Goal: Book appointment/travel/reservation

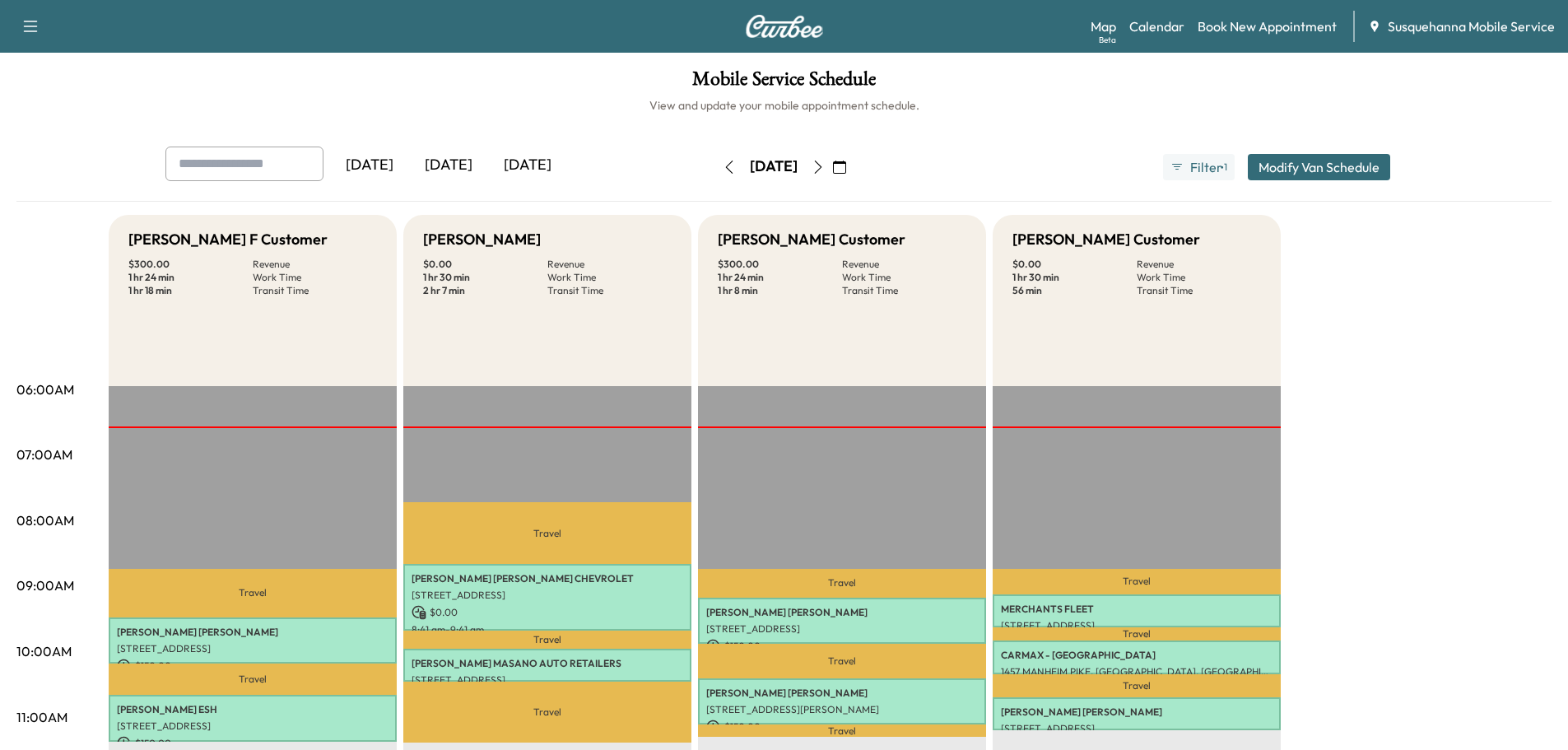
click at [833, 168] on button "button" at bounding box center [817, 167] width 28 height 27
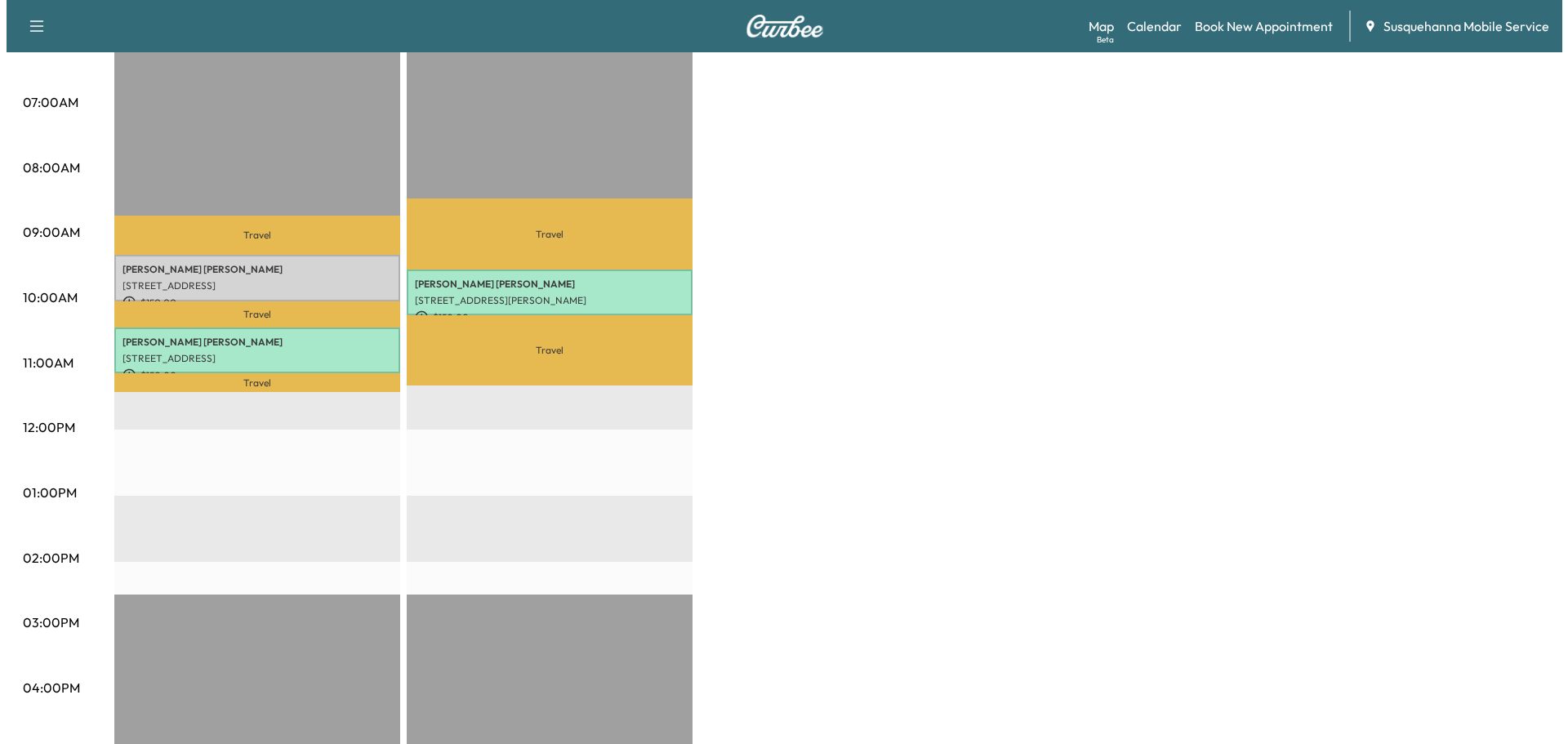
scroll to position [87, 0]
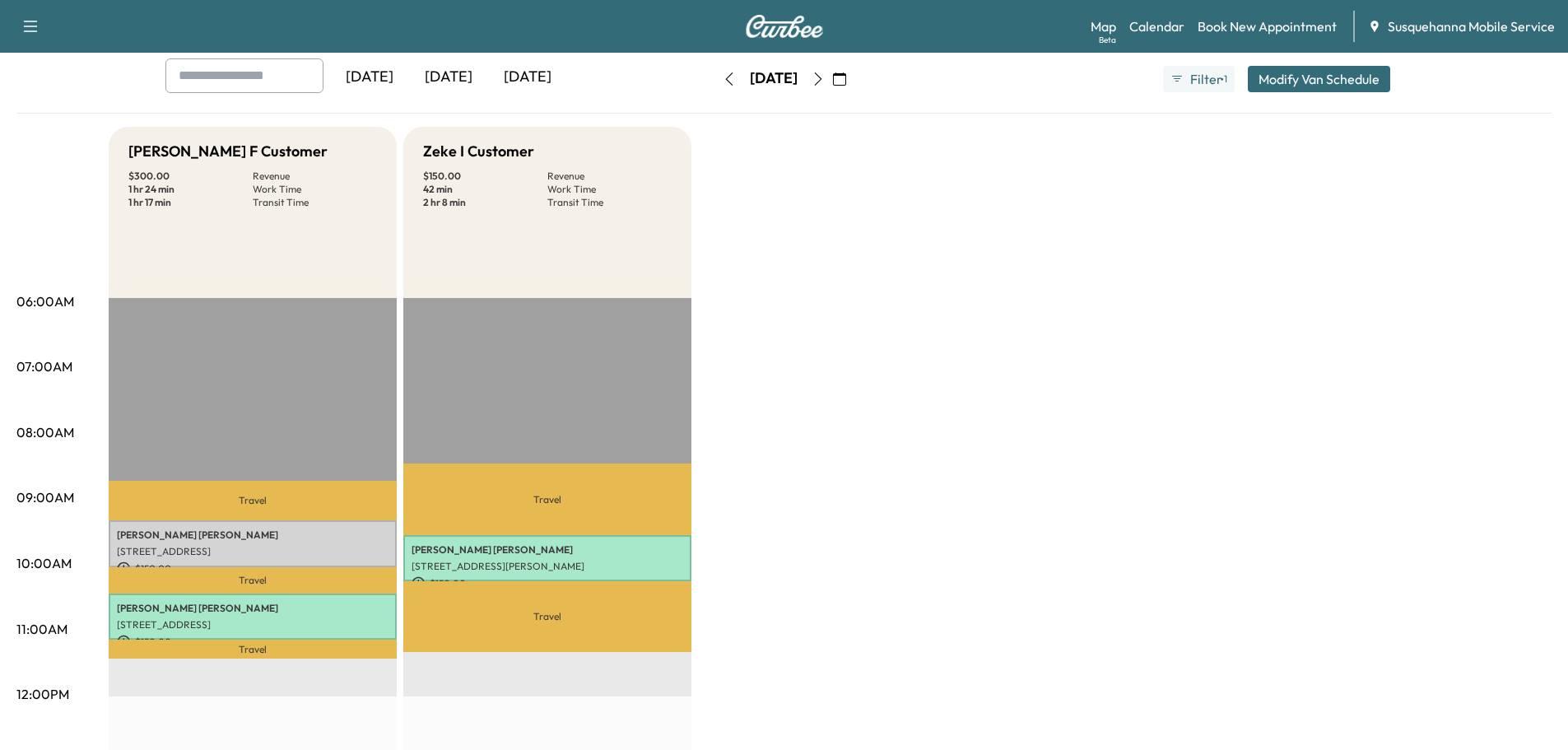
click at [1312, 79] on button "Modify Van Schedule" at bounding box center [1319, 79] width 142 height 27
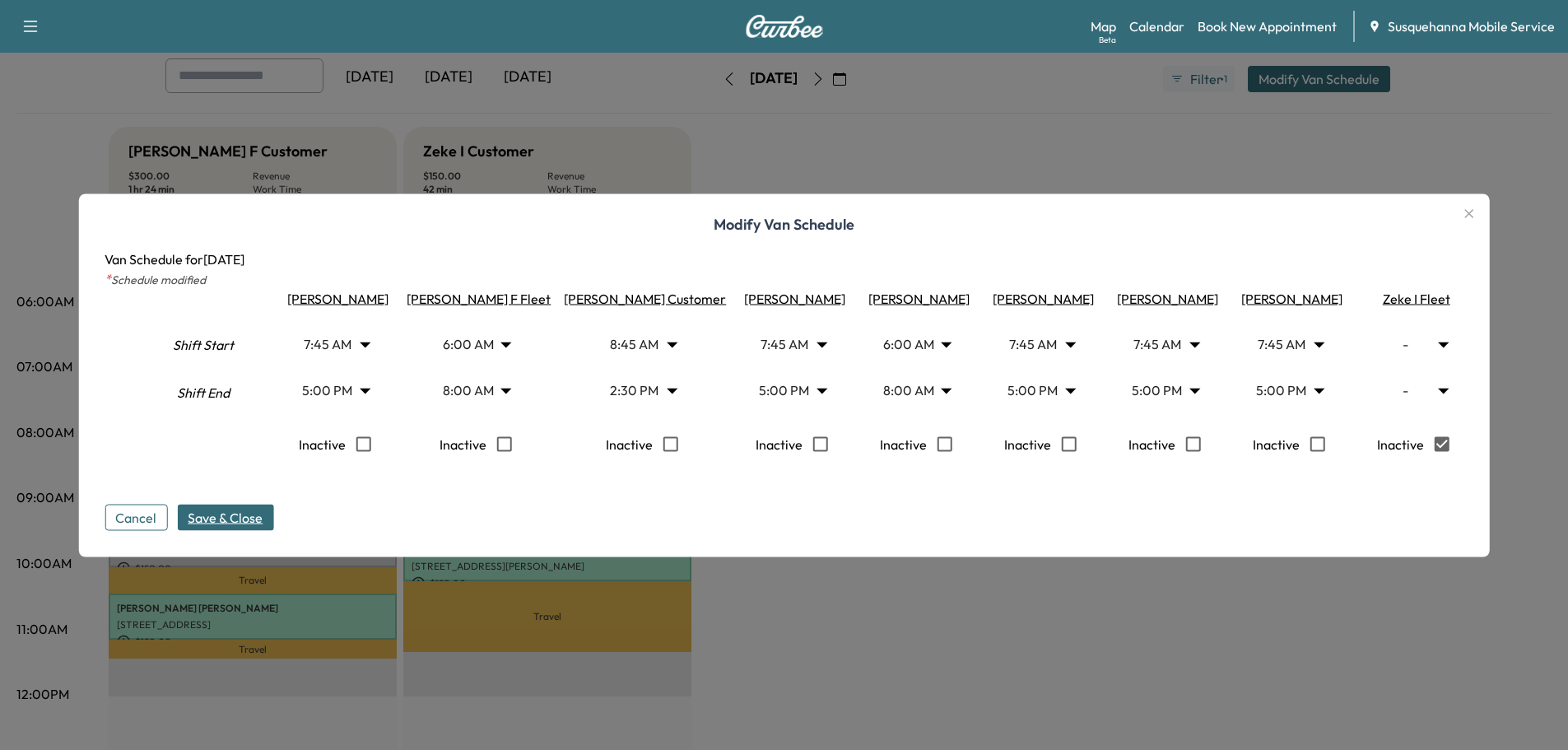
click at [223, 522] on span "Save & Close" at bounding box center [225, 517] width 74 height 20
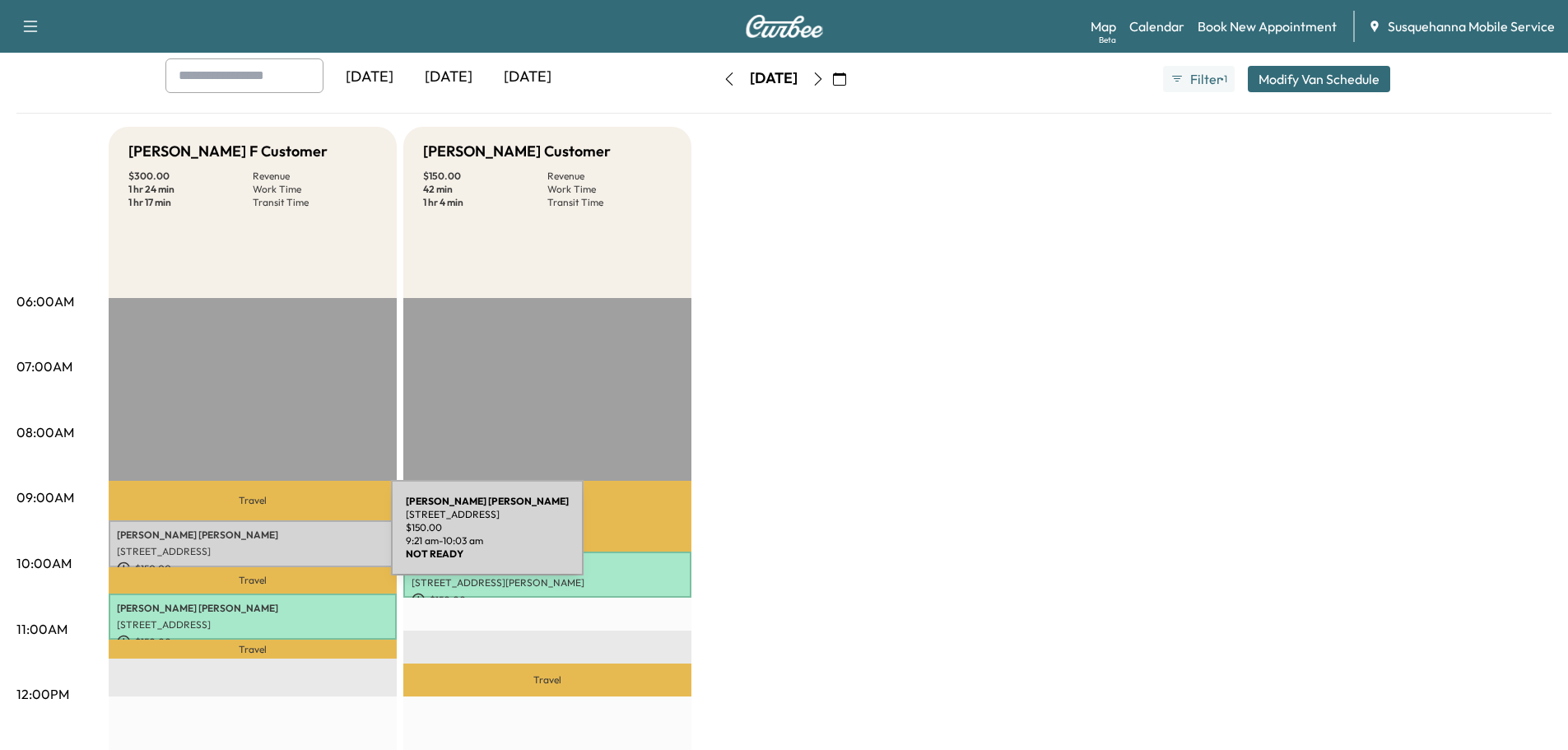
click at [267, 538] on p "Joshua Harple" at bounding box center [252, 535] width 271 height 13
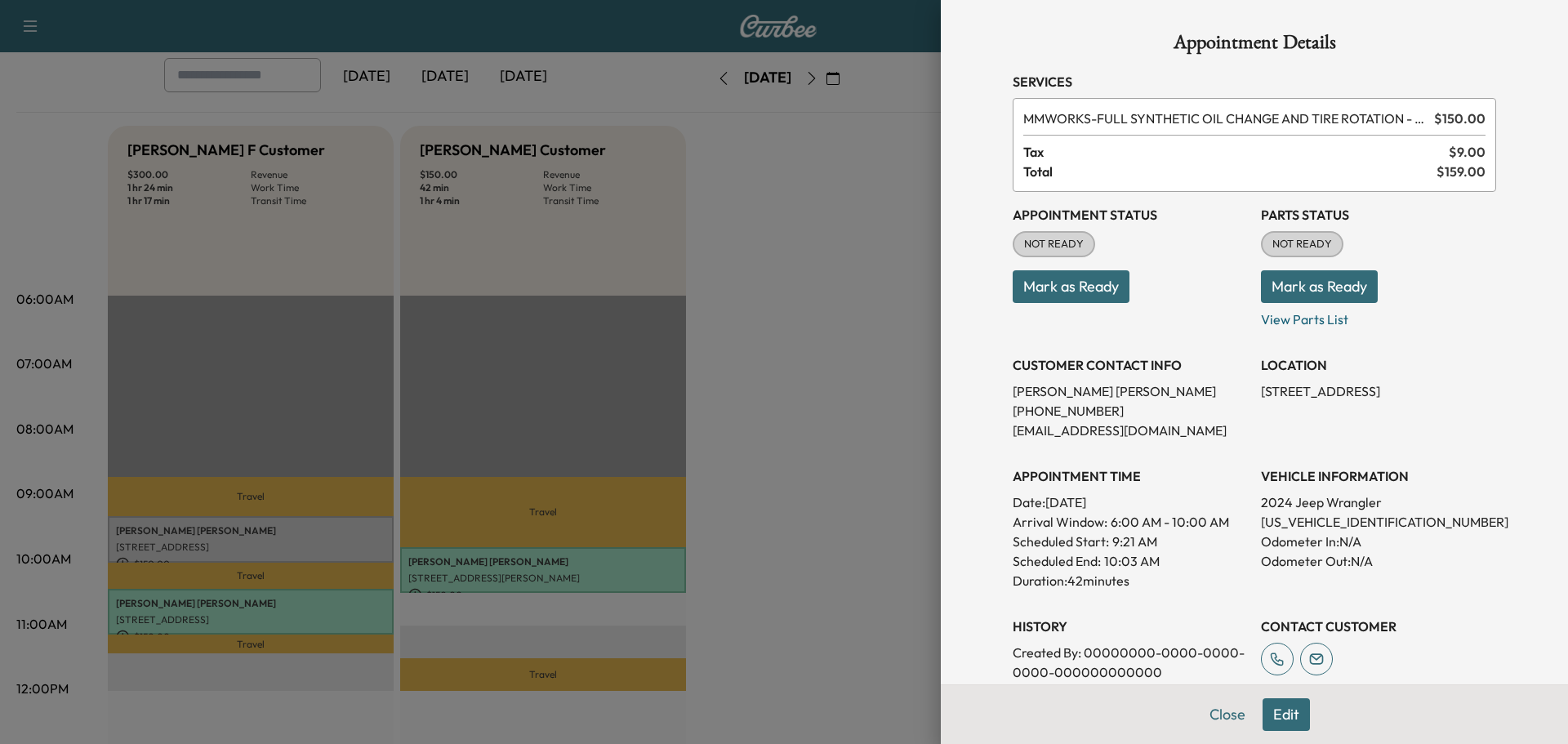
click at [1307, 525] on p "1C4PJXAN4RW178132" at bounding box center [1379, 522] width 235 height 20
copy p "[US_VEHICLE_IDENTIFICATION_NUMBER]"
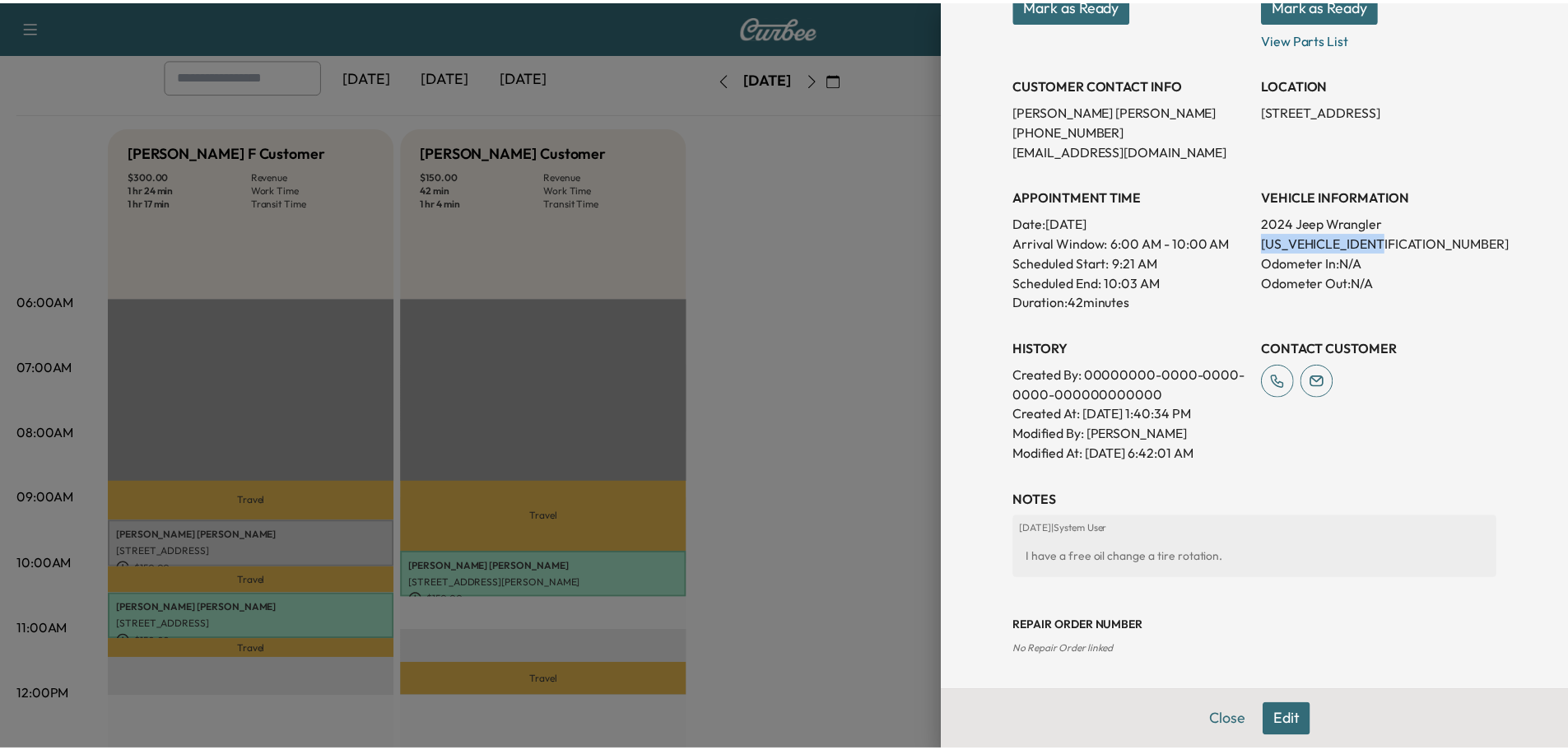
scroll to position [196, 0]
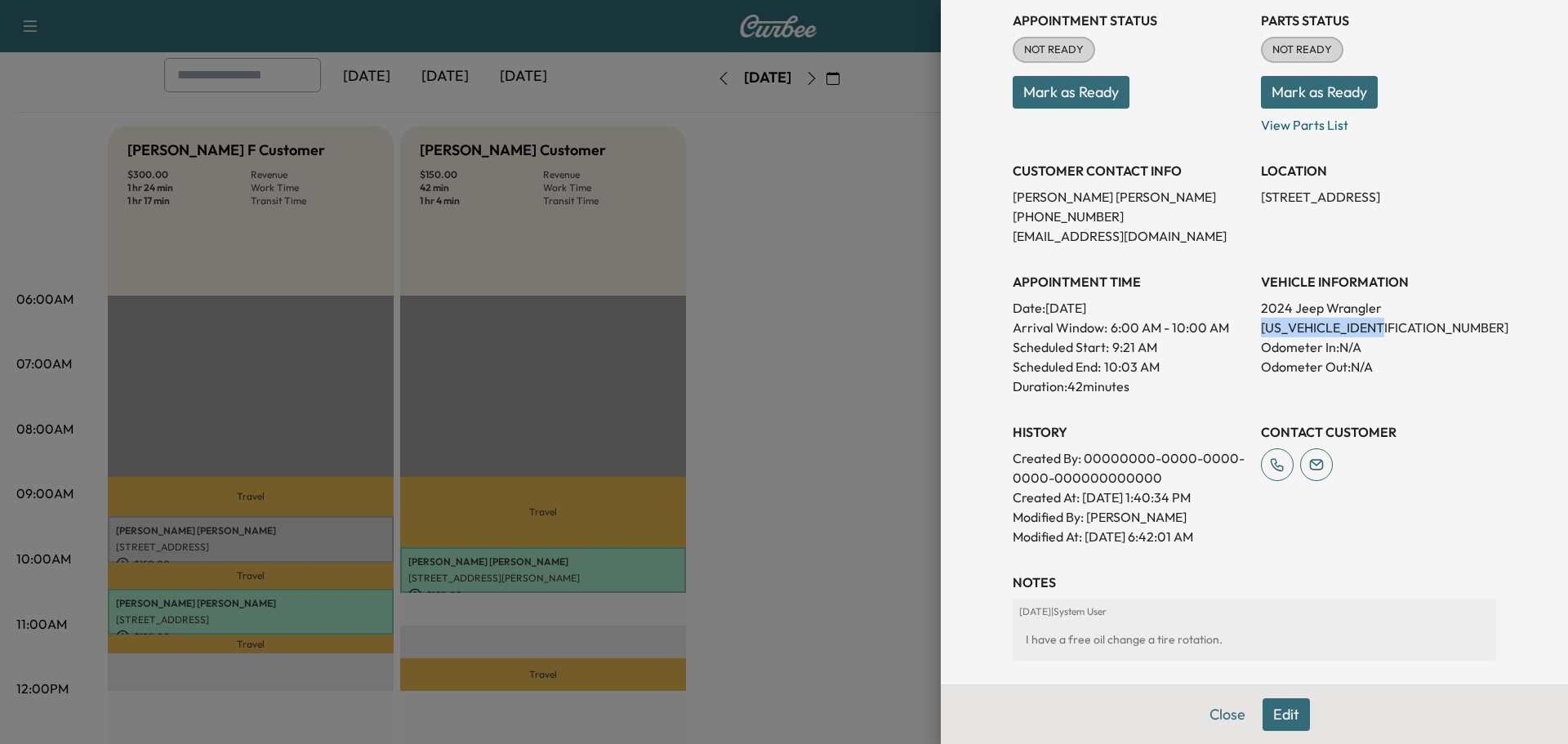
copy p "[US_VEHICLE_IDENTIFICATION_NUMBER]"
click at [1202, 715] on button "Close" at bounding box center [1228, 715] width 57 height 32
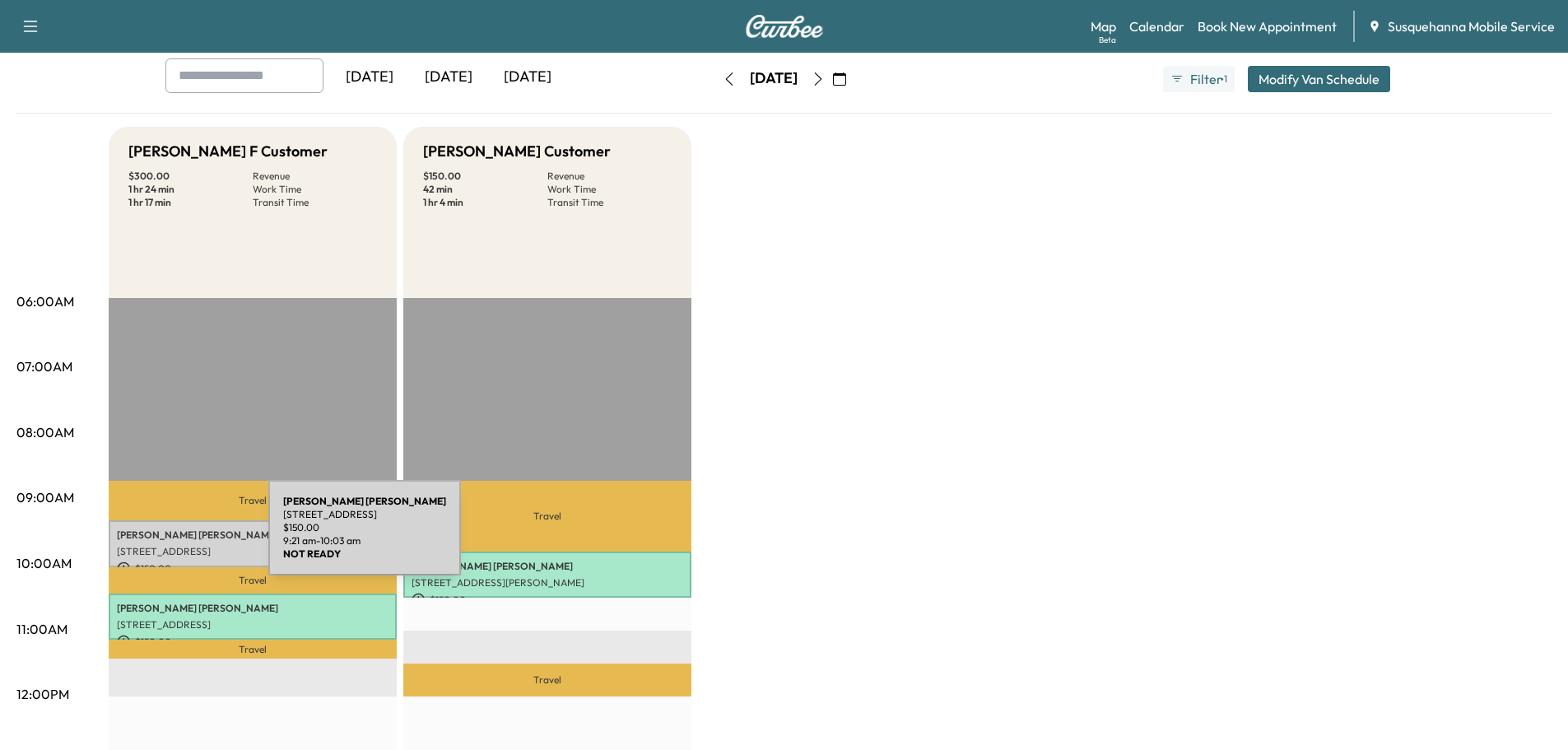
click at [145, 538] on p "Joshua Harple" at bounding box center [252, 535] width 271 height 13
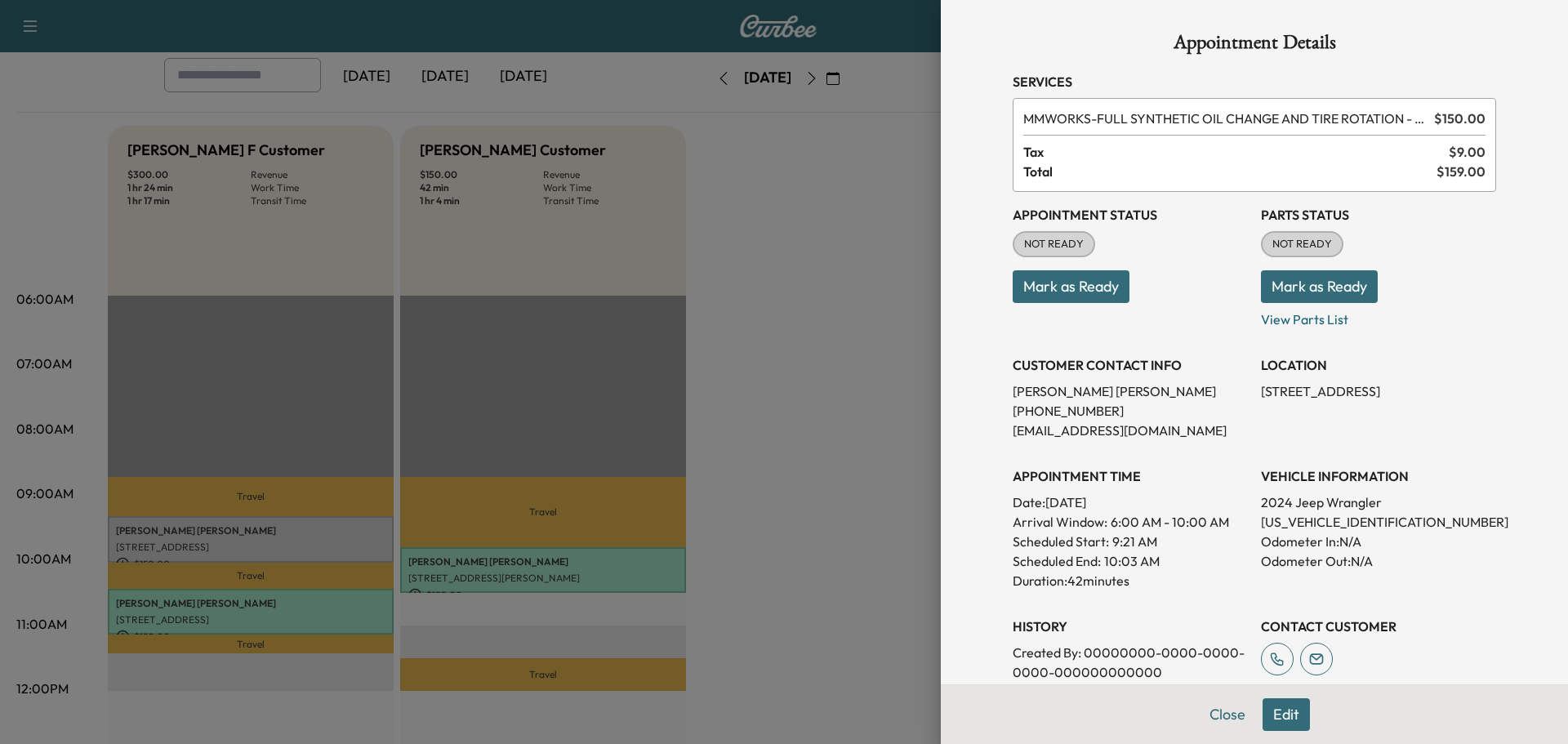
click at [1294, 281] on button "Mark as Ready" at bounding box center [1319, 286] width 117 height 32
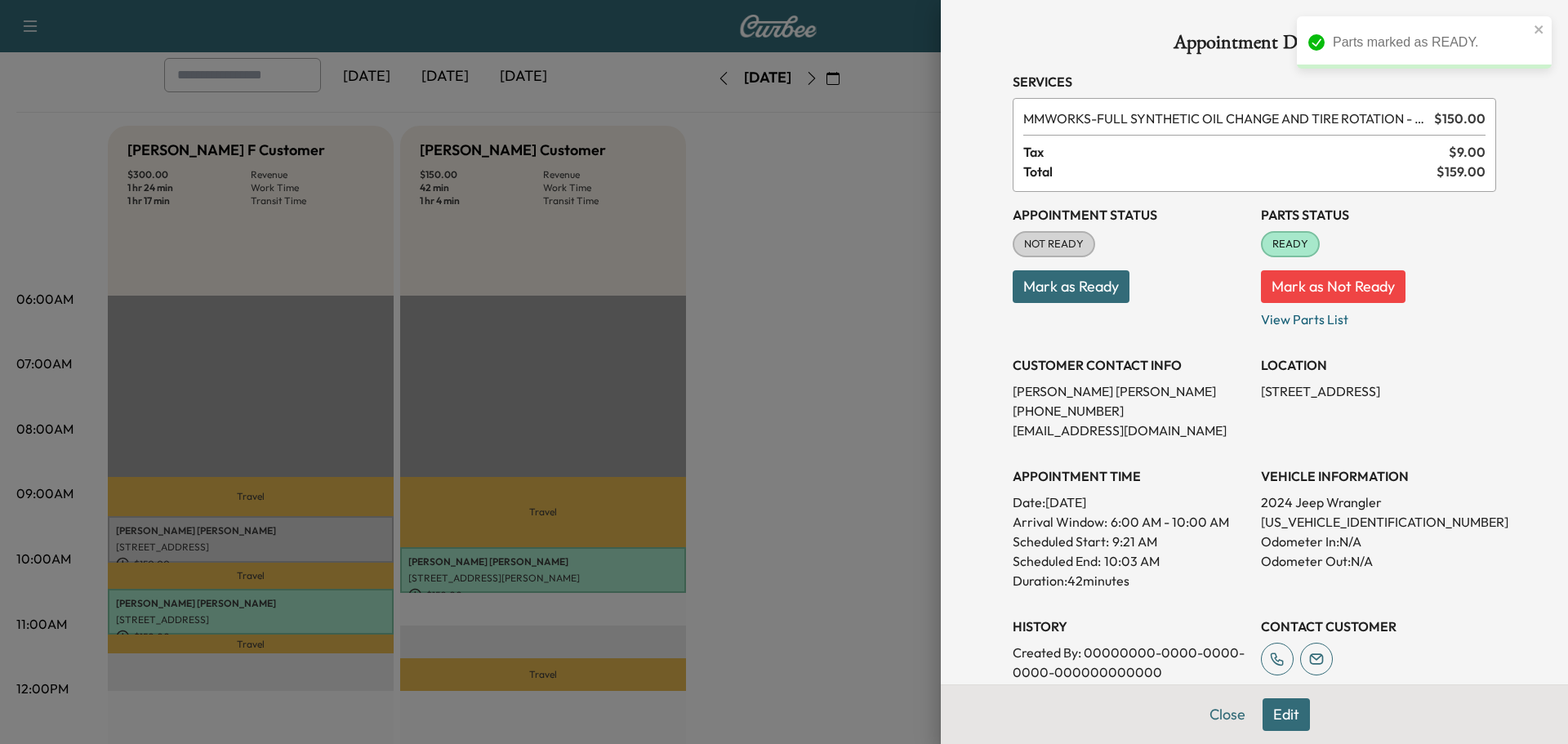
click at [1034, 287] on button "Mark as Ready" at bounding box center [1071, 286] width 117 height 32
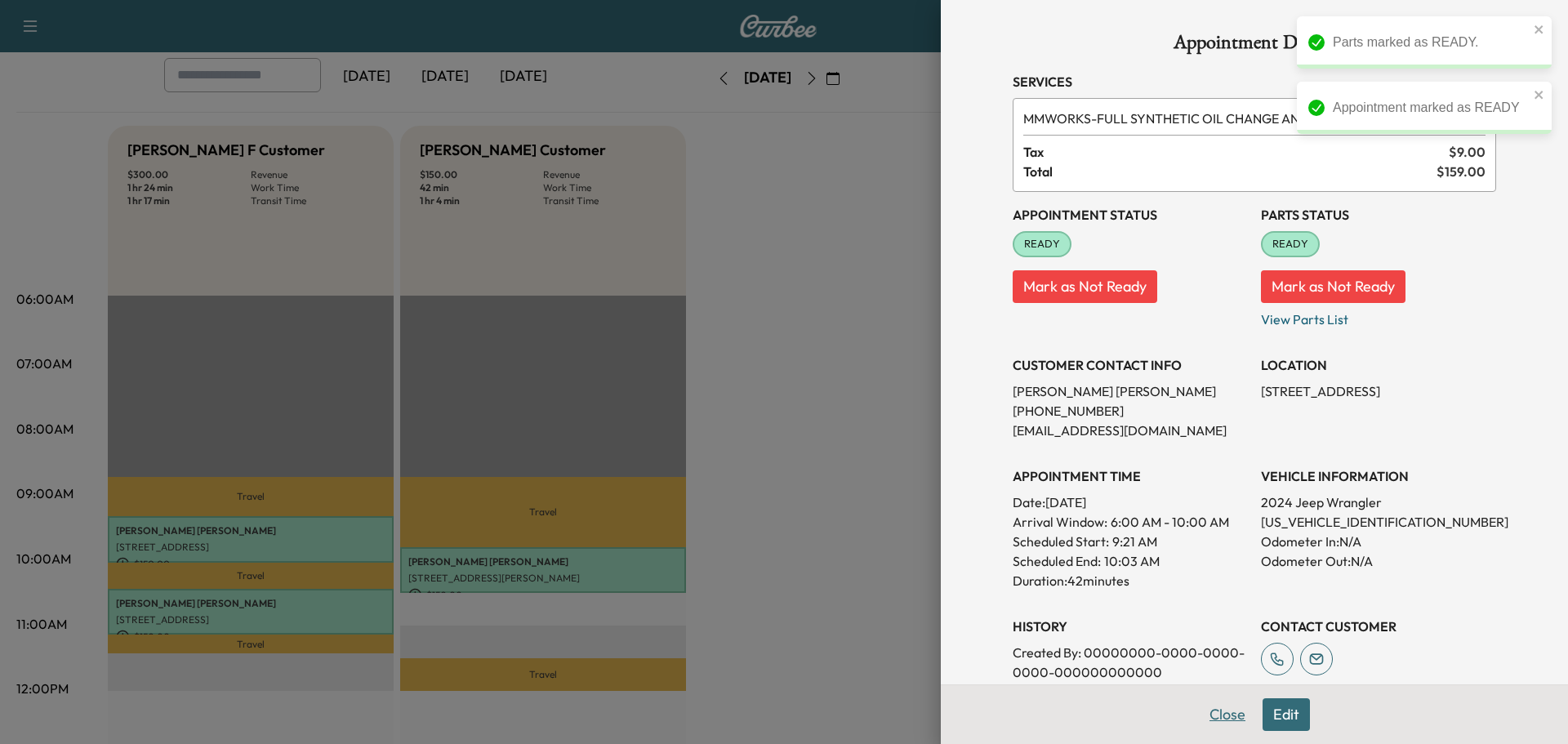
click at [1201, 721] on button "Close" at bounding box center [1228, 715] width 57 height 32
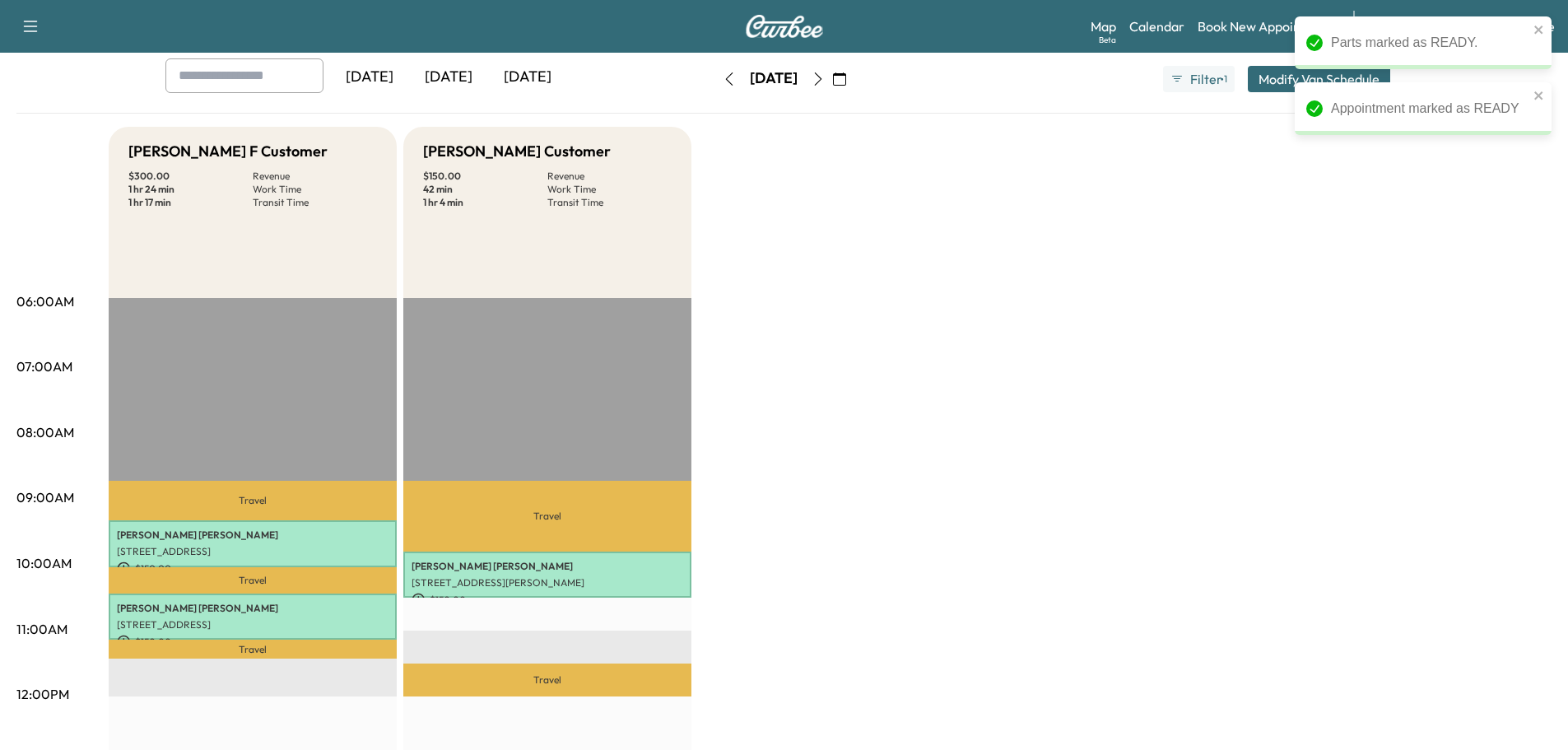
click at [833, 89] on button "button" at bounding box center [817, 79] width 28 height 27
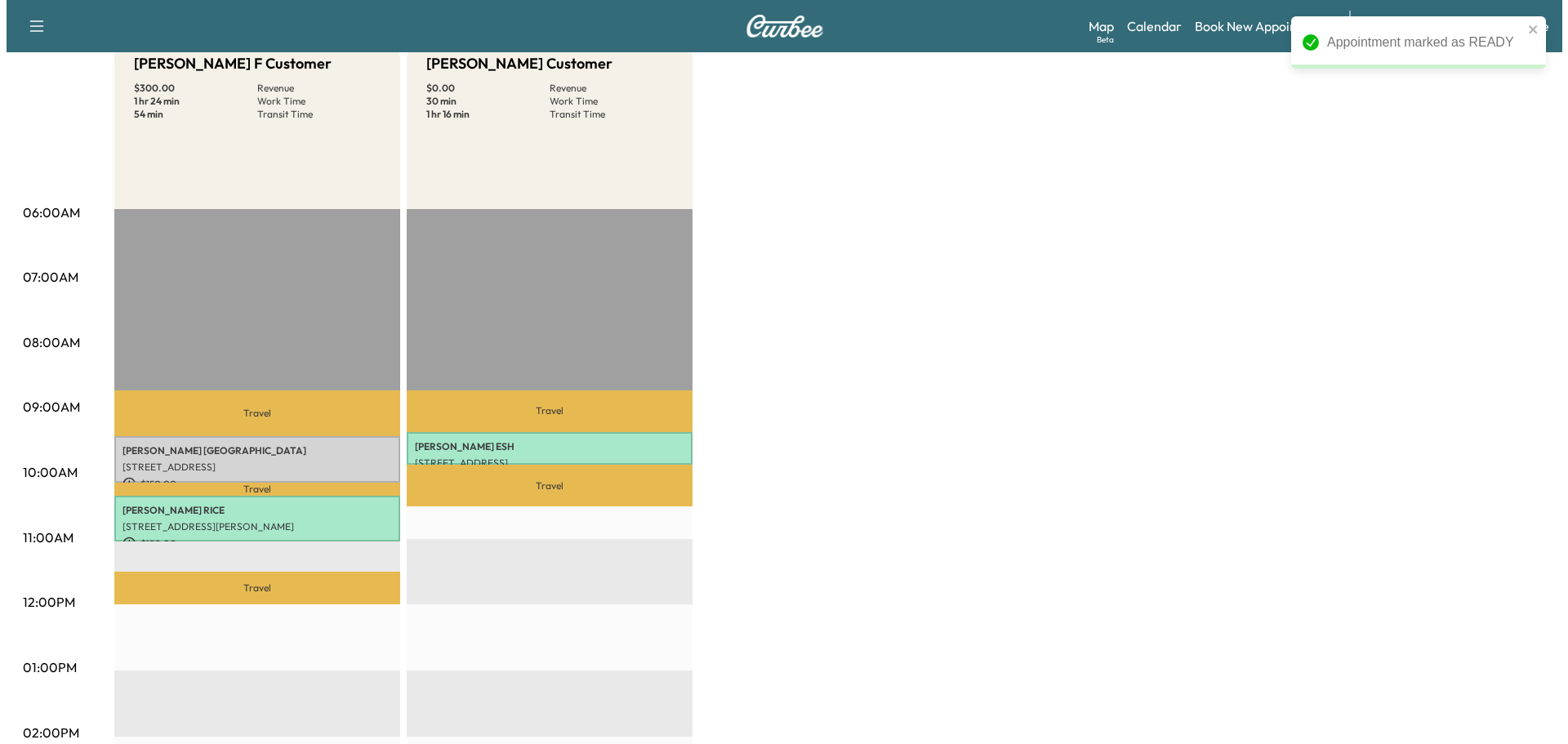
scroll to position [262, 0]
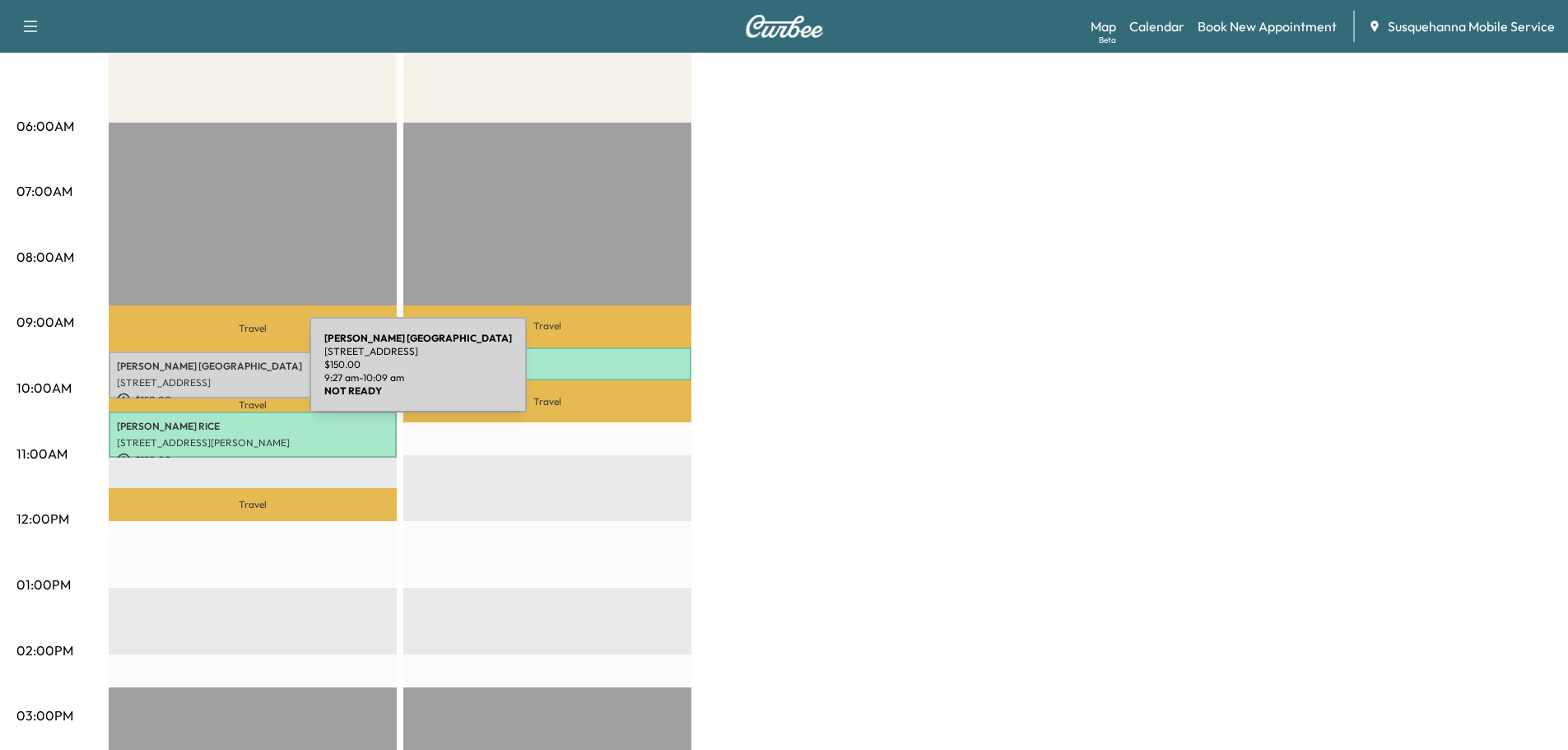
click at [186, 376] on p "7 OVERLOOK DRIVE, QUARRYVILLE, PA, USA" at bounding box center [252, 383] width 271 height 13
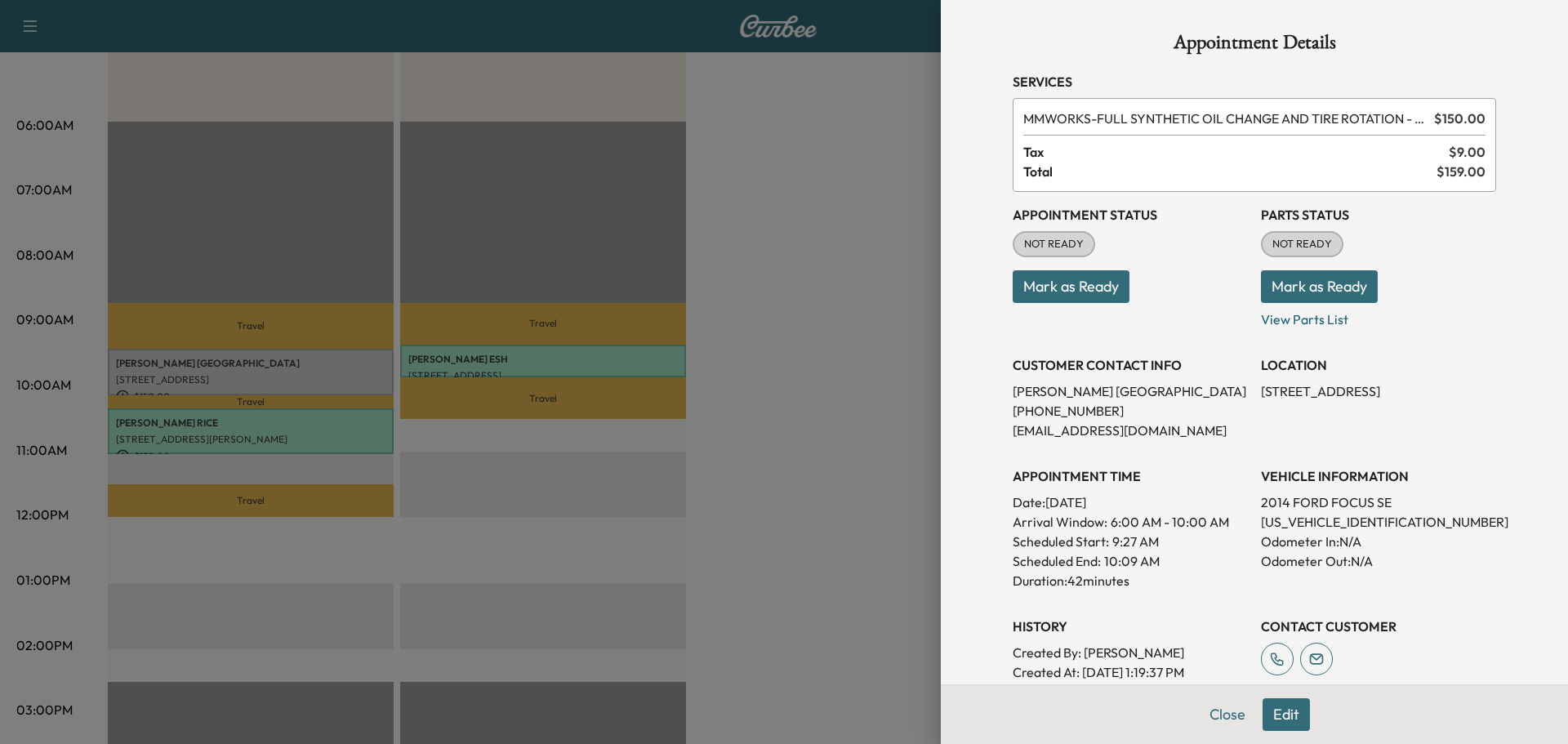
drag, startPoint x: 1324, startPoint y: 522, endPoint x: 1377, endPoint y: 541, distance: 56.3
click at [1412, 502] on p "2014 FORD FOCUS SE" at bounding box center [1379, 502] width 235 height 20
click at [1297, 520] on p "1FADP3F26EL377550" at bounding box center [1379, 522] width 235 height 20
copy p "1FADP3F26EL377550"
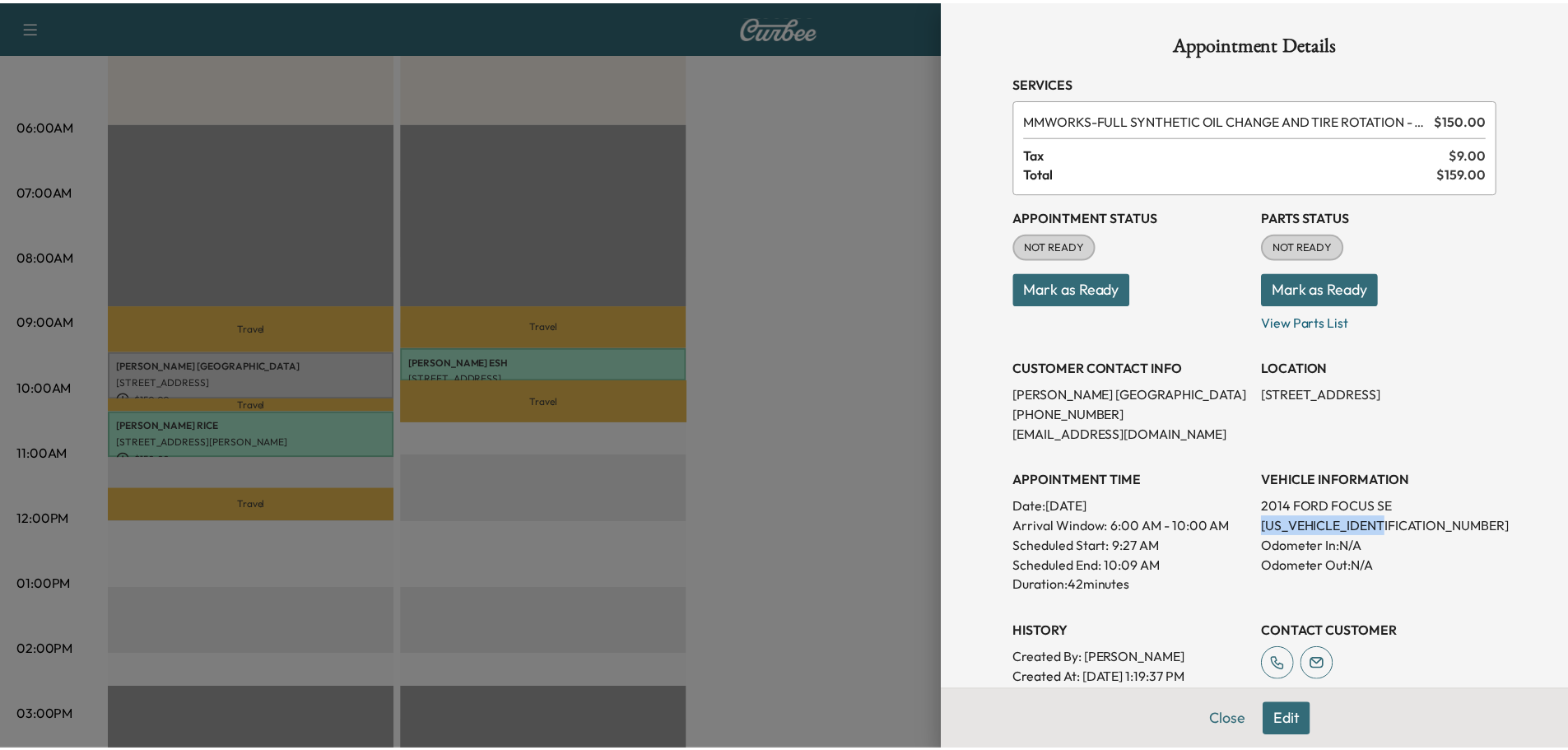
scroll to position [162, 0]
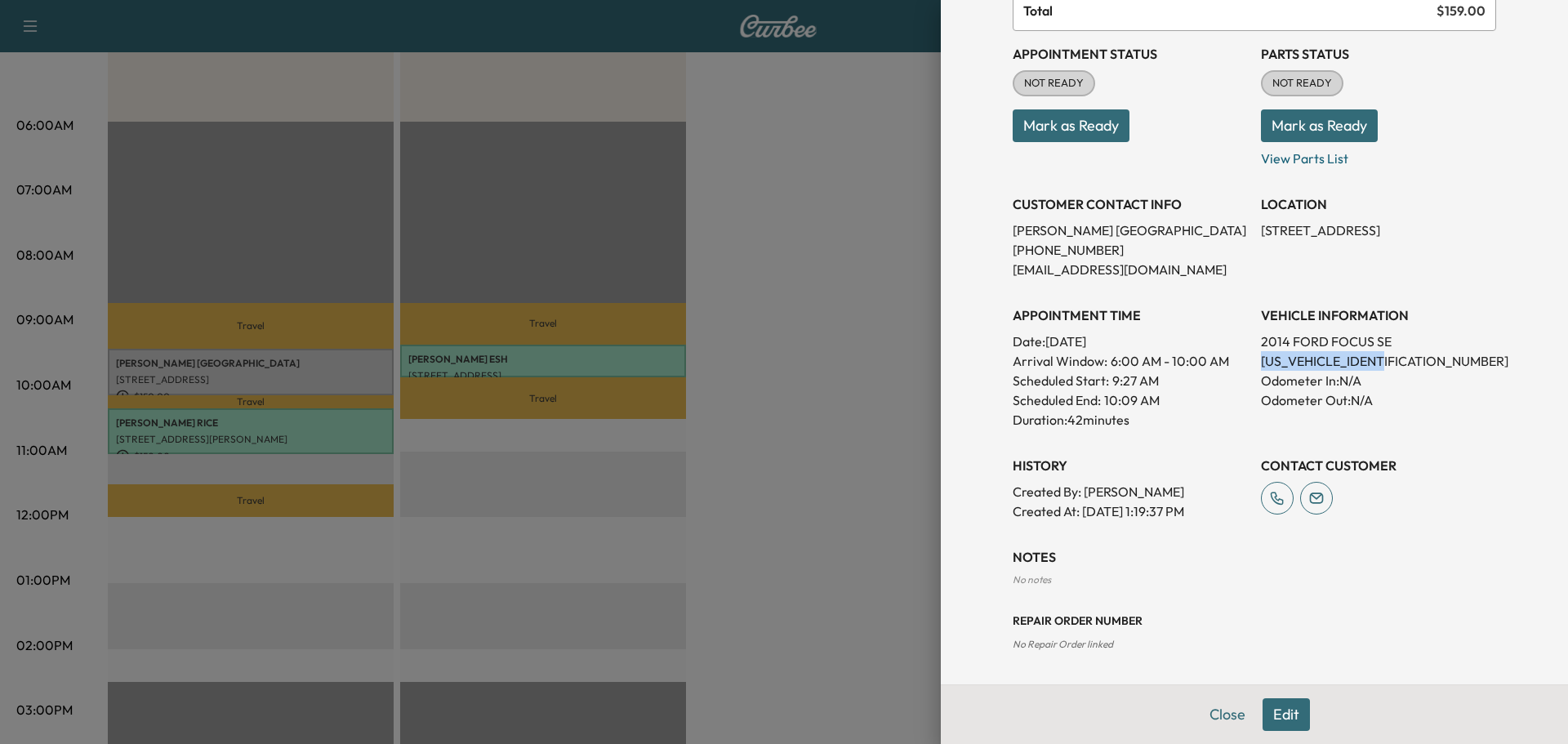
click at [1300, 125] on button "Mark as Ready" at bounding box center [1319, 126] width 117 height 32
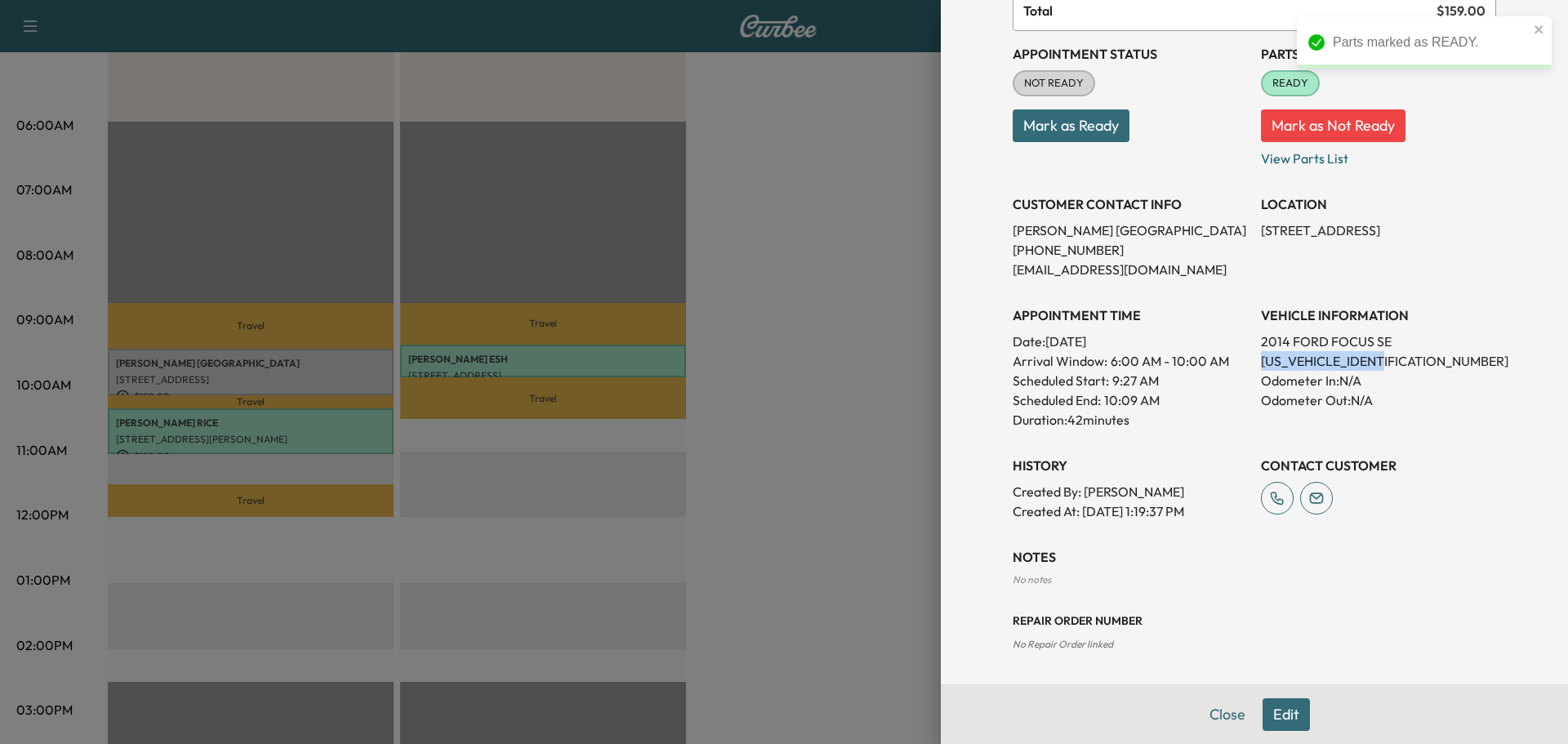
click at [1081, 134] on button "Mark as Ready" at bounding box center [1071, 126] width 117 height 32
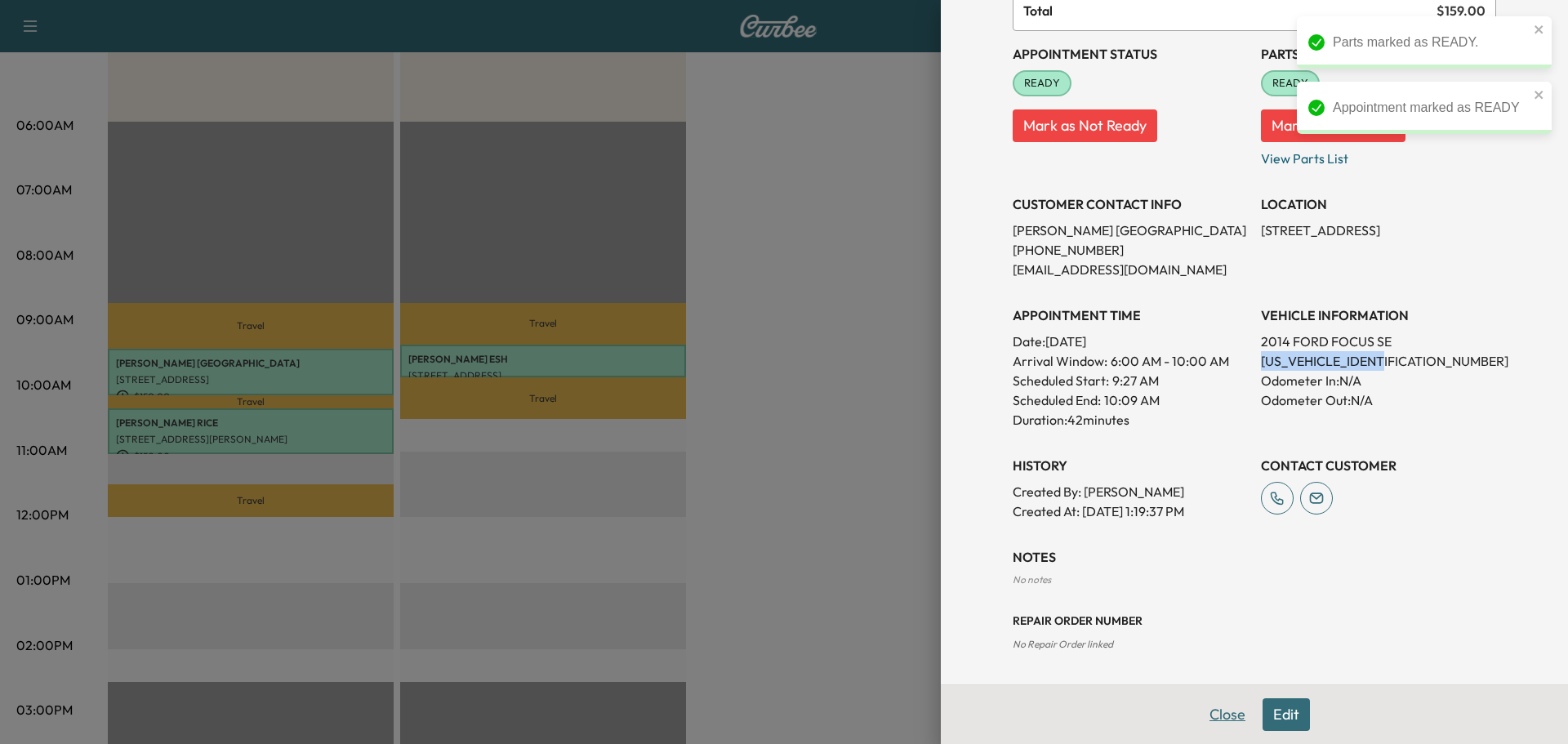
click at [1224, 723] on button "Close" at bounding box center [1228, 715] width 57 height 32
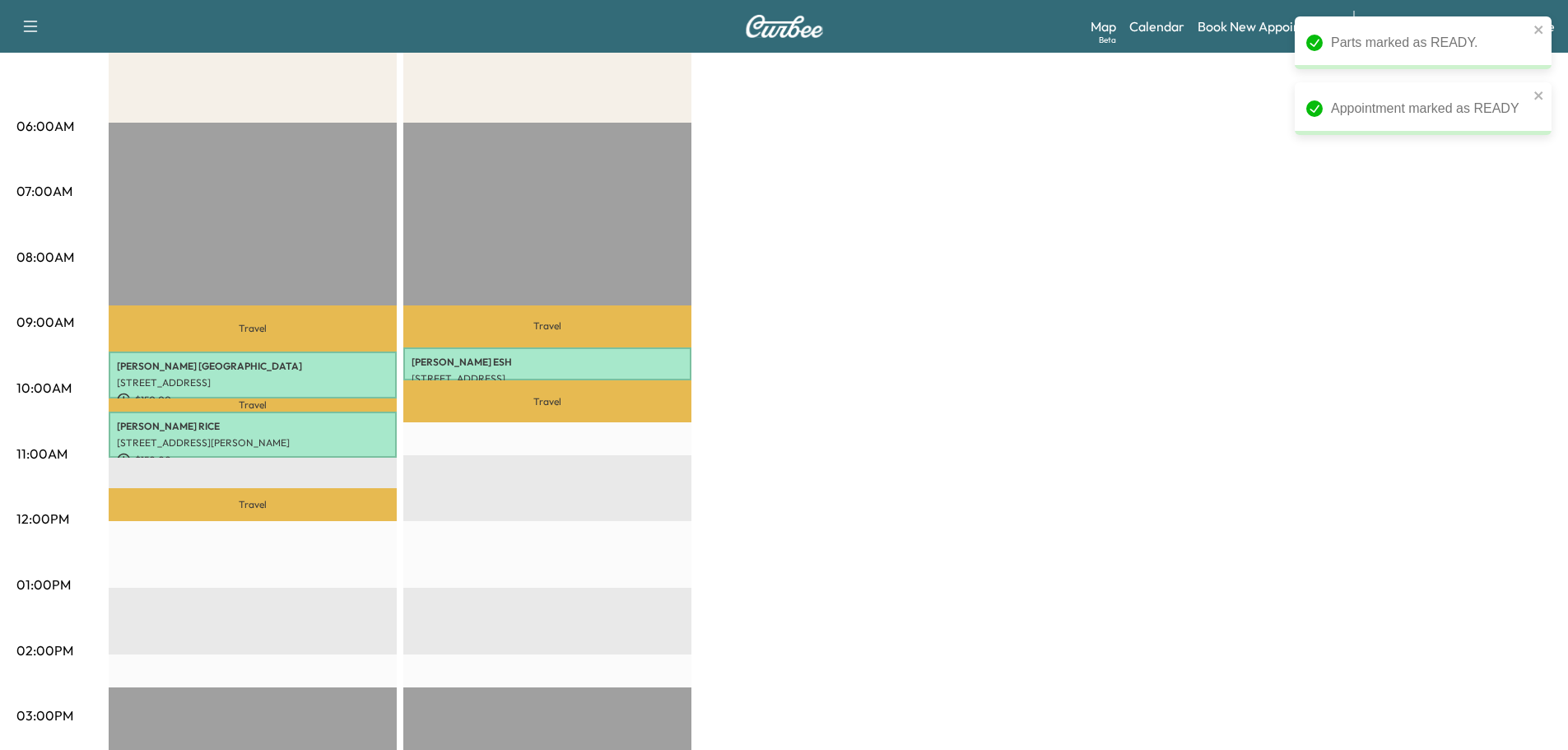
click at [893, 589] on div "Bridgett F Customer $ 300.00 Revenue 1 hr 24 min Work Time 54 min Transit Time …" at bounding box center [830, 568] width 1443 height 1235
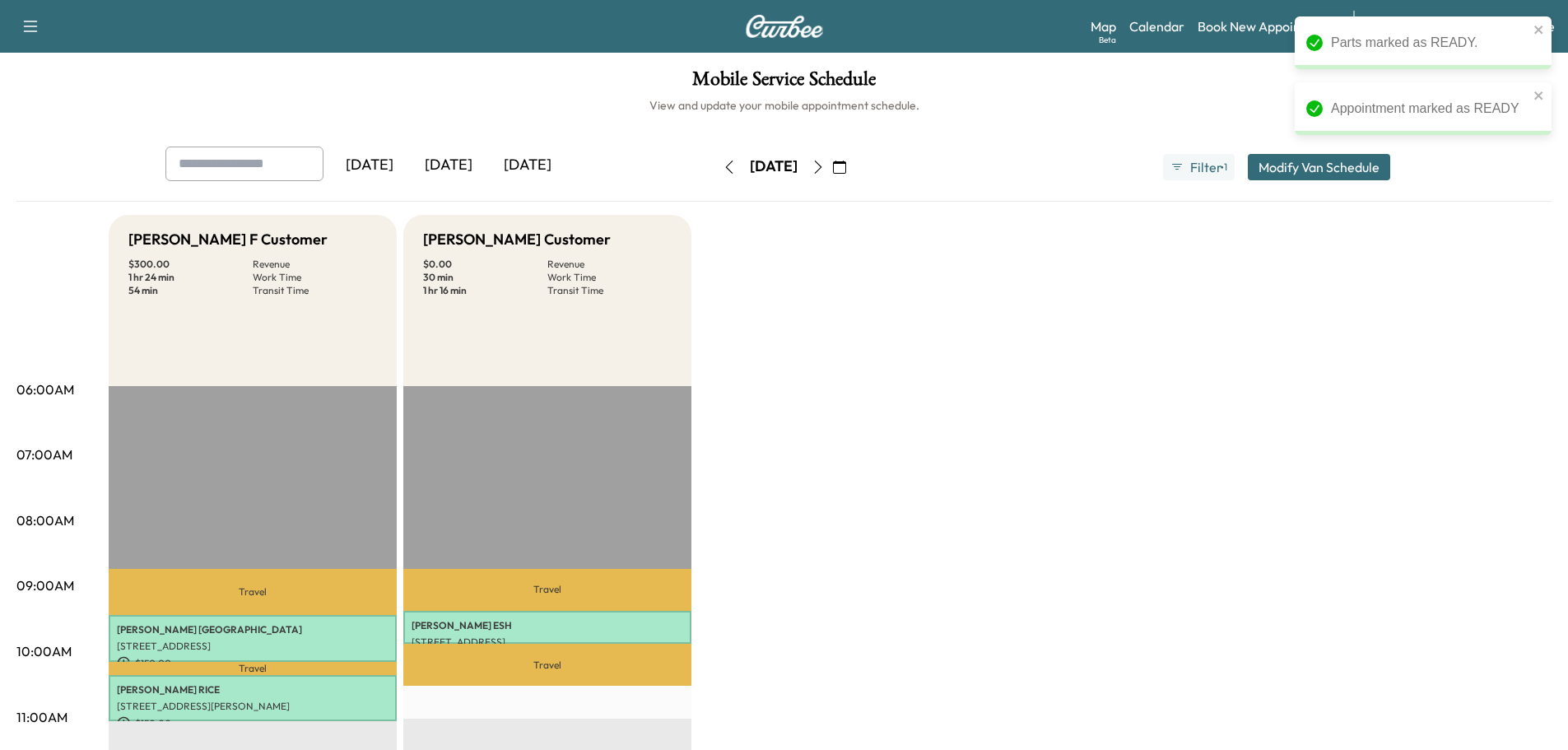
click at [825, 167] on icon "button" at bounding box center [818, 167] width 13 height 13
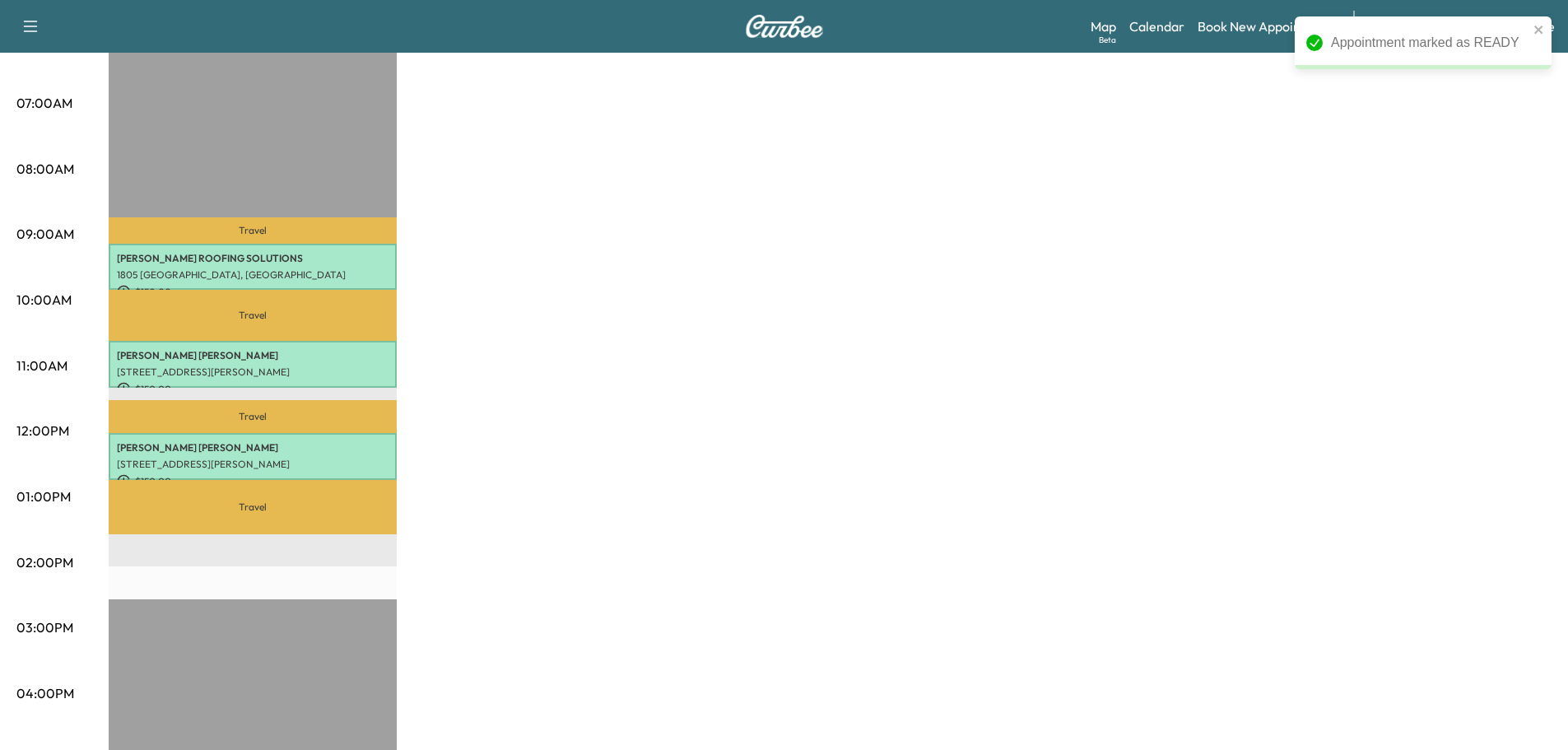
scroll to position [88, 0]
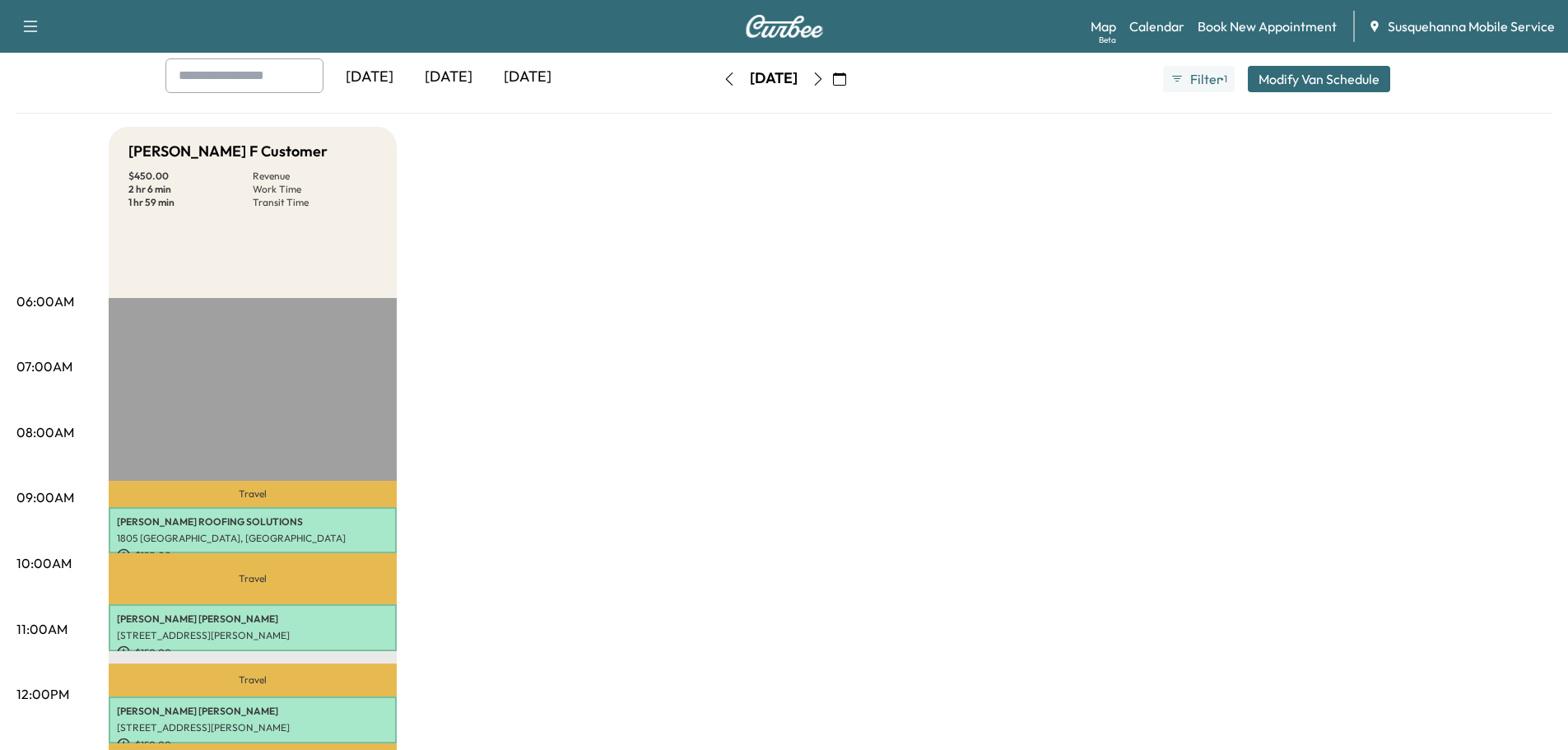
click at [825, 82] on icon "button" at bounding box center [818, 79] width 13 height 13
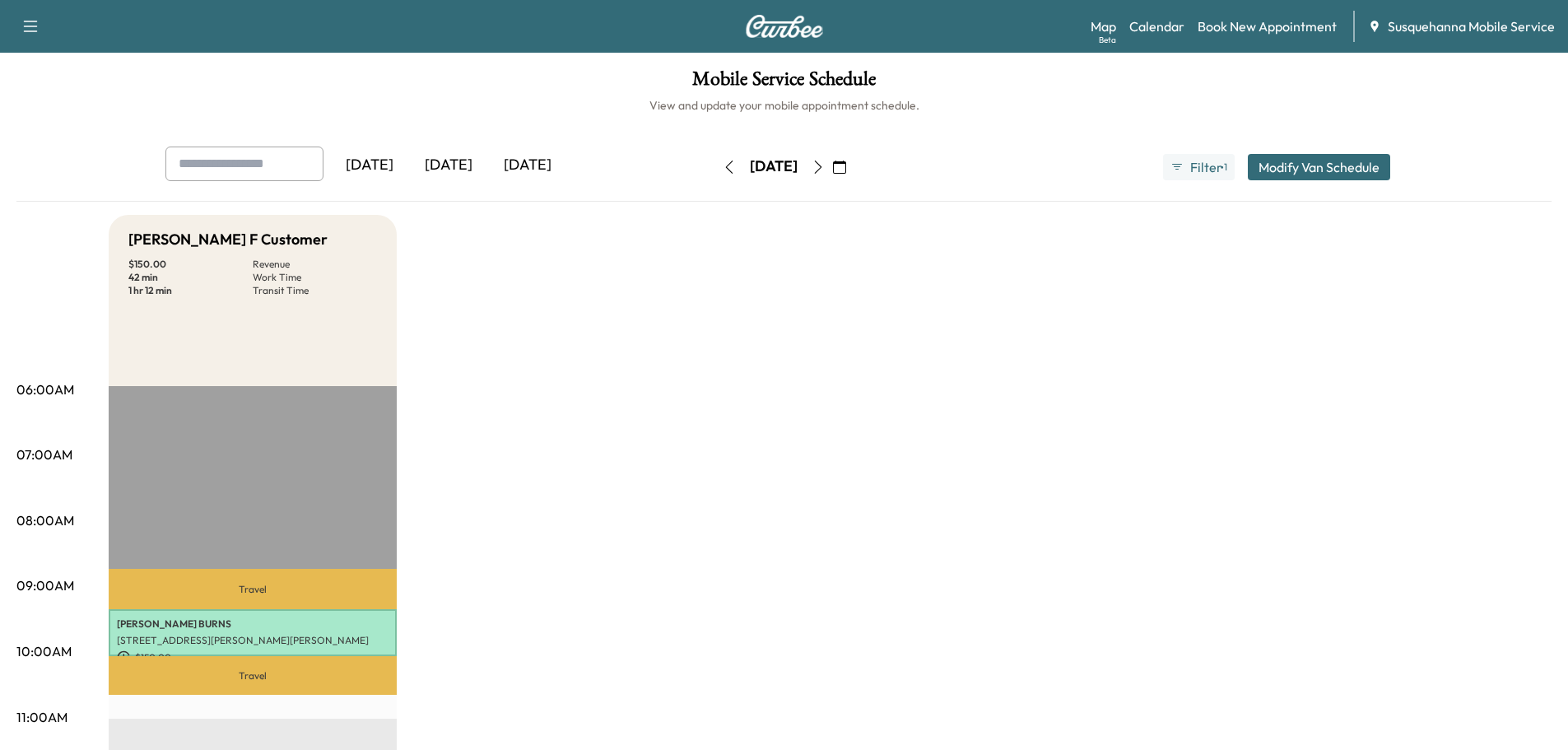
click at [846, 168] on icon "button" at bounding box center [839, 167] width 13 height 13
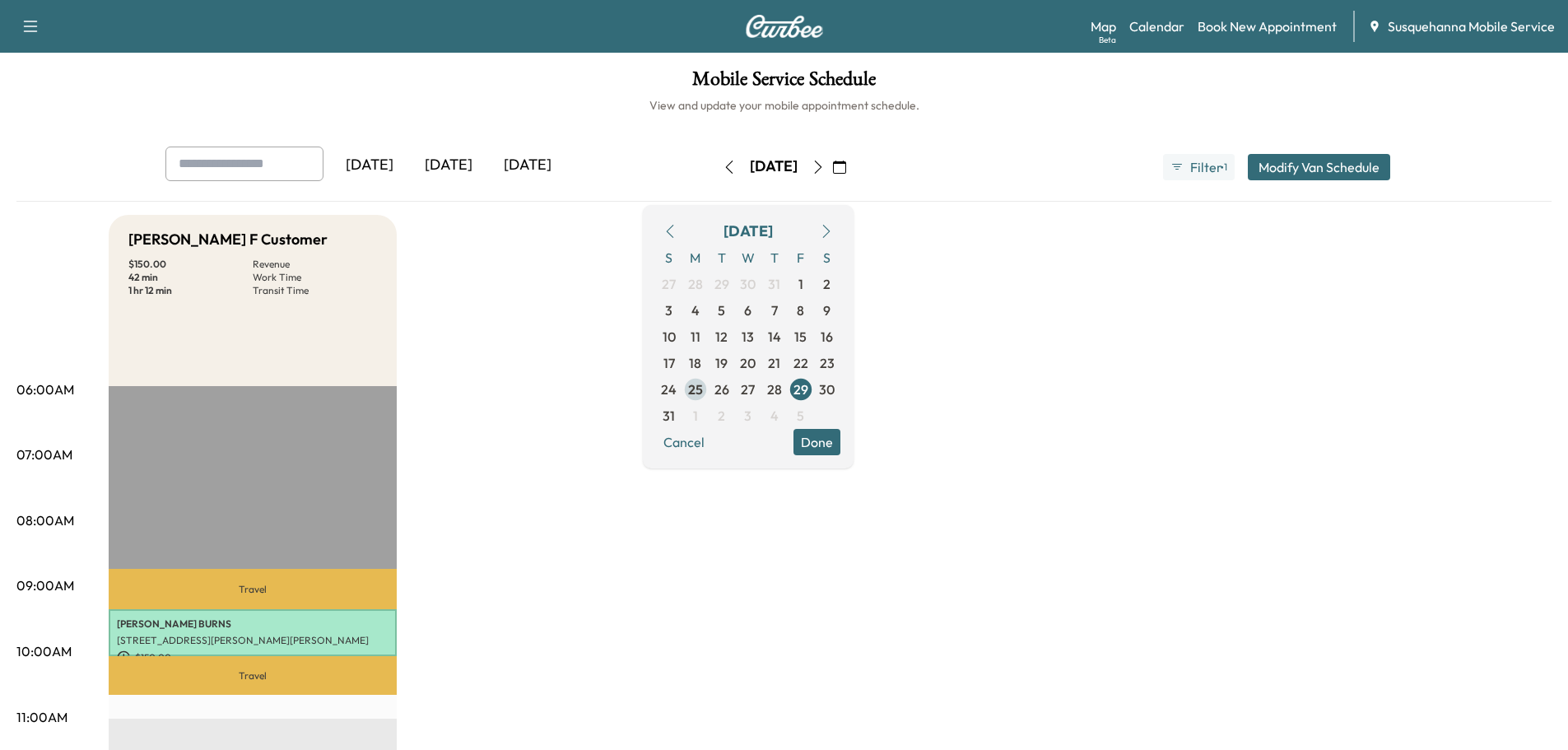
click at [703, 392] on span "25" at bounding box center [696, 389] width 15 height 20
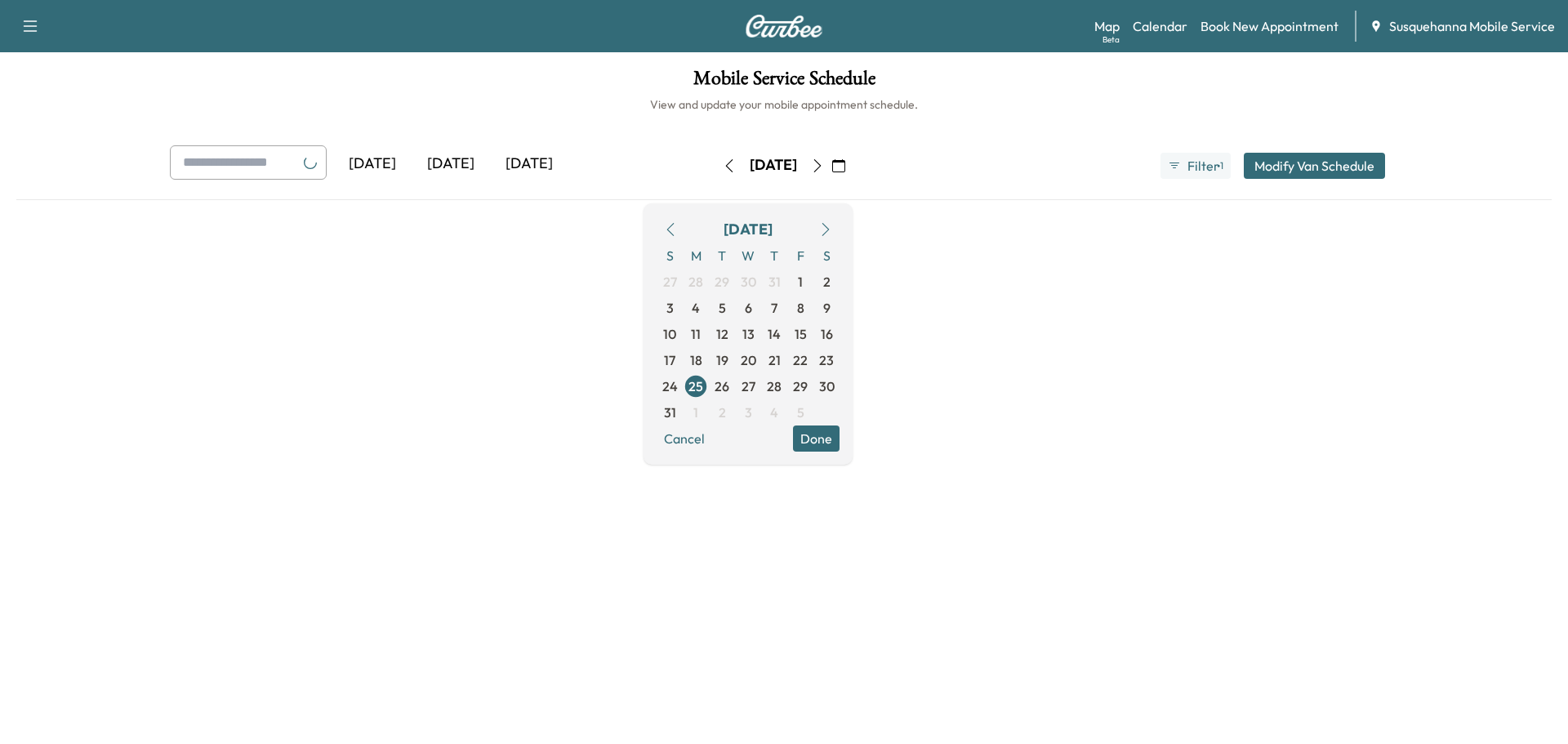
click at [839, 445] on button "Done" at bounding box center [816, 439] width 46 height 27
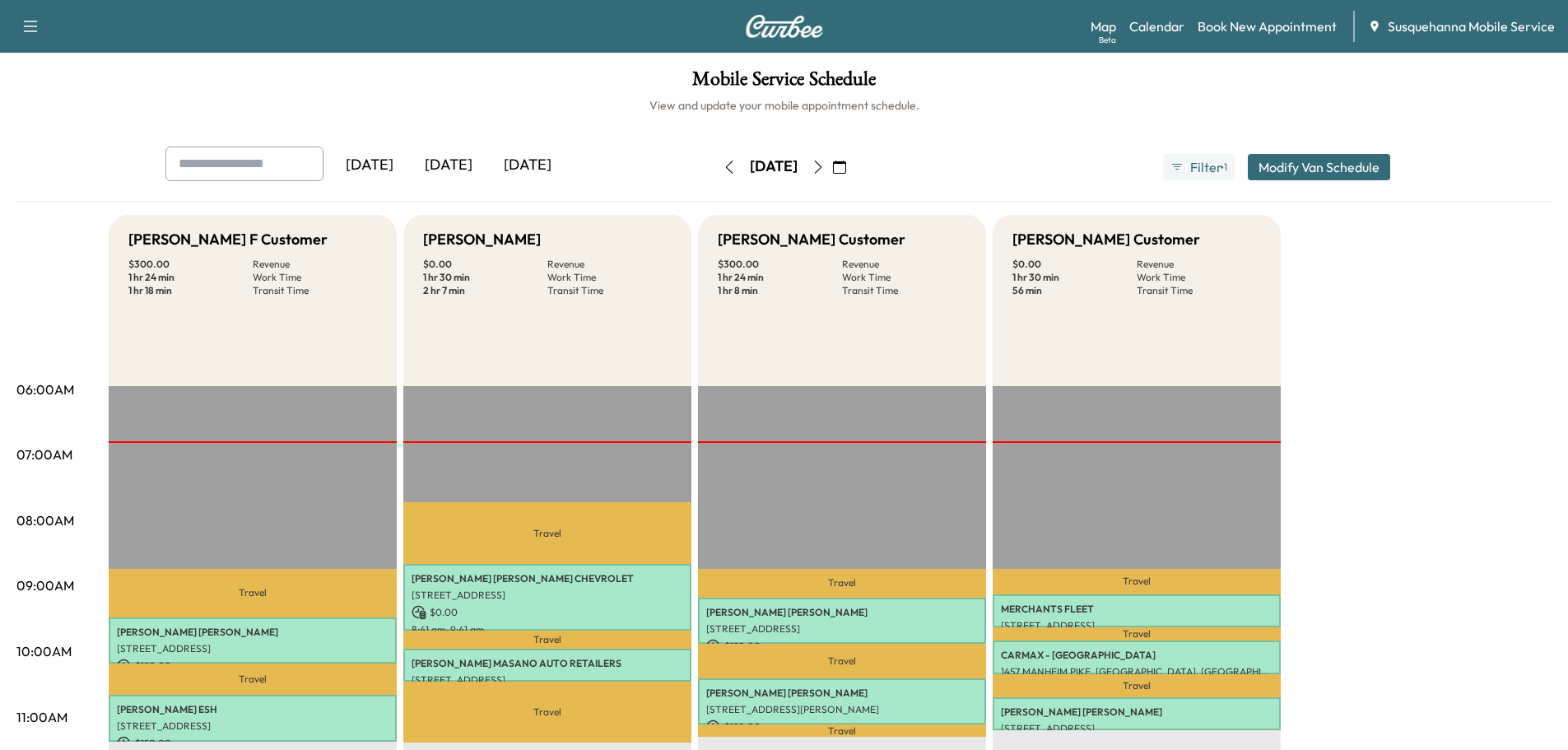
scroll to position [88, 0]
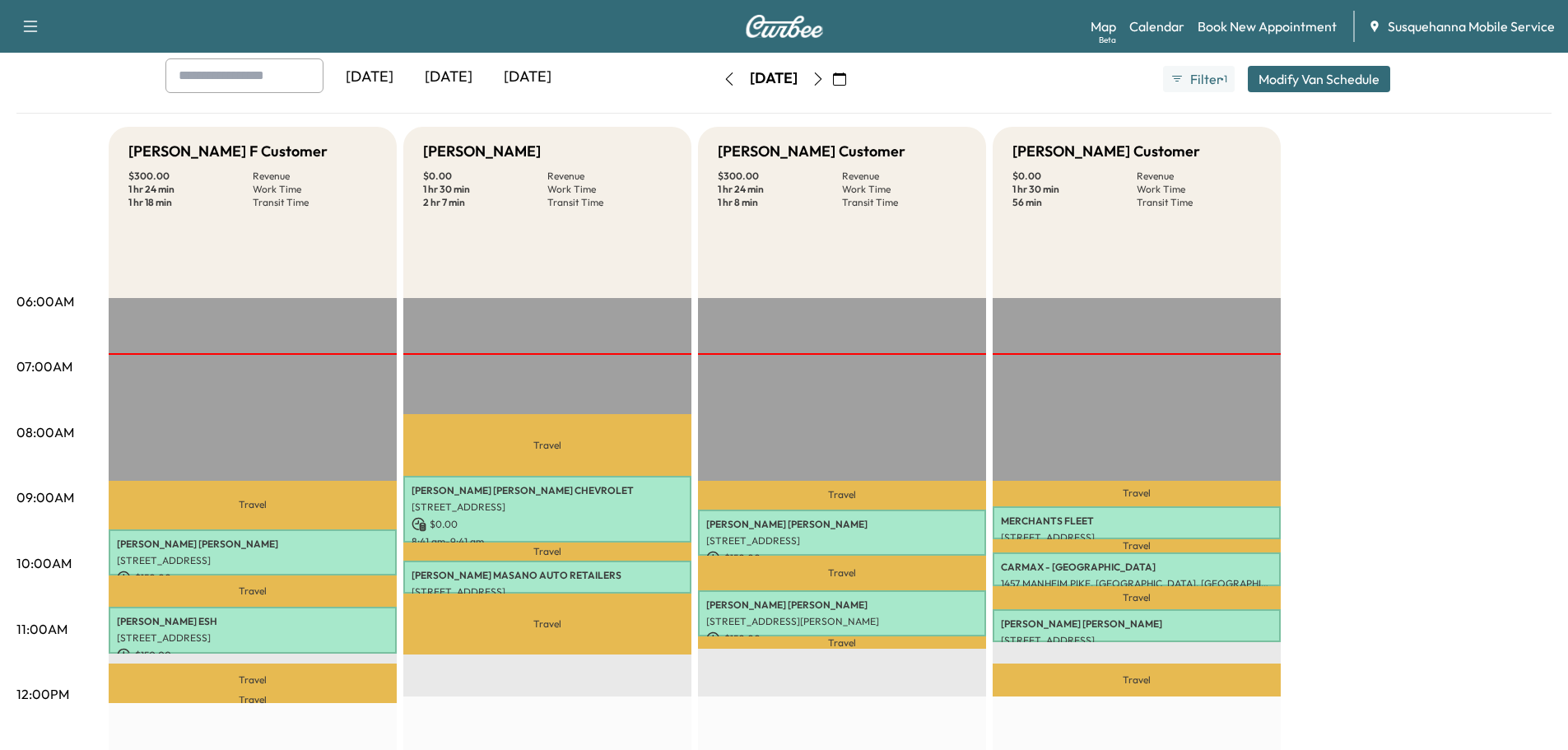
click at [825, 80] on icon "button" at bounding box center [818, 79] width 13 height 13
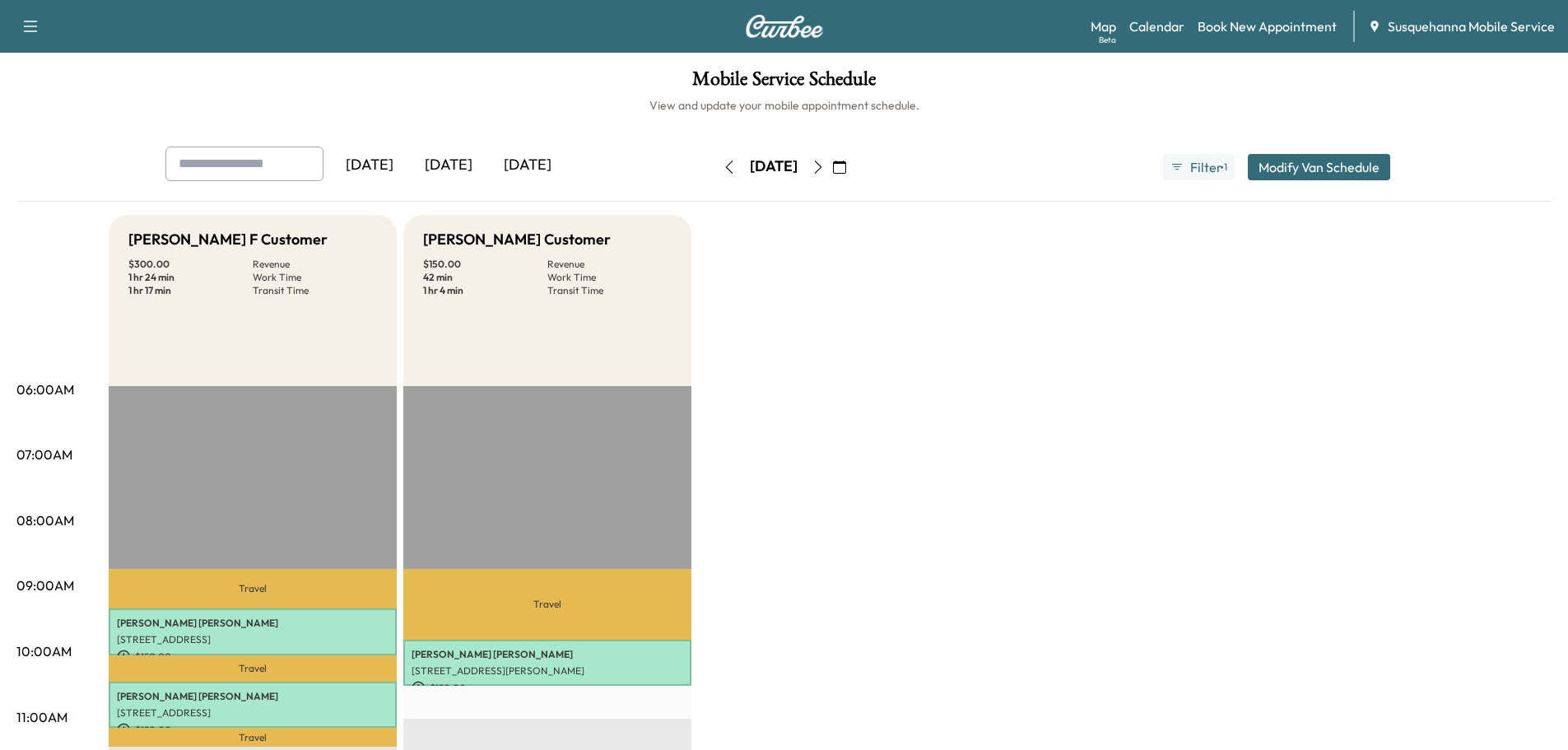
click at [825, 172] on icon "button" at bounding box center [818, 167] width 13 height 13
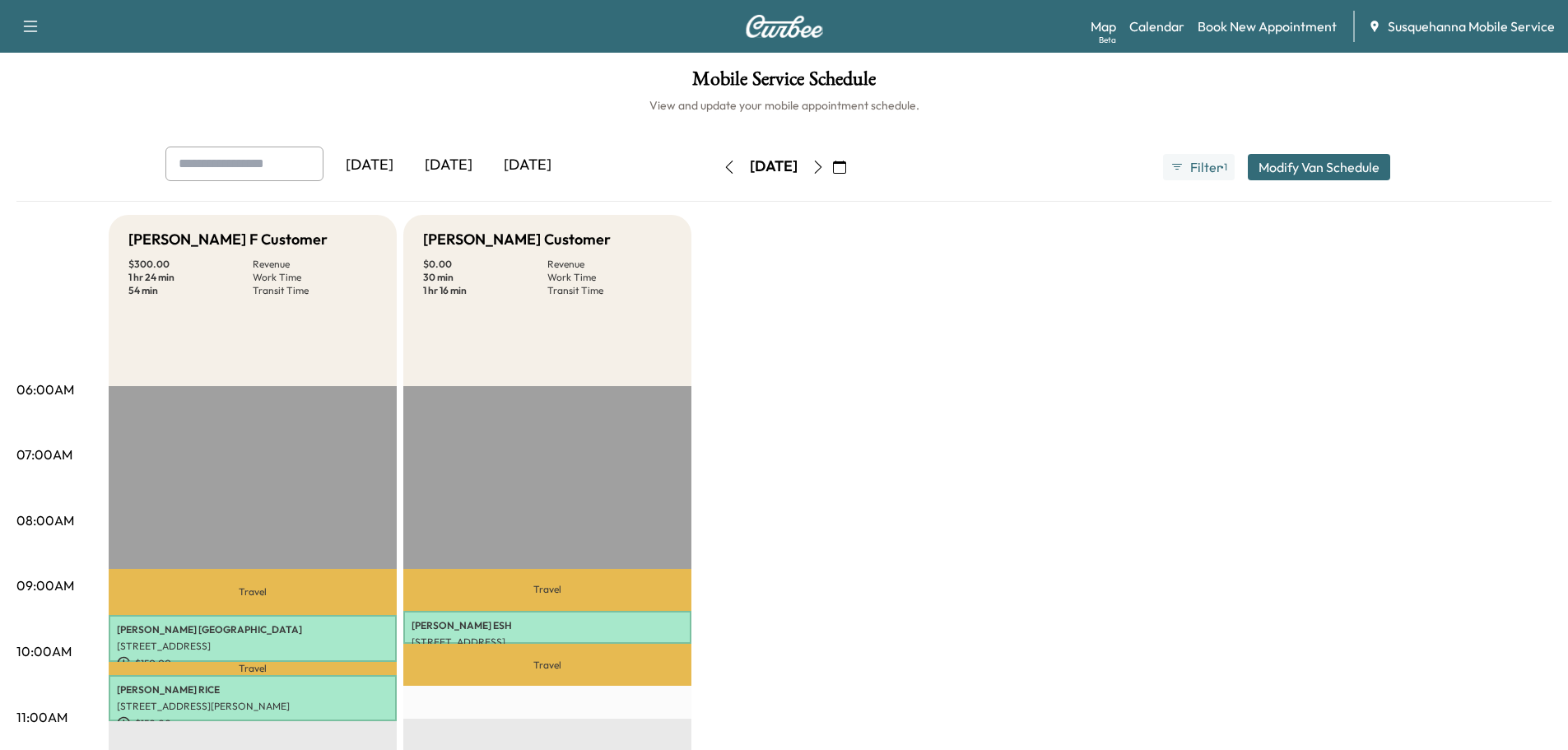
click at [723, 169] on icon "button" at bounding box center [730, 167] width 13 height 13
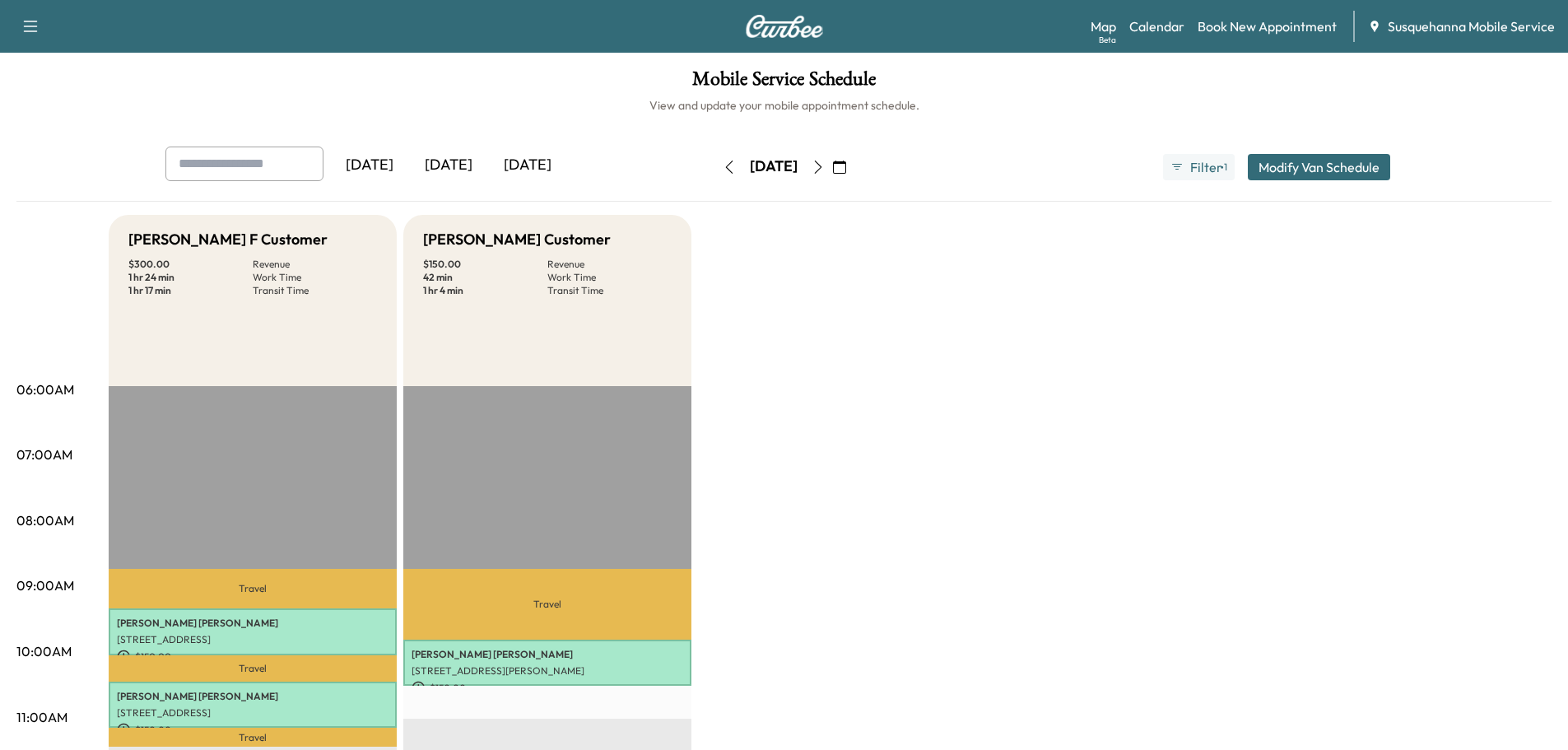
click at [715, 169] on button "button" at bounding box center [729, 167] width 28 height 27
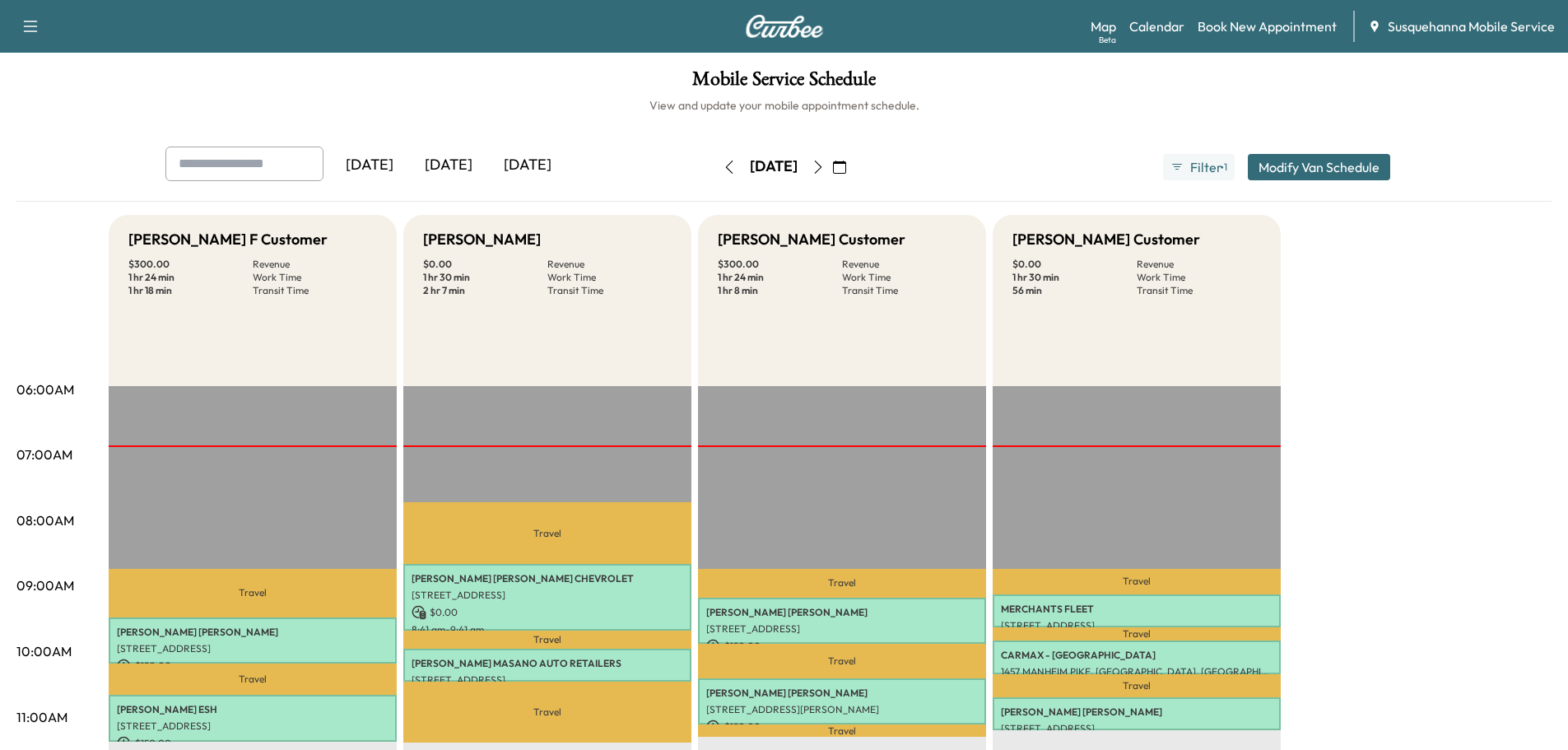
scroll to position [88, 0]
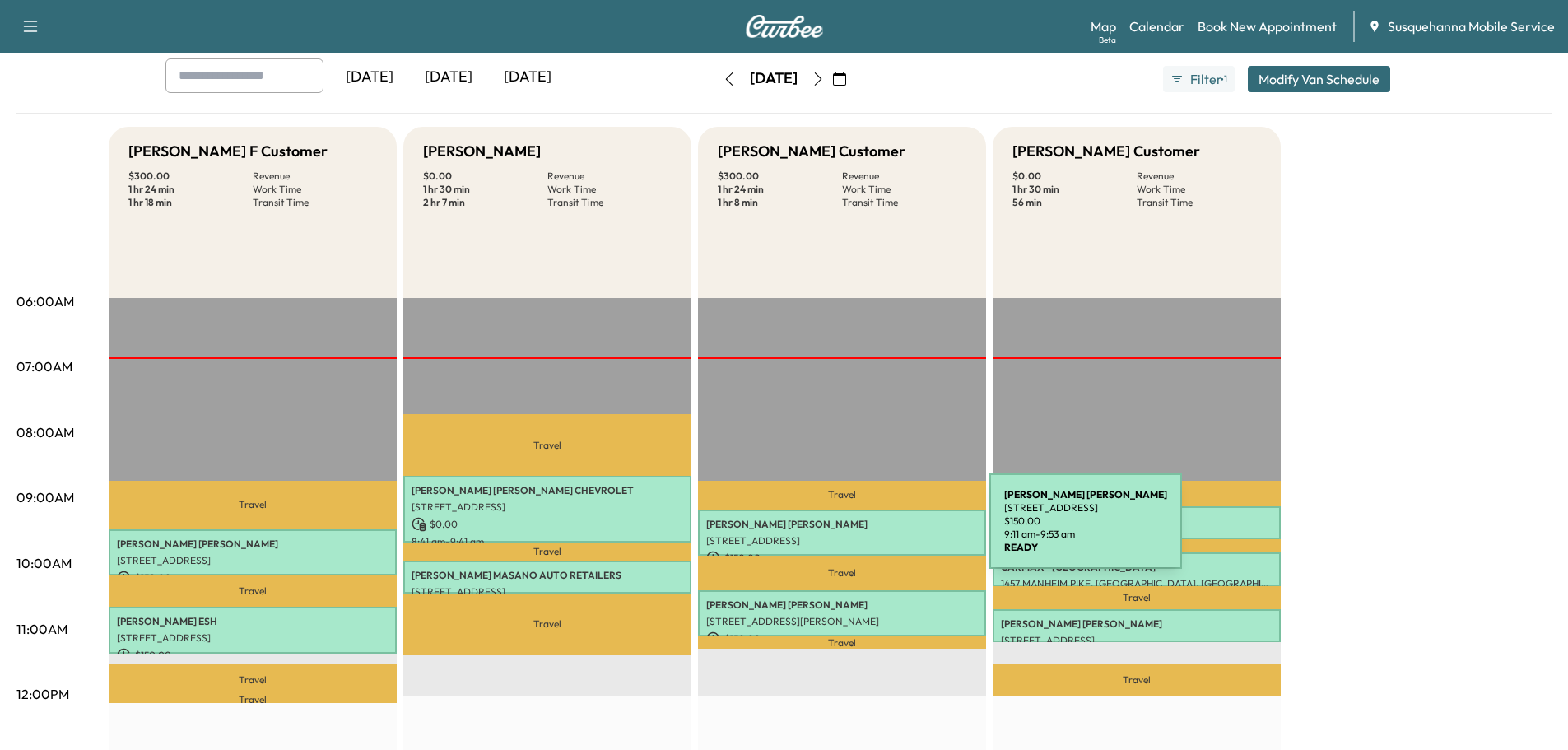
click at [866, 535] on p "[STREET_ADDRESS]" at bounding box center [842, 542] width 271 height 13
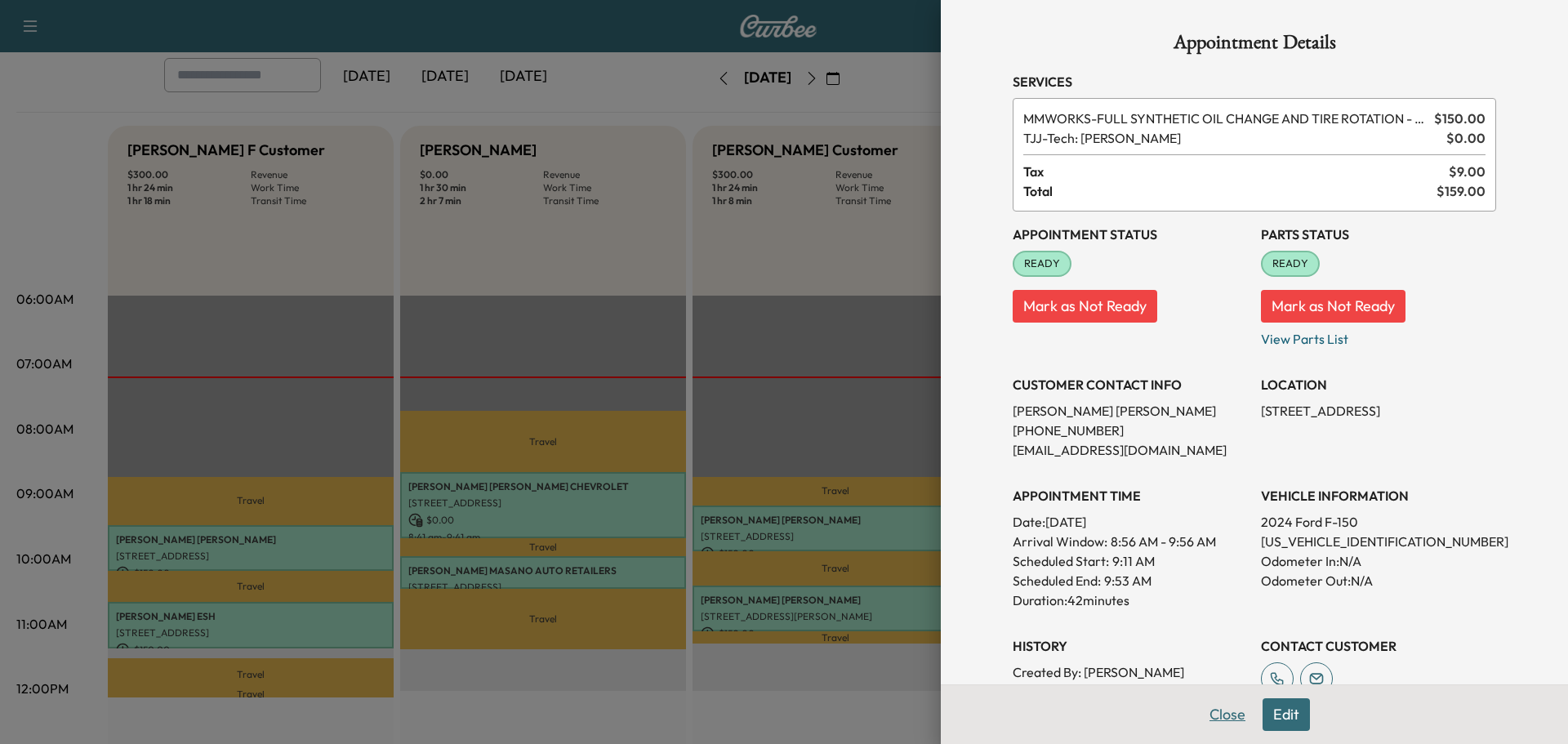
click at [1212, 716] on button "Close" at bounding box center [1228, 715] width 57 height 32
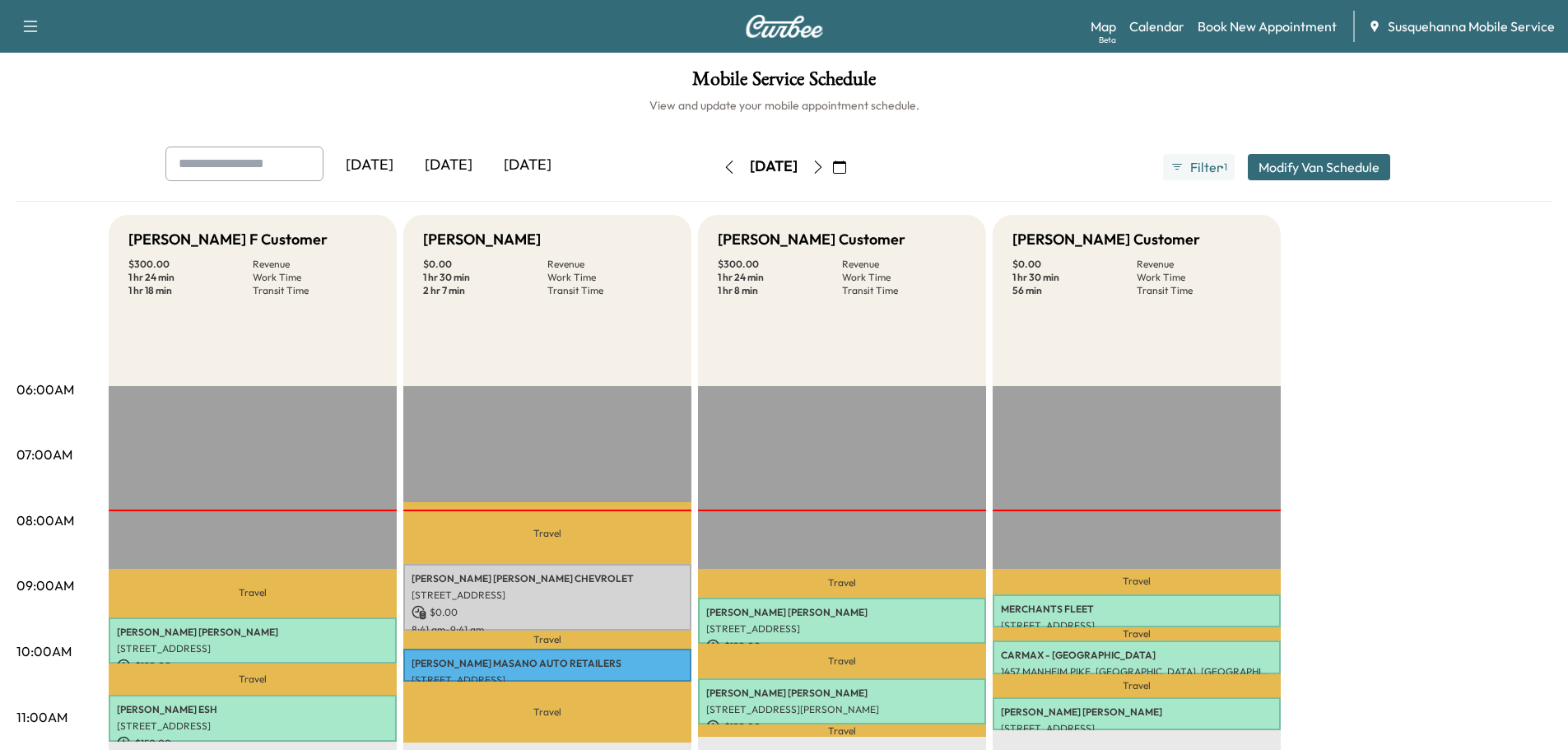
click at [825, 161] on icon "button" at bounding box center [818, 167] width 13 height 13
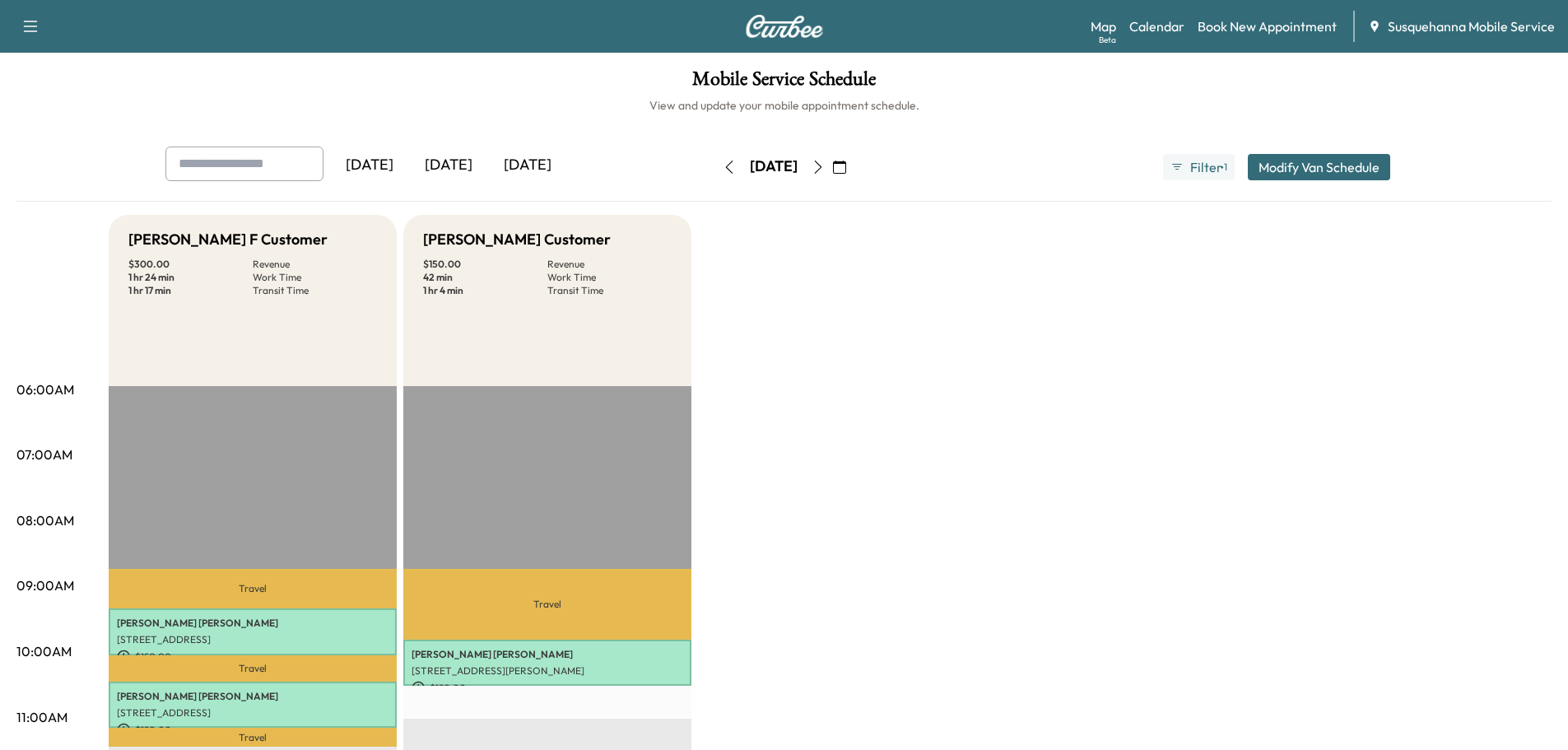
click at [825, 166] on icon "button" at bounding box center [818, 167] width 13 height 13
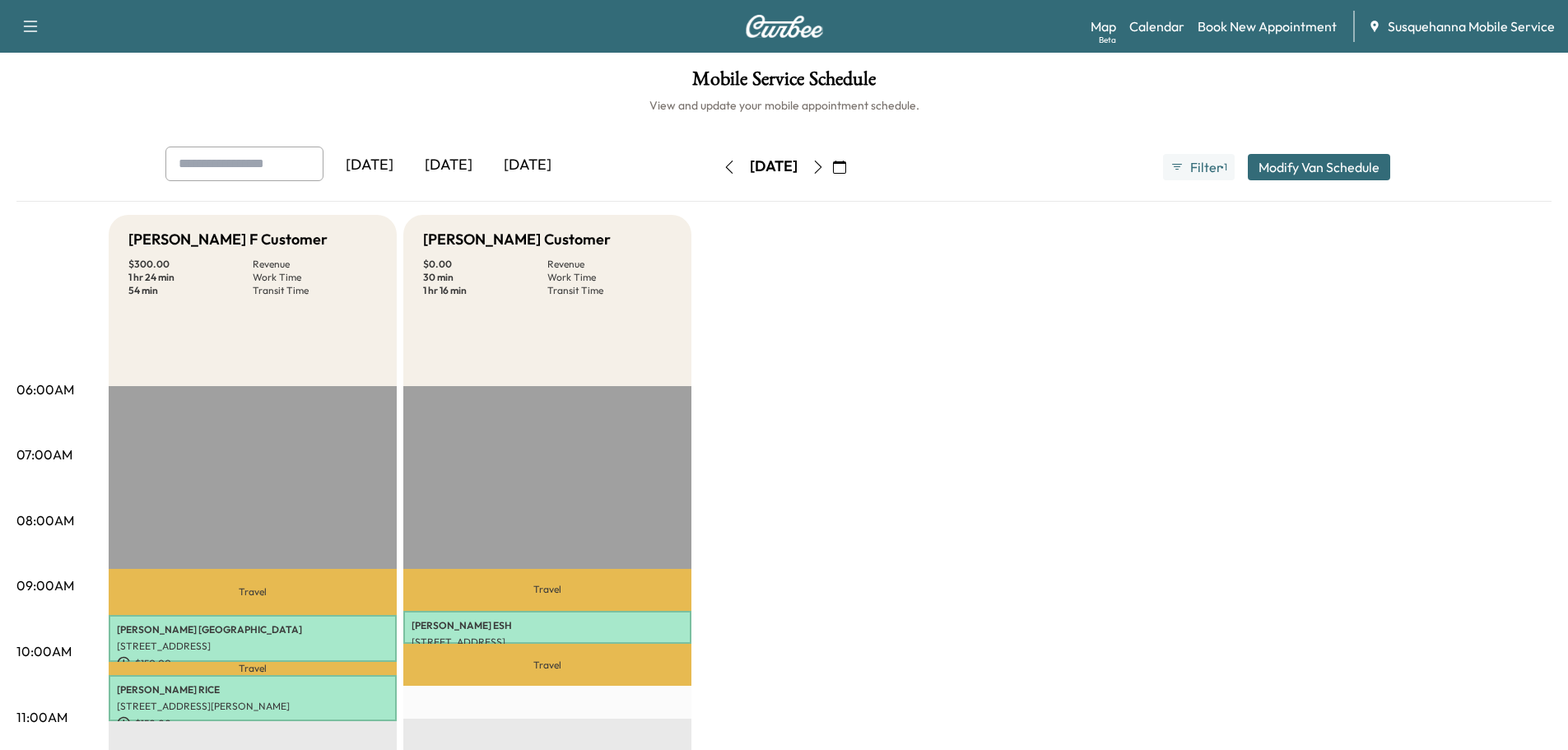
click at [723, 172] on icon "button" at bounding box center [730, 167] width 13 height 13
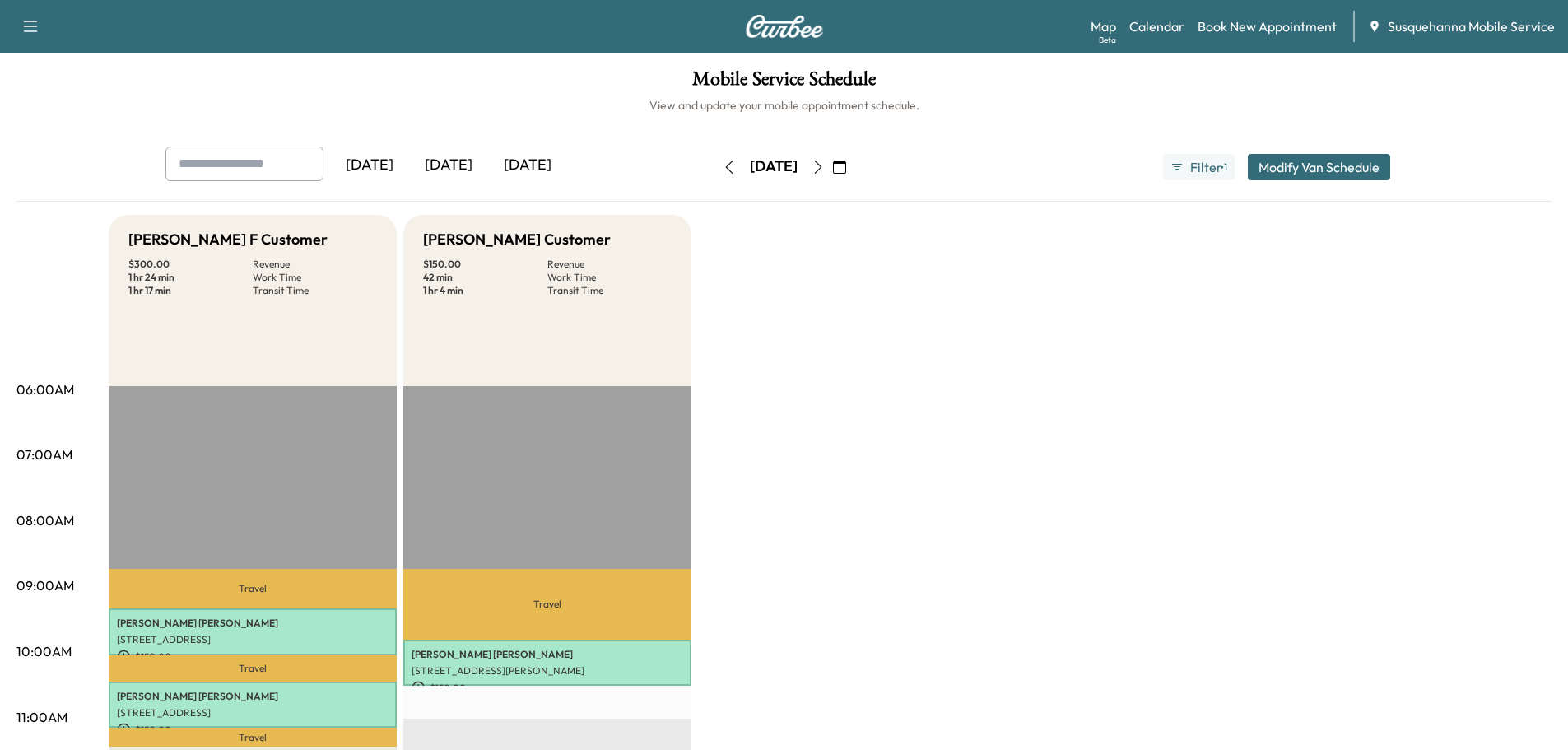
click at [723, 170] on icon "button" at bounding box center [730, 167] width 13 height 13
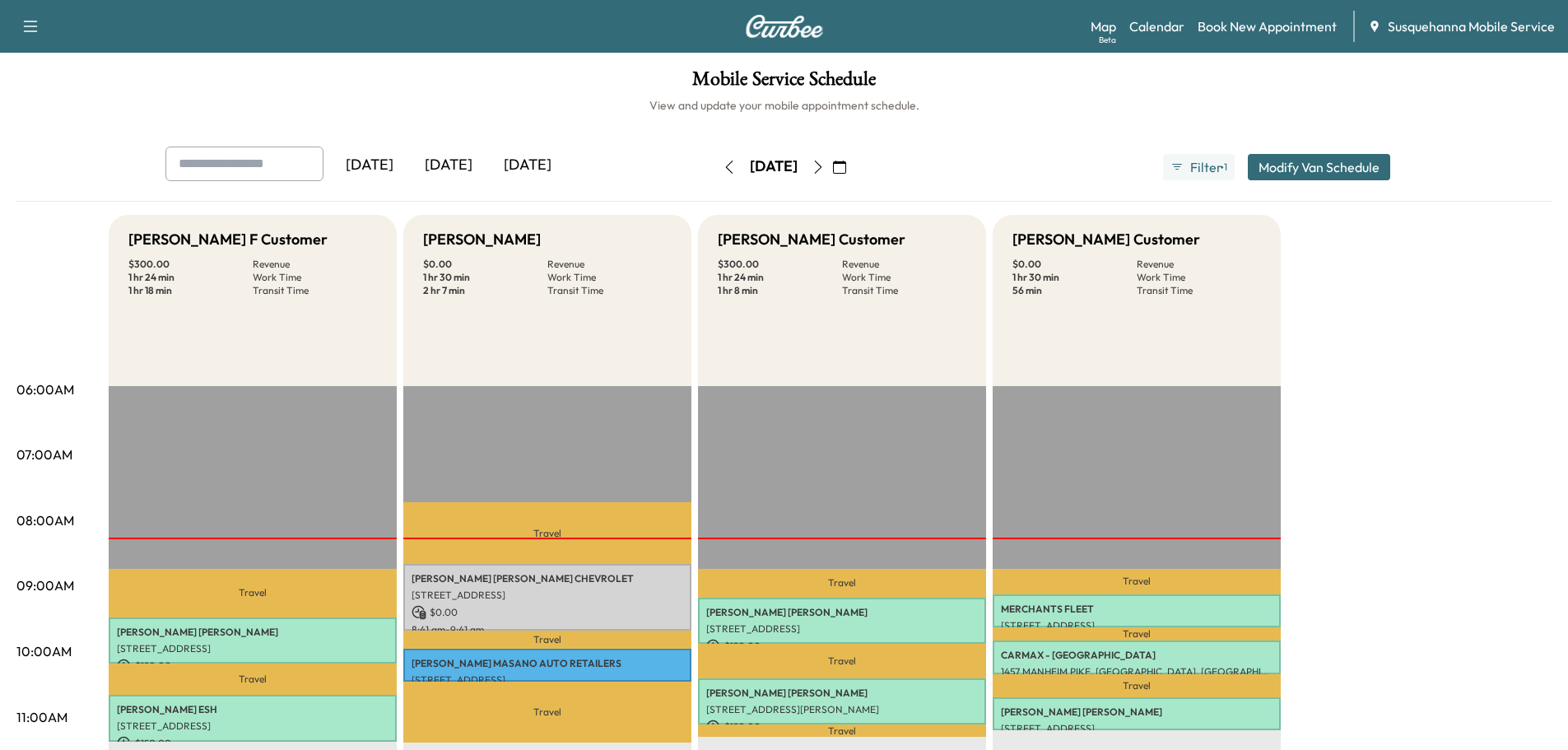
scroll to position [176, 0]
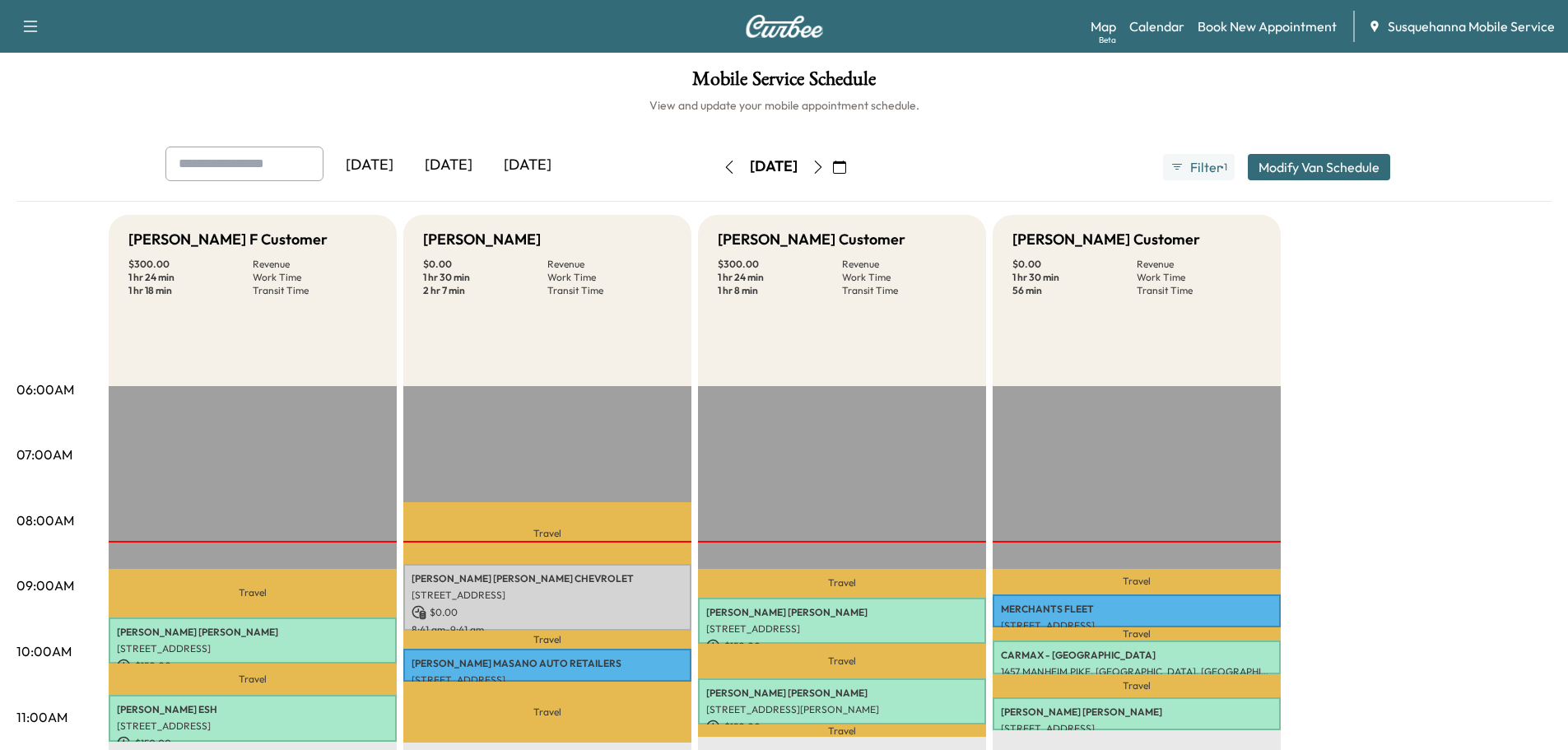
click at [821, 165] on icon "button" at bounding box center [818, 167] width 8 height 13
click at [825, 165] on icon "button" at bounding box center [818, 167] width 13 height 13
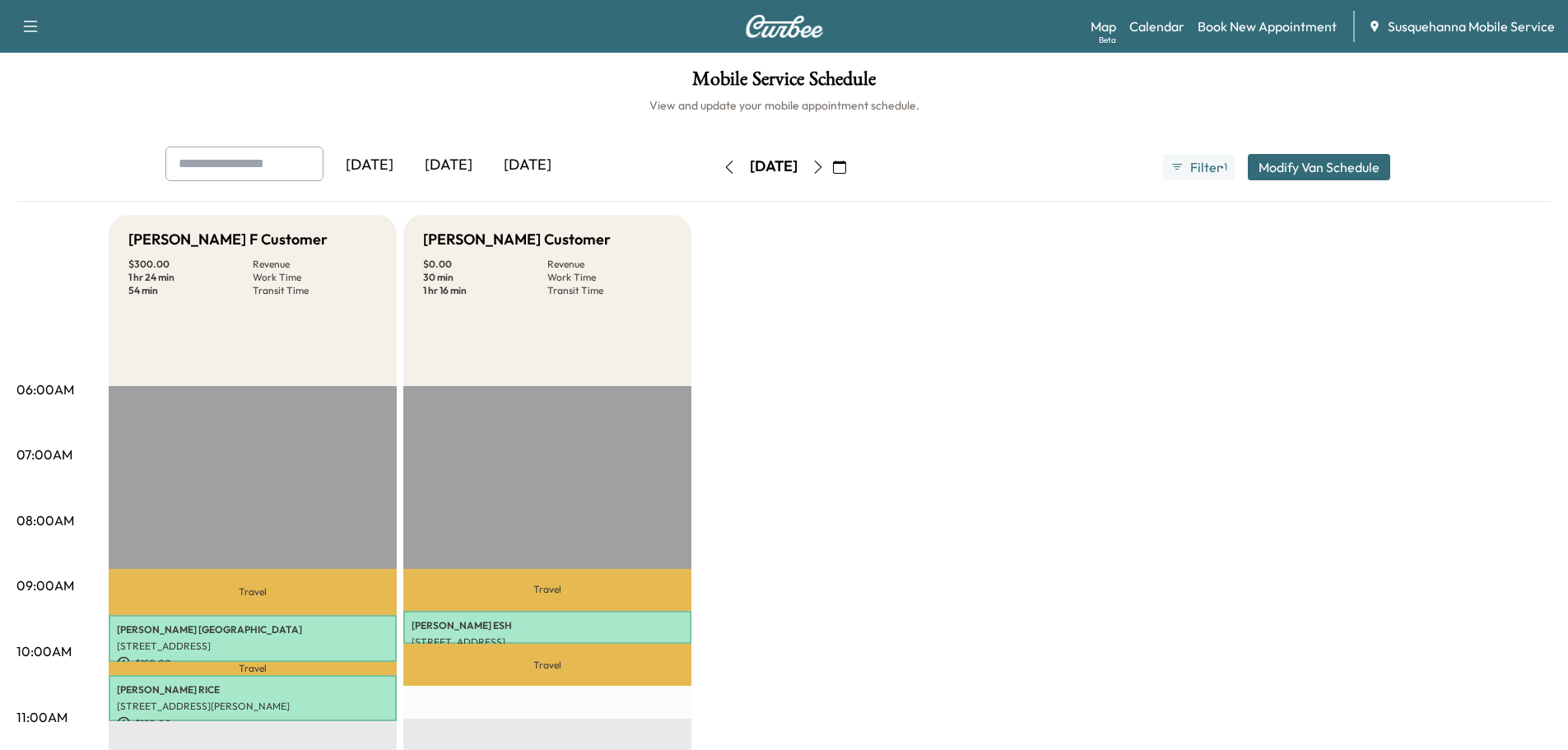
click at [825, 164] on icon "button" at bounding box center [818, 167] width 13 height 13
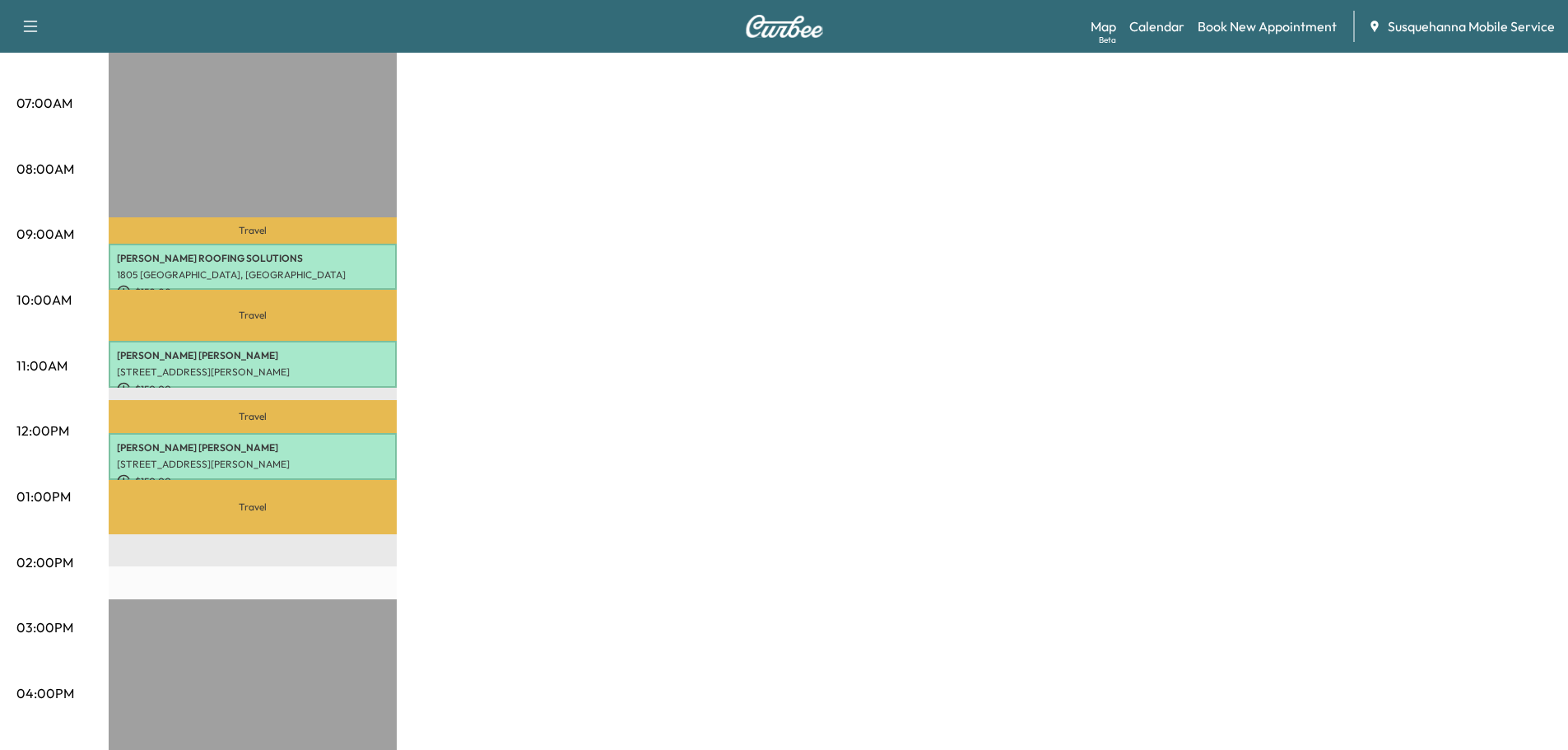
scroll to position [88, 0]
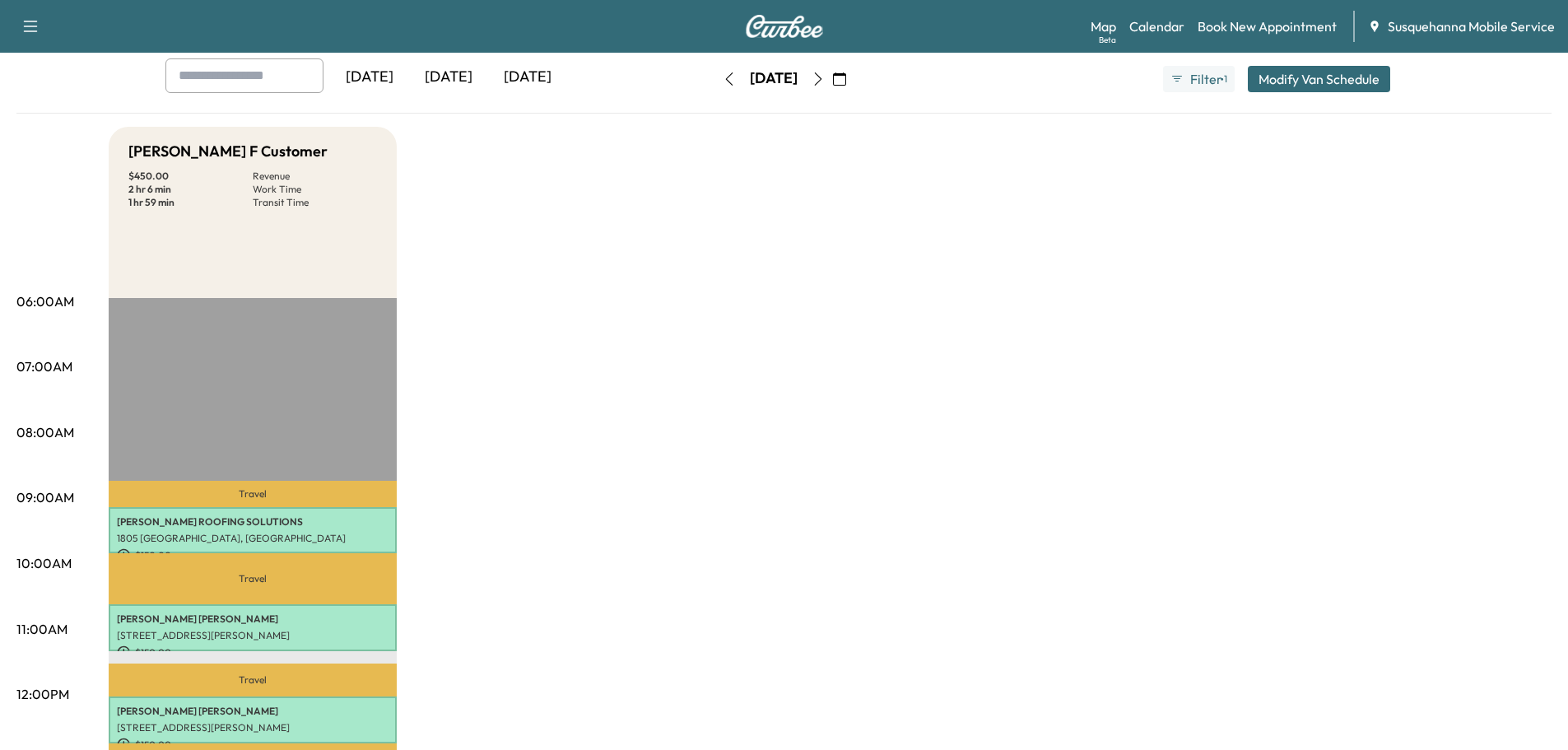
click at [833, 86] on button "button" at bounding box center [817, 79] width 28 height 27
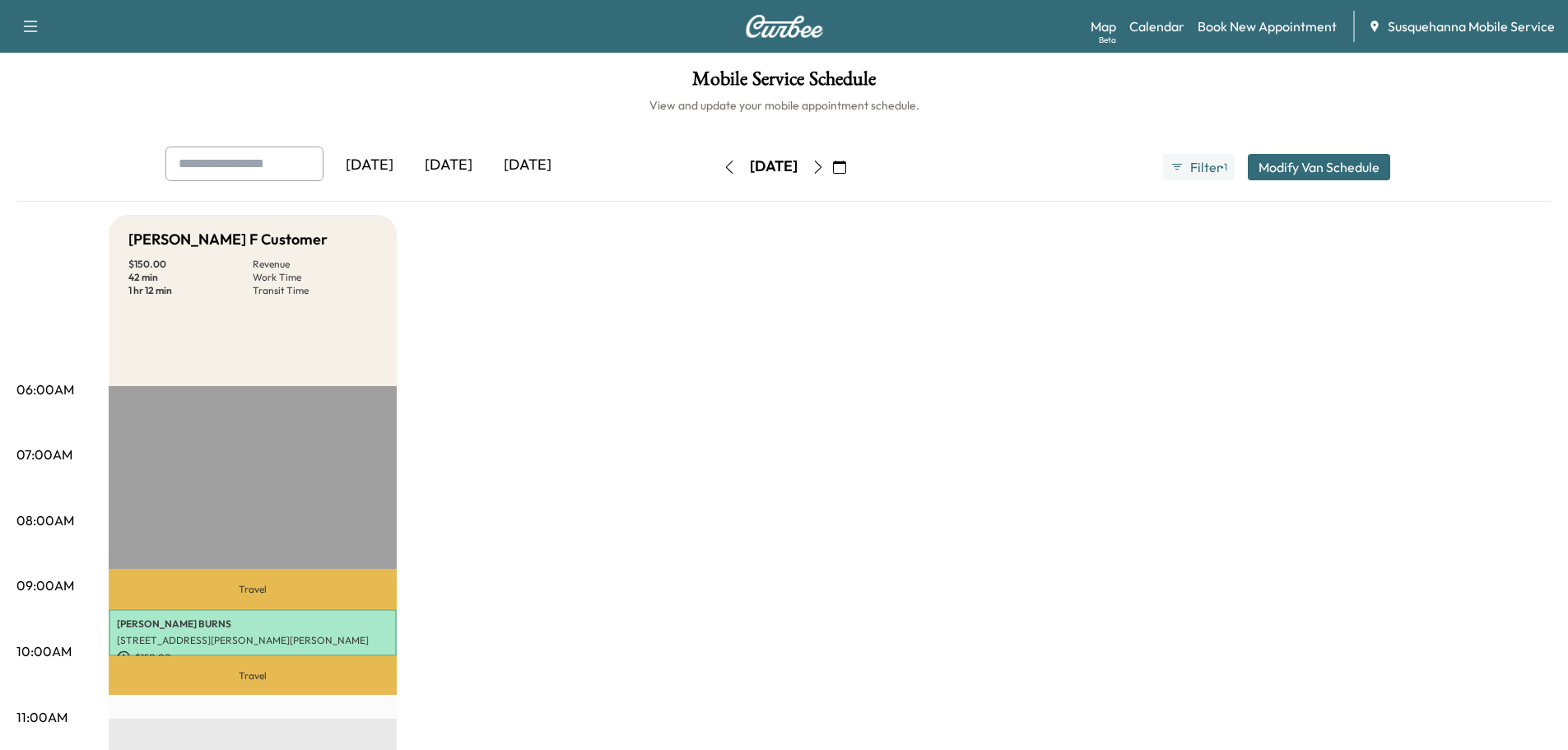
click at [723, 169] on icon "button" at bounding box center [730, 167] width 13 height 13
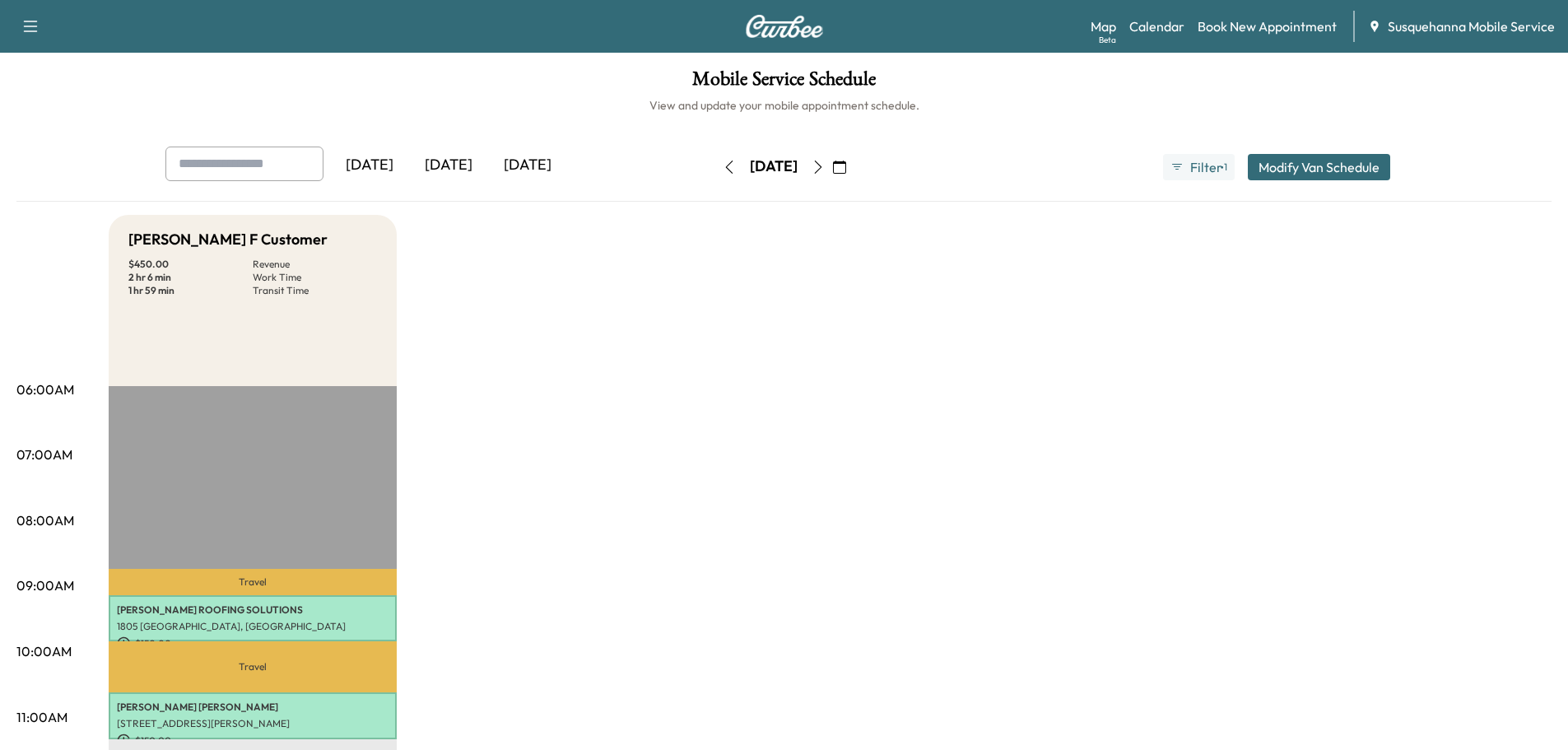
click at [715, 169] on button "button" at bounding box center [729, 167] width 28 height 27
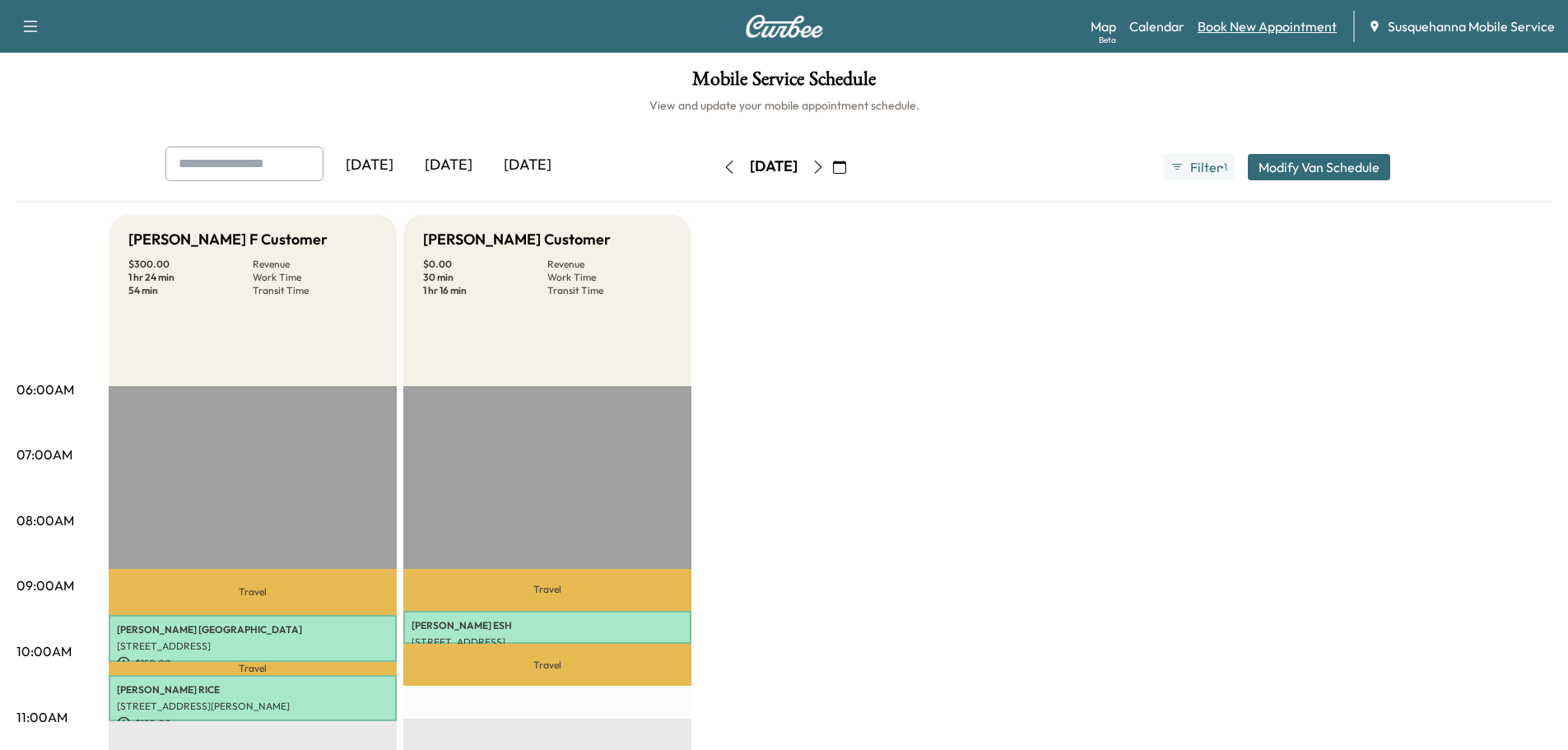
click at [1249, 28] on link "Book New Appointment" at bounding box center [1267, 26] width 139 height 20
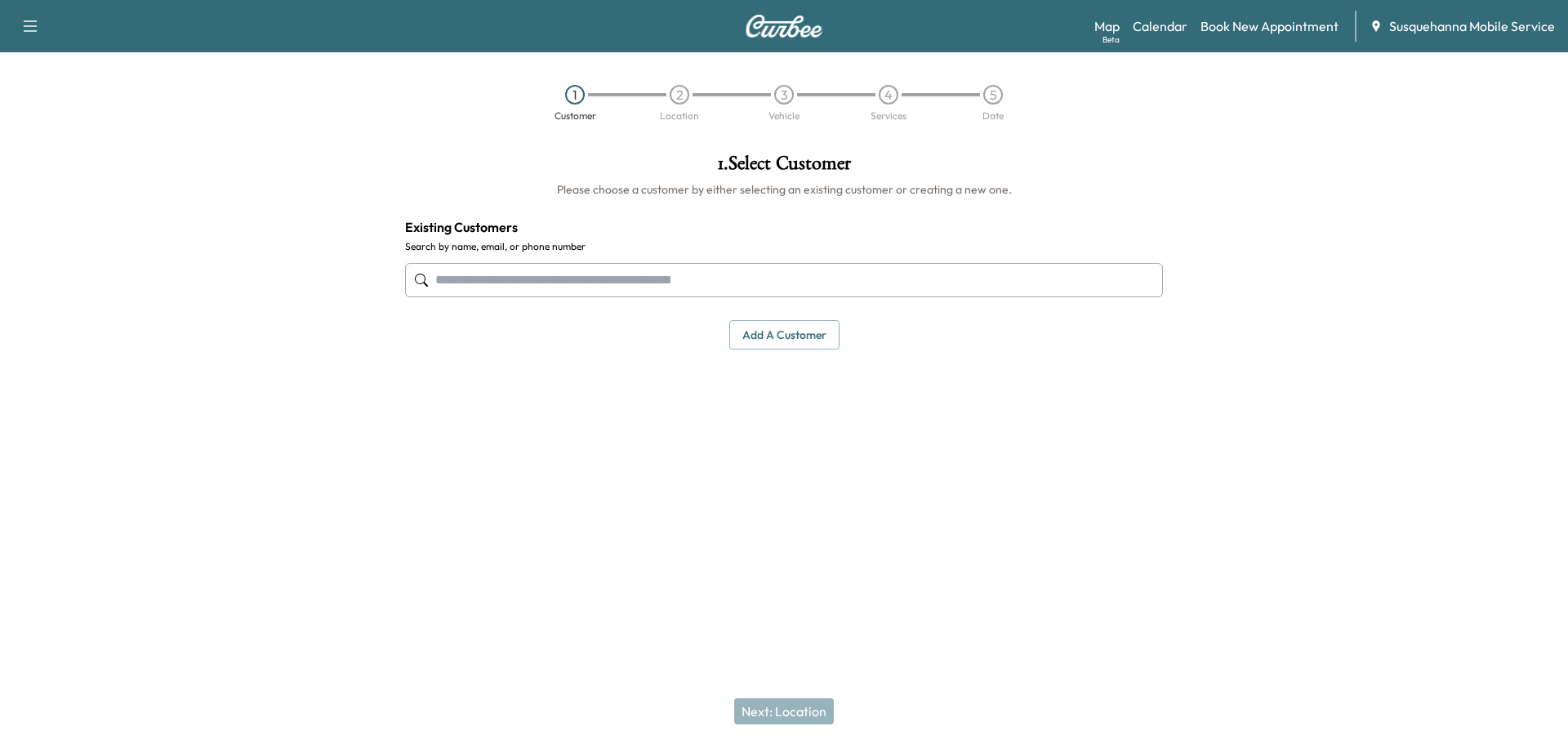
click at [552, 279] on input "text" at bounding box center [784, 281] width 758 height 34
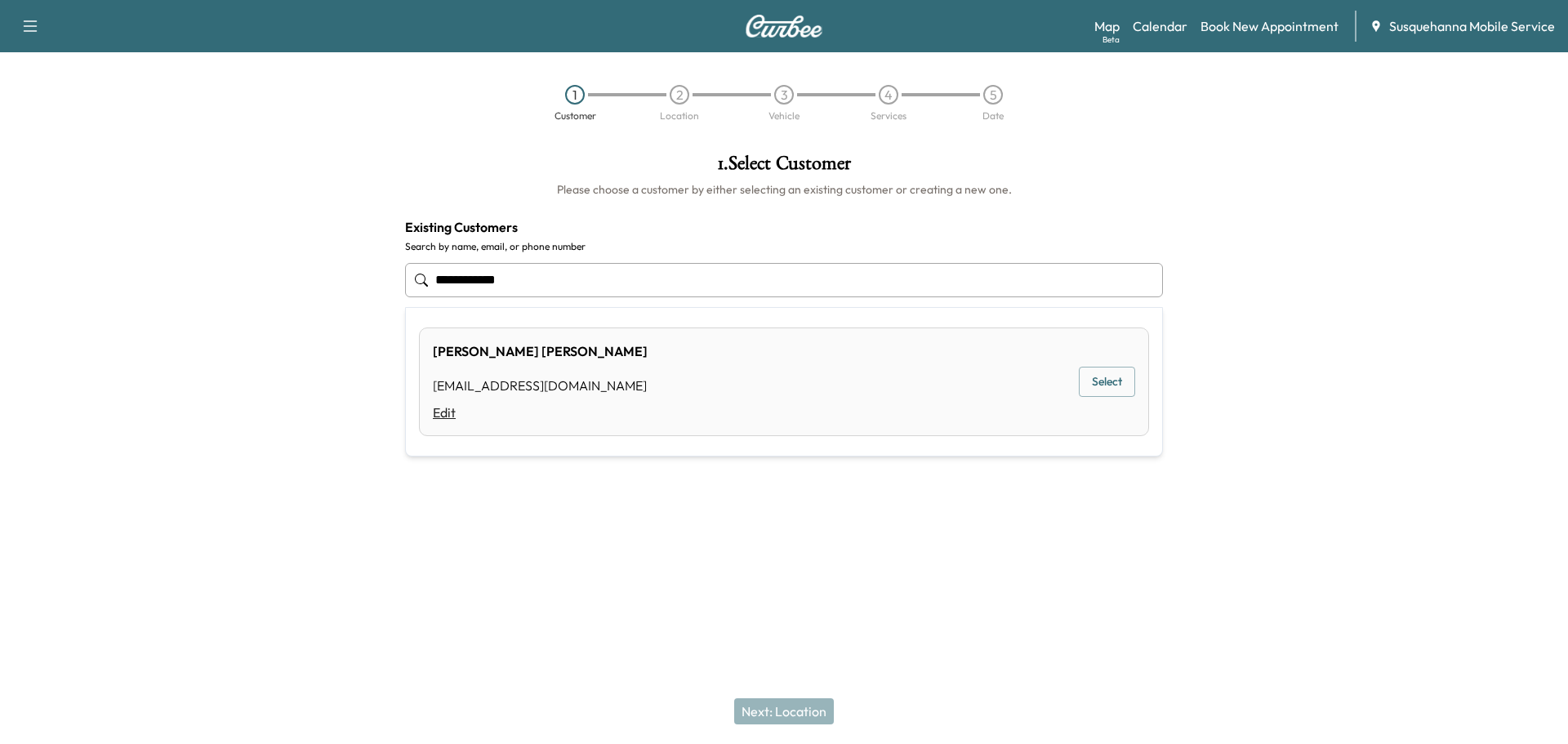
click at [445, 417] on link "Edit" at bounding box center [540, 412] width 215 height 20
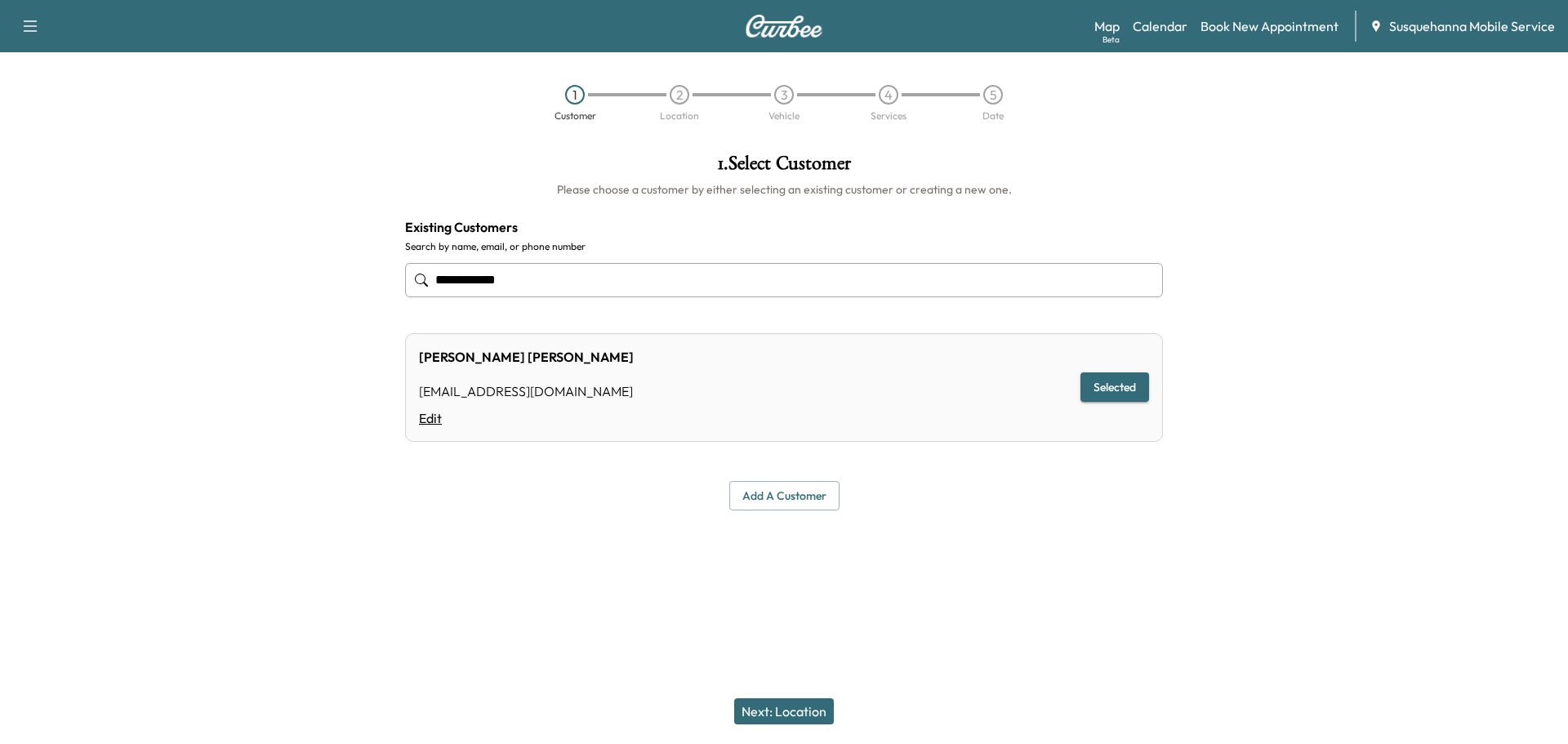
type input "**********"
click at [436, 417] on link "Edit" at bounding box center [526, 418] width 215 height 20
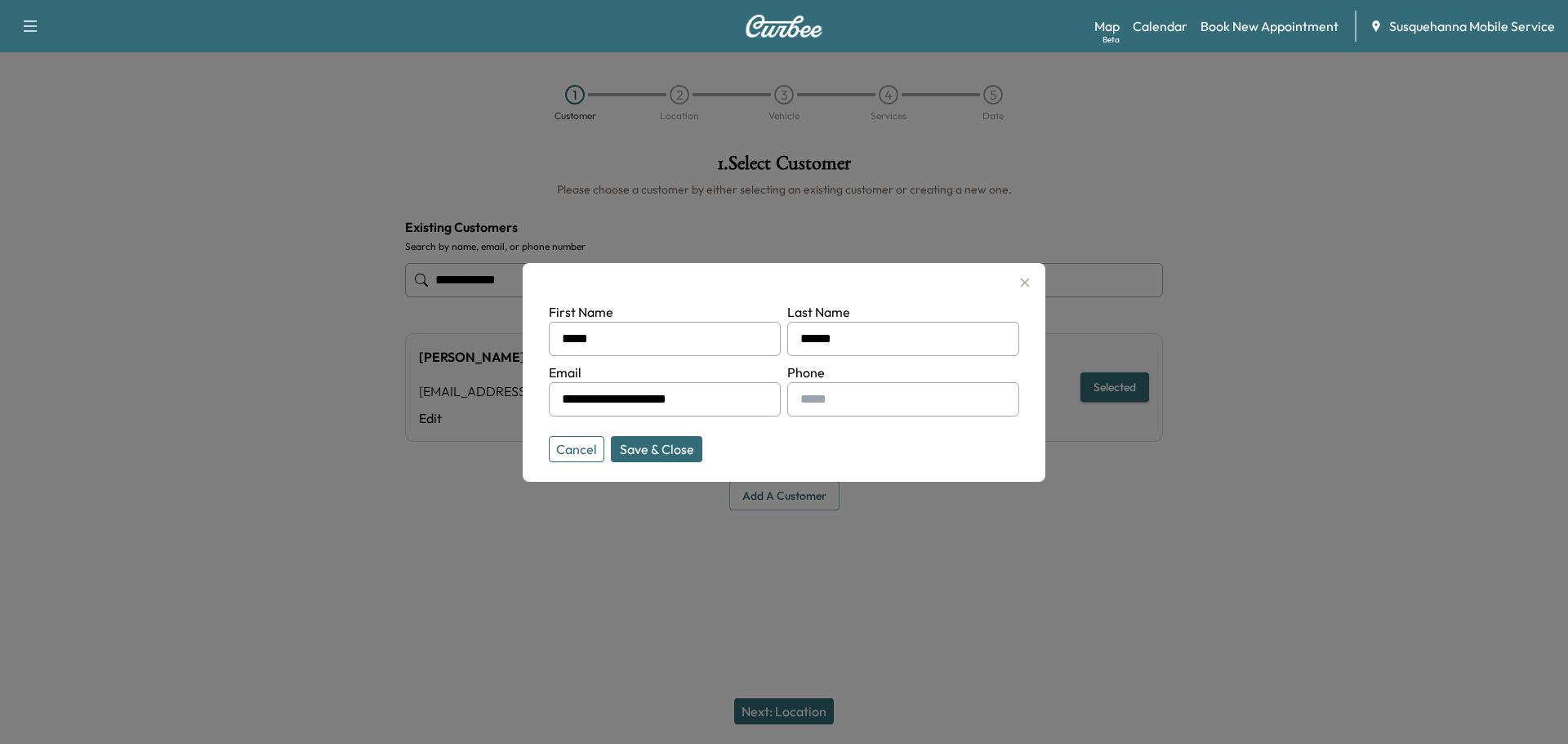
click at [844, 400] on input "text" at bounding box center [903, 399] width 232 height 34
type input "**********"
click at [667, 448] on button "Save & Close" at bounding box center [657, 449] width 92 height 27
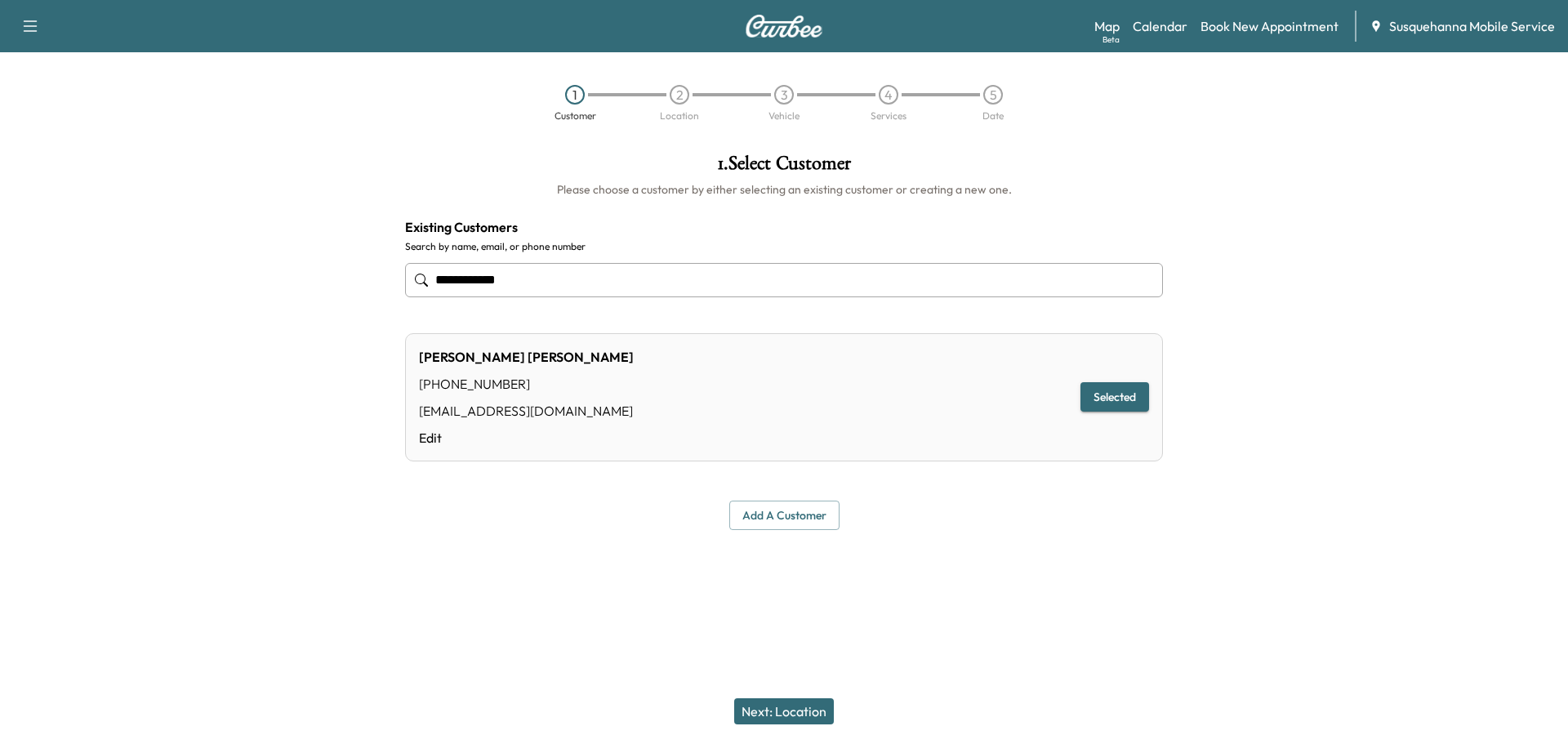
click at [799, 713] on button "Next: Location" at bounding box center [784, 712] width 99 height 27
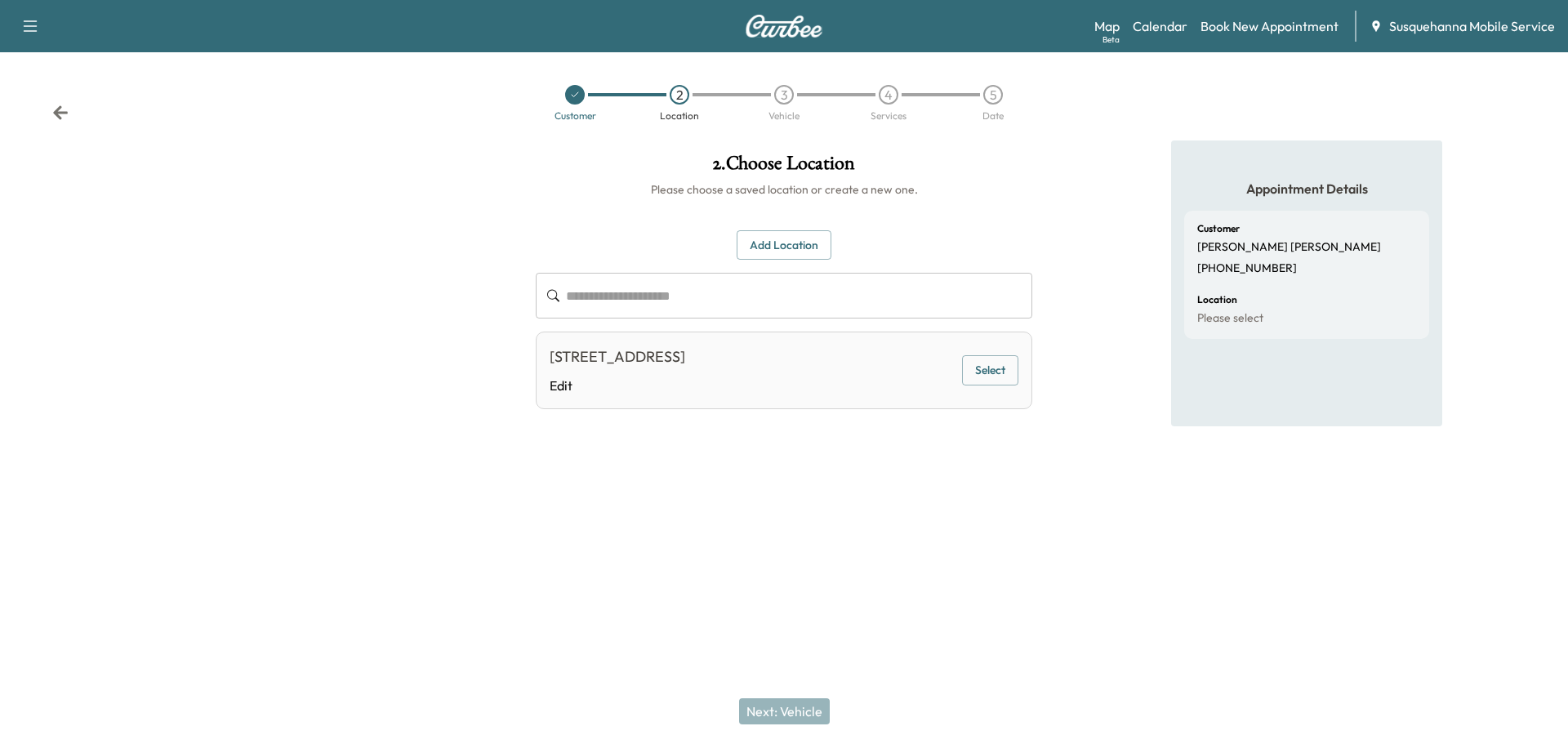
click at [976, 365] on button "Select" at bounding box center [990, 371] width 56 height 30
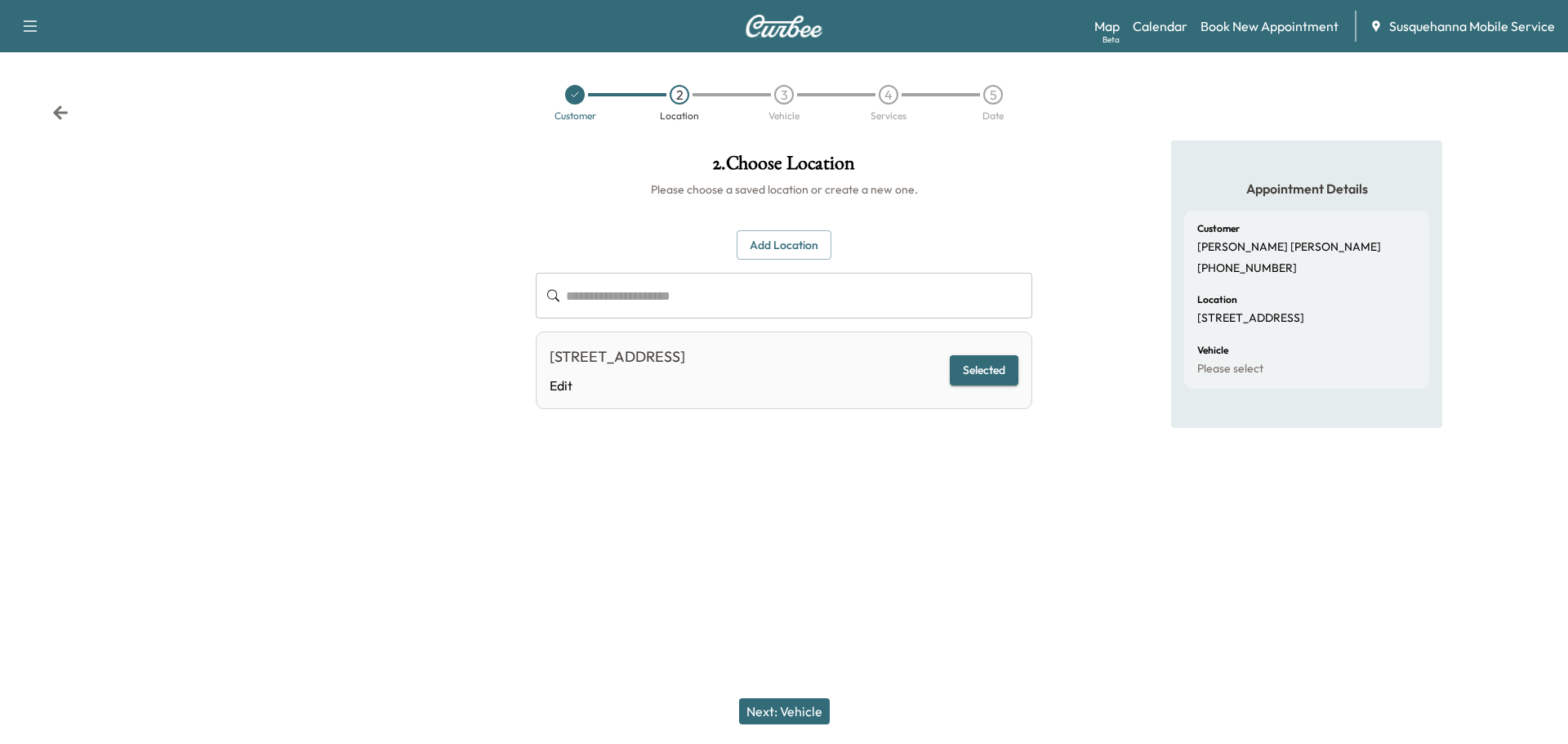
click at [810, 714] on button "Next: Vehicle" at bounding box center [784, 712] width 91 height 27
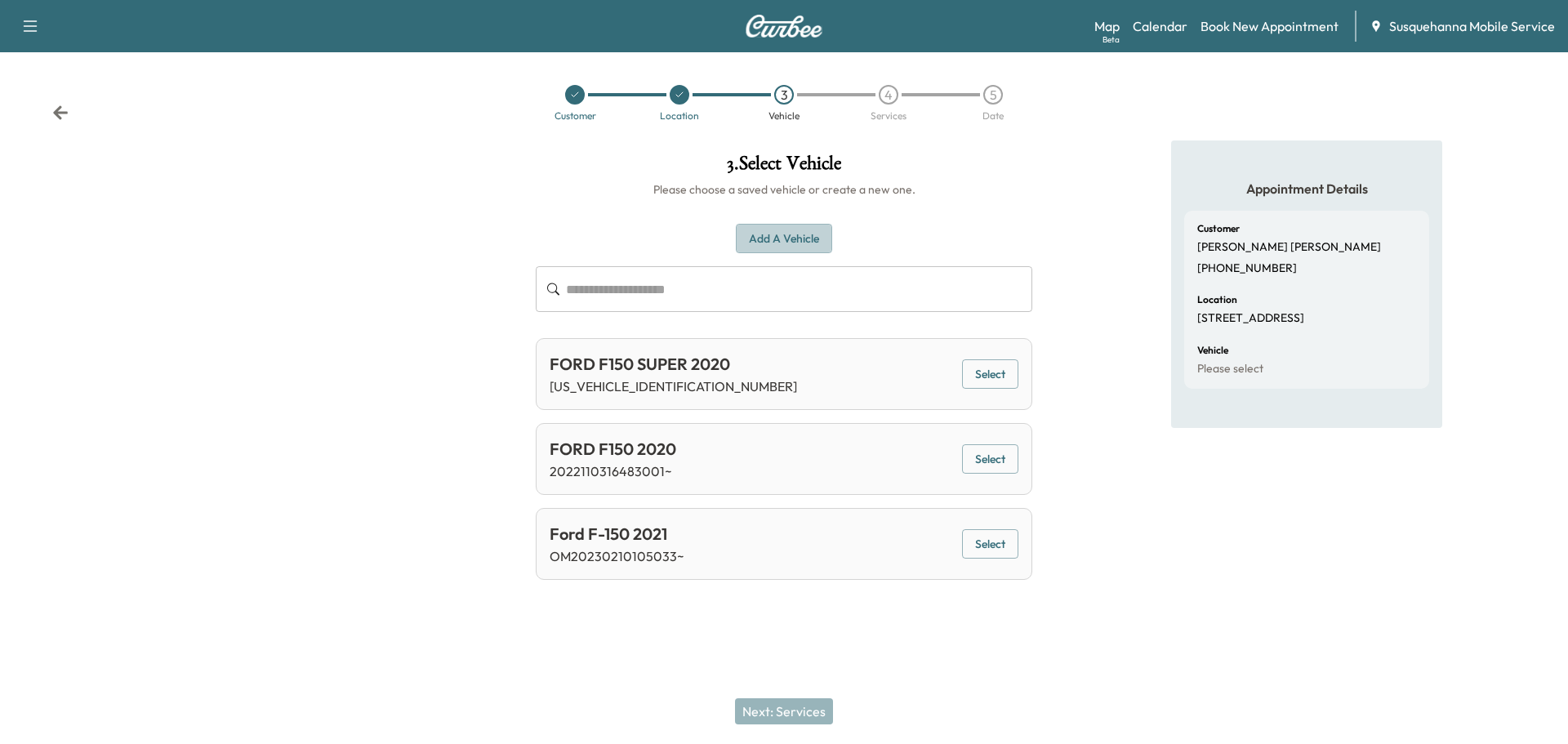
click at [808, 243] on button "Add a Vehicle" at bounding box center [784, 239] width 97 height 30
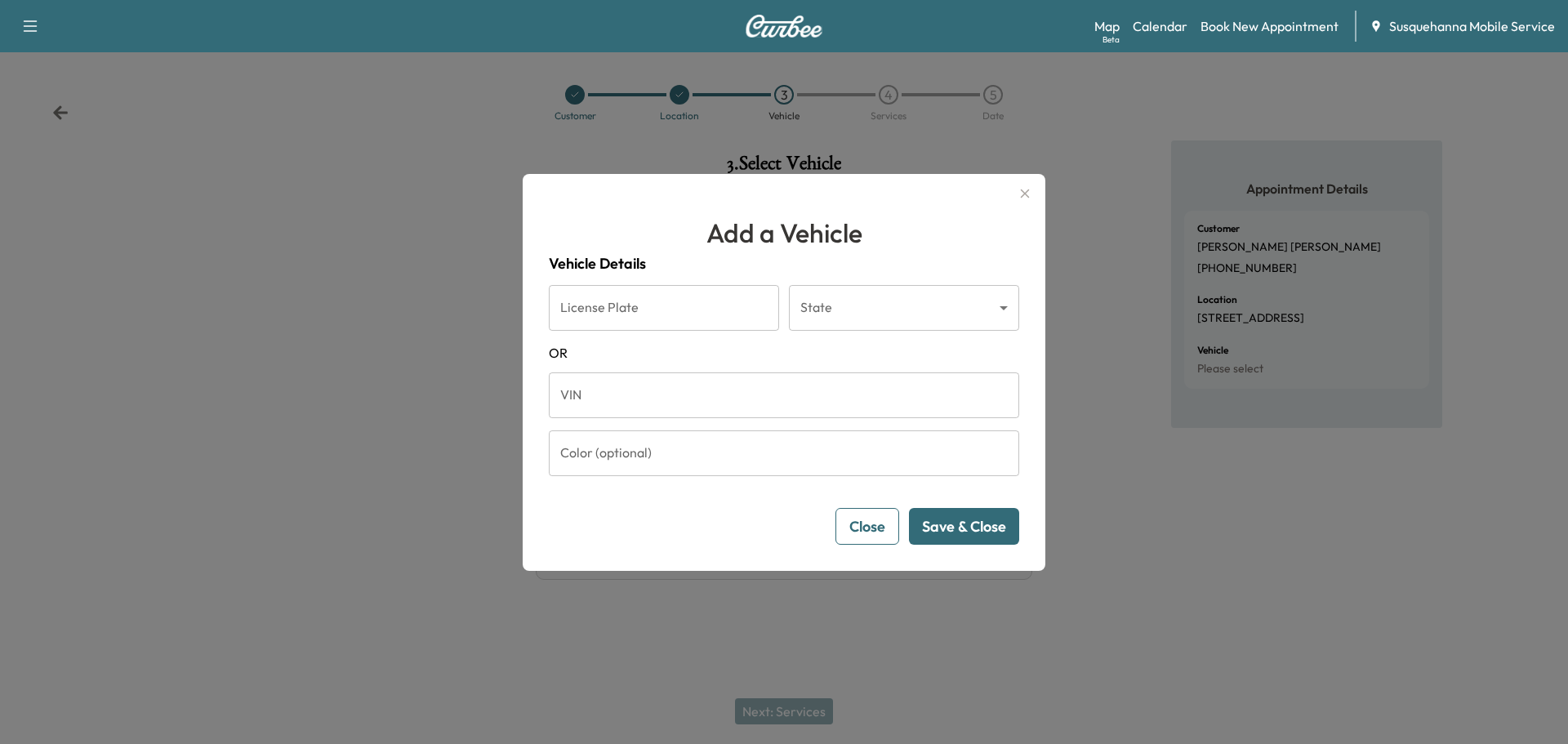
click at [704, 390] on input "VIN" at bounding box center [784, 395] width 471 height 45
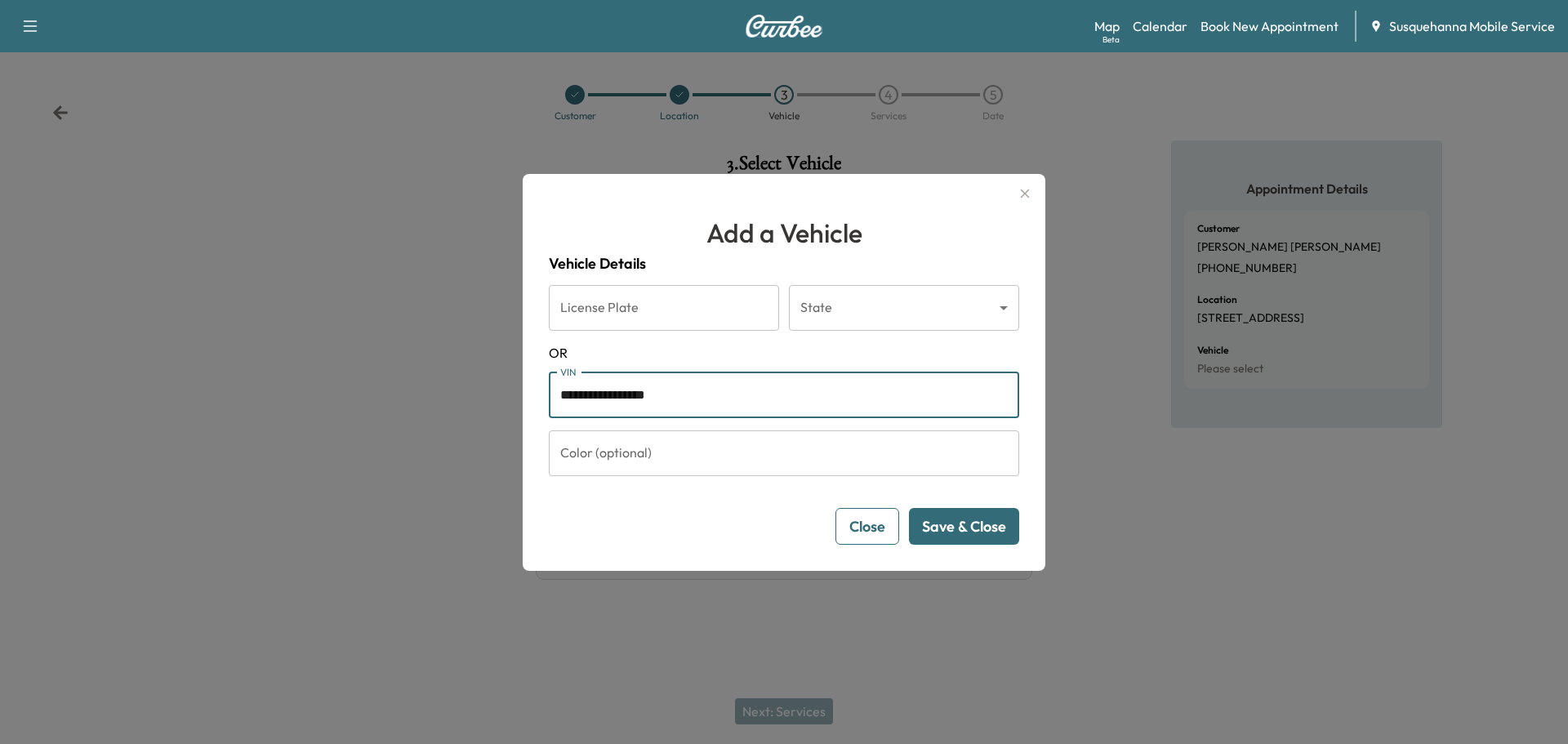
type input "**********"
click at [1004, 530] on button "Save & Close" at bounding box center [964, 526] width 110 height 37
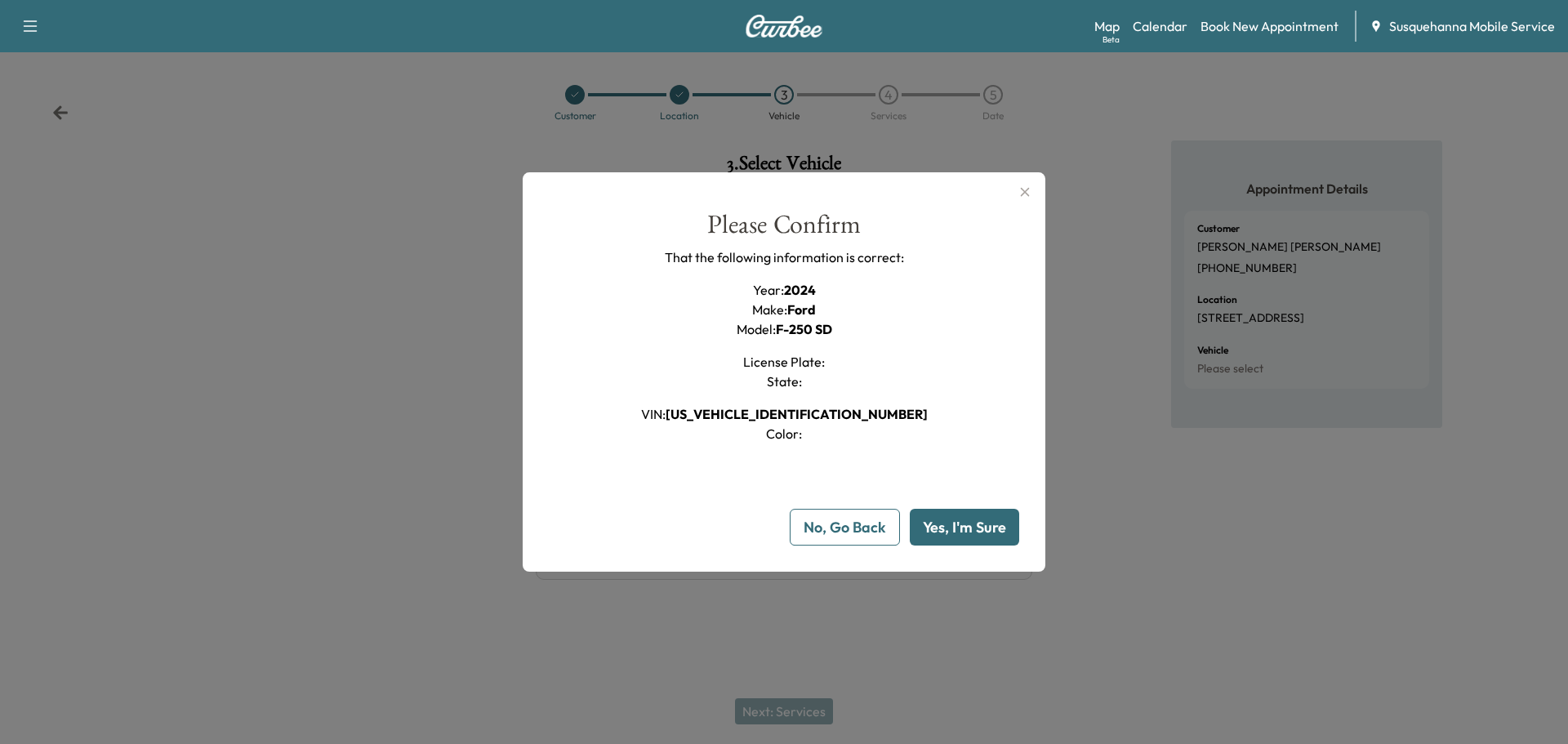
click at [1004, 530] on button "Yes, I'm Sure" at bounding box center [964, 527] width 110 height 37
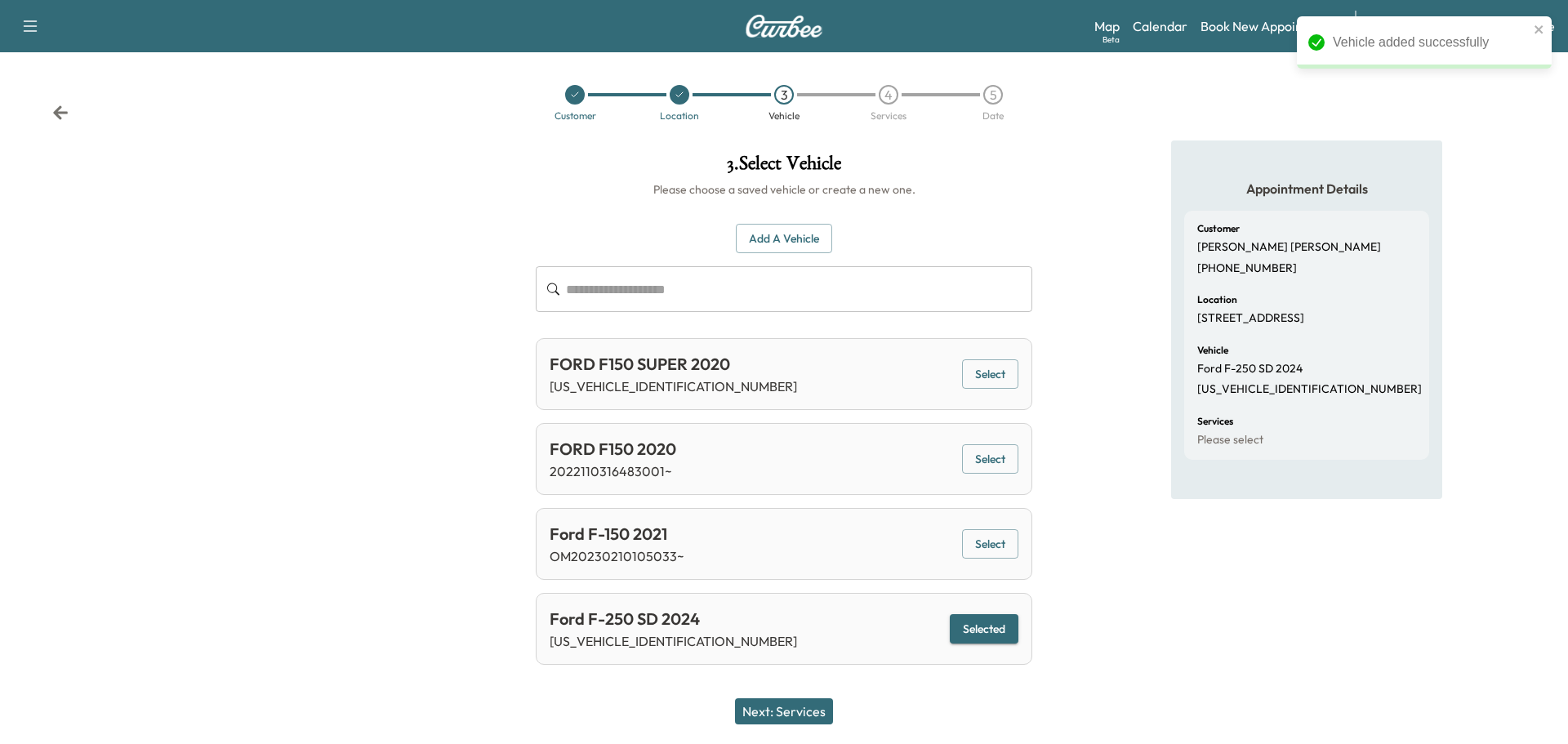
click at [773, 711] on button "Next: Services" at bounding box center [784, 712] width 98 height 27
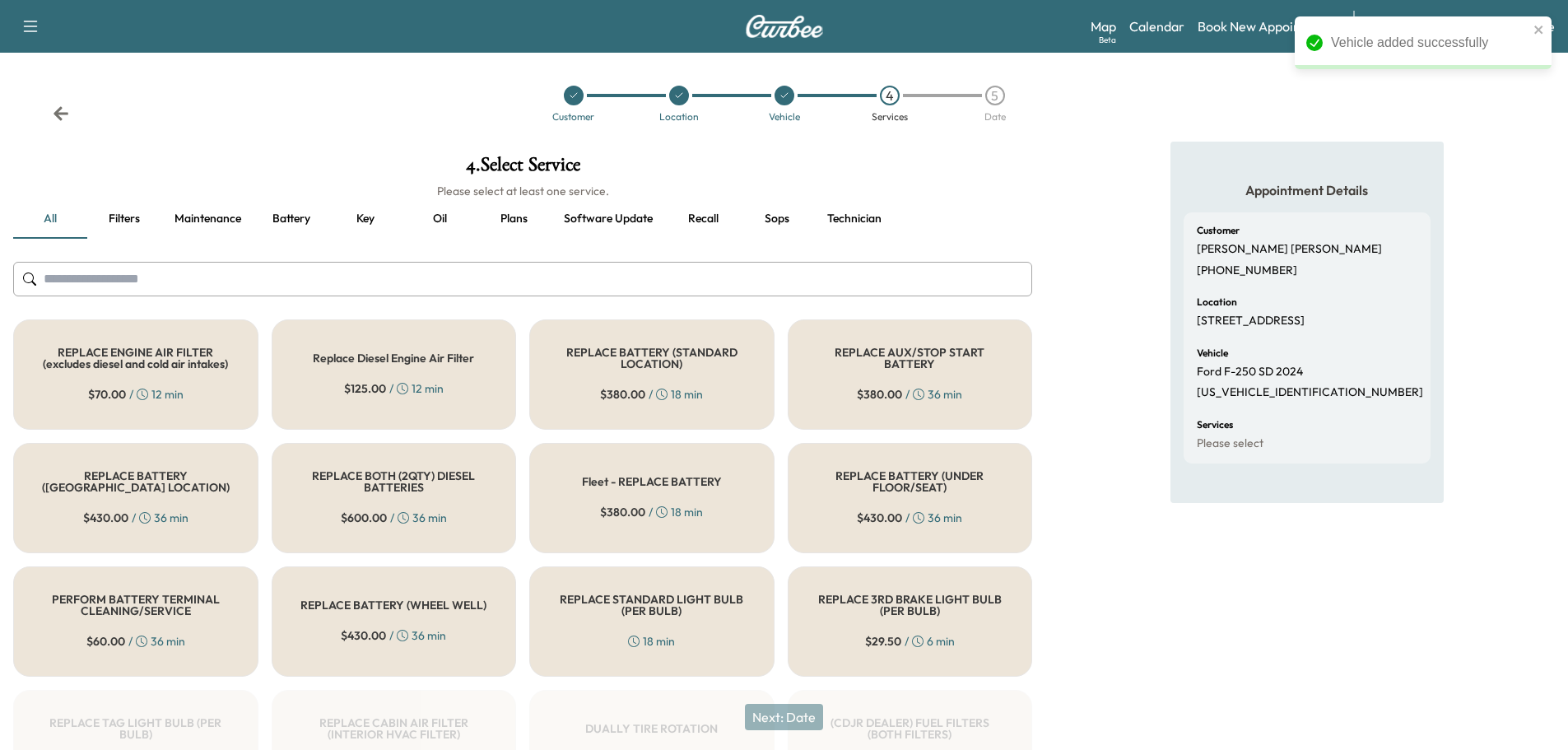
click at [695, 287] on input "text" at bounding box center [522, 279] width 1019 height 34
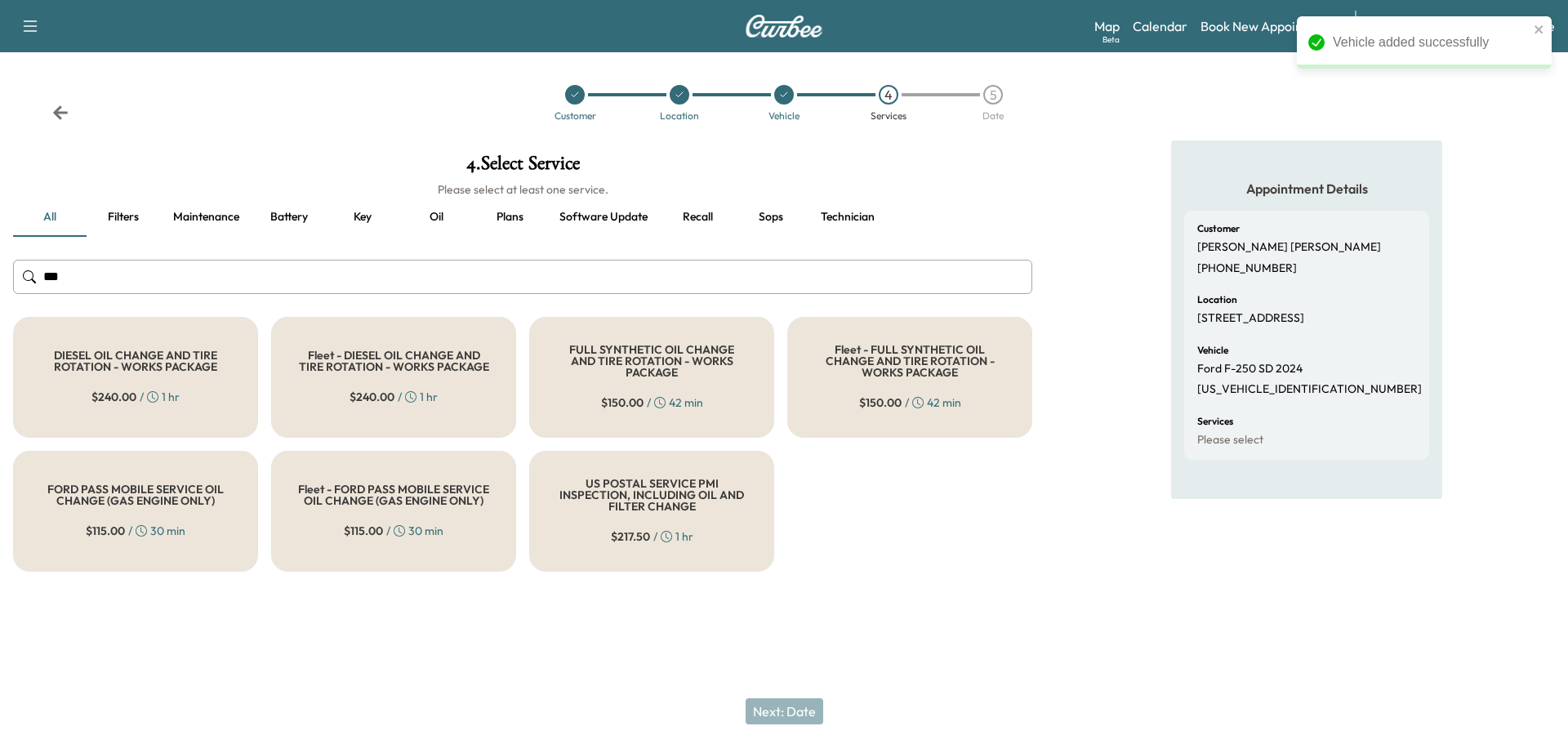
type input "***"
click at [702, 354] on h5 "FULL SYNTHETIC OIL CHANGE AND TIRE ROTATION - WORKS PACKAGE" at bounding box center [652, 361] width 191 height 34
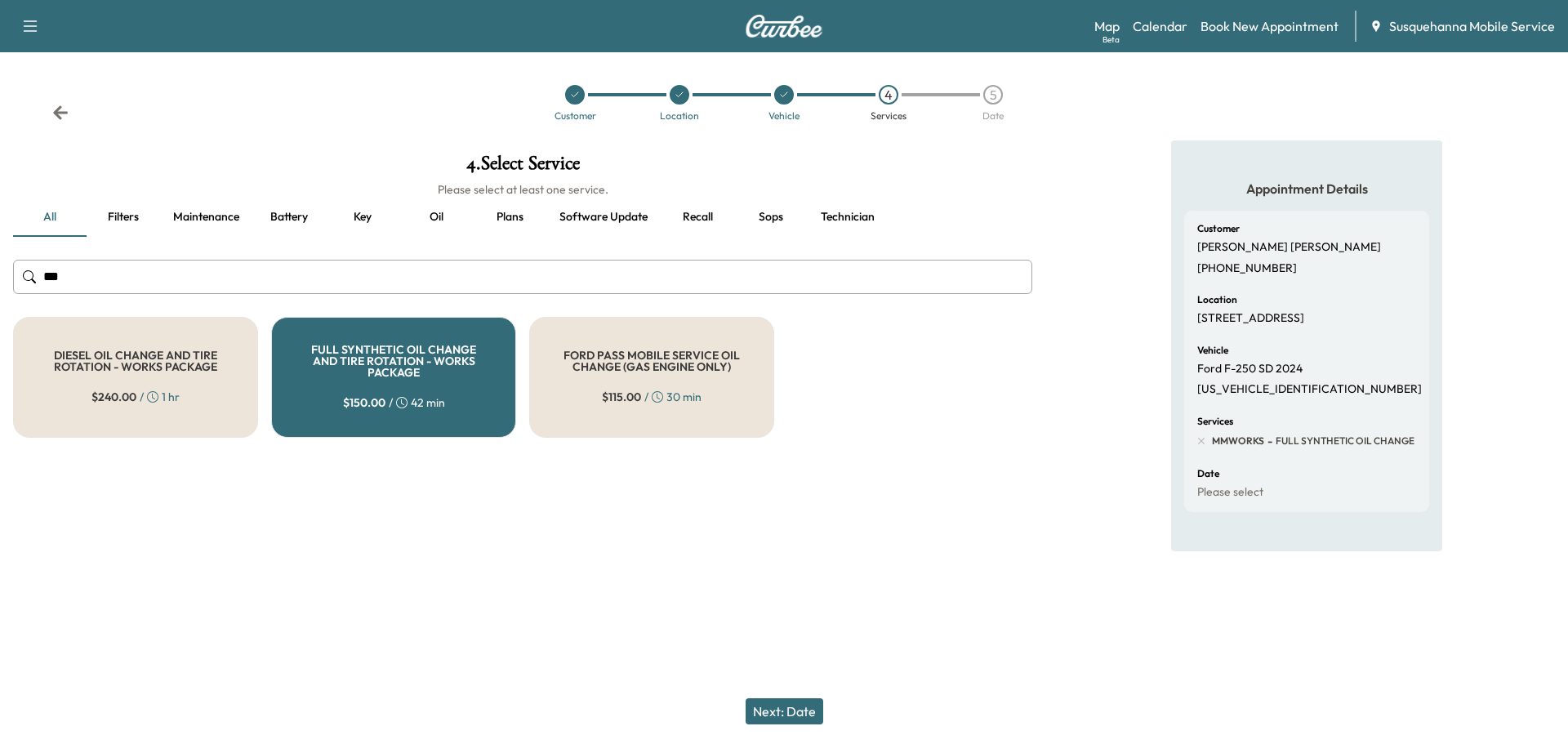
click at [794, 709] on button "Next: Date" at bounding box center [784, 712] width 78 height 27
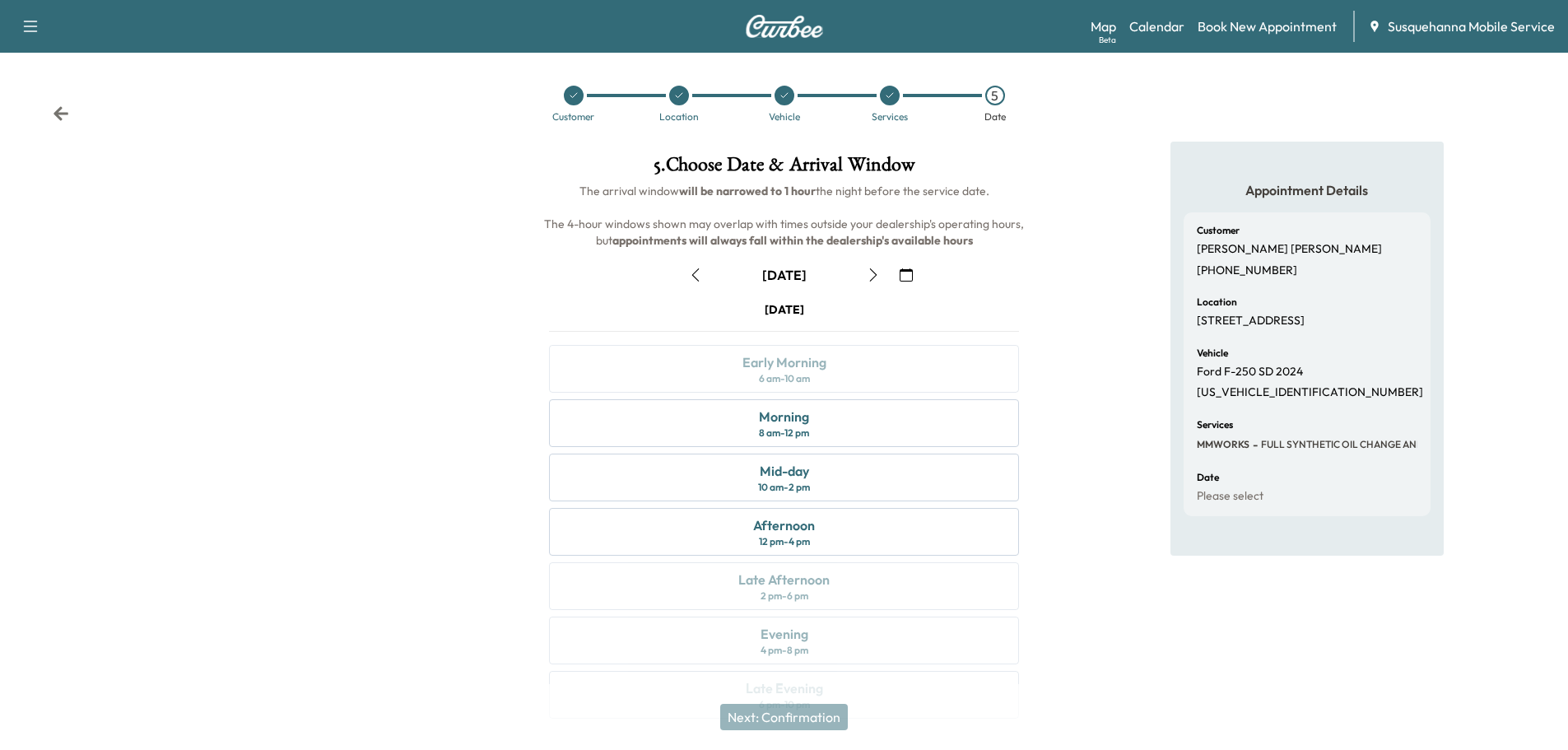
click at [914, 273] on button "button" at bounding box center [906, 275] width 28 height 27
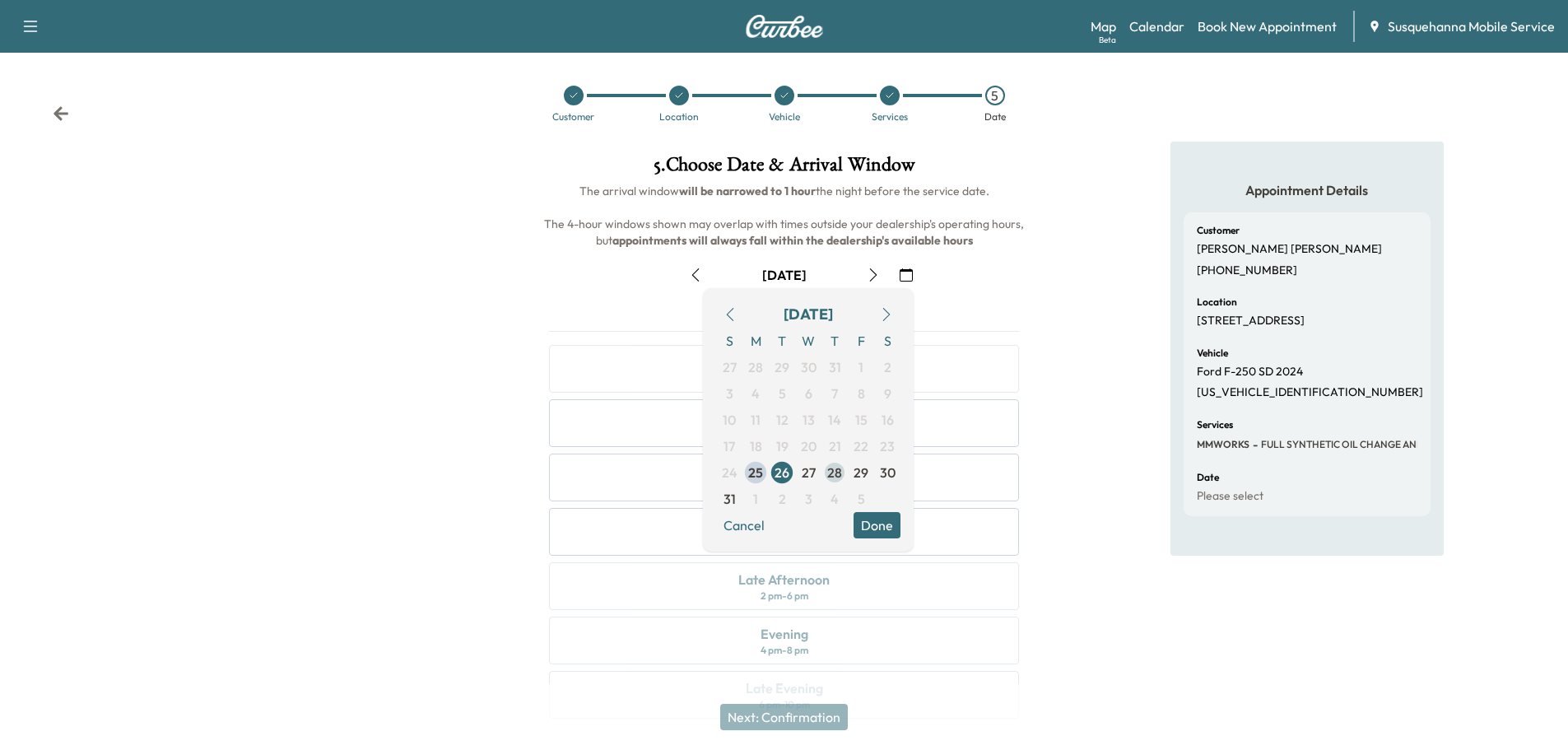
click at [834, 470] on span "28" at bounding box center [835, 473] width 15 height 20
click at [897, 529] on button "Done" at bounding box center [877, 525] width 47 height 27
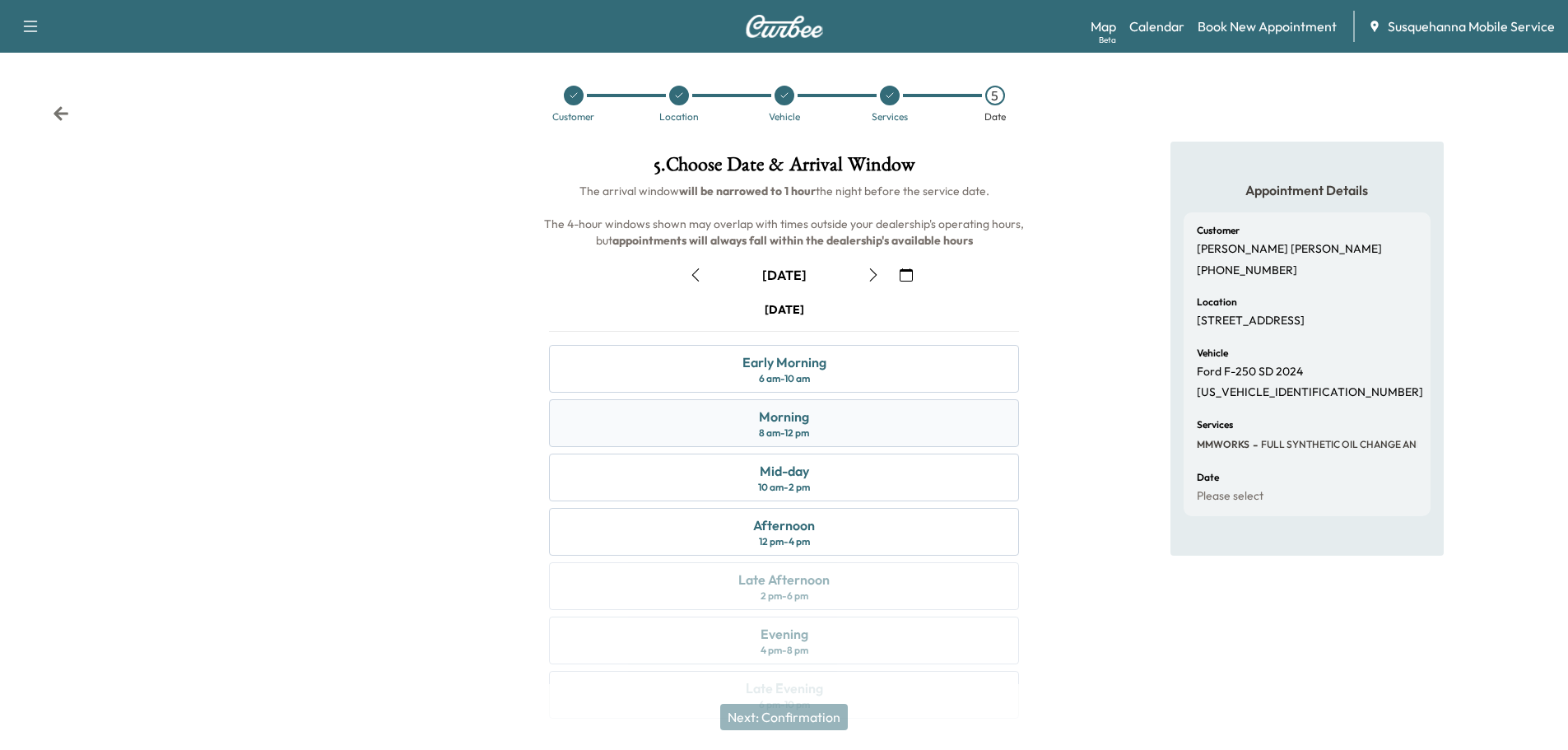
click at [838, 431] on div "Morning 8 am - 12 pm" at bounding box center [784, 423] width 470 height 48
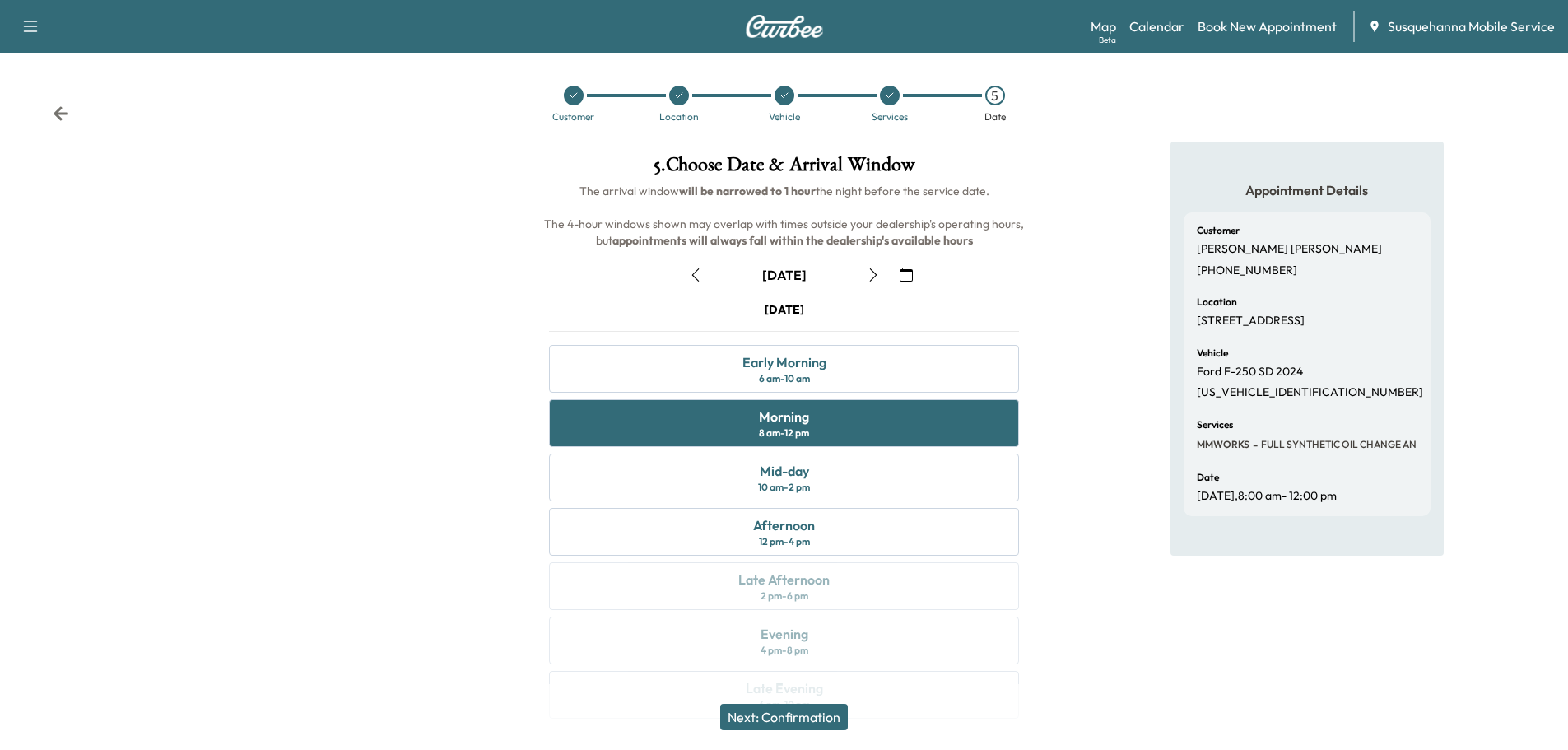
click at [825, 722] on button "Next: Confirmation" at bounding box center [784, 718] width 128 height 27
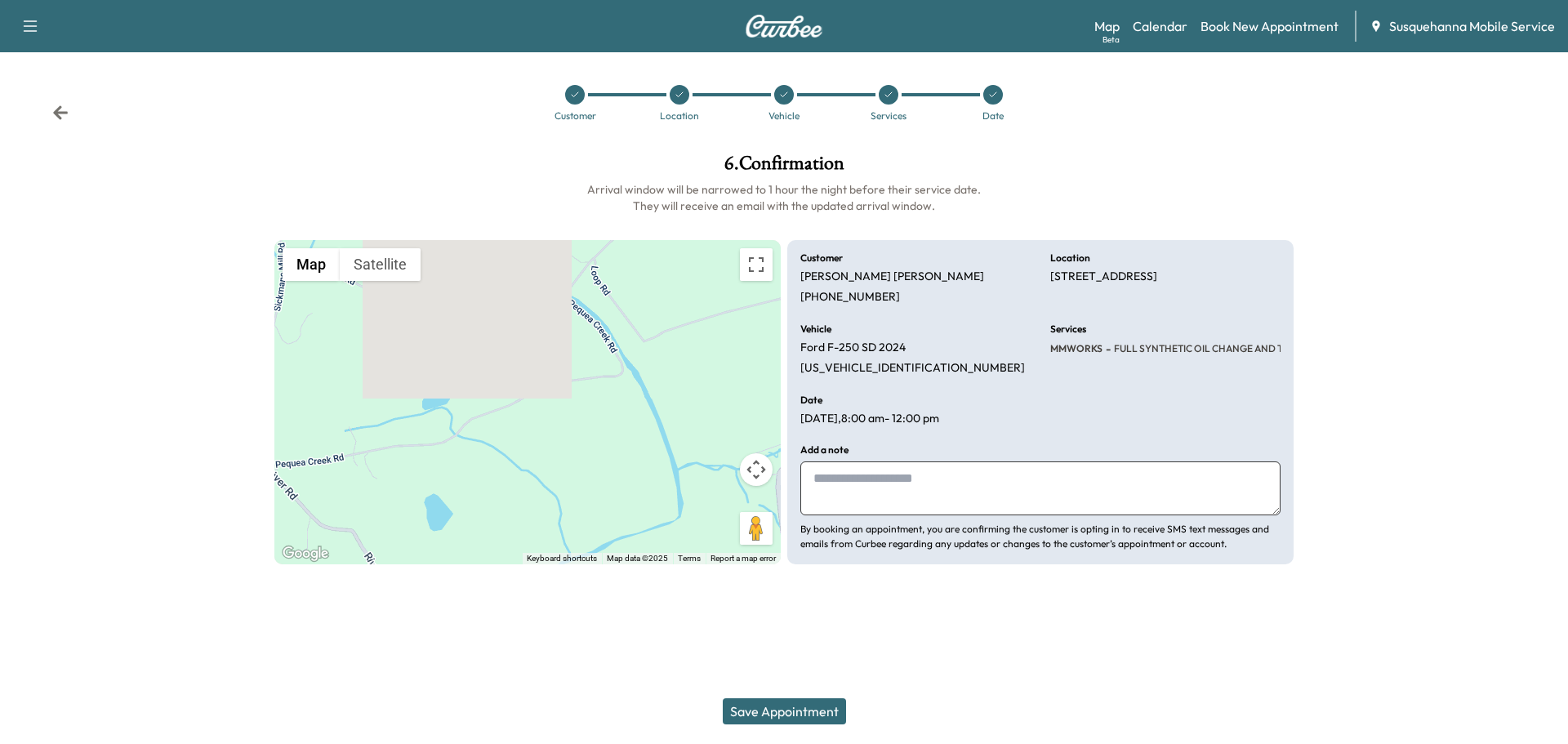
click at [868, 493] on textarea at bounding box center [1040, 488] width 480 height 54
type textarea "*"
type textarea "**********"
click at [873, 371] on p "1FT8W2BN8REE06940" at bounding box center [912, 369] width 225 height 15
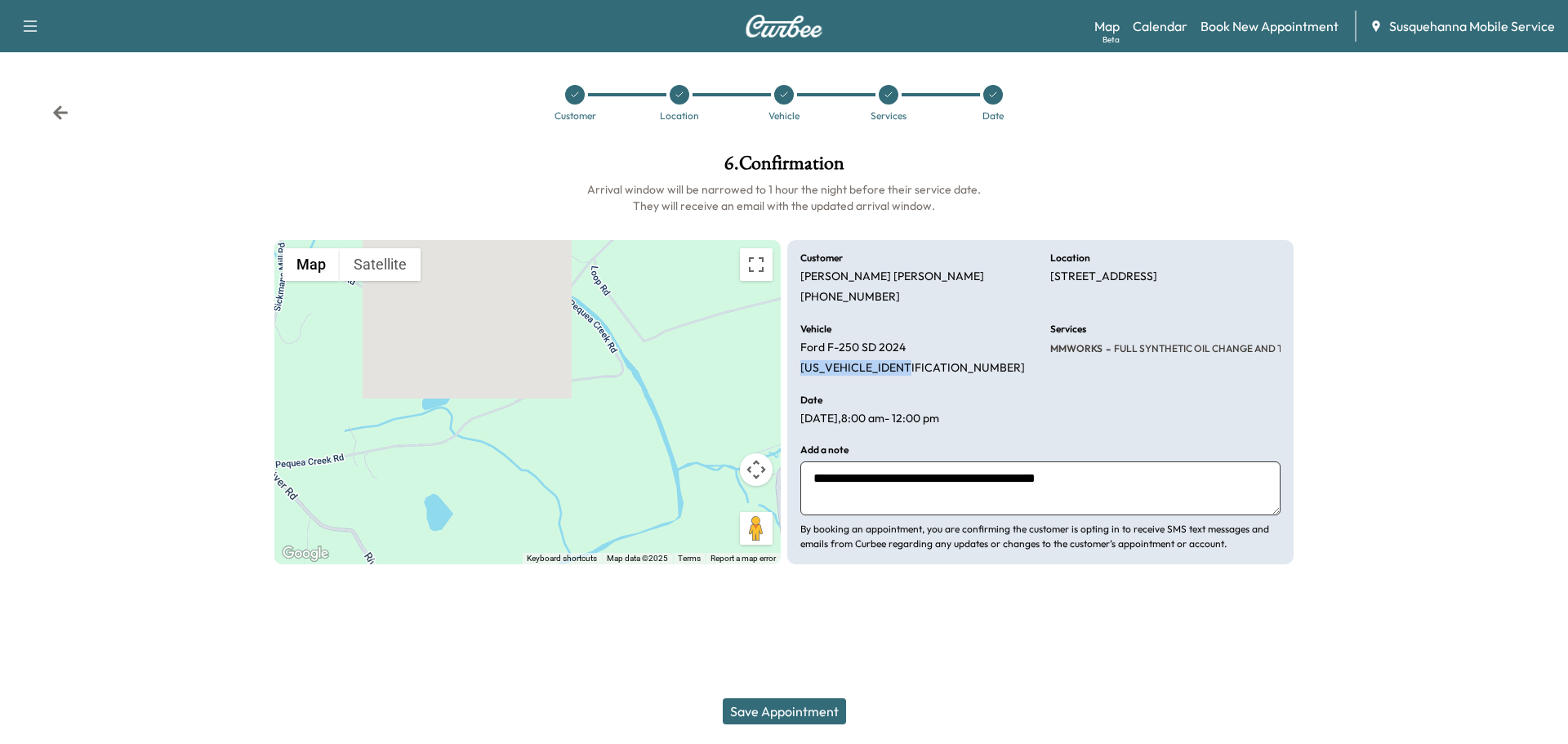
copy p "1FT8W2BN8REE06940"
click at [815, 717] on button "Save Appointment" at bounding box center [784, 712] width 123 height 27
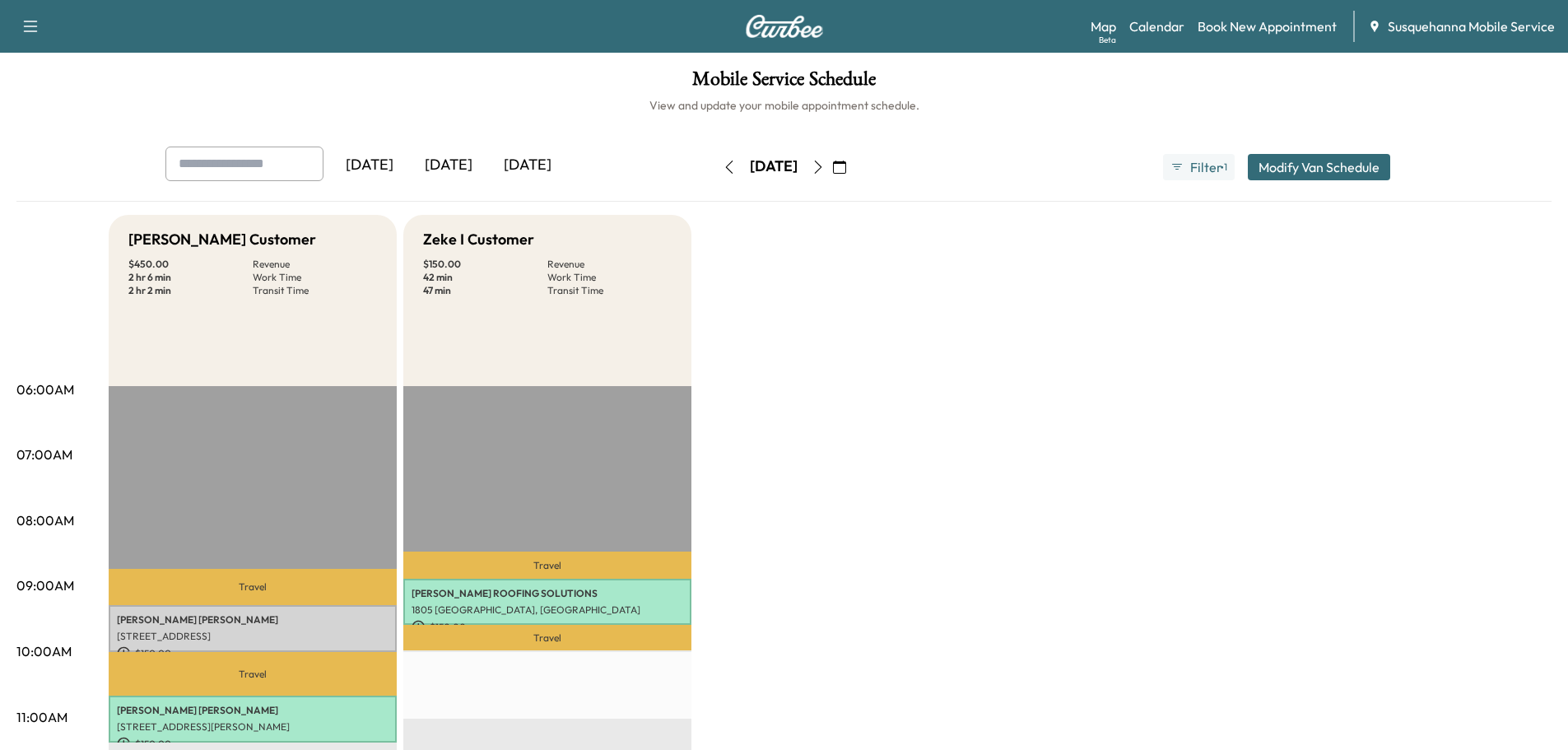
click at [1326, 164] on button "Modify Van Schedule" at bounding box center [1319, 167] width 142 height 27
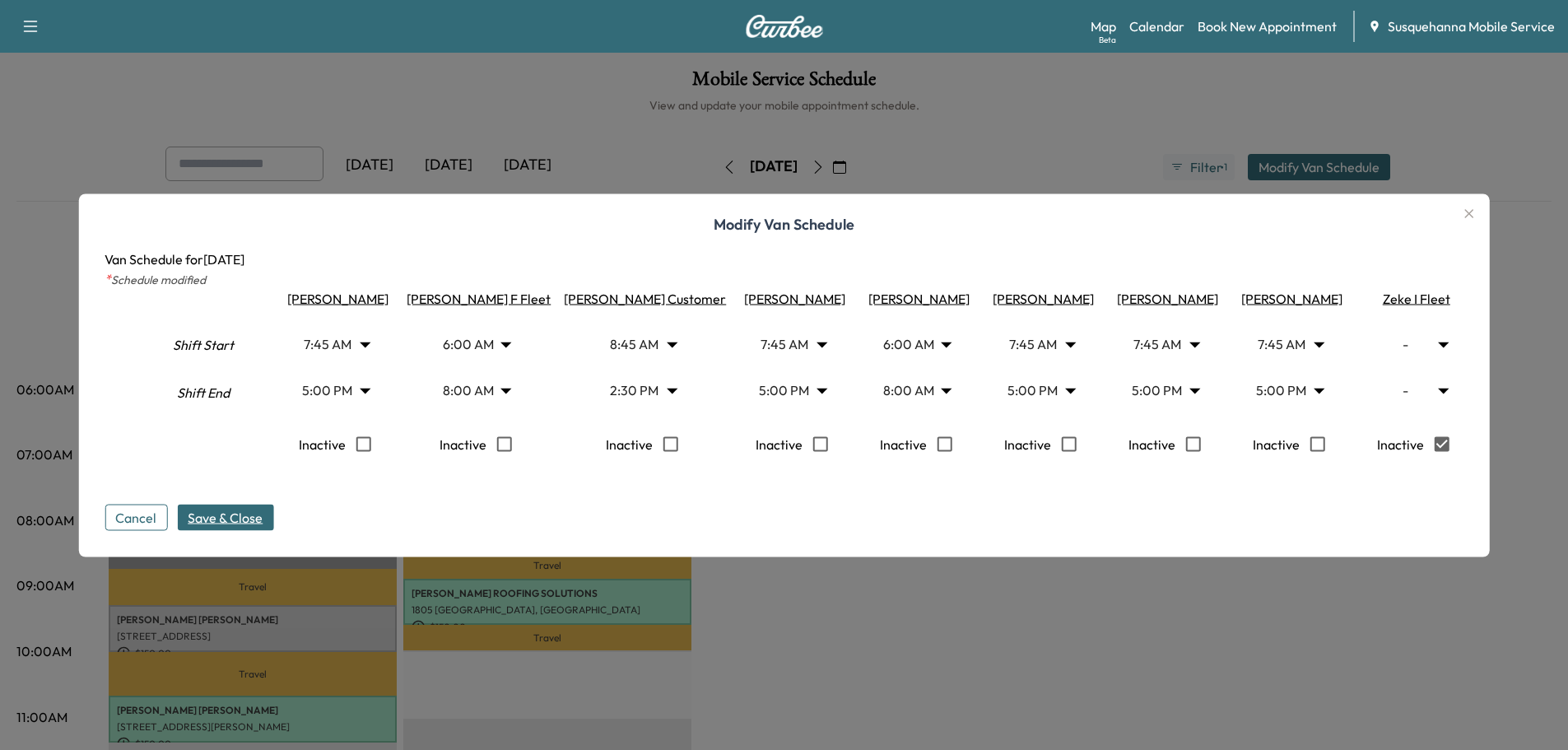
click at [259, 530] on button "Save & Close" at bounding box center [224, 518] width 96 height 27
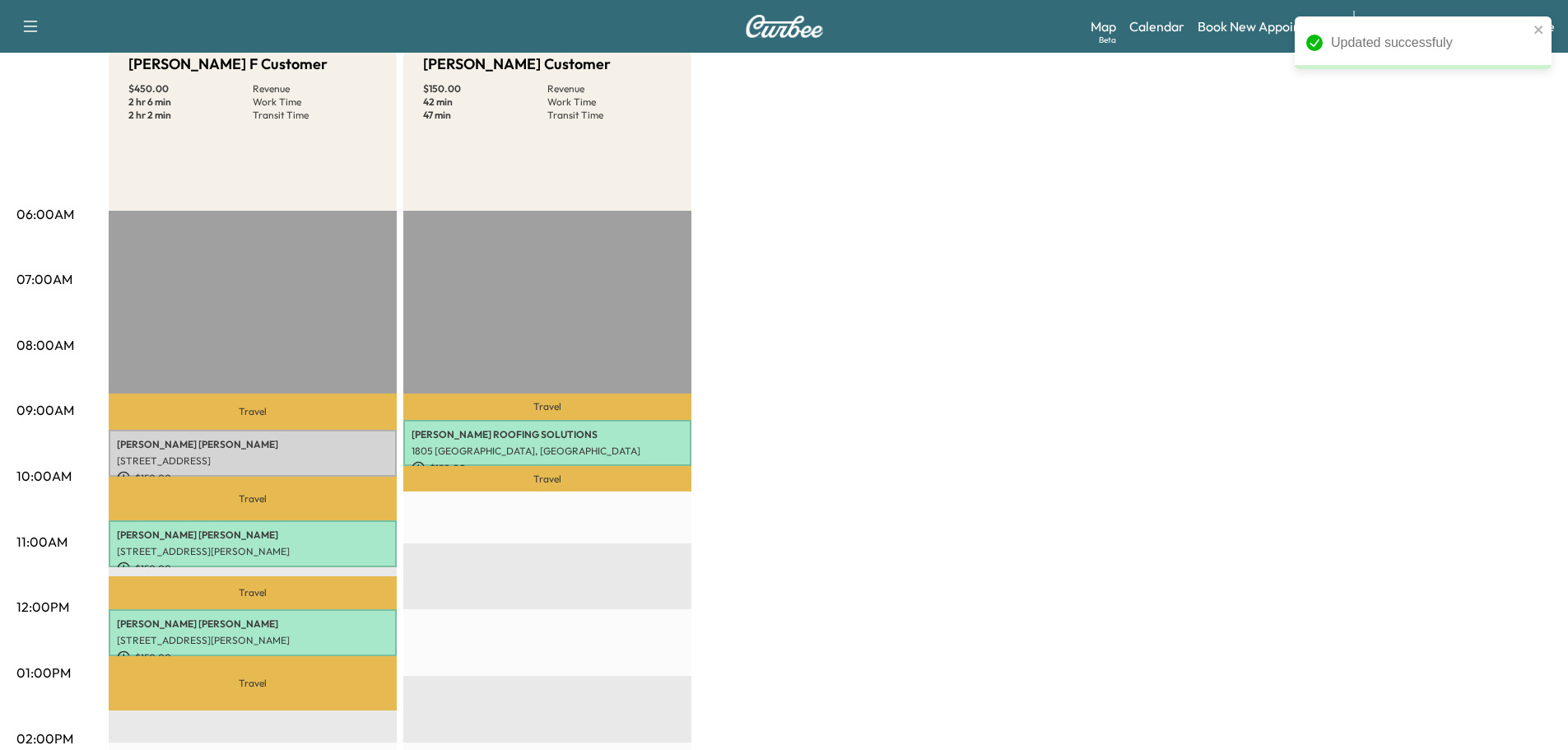
scroll to position [264, 0]
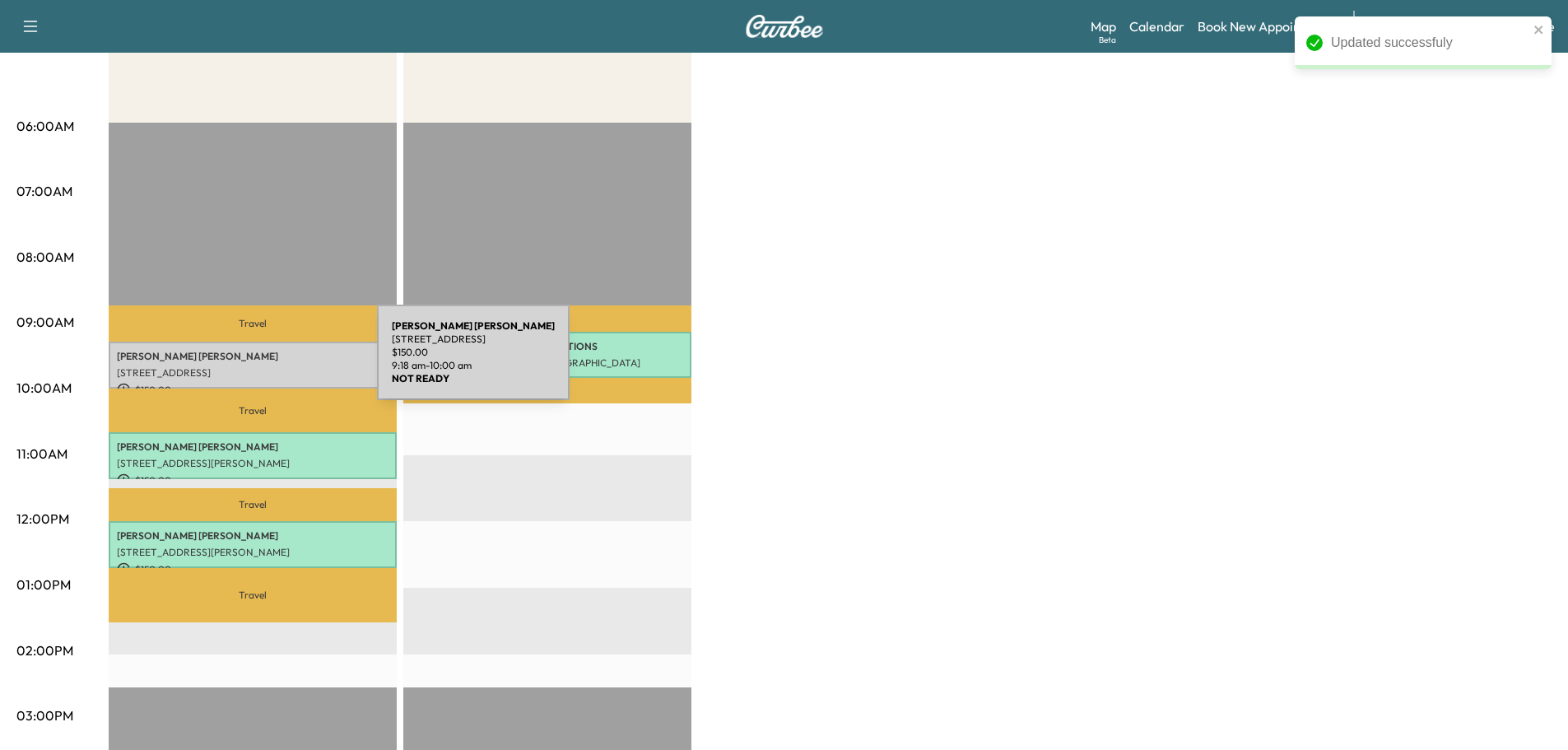
click at [254, 362] on div "KEVIN SYPIEN 466 PEQUEA CREEK RD, PEQUEA, PA, USA $ 150.00 9:18 am - 10:00 am" at bounding box center [253, 365] width 288 height 47
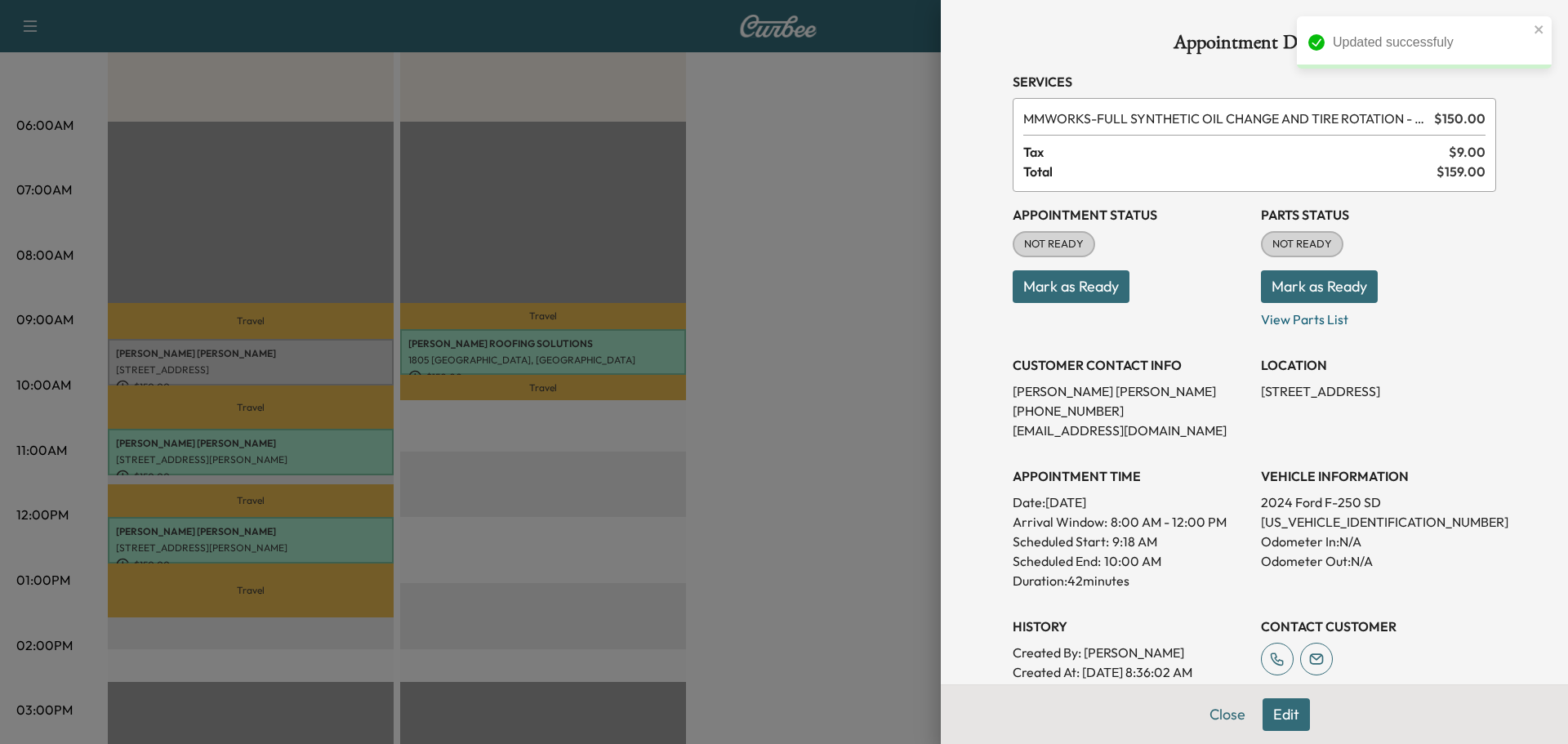
click at [1265, 284] on button "Mark as Ready" at bounding box center [1319, 286] width 117 height 32
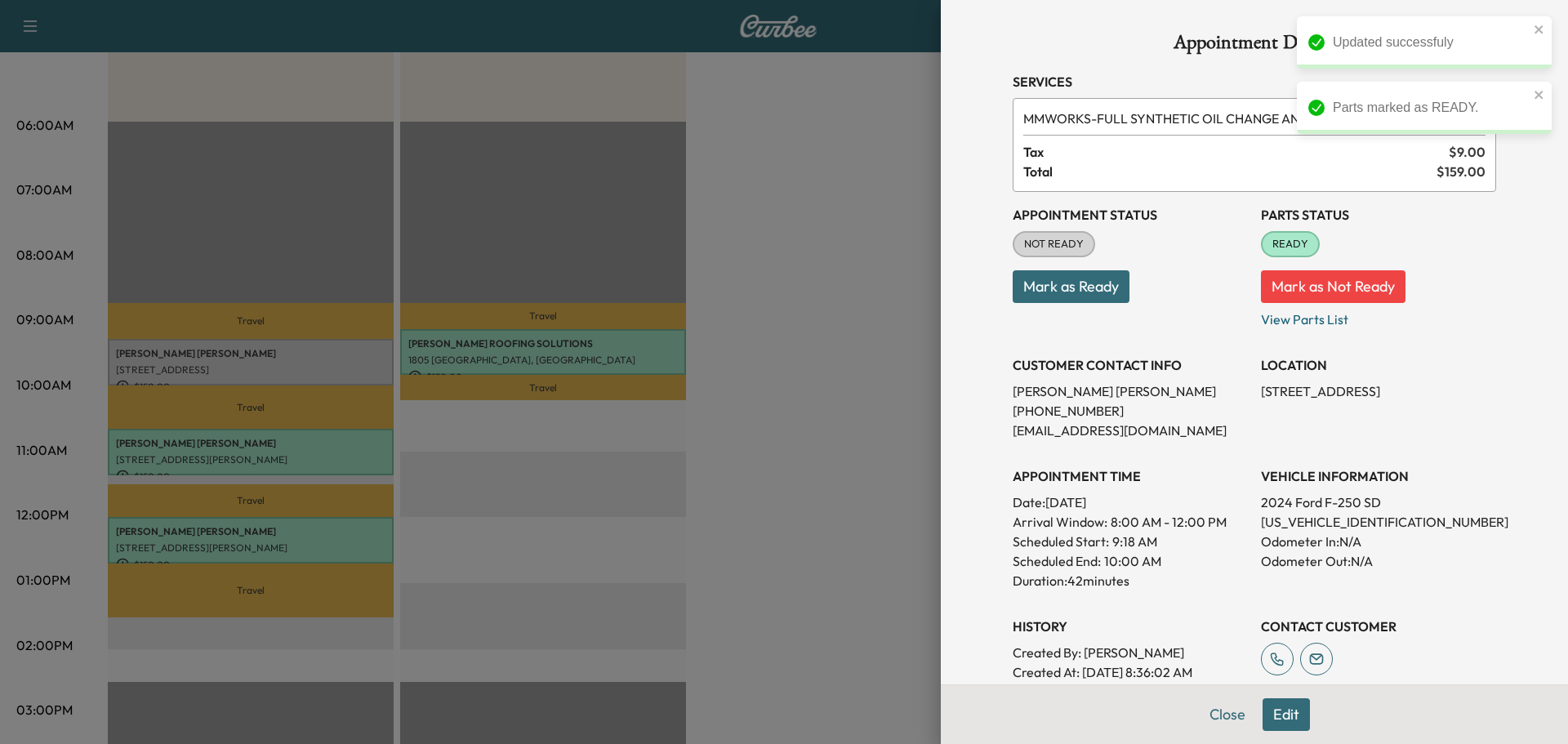
click at [1036, 290] on button "Mark as Ready" at bounding box center [1071, 286] width 117 height 32
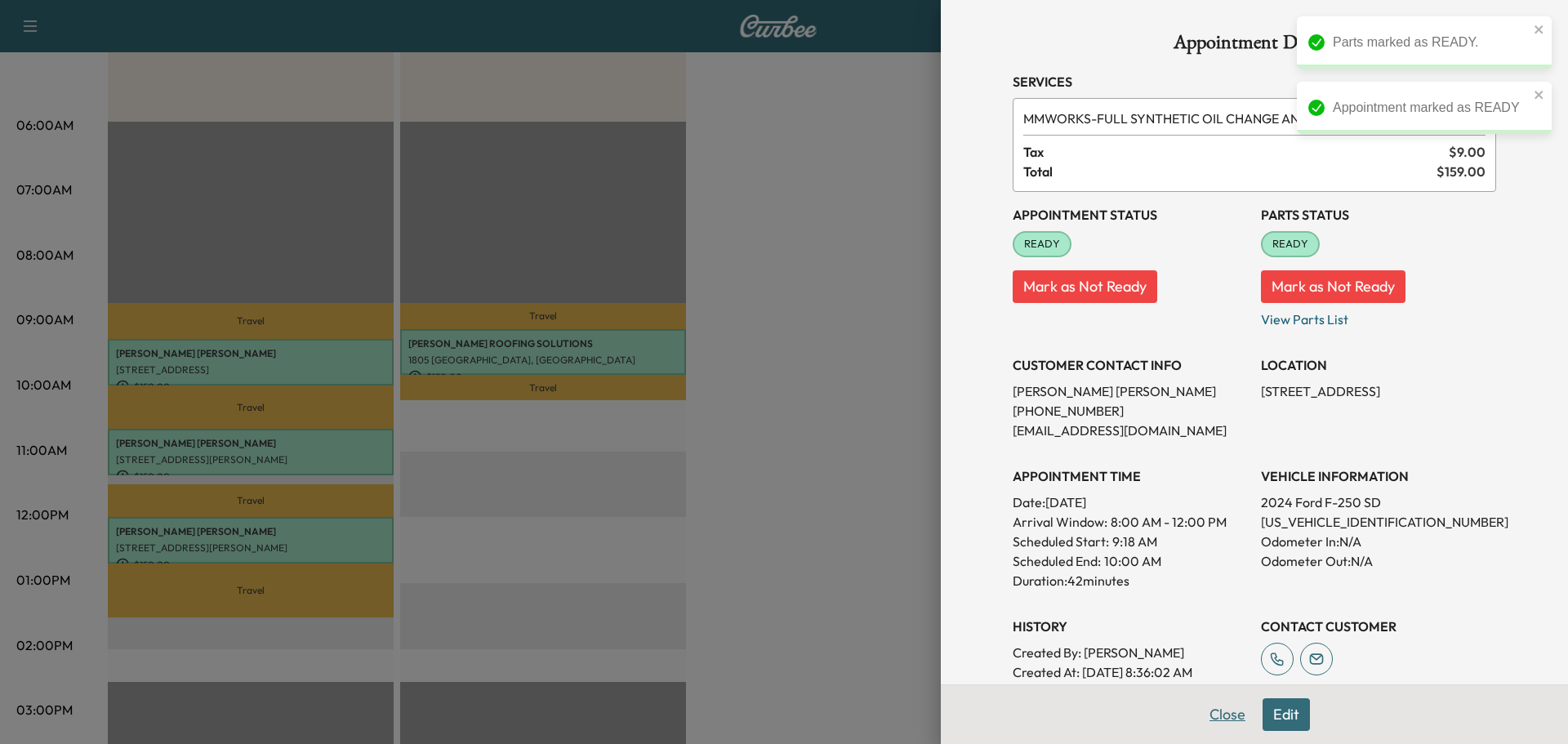
click at [1210, 709] on button "Close" at bounding box center [1228, 715] width 57 height 32
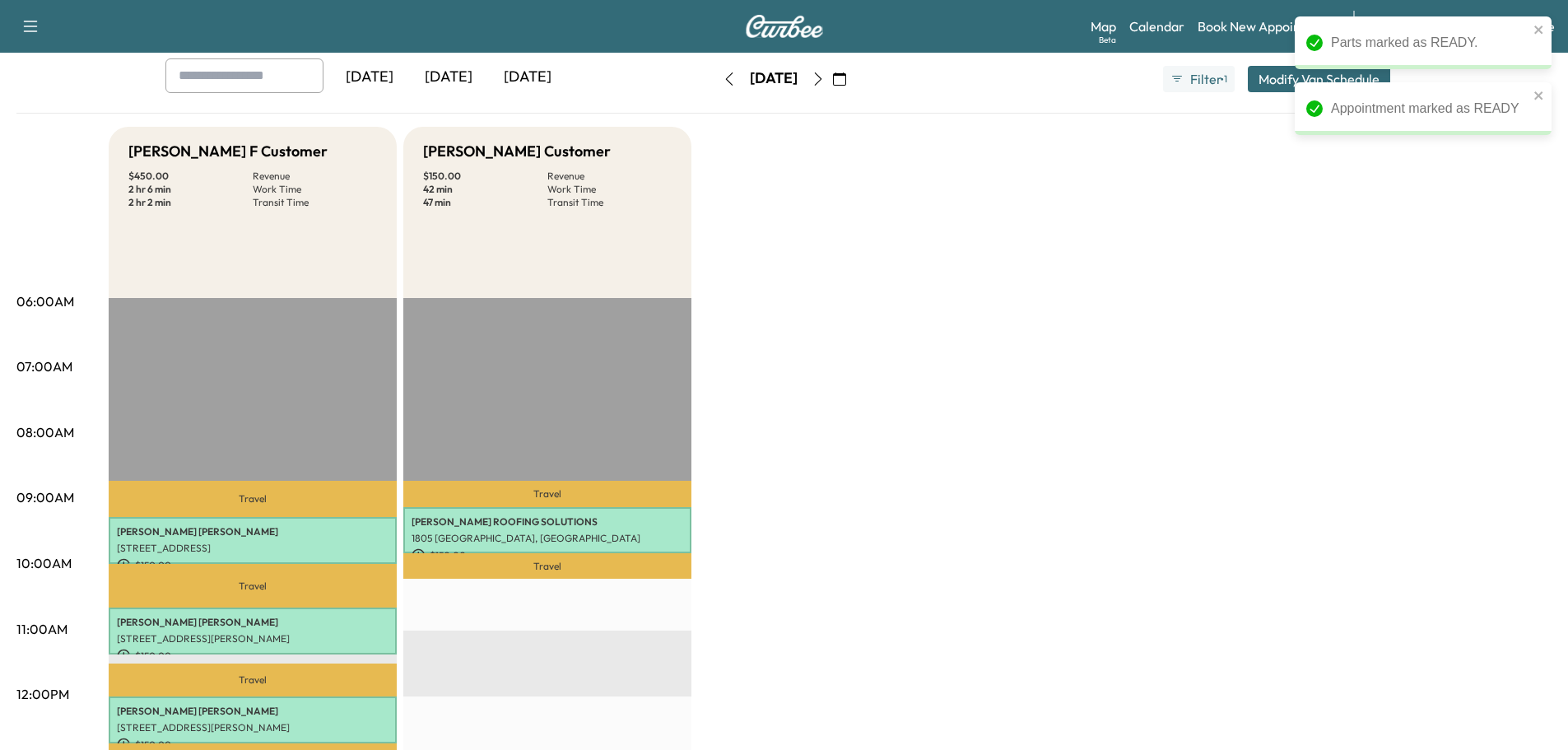
scroll to position [0, 0]
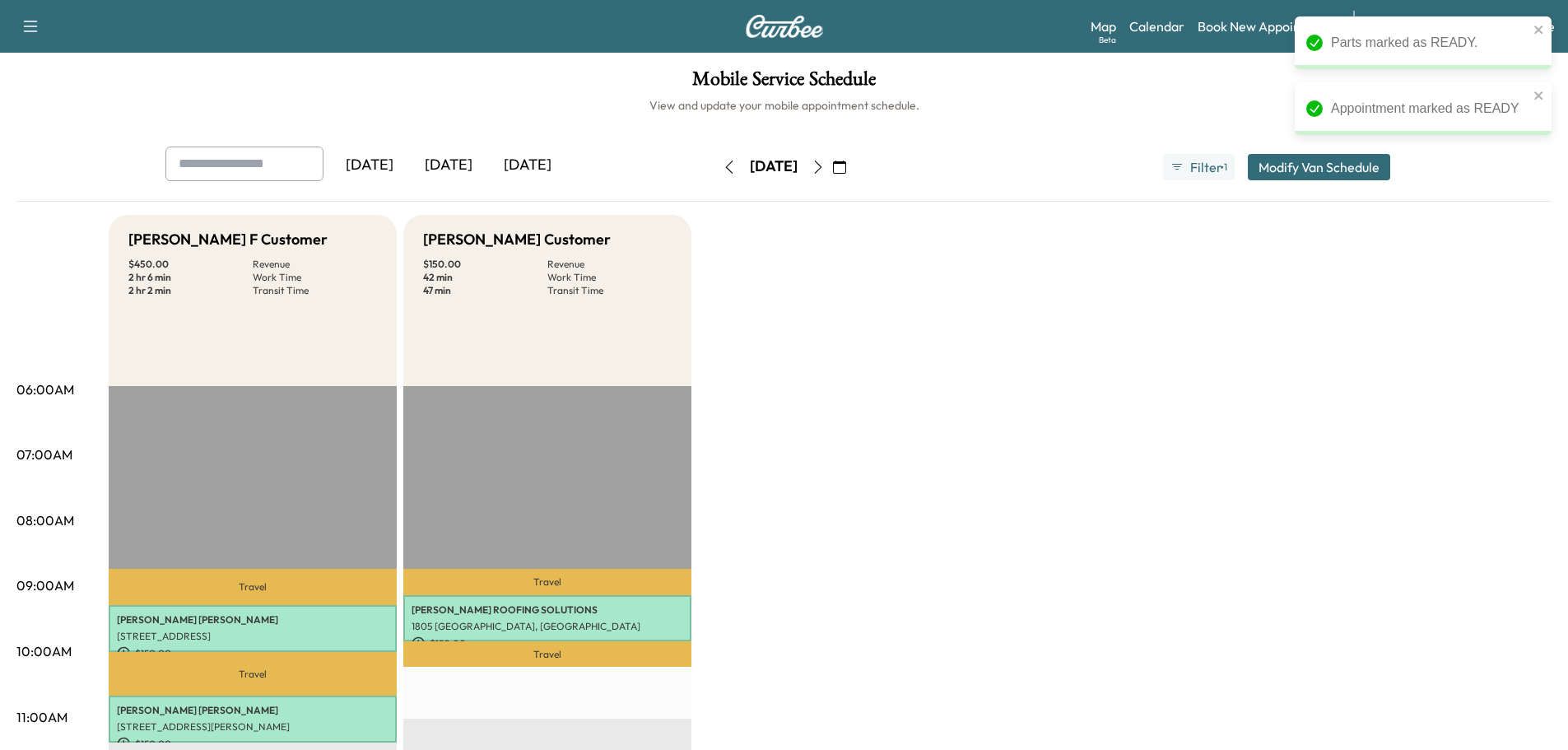
click at [723, 161] on icon "button" at bounding box center [730, 167] width 13 height 13
type input "*"
type input "***"
type input "****"
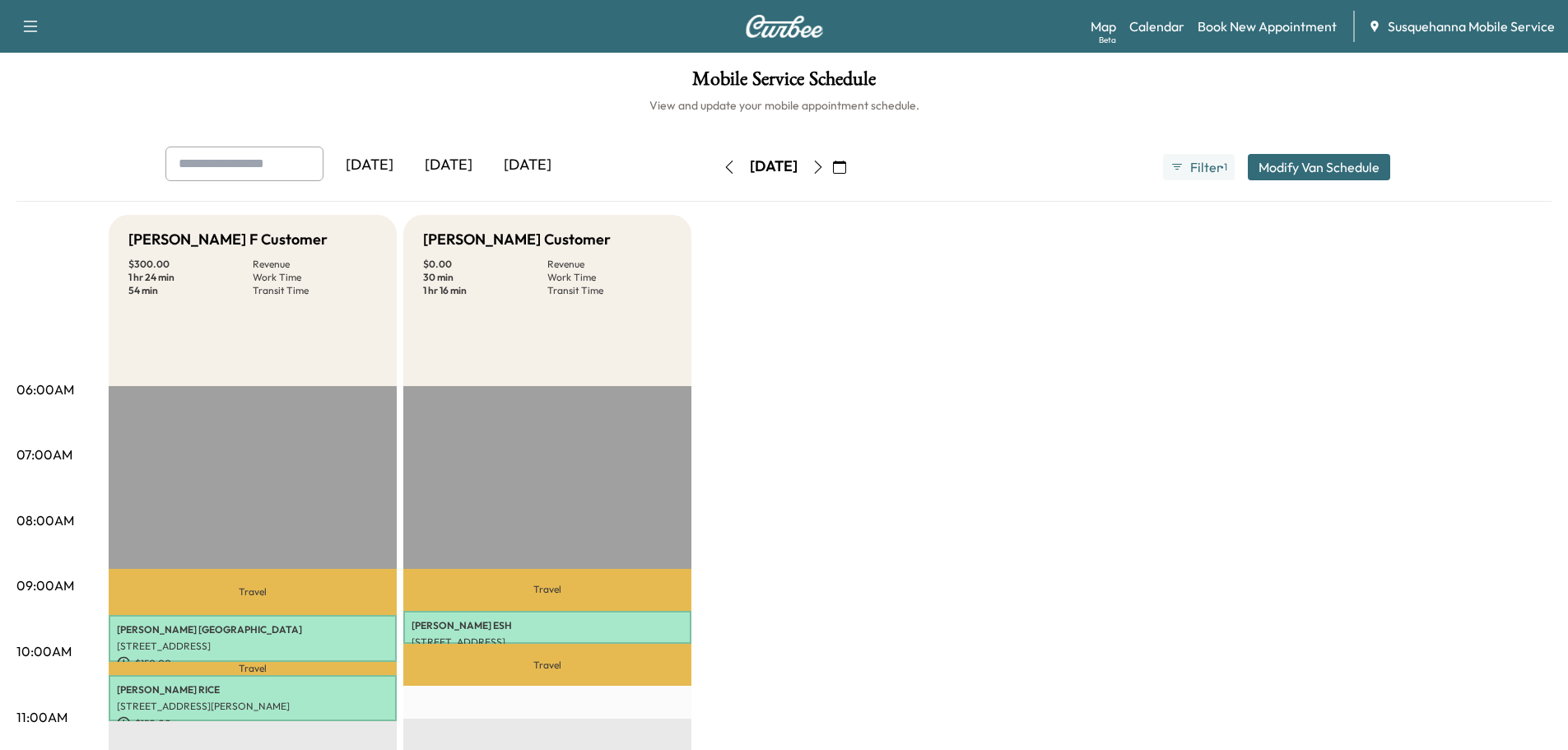
click at [1303, 160] on button "Modify Van Schedule" at bounding box center [1319, 167] width 142 height 27
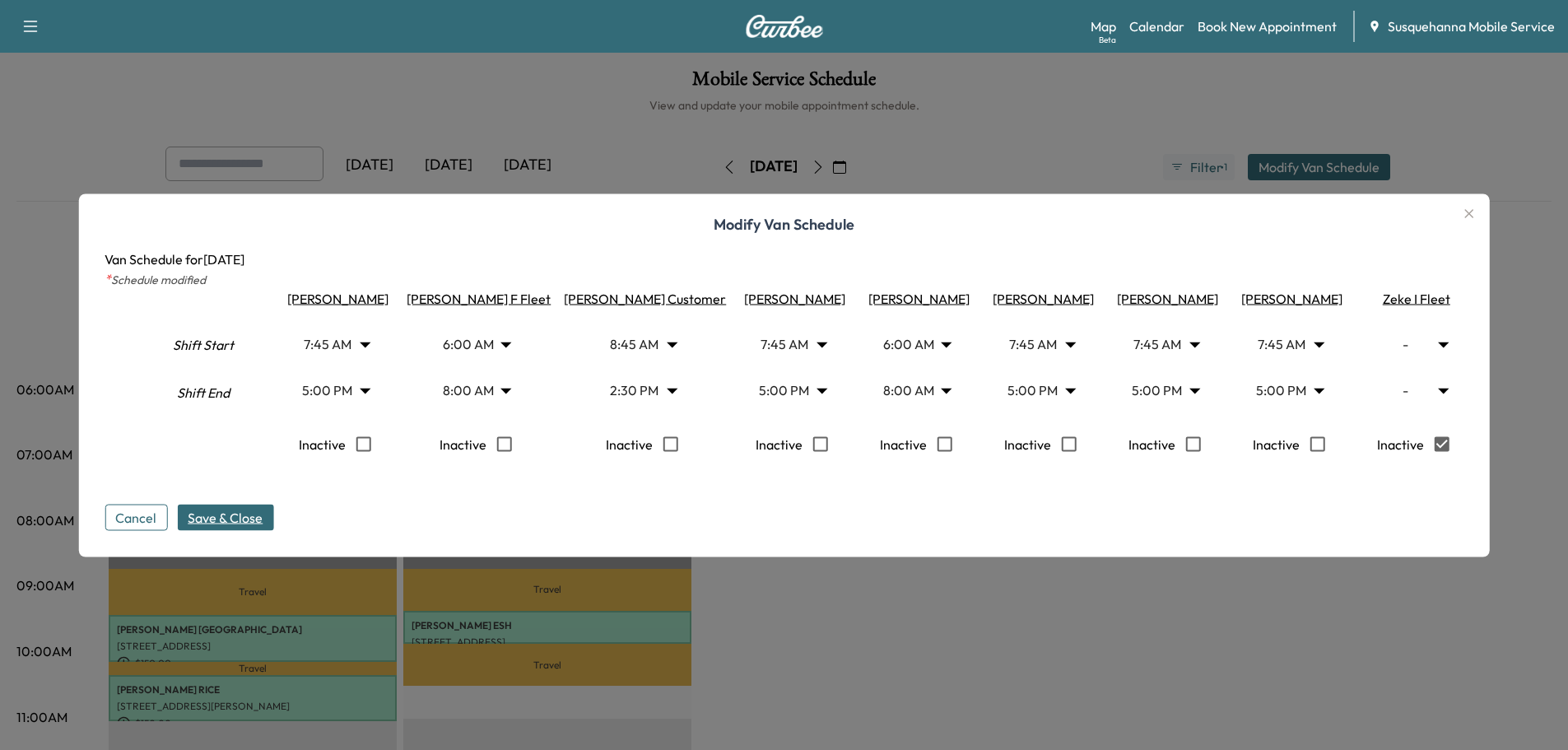
click at [231, 523] on span "Save & Close" at bounding box center [225, 517] width 74 height 20
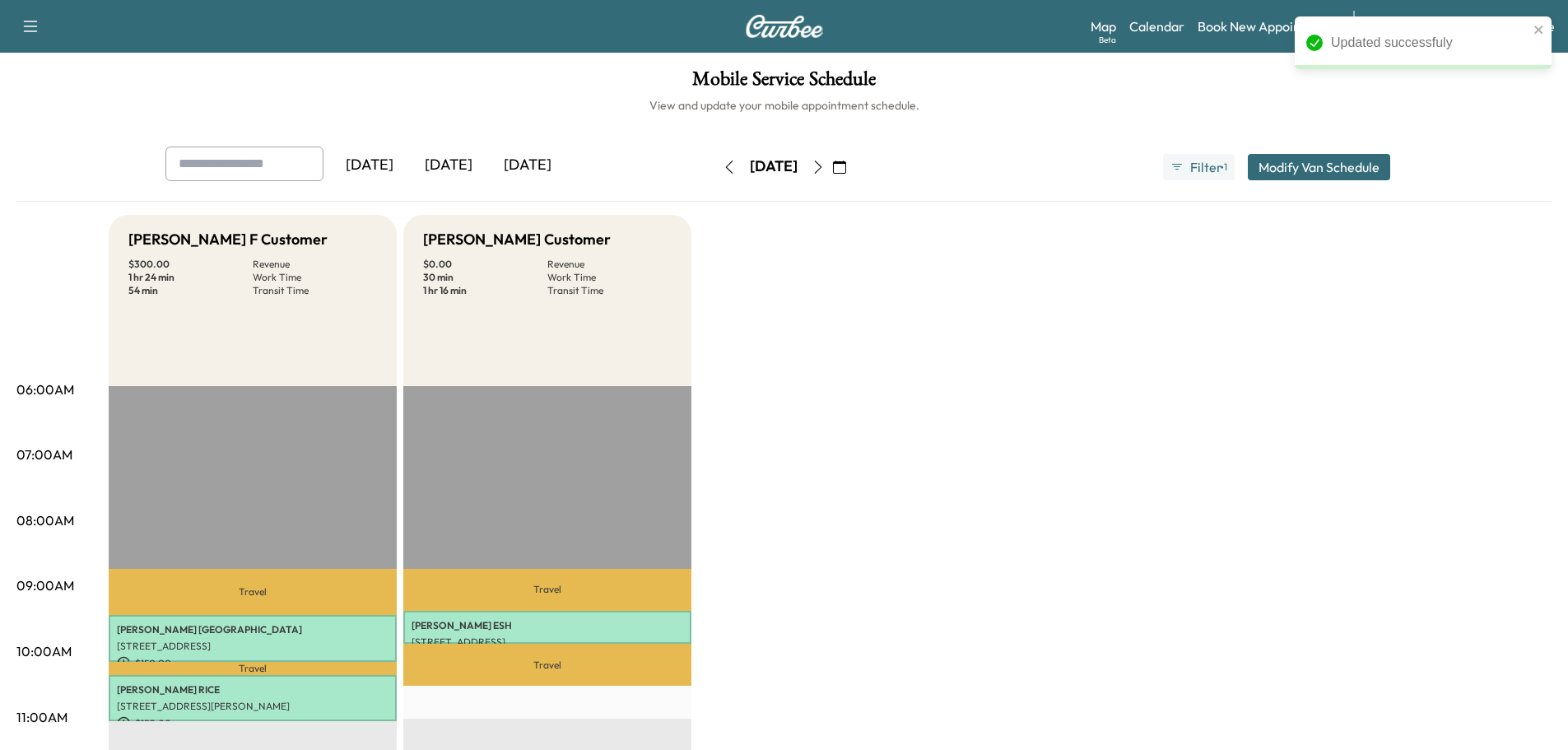
drag, startPoint x: 680, startPoint y: 171, endPoint x: 730, endPoint y: 174, distance: 50.1
click at [723, 171] on icon "button" at bounding box center [730, 167] width 13 height 13
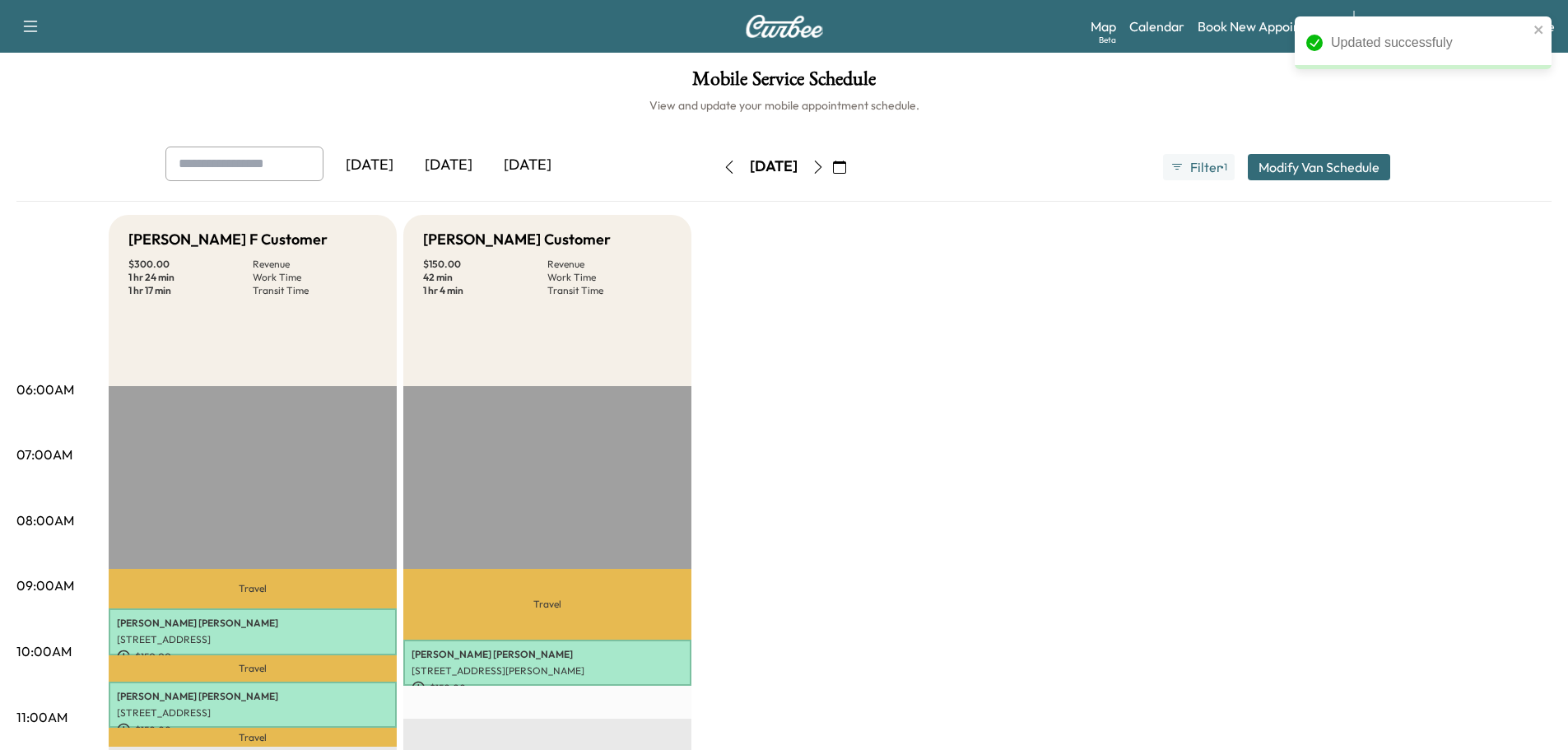
click at [1288, 173] on button "Modify Van Schedule" at bounding box center [1319, 167] width 142 height 27
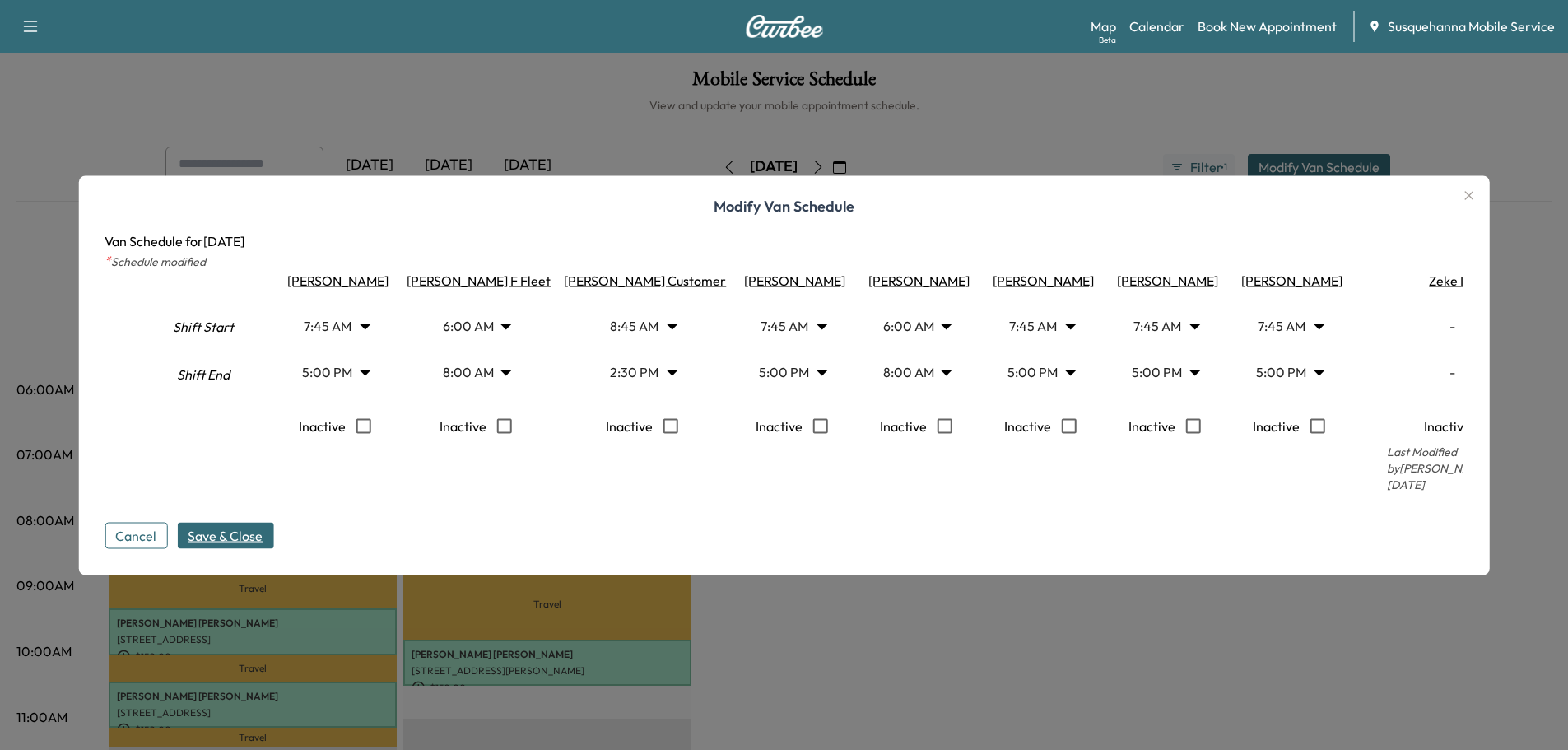
click at [1473, 196] on icon "button" at bounding box center [1469, 195] width 9 height 9
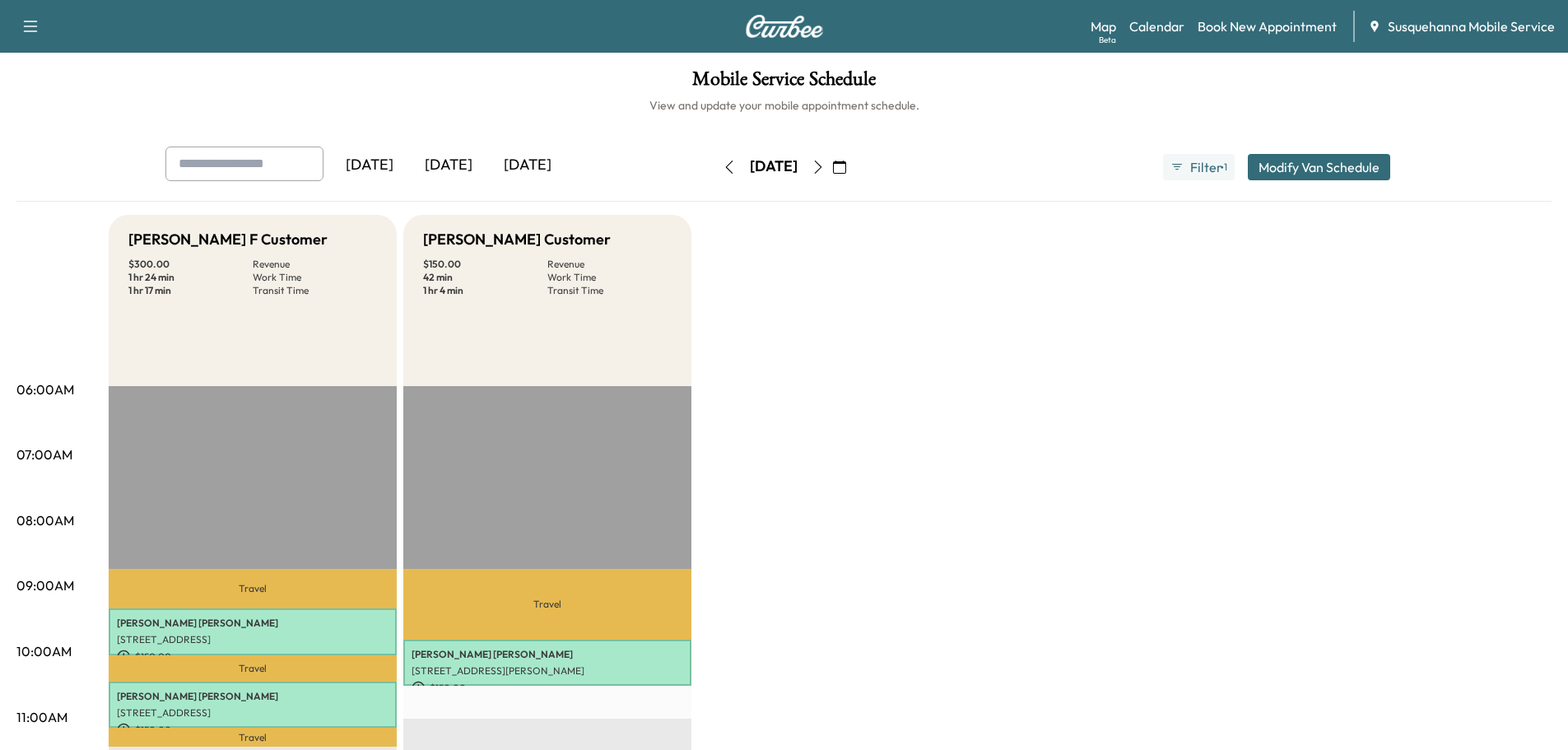
click at [825, 167] on icon "button" at bounding box center [818, 167] width 13 height 13
click at [833, 167] on button "button" at bounding box center [817, 167] width 28 height 27
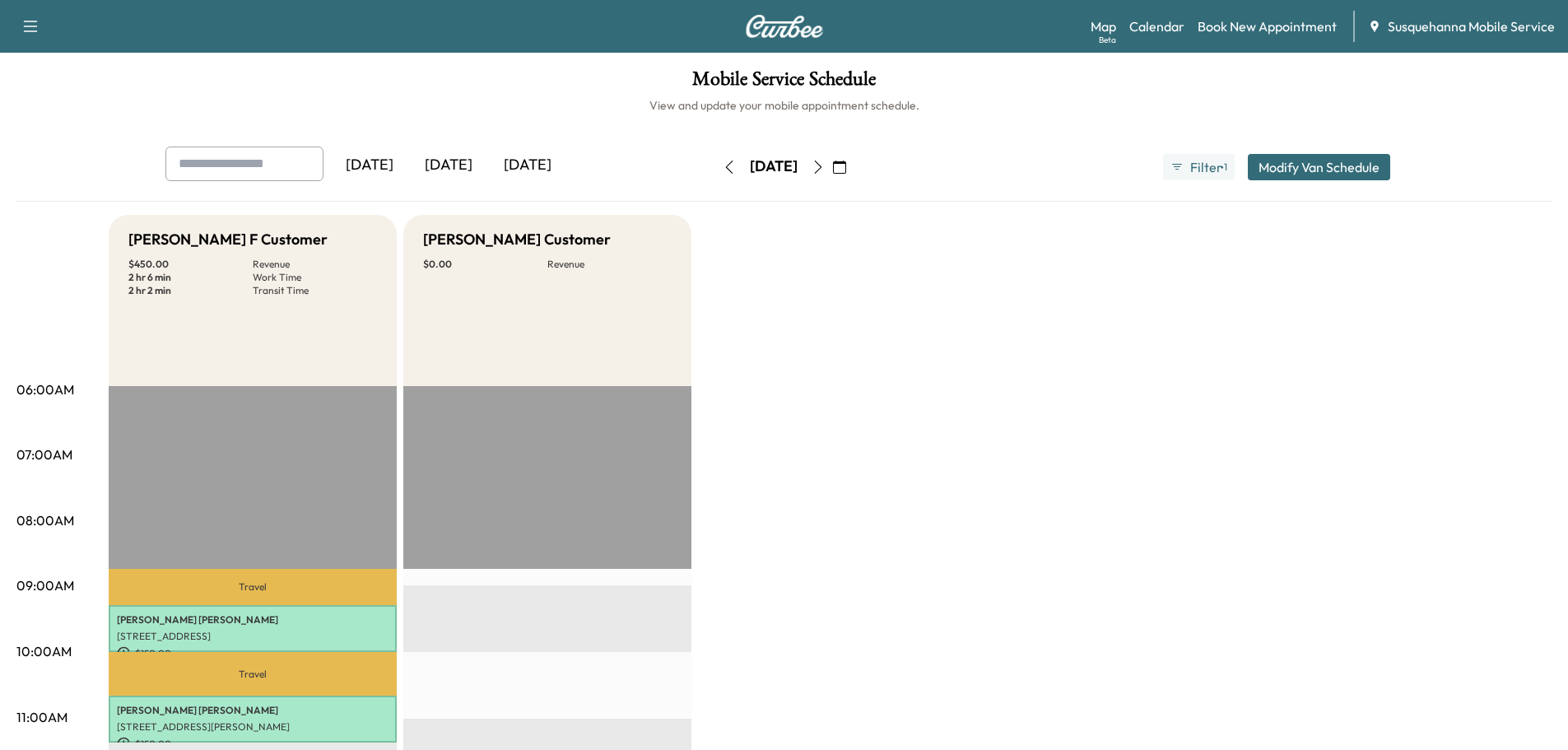
click at [825, 167] on icon "button" at bounding box center [818, 167] width 13 height 13
type input "*"
type input "***"
type input "****"
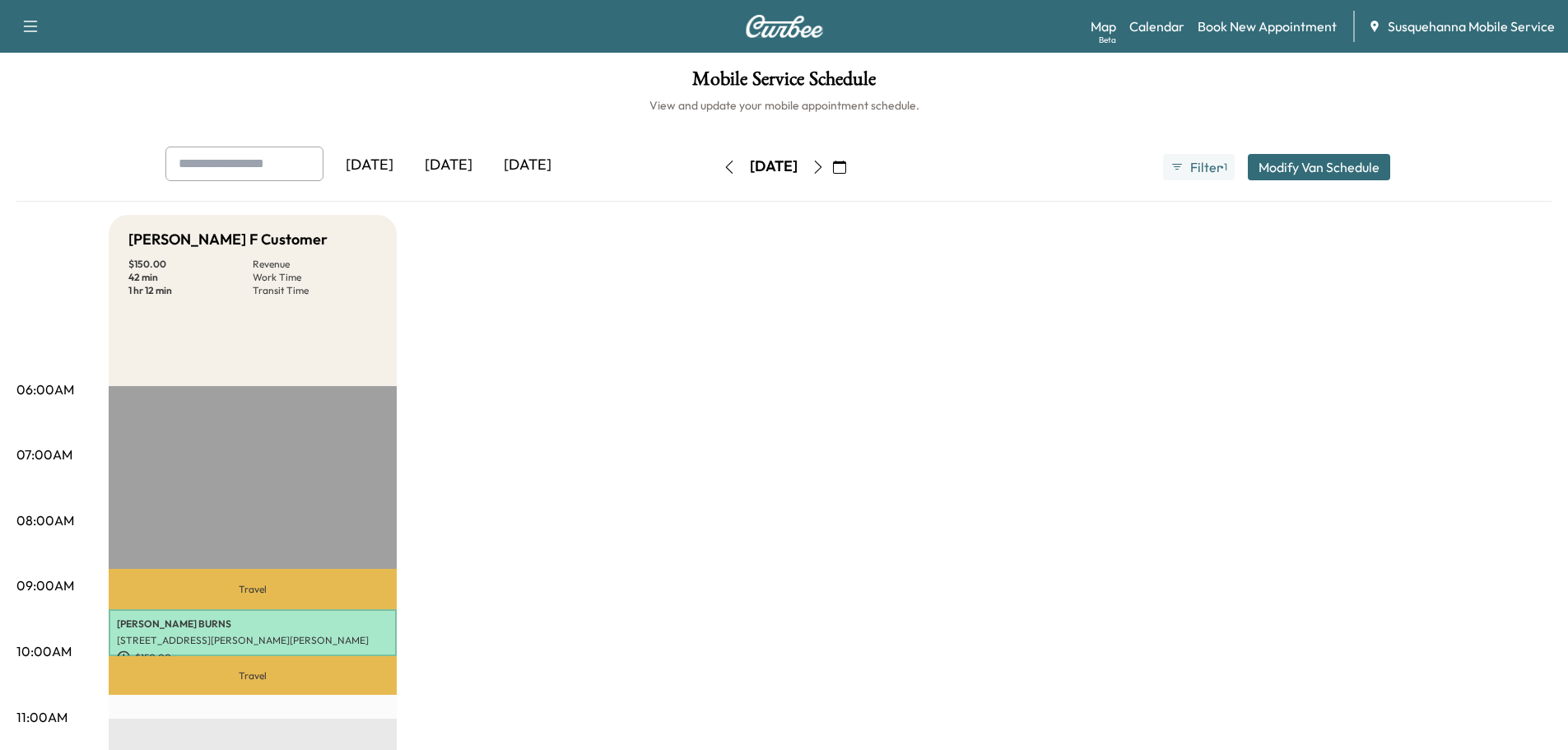
click at [1301, 176] on button "Modify Van Schedule" at bounding box center [1319, 167] width 142 height 27
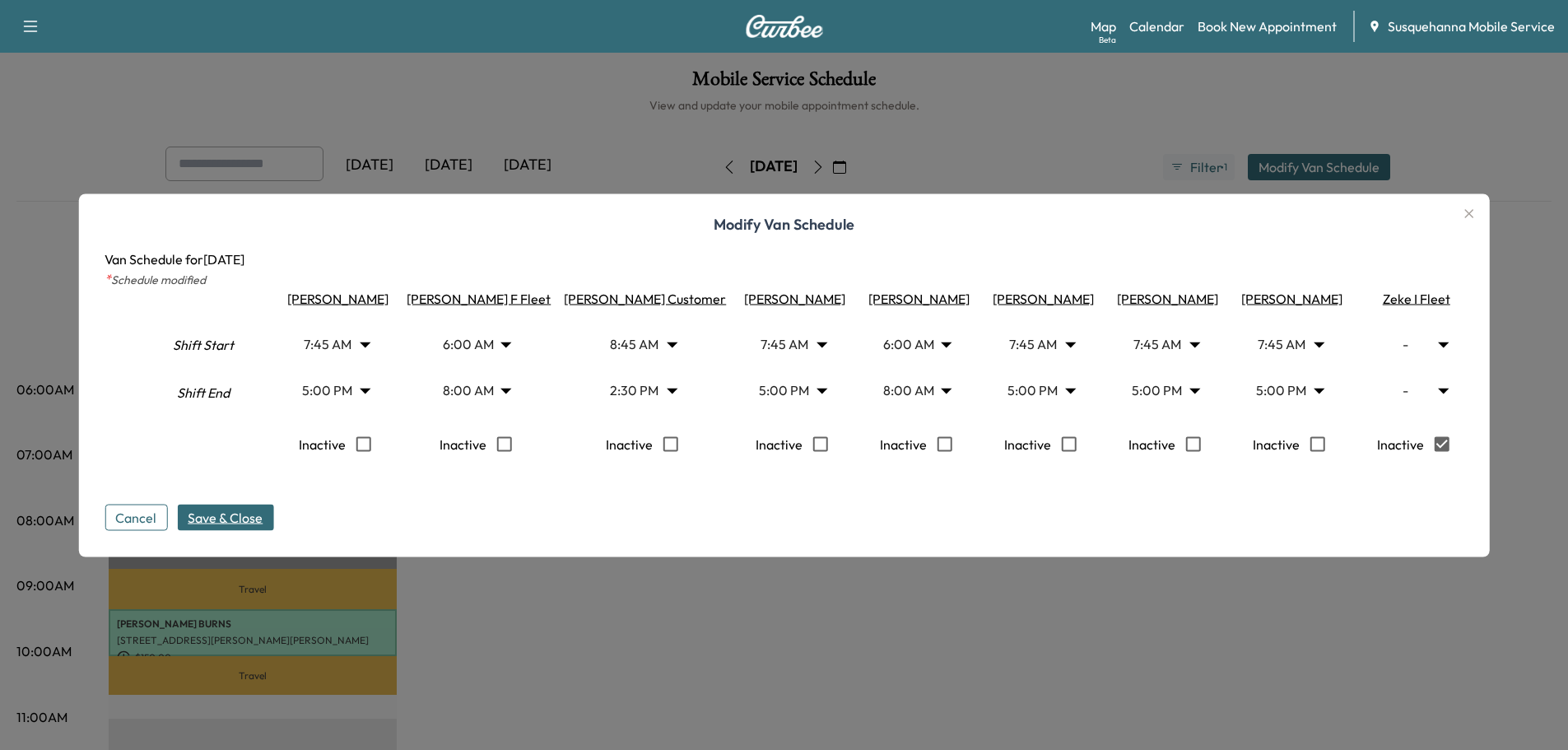
click at [254, 527] on span "Save & Close" at bounding box center [225, 517] width 74 height 20
click at [1118, 152] on div at bounding box center [784, 375] width 1568 height 750
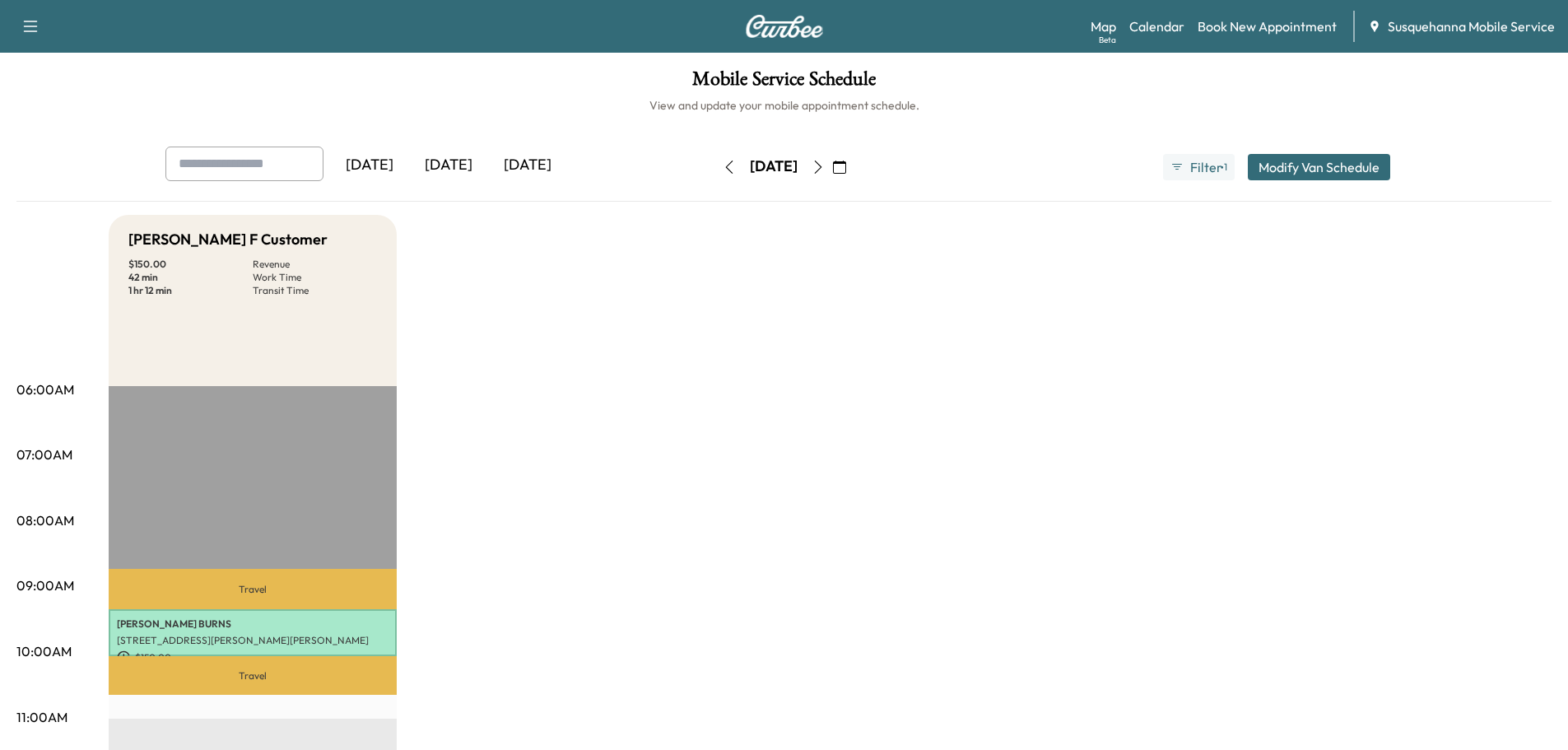
click at [846, 172] on icon "button" at bounding box center [839, 167] width 13 height 13
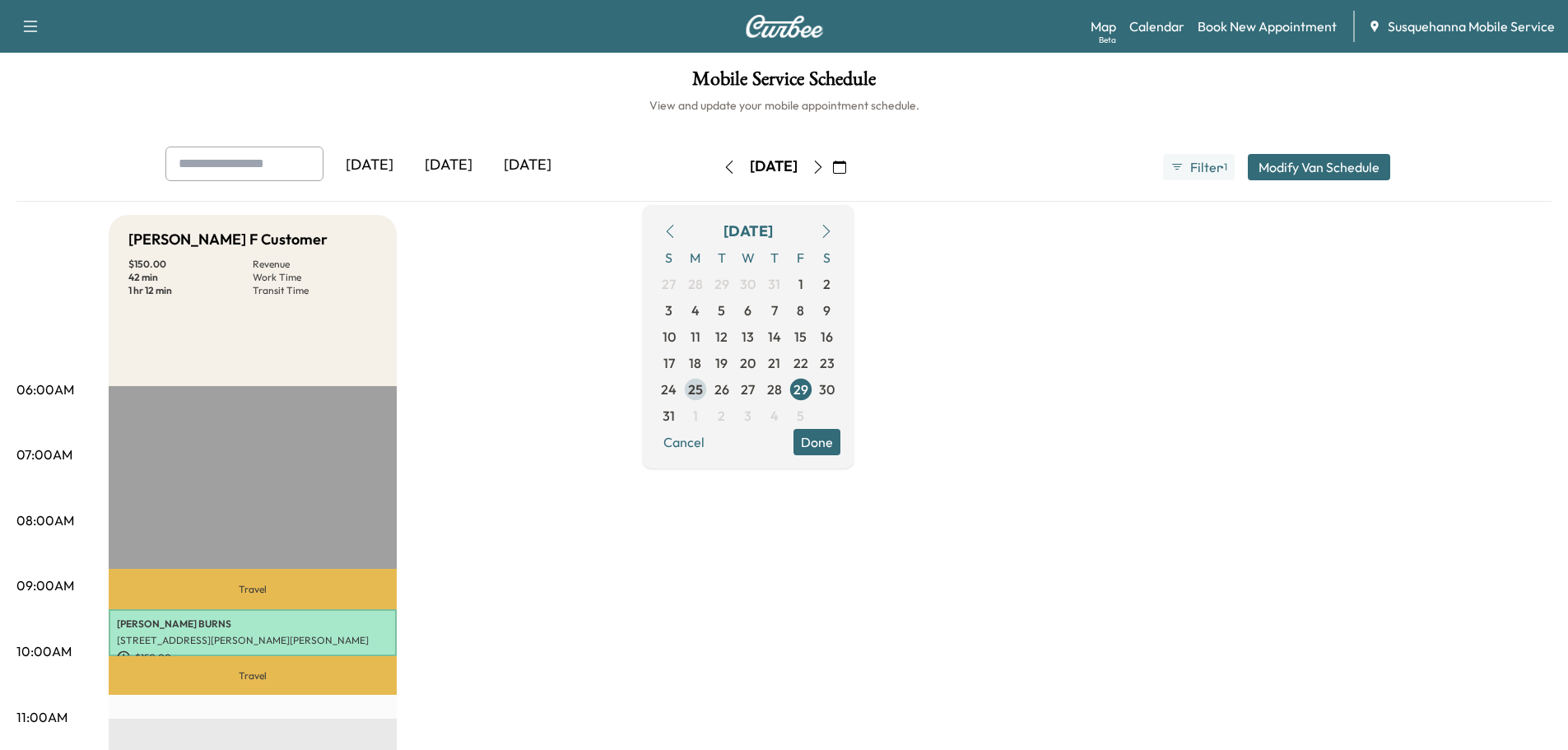
click at [703, 388] on span "25" at bounding box center [696, 389] width 15 height 20
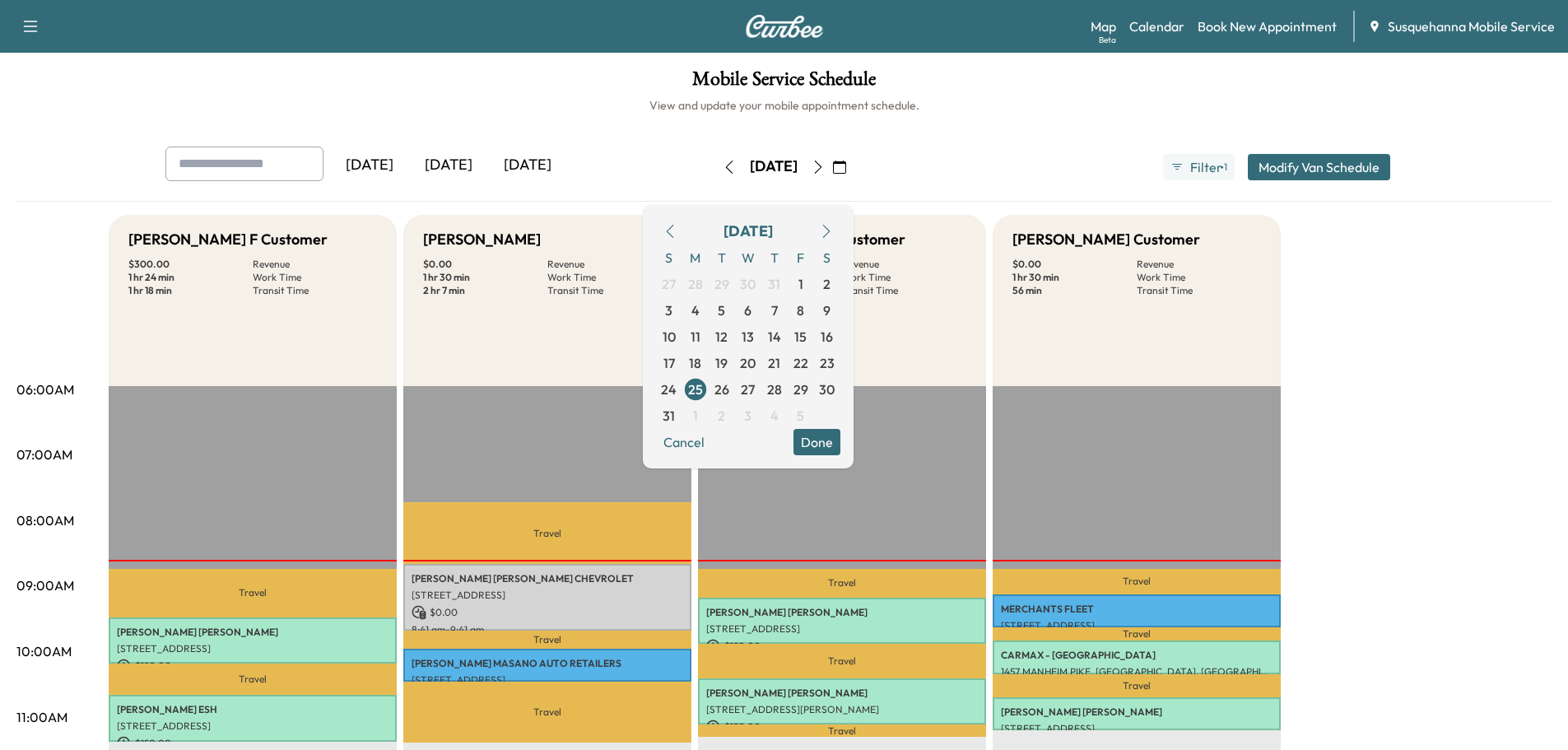
click at [840, 451] on button "Done" at bounding box center [816, 442] width 47 height 27
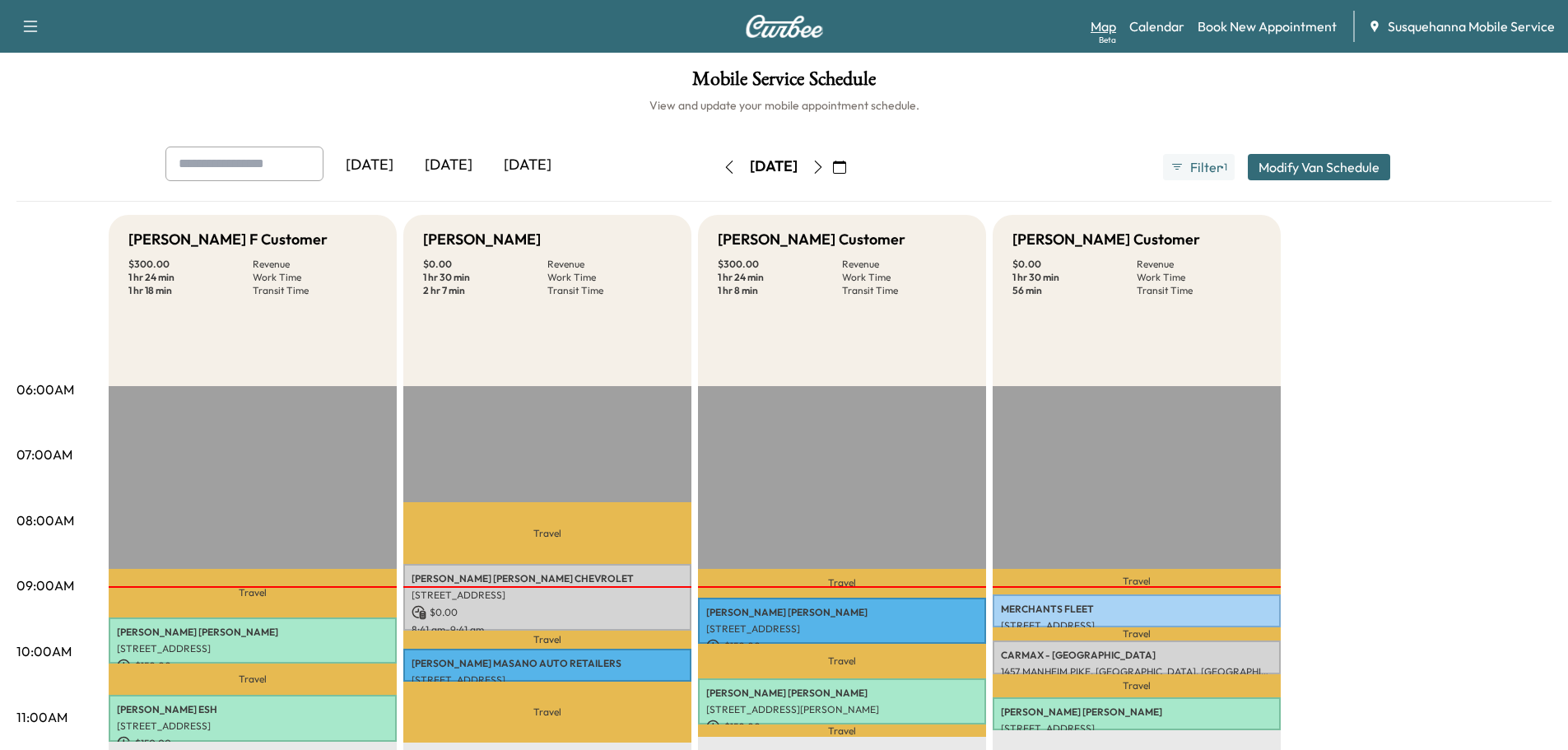
click at [1115, 25] on link "Map Beta" at bounding box center [1103, 26] width 26 height 20
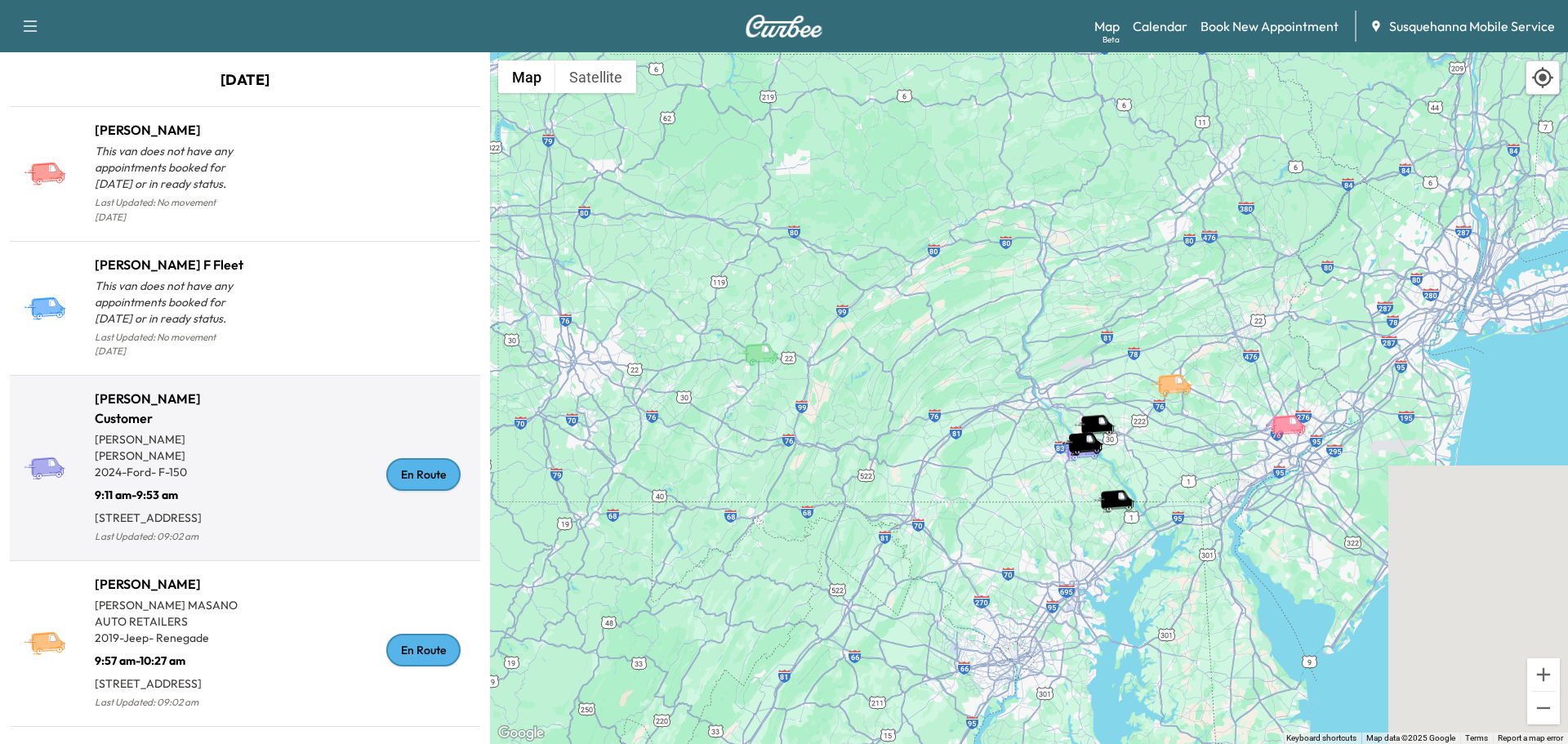
click at [418, 470] on div "En Route" at bounding box center [424, 475] width 74 height 32
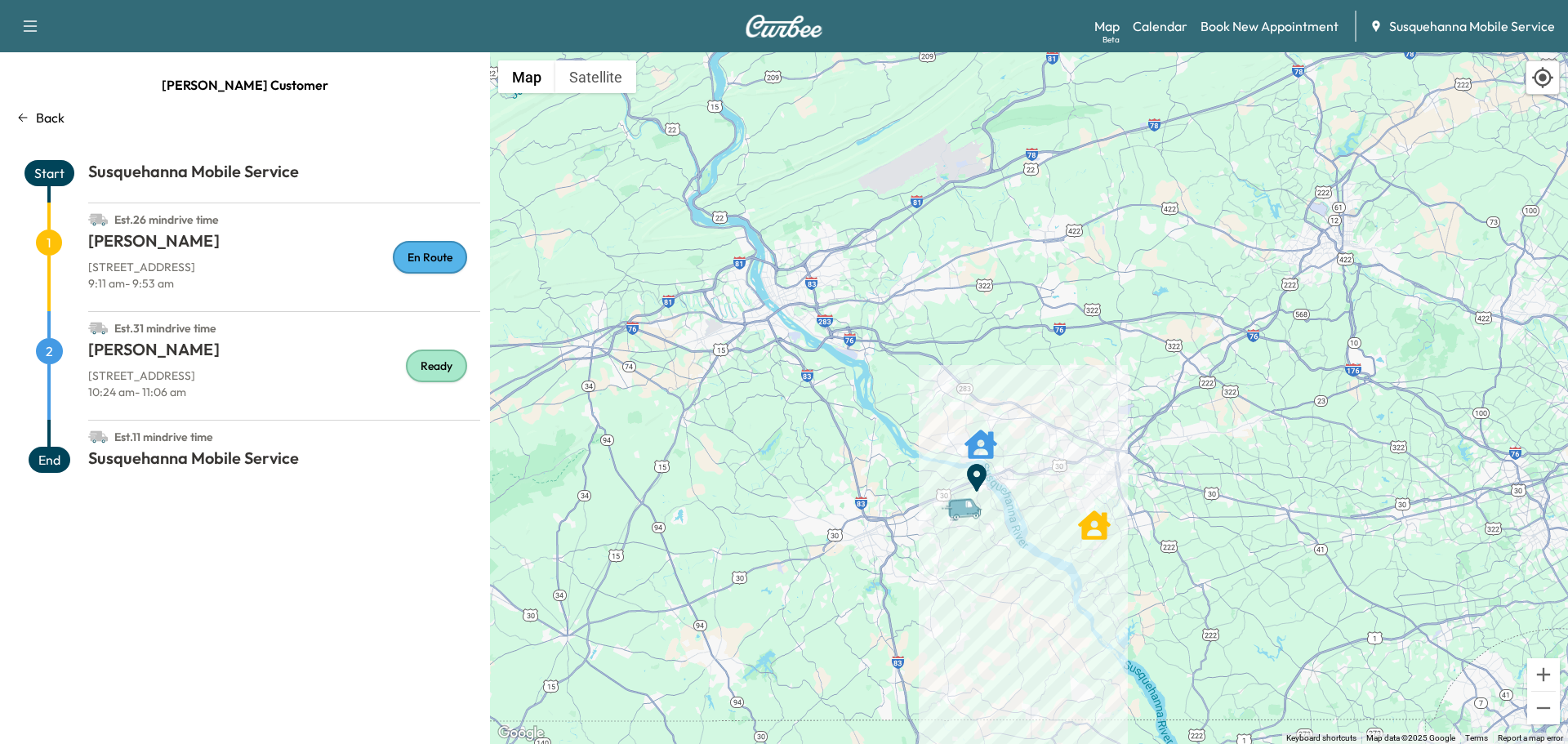
drag, startPoint x: 1229, startPoint y: 685, endPoint x: 1002, endPoint y: 566, distance: 256.3
click at [1002, 566] on div "To activate drag with keyboard, press Alt + Enter. Once in keyboard drag state,…" at bounding box center [1029, 398] width 1078 height 692
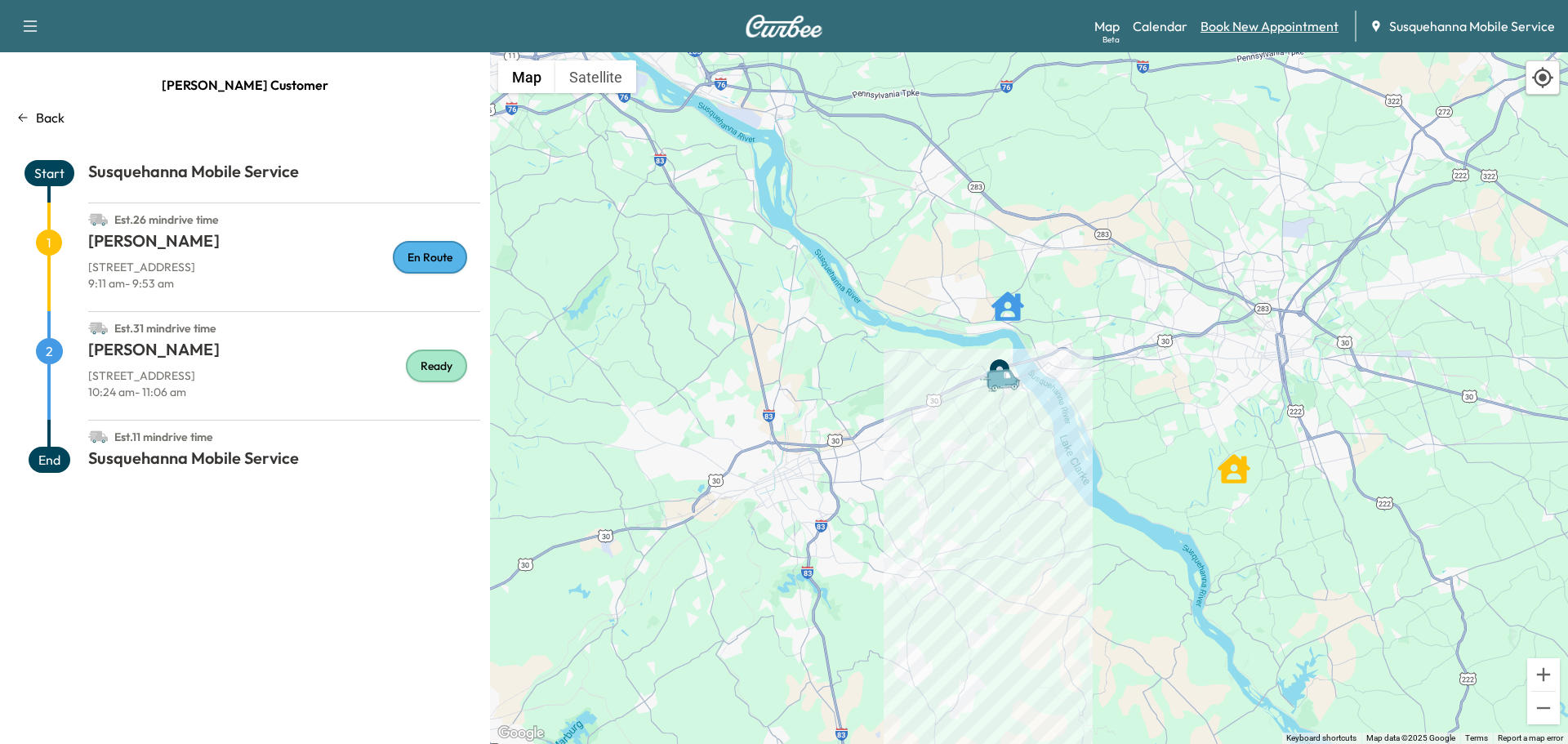
click at [1266, 18] on link "Book New Appointment" at bounding box center [1270, 26] width 138 height 20
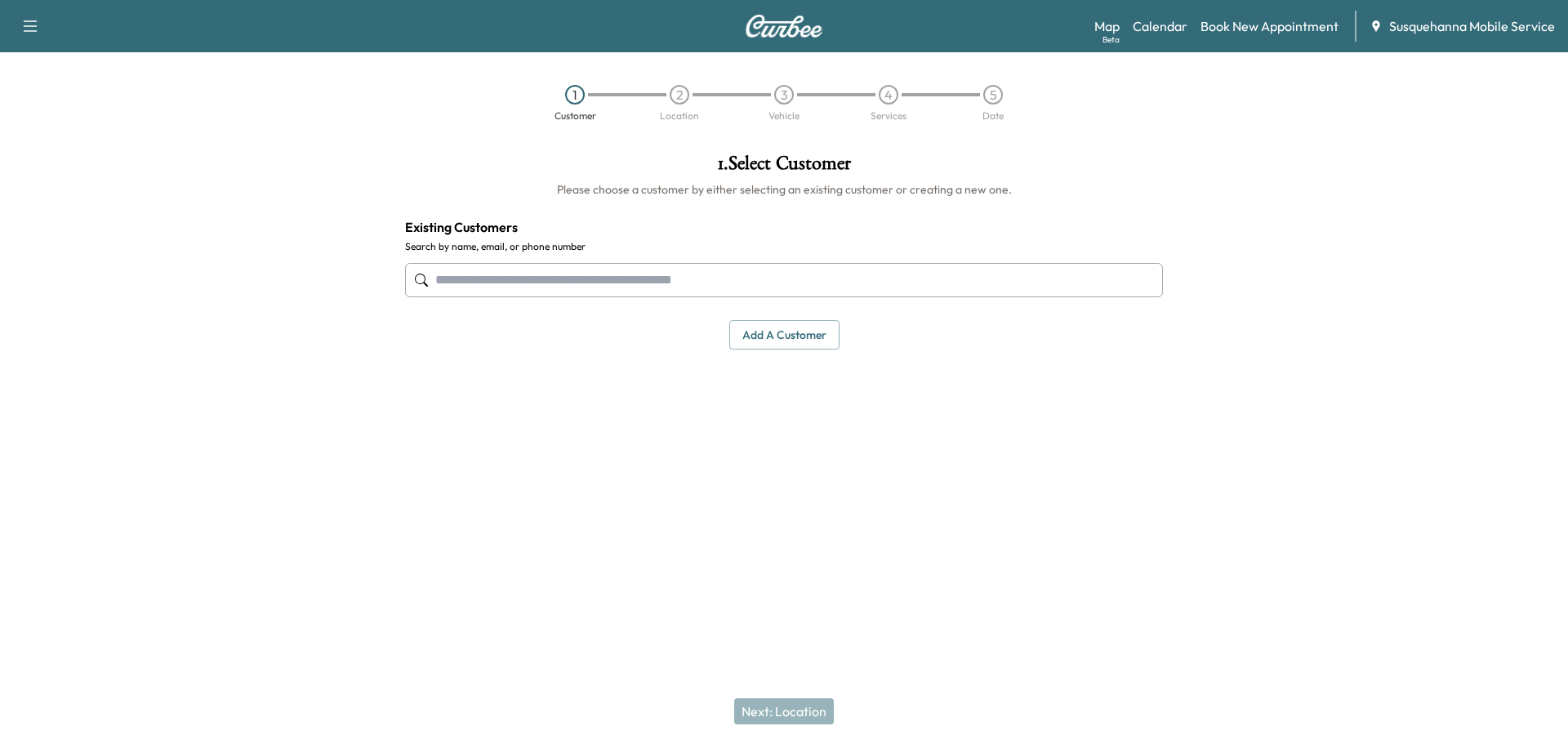
click at [660, 274] on input "text" at bounding box center [784, 281] width 758 height 34
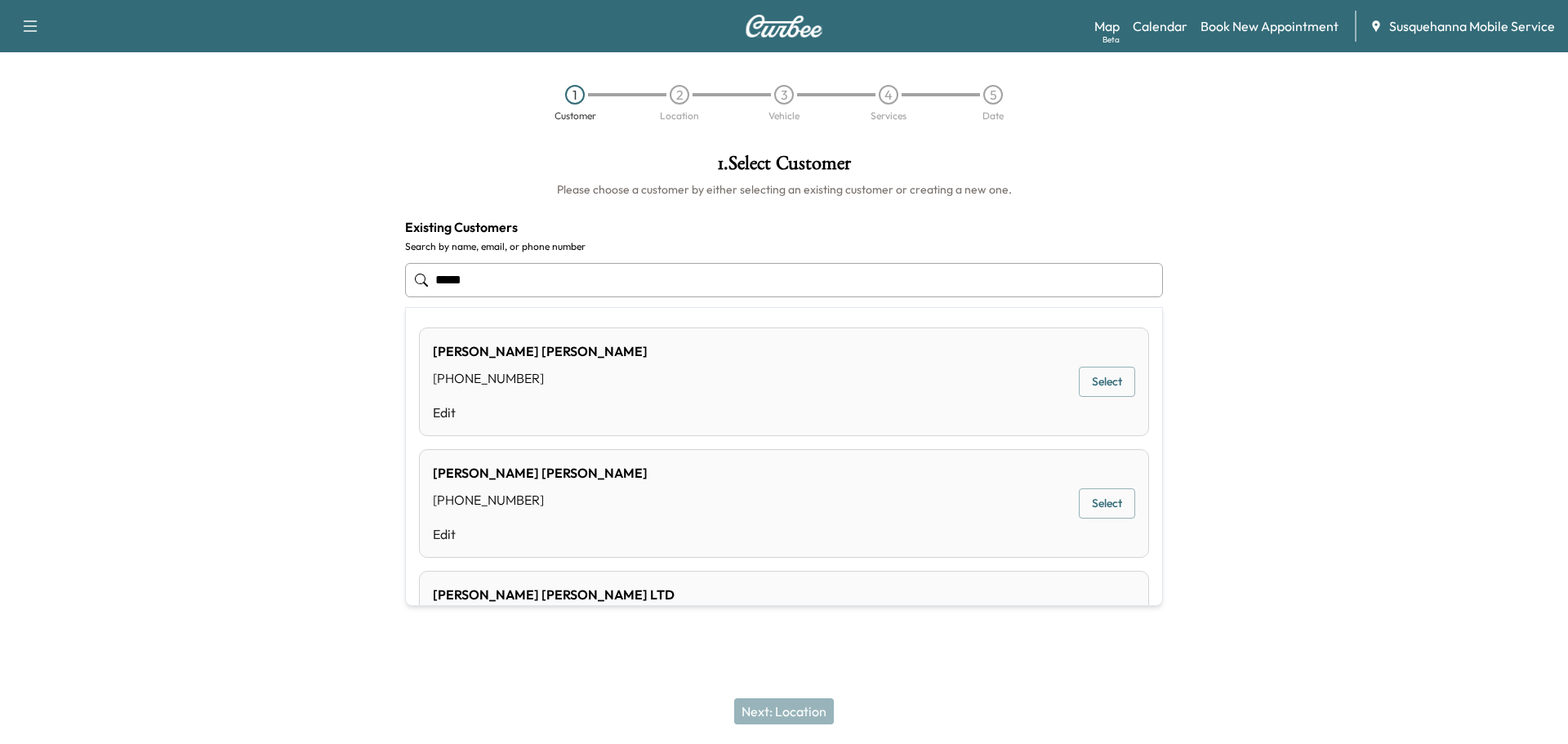
type input "****"
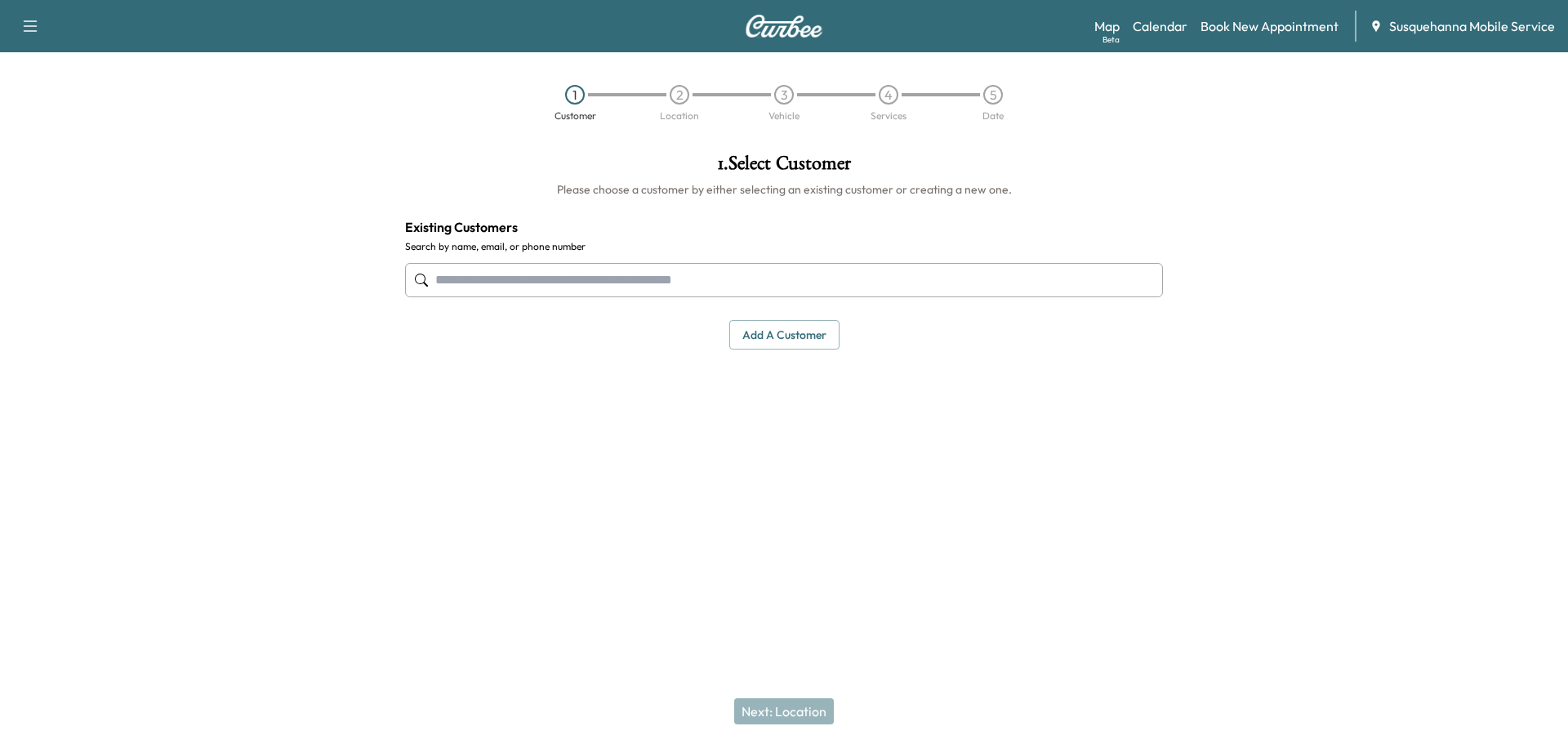
click at [568, 286] on input "text" at bounding box center [784, 281] width 758 height 34
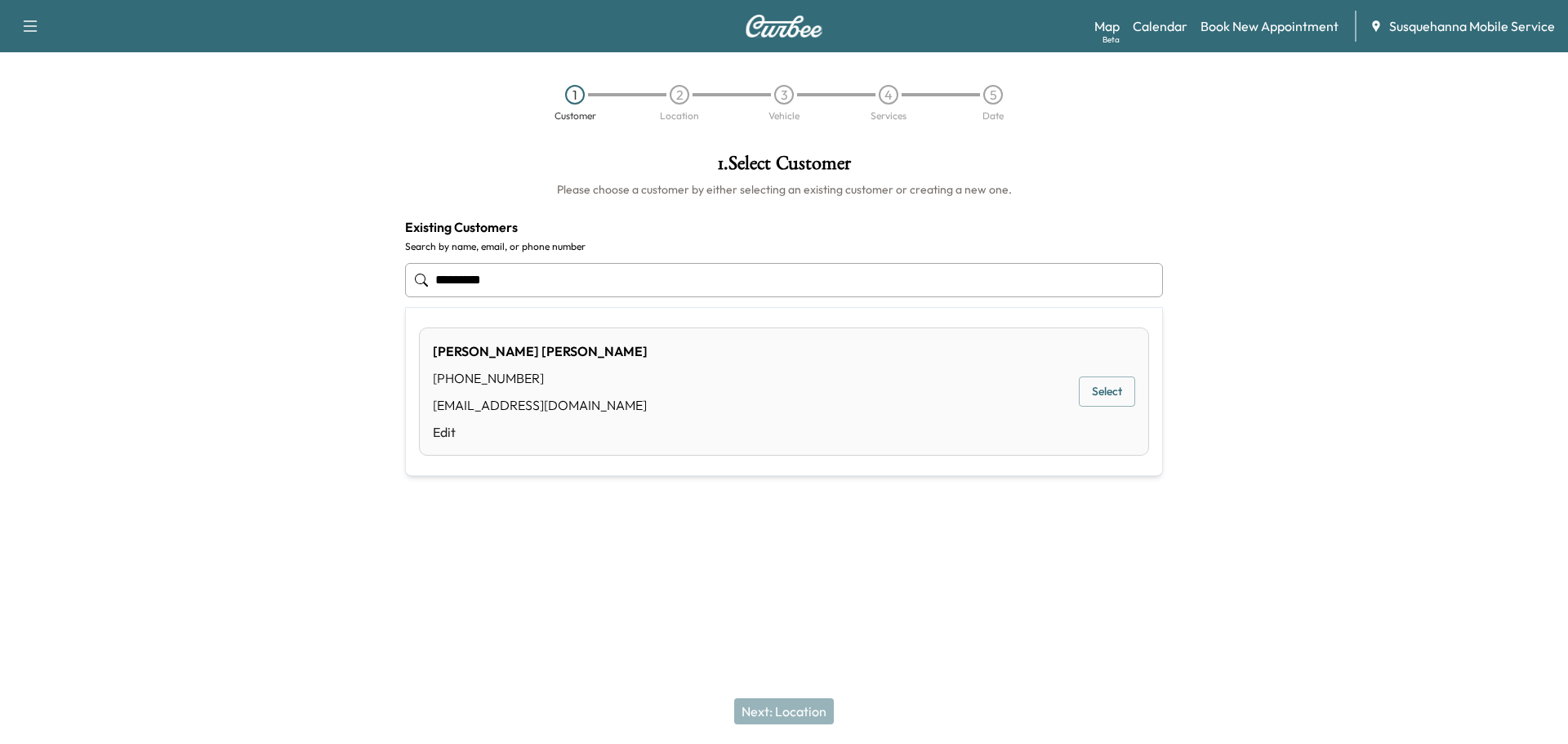
click at [661, 364] on div "MIKE LEHR (717) 468-9612 MIKELEHR15@GMAIL.COM Edit Select" at bounding box center [784, 391] width 730 height 128
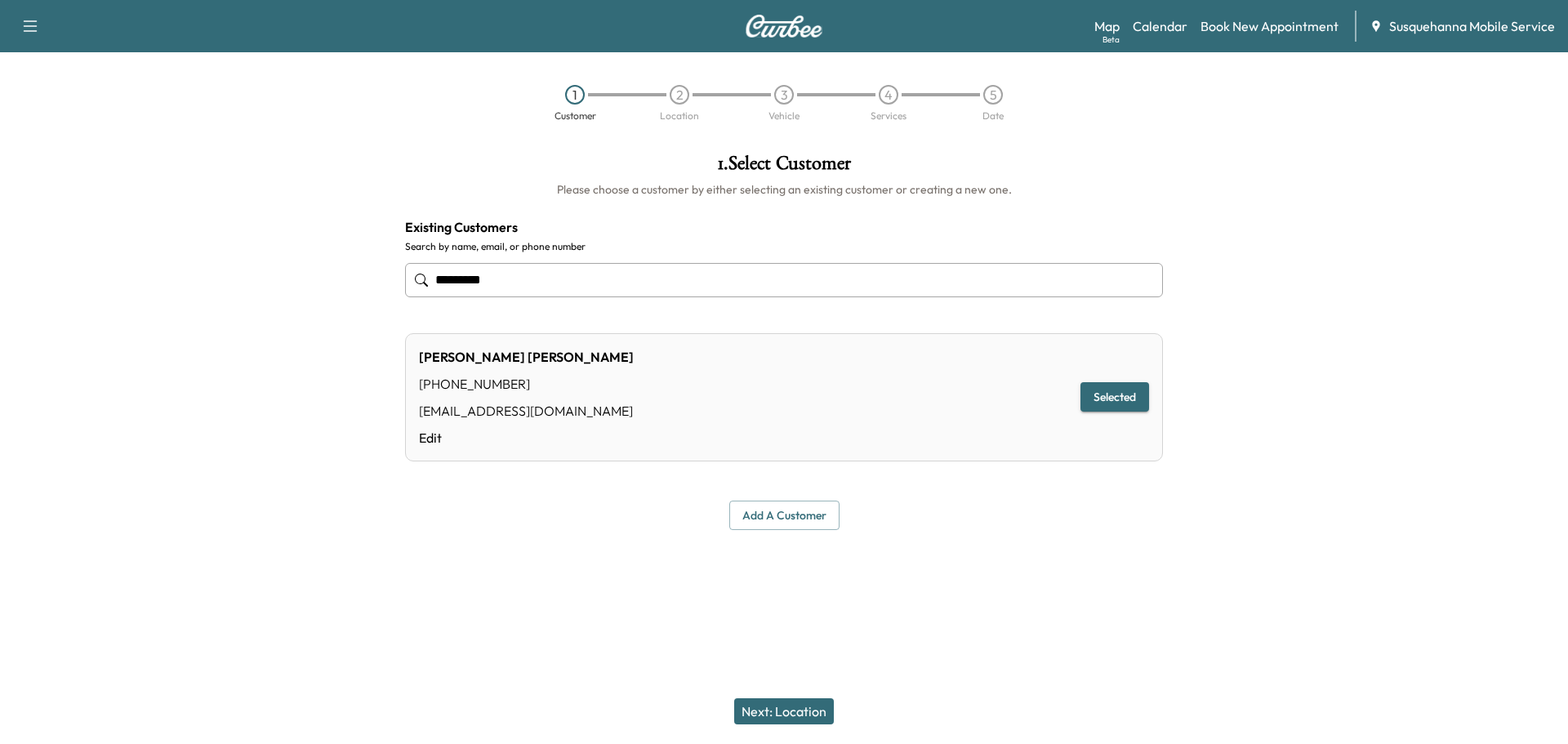
type input "*********"
click at [798, 712] on button "Next: Location" at bounding box center [784, 712] width 99 height 27
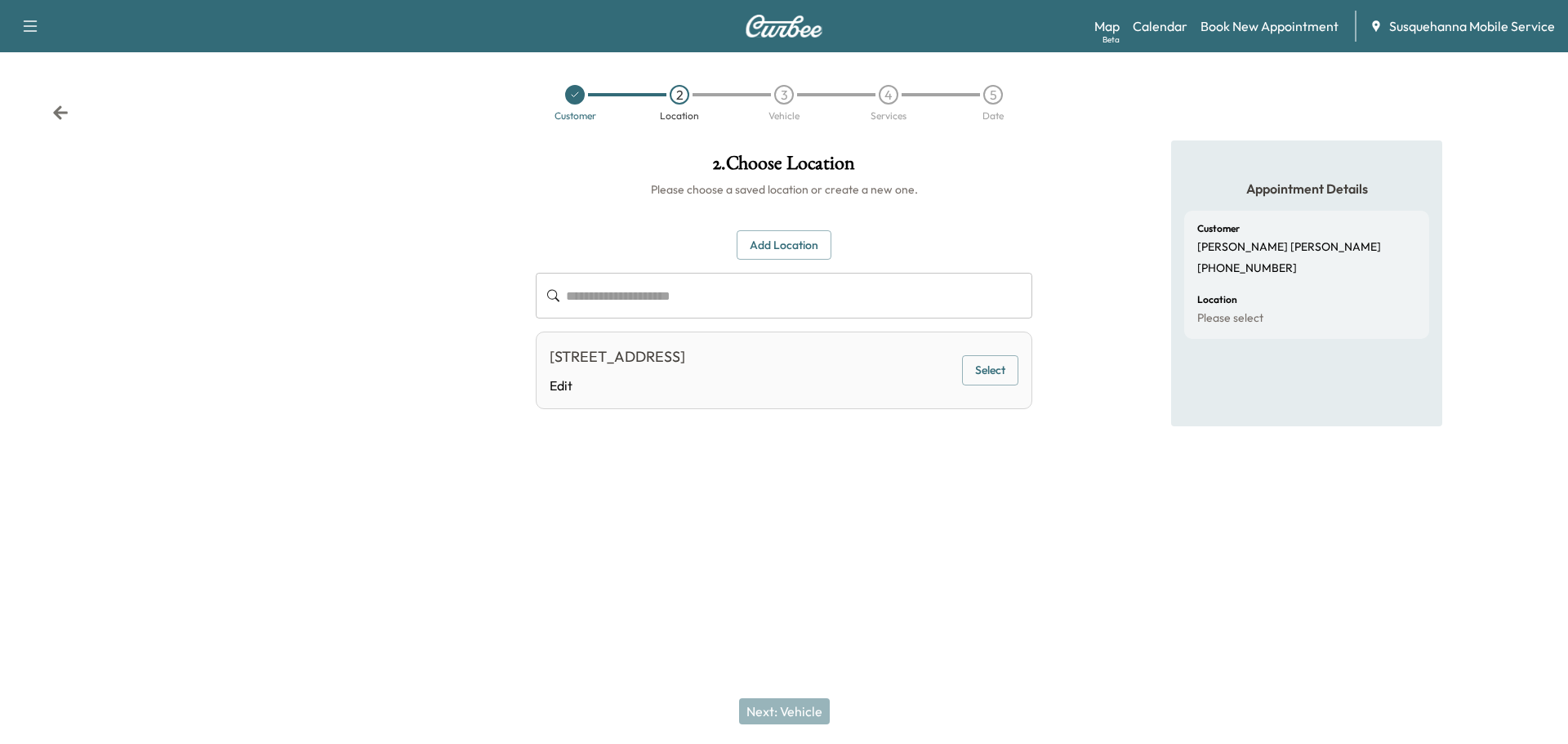
click at [1016, 374] on button "Select" at bounding box center [990, 371] width 56 height 30
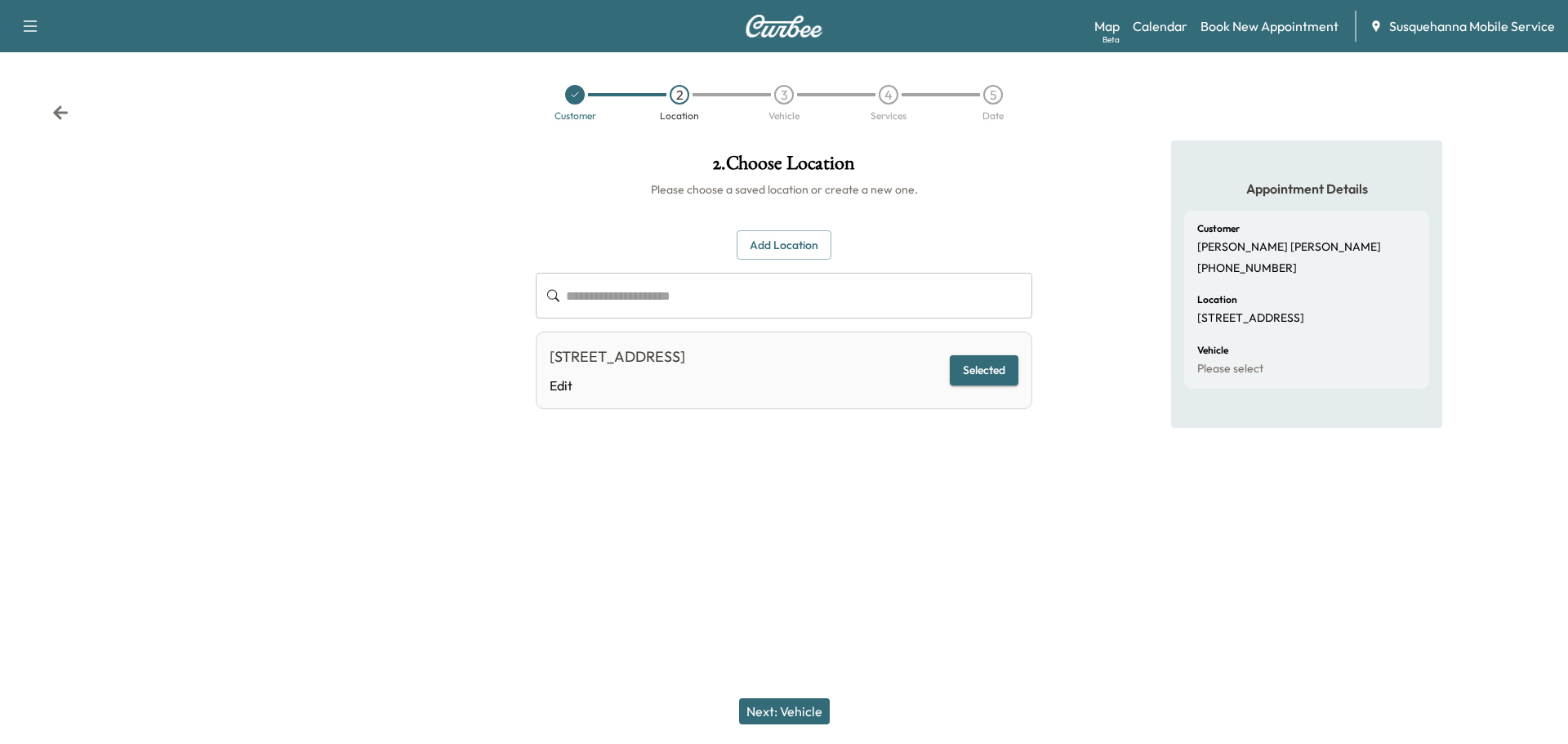
click at [800, 699] on button "Next: Vehicle" at bounding box center [784, 712] width 91 height 27
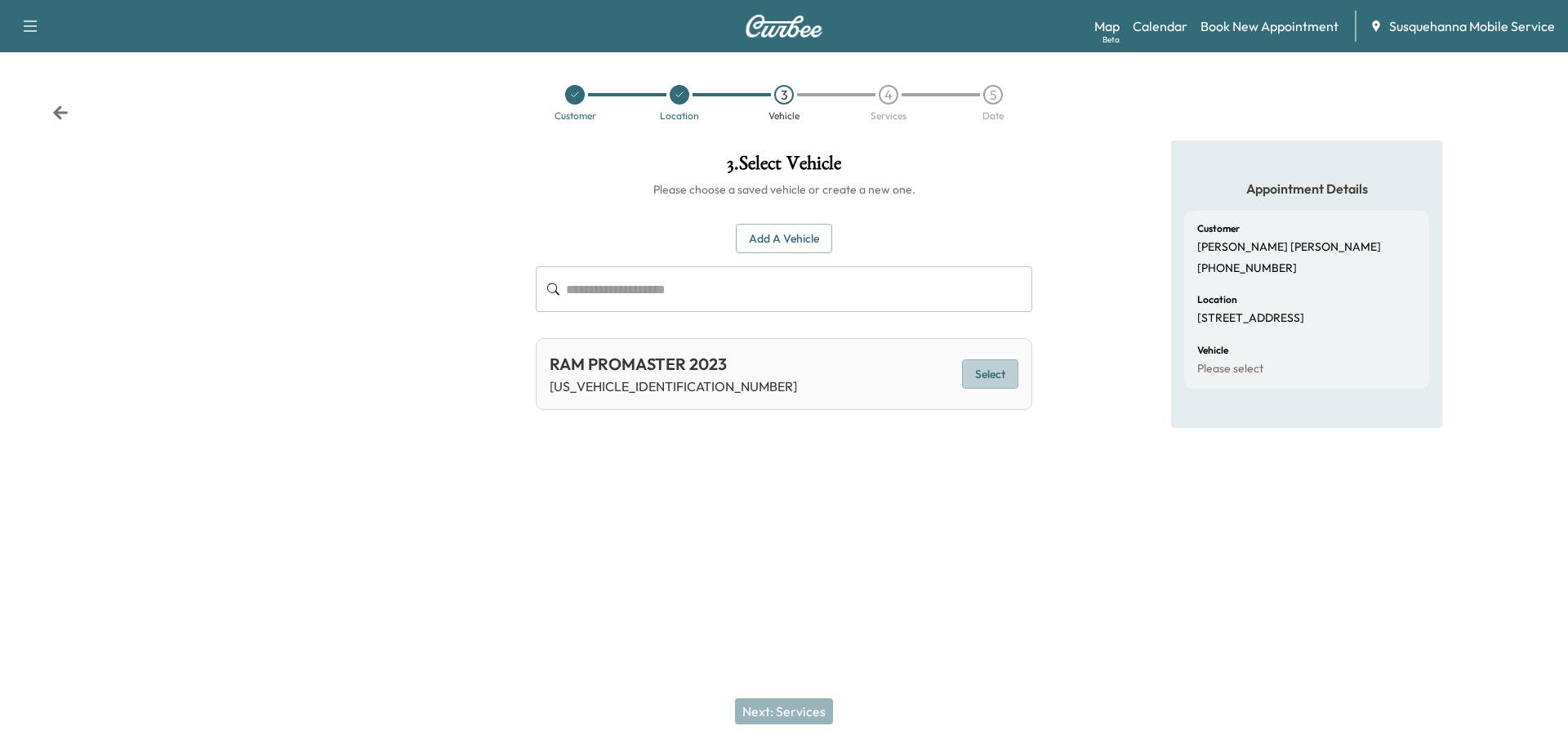
click at [986, 378] on button "Select" at bounding box center [990, 374] width 56 height 30
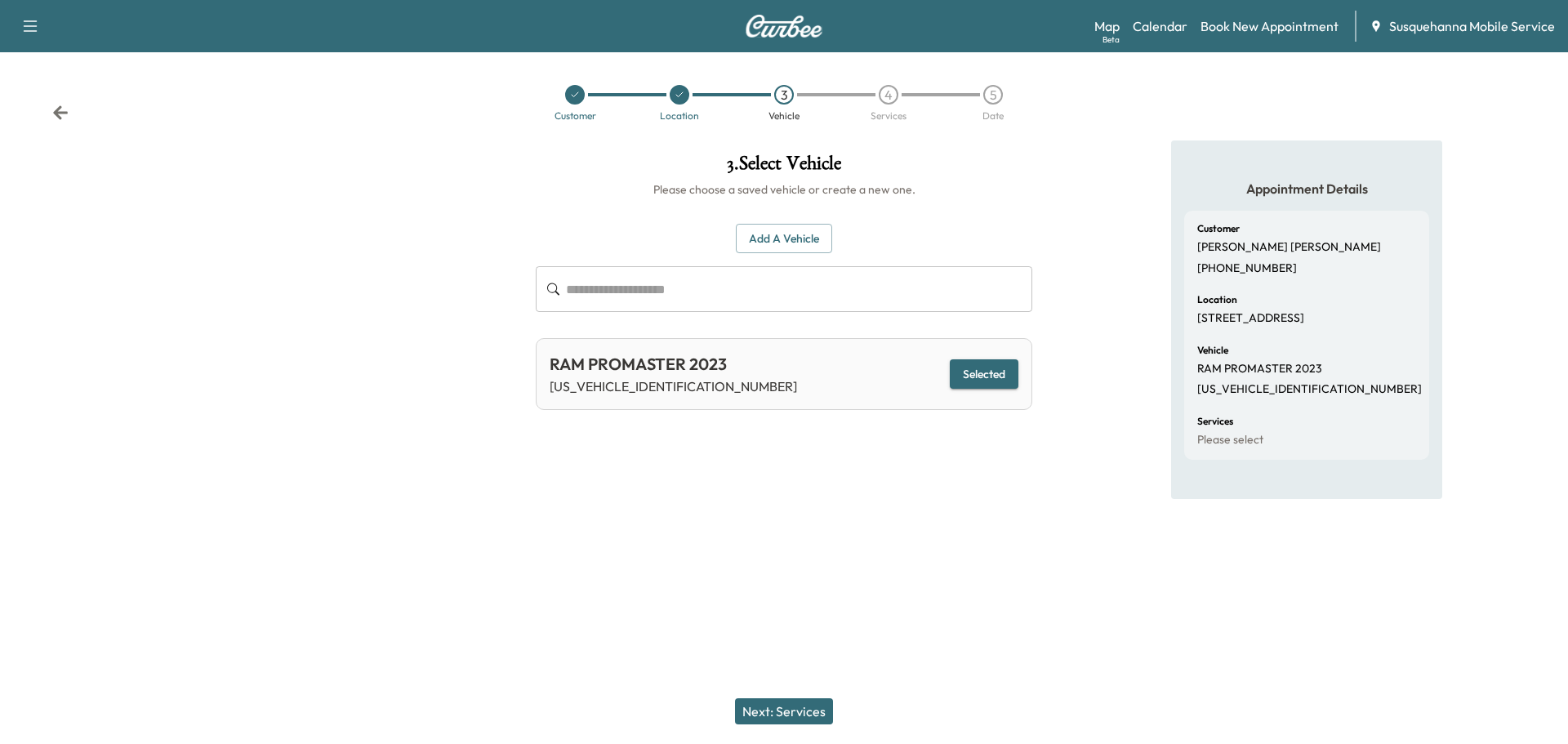
click at [797, 712] on button "Next: Services" at bounding box center [784, 712] width 98 height 27
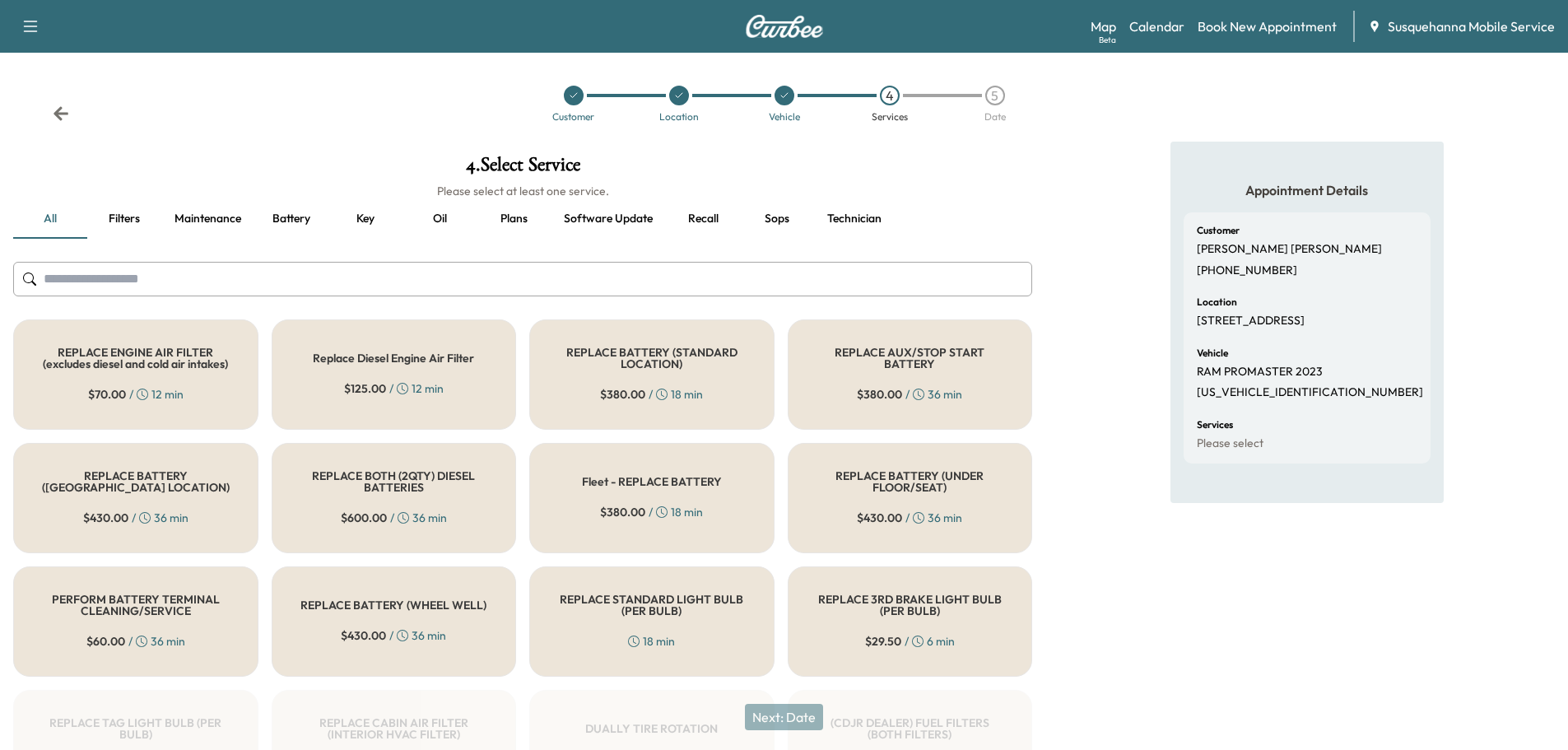
click at [637, 279] on input "text" at bounding box center [522, 279] width 1019 height 34
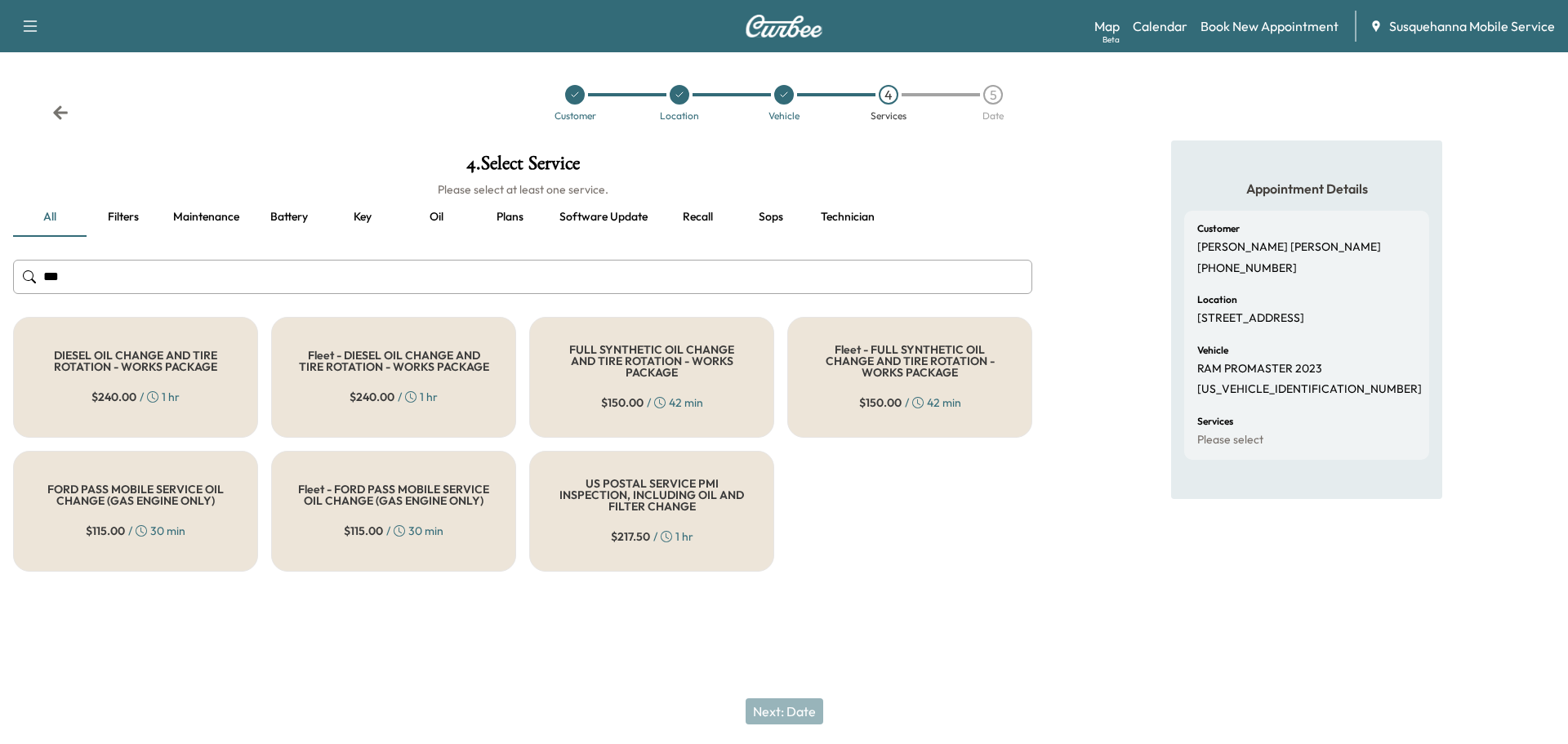
type input "***"
click at [689, 345] on div "FULL SYNTHETIC OIL CHANGE AND TIRE ROTATION - WORKS PACKAGE $ 150.00 / 42 min" at bounding box center [652, 377] width 245 height 121
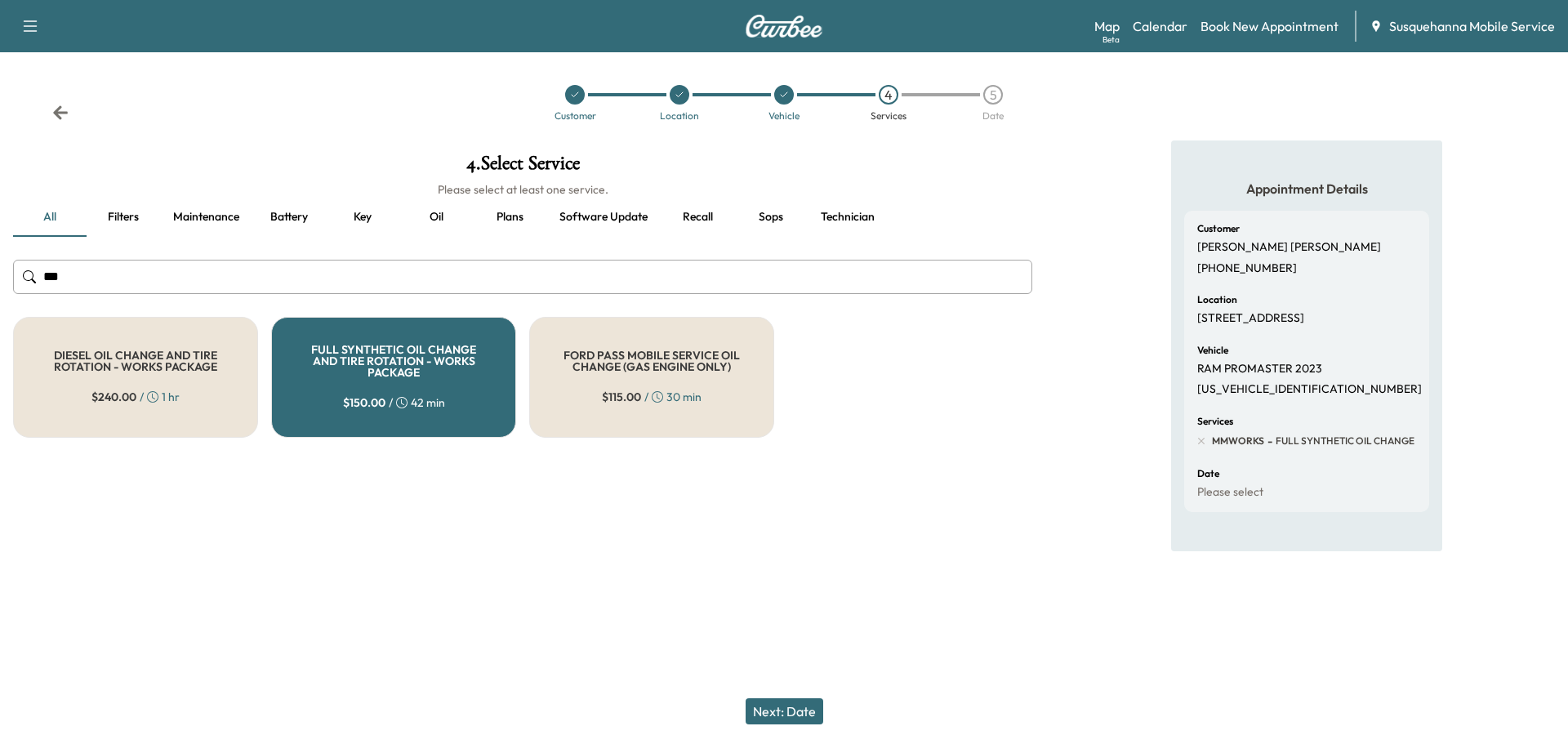
click at [805, 709] on button "Next: Date" at bounding box center [784, 712] width 78 height 27
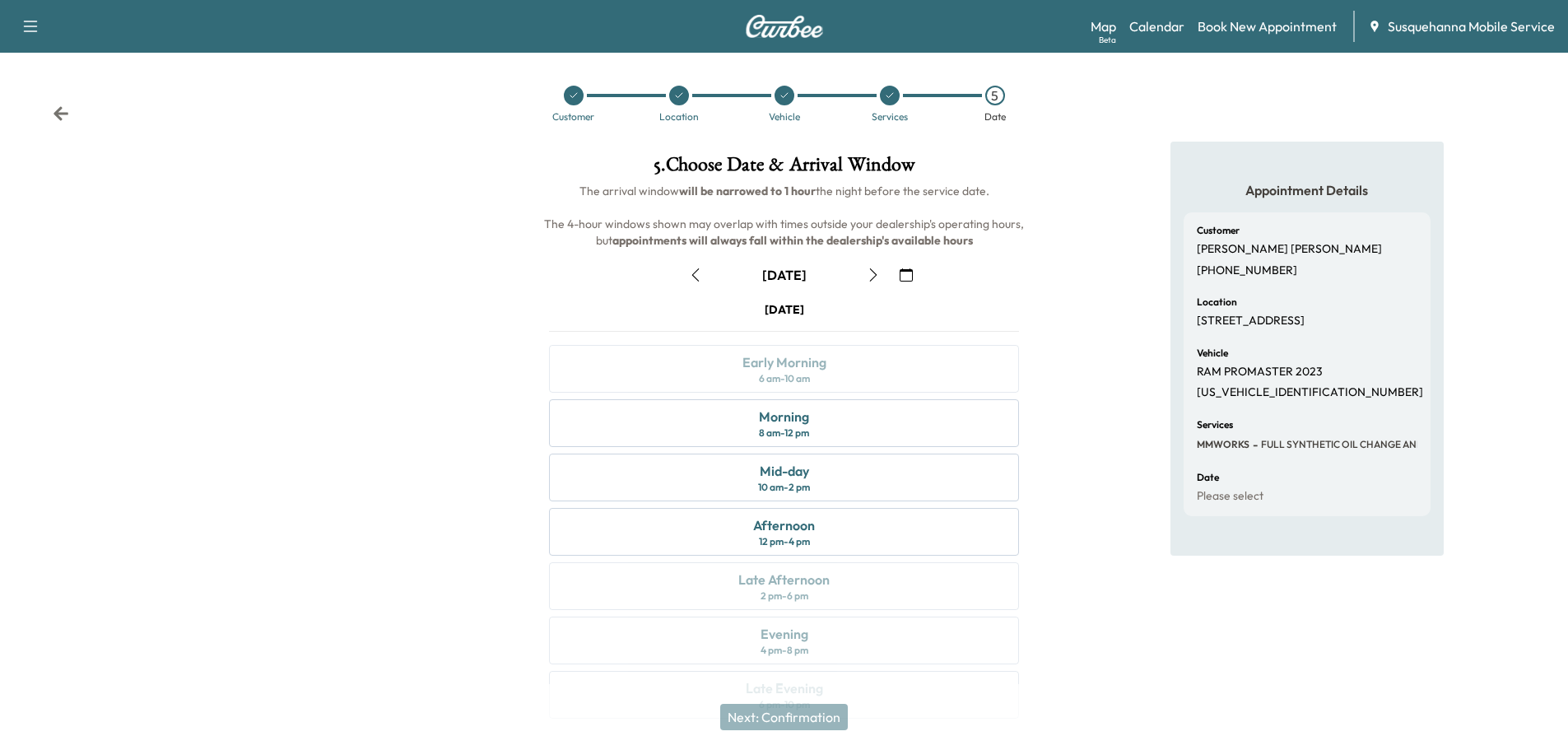
click at [904, 279] on icon "button" at bounding box center [906, 275] width 13 height 13
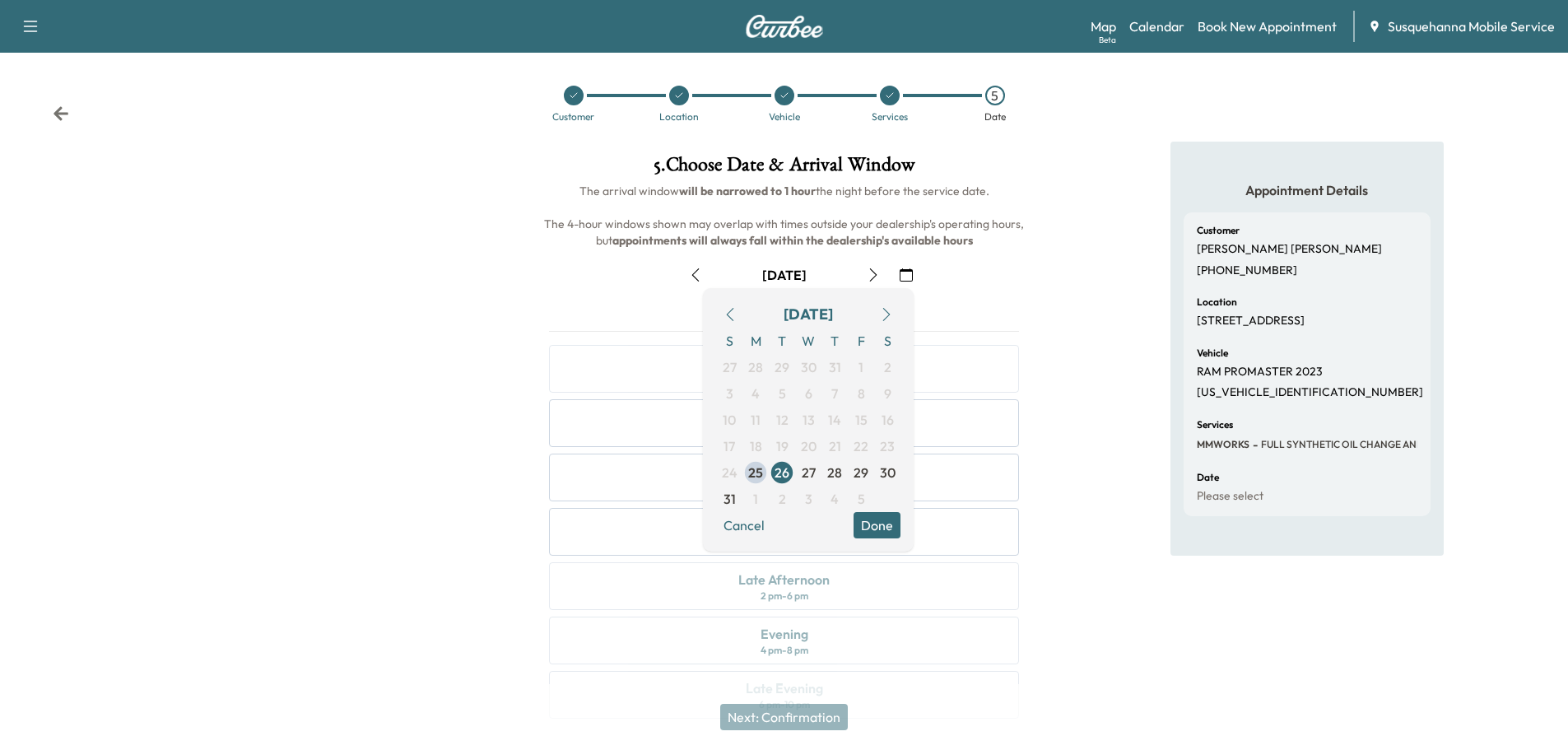
click at [892, 315] on icon "button" at bounding box center [887, 314] width 13 height 13
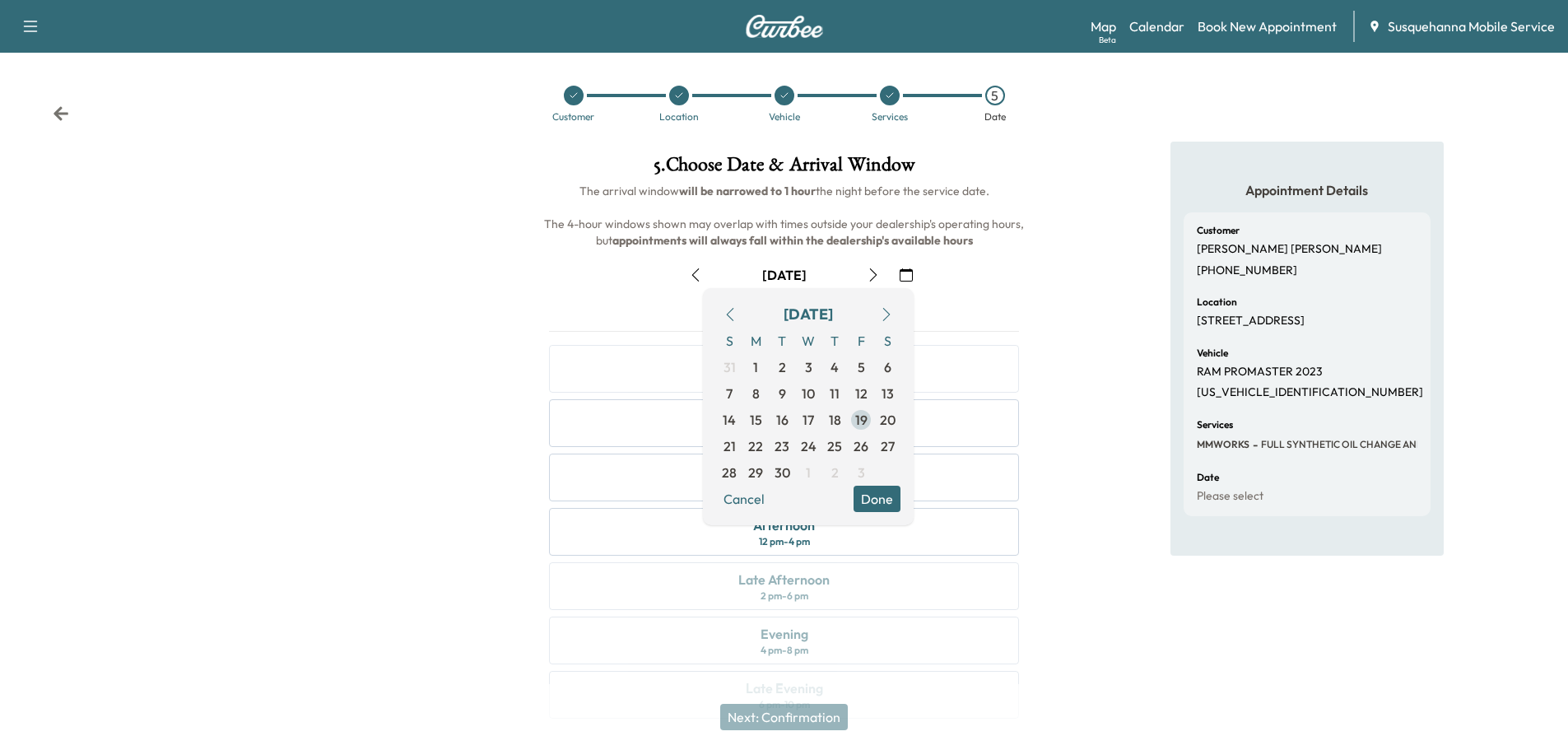
click at [857, 421] on span "19" at bounding box center [861, 419] width 12 height 20
click at [878, 492] on button "Done" at bounding box center [877, 500] width 47 height 27
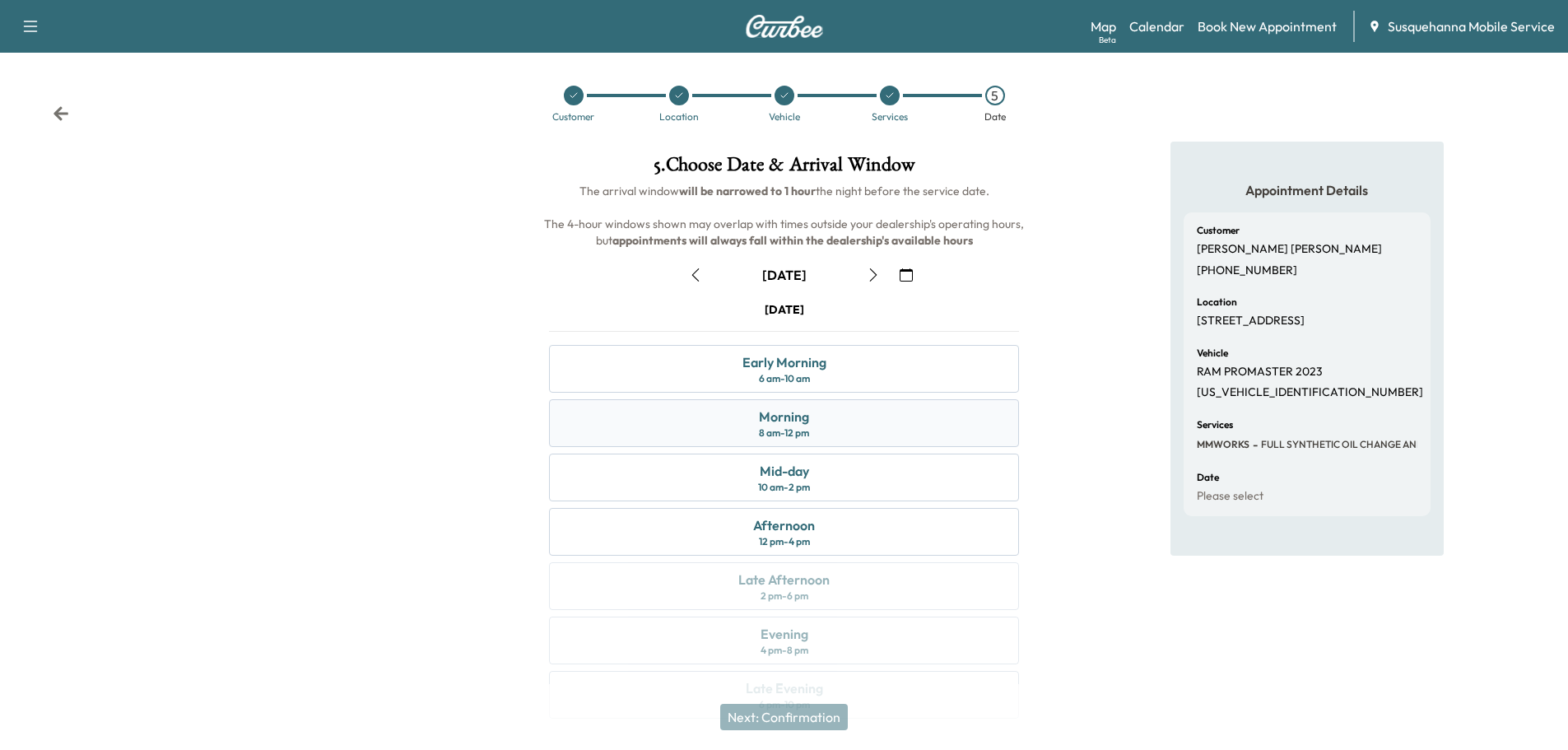
click at [815, 430] on div "Morning 8 am - 12 pm" at bounding box center [784, 423] width 470 height 48
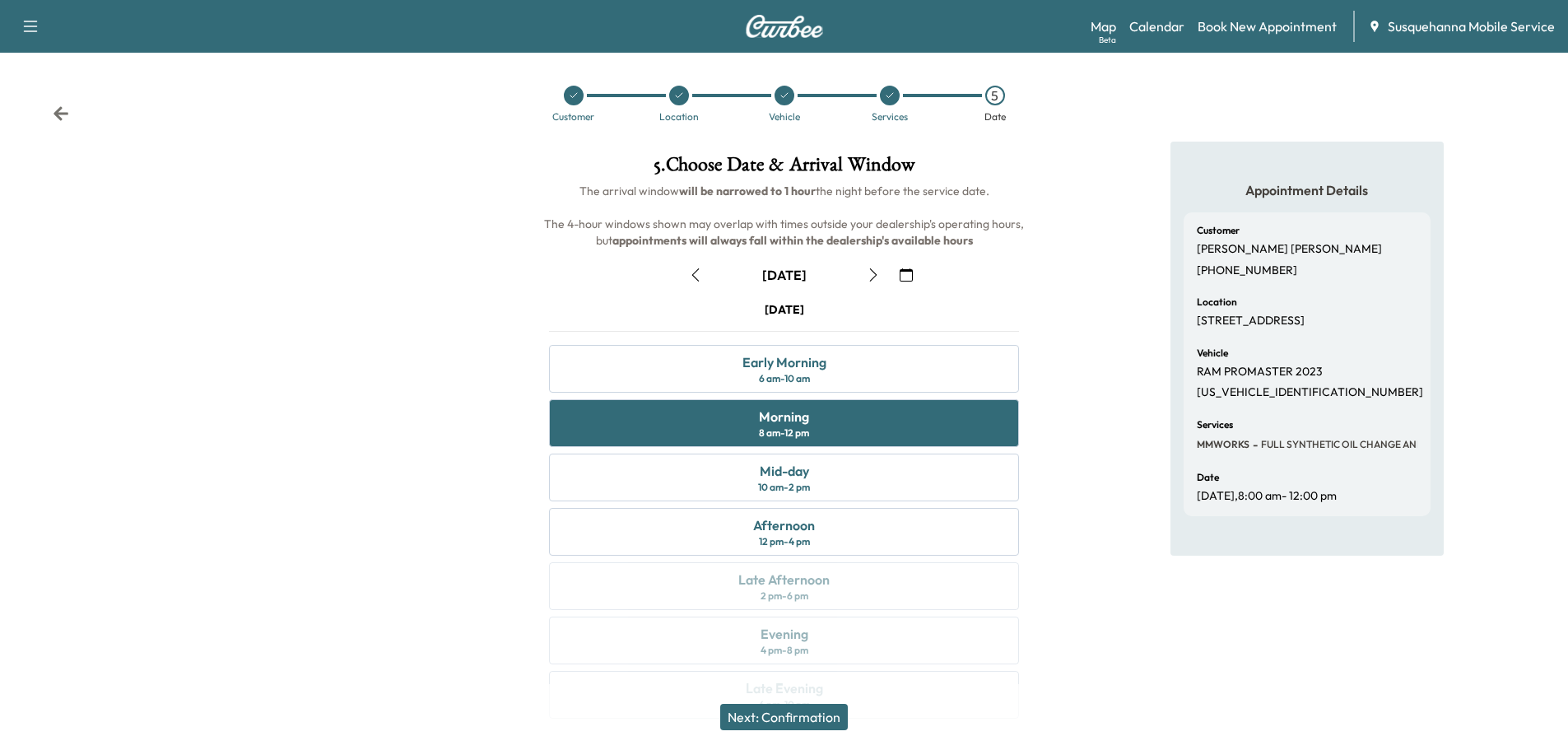
click at [818, 714] on button "Next: Confirmation" at bounding box center [784, 718] width 128 height 27
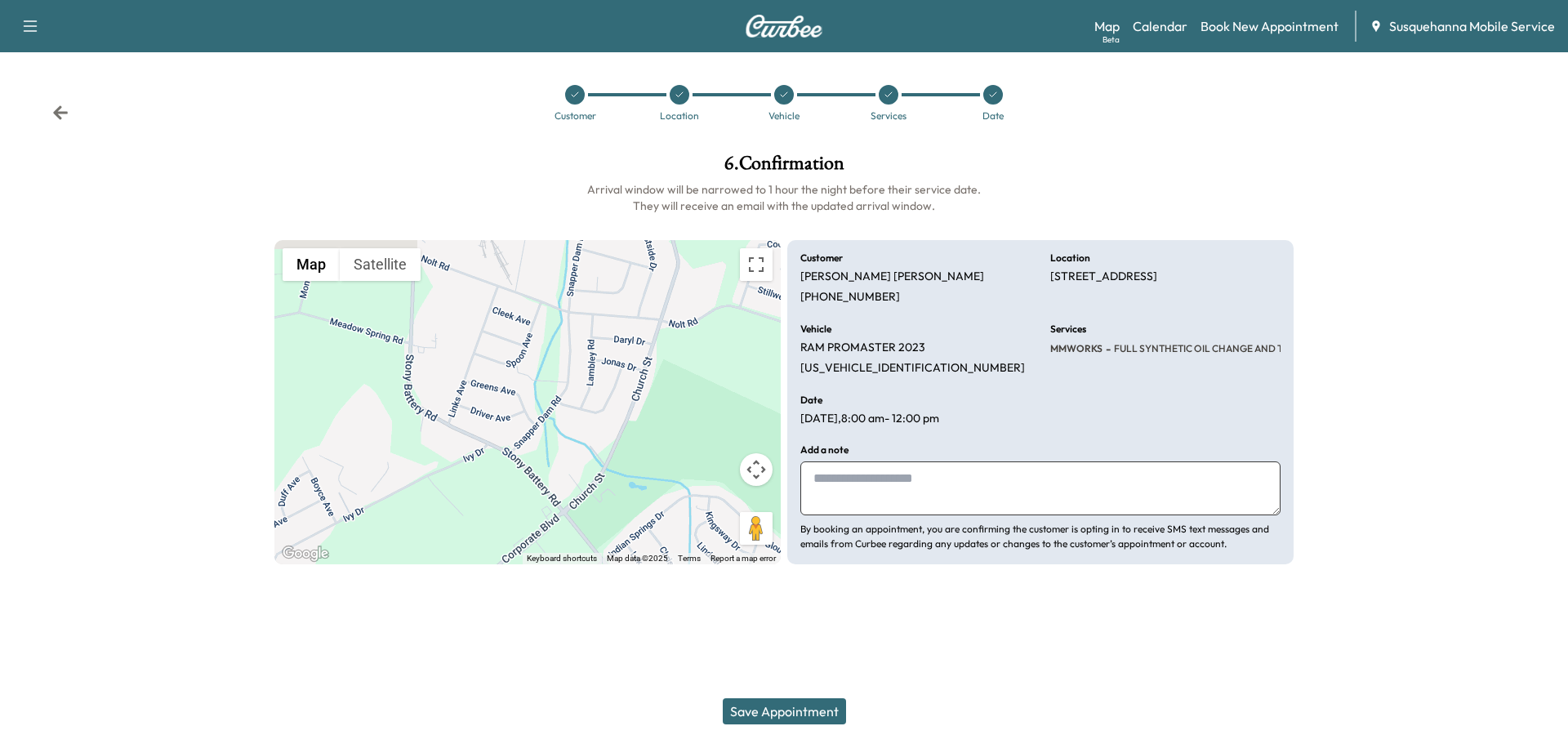
click at [850, 485] on textarea at bounding box center [1040, 488] width 480 height 54
type textarea "**********"
click at [816, 714] on button "Save Appointment" at bounding box center [784, 712] width 123 height 27
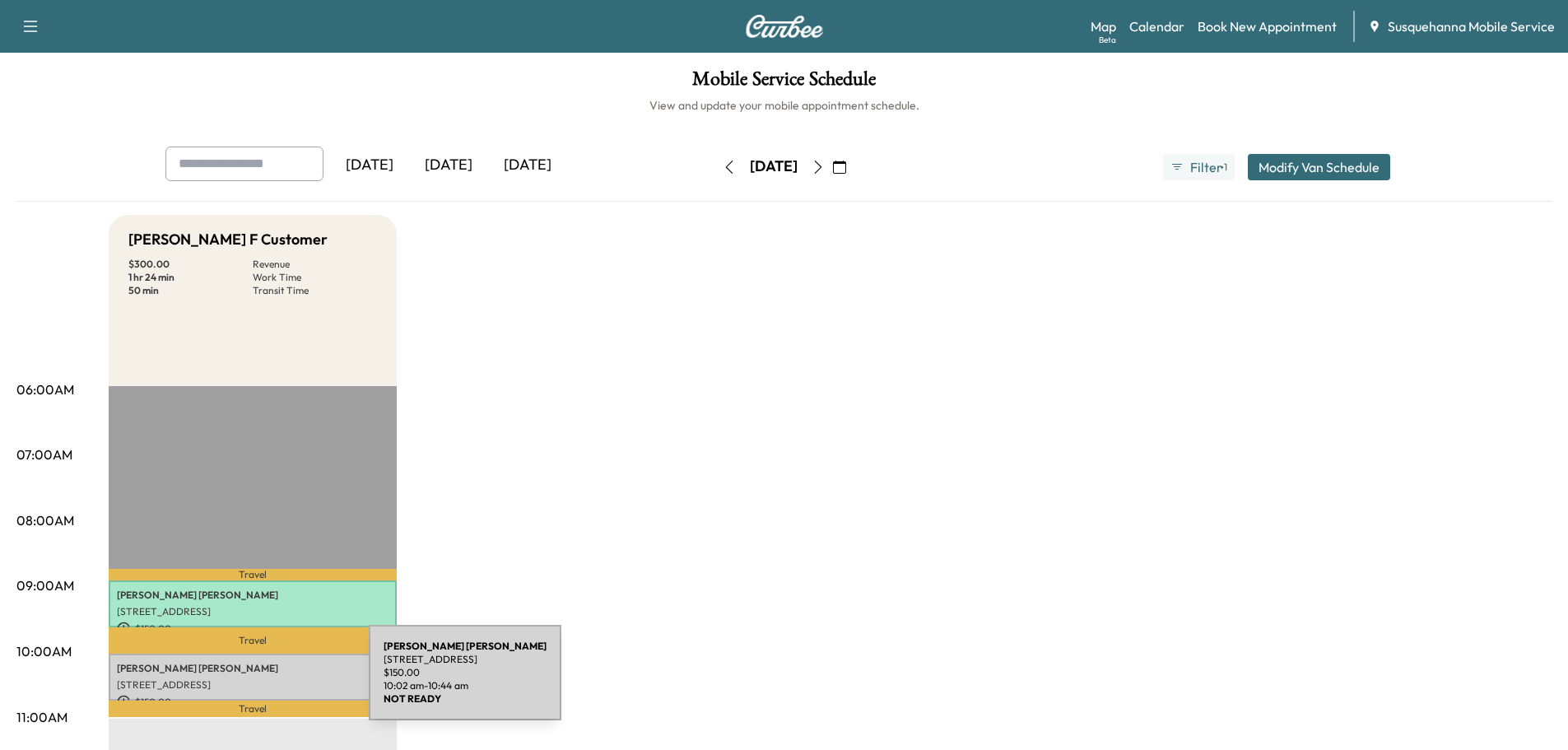
click at [245, 683] on p "1012 GREENS AVE, LANDISVILLE, PA, USA" at bounding box center [252, 685] width 271 height 13
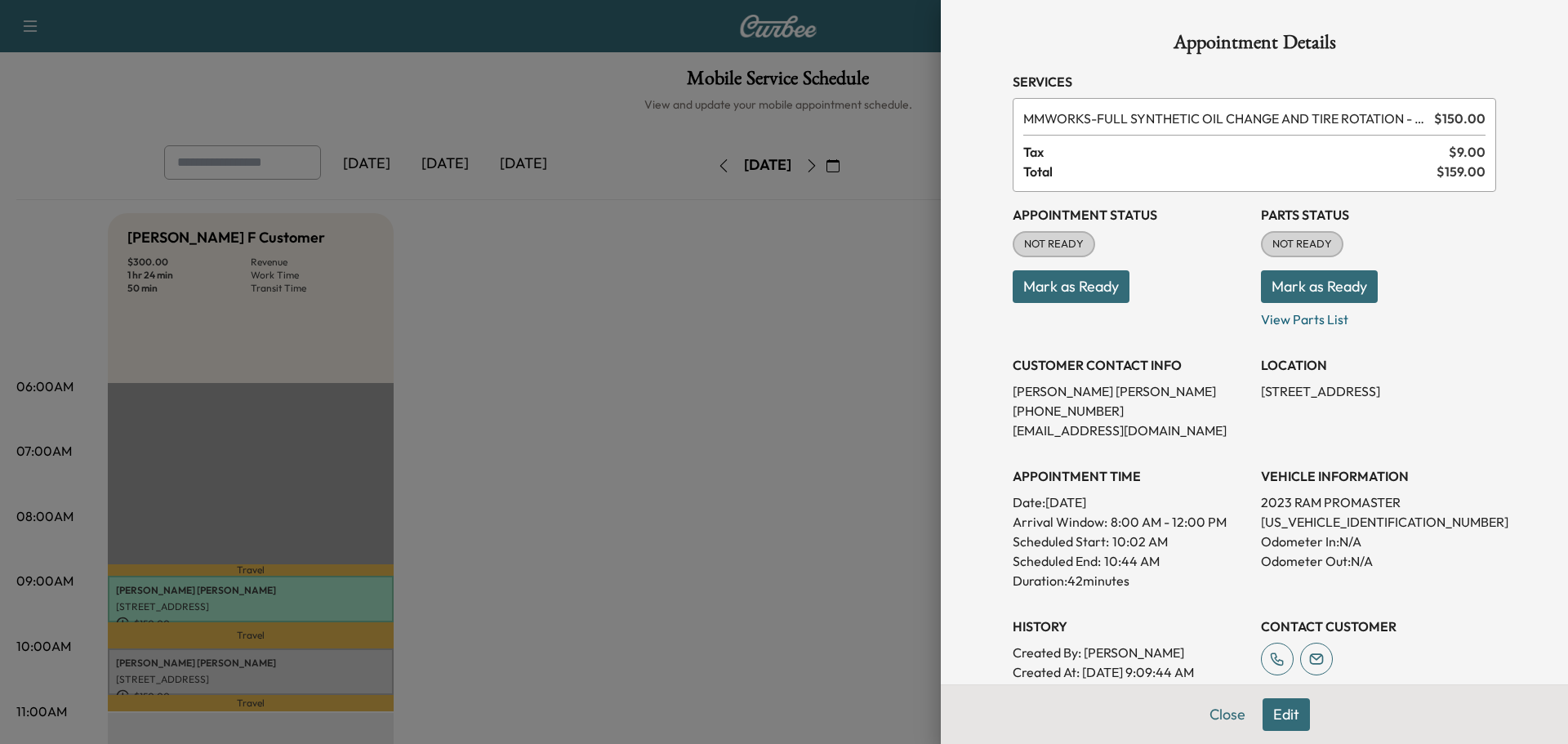
click at [1263, 281] on button "Mark as Ready" at bounding box center [1319, 286] width 117 height 32
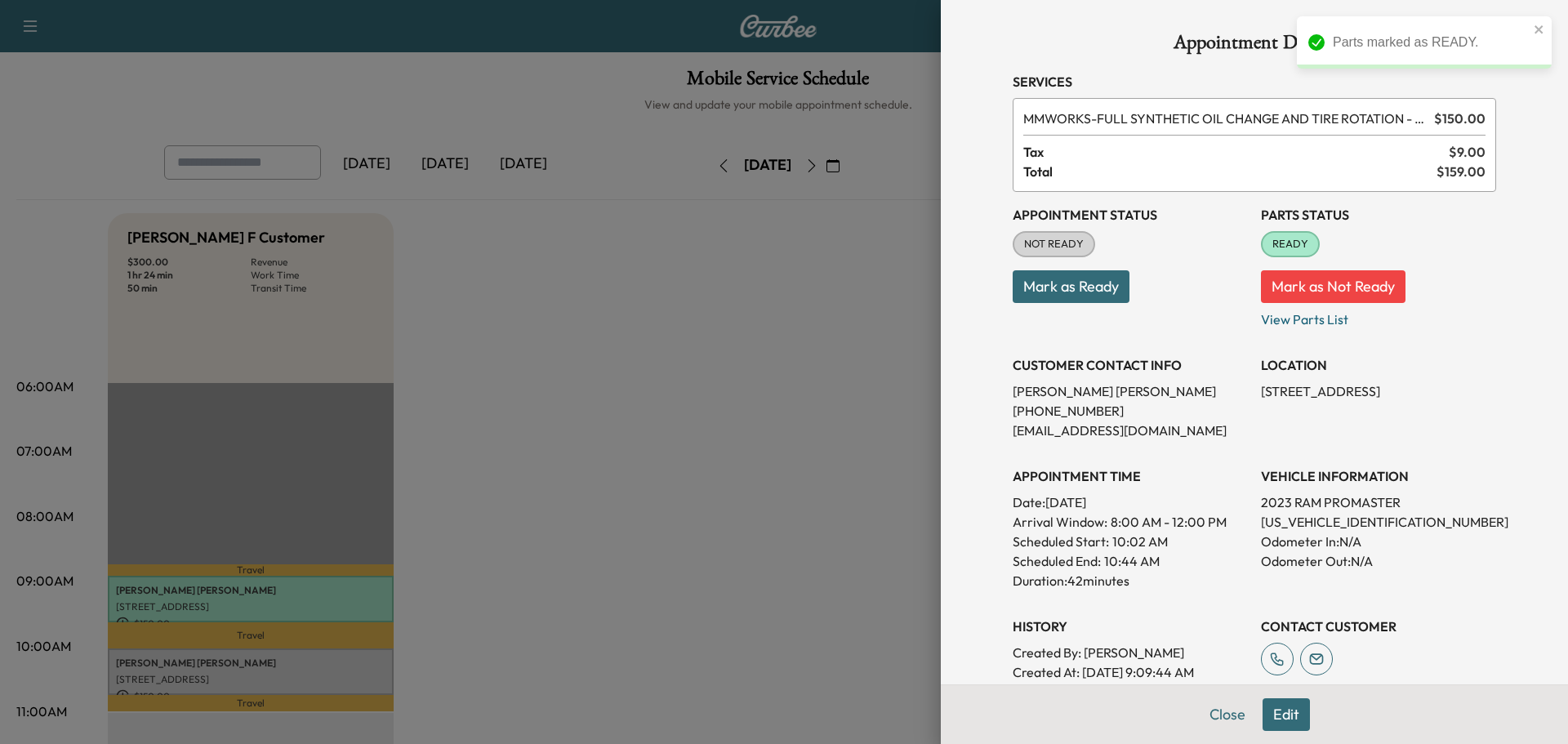
click at [1046, 290] on button "Mark as Ready" at bounding box center [1071, 286] width 117 height 32
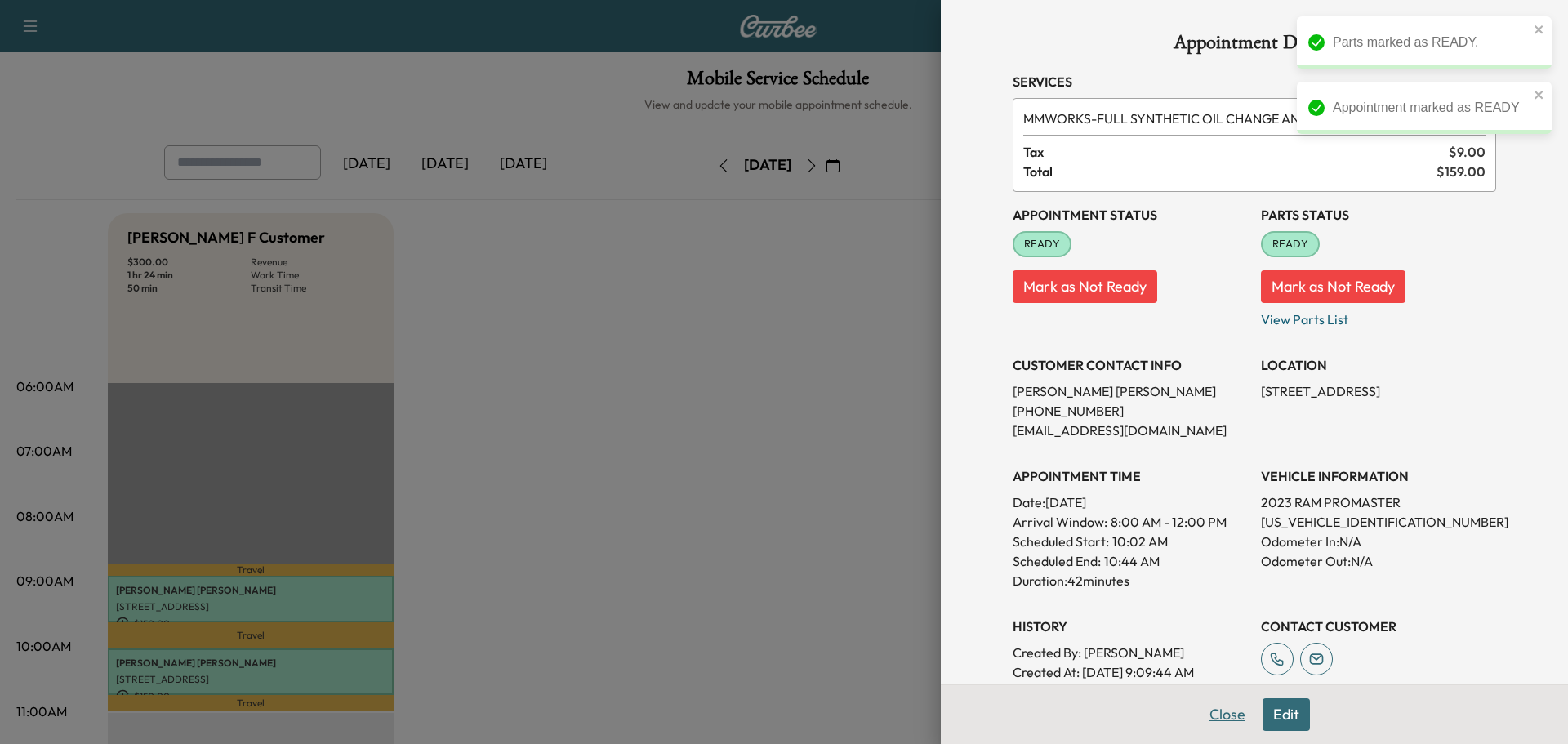
click at [1212, 721] on button "Close" at bounding box center [1228, 715] width 57 height 32
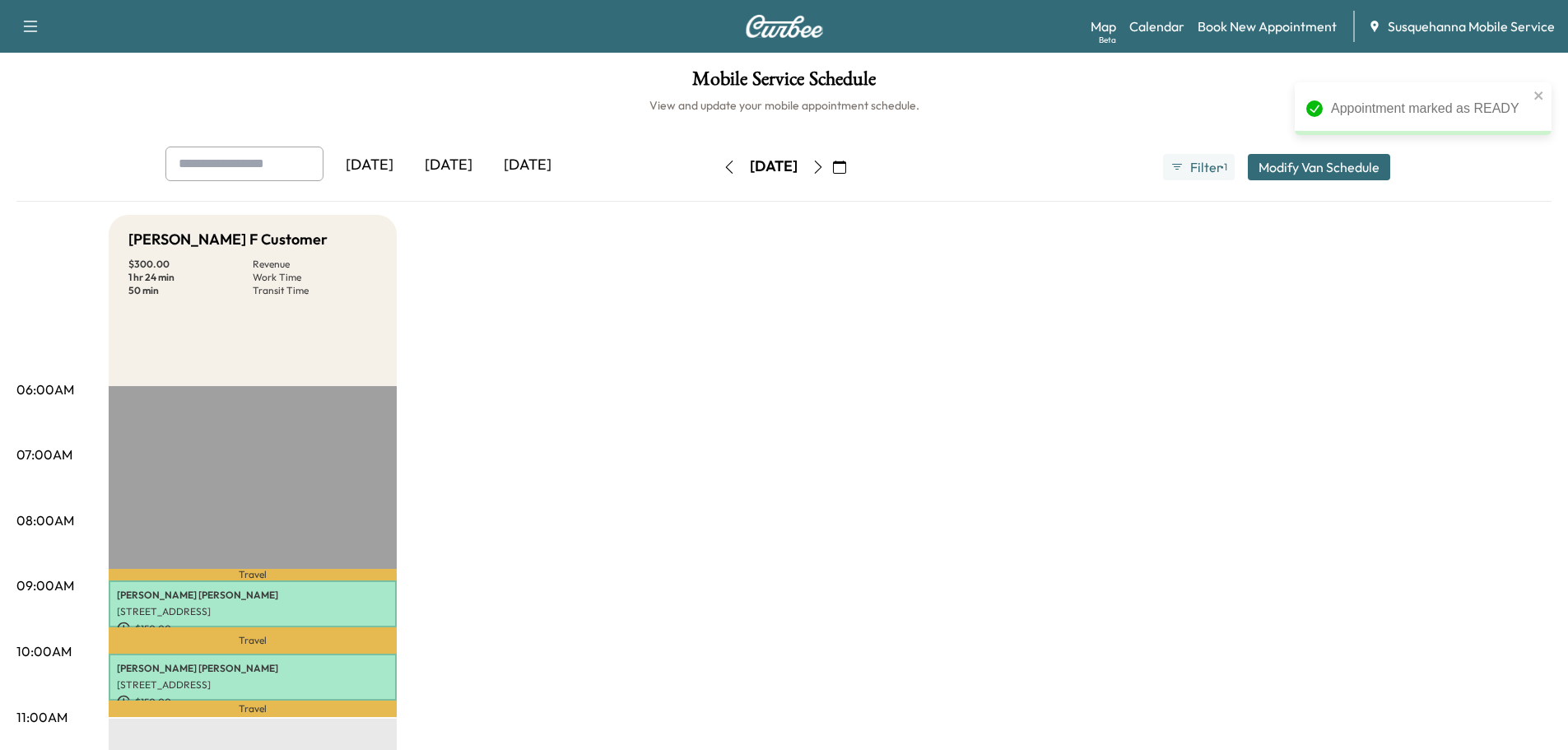
click at [846, 170] on icon "button" at bounding box center [839, 167] width 13 height 13
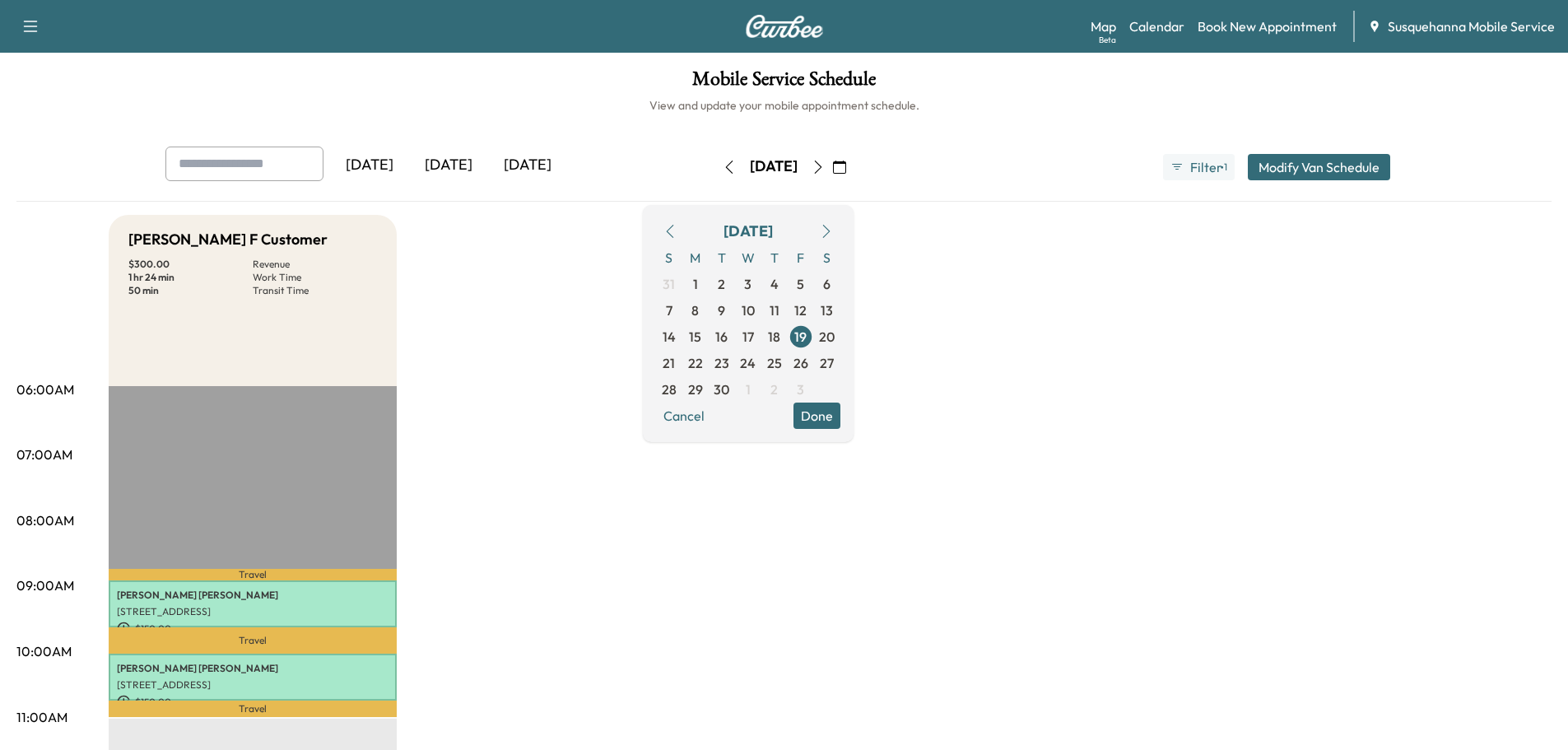
click at [677, 228] on icon "button" at bounding box center [670, 231] width 13 height 13
click at [703, 383] on span "25" at bounding box center [696, 389] width 15 height 20
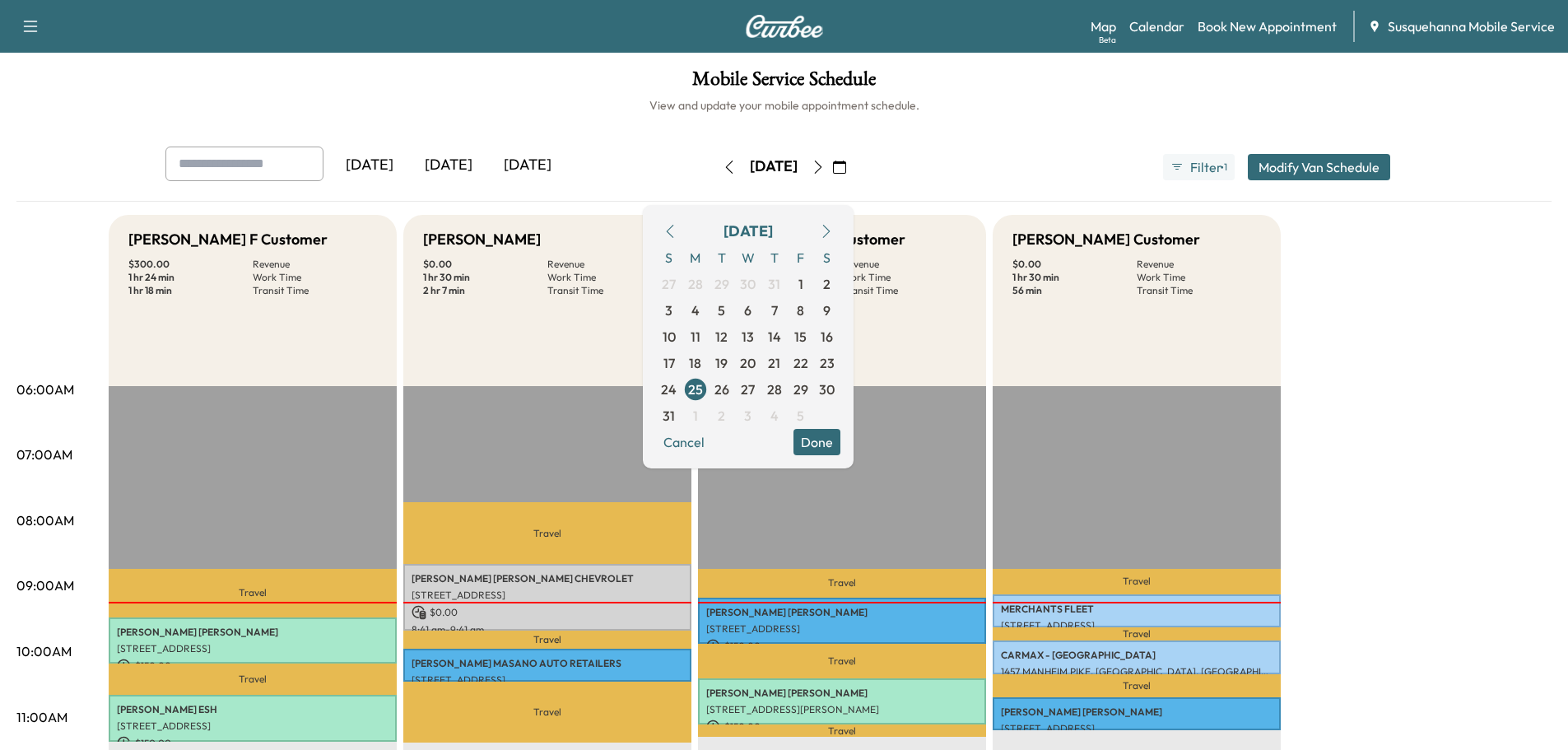
click at [840, 444] on button "Done" at bounding box center [816, 442] width 47 height 27
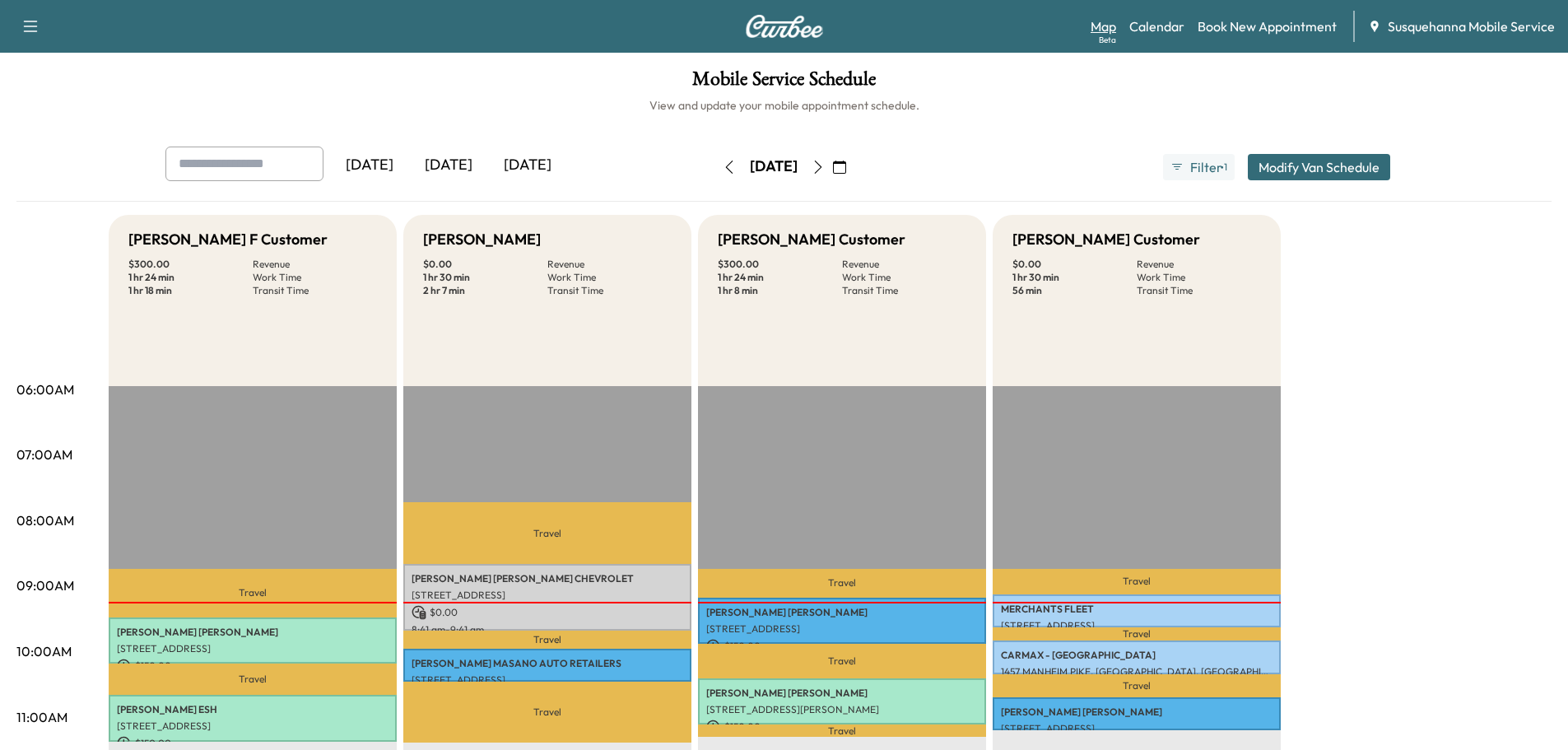
click at [1111, 21] on link "Map Beta" at bounding box center [1103, 26] width 26 height 20
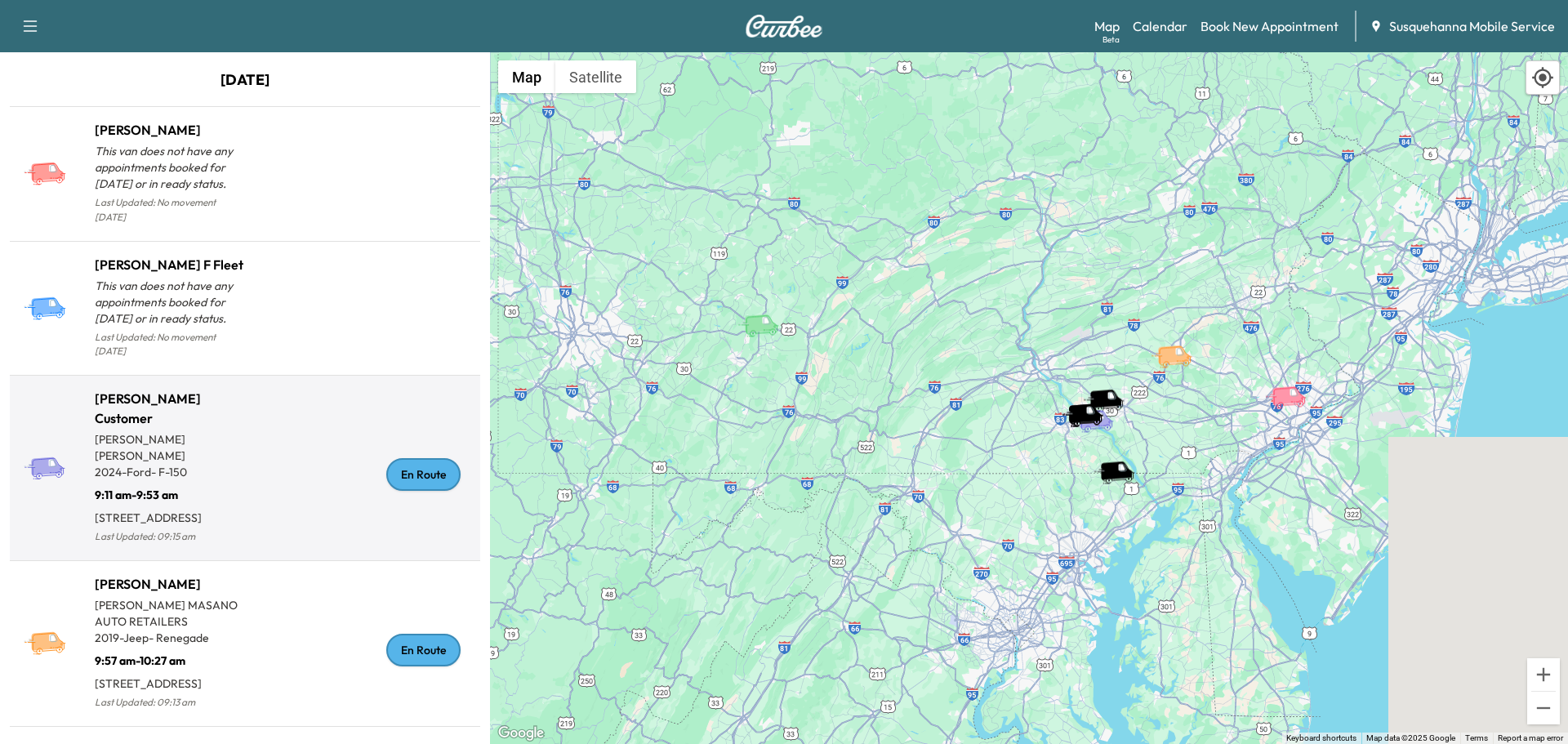
click at [436, 463] on div "En Route" at bounding box center [424, 475] width 74 height 32
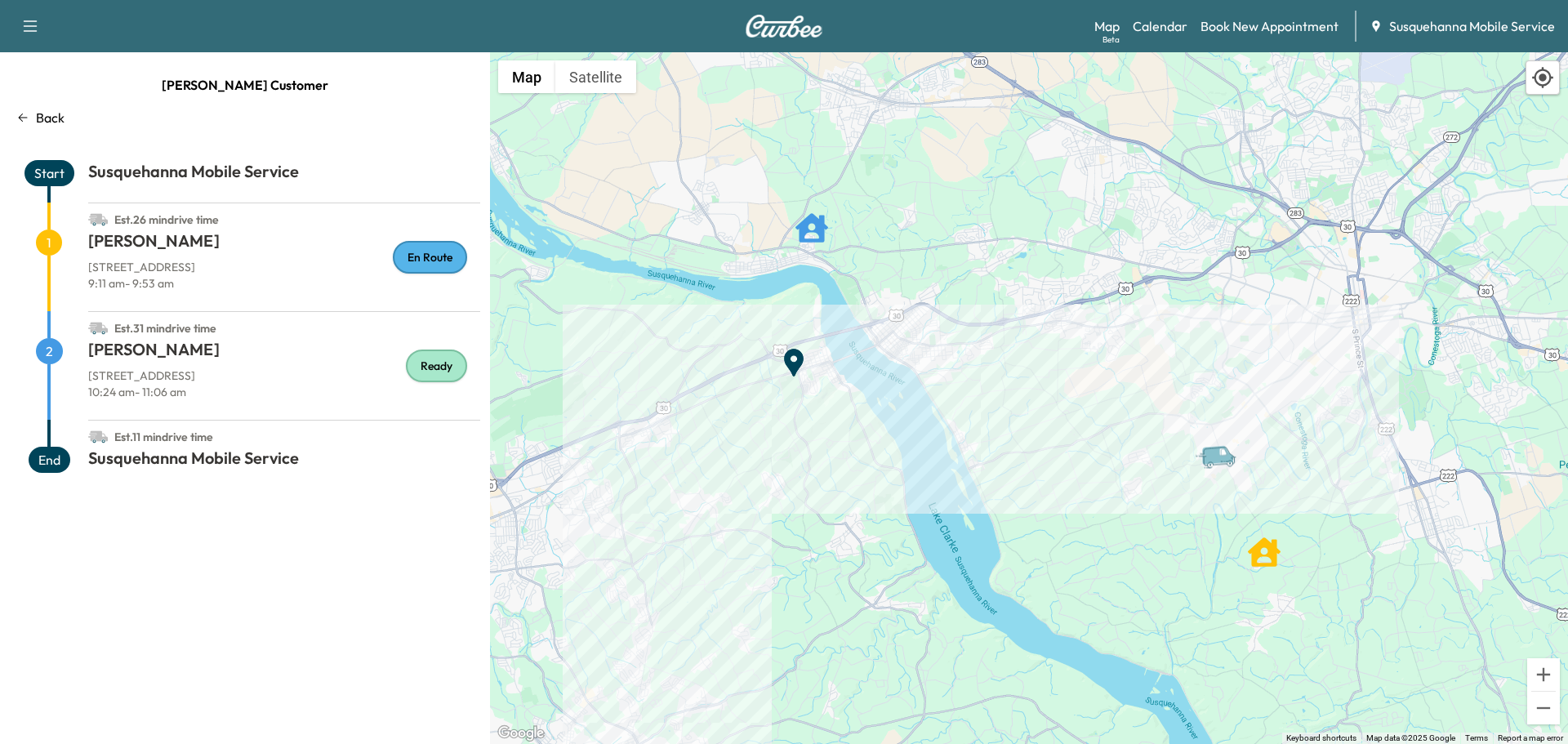
click at [50, 118] on p "Back" at bounding box center [50, 118] width 28 height 20
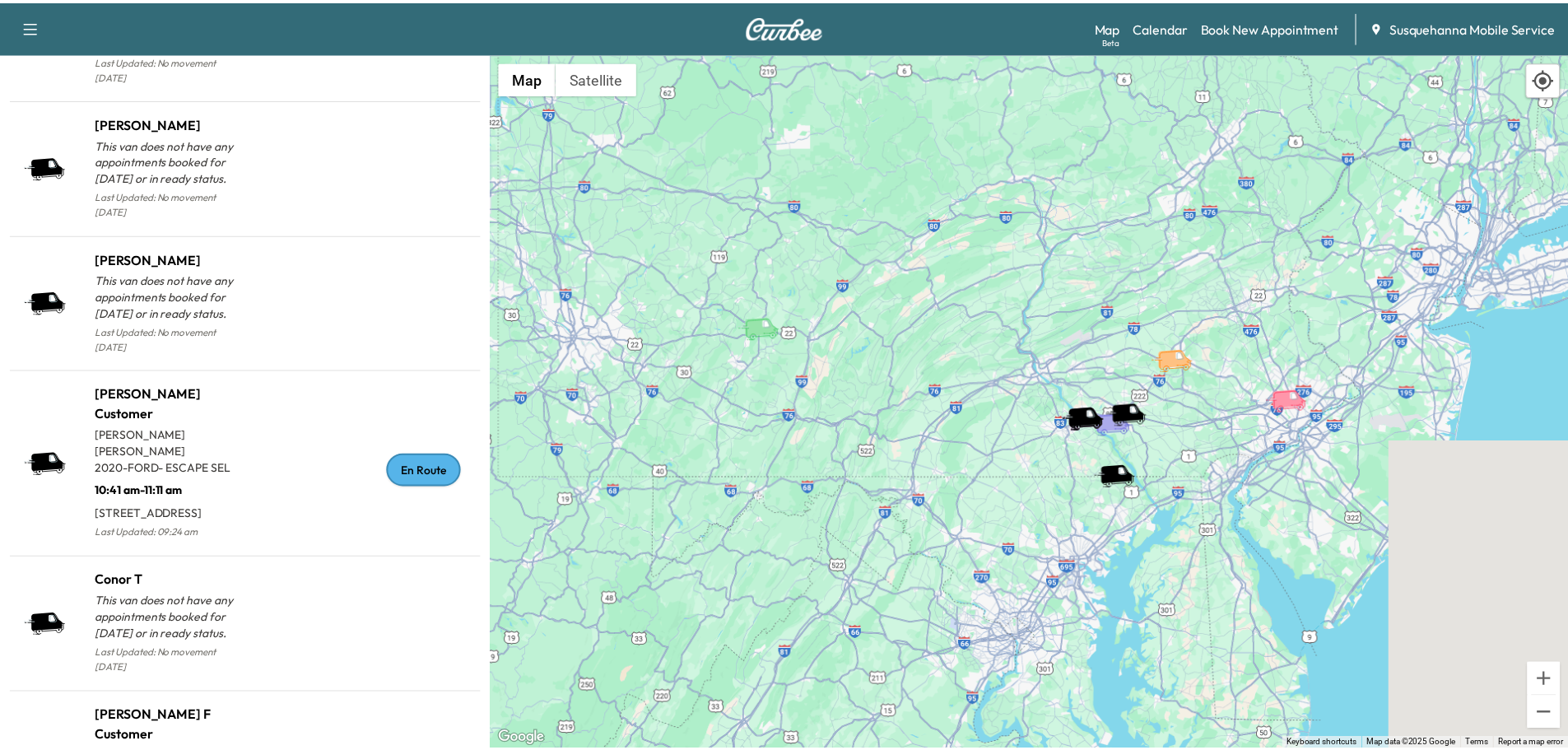
scroll to position [1700, 0]
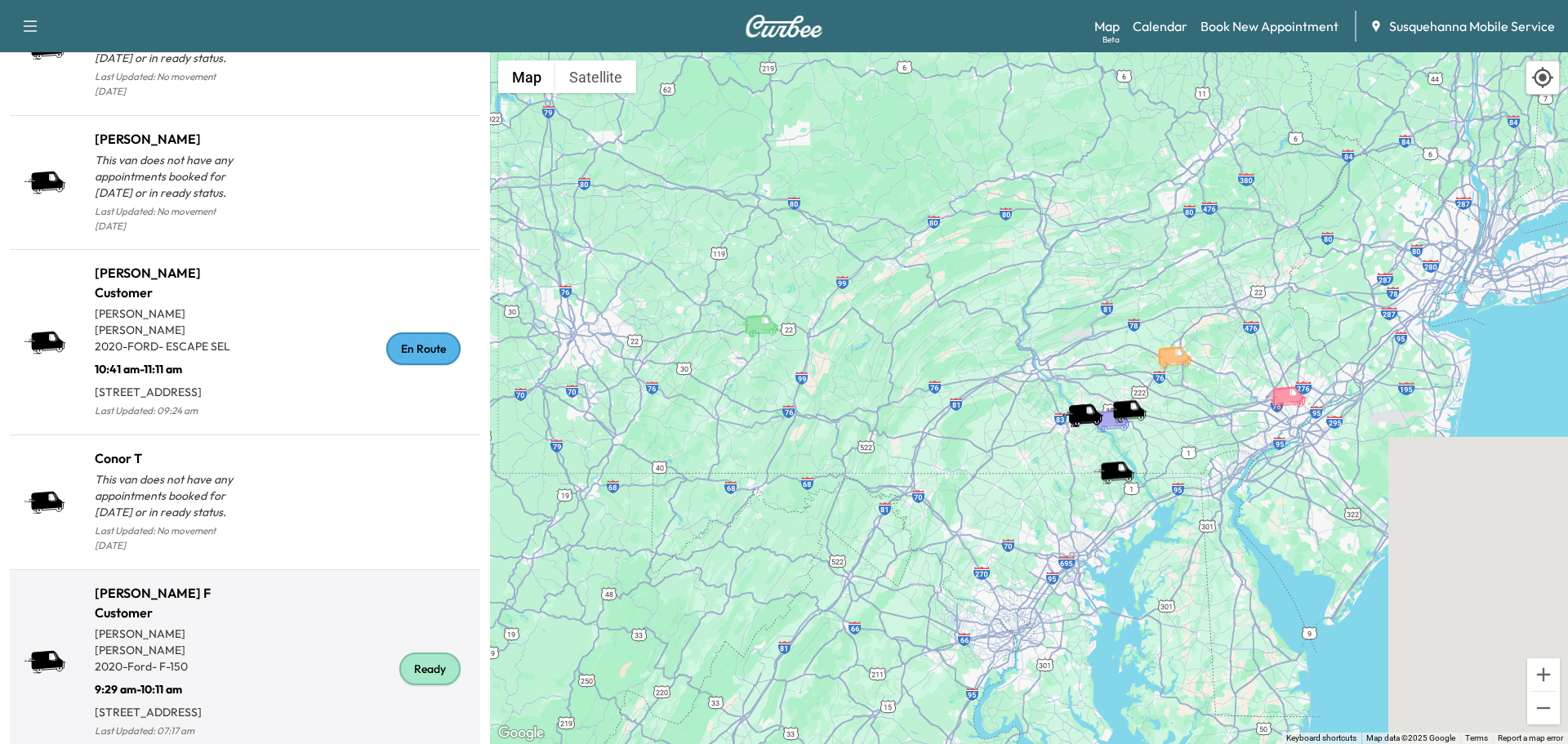
click at [410, 656] on div "Ready" at bounding box center [430, 669] width 62 height 32
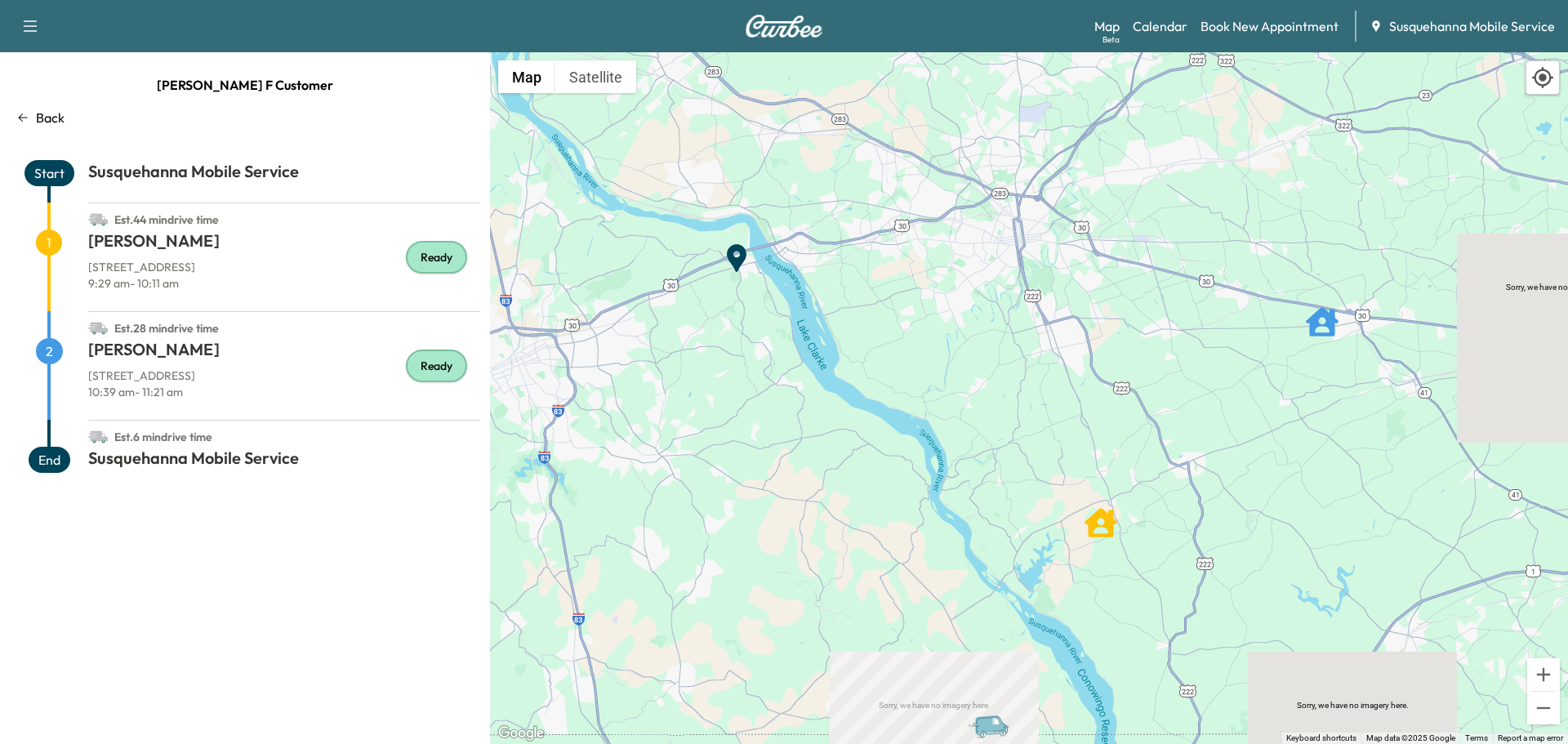
click at [39, 116] on p "Back" at bounding box center [50, 118] width 28 height 20
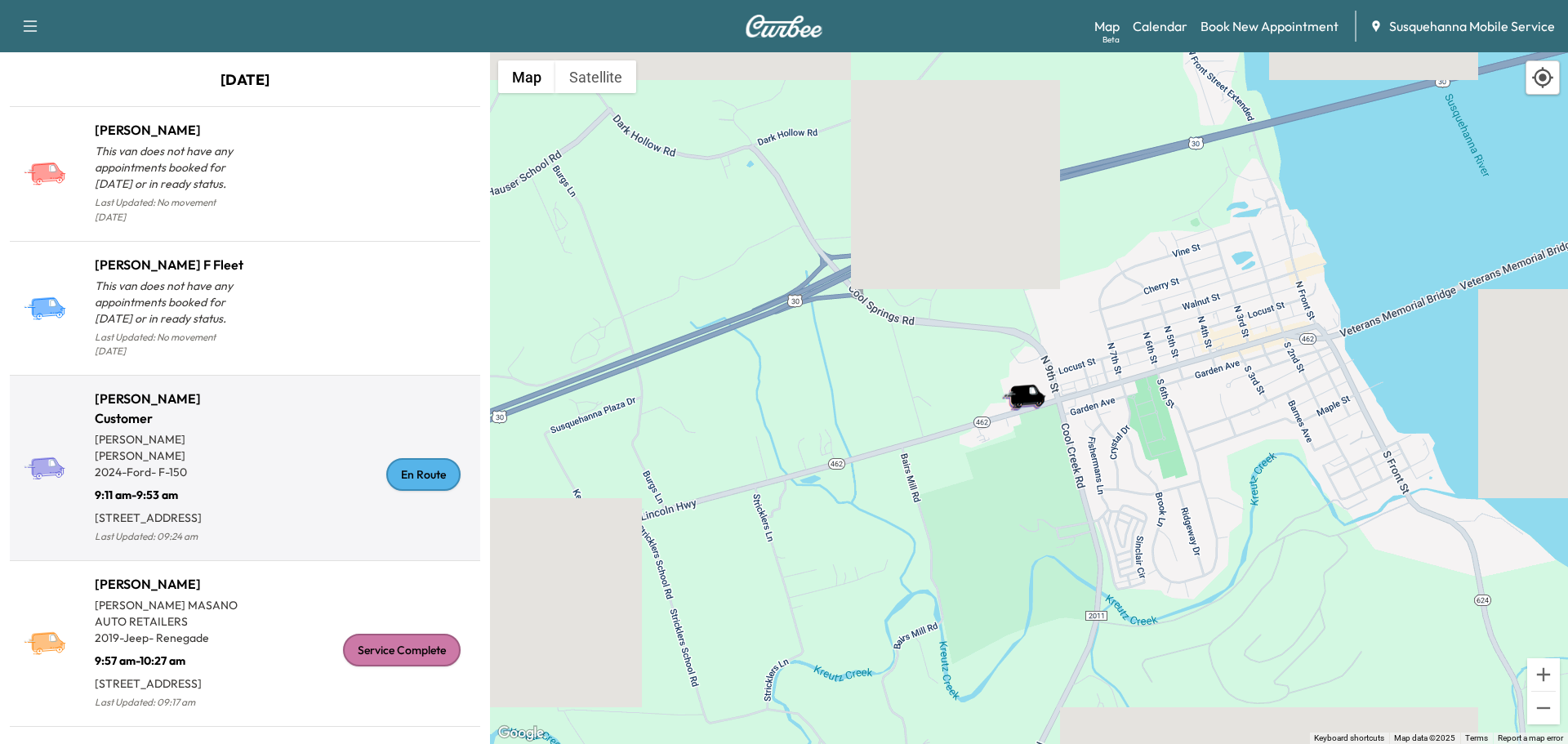
click at [390, 461] on div "En Route" at bounding box center [424, 475] width 74 height 32
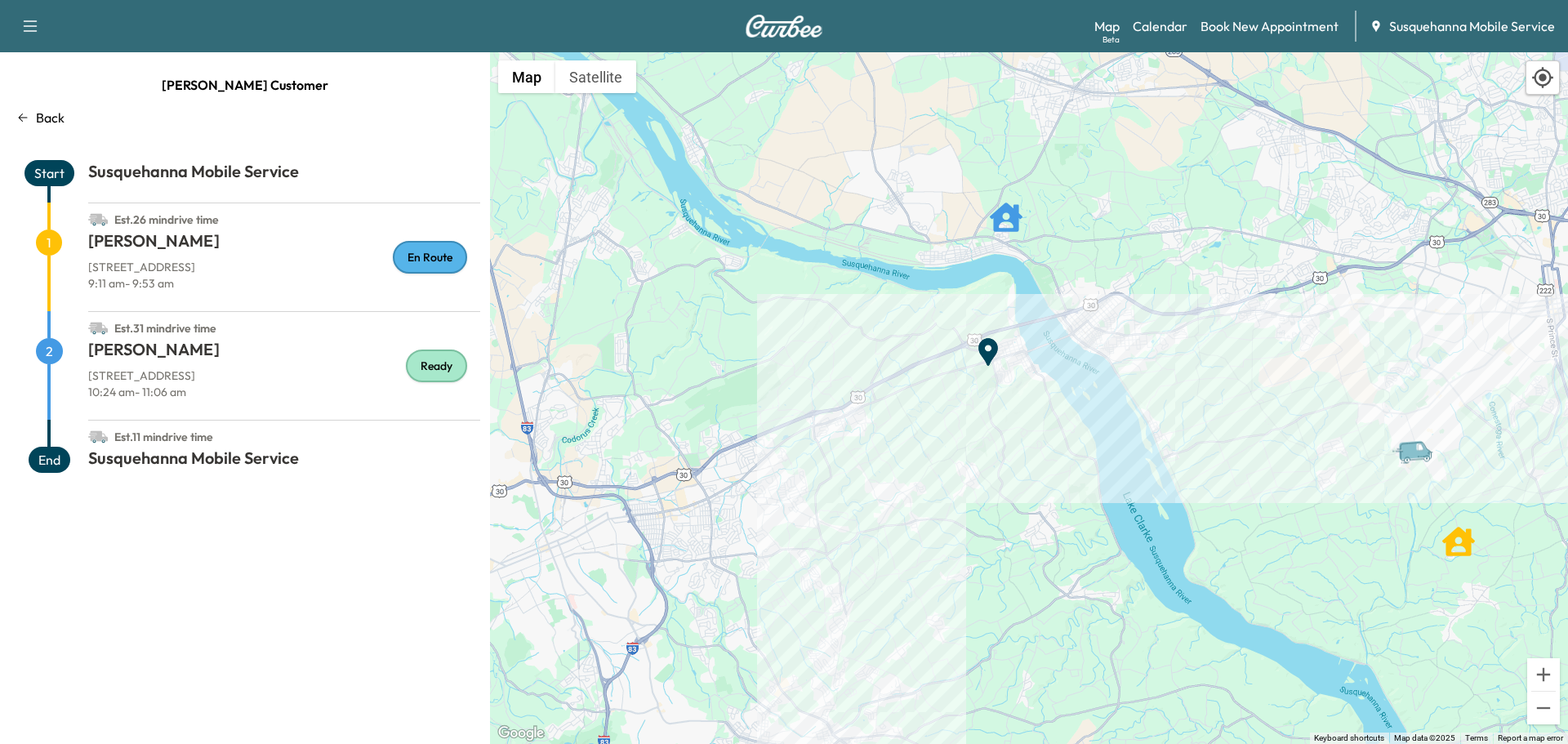
drag, startPoint x: 1039, startPoint y: 646, endPoint x: 1052, endPoint y: 371, distance: 275.3
click at [1051, 371] on div "To activate drag with keyboard, press Alt + Enter. Once in keyboard drag state,…" at bounding box center [1029, 398] width 1078 height 692
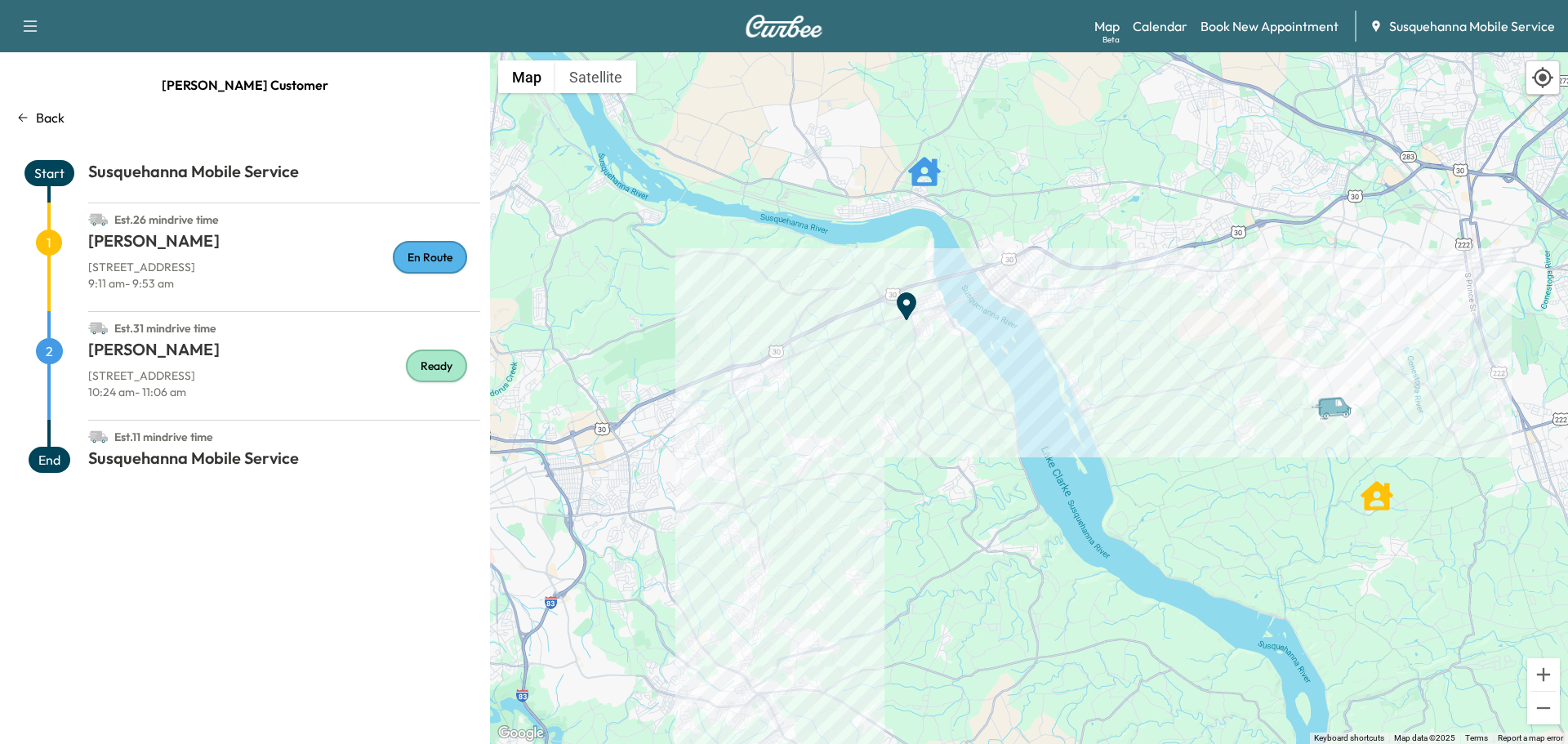
drag, startPoint x: 1144, startPoint y: 510, endPoint x: 1041, endPoint y: 479, distance: 107.6
click at [1041, 479] on div "To activate drag with keyboard, press Alt + Enter. Once in keyboard drag state,…" at bounding box center [1029, 398] width 1078 height 692
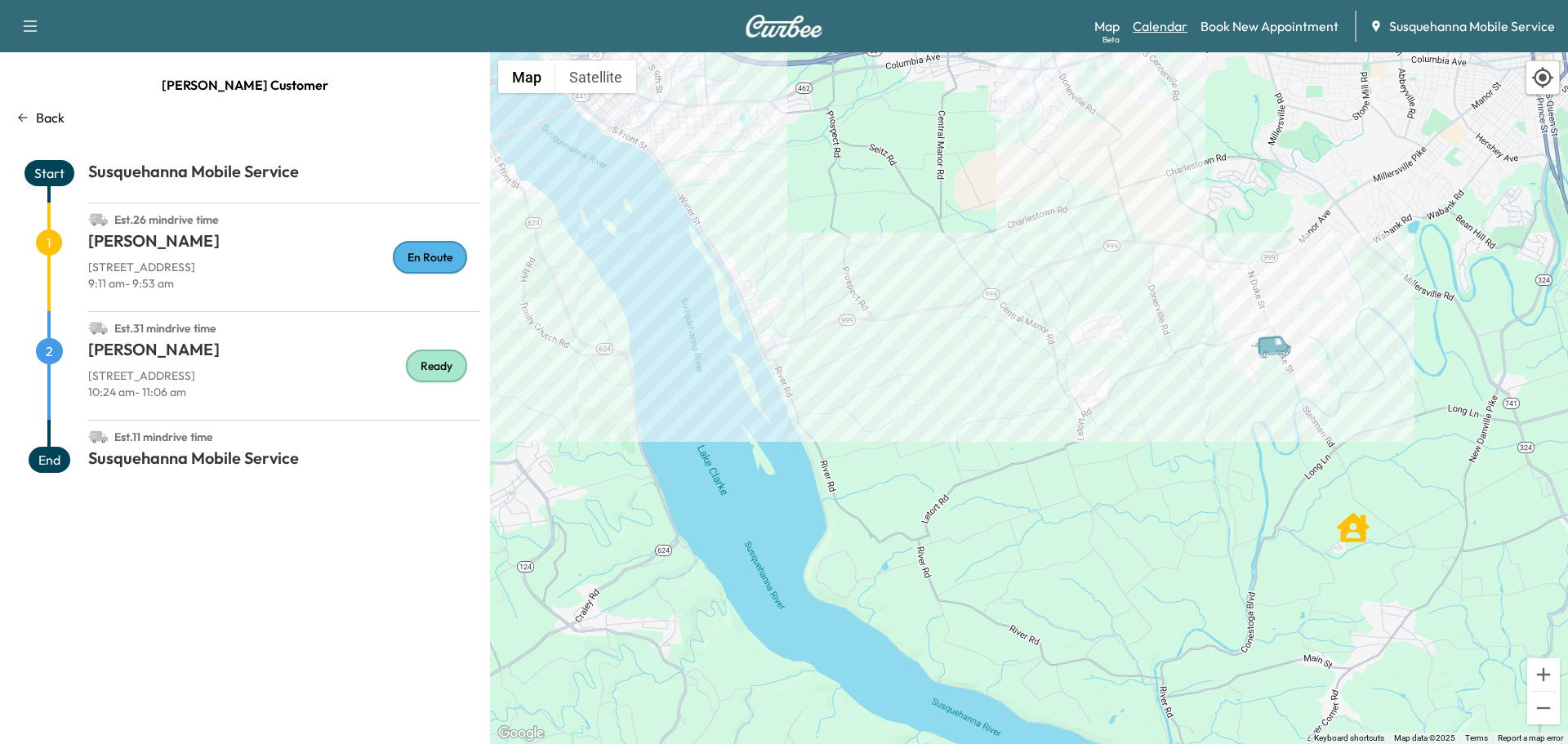
click at [1165, 23] on link "Calendar" at bounding box center [1161, 26] width 55 height 20
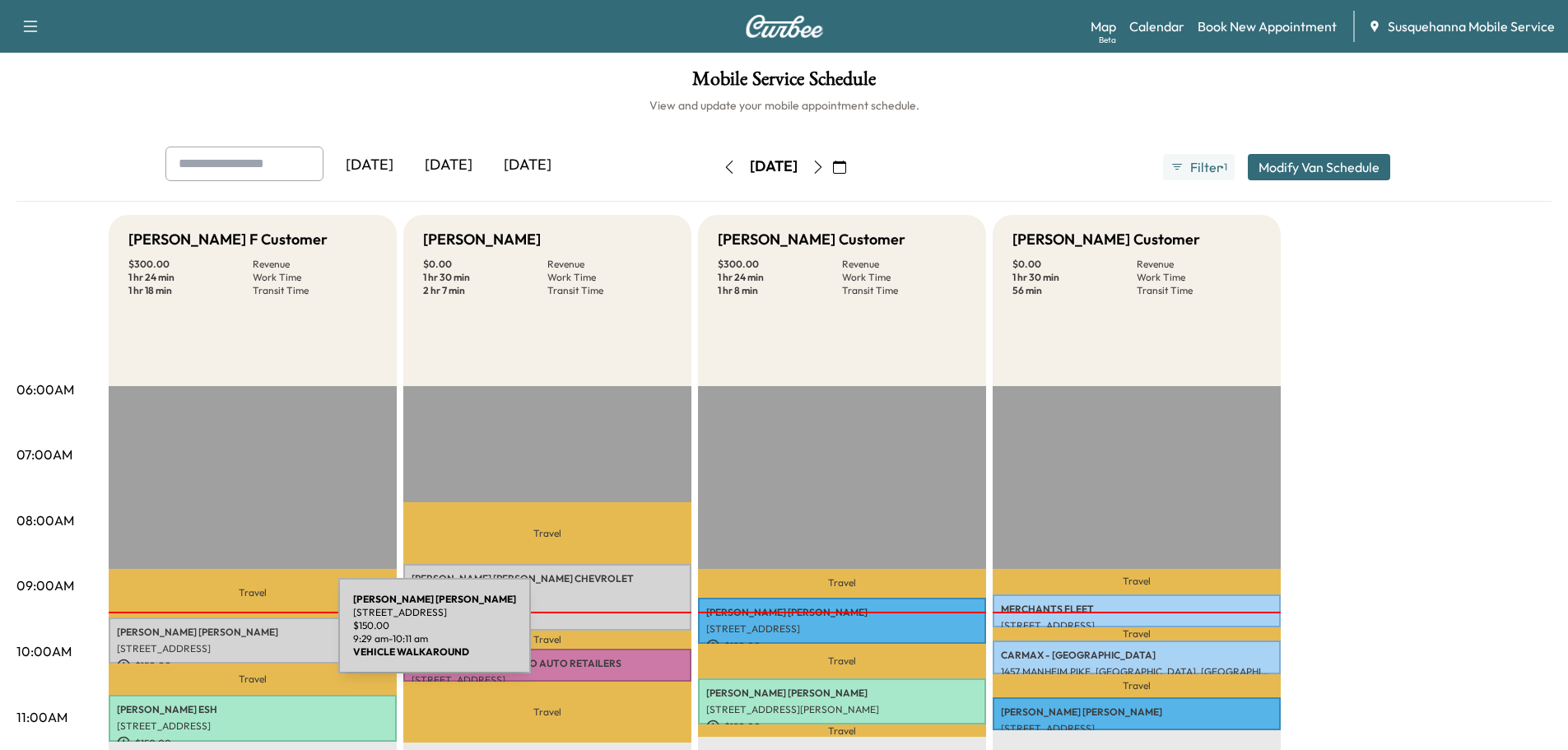
click at [215, 636] on p "[PERSON_NAME]" at bounding box center [252, 632] width 271 height 13
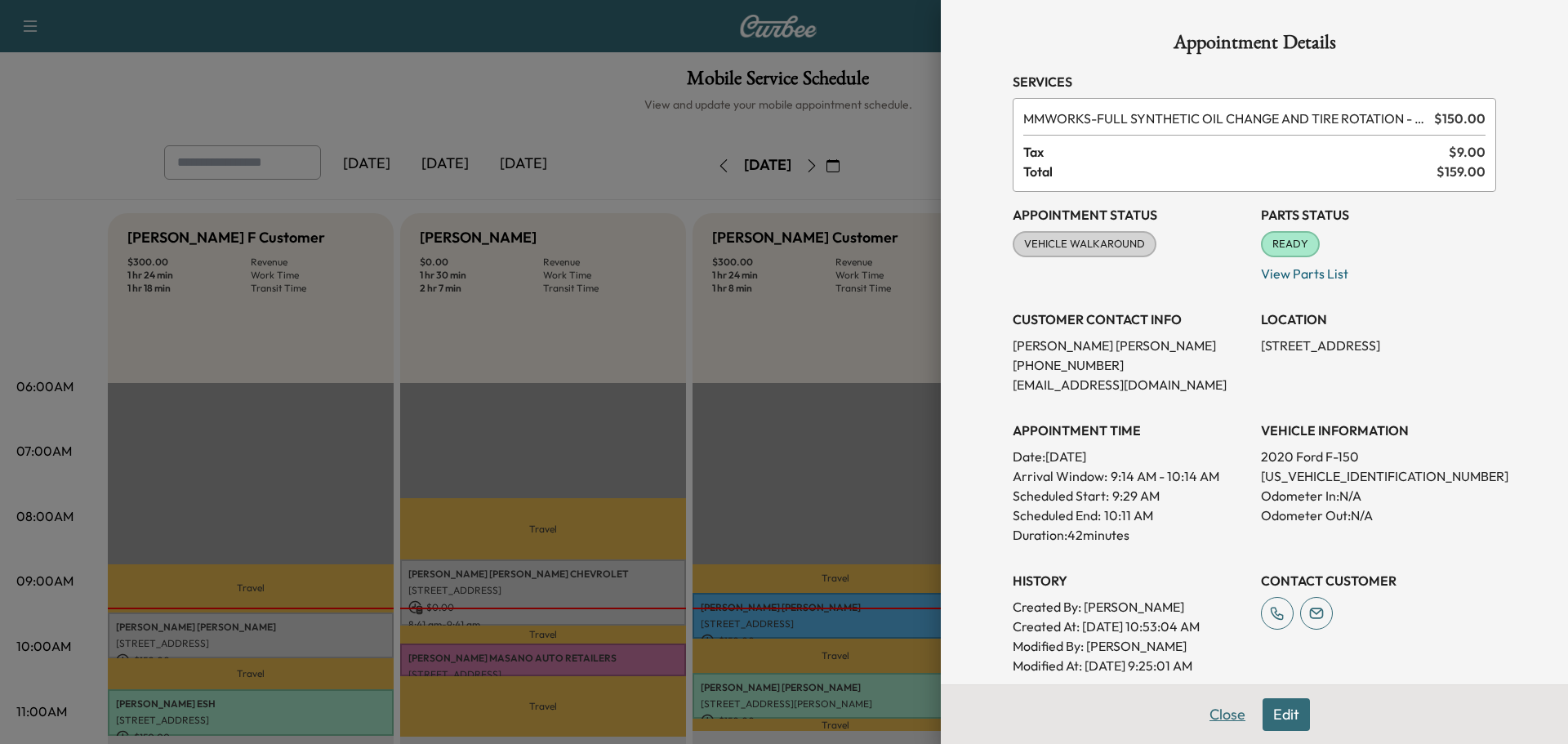
click at [1204, 720] on button "Close" at bounding box center [1228, 715] width 57 height 32
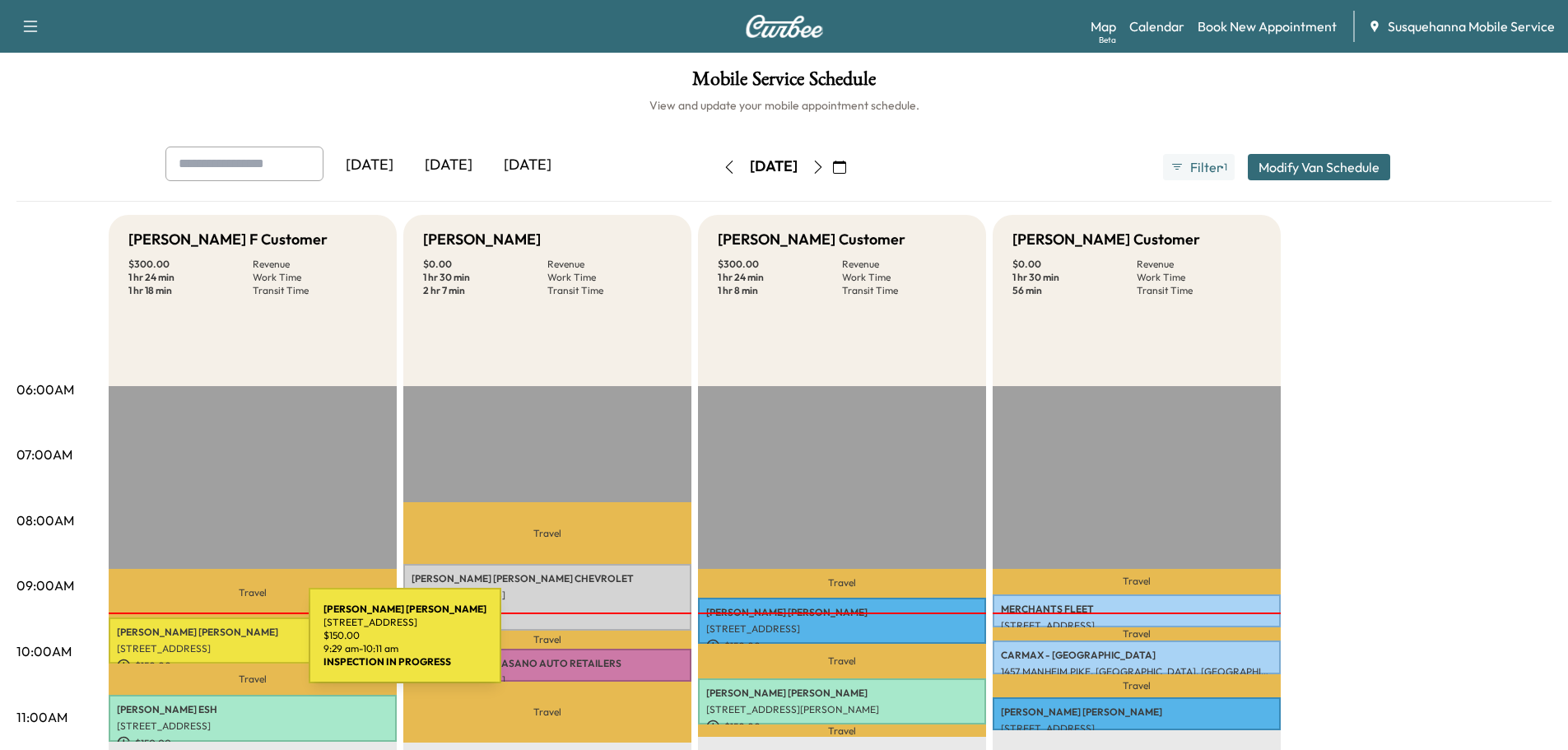
click at [185, 646] on p "[STREET_ADDRESS]" at bounding box center [252, 649] width 271 height 13
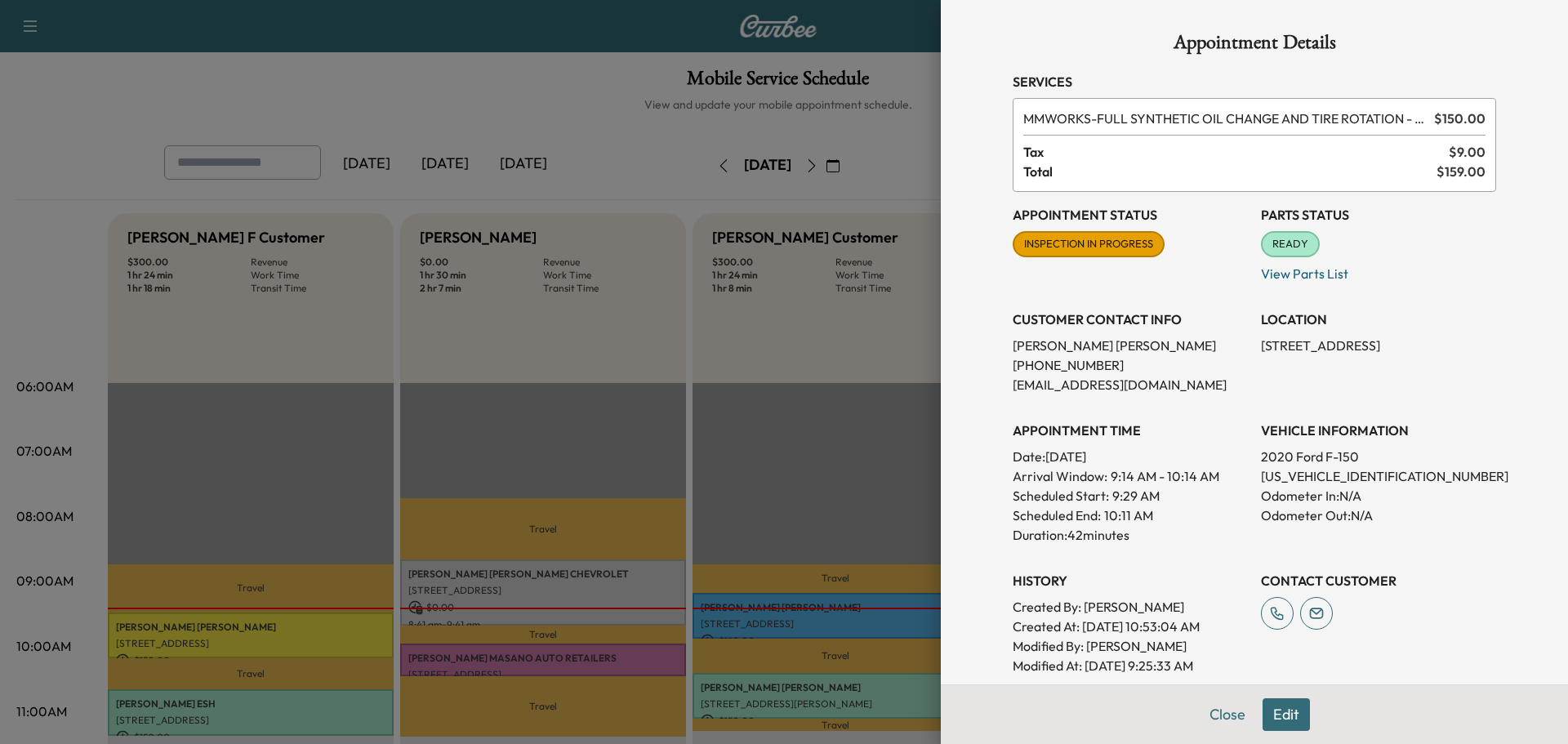
click at [1209, 717] on button "Close" at bounding box center [1228, 715] width 57 height 32
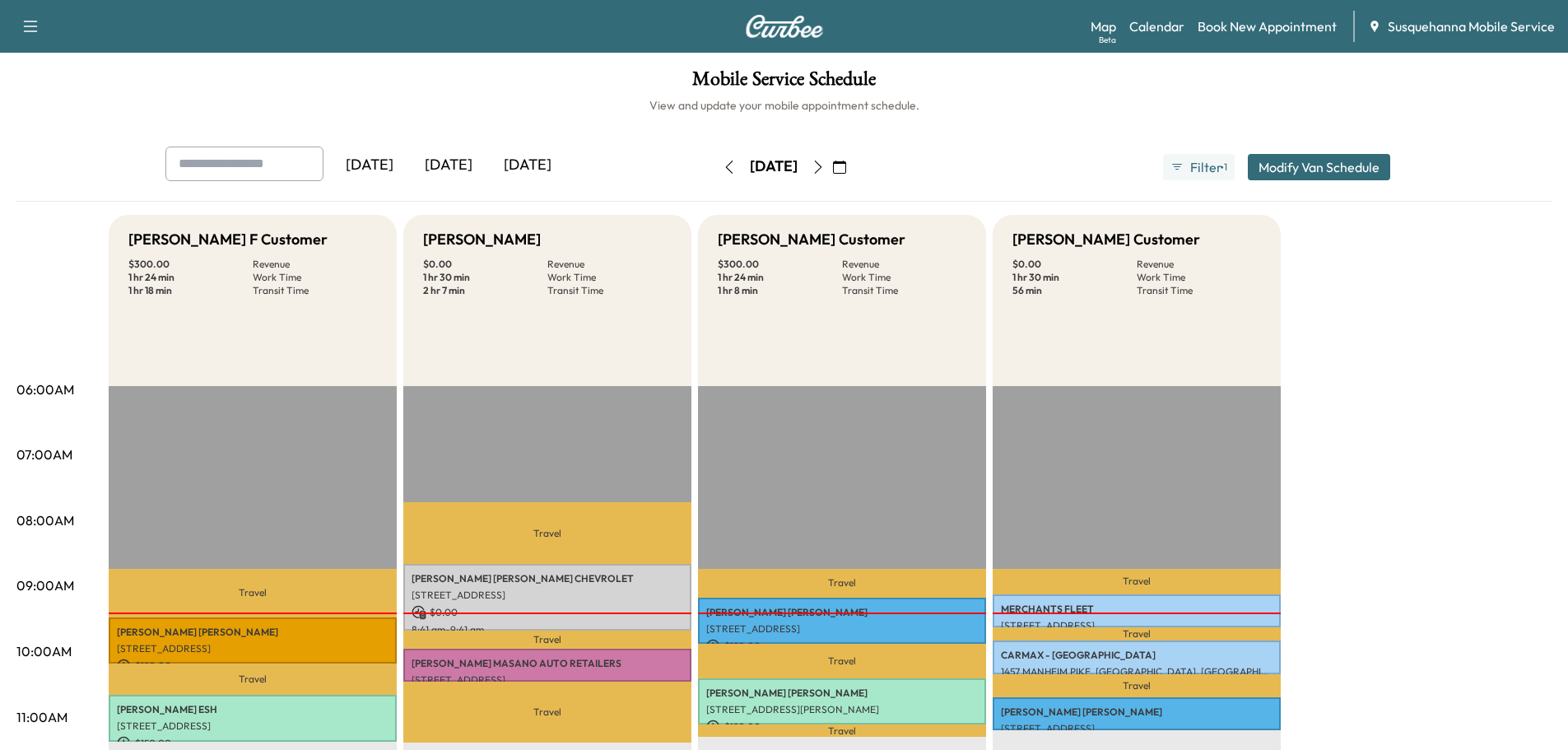
click at [825, 165] on icon "button" at bounding box center [818, 167] width 13 height 13
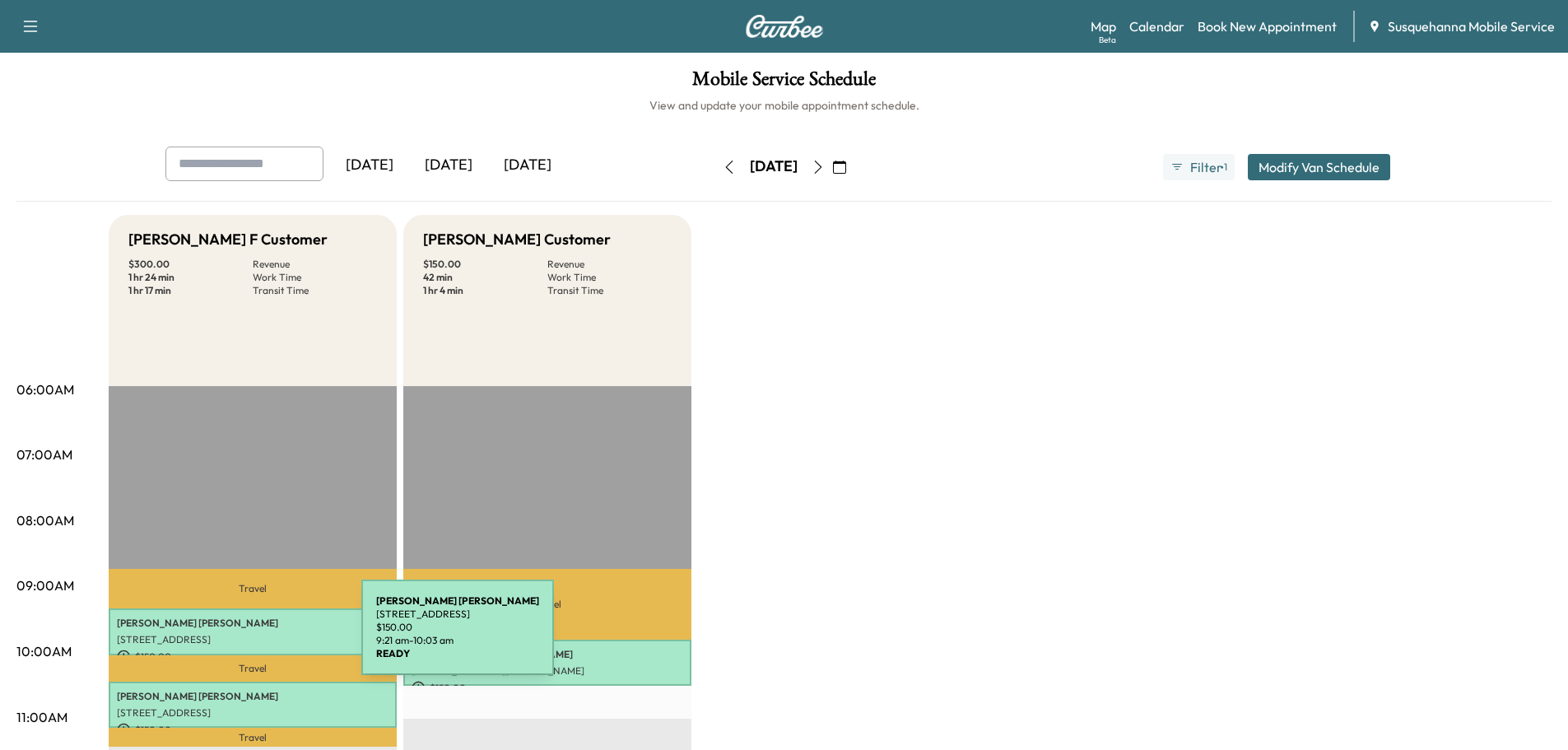
click at [238, 637] on p "[STREET_ADDRESS]" at bounding box center [252, 640] width 271 height 13
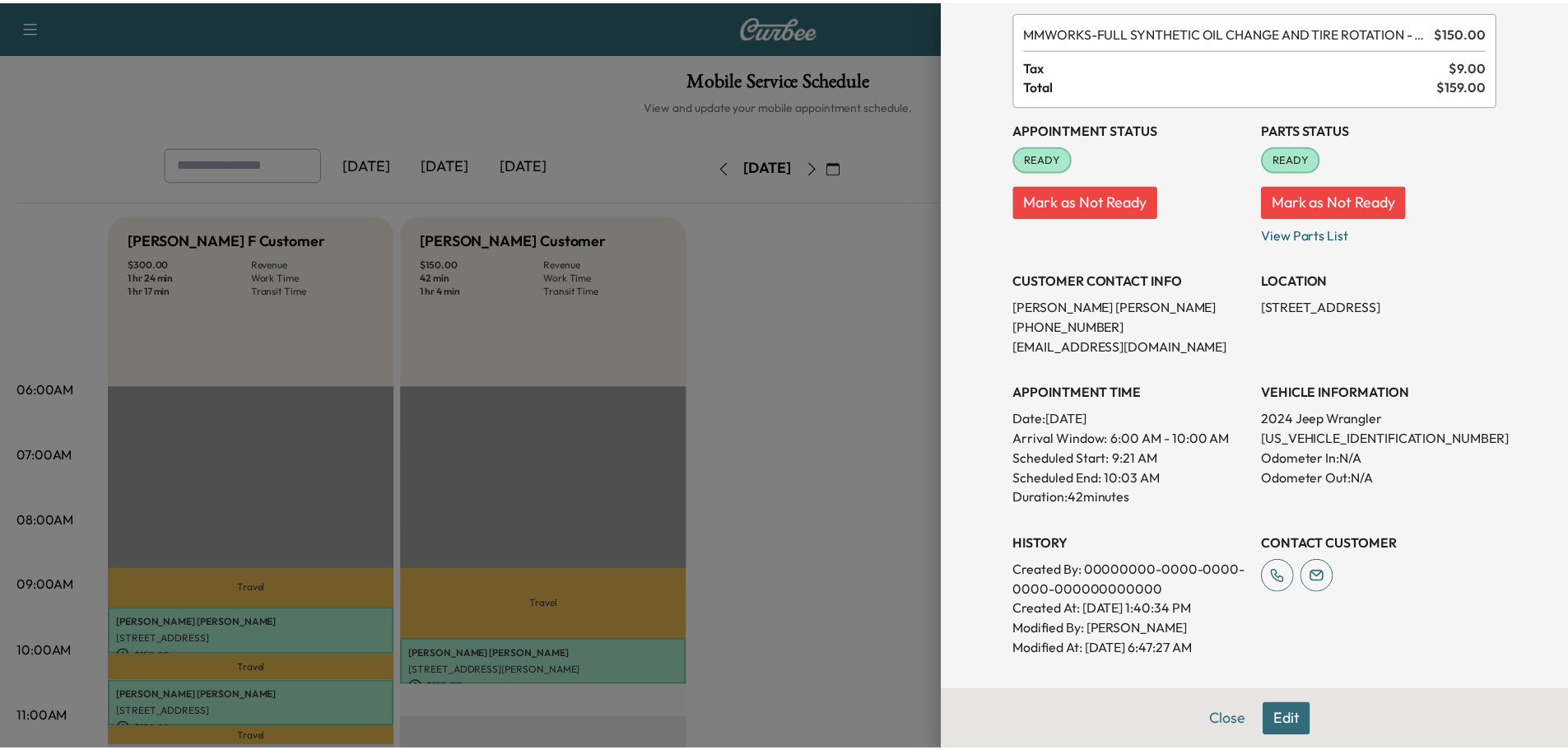
scroll to position [176, 0]
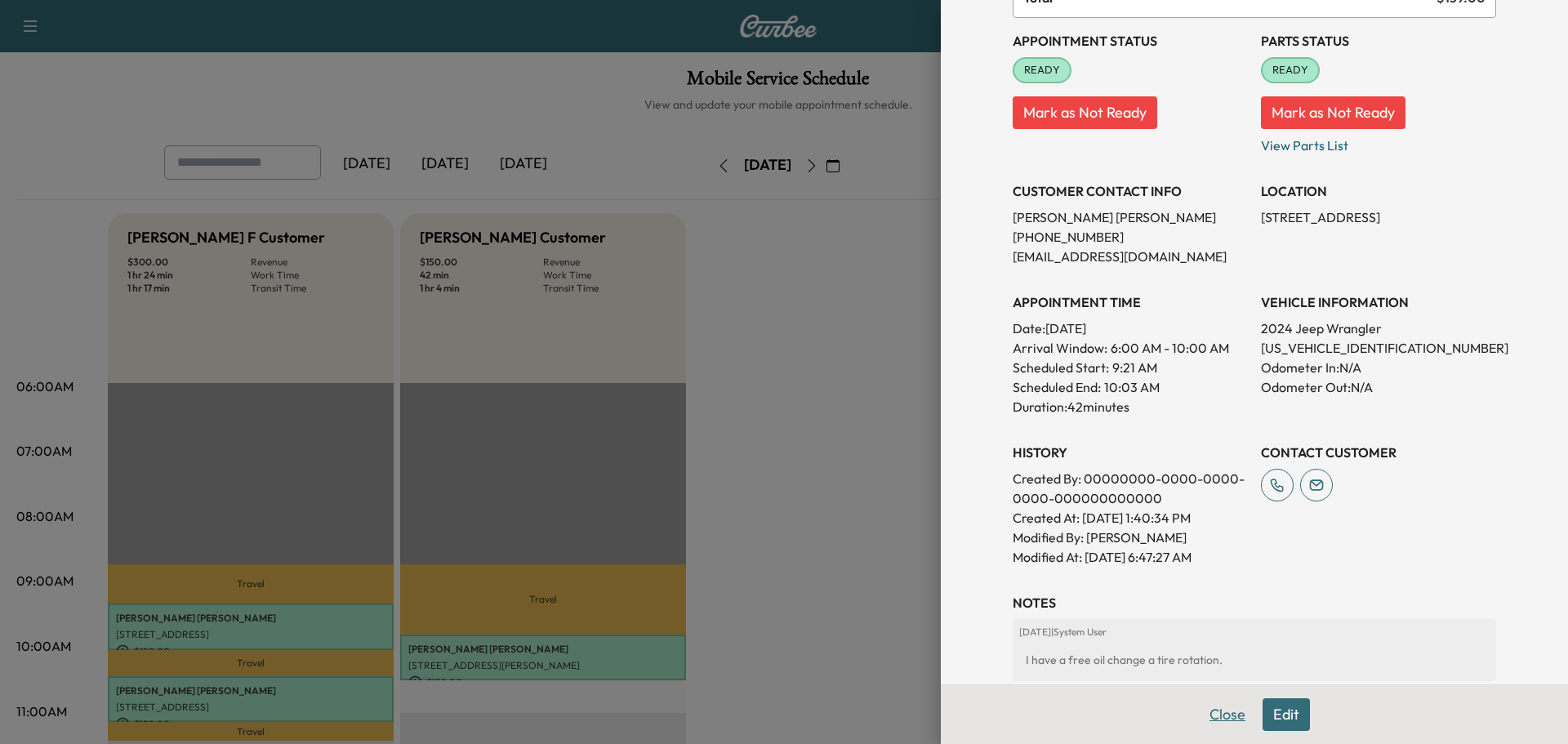
click at [1221, 715] on button "Close" at bounding box center [1228, 715] width 57 height 32
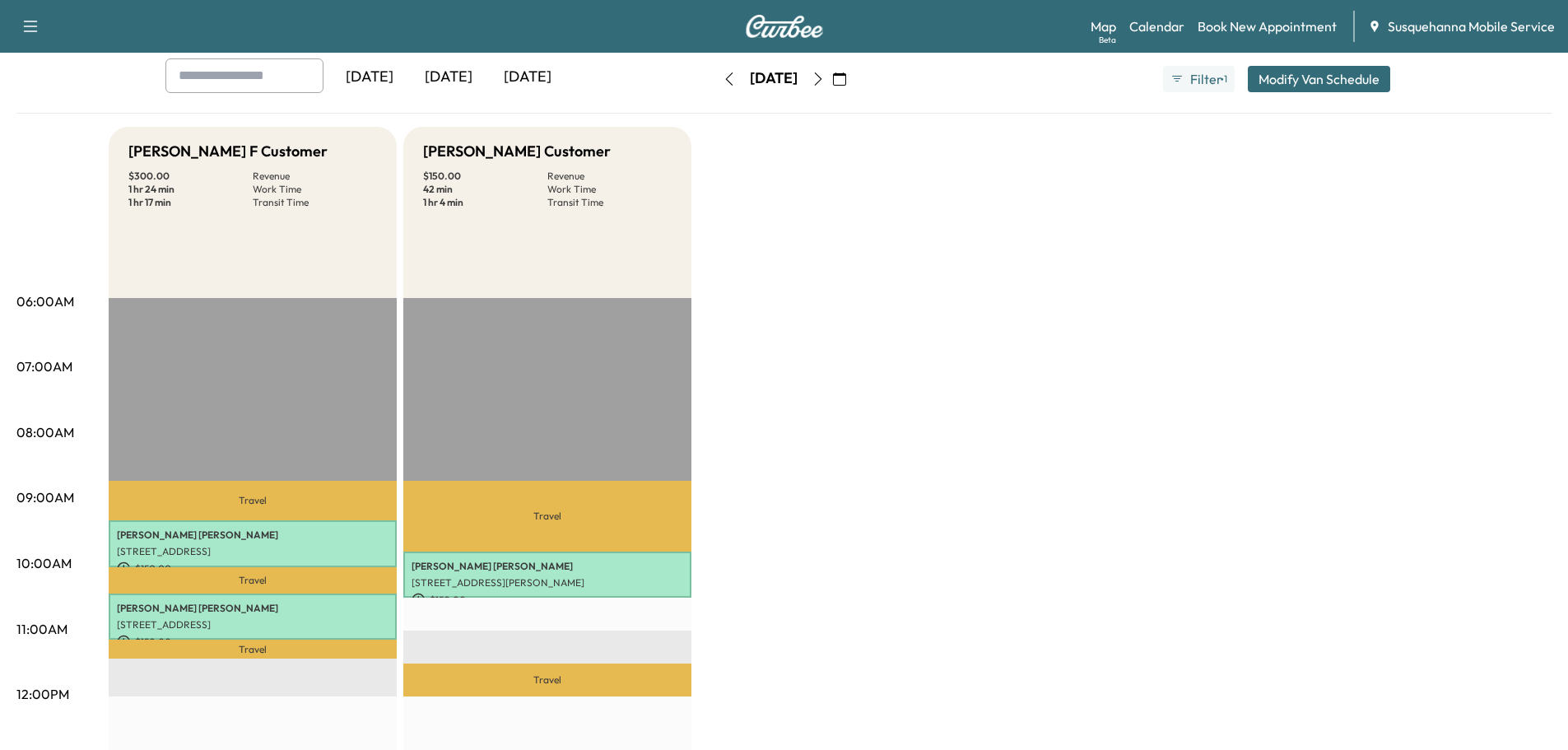
scroll to position [0, 0]
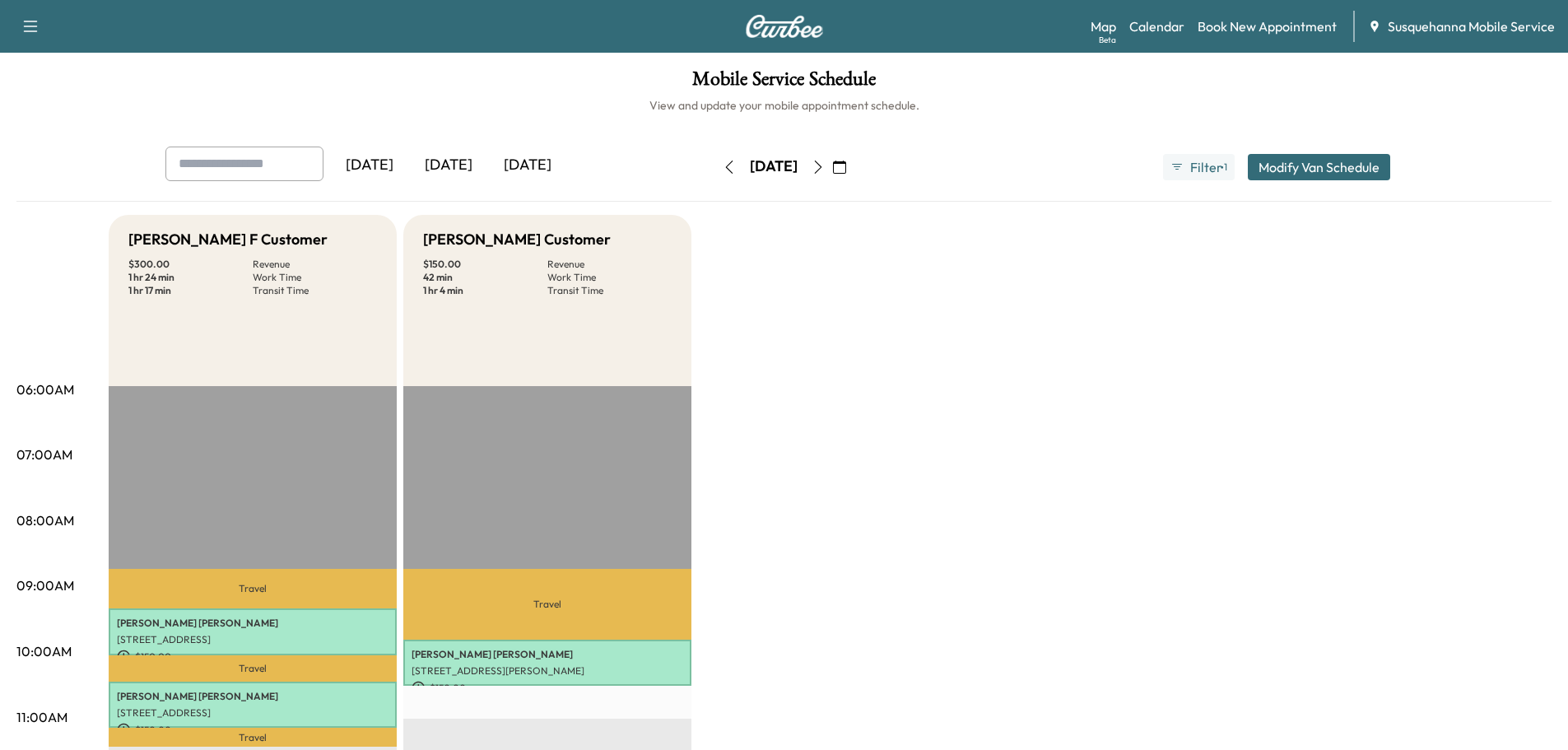
click at [723, 165] on icon "button" at bounding box center [730, 167] width 13 height 13
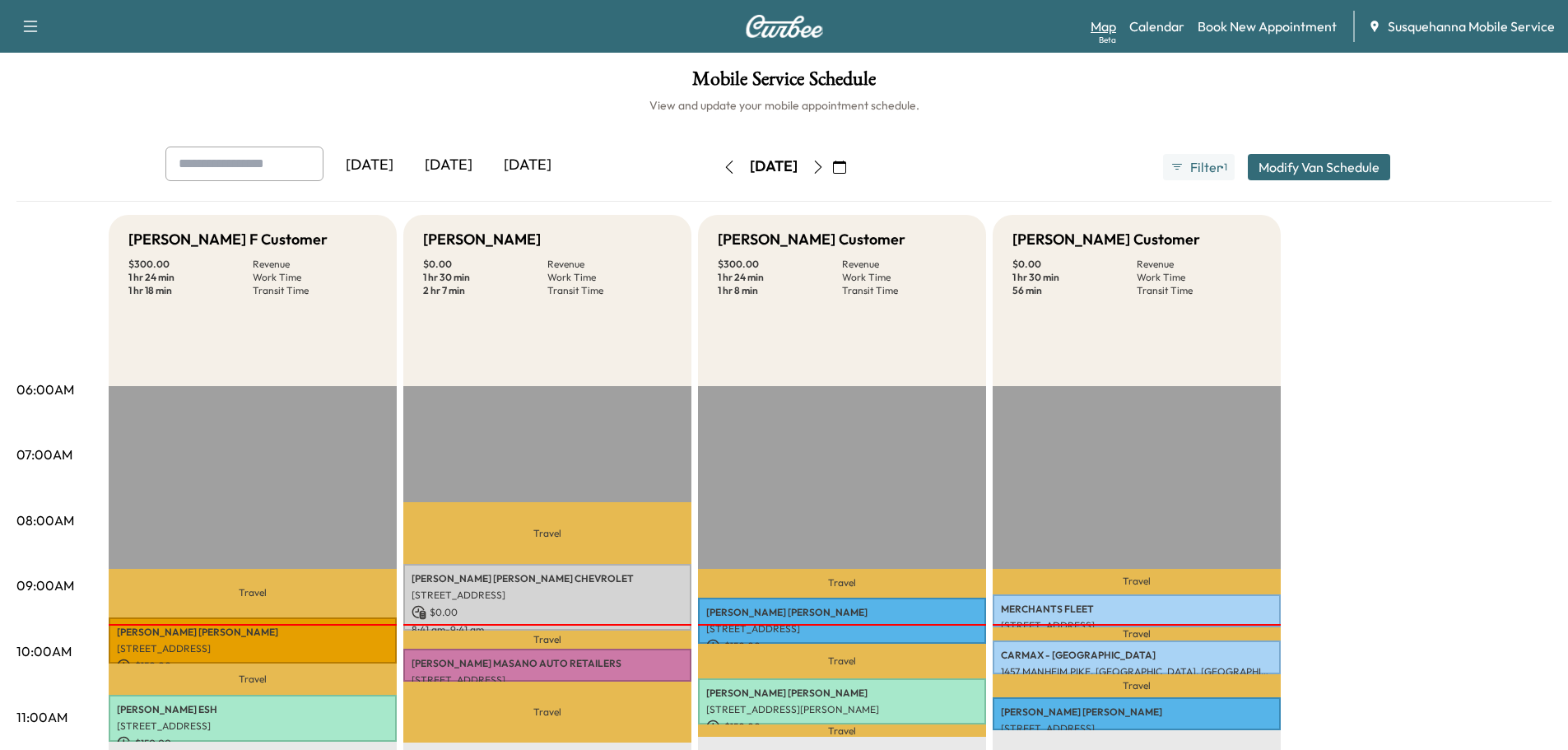
click at [1114, 32] on link "Map Beta" at bounding box center [1103, 26] width 26 height 20
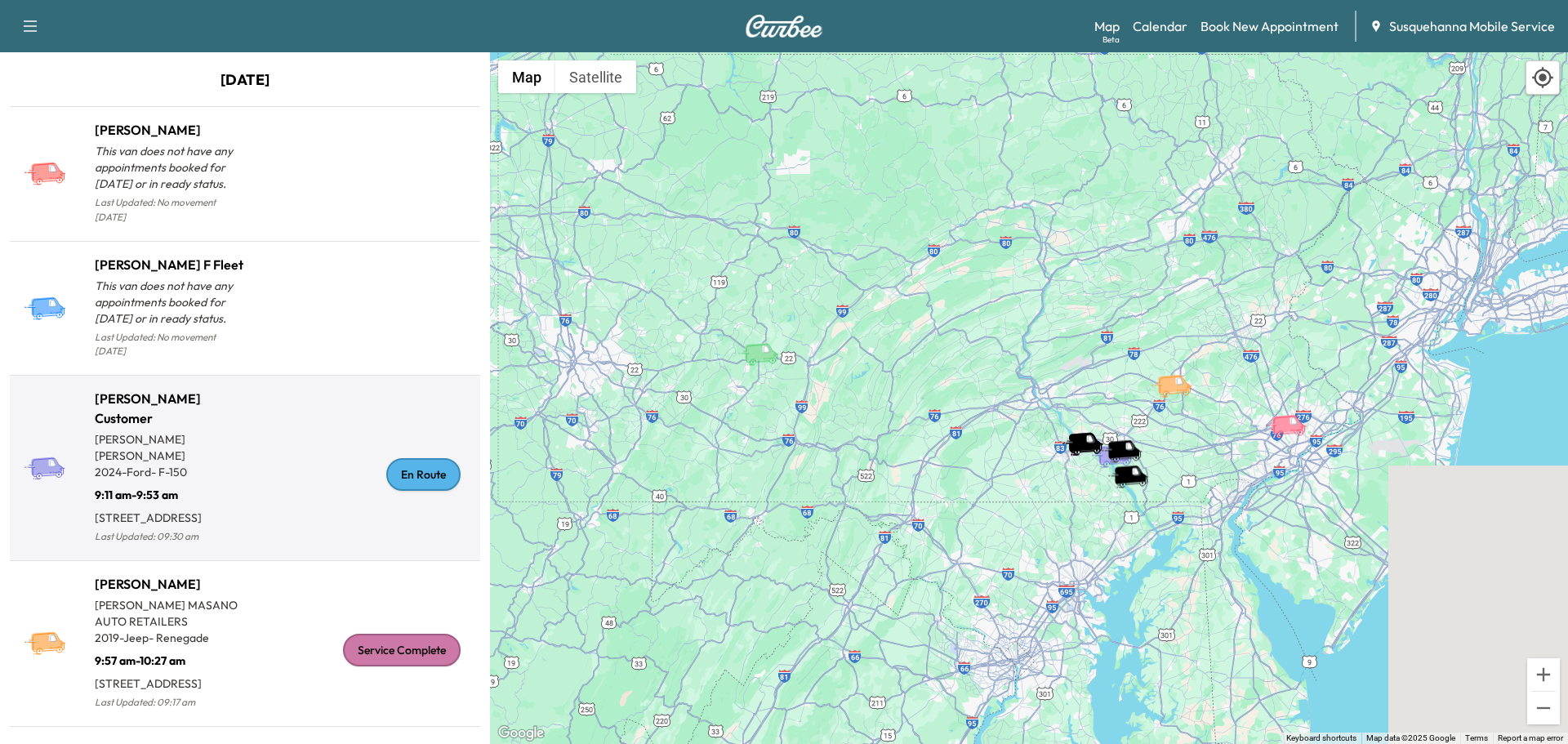
click at [427, 461] on div "En Route" at bounding box center [424, 475] width 74 height 32
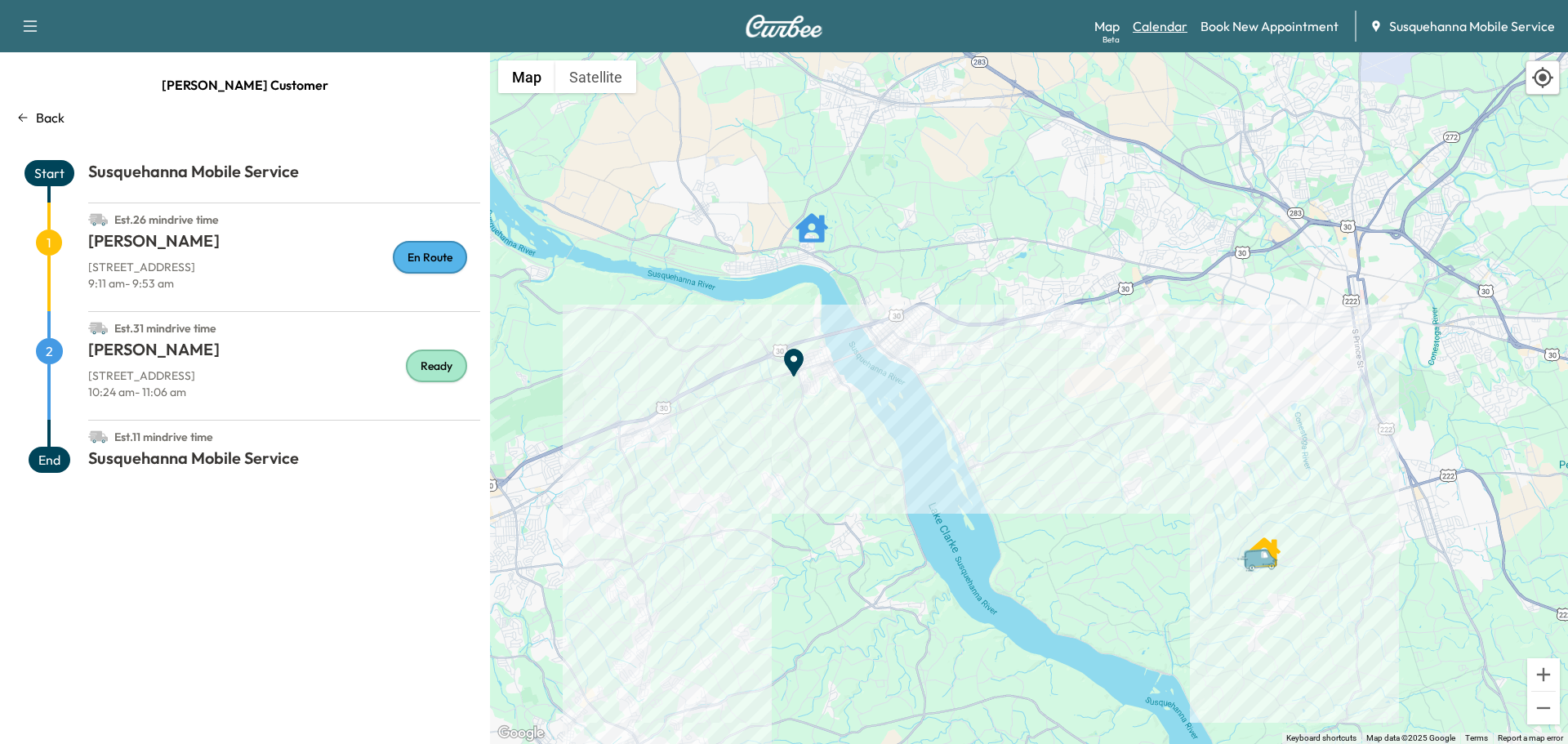
click at [1163, 32] on link "Calendar" at bounding box center [1161, 26] width 55 height 20
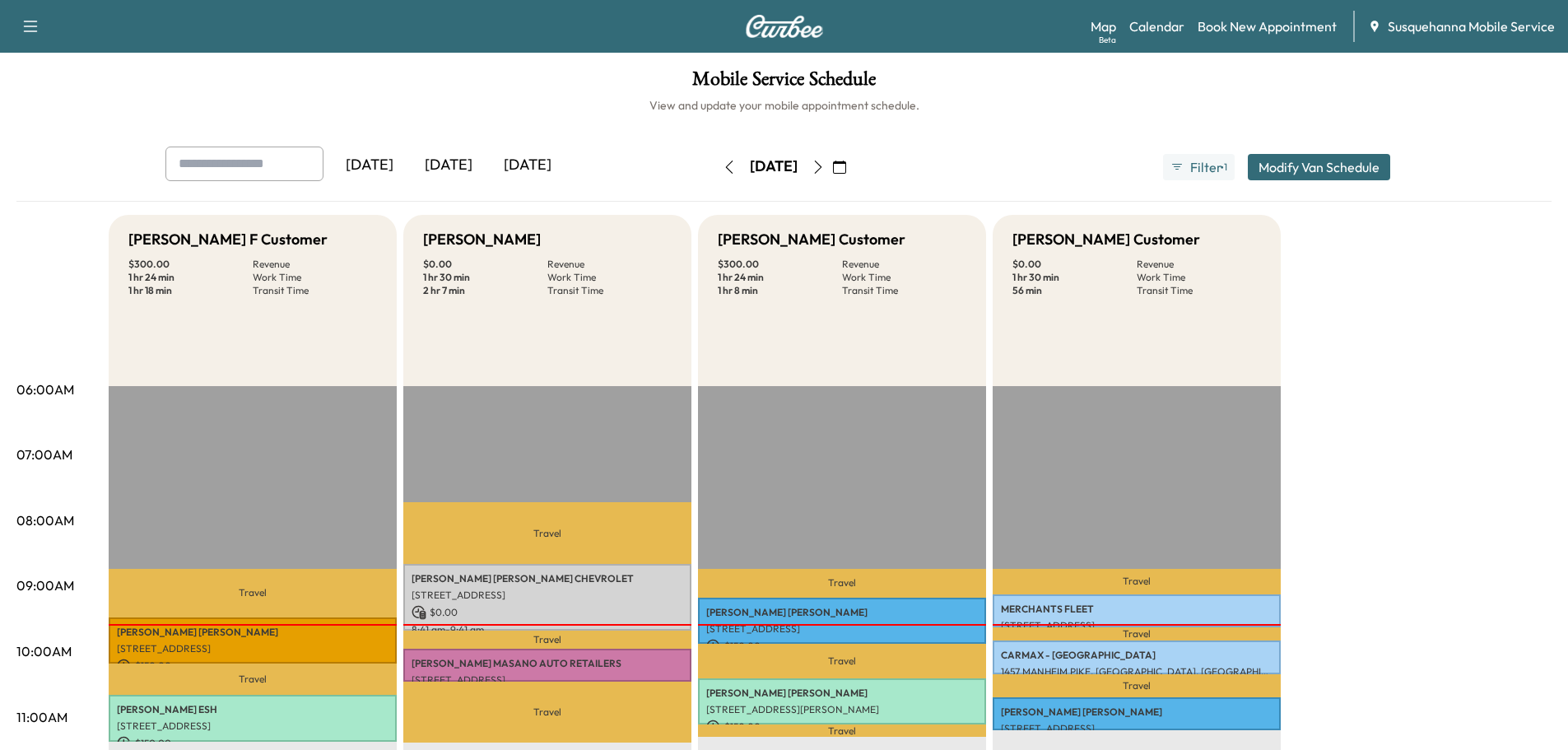
scroll to position [88, 0]
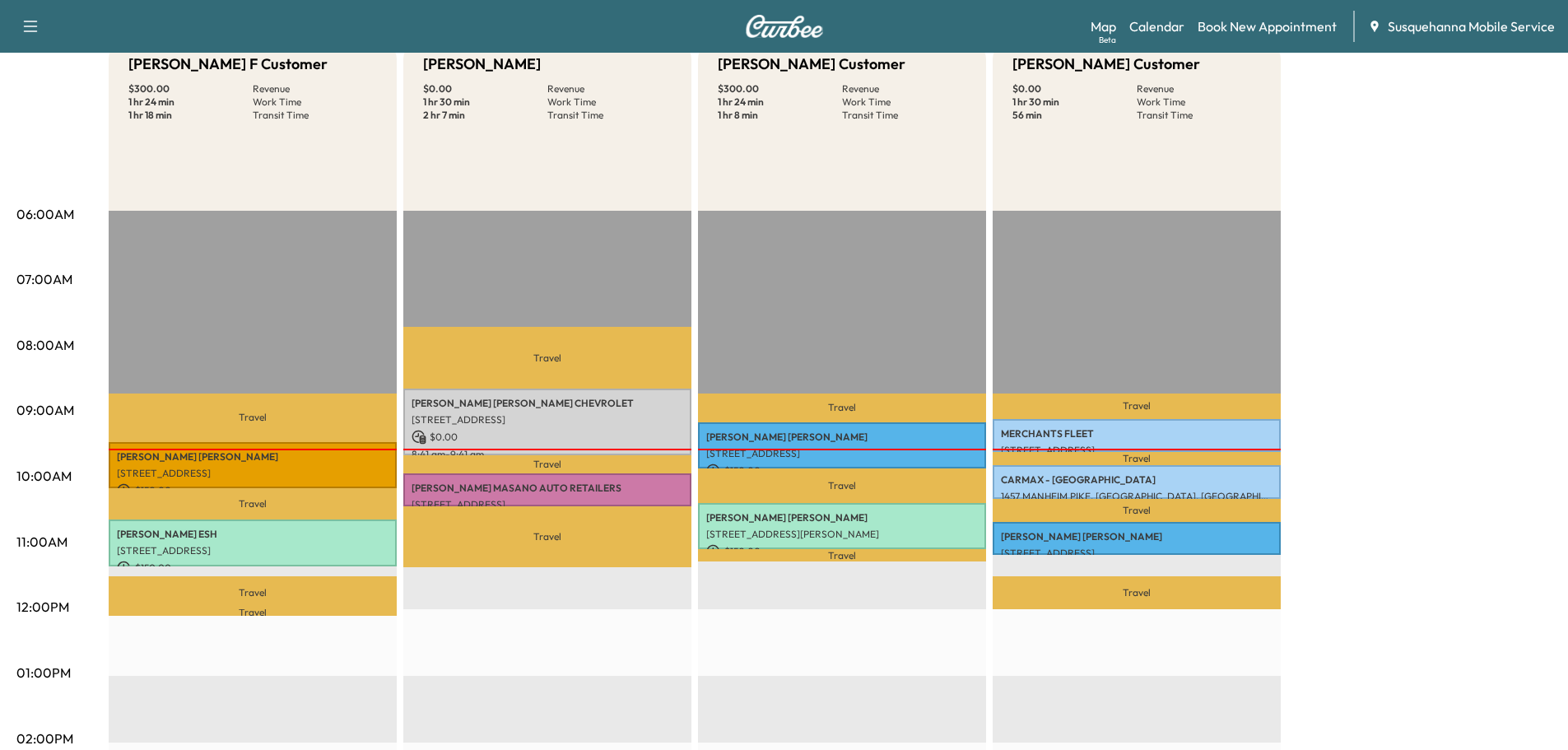
scroll to position [264, 0]
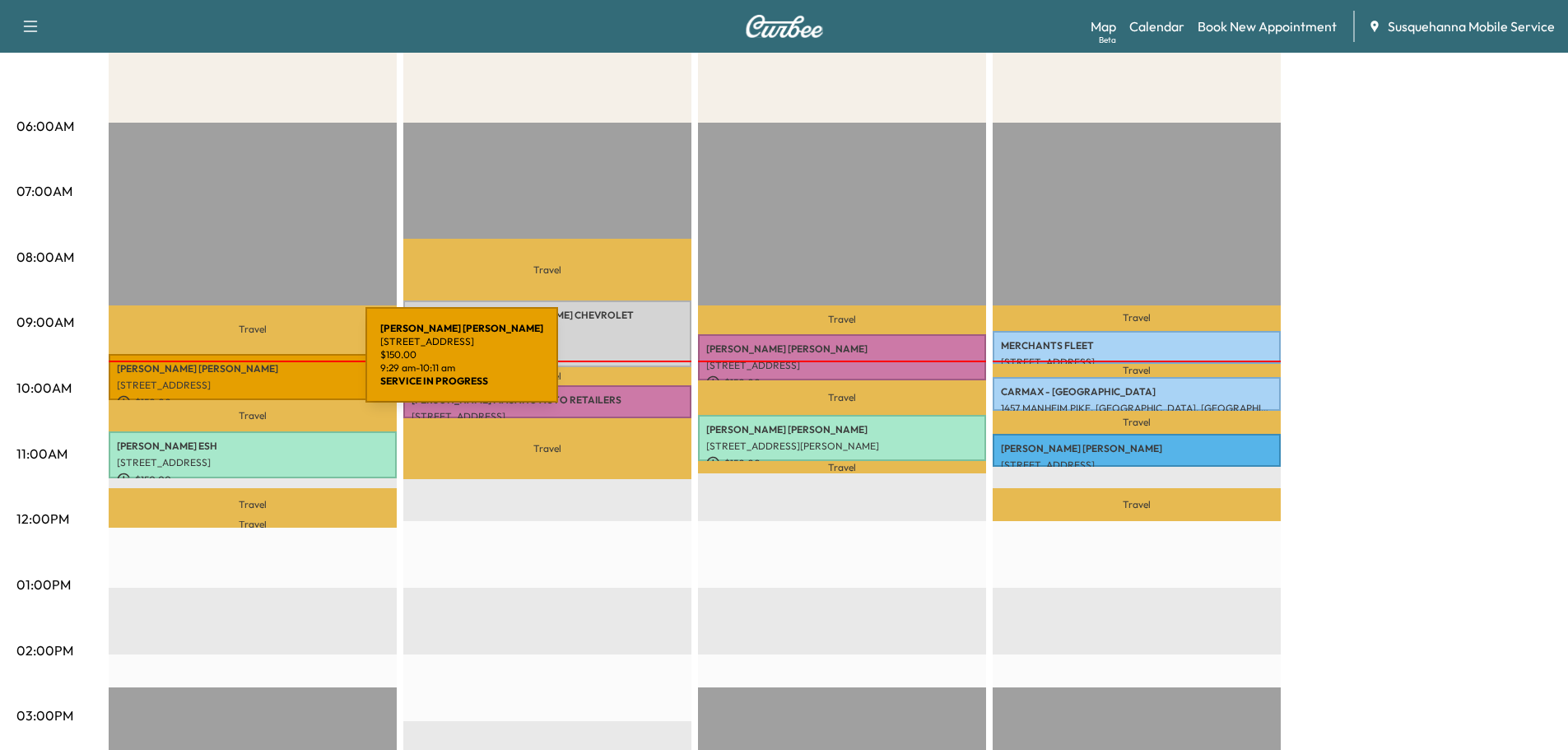
click at [242, 369] on p "[PERSON_NAME]" at bounding box center [252, 369] width 271 height 13
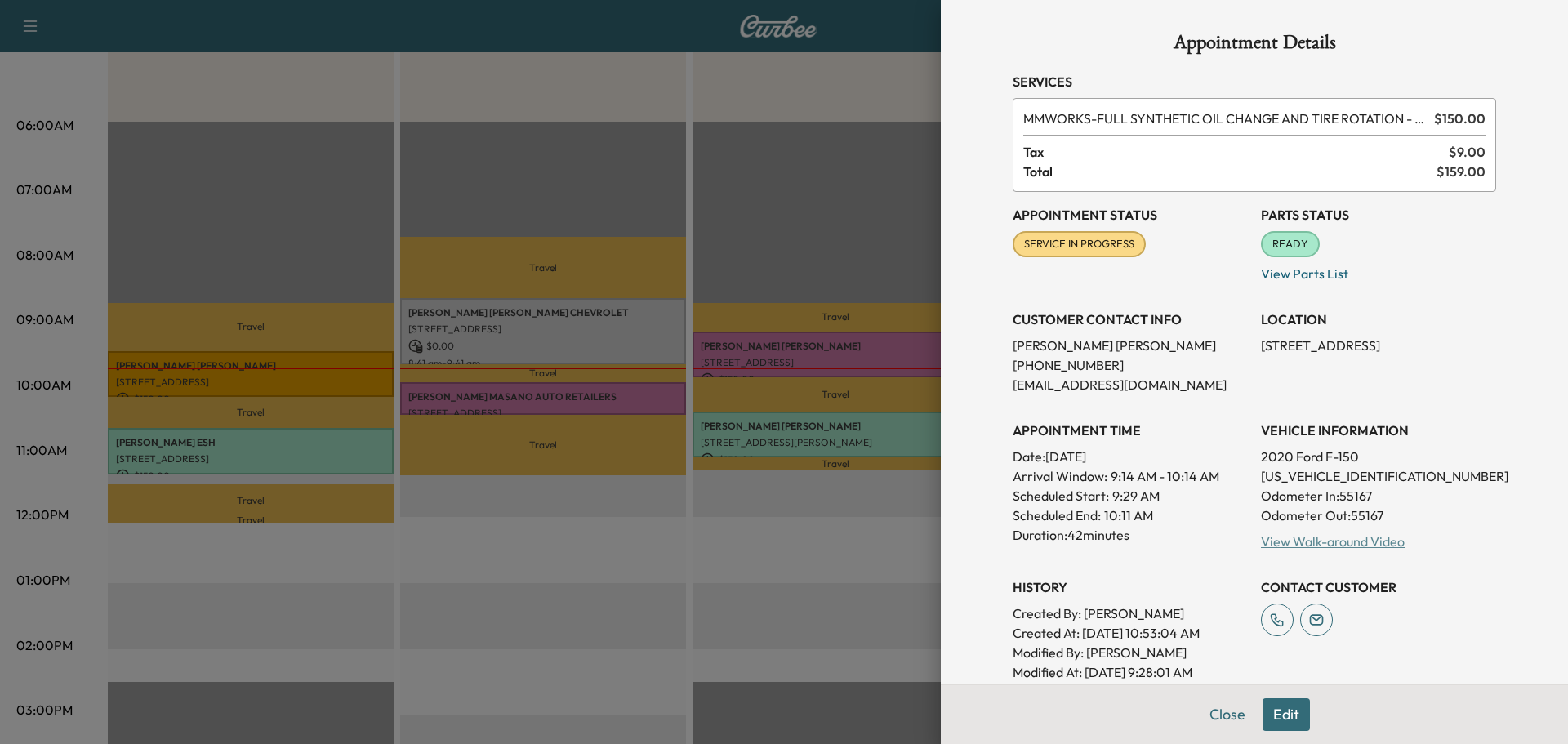
click at [1276, 539] on link "View Walk-around Video" at bounding box center [1333, 541] width 144 height 16
click at [1207, 720] on button "Close" at bounding box center [1228, 715] width 57 height 32
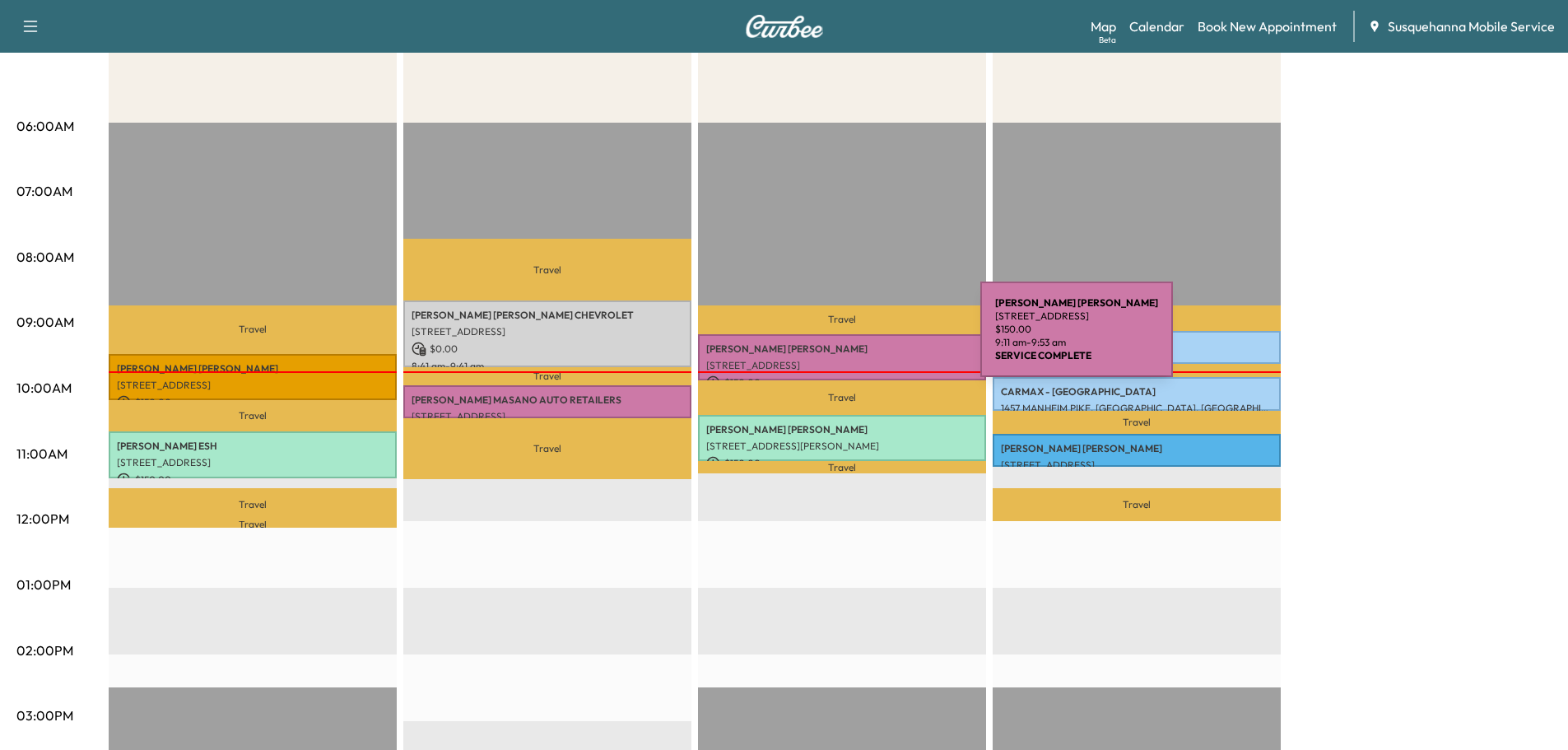
click at [858, 343] on p "[PERSON_NAME]" at bounding box center [842, 350] width 271 height 13
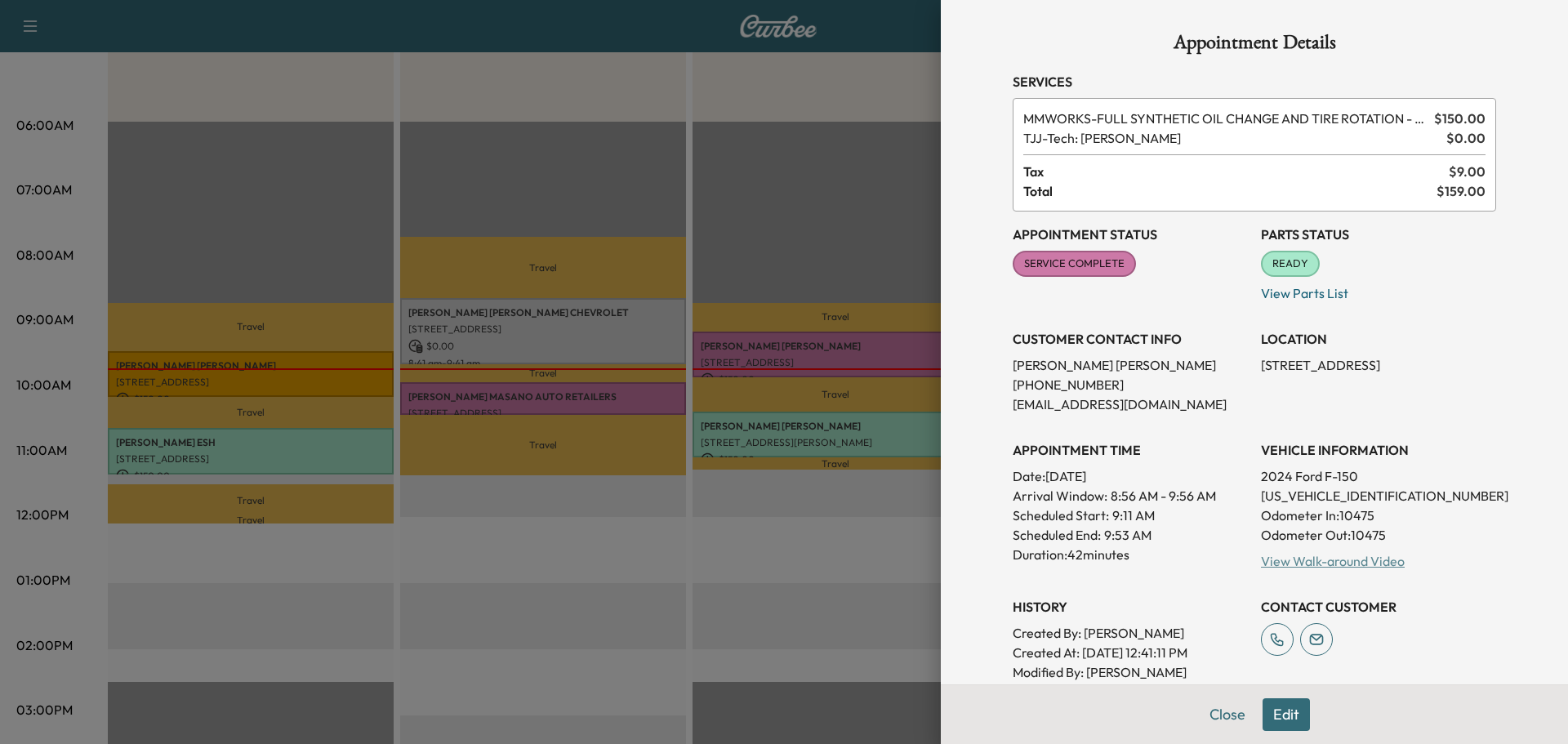
click at [1308, 565] on link "View Walk-around Video" at bounding box center [1333, 561] width 144 height 16
click at [1218, 714] on button "Close" at bounding box center [1228, 715] width 57 height 32
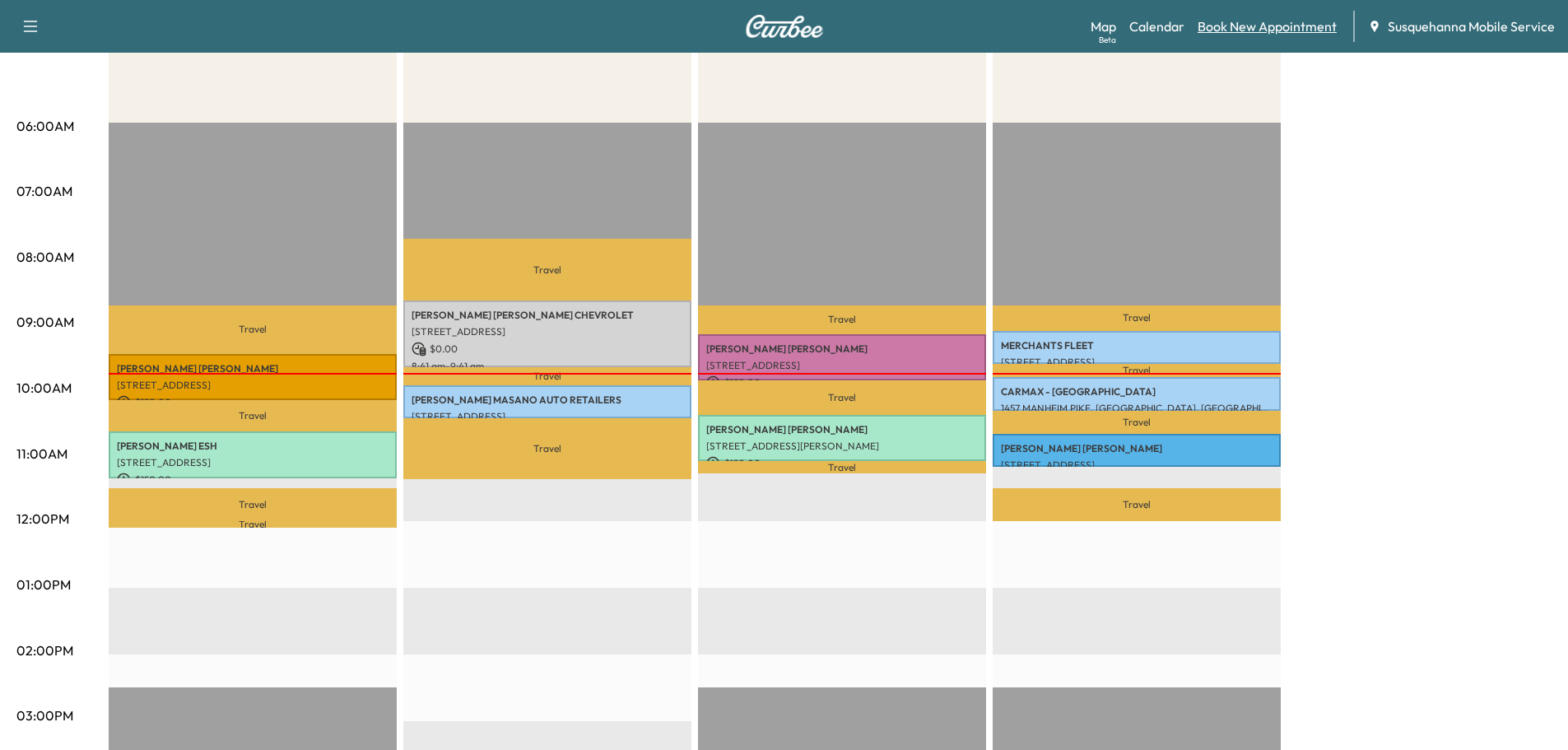
click at [1271, 29] on link "Book New Appointment" at bounding box center [1267, 26] width 139 height 20
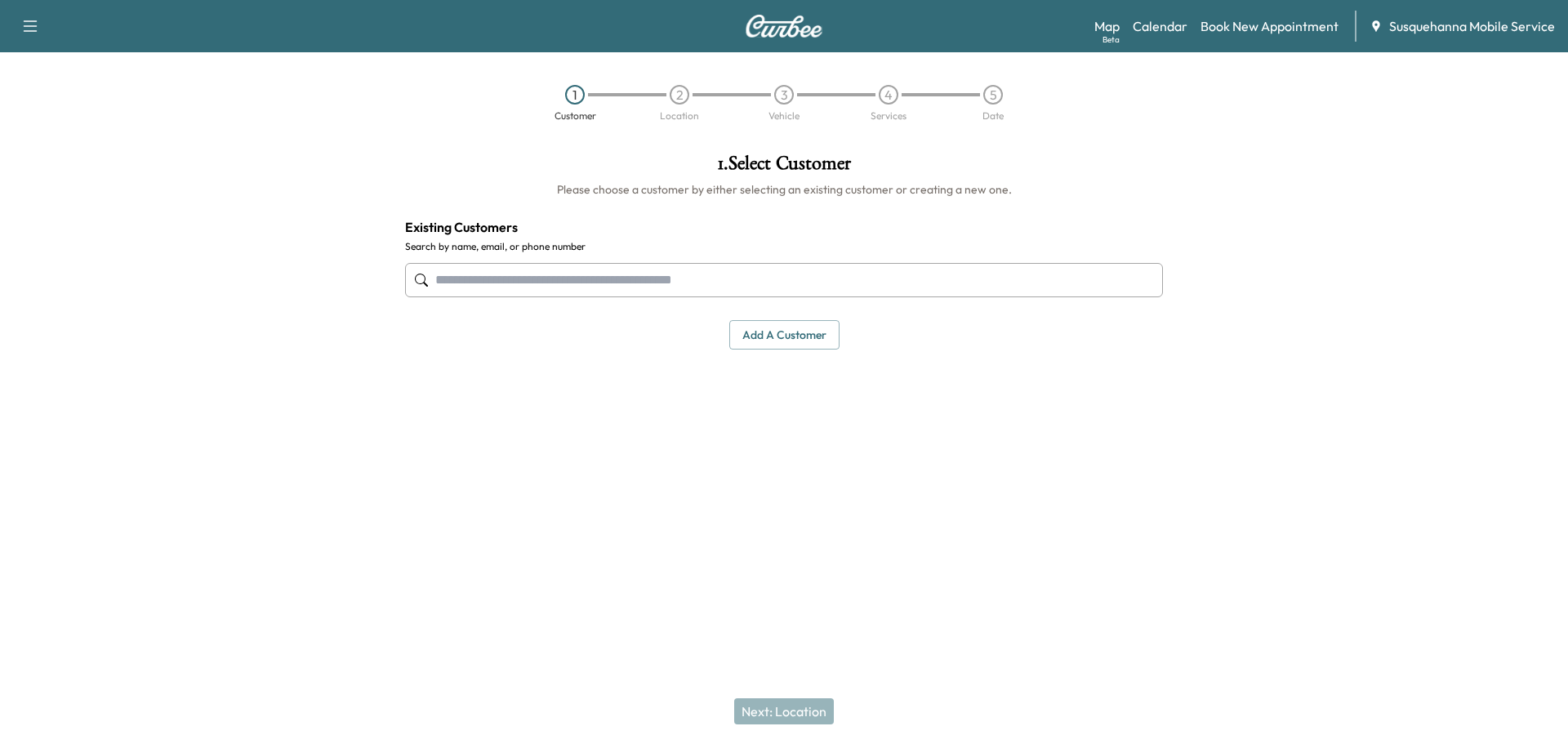
click at [576, 286] on input "text" at bounding box center [784, 281] width 758 height 34
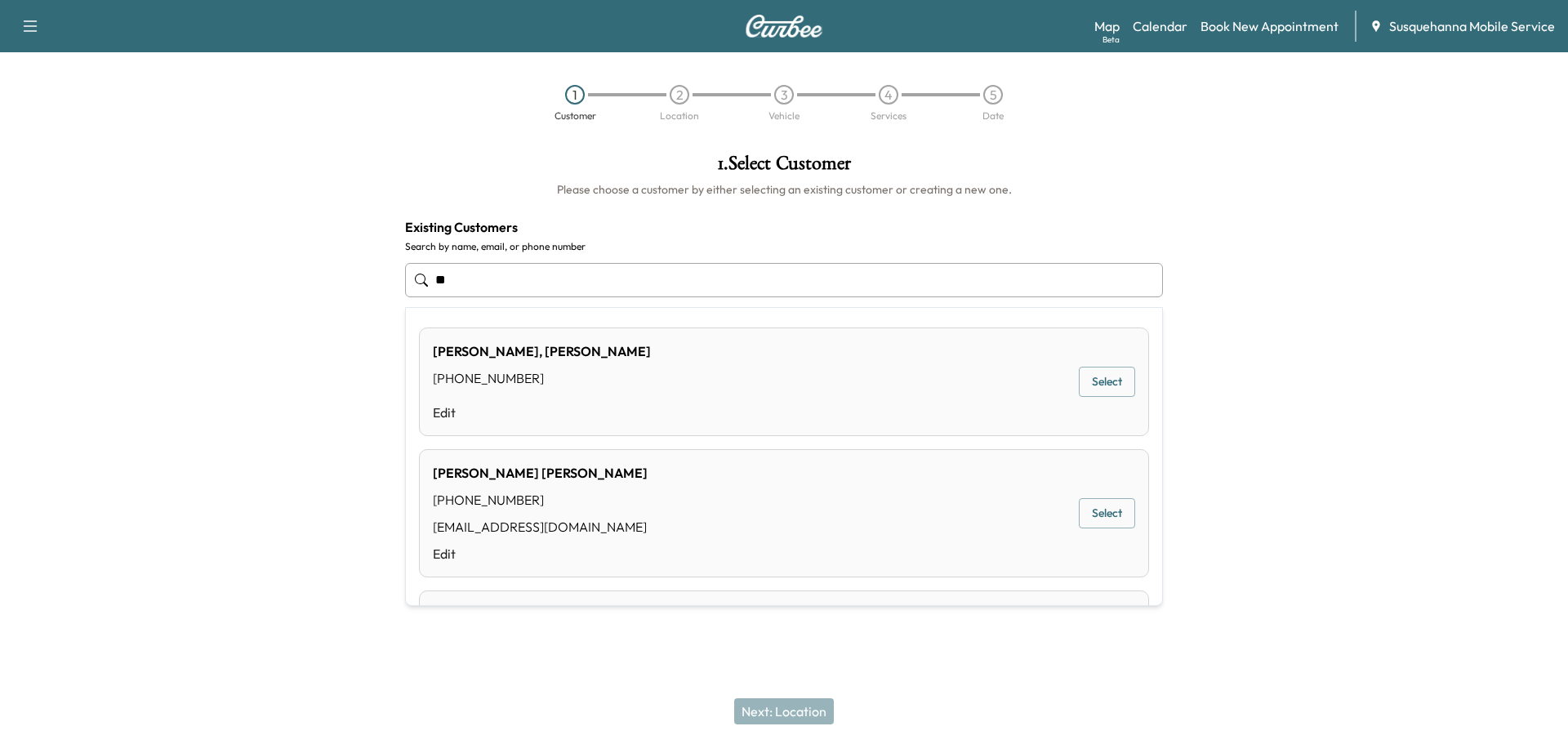
type input "*"
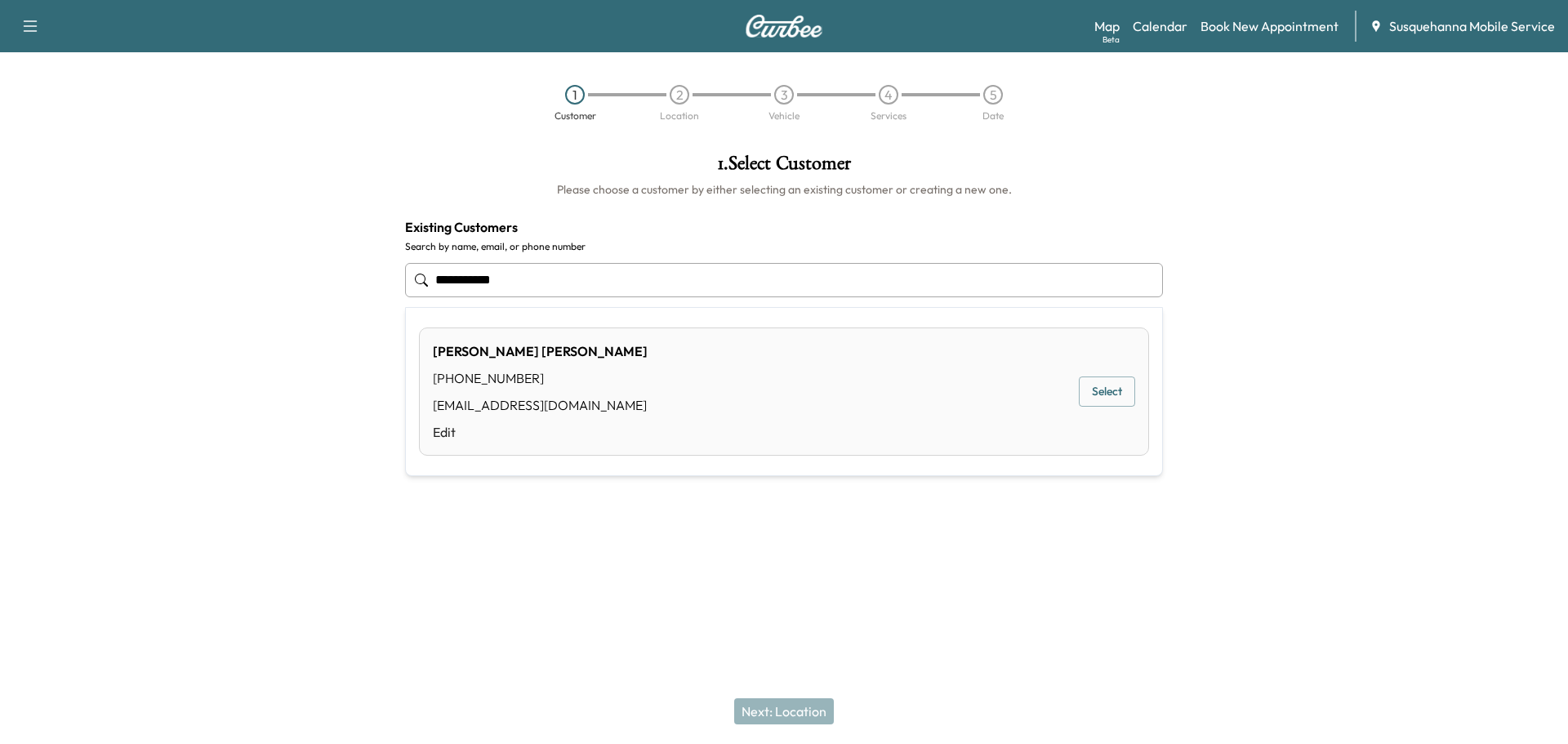
click at [631, 394] on div "PRESTON EBERLY (717) 405-1067 EBerlyjp@gmail.com Edit Select" at bounding box center [784, 391] width 730 height 128
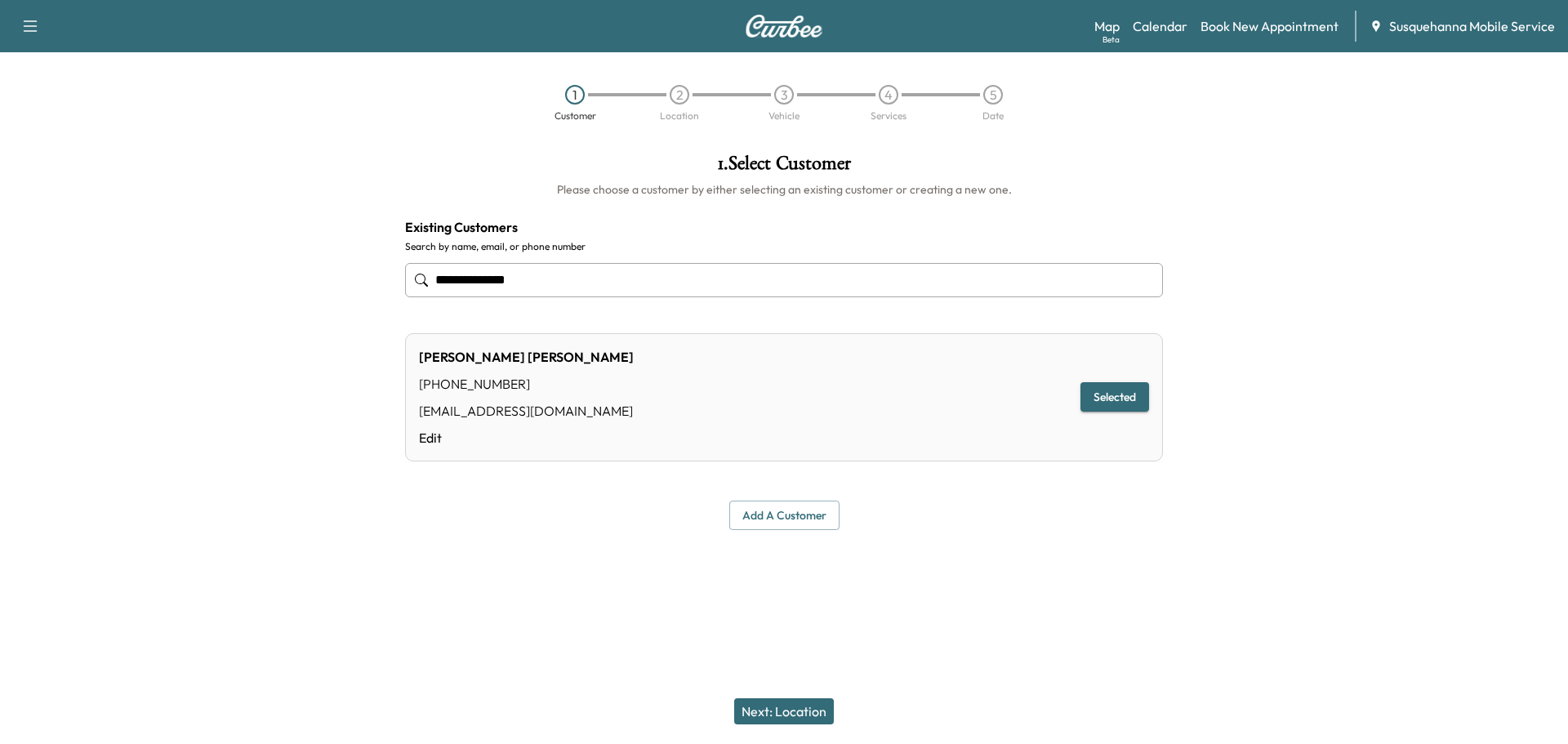
type input "**********"
click at [784, 714] on button "Next: Location" at bounding box center [784, 712] width 99 height 27
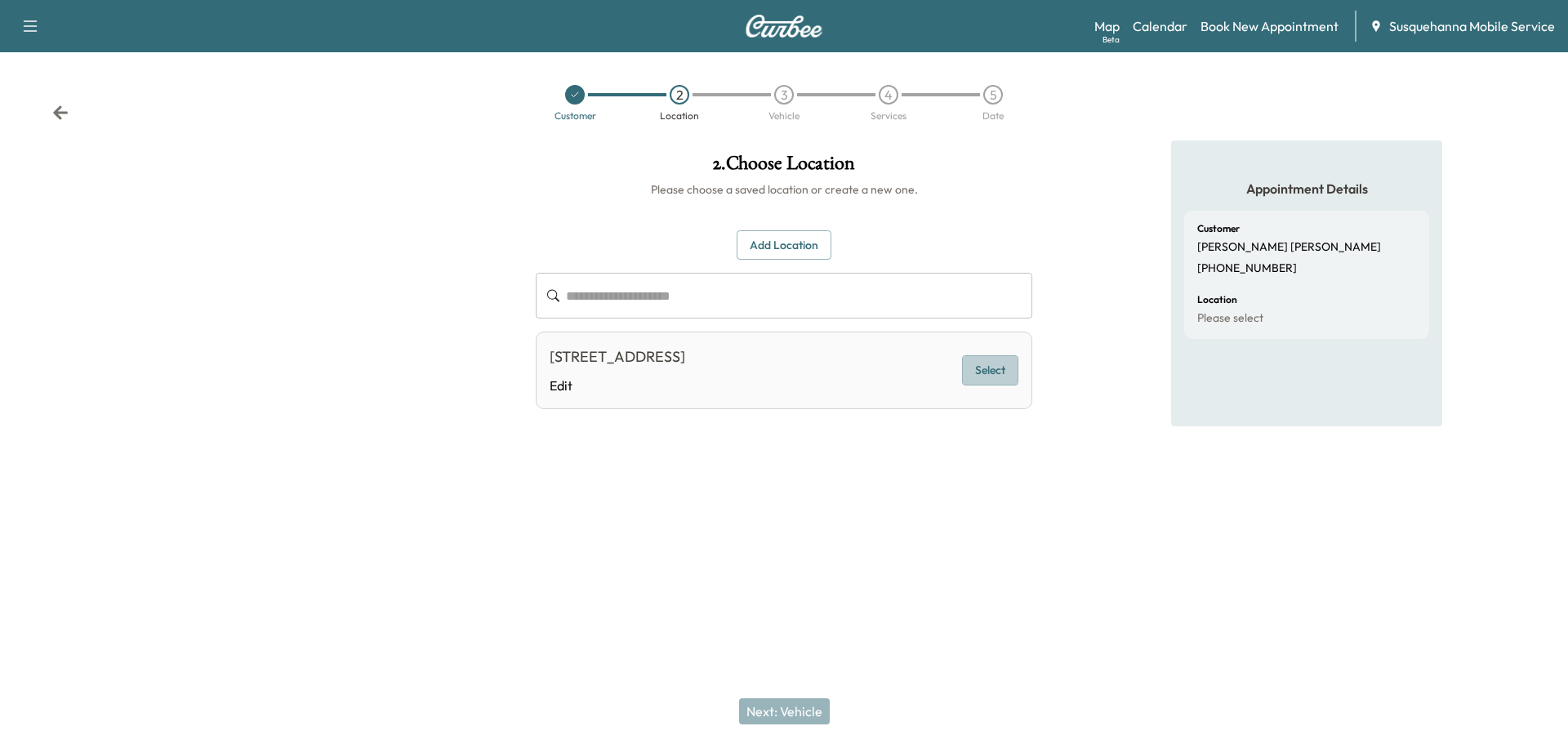
click at [990, 380] on button "Select" at bounding box center [990, 371] width 56 height 30
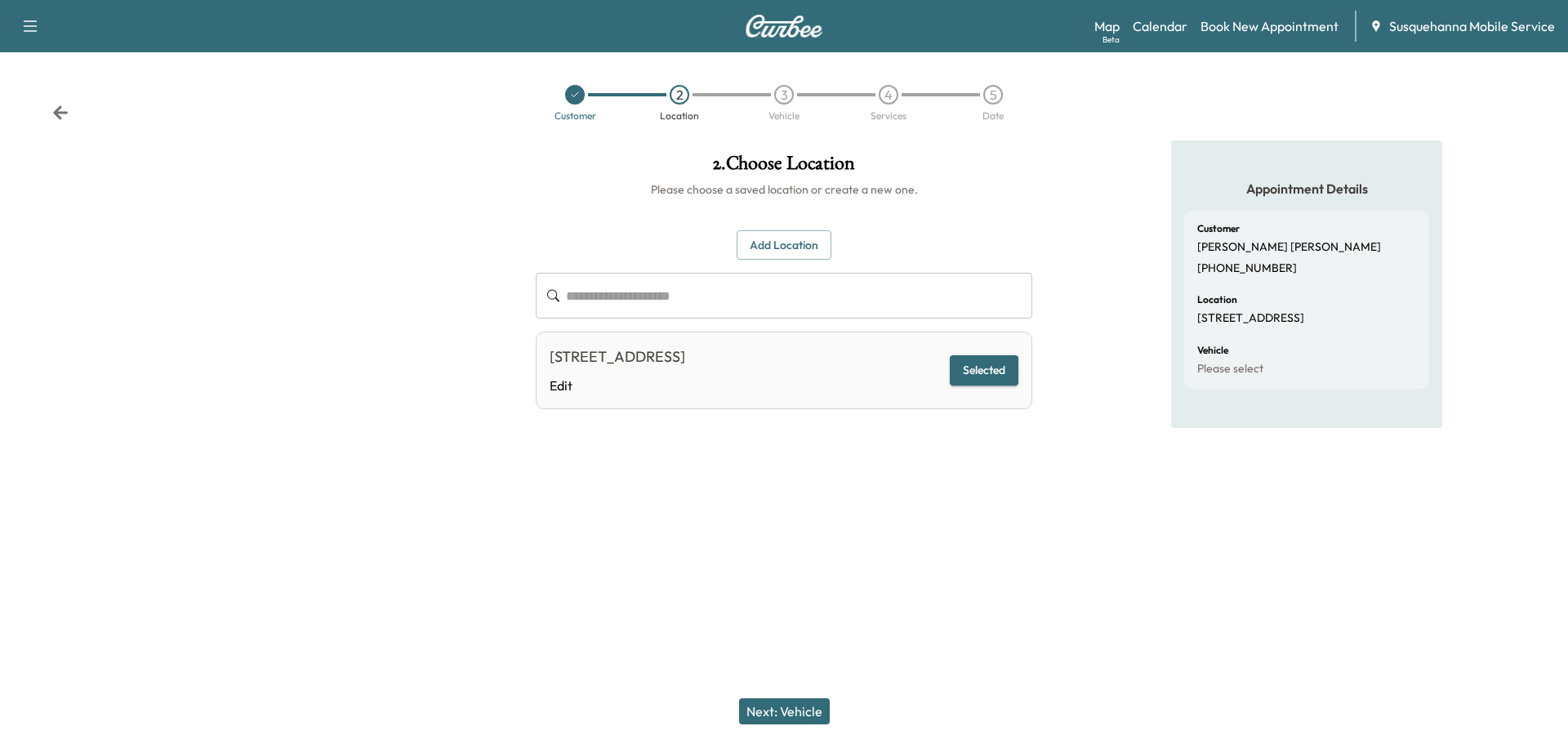
click at [811, 710] on button "Next: Vehicle" at bounding box center [784, 712] width 91 height 27
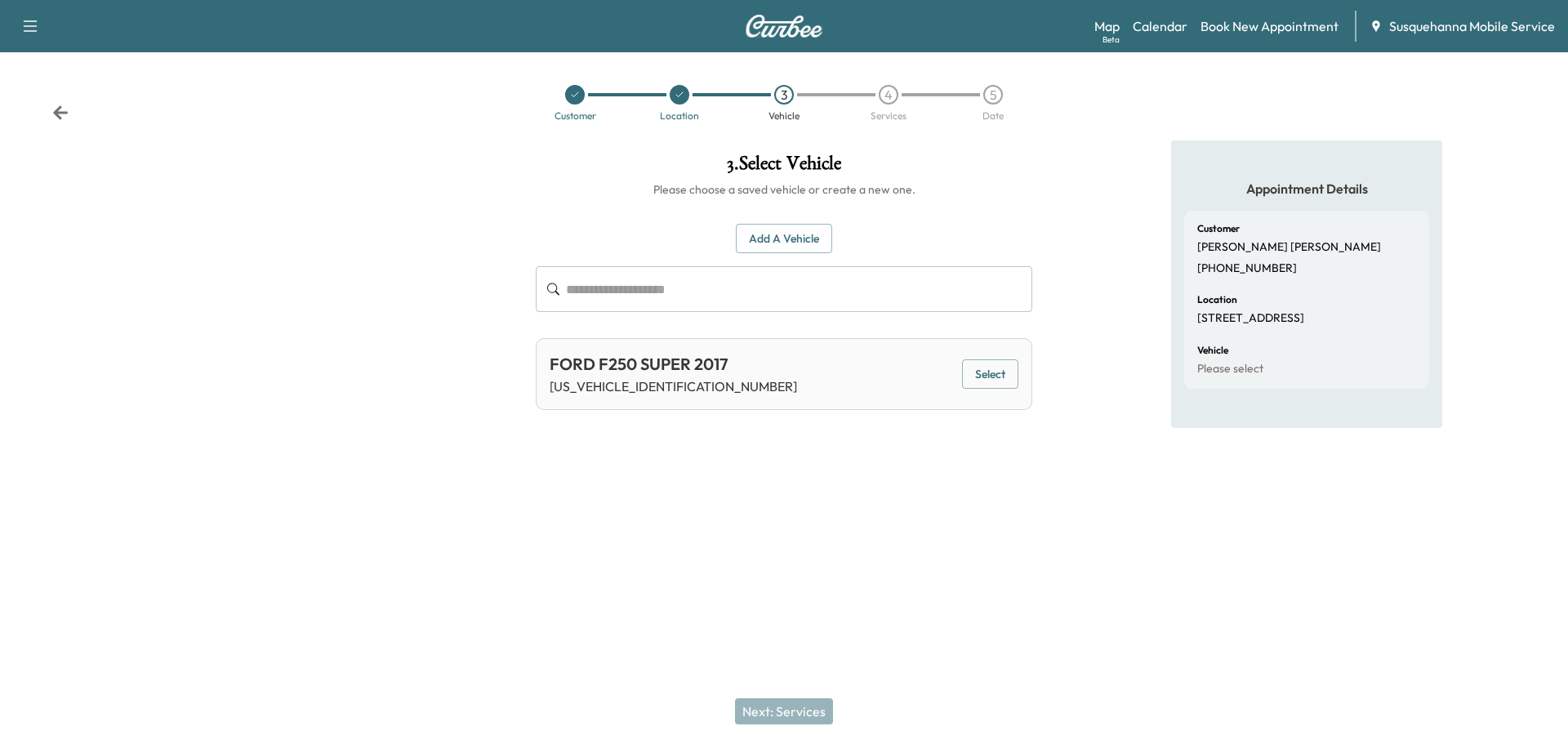
click at [999, 372] on button "Select" at bounding box center [990, 374] width 56 height 30
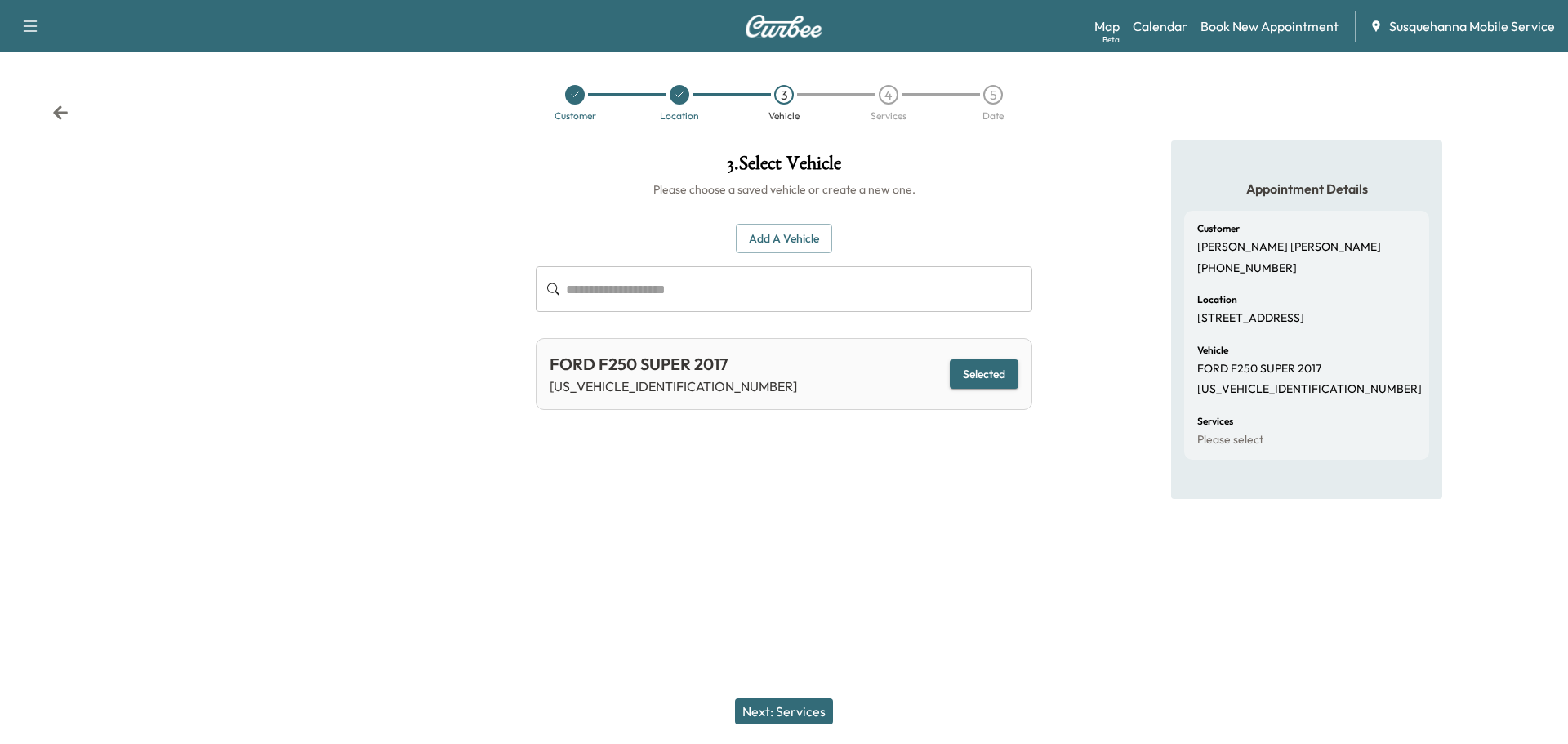
click at [815, 712] on button "Next: Services" at bounding box center [784, 712] width 98 height 27
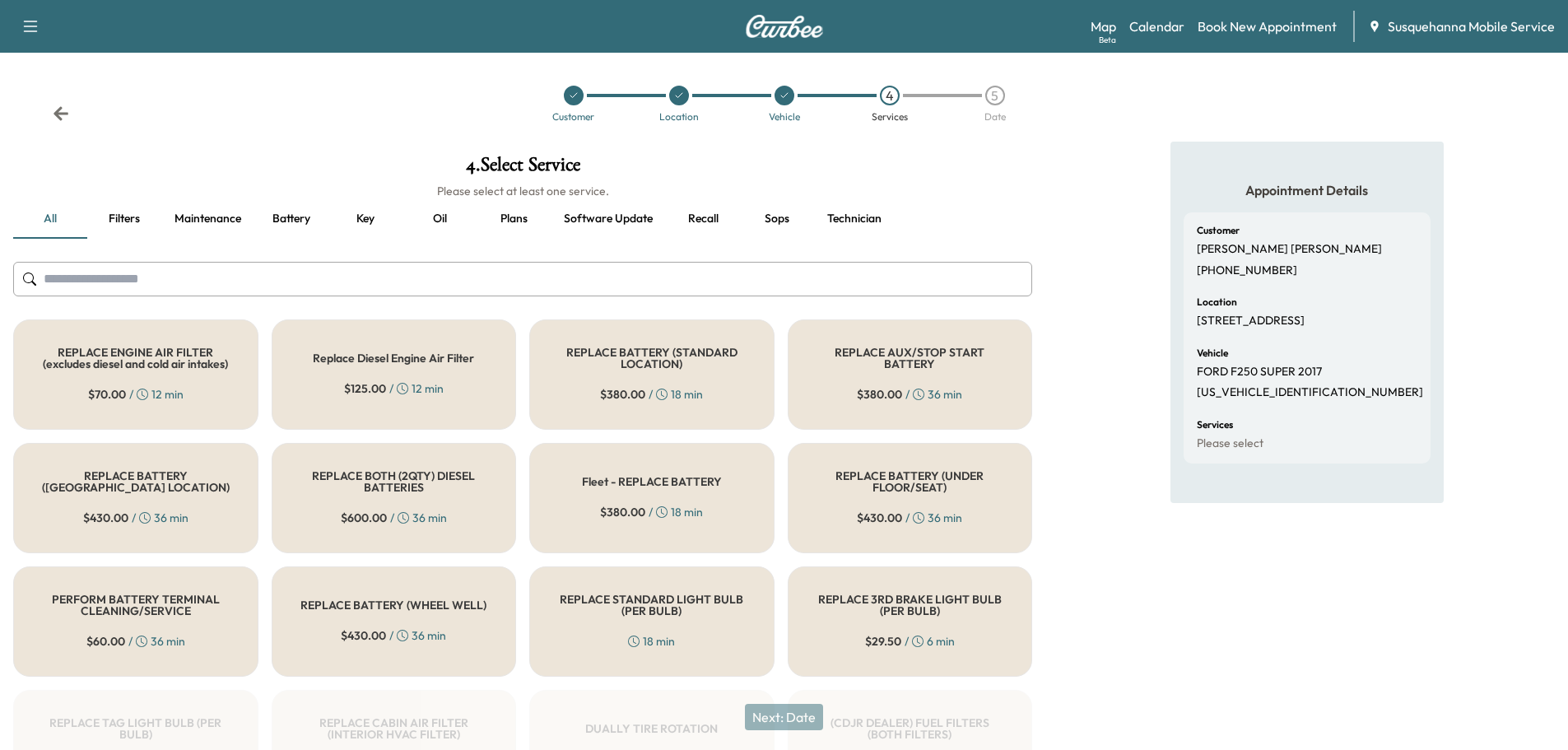
click at [547, 278] on input "text" at bounding box center [522, 279] width 1019 height 34
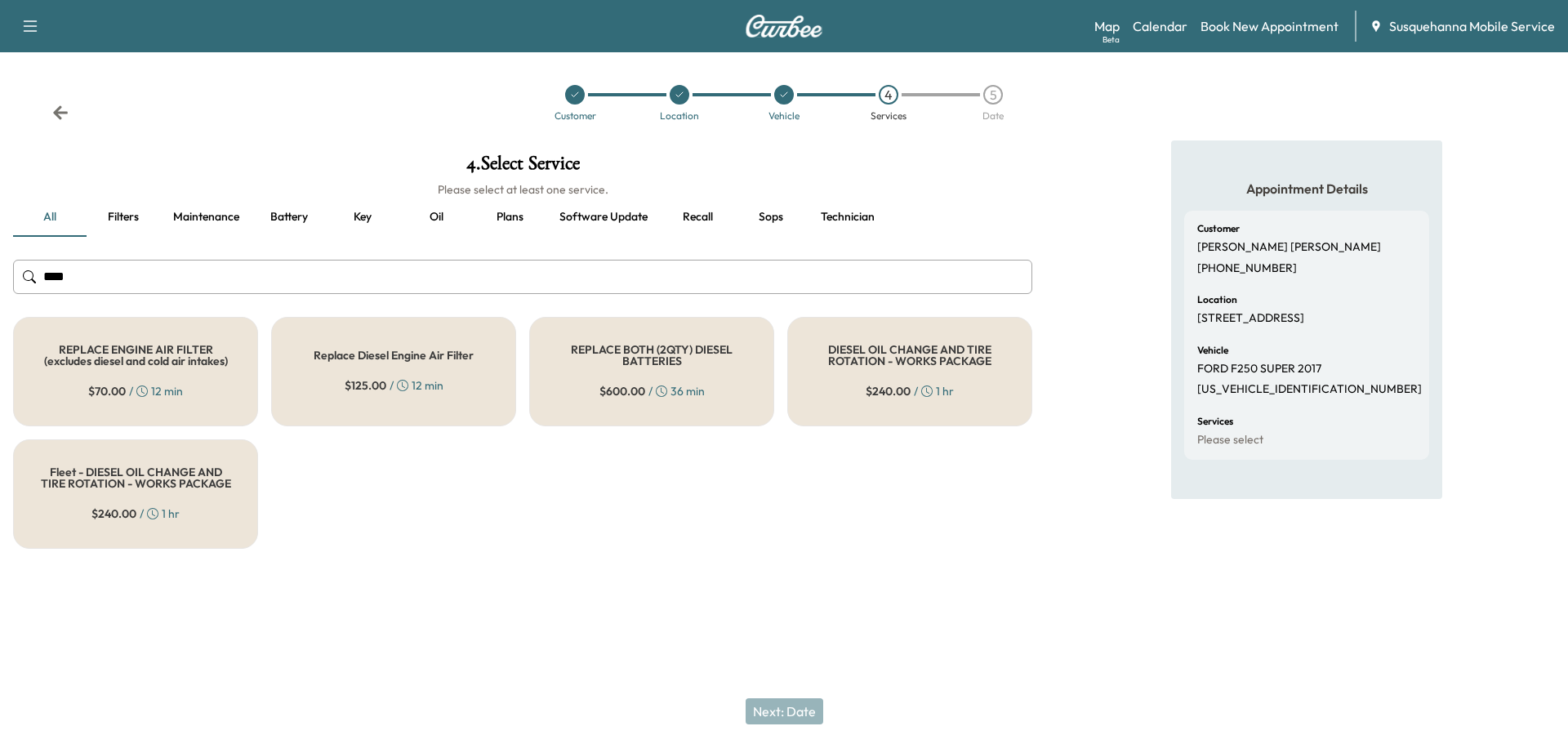
type input "****"
click at [899, 400] on div "DIESEL OIL CHANGE AND TIRE ROTATION - WORKS PACKAGE $ 240.00 / 1 hr" at bounding box center [910, 372] width 245 height 110
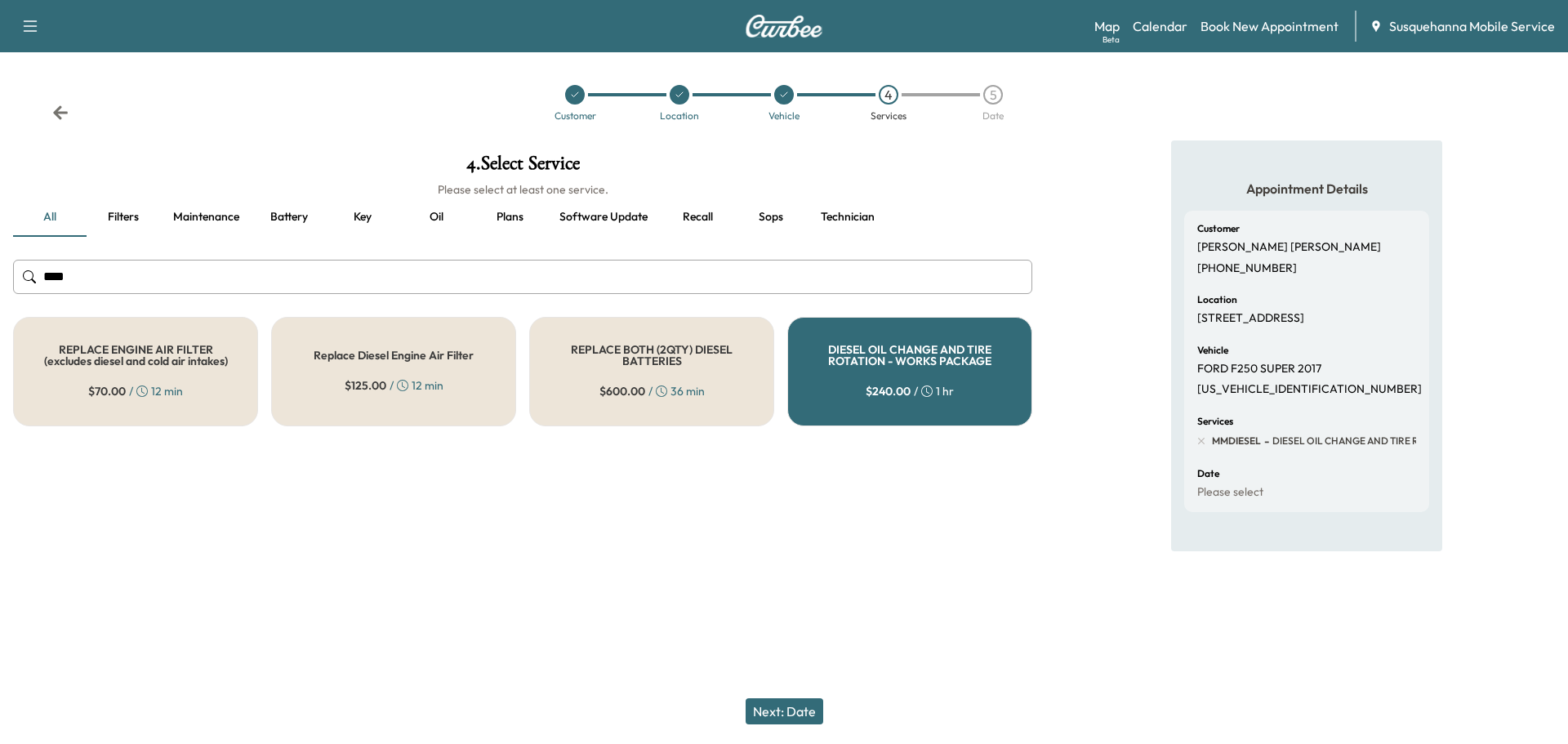
click at [789, 703] on button "Next: Date" at bounding box center [784, 712] width 78 height 27
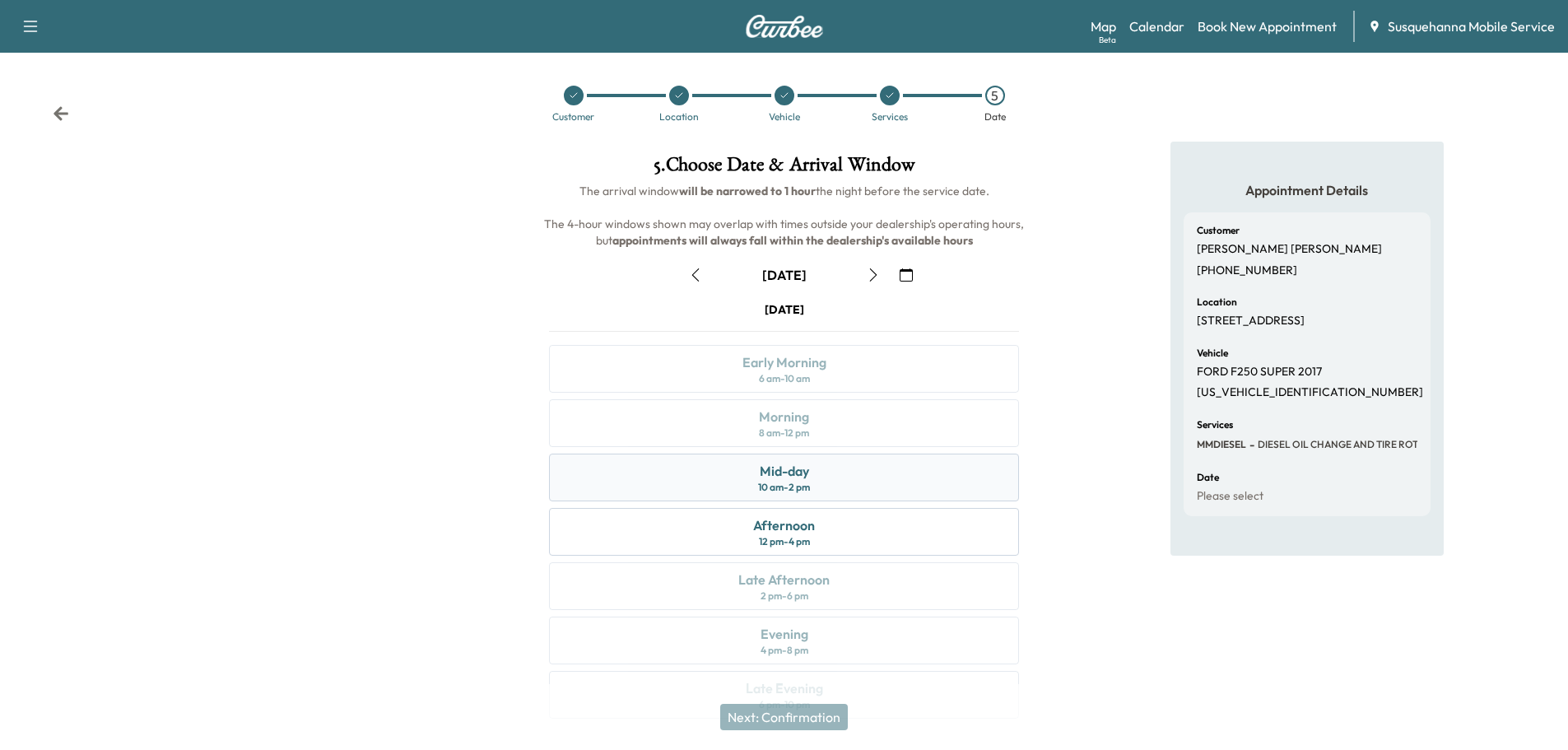
click at [832, 481] on div "Mid-day 10 am - 2 pm" at bounding box center [784, 478] width 470 height 48
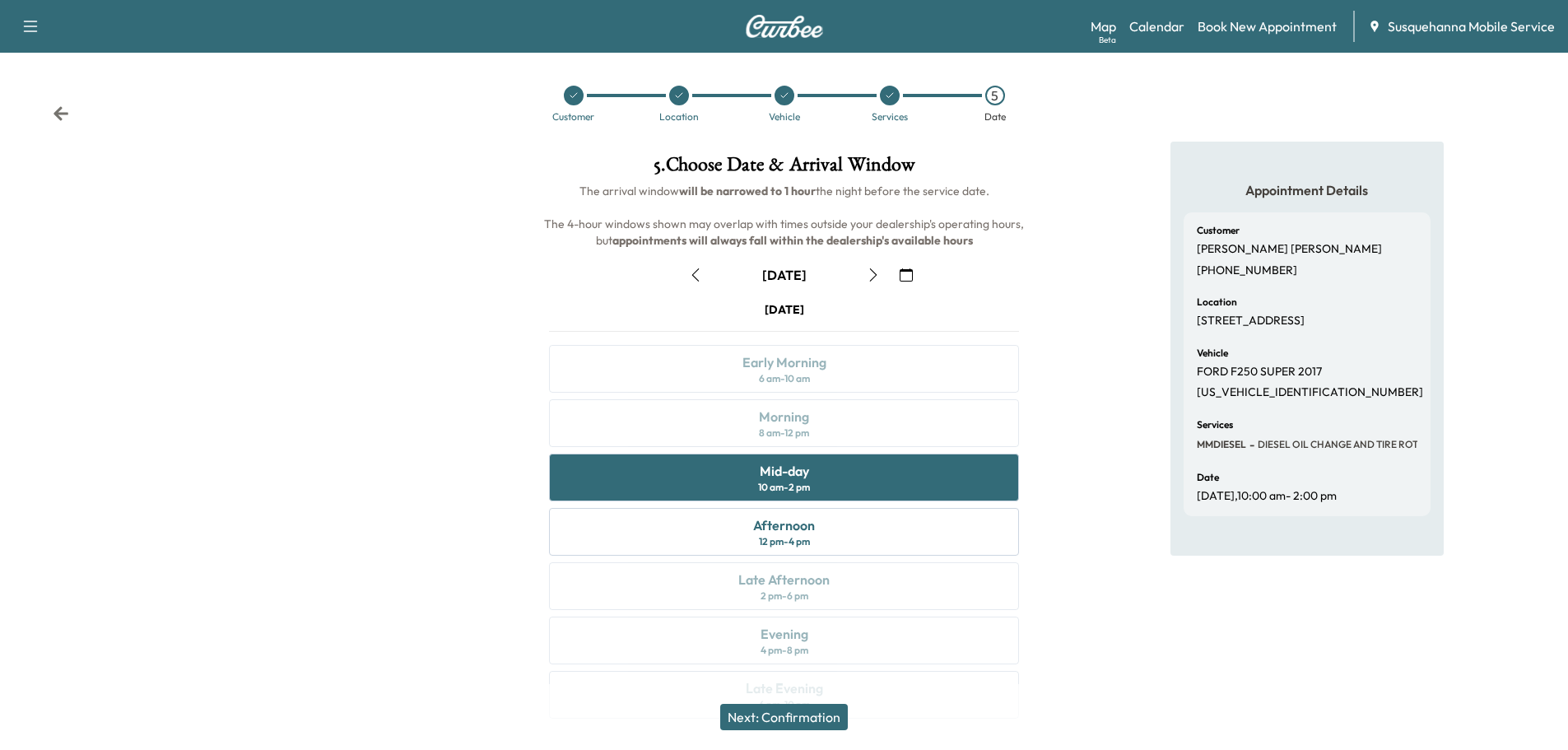
click at [824, 718] on button "Next: Confirmation" at bounding box center [784, 718] width 128 height 27
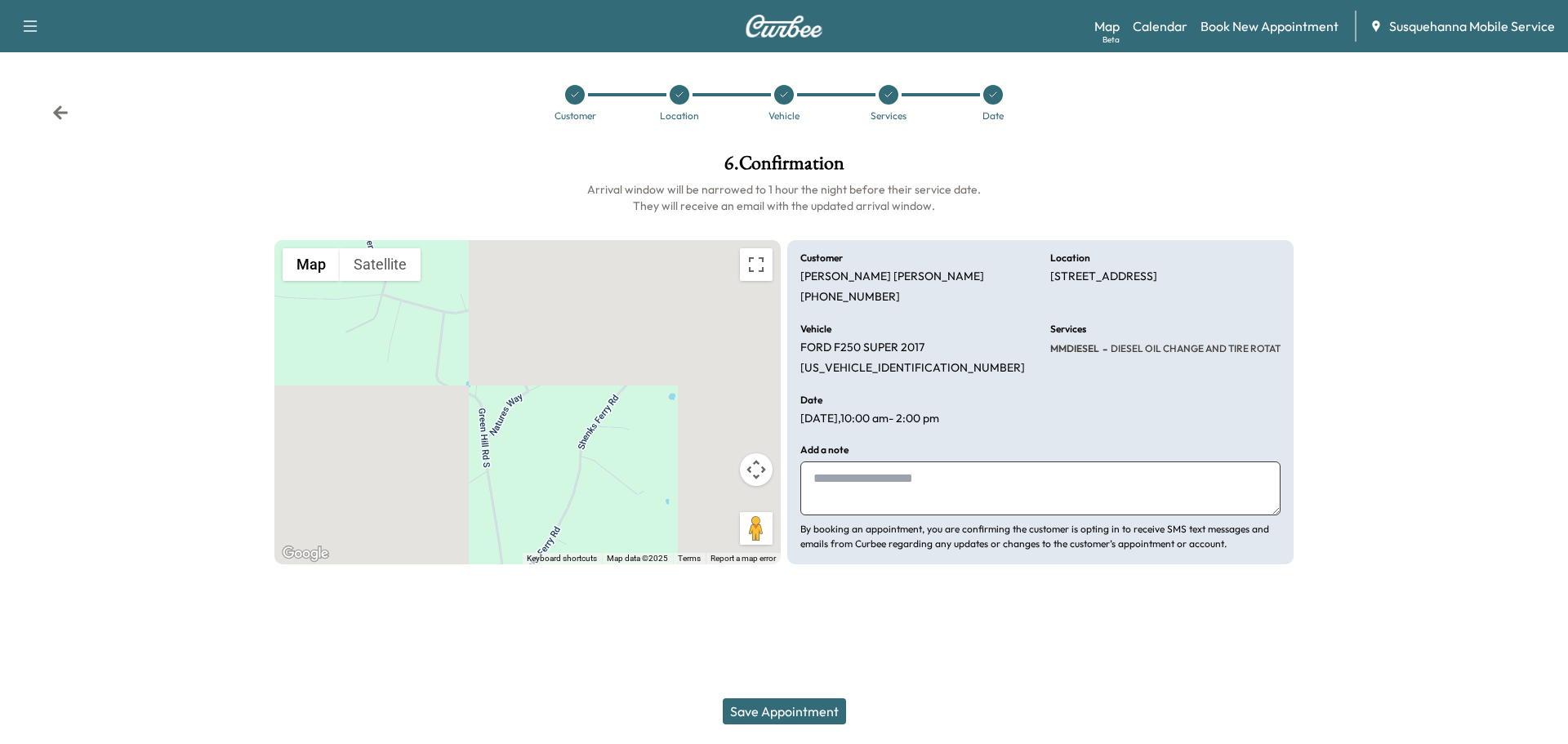
click at [835, 496] on textarea at bounding box center [1040, 488] width 480 height 54
type textarea "**********"
click at [777, 709] on button "Save Appointment" at bounding box center [784, 712] width 123 height 27
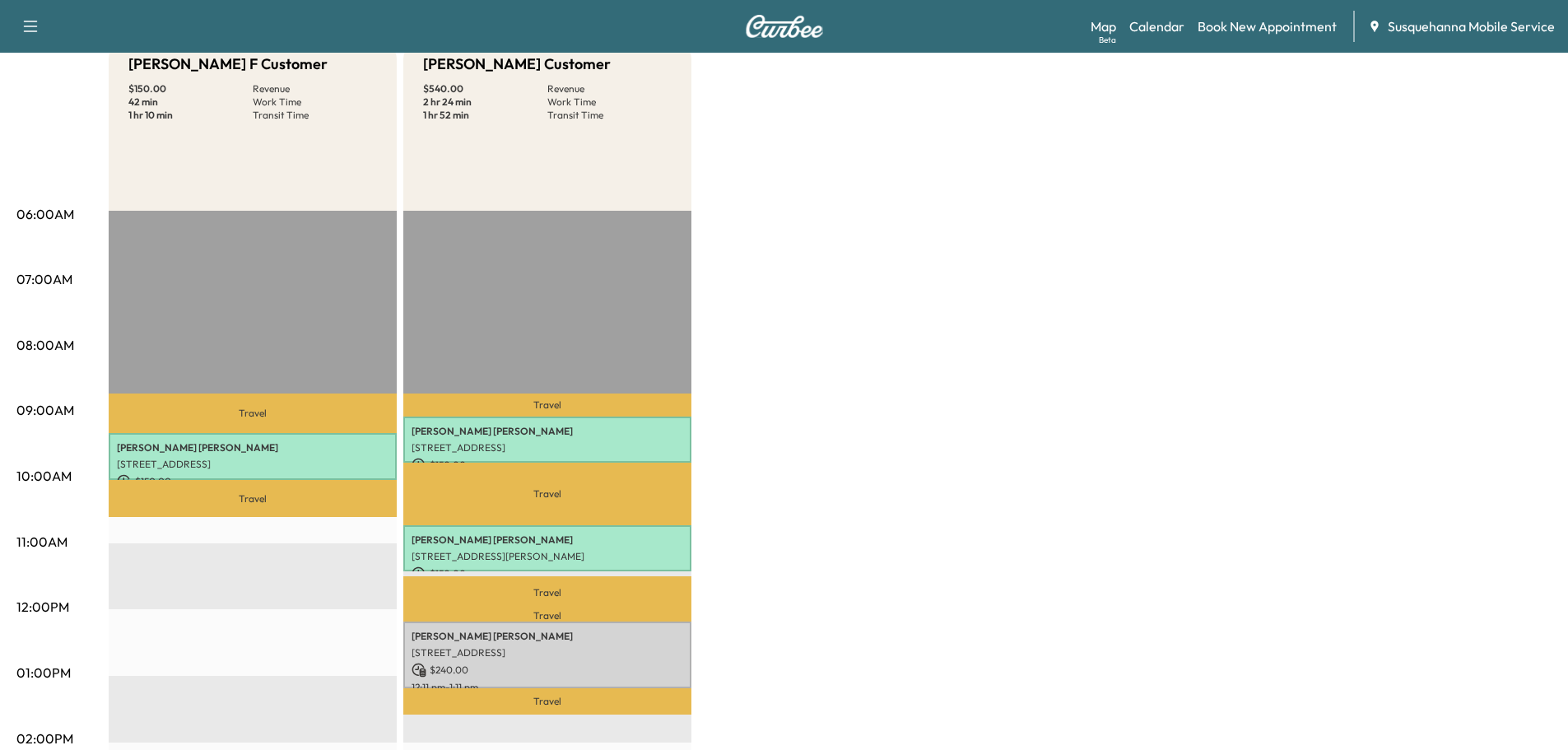
scroll to position [264, 0]
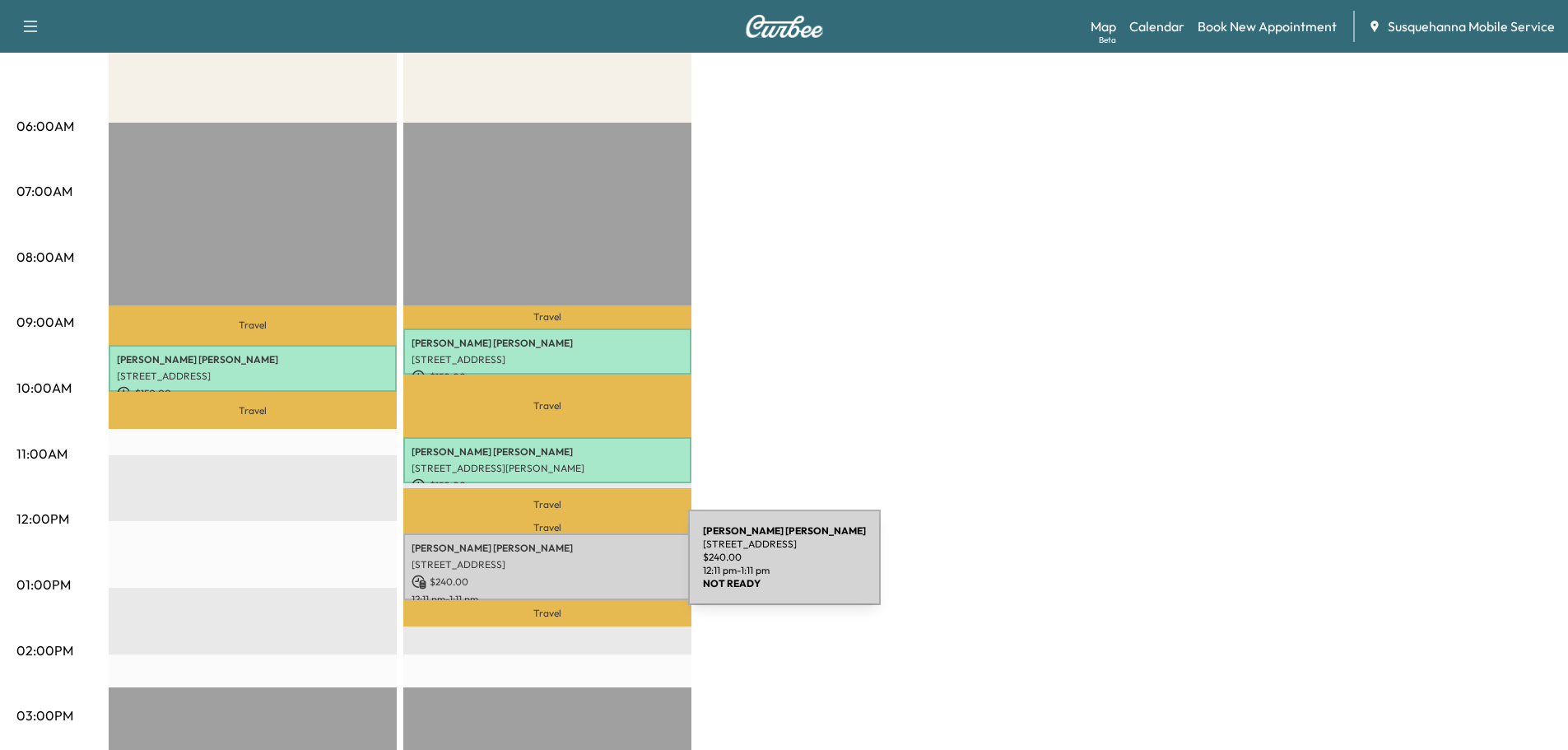
click at [564, 568] on div "PRESTON EBERLY 44 NATURES WAY, CONESTOGA, PA, USA $ 240.00 12:11 pm - 1:11 pm" at bounding box center [547, 568] width 288 height 67
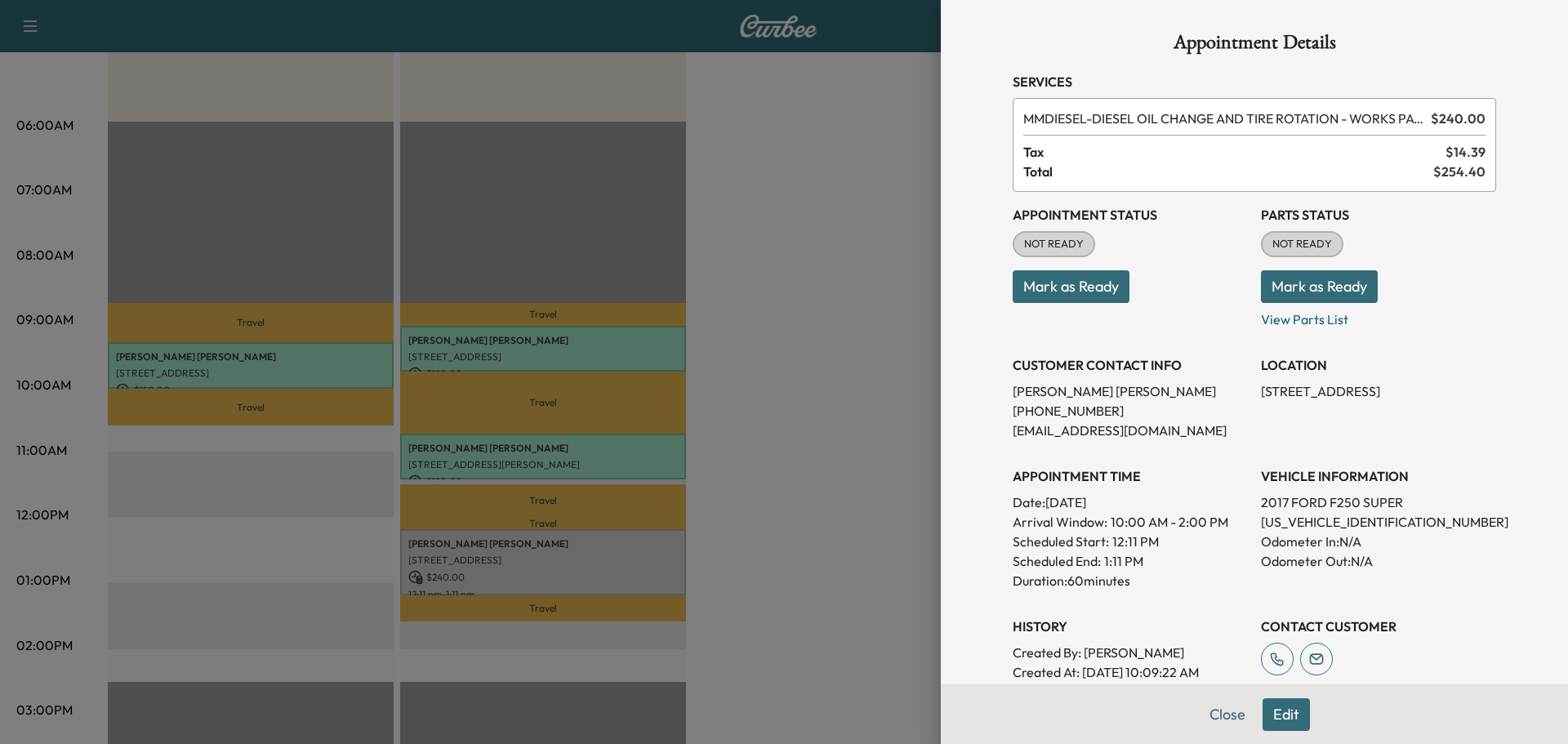
click at [1265, 282] on button "Mark as Ready" at bounding box center [1319, 286] width 117 height 32
click at [1084, 283] on button "Mark as Ready" at bounding box center [1071, 286] width 117 height 32
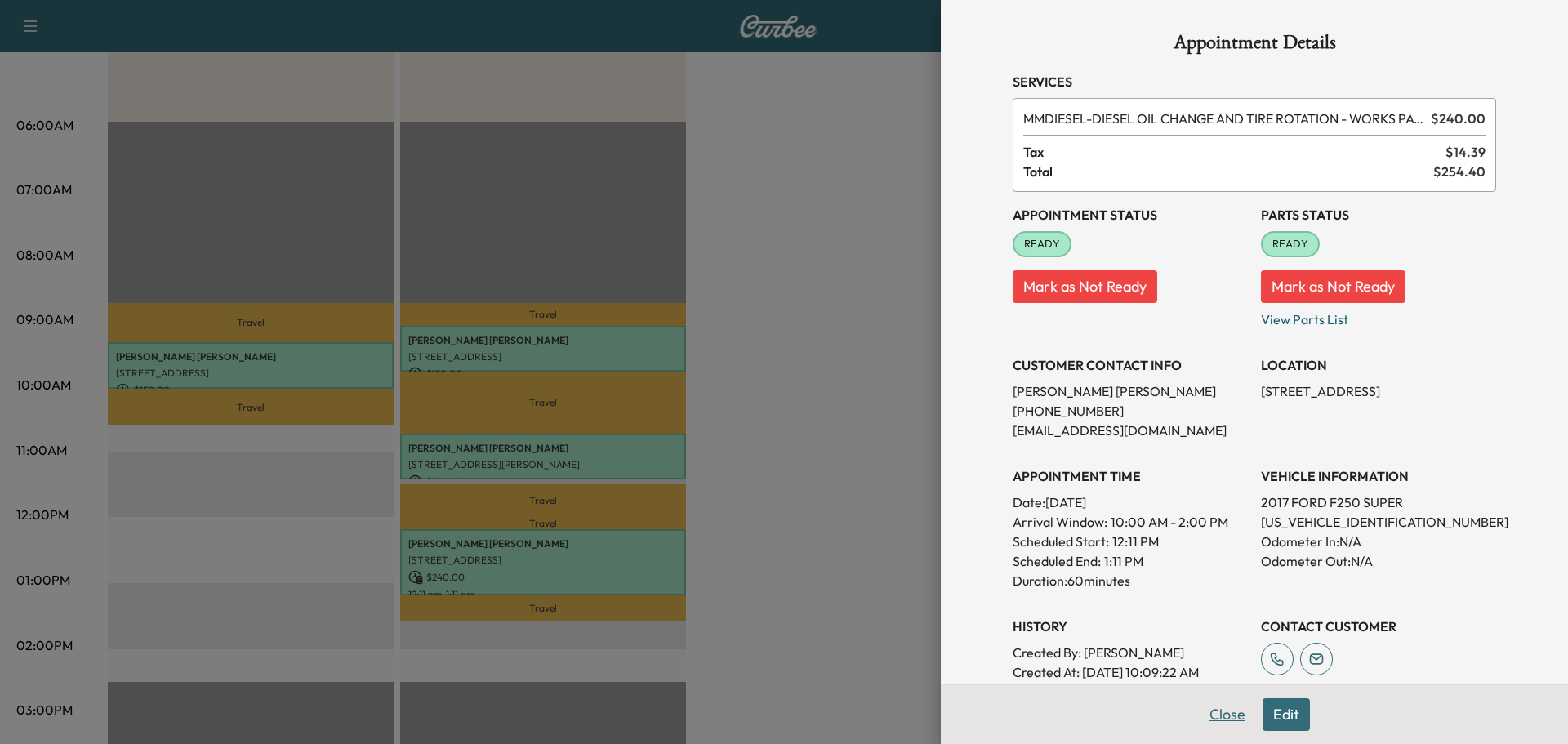
click at [1220, 721] on button "Close" at bounding box center [1228, 715] width 57 height 32
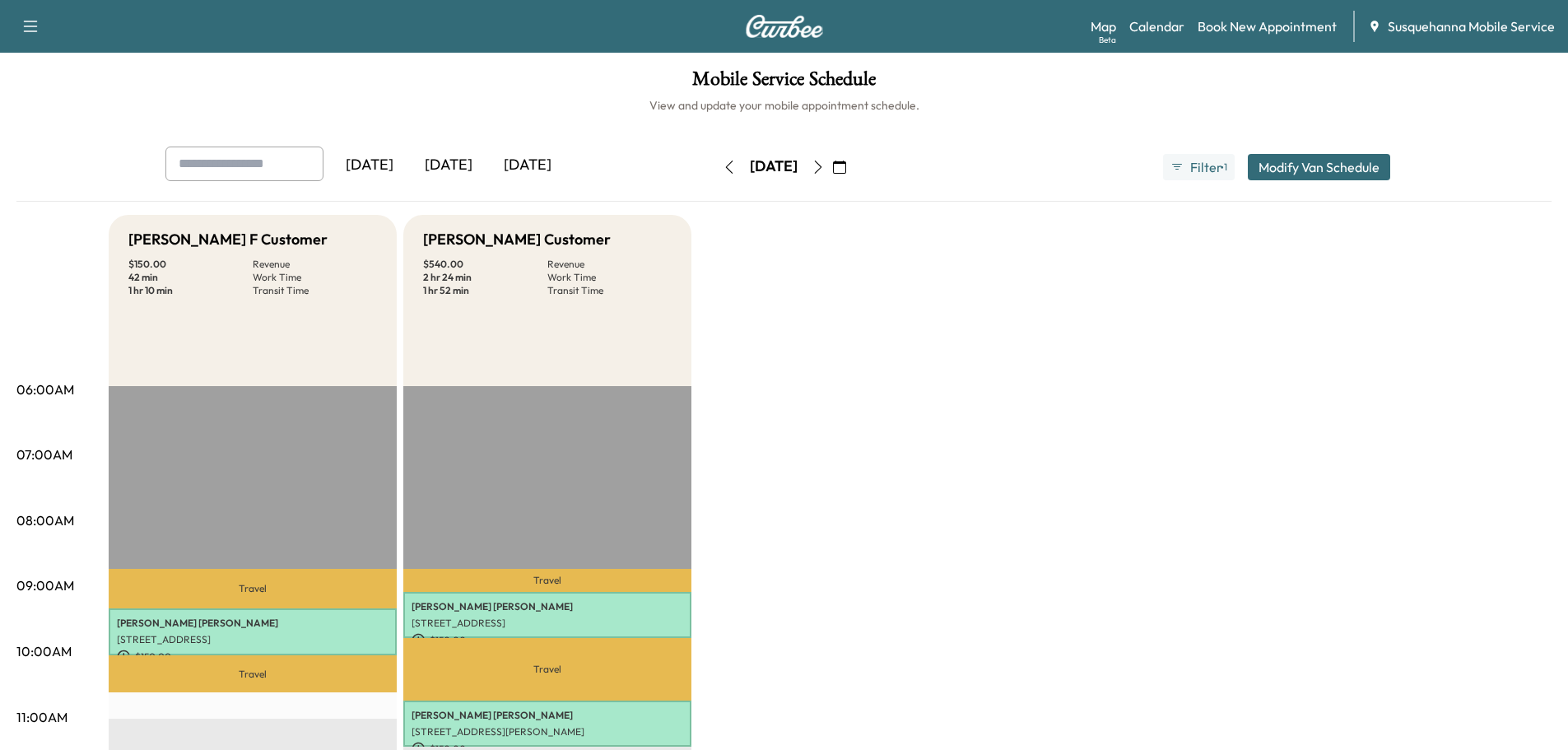
scroll to position [88, 0]
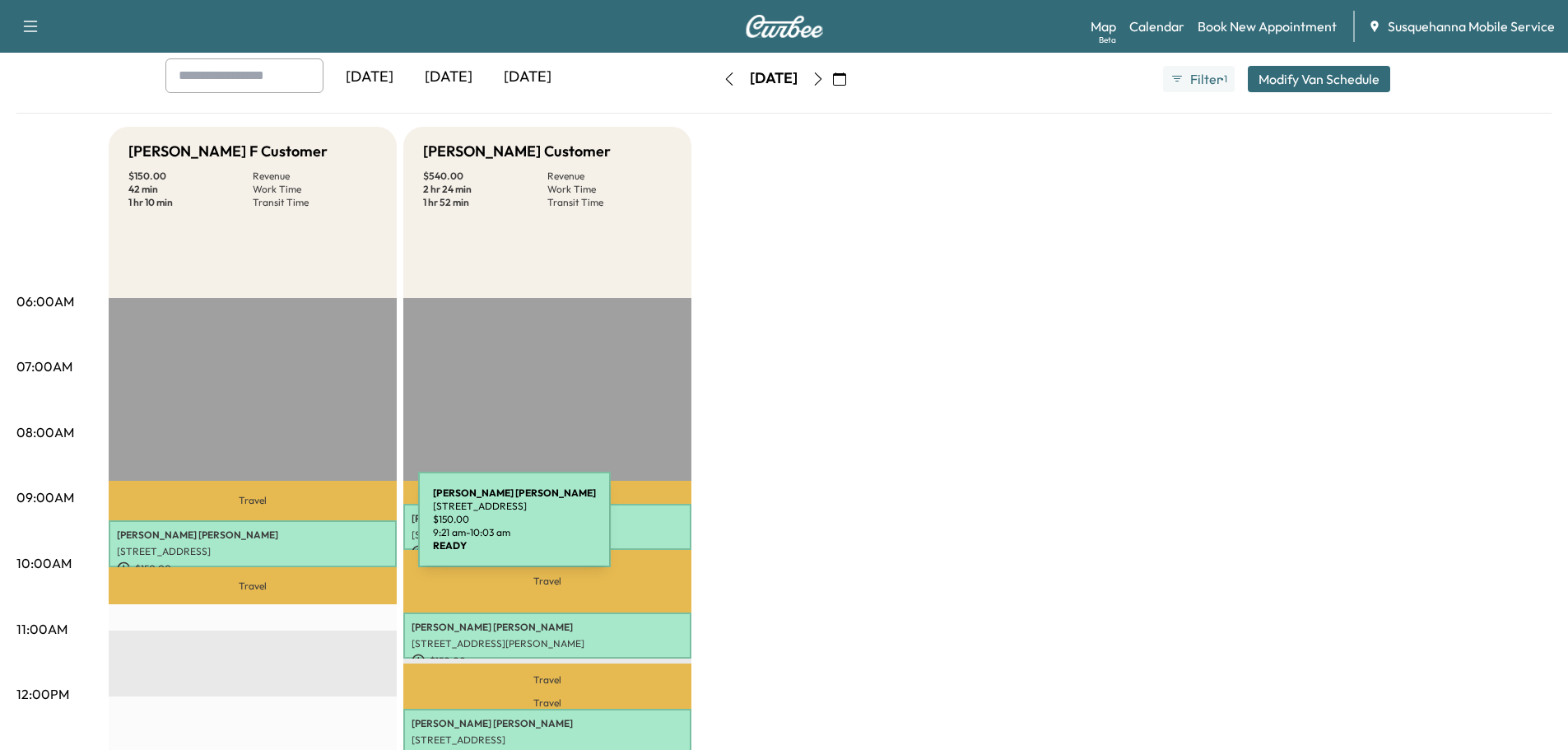
click at [295, 529] on p "Joshua Harple" at bounding box center [252, 535] width 271 height 13
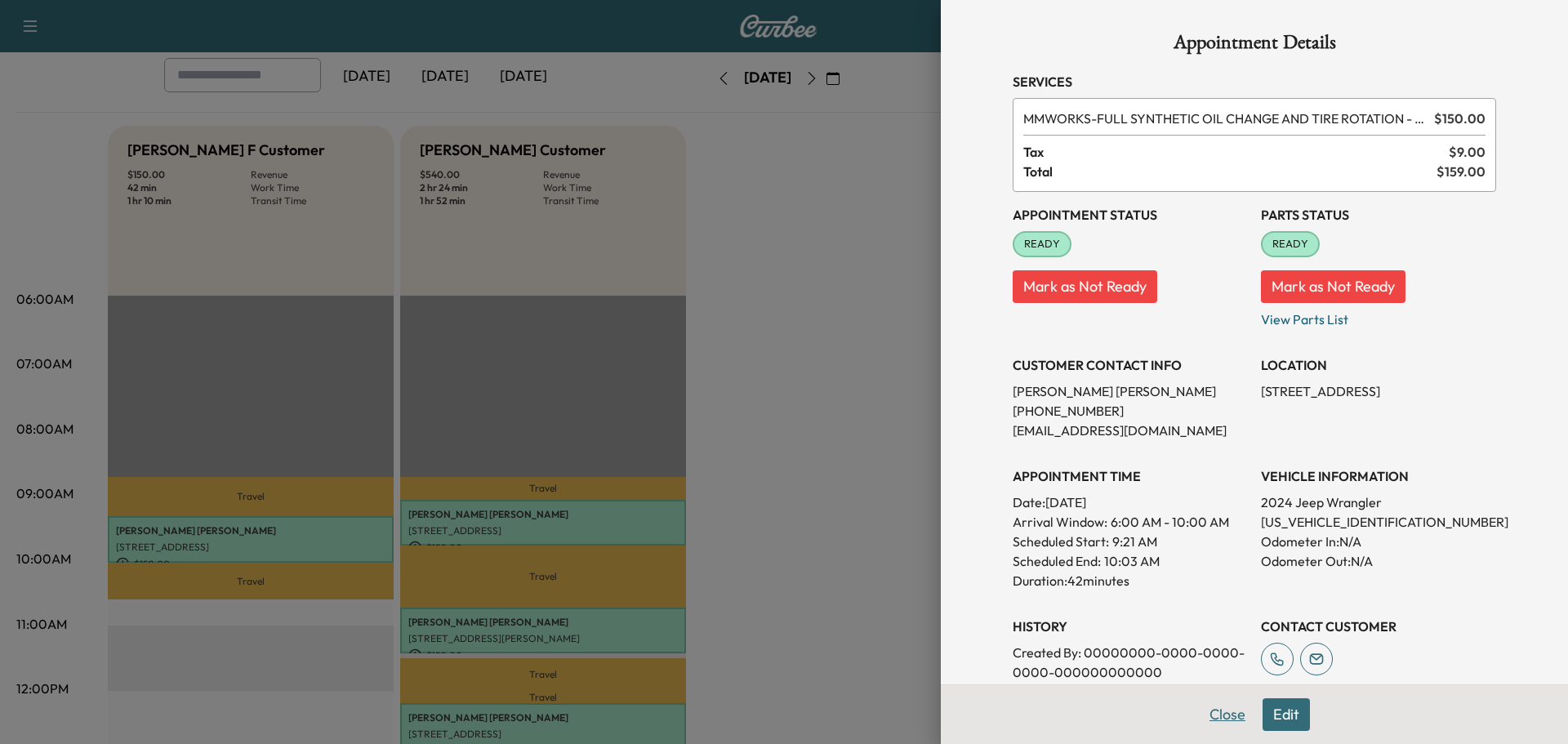
click at [1211, 717] on button "Close" at bounding box center [1228, 715] width 57 height 32
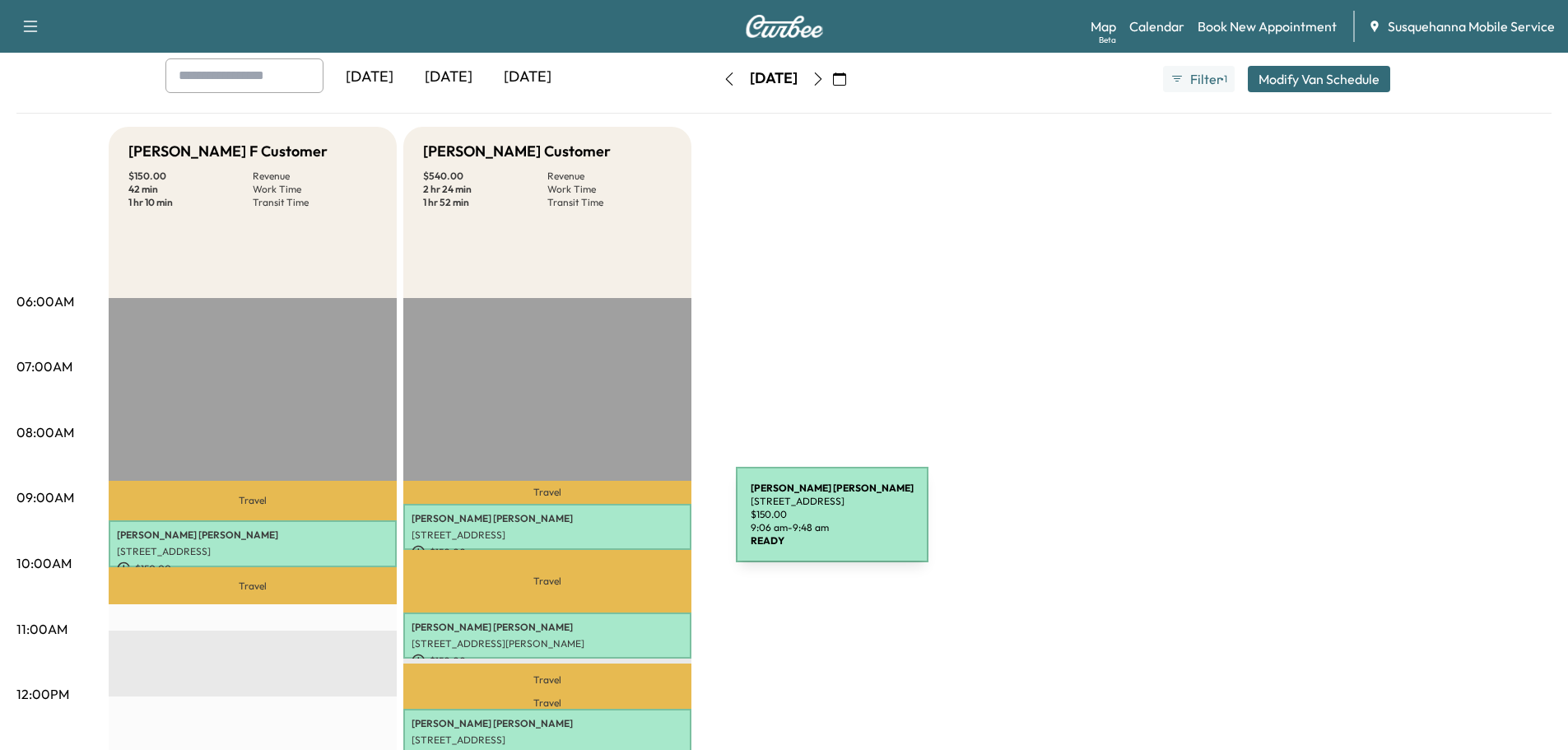
click at [612, 525] on div "KARL ROSS 2970 Kings Ln, Lancaster, PA 17601, USA $ 150.00 9:06 am - 9:48 am" at bounding box center [547, 527] width 288 height 47
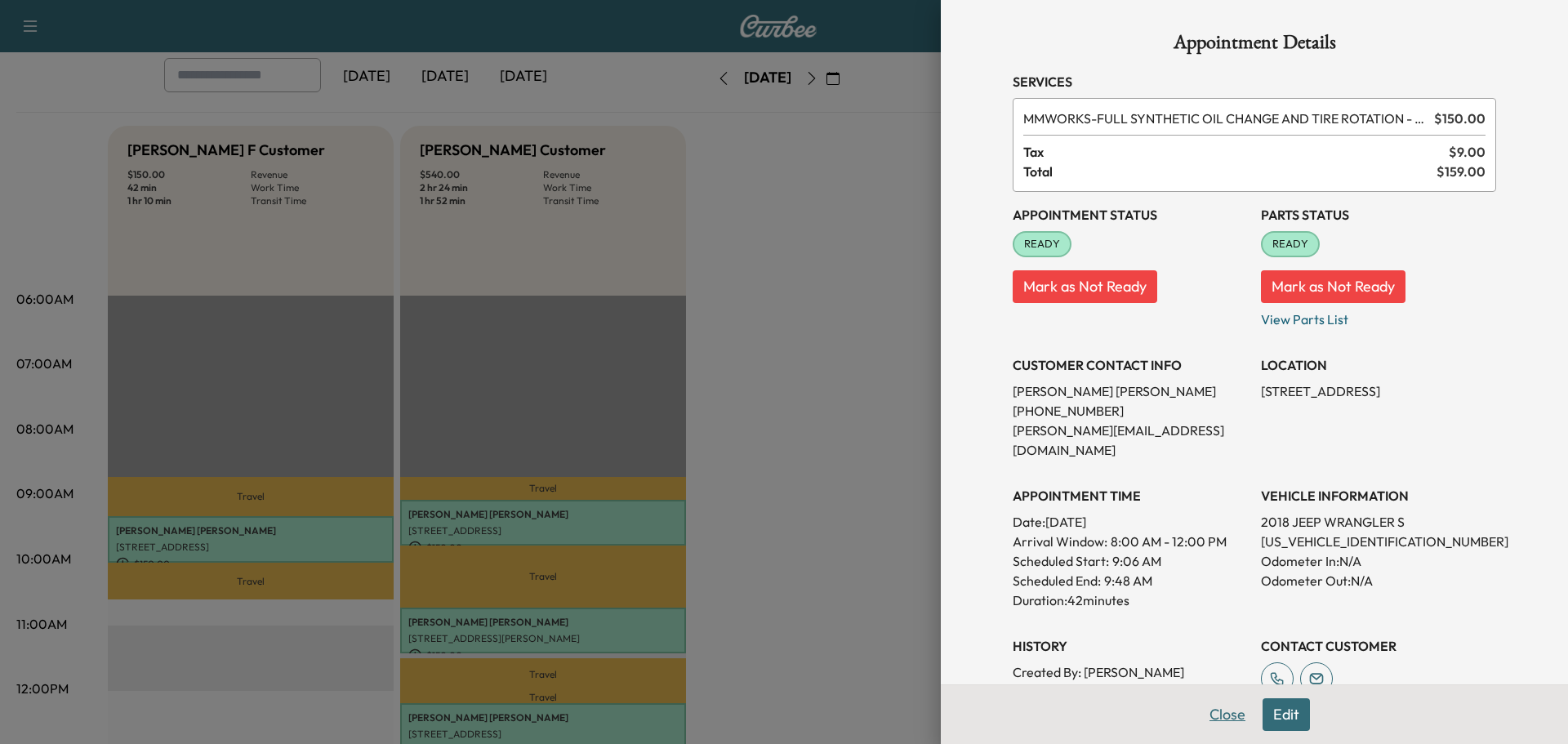
click at [1217, 708] on button "Close" at bounding box center [1228, 715] width 57 height 32
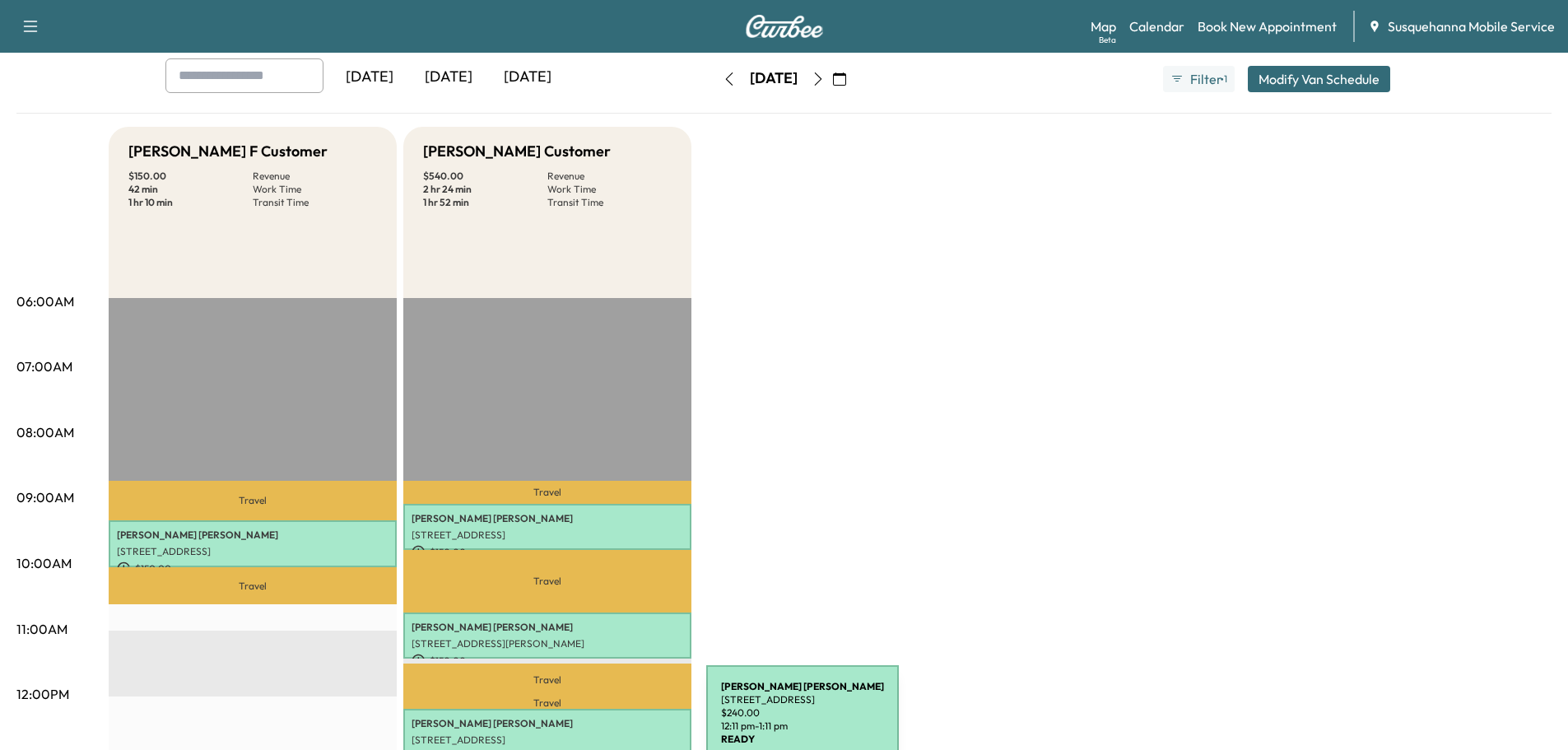
scroll to position [176, 0]
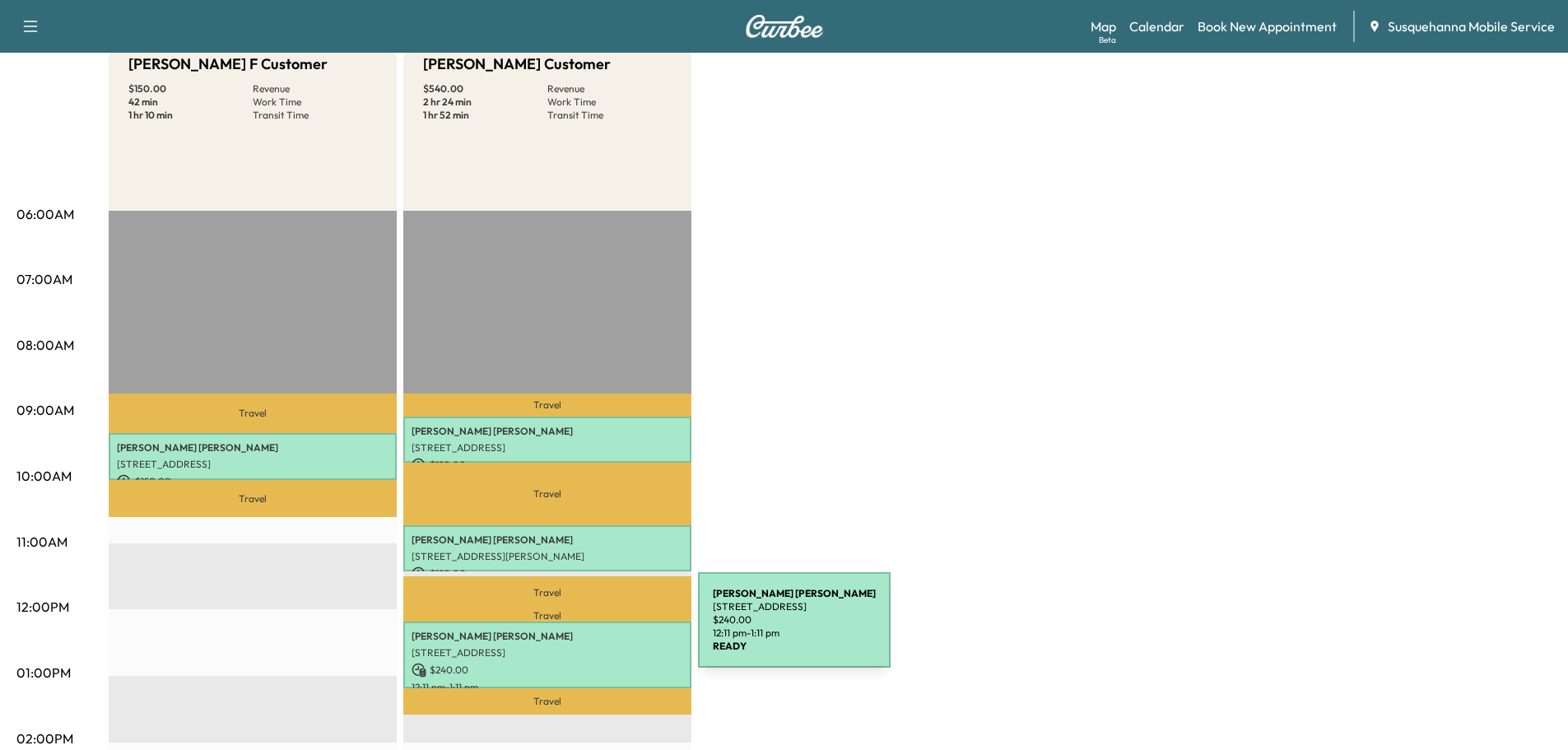
click at [575, 631] on p "PRESTON EBERLY" at bounding box center [547, 637] width 271 height 13
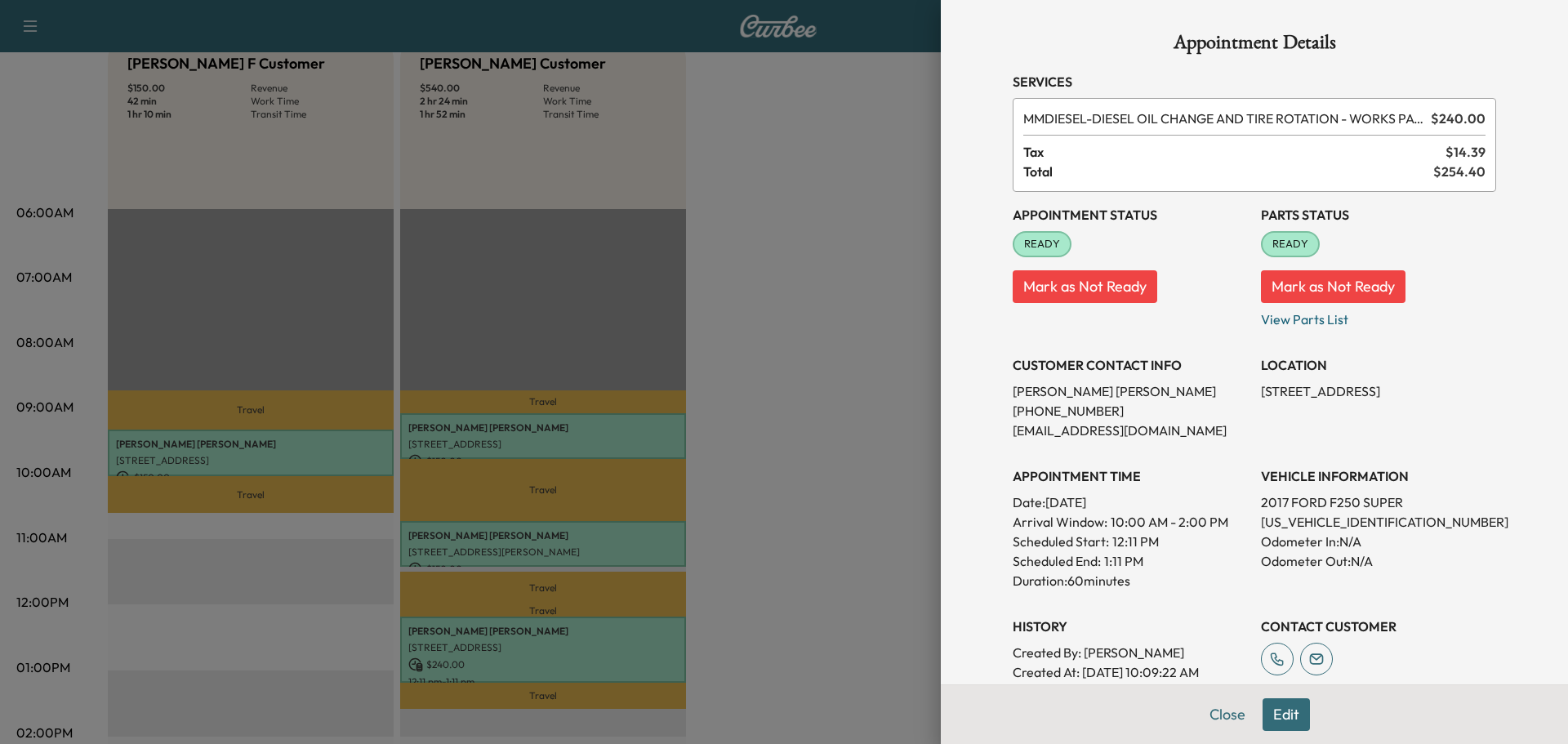
click at [1271, 523] on p "1FT7W2BT9HEC13737" at bounding box center [1379, 522] width 235 height 20
copy p "1FT7W2BT9HEC13737"
click at [1221, 715] on button "Close" at bounding box center [1228, 715] width 57 height 32
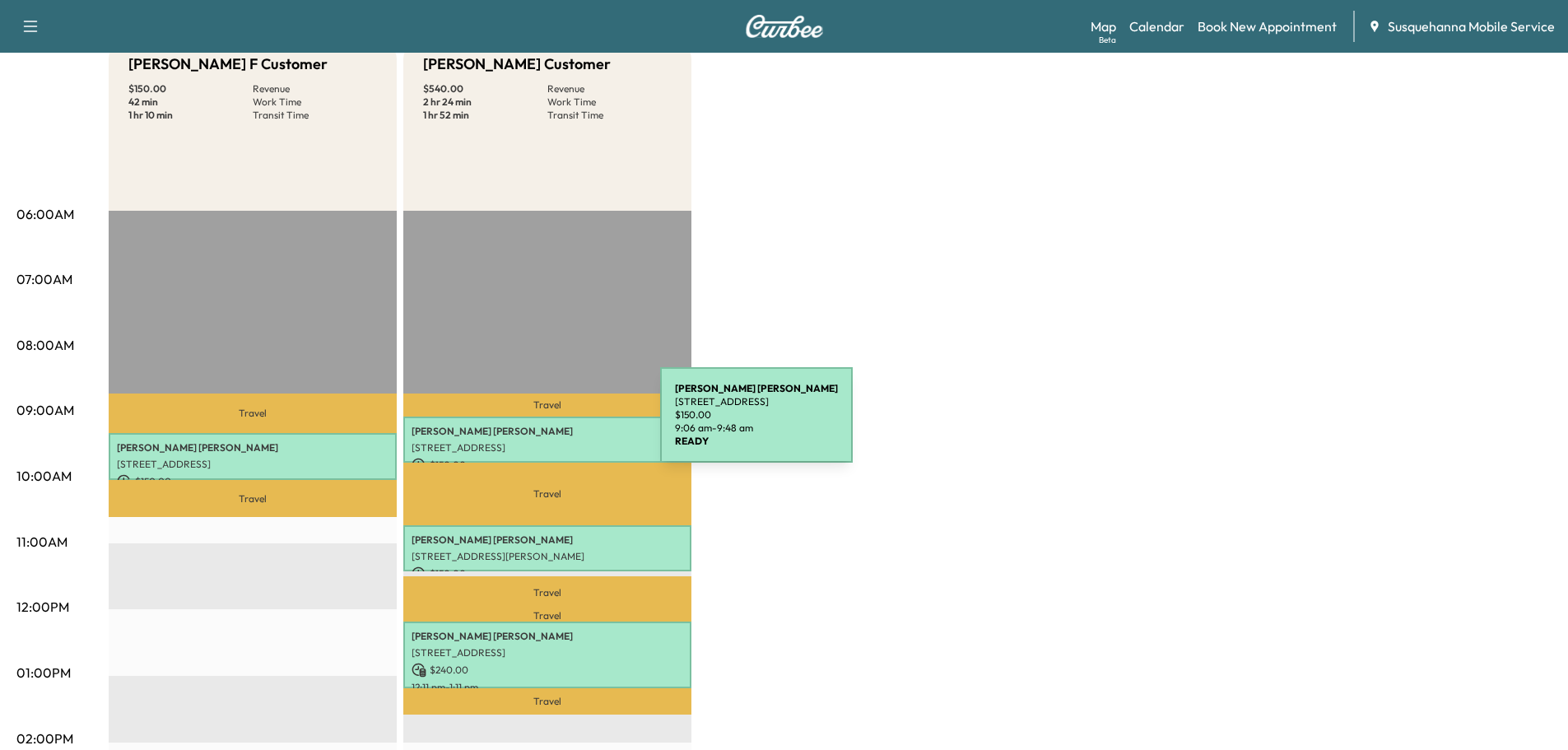
click at [537, 425] on p "KARL ROSS" at bounding box center [547, 432] width 271 height 13
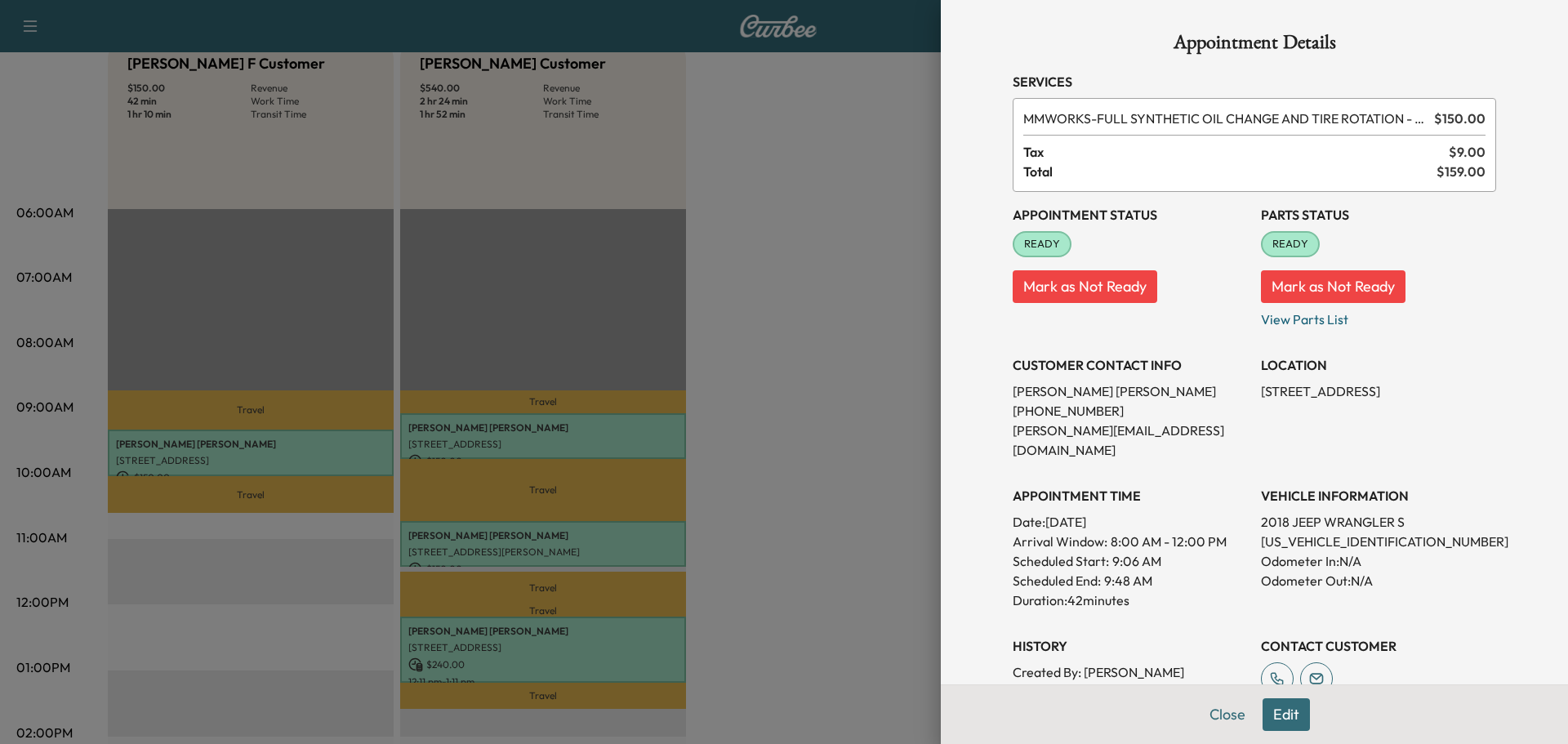
click at [1273, 716] on button "Edit" at bounding box center [1287, 715] width 47 height 32
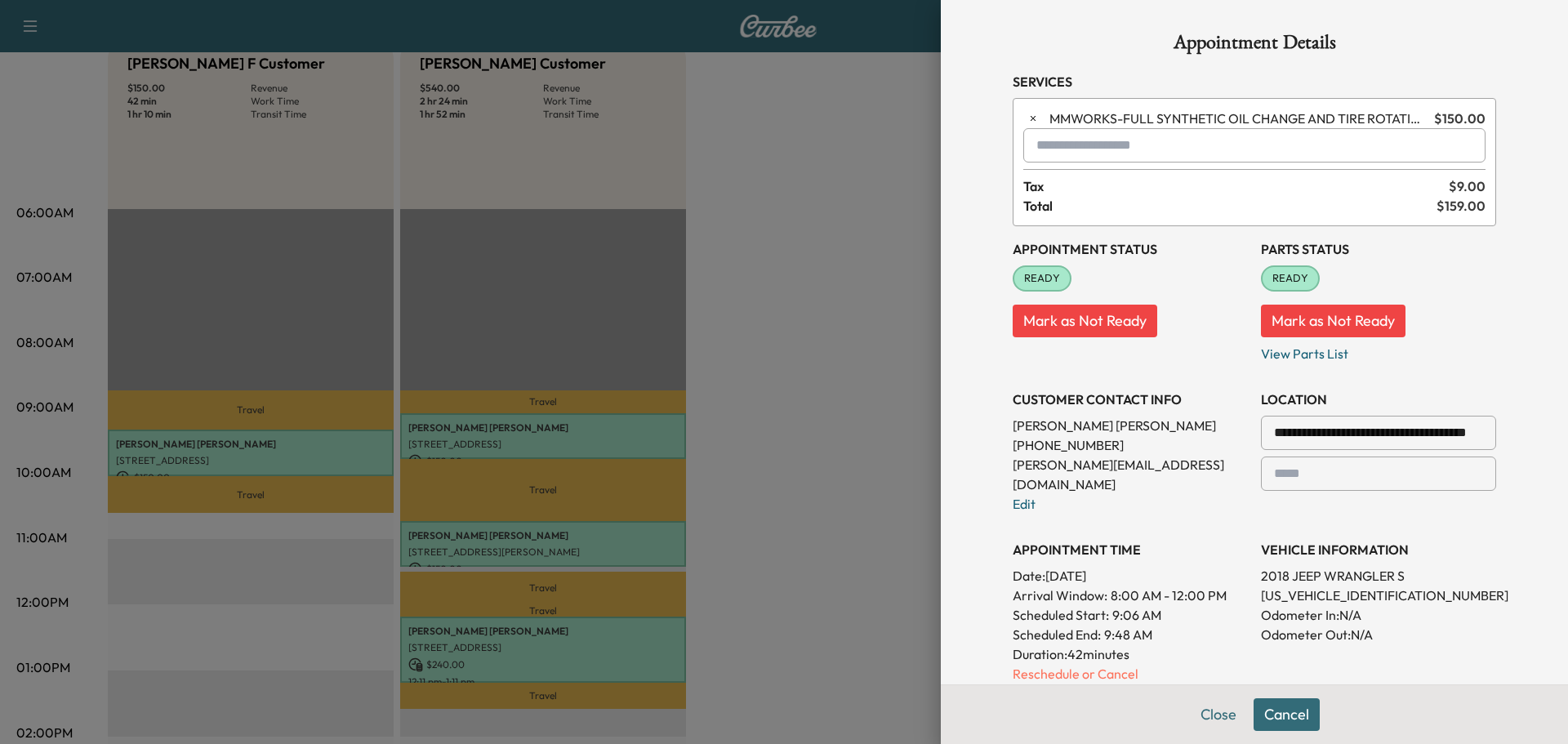
click at [1055, 149] on input "text" at bounding box center [1254, 145] width 462 height 34
type input "***"
click at [1210, 717] on button "Close" at bounding box center [1218, 715] width 57 height 32
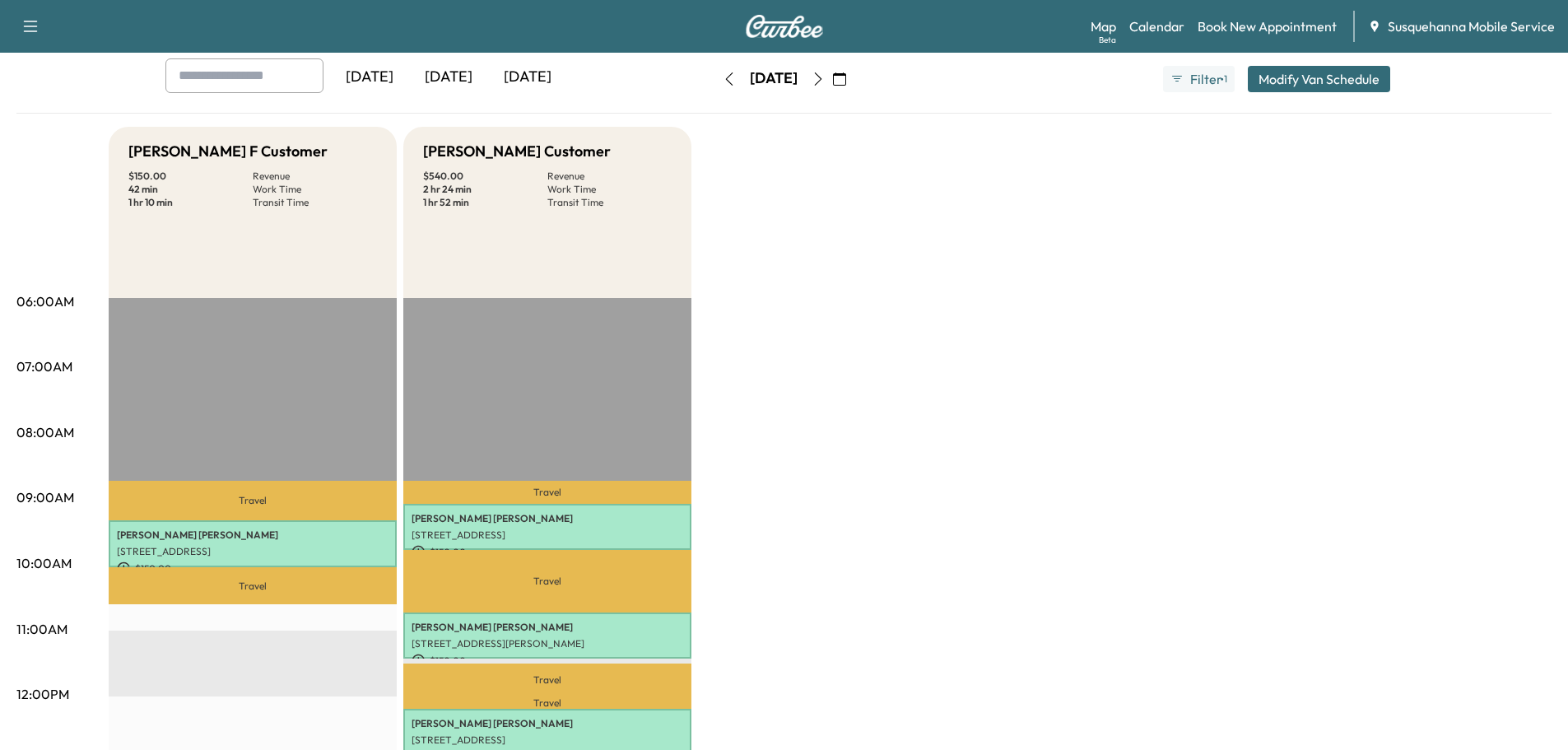
scroll to position [0, 0]
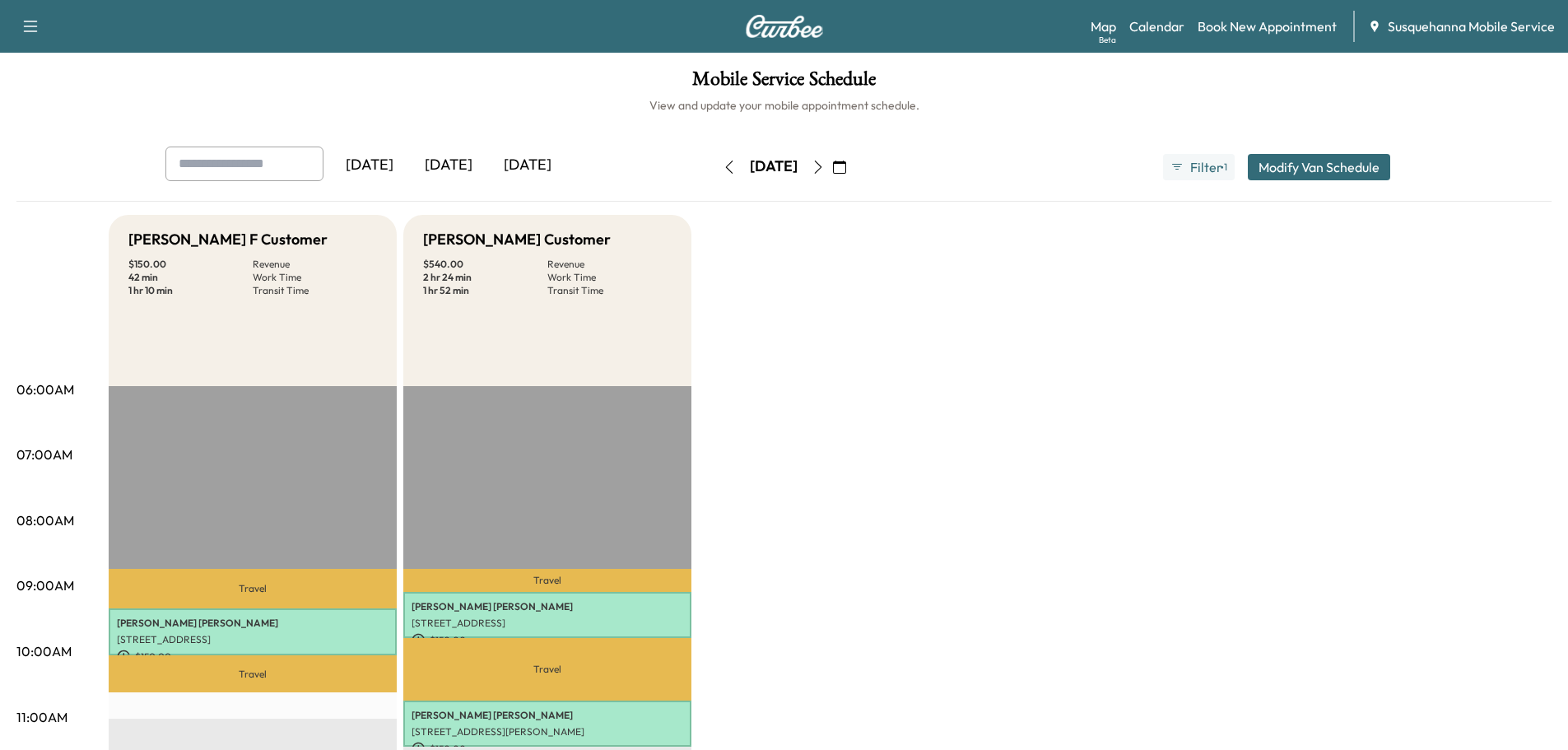
click at [723, 164] on icon "button" at bounding box center [730, 167] width 13 height 13
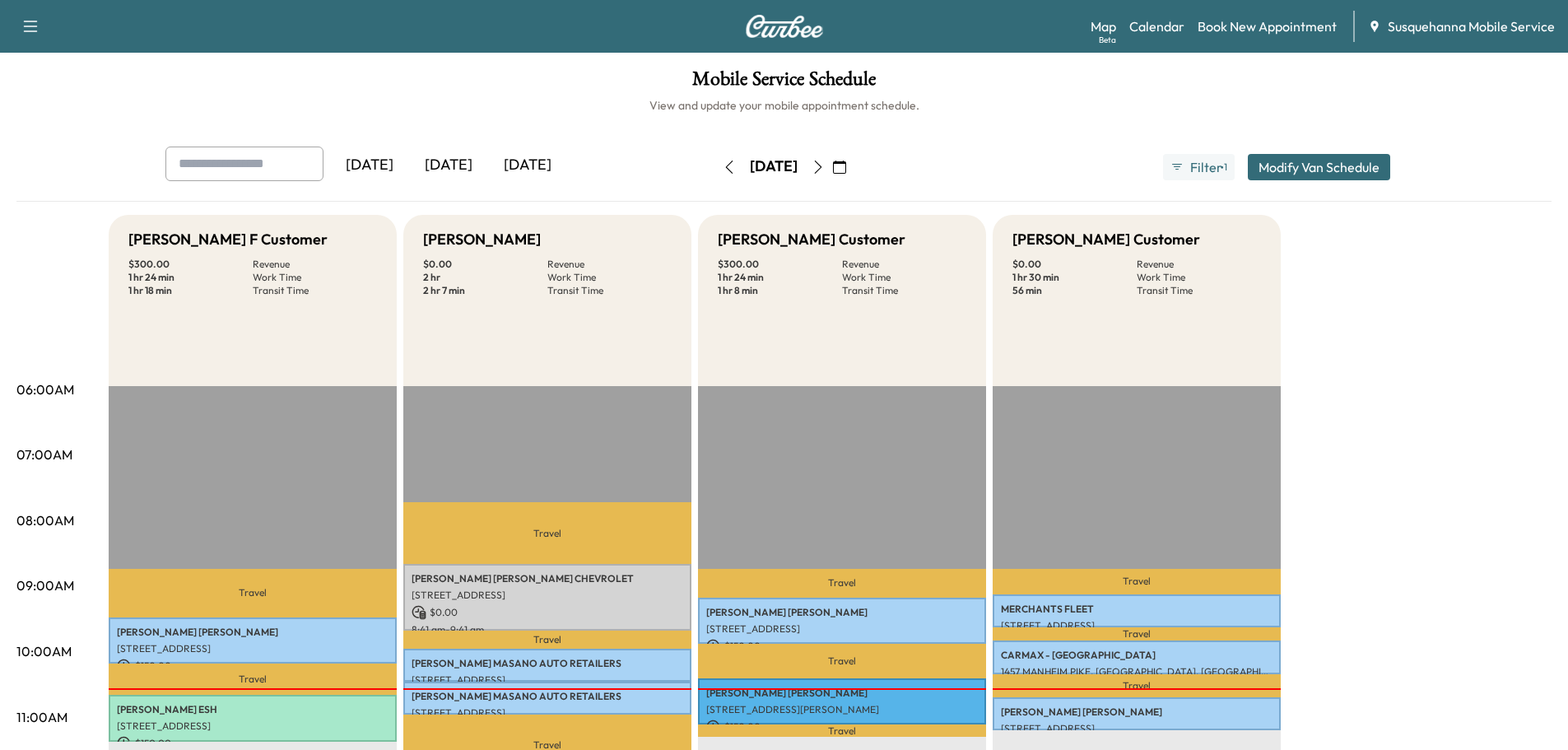
scroll to position [176, 0]
click at [833, 159] on button "button" at bounding box center [817, 167] width 28 height 27
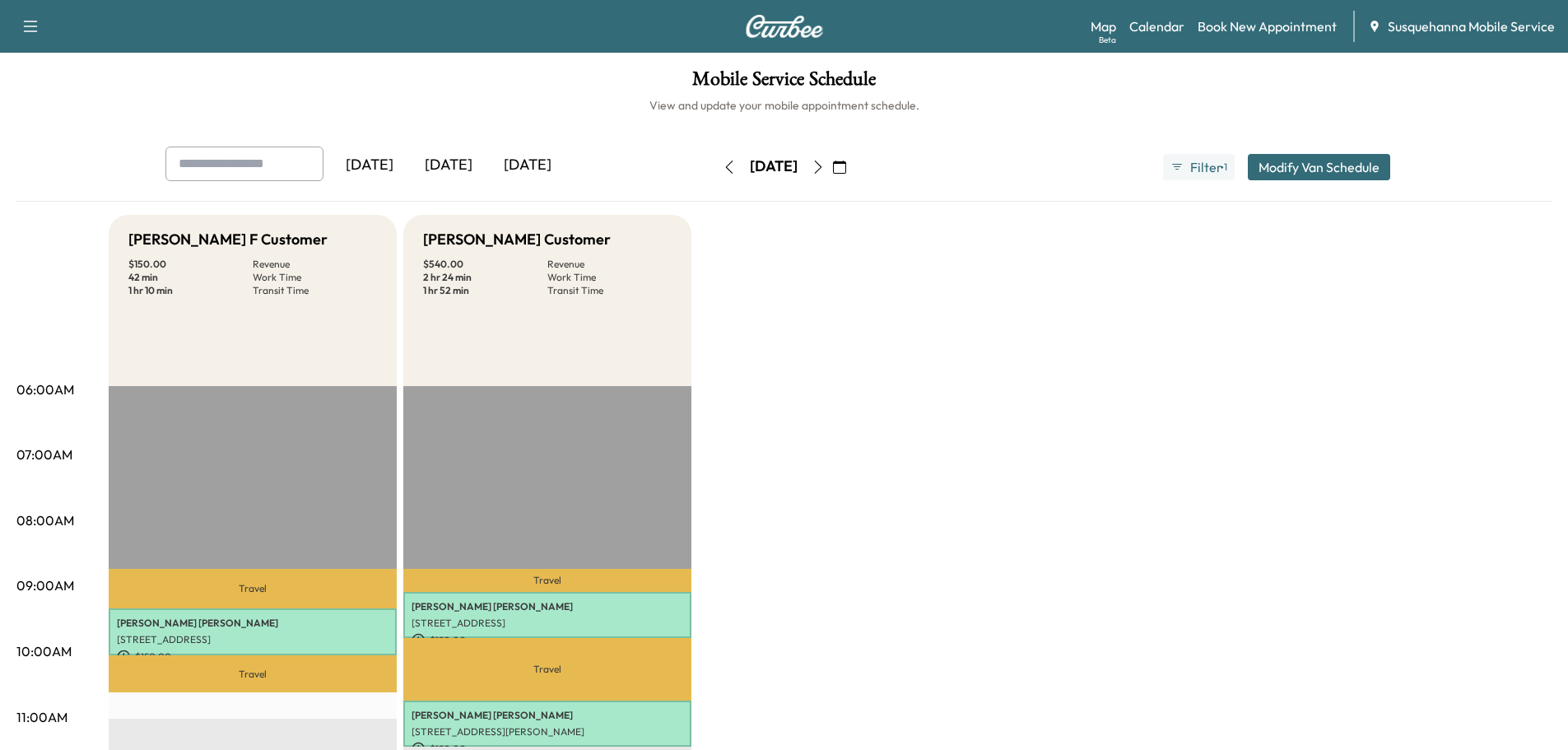
click at [821, 171] on icon "button" at bounding box center [818, 167] width 8 height 13
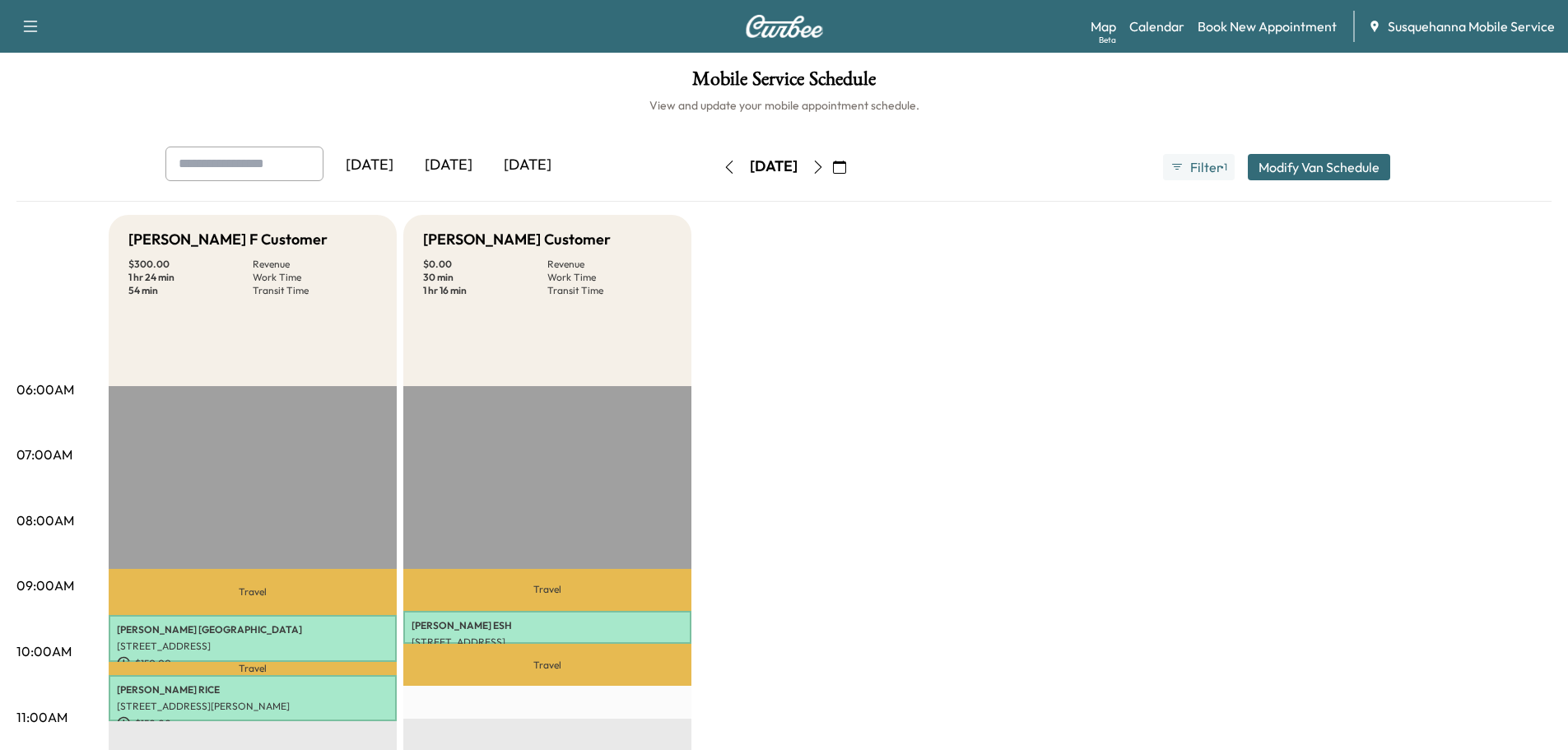
click at [846, 165] on icon "button" at bounding box center [839, 167] width 13 height 13
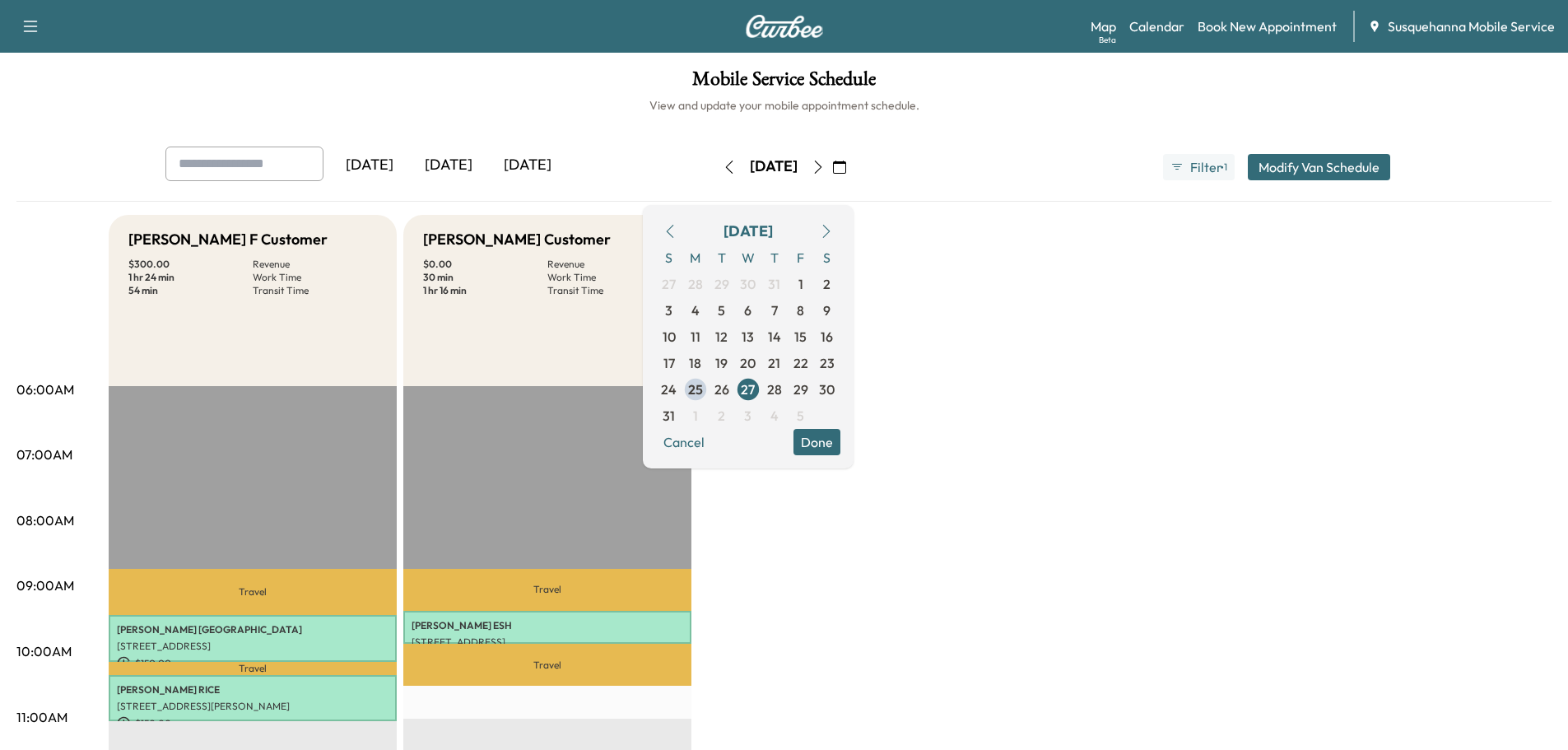
click at [840, 438] on button "Done" at bounding box center [816, 442] width 47 height 27
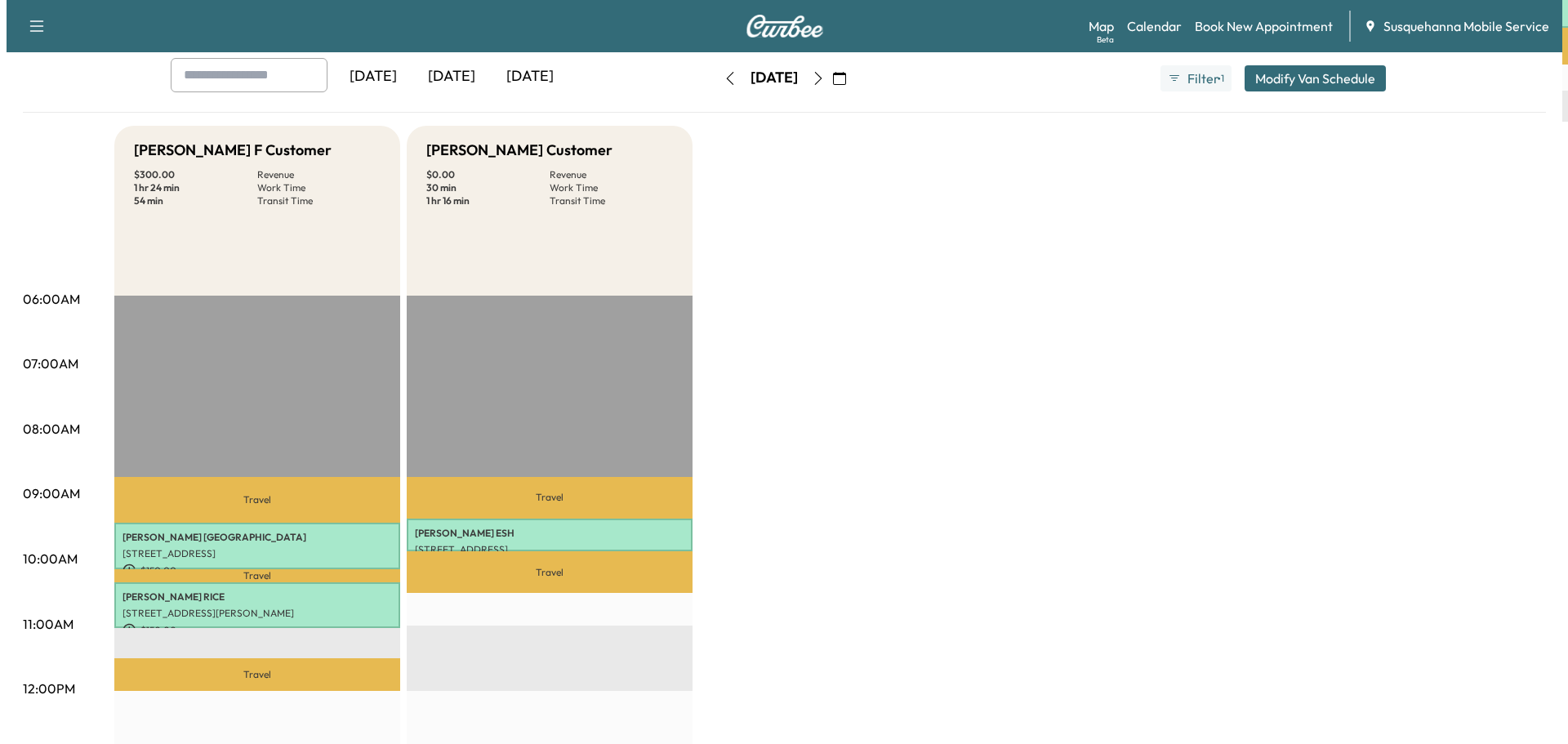
scroll to position [174, 0]
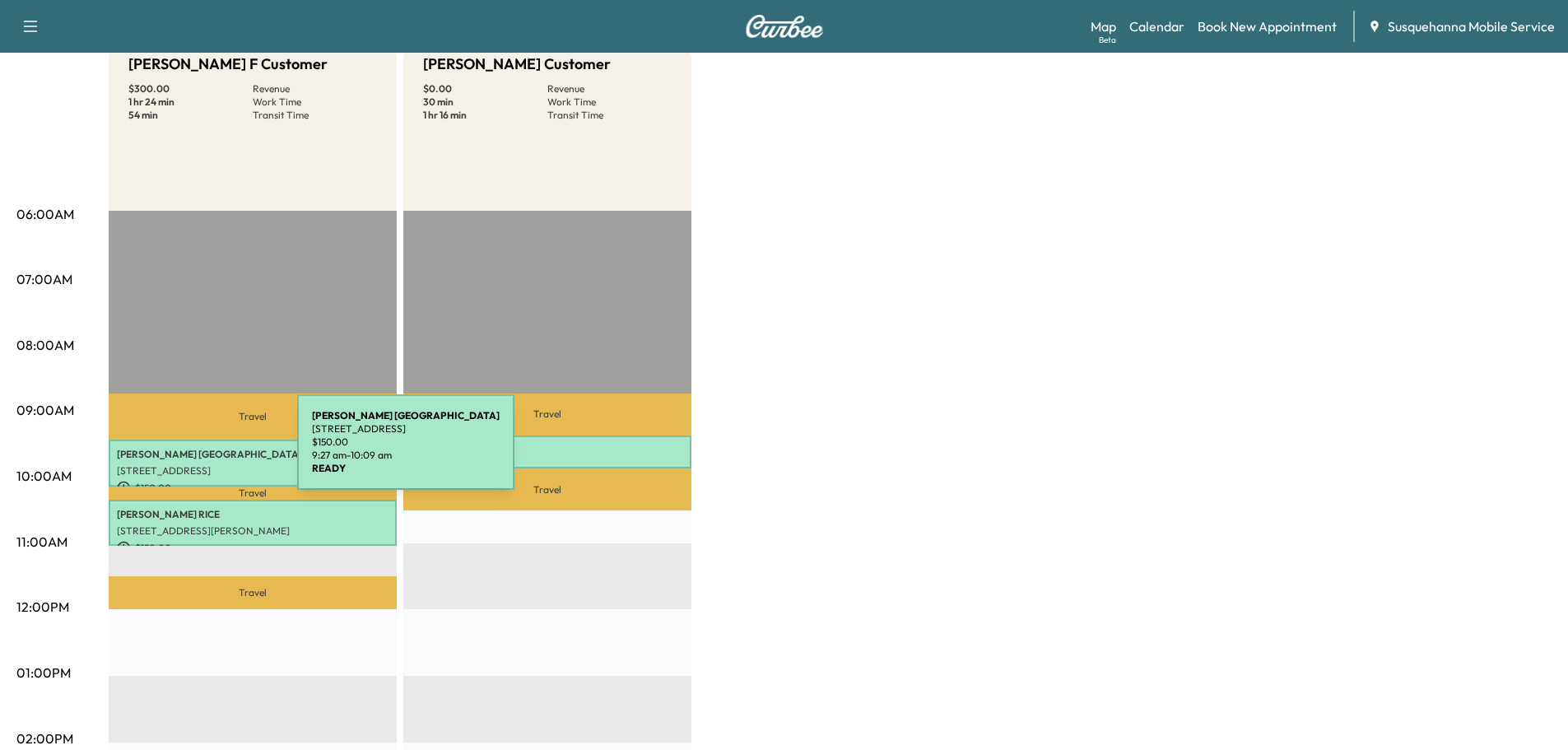
click at [188, 455] on p "[PERSON_NAME]" at bounding box center [252, 455] width 271 height 13
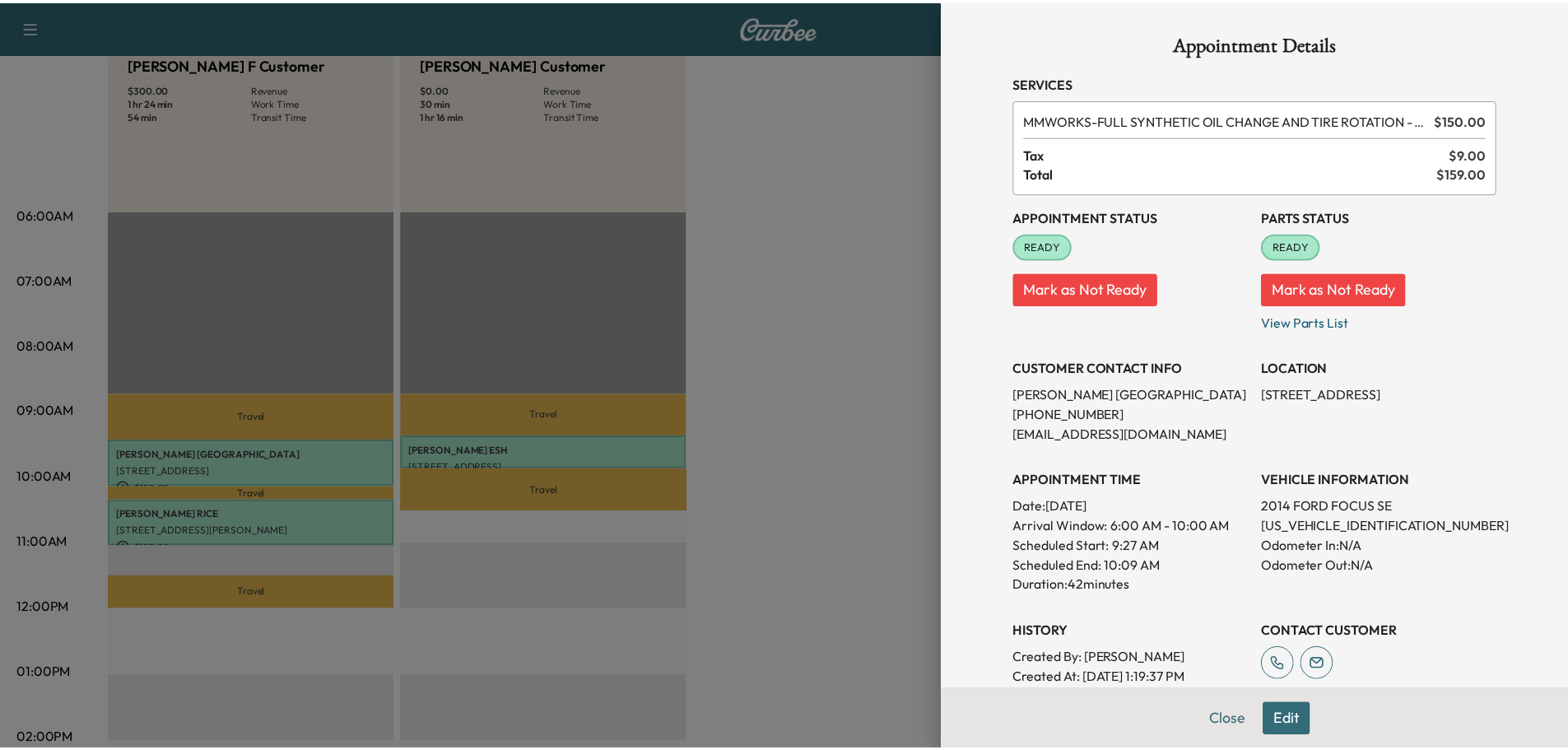
scroll to position [202, 0]
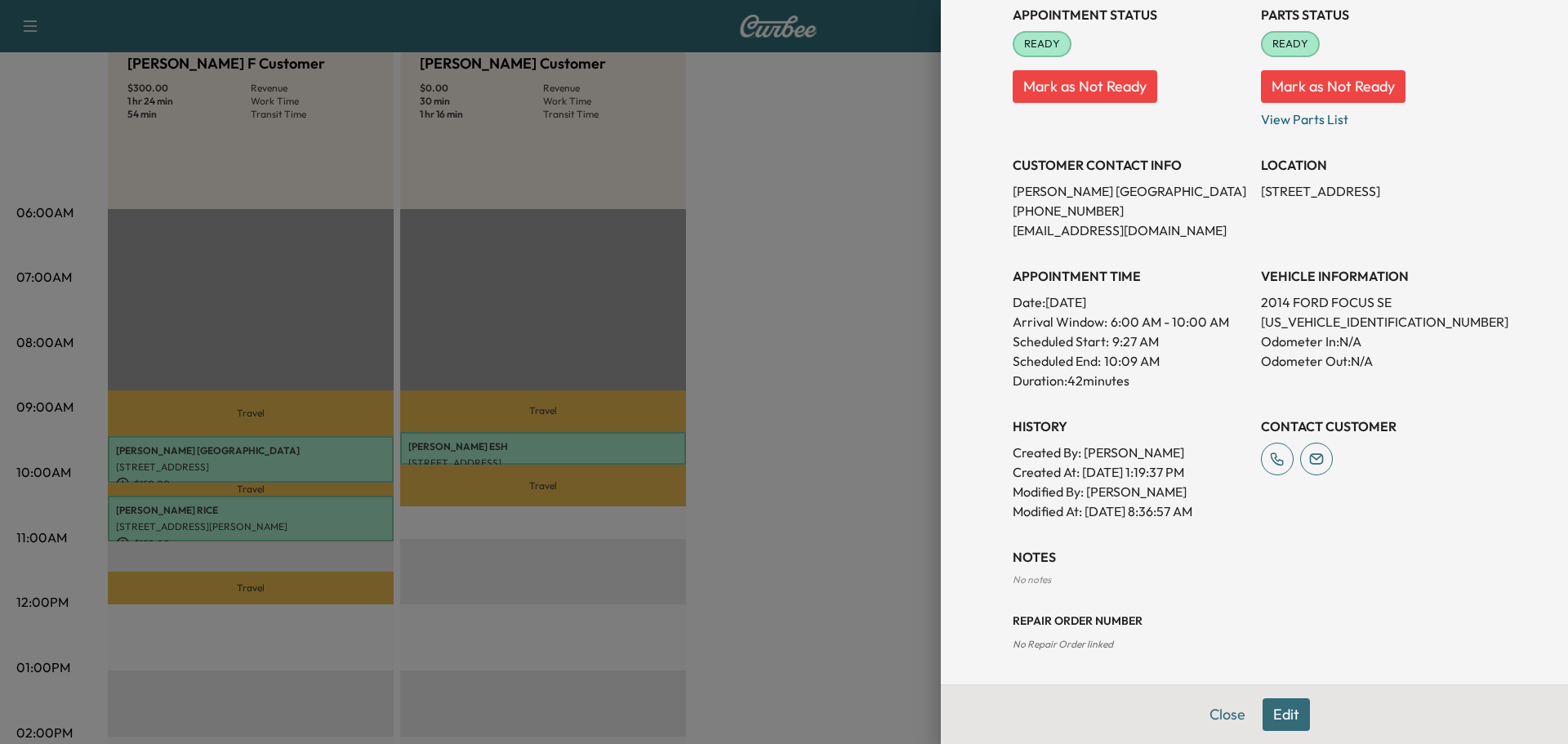
click at [1199, 728] on button "Close" at bounding box center [1228, 715] width 57 height 32
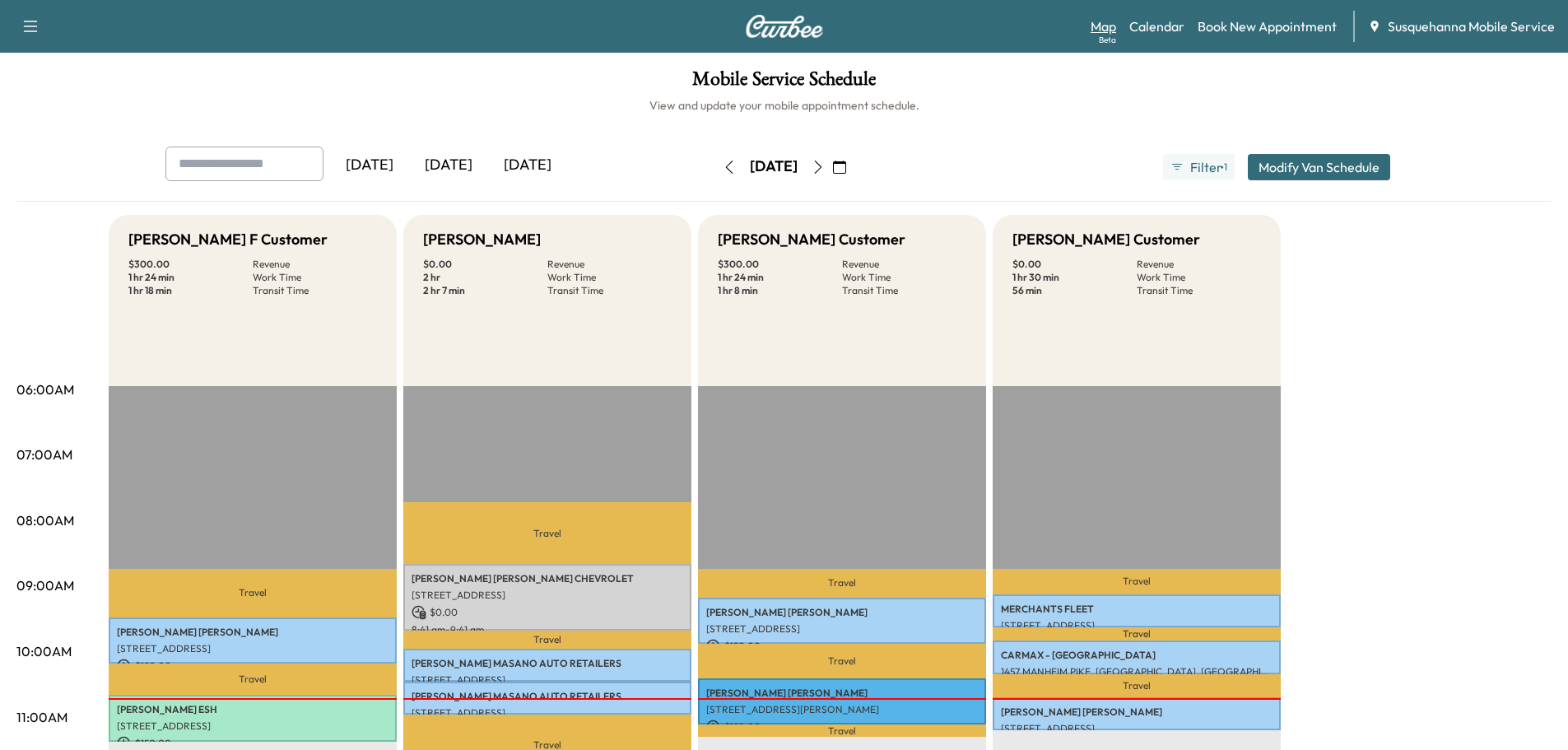
click at [1104, 23] on link "Map Beta" at bounding box center [1103, 26] width 26 height 20
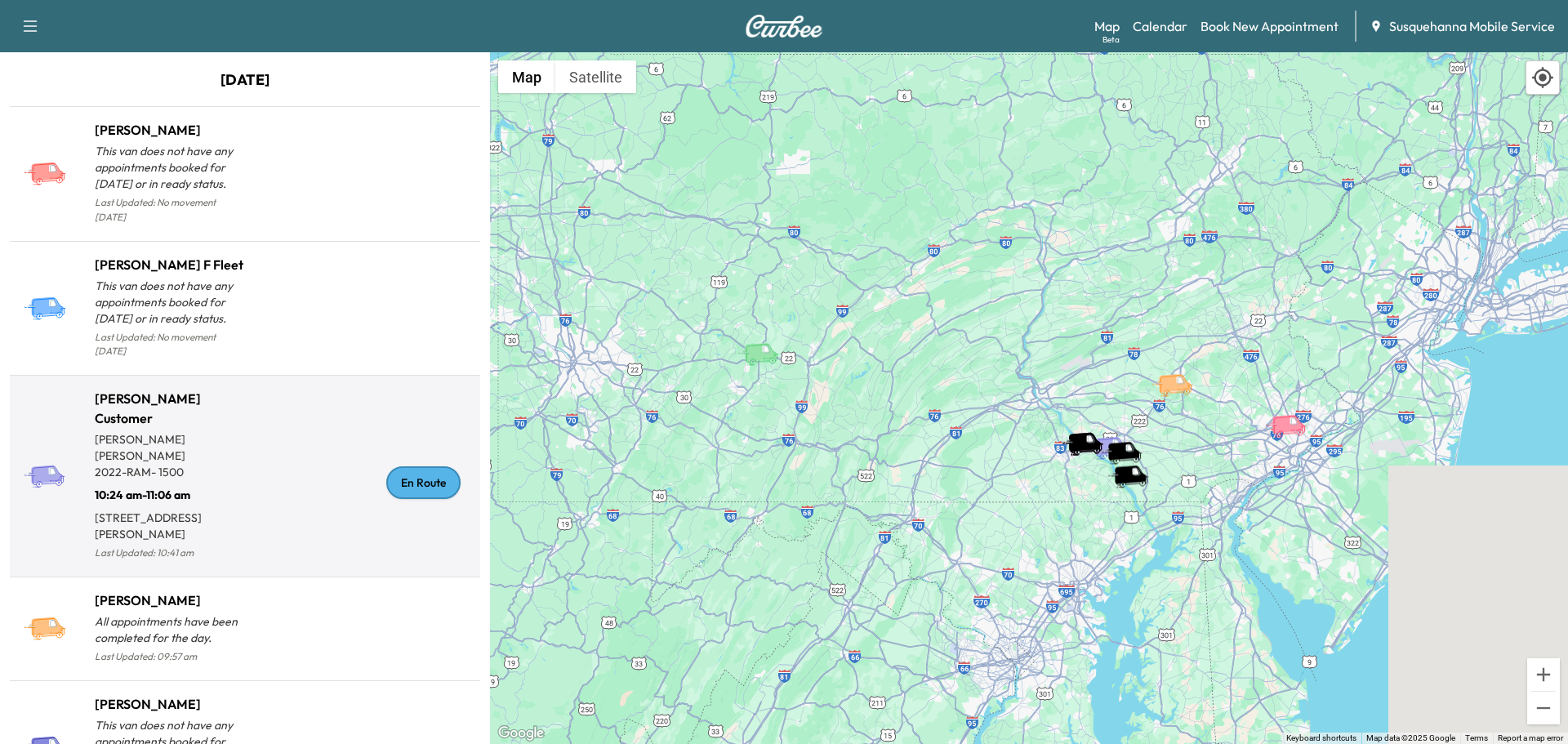
click at [415, 466] on div "En Route" at bounding box center [424, 482] width 74 height 32
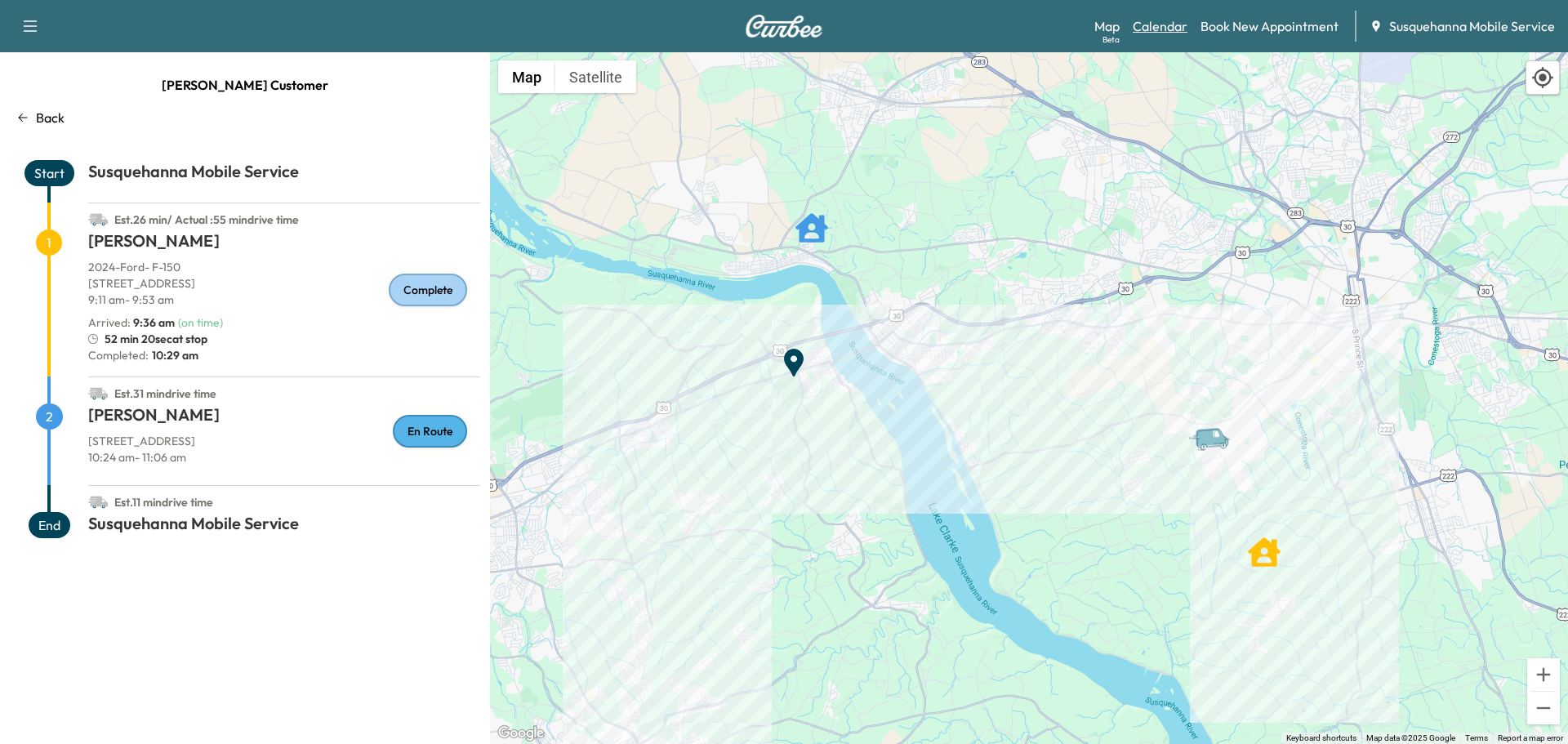
click at [1162, 22] on link "Calendar" at bounding box center [1161, 26] width 55 height 20
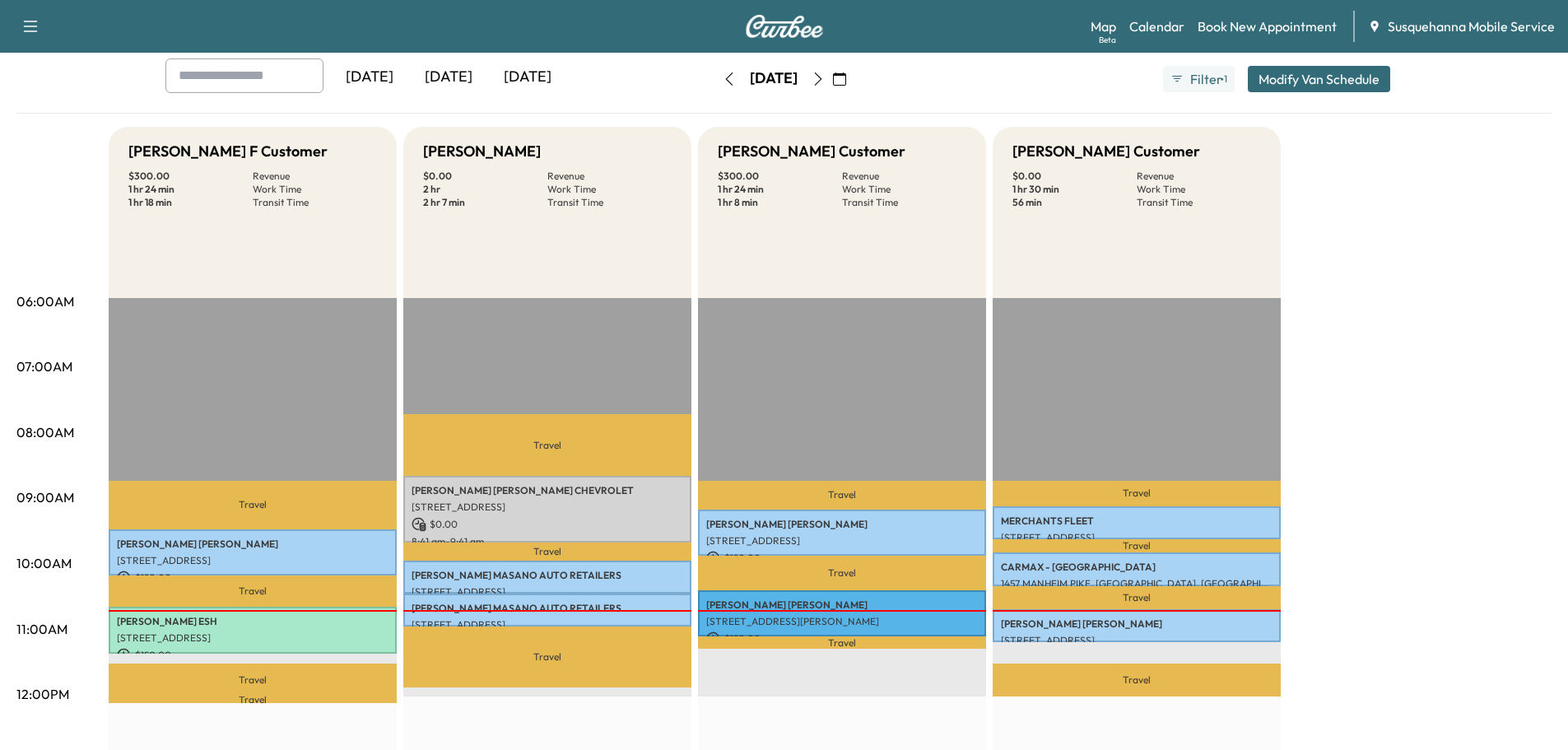
scroll to position [176, 0]
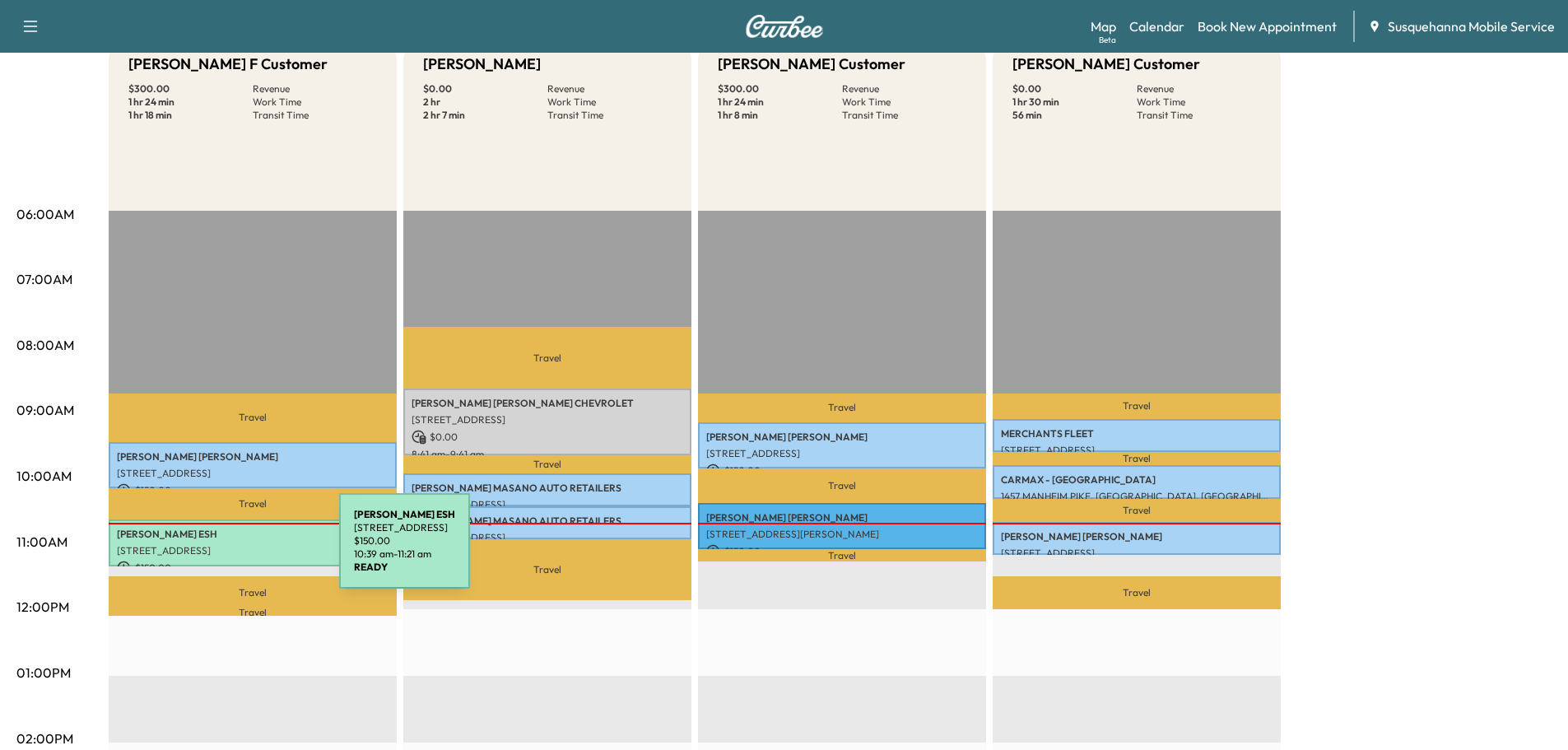
click at [216, 551] on p "[STREET_ADDRESS]" at bounding box center [252, 551] width 271 height 13
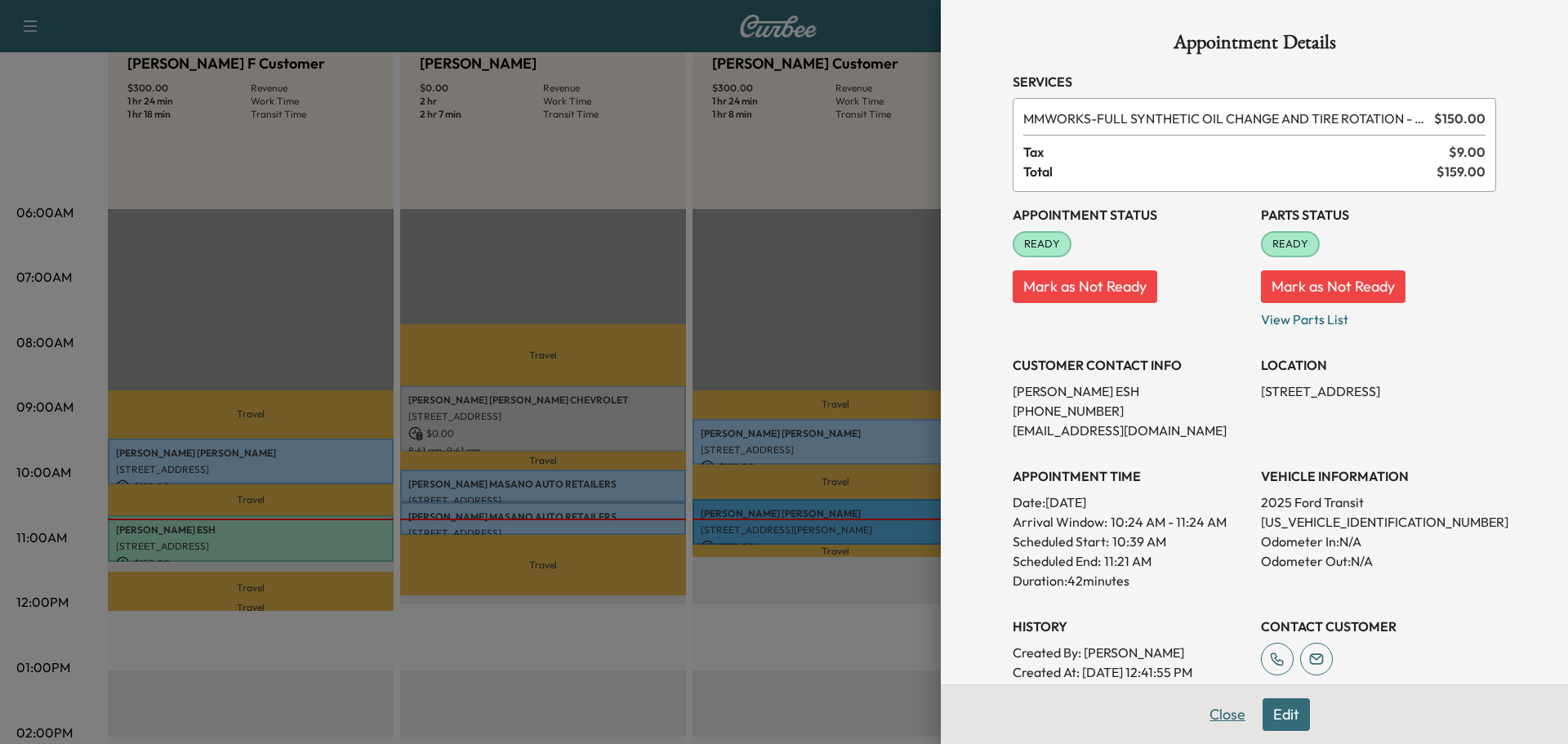
click at [1216, 717] on button "Close" at bounding box center [1228, 715] width 57 height 32
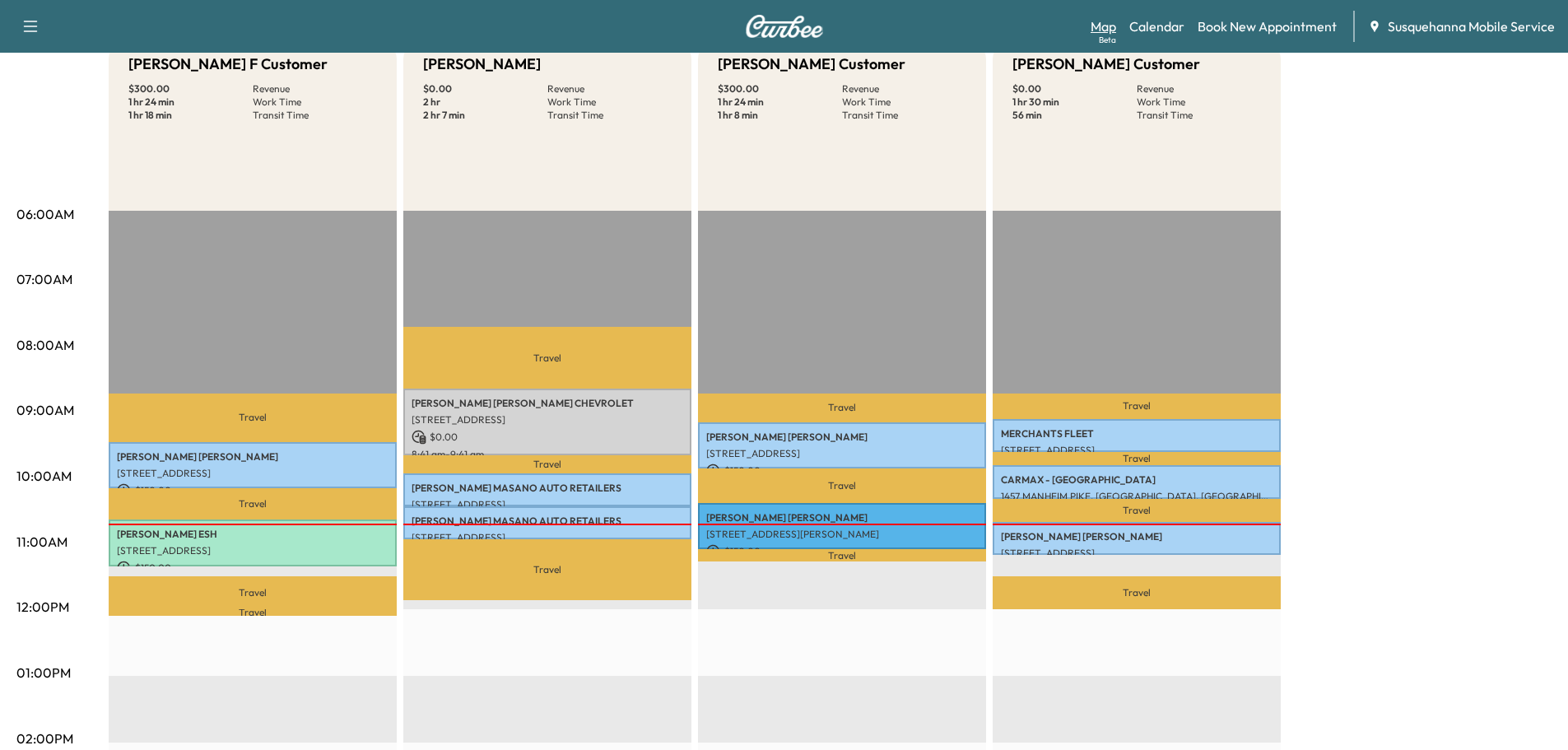
click at [1103, 28] on link "Map Beta" at bounding box center [1103, 26] width 26 height 20
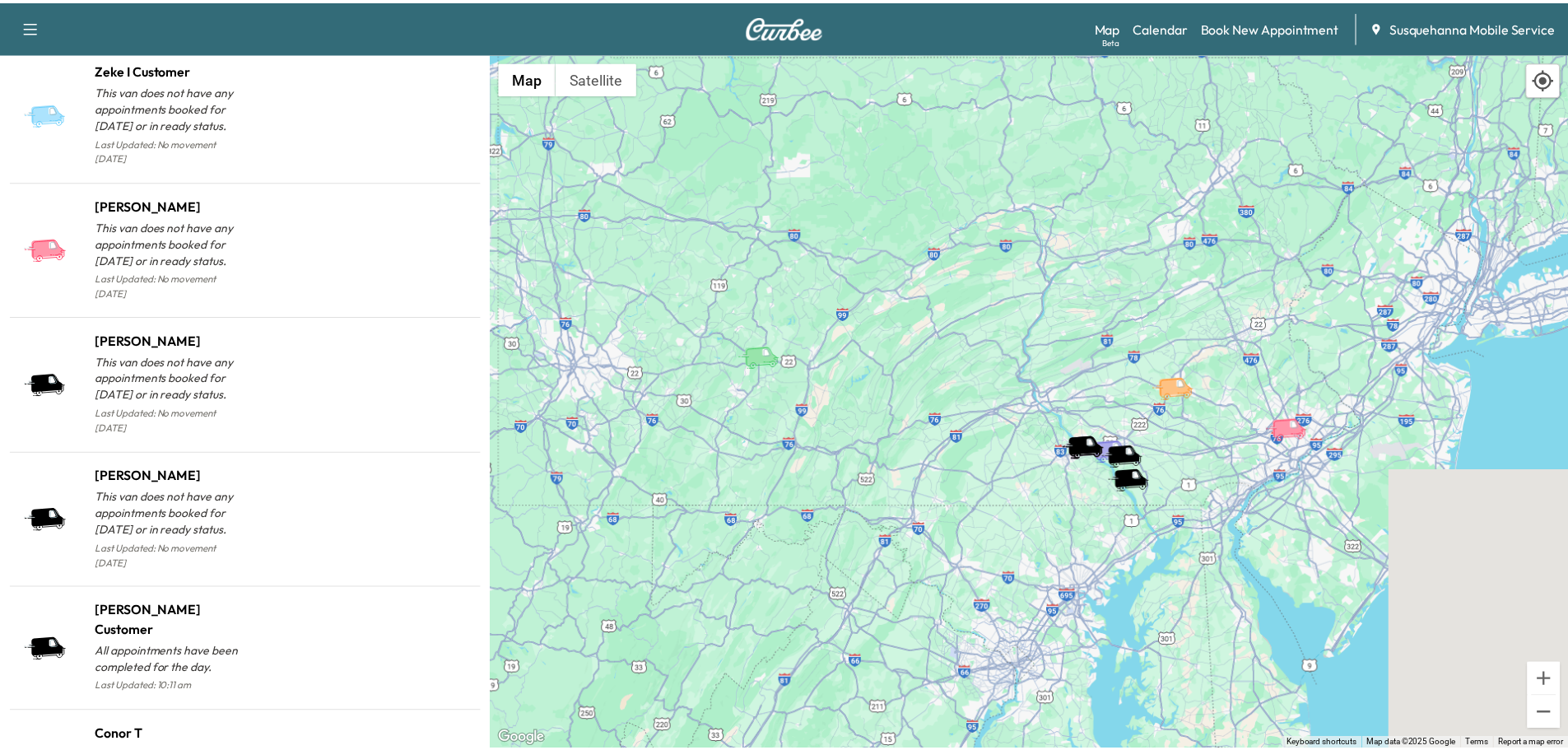
scroll to position [1542, 0]
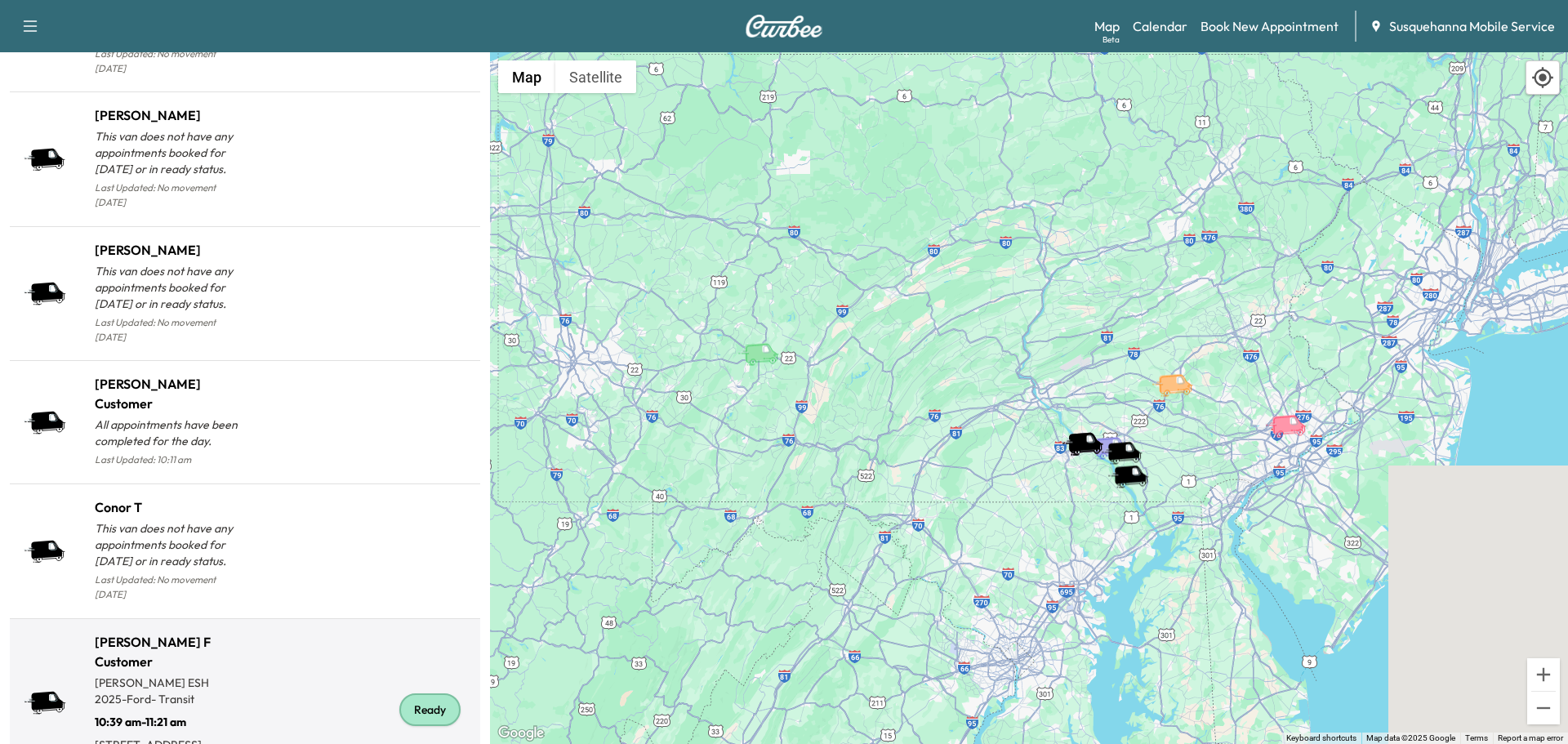
click at [431, 694] on div "Ready" at bounding box center [430, 710] width 62 height 32
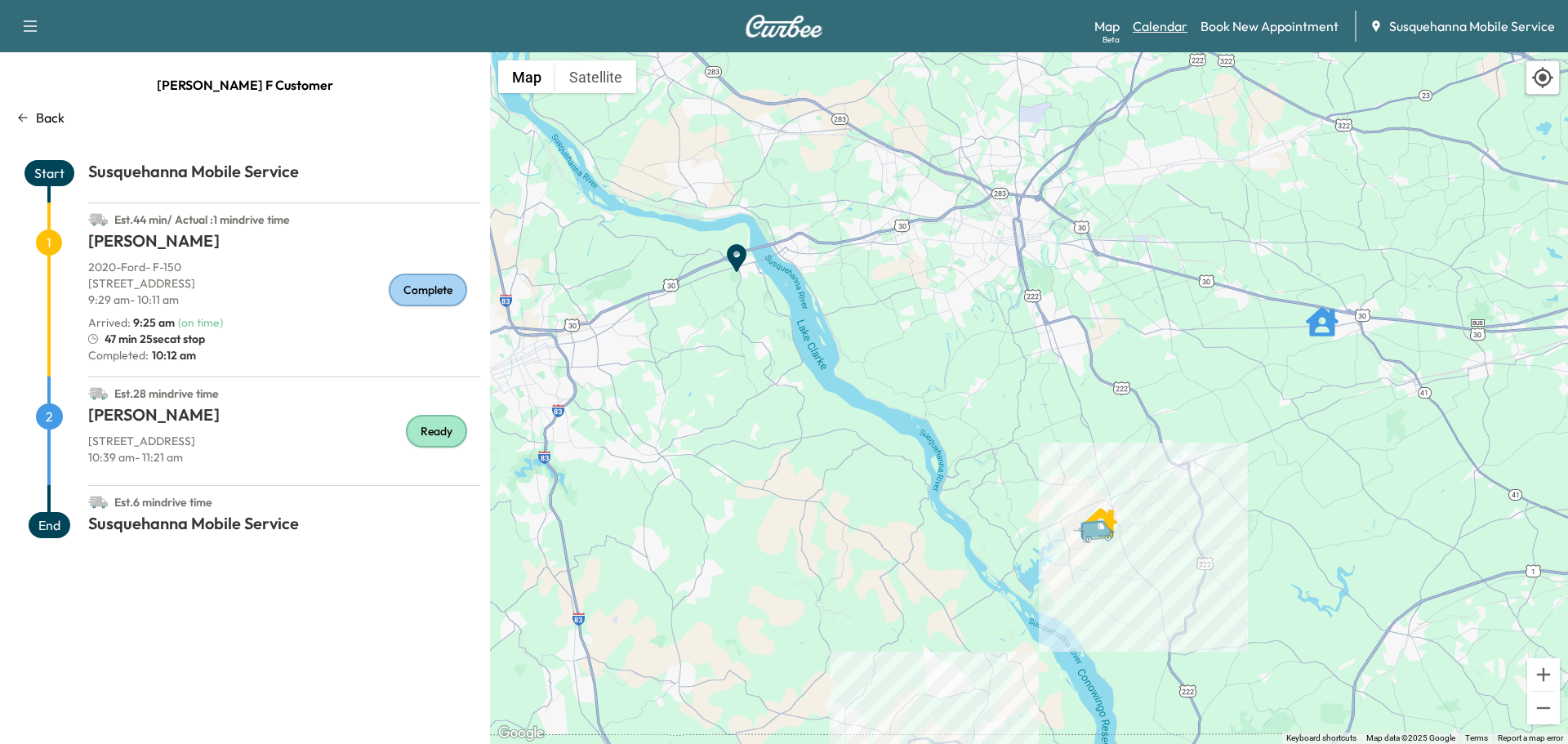
click at [1156, 22] on link "Calendar" at bounding box center [1161, 26] width 55 height 20
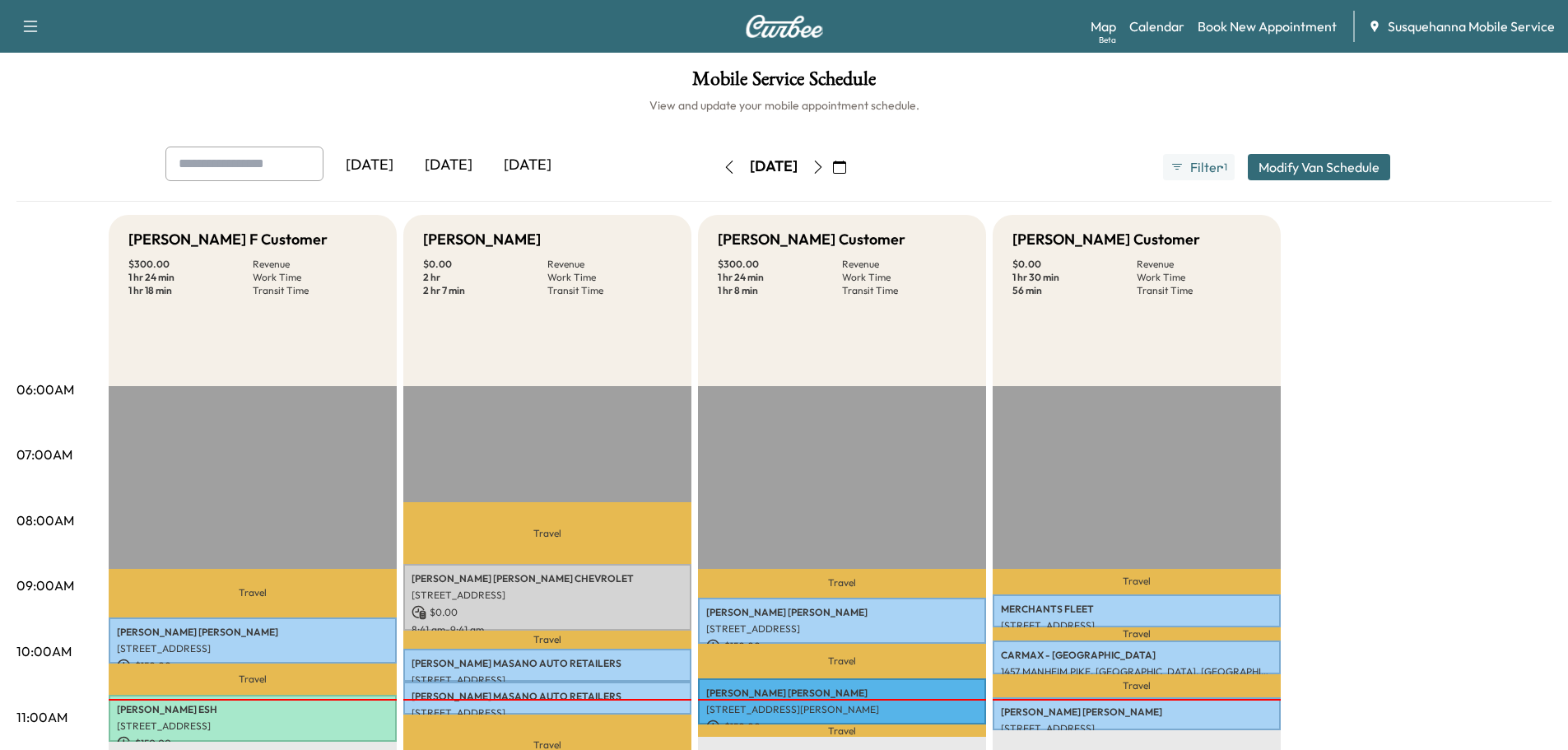
click at [825, 166] on icon "button" at bounding box center [818, 167] width 13 height 13
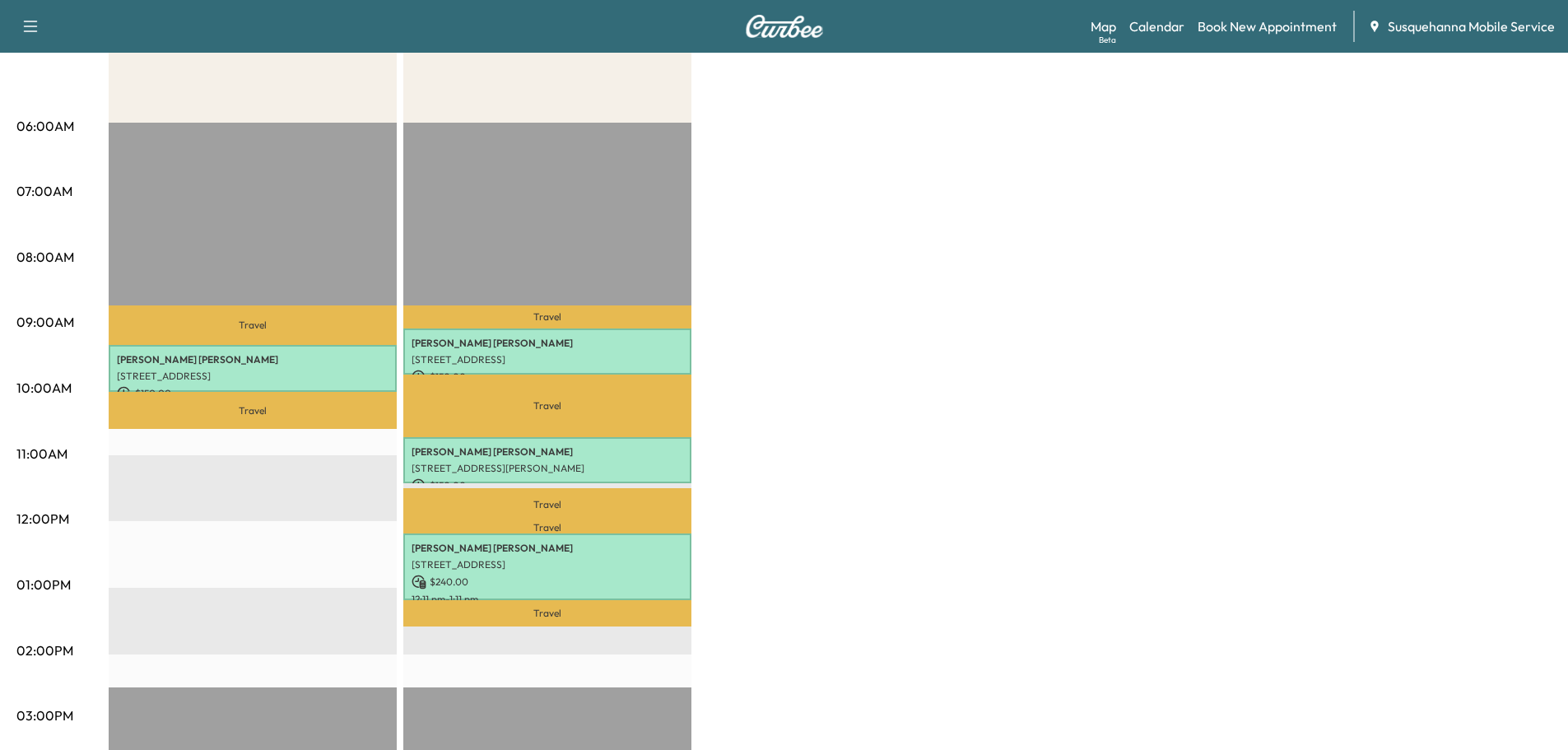
scroll to position [88, 0]
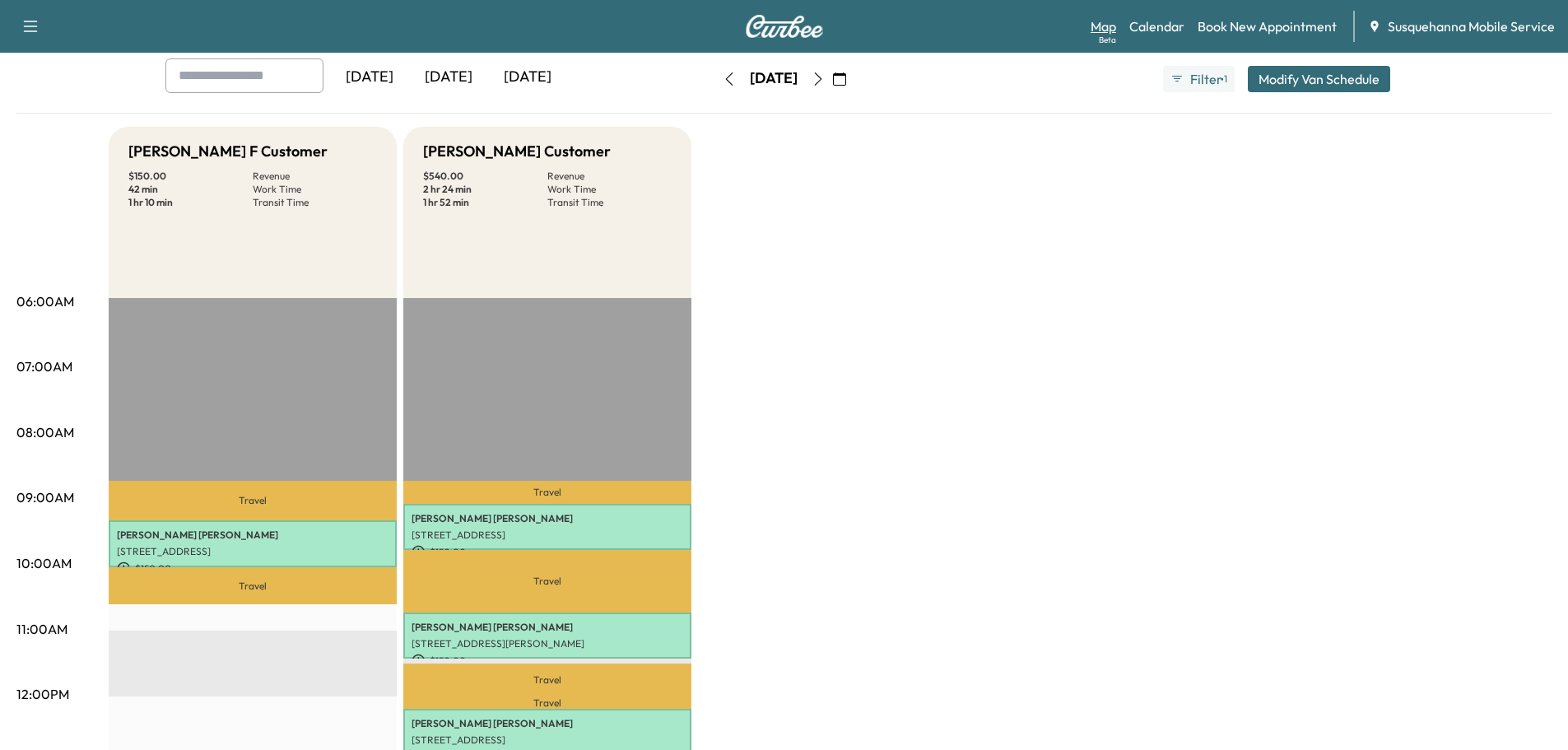
click at [1093, 30] on link "Map Beta" at bounding box center [1103, 26] width 26 height 20
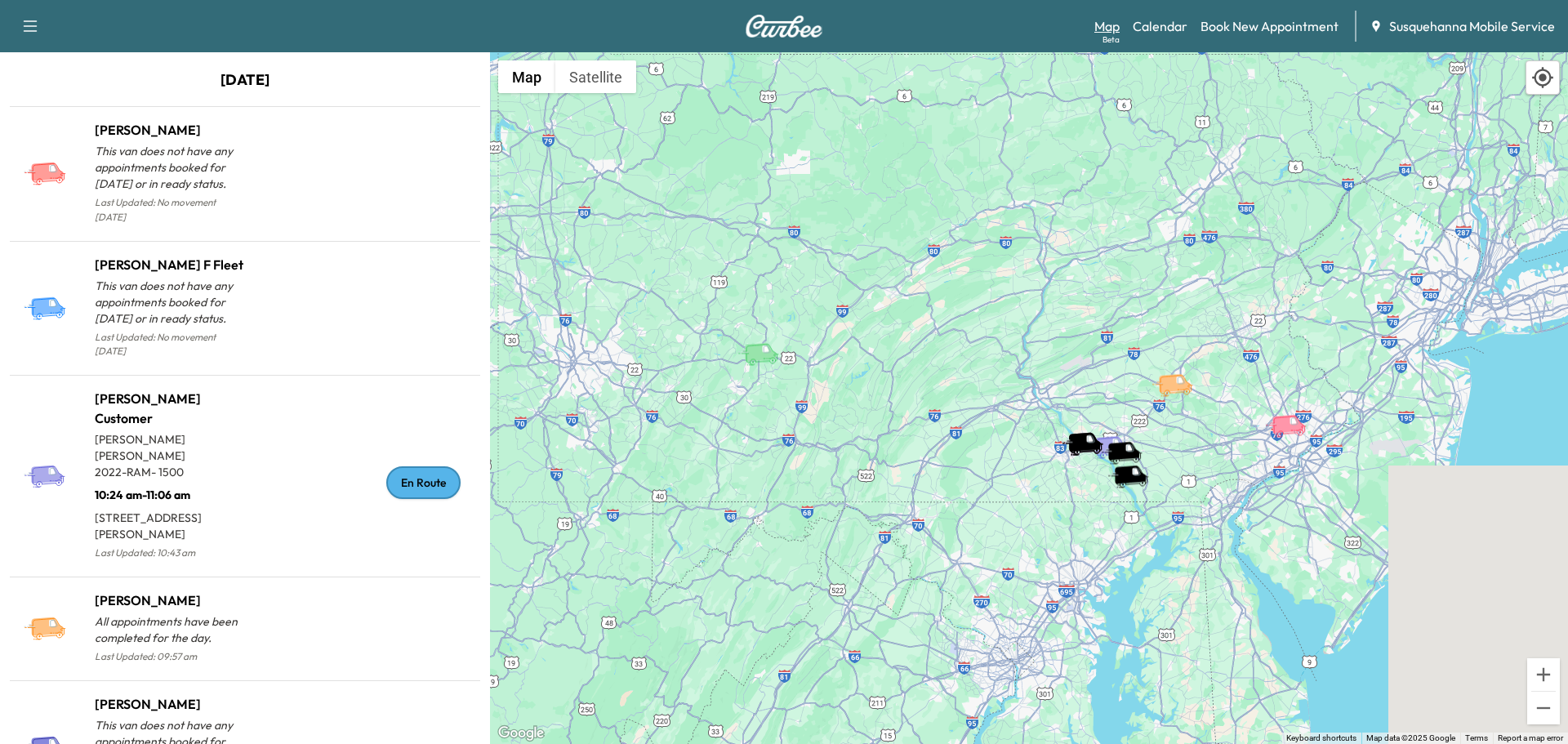
click at [1096, 28] on link "Map Beta" at bounding box center [1107, 26] width 26 height 20
click at [1143, 27] on link "Calendar" at bounding box center [1161, 26] width 55 height 20
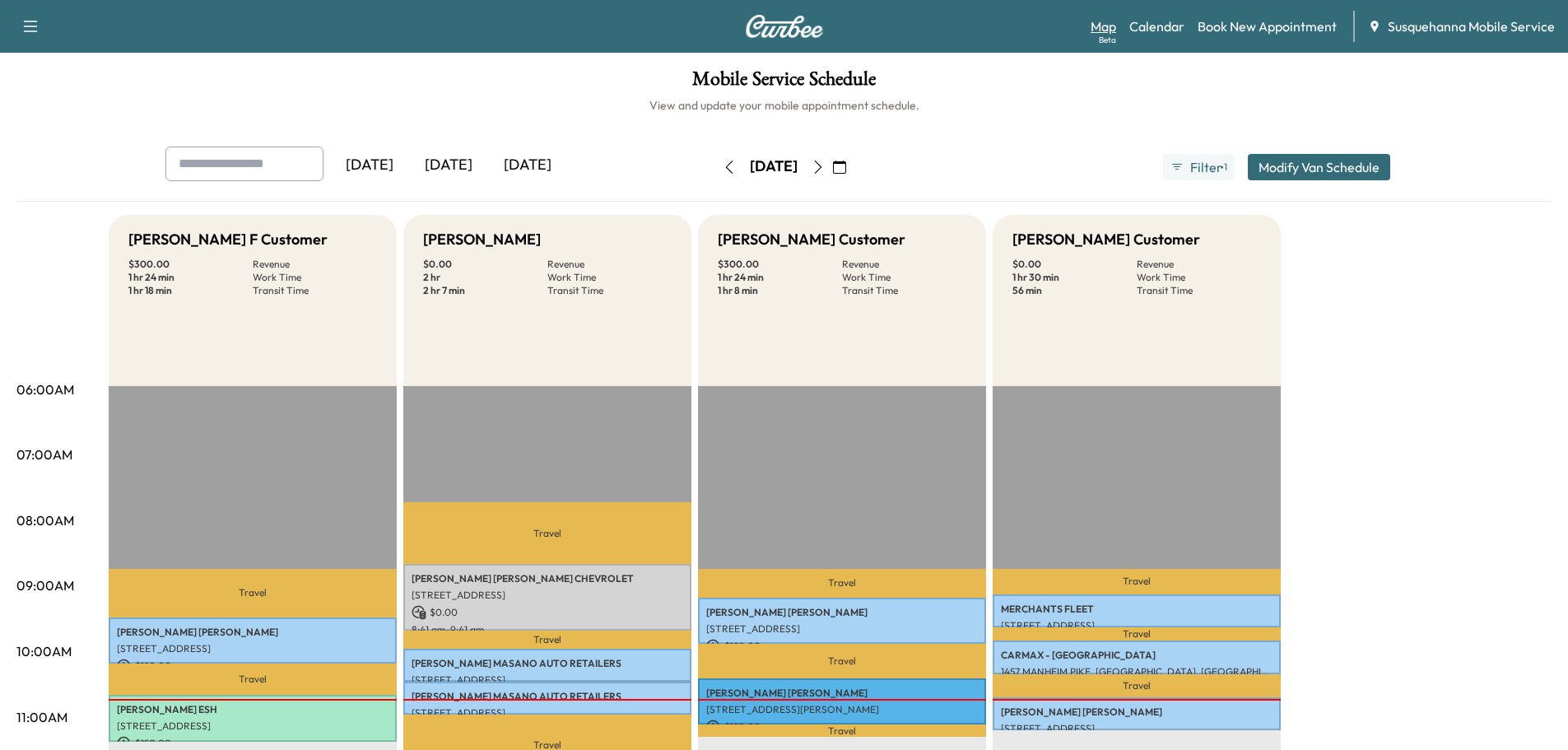
click at [1112, 30] on link "Map Beta" at bounding box center [1103, 26] width 26 height 20
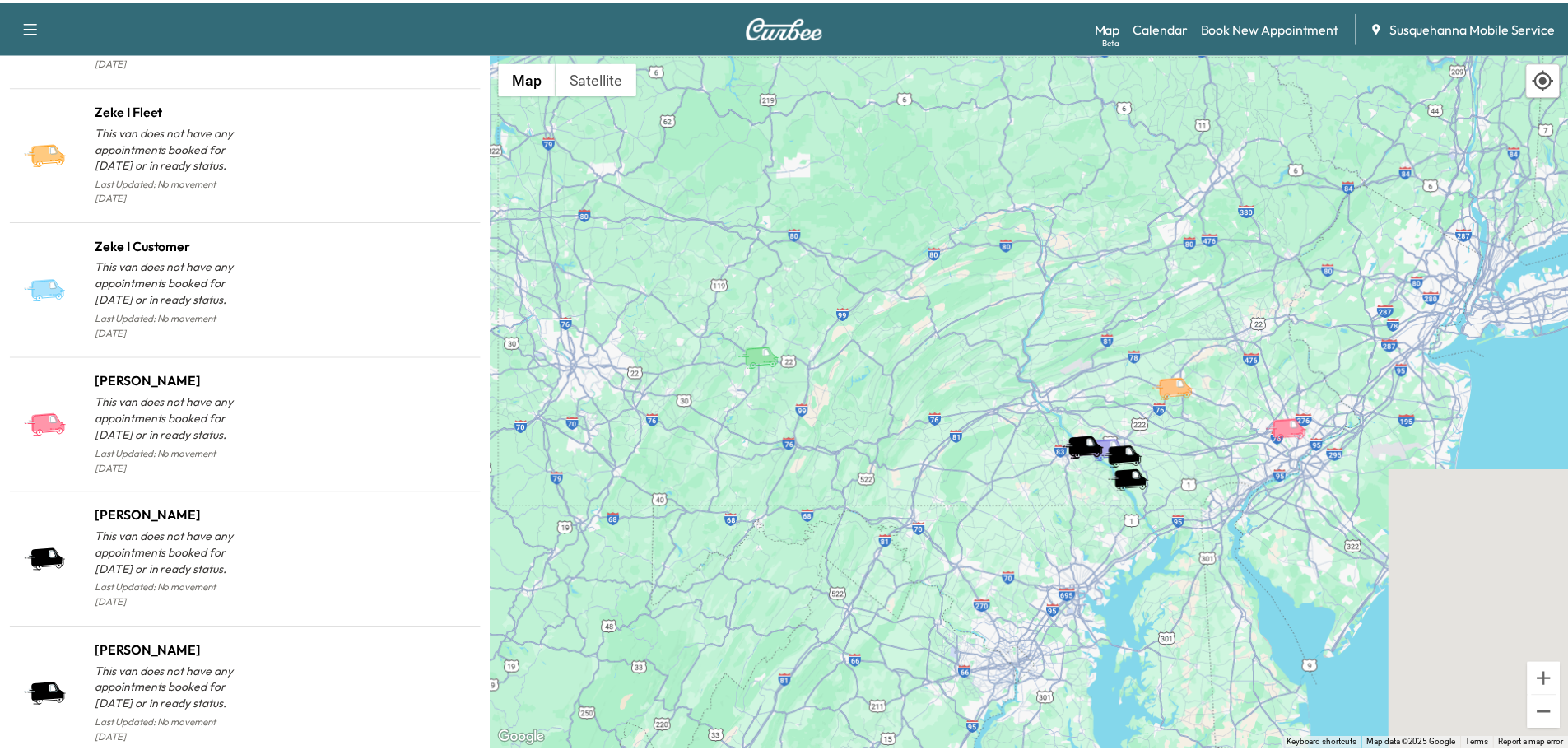
scroll to position [1542, 0]
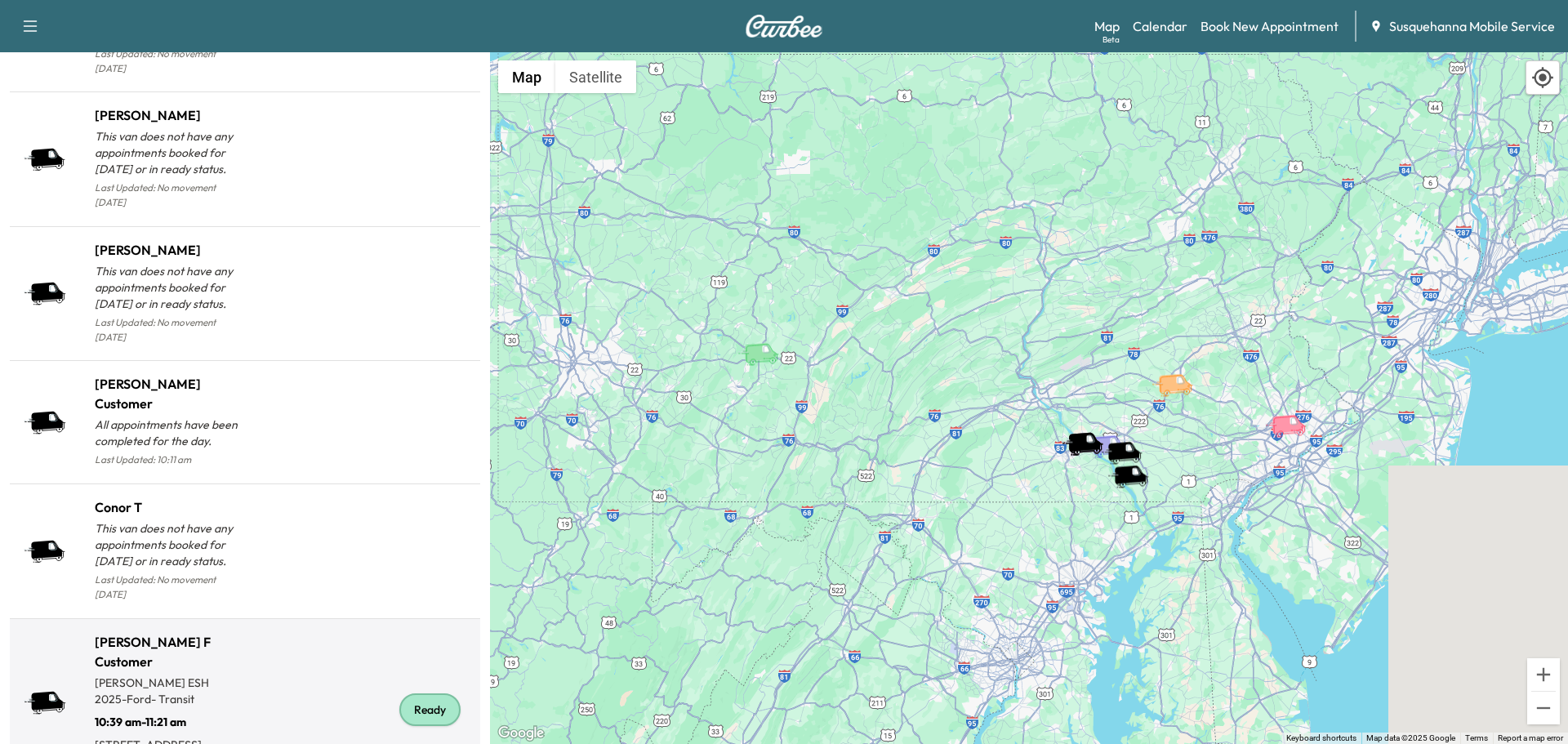
click at [420, 694] on div "Ready" at bounding box center [430, 710] width 62 height 32
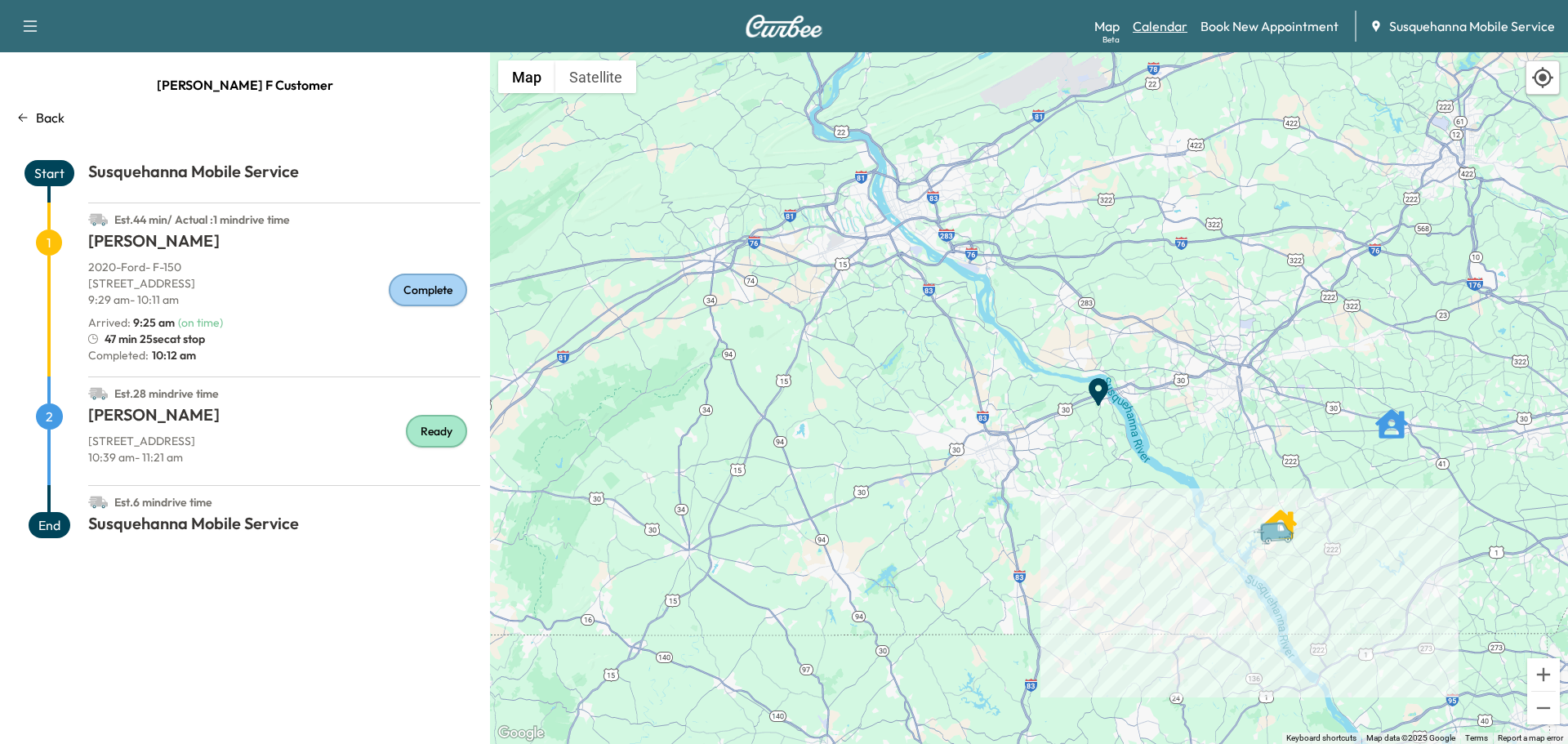
click at [1160, 18] on link "Calendar" at bounding box center [1161, 26] width 55 height 20
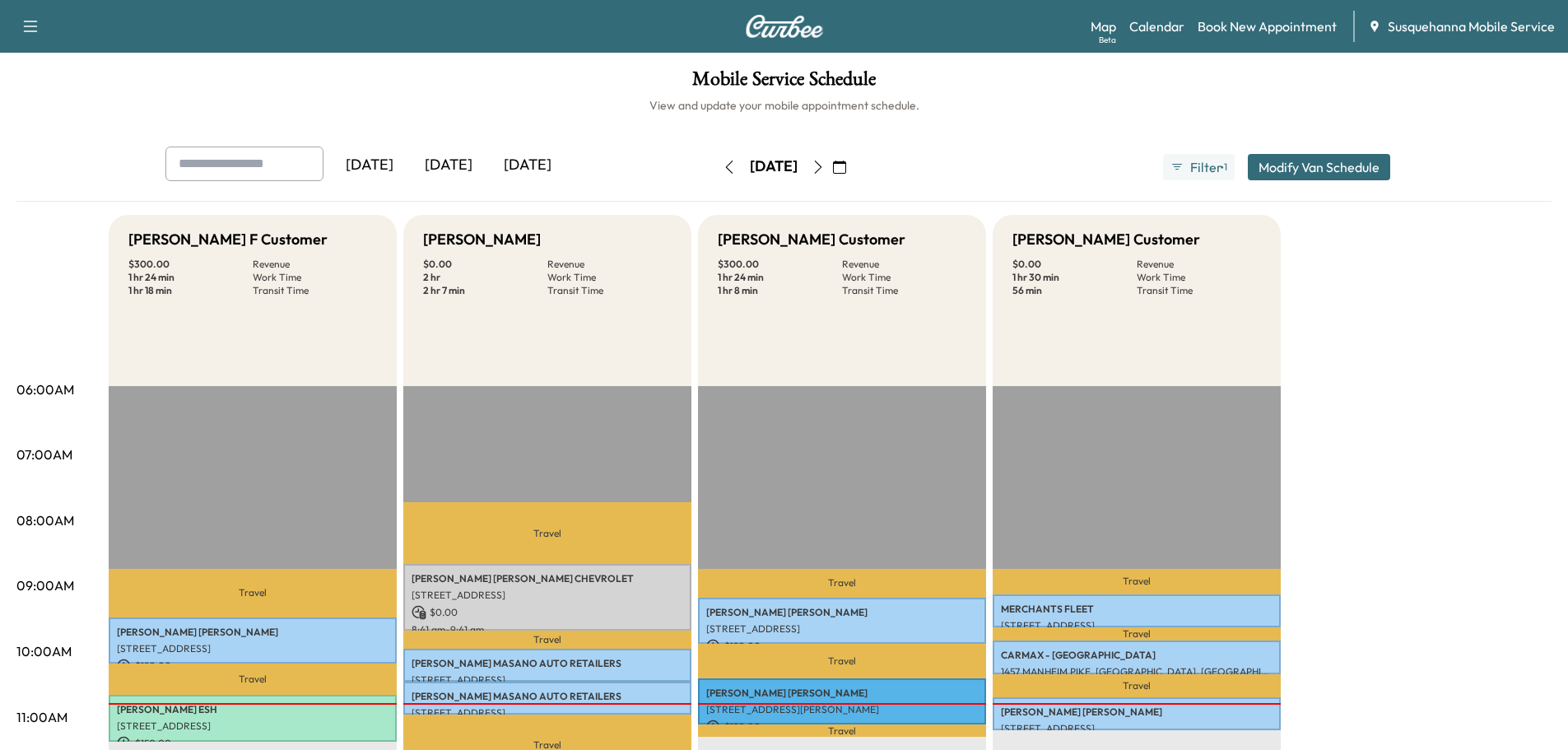
click at [825, 170] on icon "button" at bounding box center [818, 167] width 13 height 13
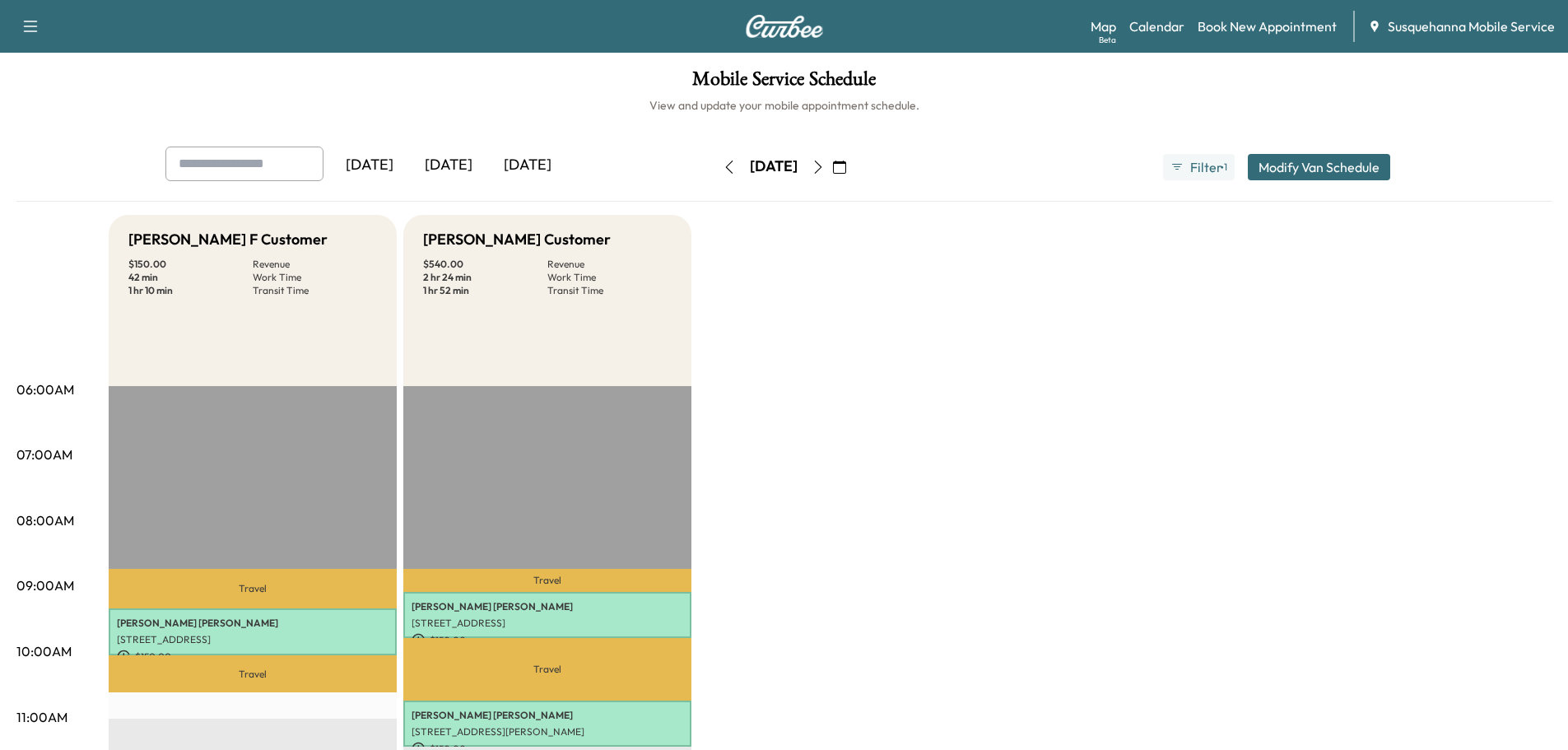
drag, startPoint x: 1166, startPoint y: 18, endPoint x: 1146, endPoint y: 38, distance: 28.3
click at [1166, 18] on link "Calendar" at bounding box center [1157, 26] width 55 height 20
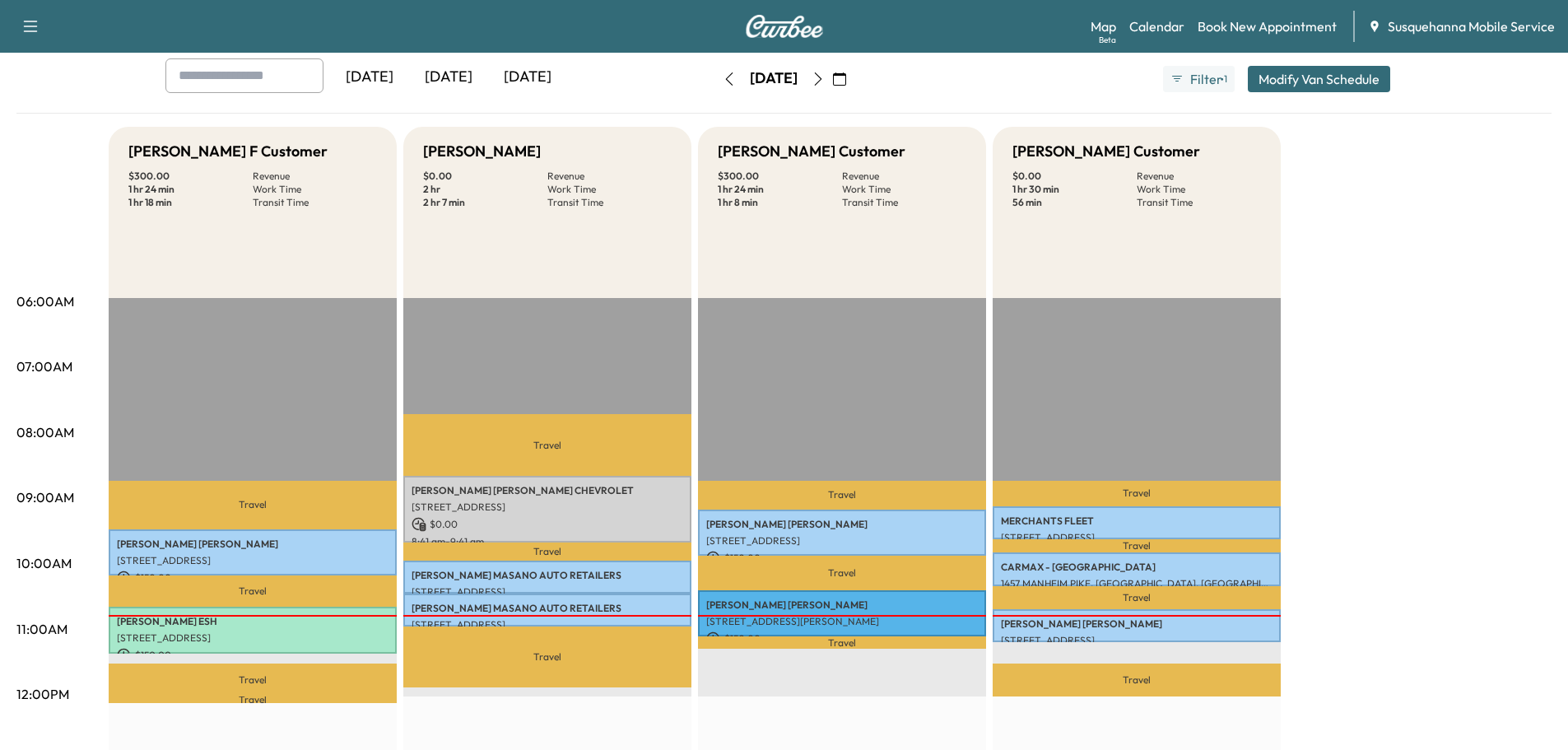
scroll to position [176, 0]
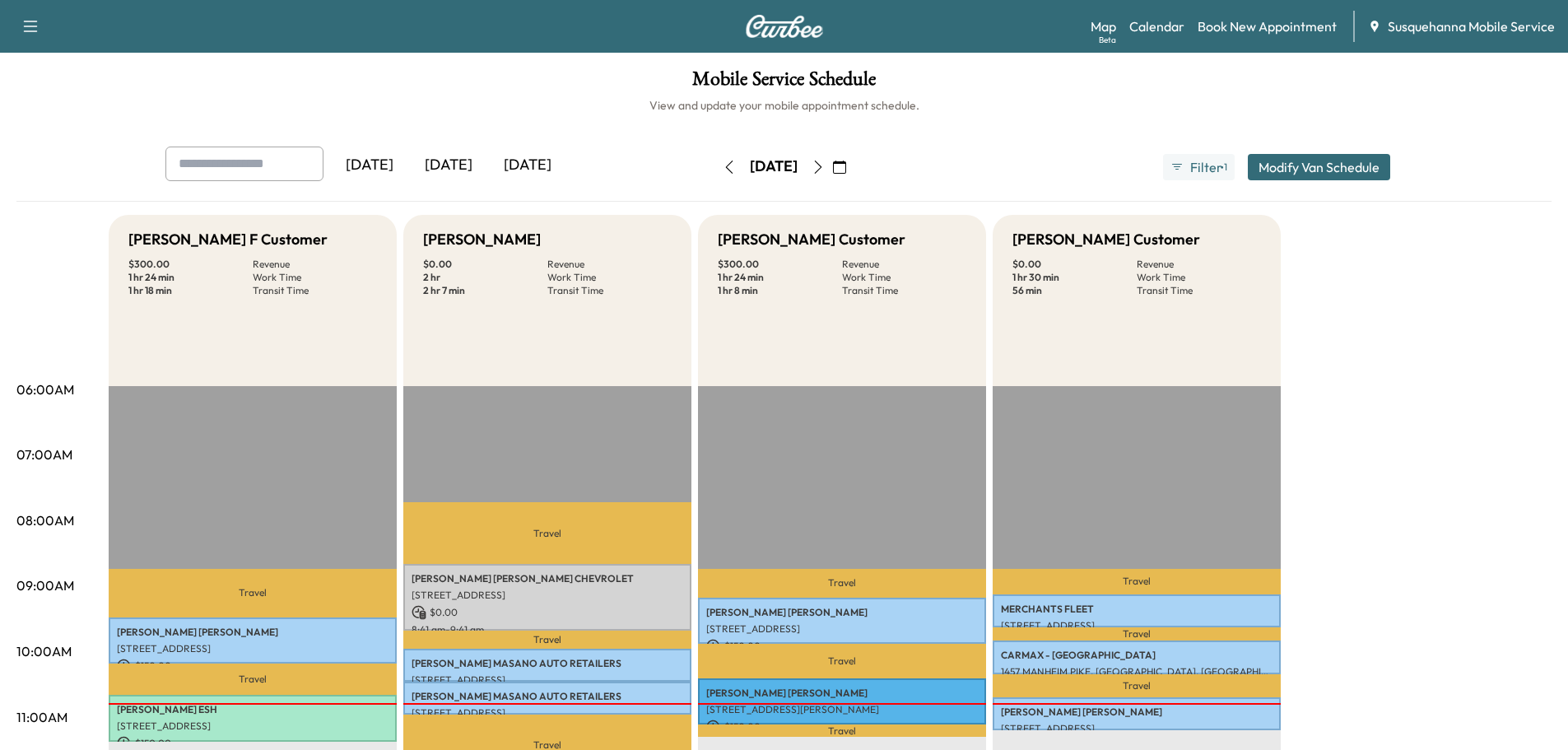
scroll to position [88, 0]
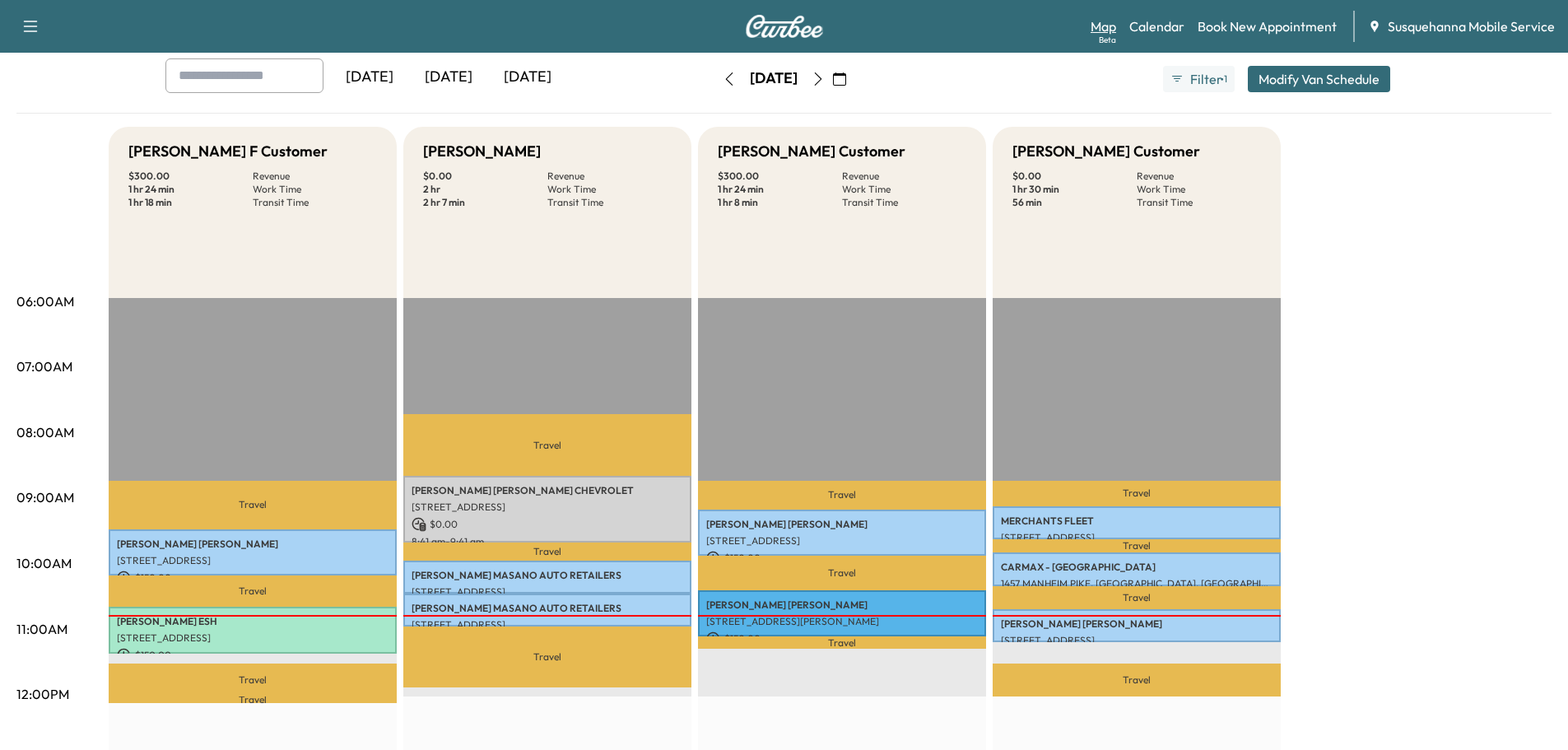
click at [1100, 20] on link "Map Beta" at bounding box center [1103, 26] width 26 height 20
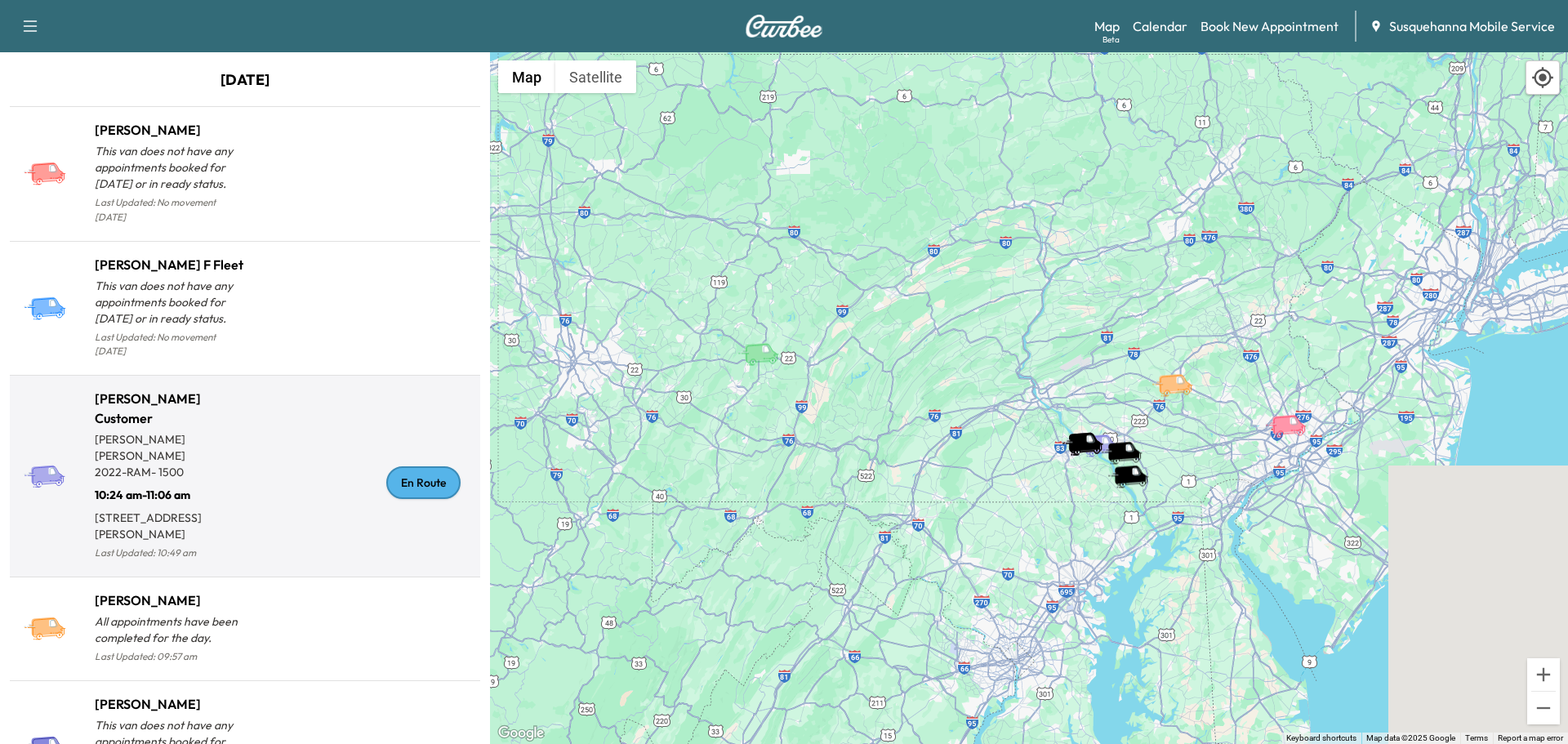
click at [388, 466] on div "En Route" at bounding box center [424, 482] width 74 height 32
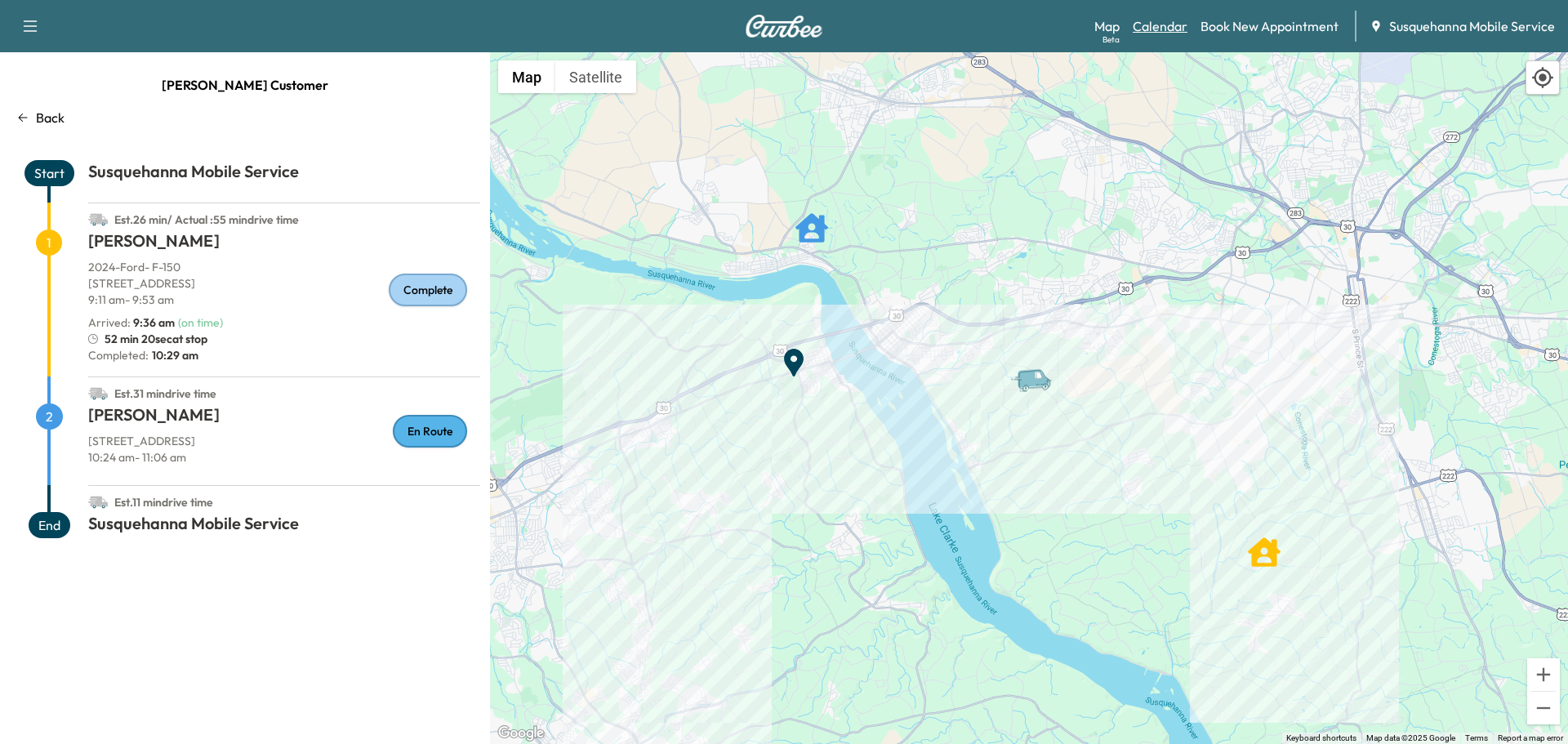
click at [1163, 30] on link "Calendar" at bounding box center [1161, 26] width 55 height 20
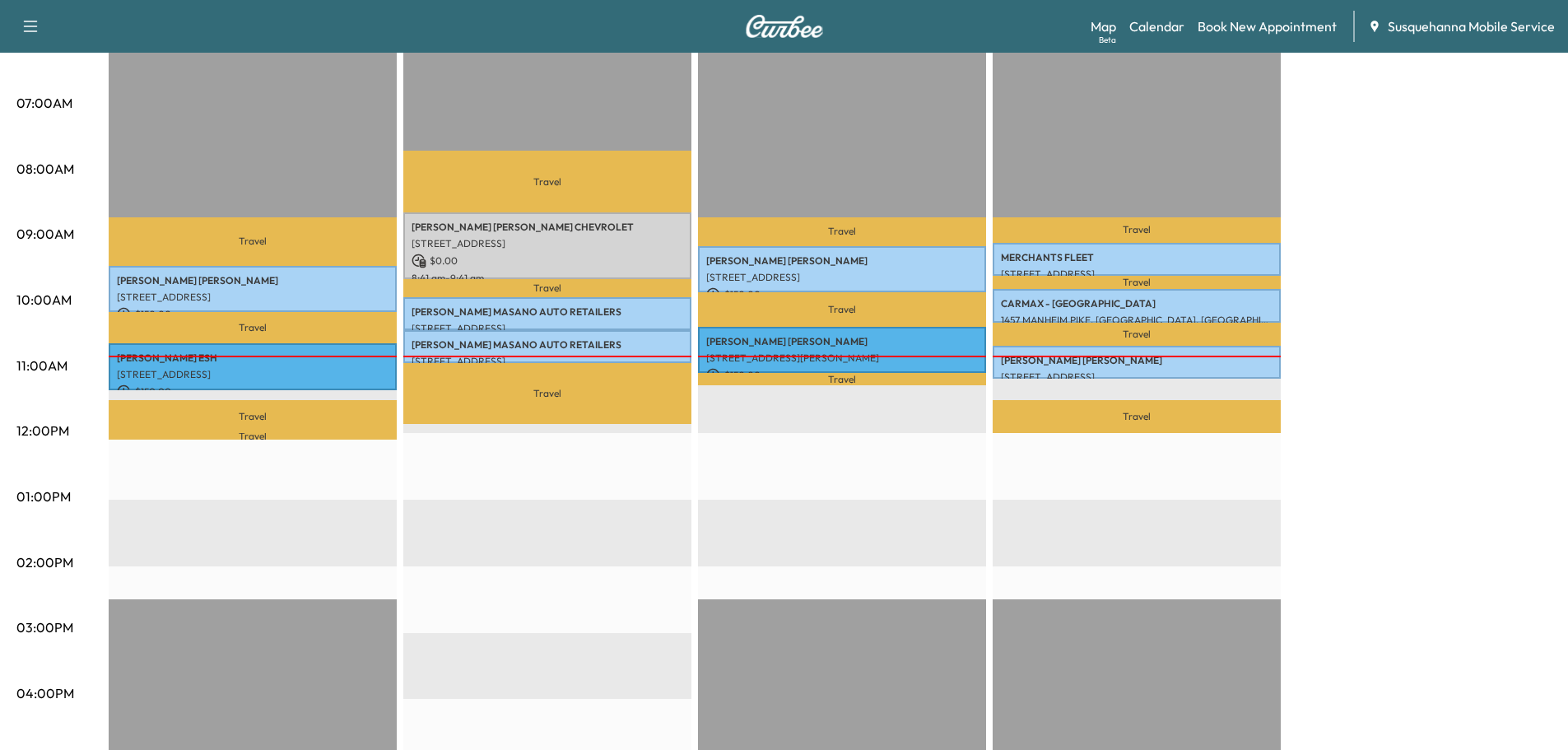
scroll to position [439, 0]
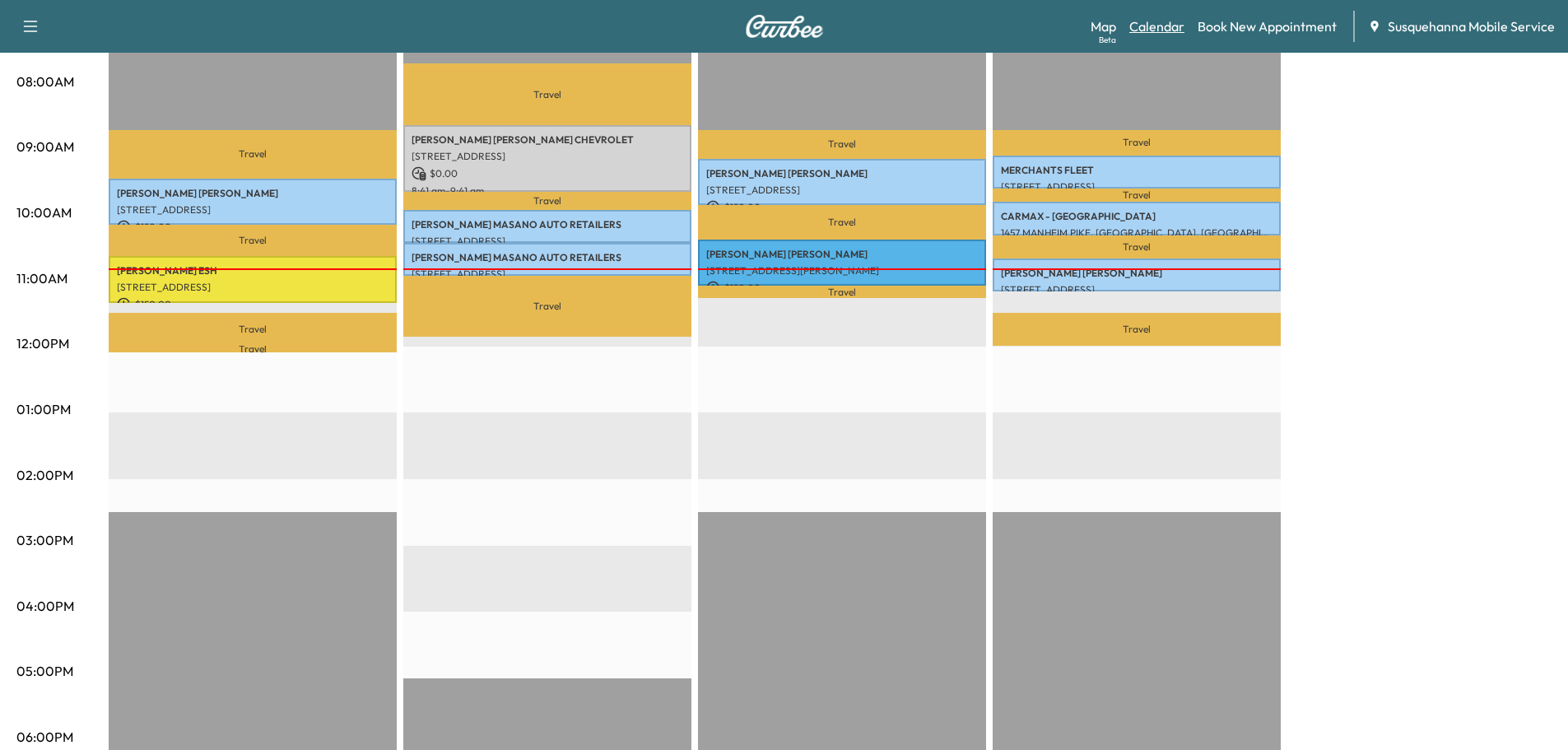
click at [1167, 25] on link "Calendar" at bounding box center [1157, 26] width 55 height 20
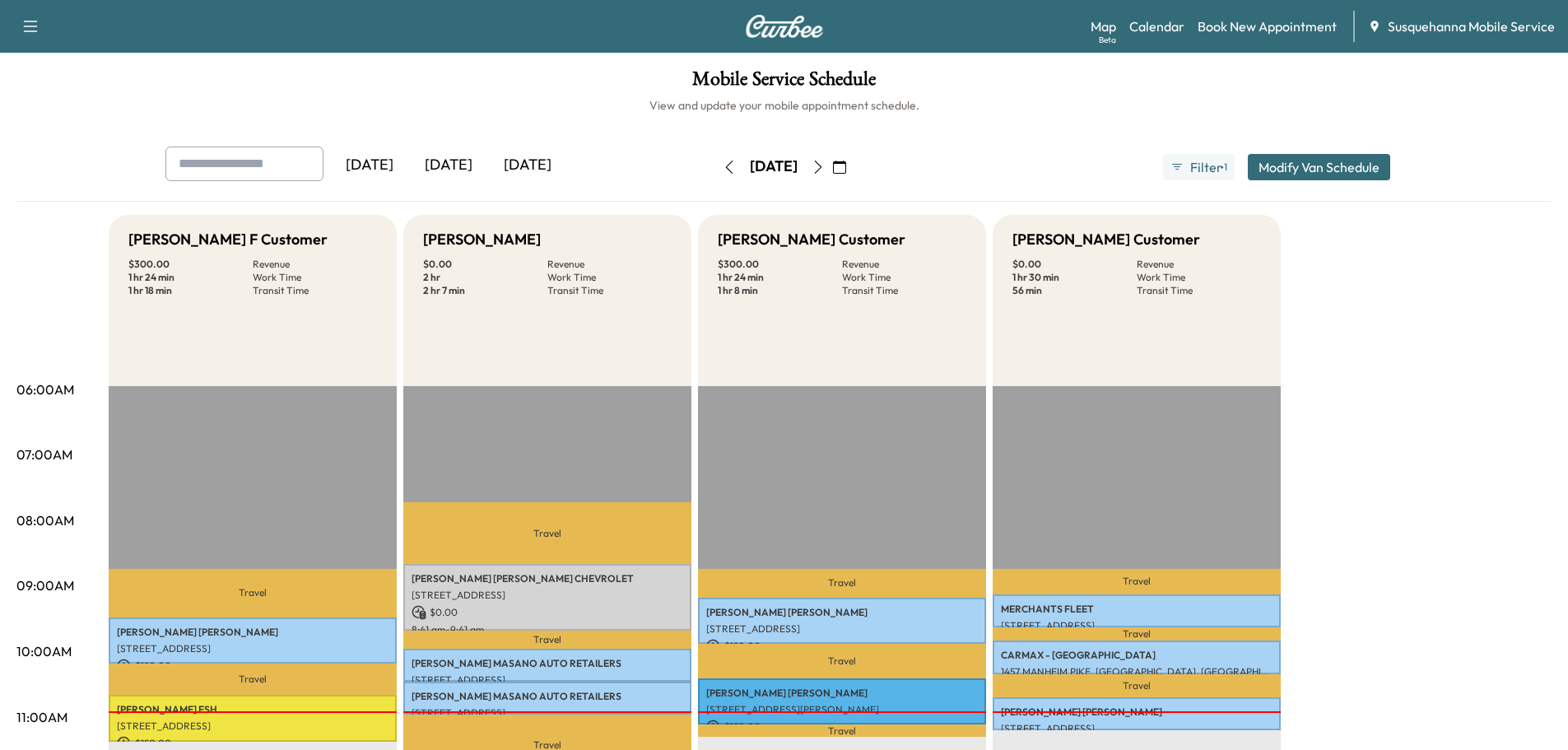
click at [825, 165] on icon "button" at bounding box center [818, 167] width 13 height 13
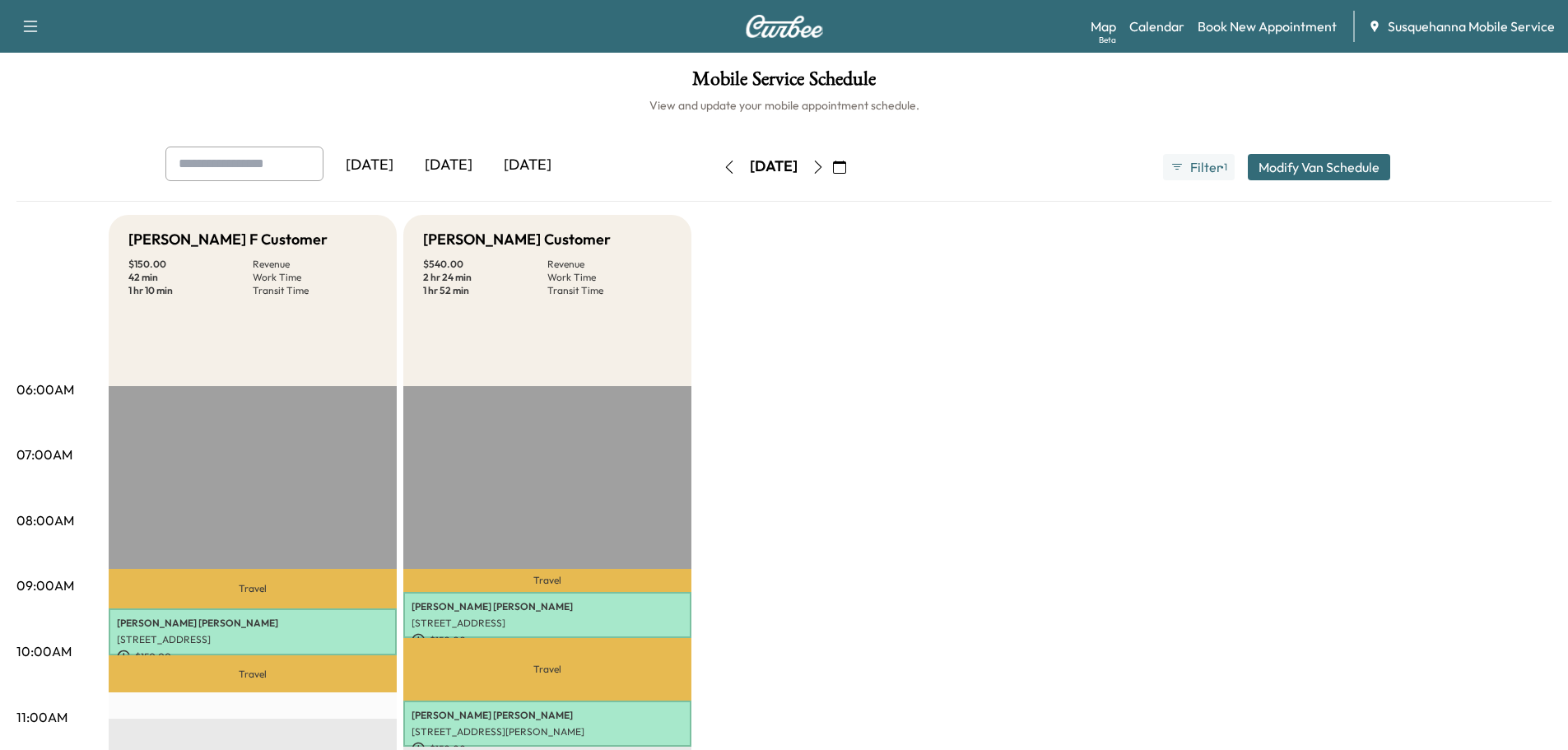
click at [715, 170] on button "button" at bounding box center [729, 167] width 28 height 27
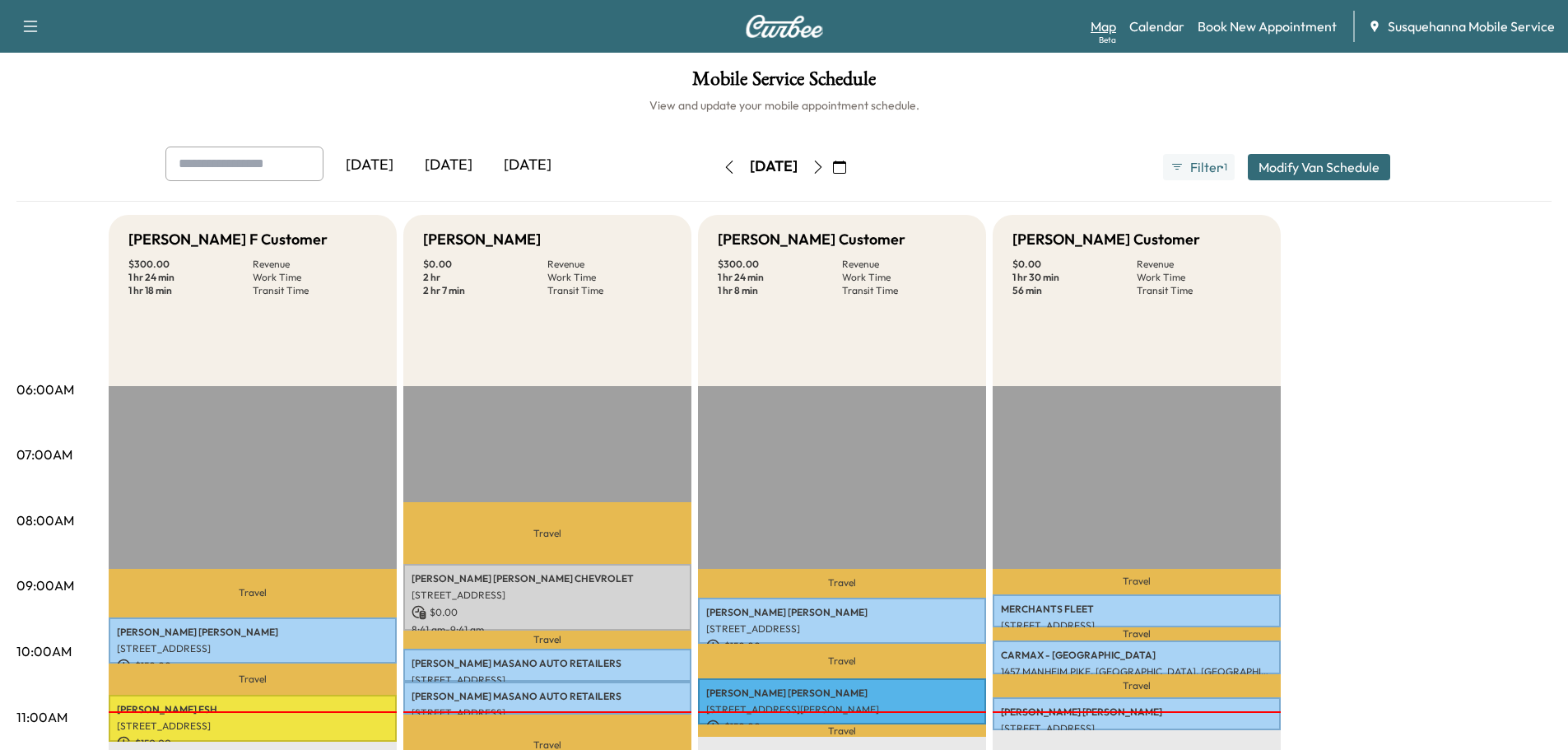
click at [1101, 30] on link "Map Beta" at bounding box center [1103, 26] width 26 height 20
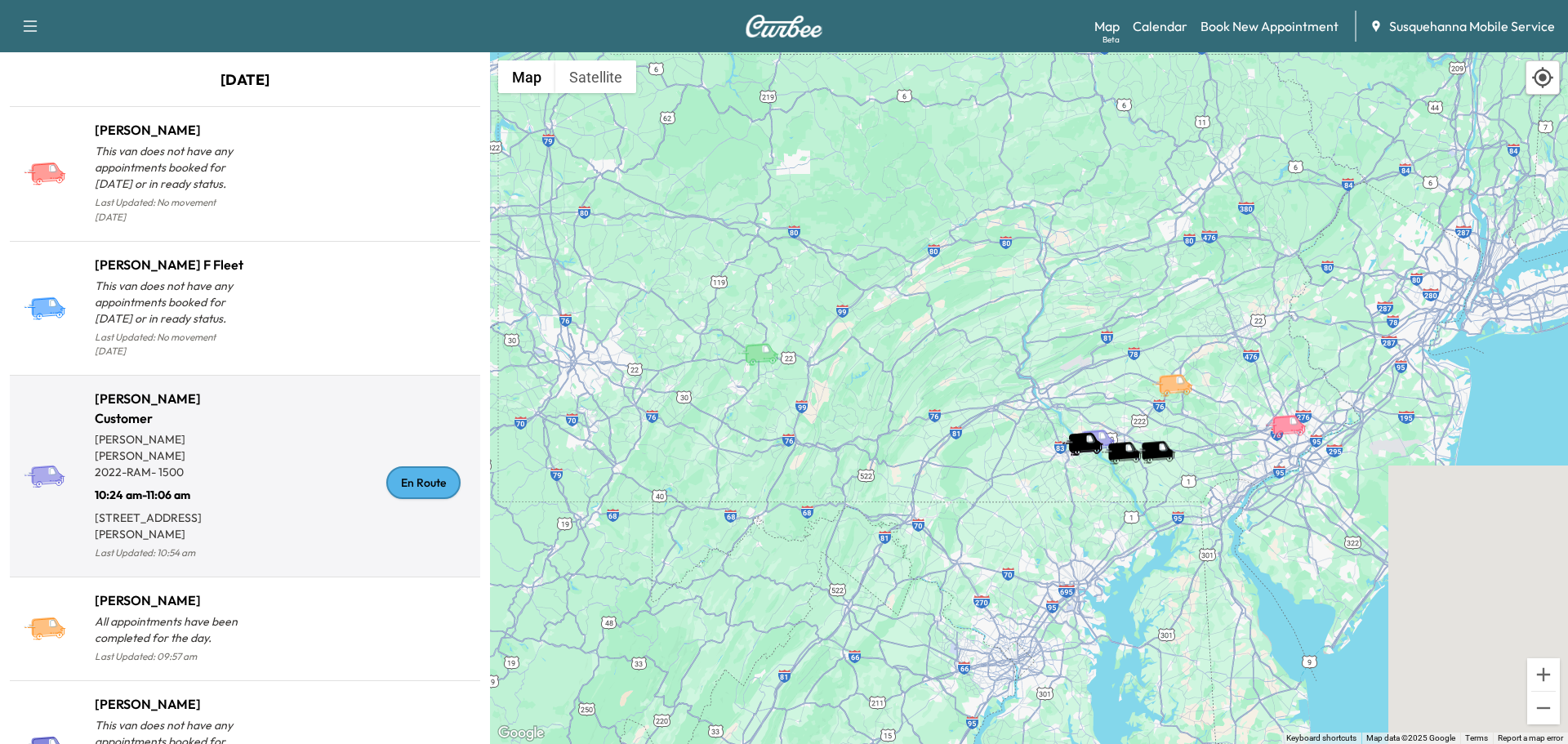
click at [423, 466] on div "En Route" at bounding box center [424, 482] width 74 height 32
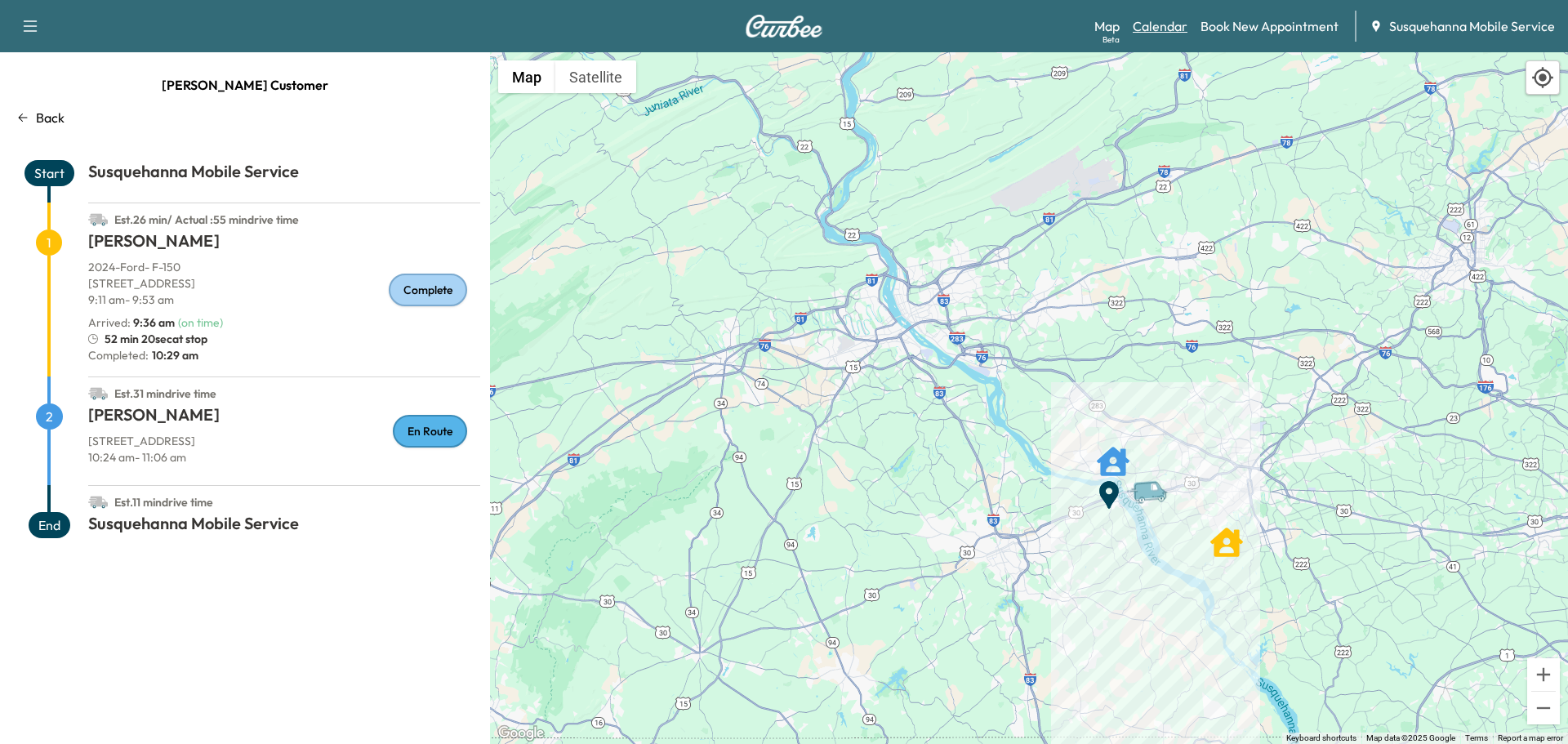
click at [1158, 25] on link "Calendar" at bounding box center [1161, 26] width 55 height 20
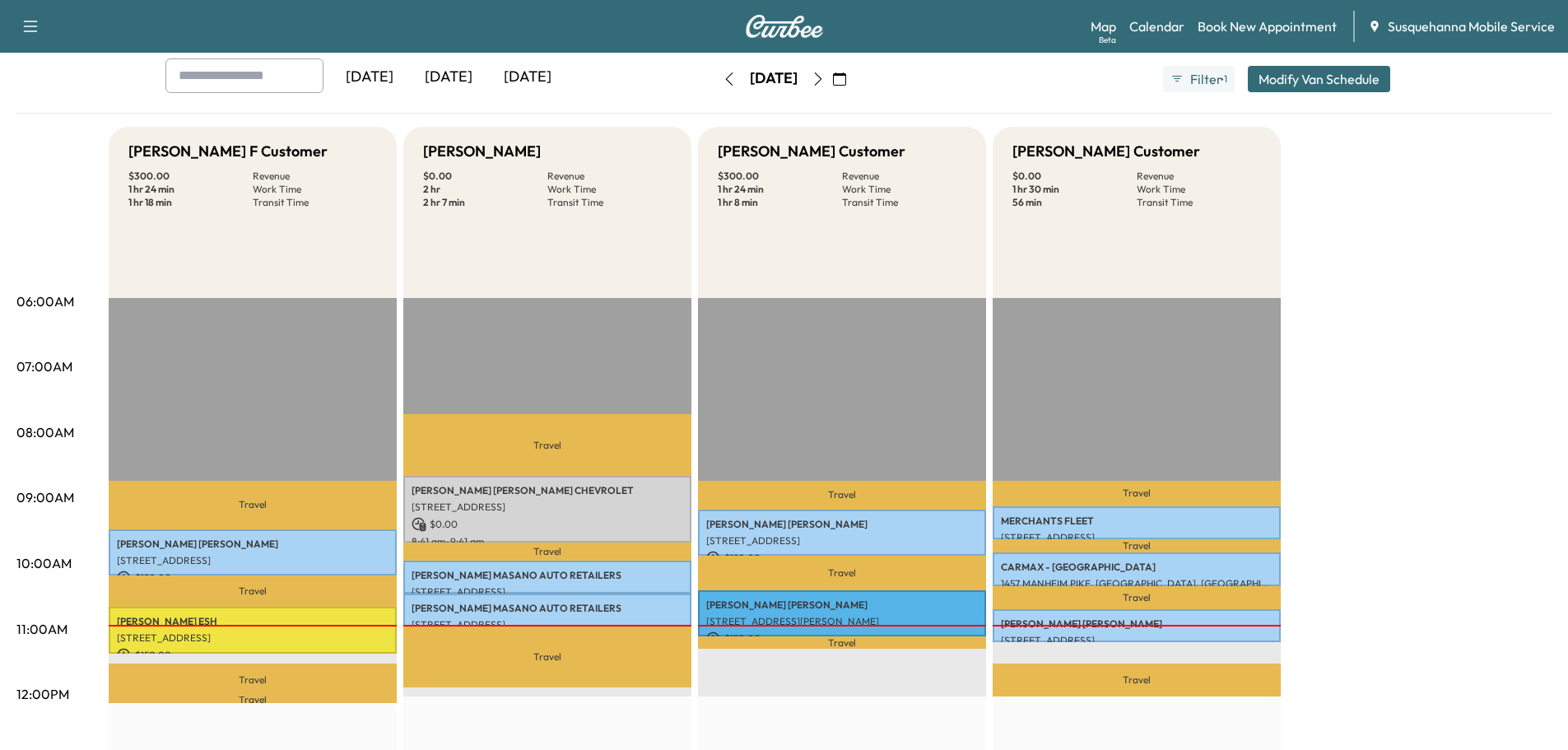
scroll to position [176, 0]
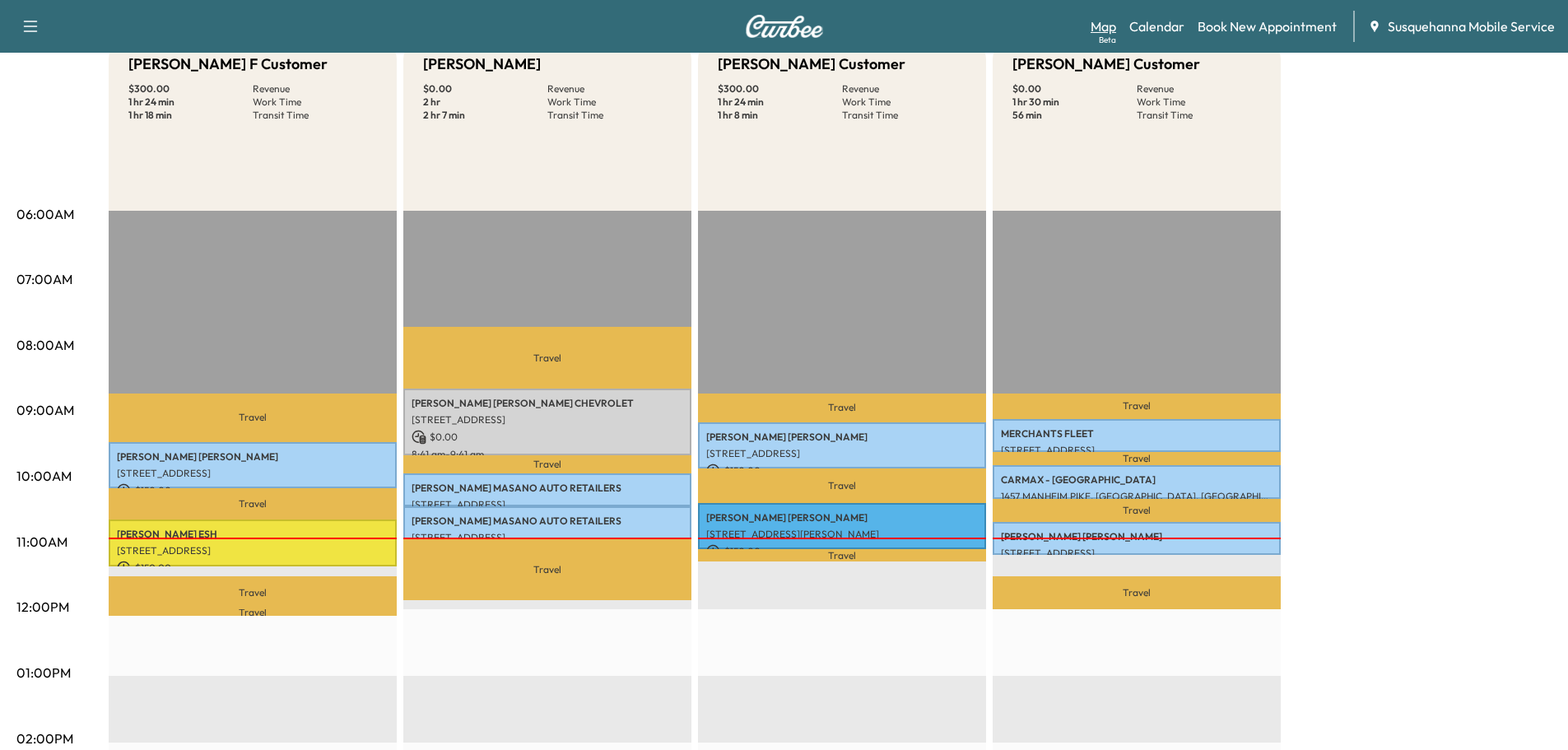
click at [1113, 23] on link "Map Beta" at bounding box center [1103, 26] width 26 height 20
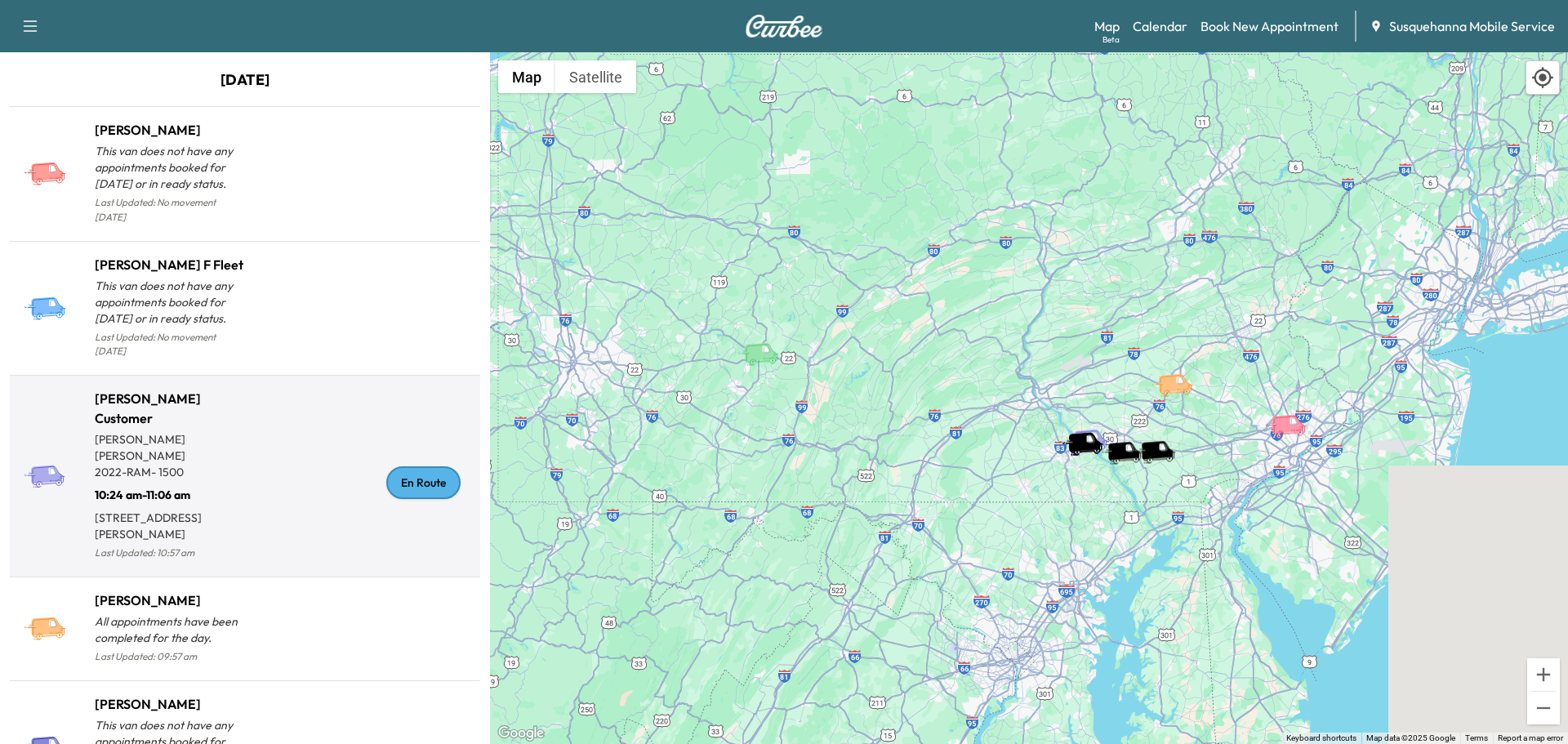
click at [399, 467] on div "En Route" at bounding box center [424, 482] width 74 height 32
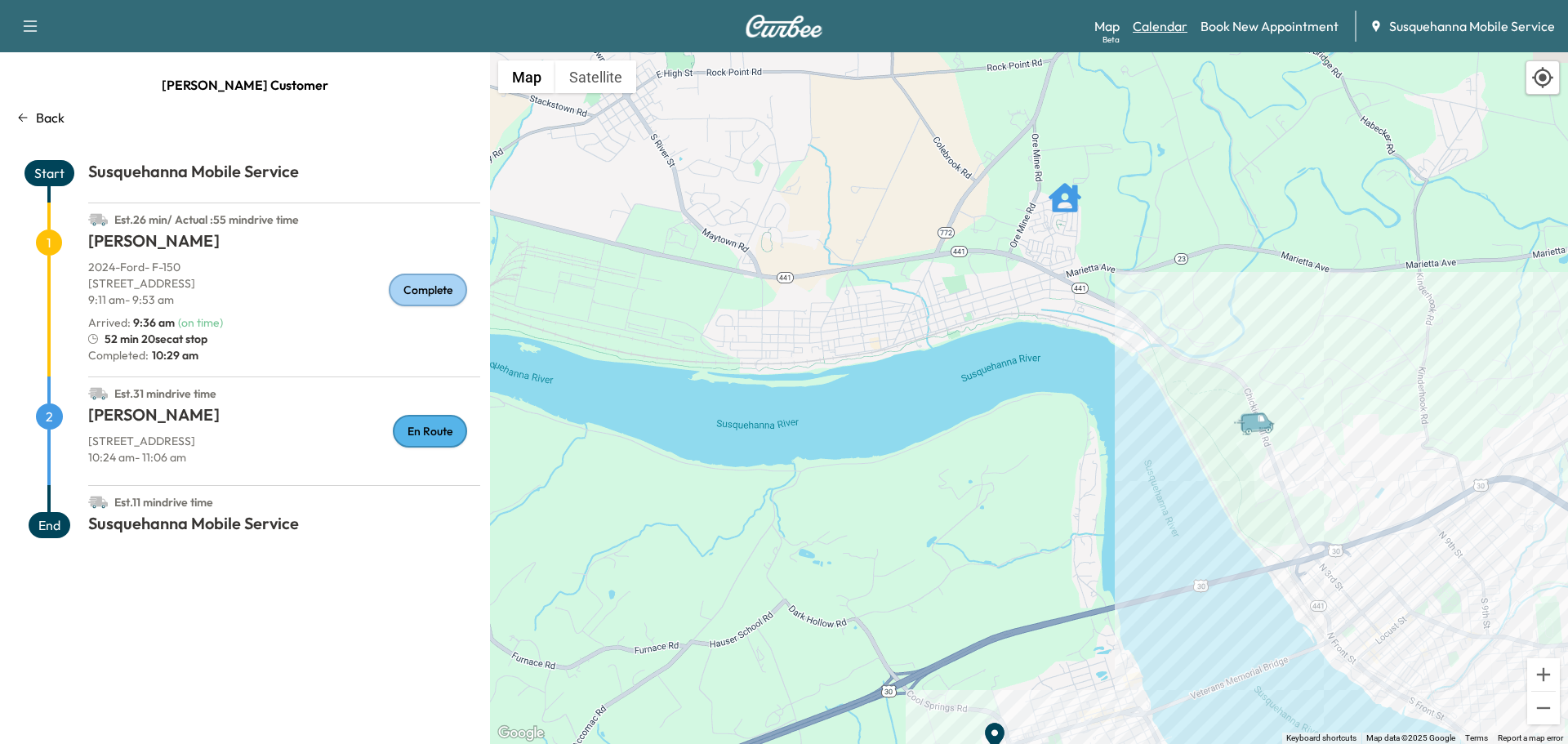
click at [1160, 26] on link "Calendar" at bounding box center [1161, 26] width 55 height 20
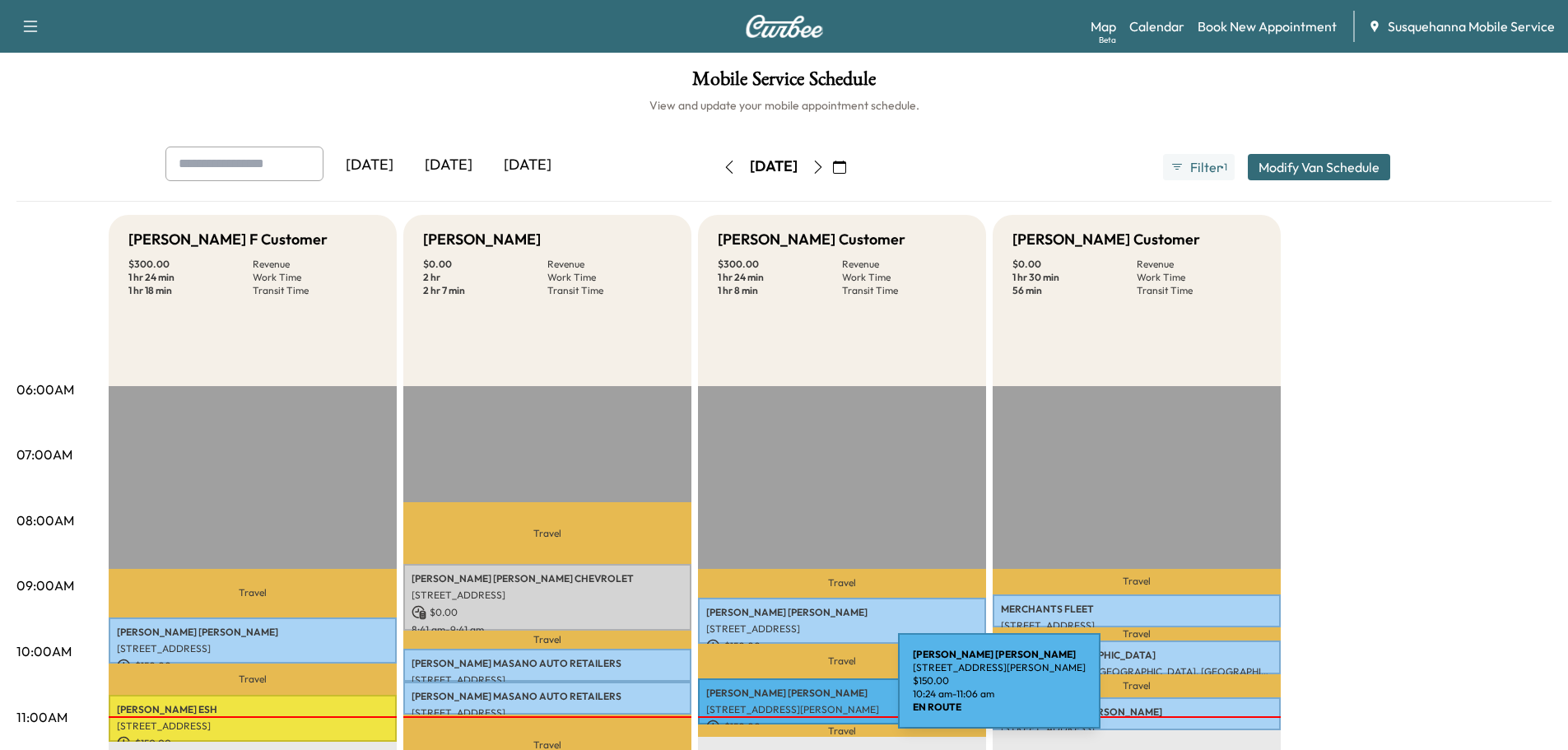
click at [774, 694] on p "DONALD REISINGER" at bounding box center [842, 694] width 271 height 13
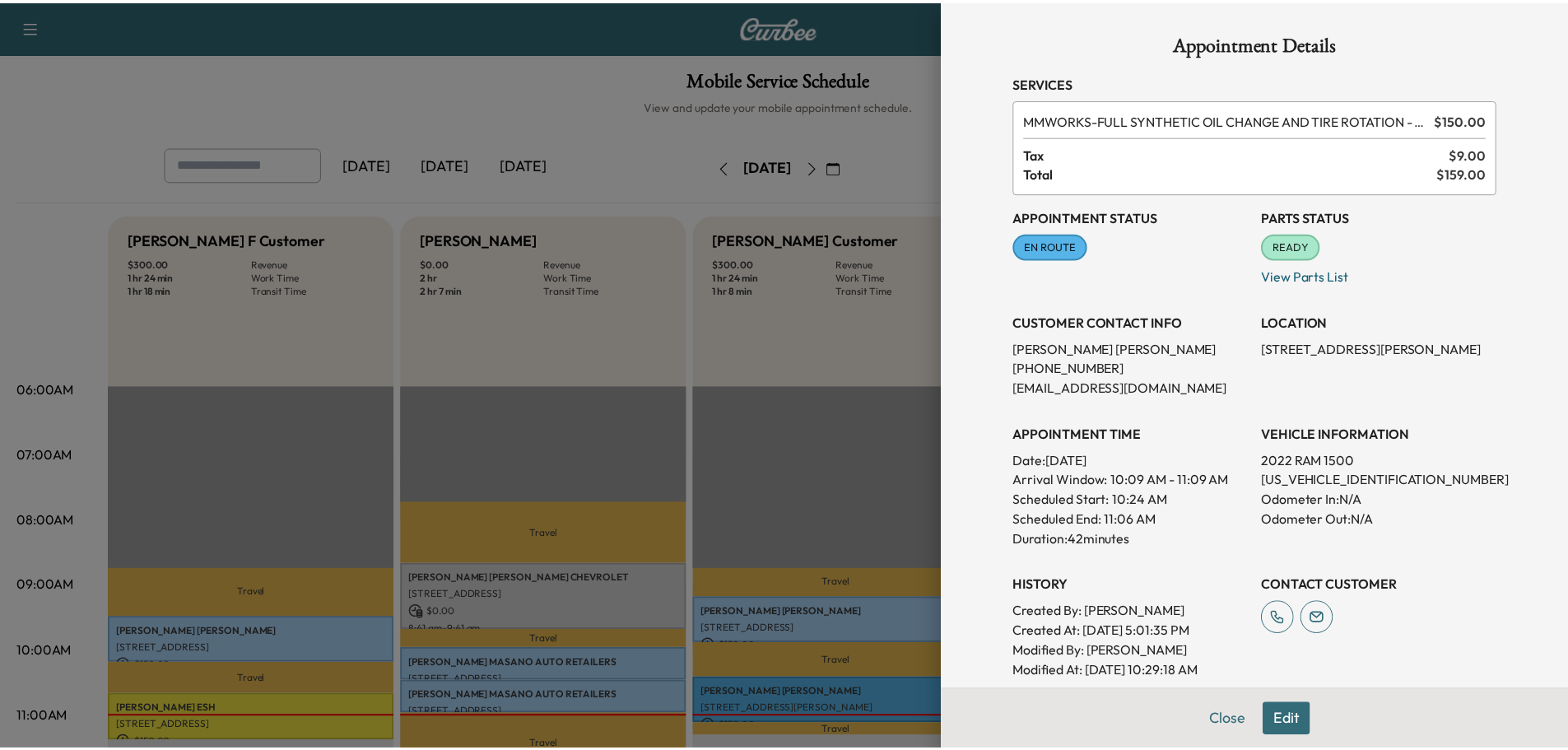
scroll to position [156, 0]
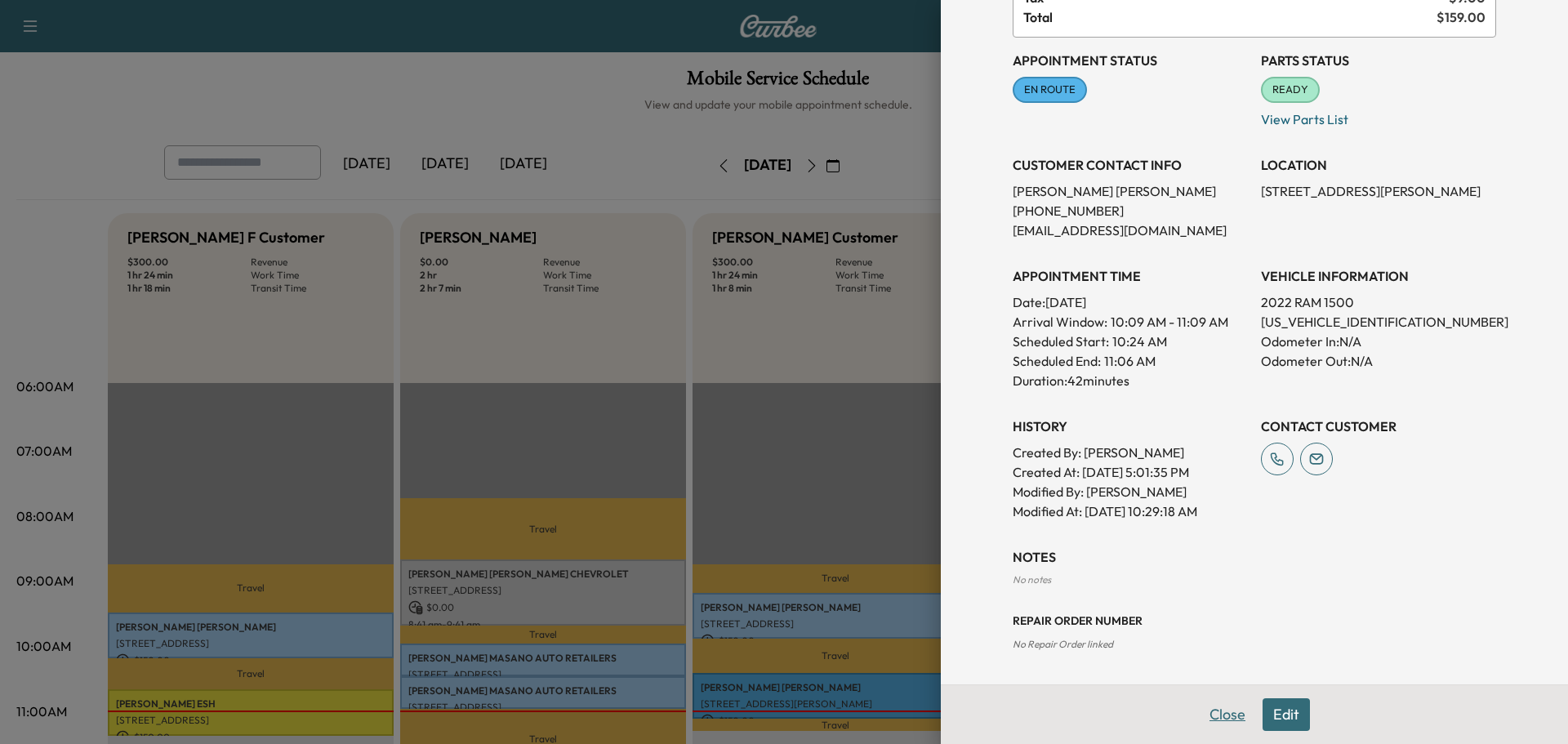
click at [1209, 723] on button "Close" at bounding box center [1228, 715] width 57 height 32
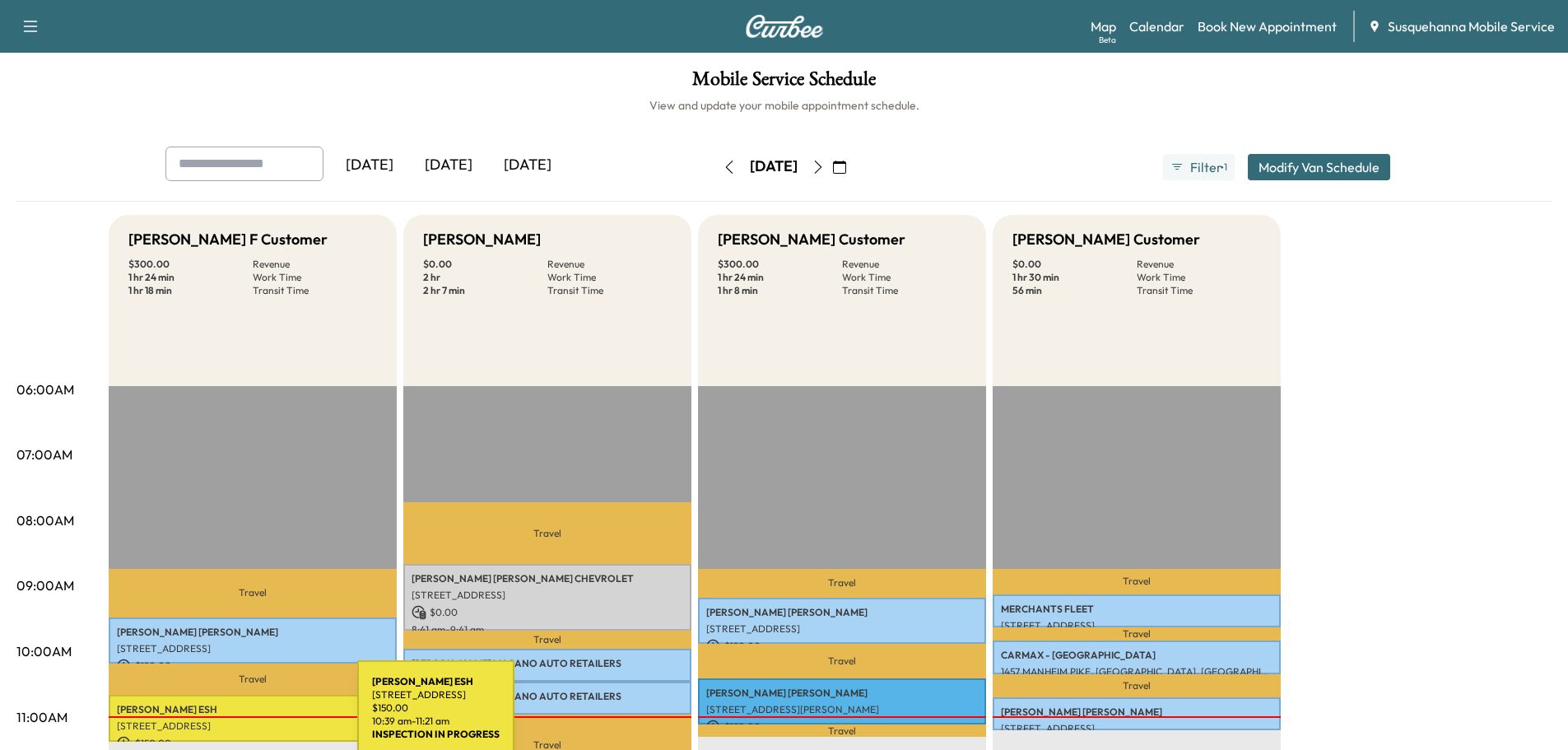
click at [234, 719] on p "[STREET_ADDRESS]" at bounding box center [252, 726] width 271 height 13
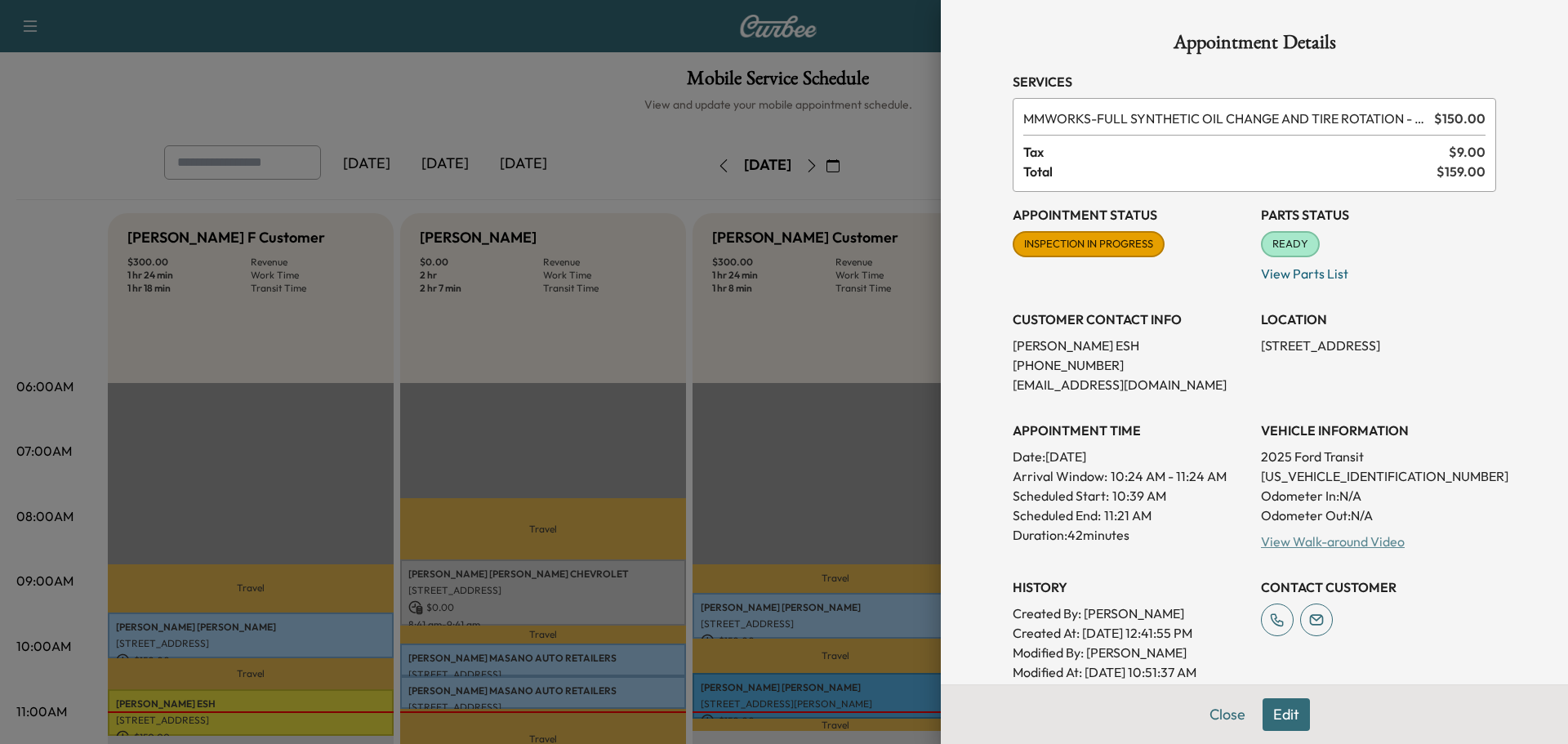
click at [1307, 537] on link "View Walk-around Video" at bounding box center [1333, 541] width 144 height 16
click at [1220, 720] on button "Close" at bounding box center [1228, 715] width 57 height 32
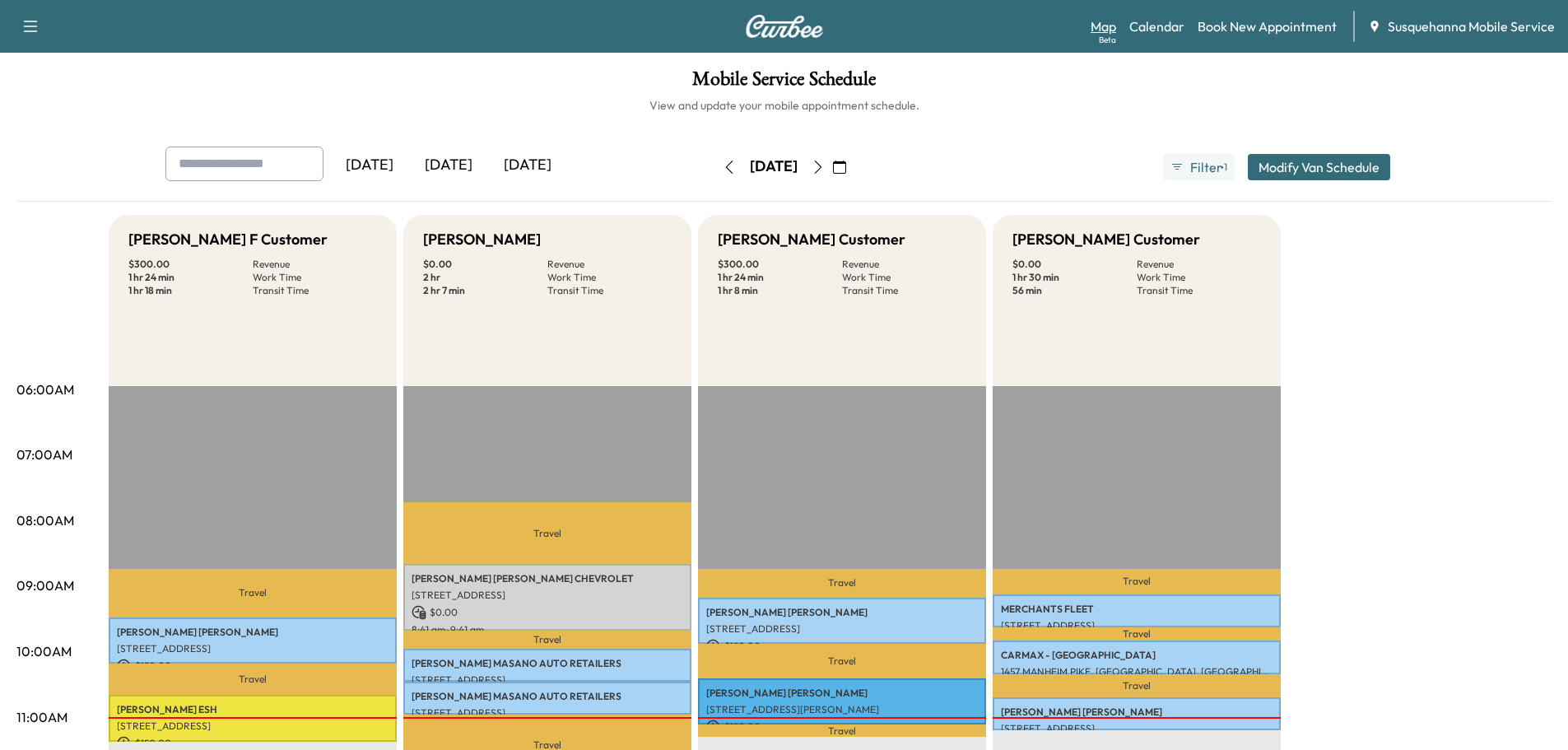
click at [1102, 29] on link "Map Beta" at bounding box center [1103, 26] width 26 height 20
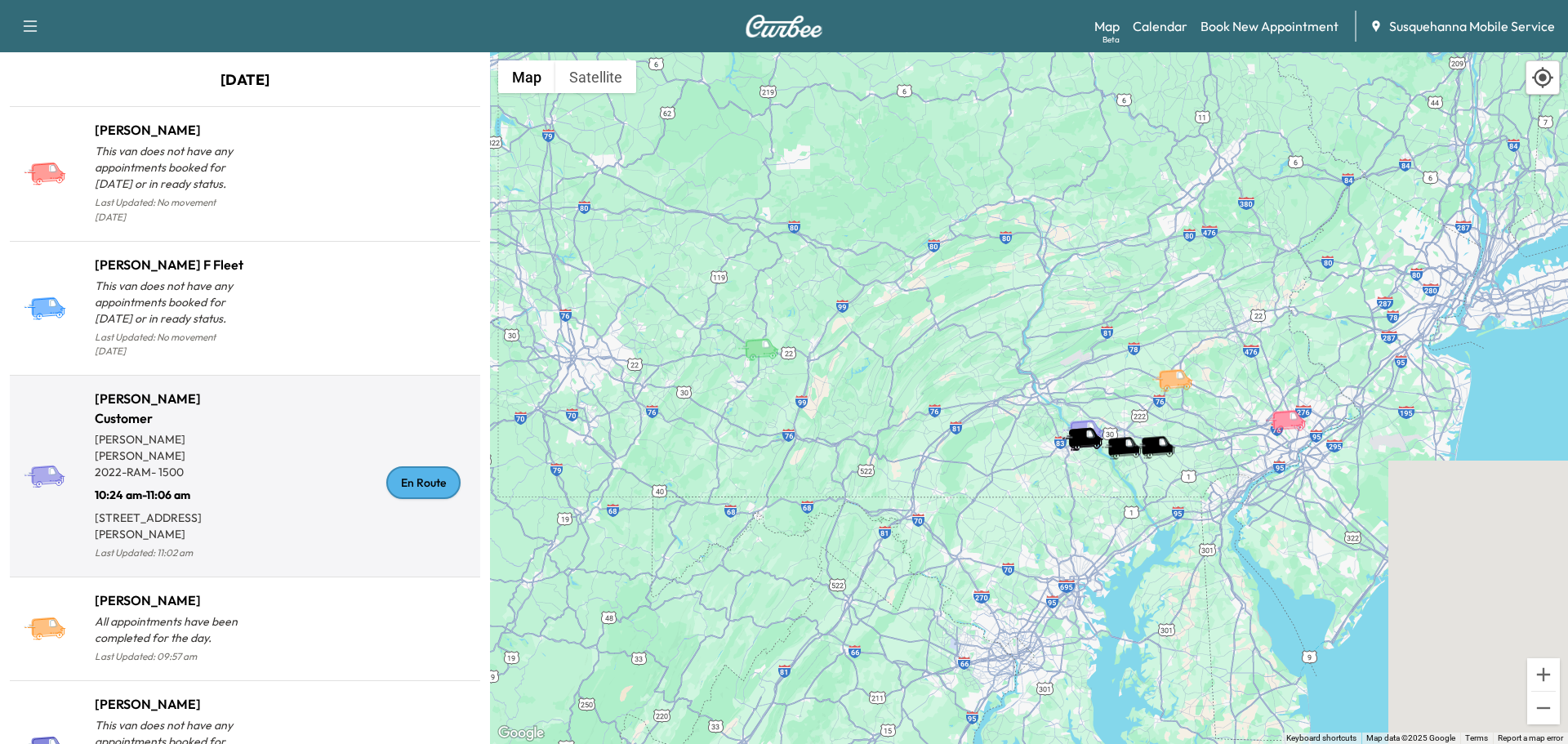
click at [436, 475] on div "En Route" at bounding box center [424, 482] width 74 height 32
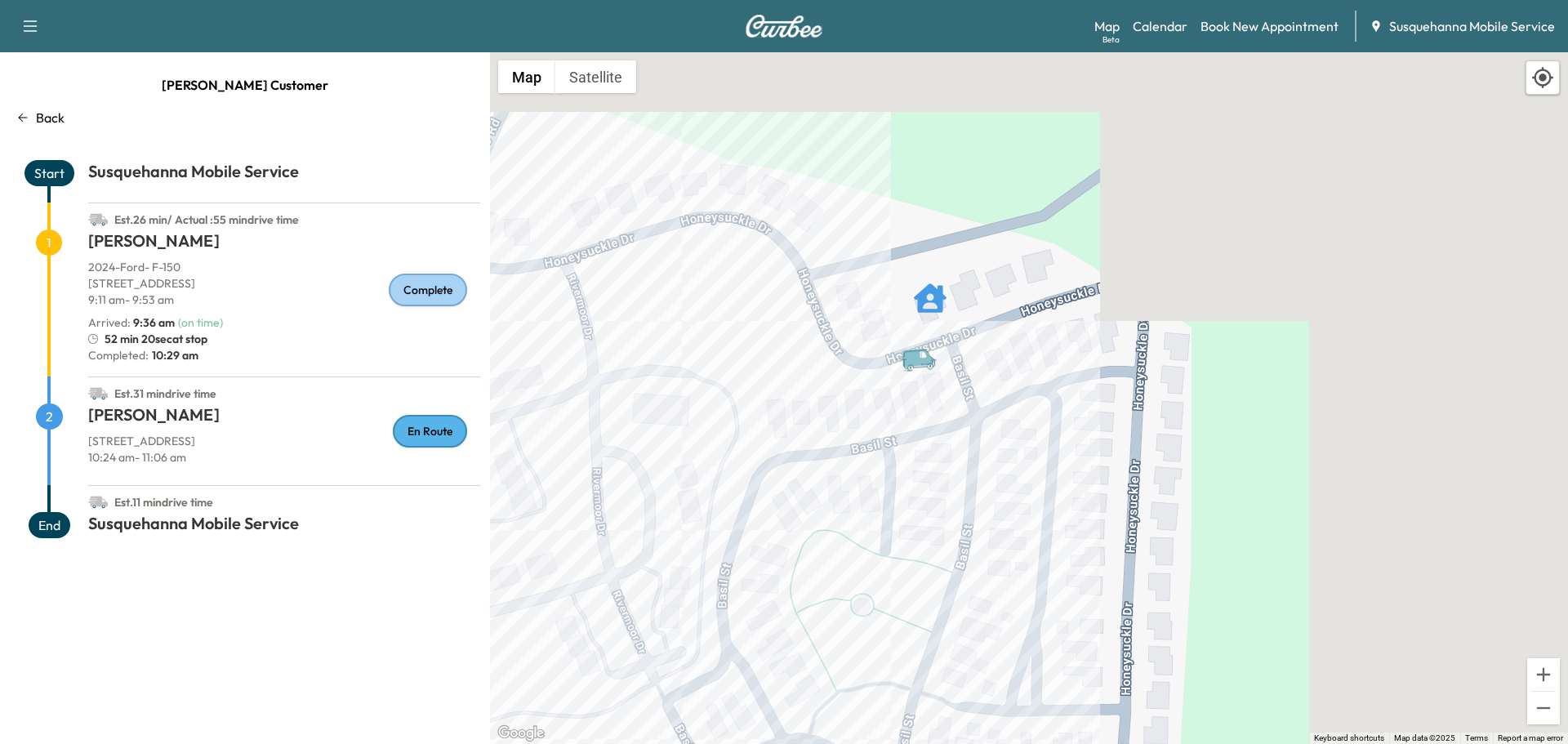
drag, startPoint x: 1234, startPoint y: 154, endPoint x: 1280, endPoint y: 463, distance: 312.4
click at [1280, 463] on div "To activate drag with keyboard, press Alt + Enter. Once in keyboard drag state,…" at bounding box center [1029, 398] width 1078 height 692
click at [613, 79] on button "Satellite" at bounding box center [595, 77] width 81 height 32
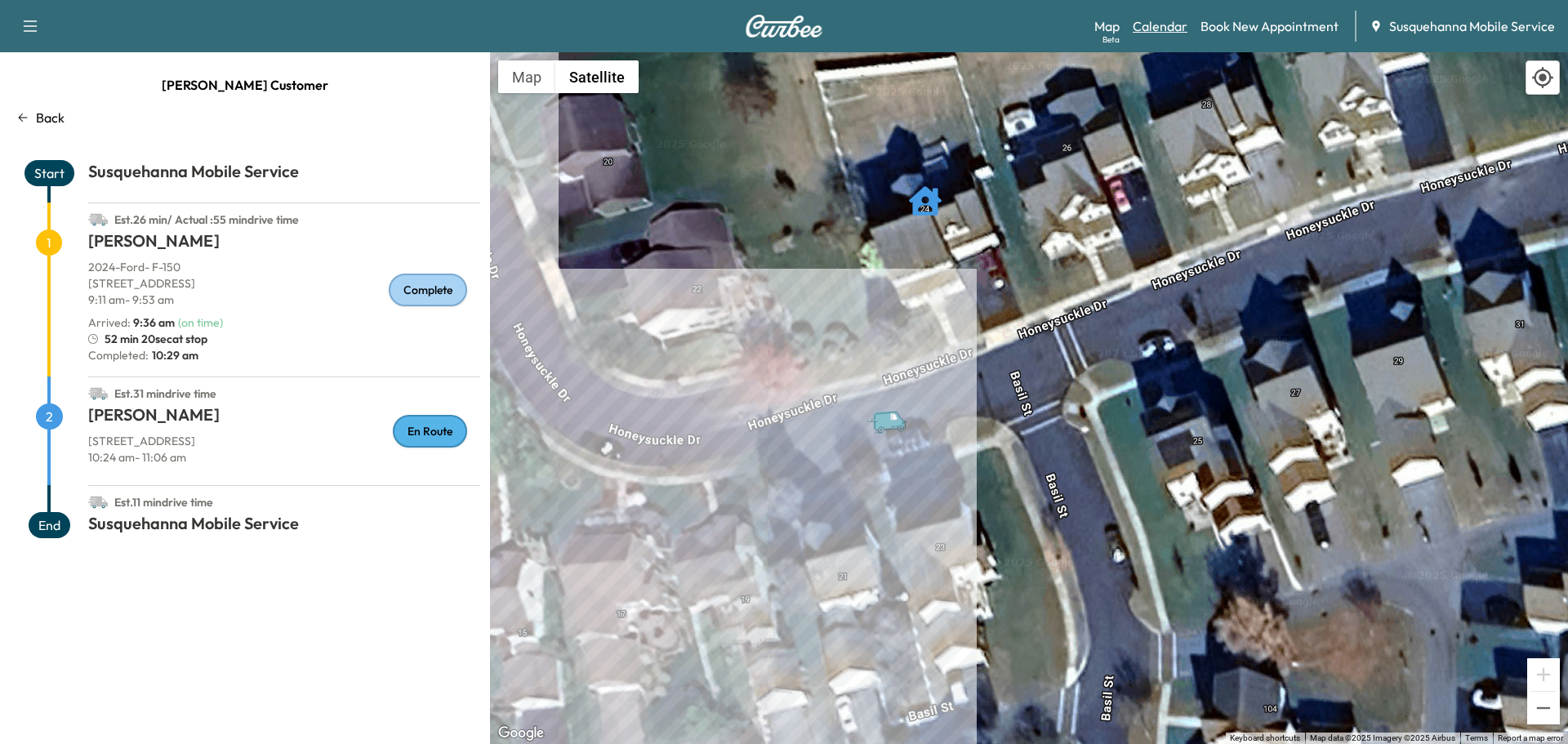
click at [1170, 23] on link "Calendar" at bounding box center [1161, 26] width 55 height 20
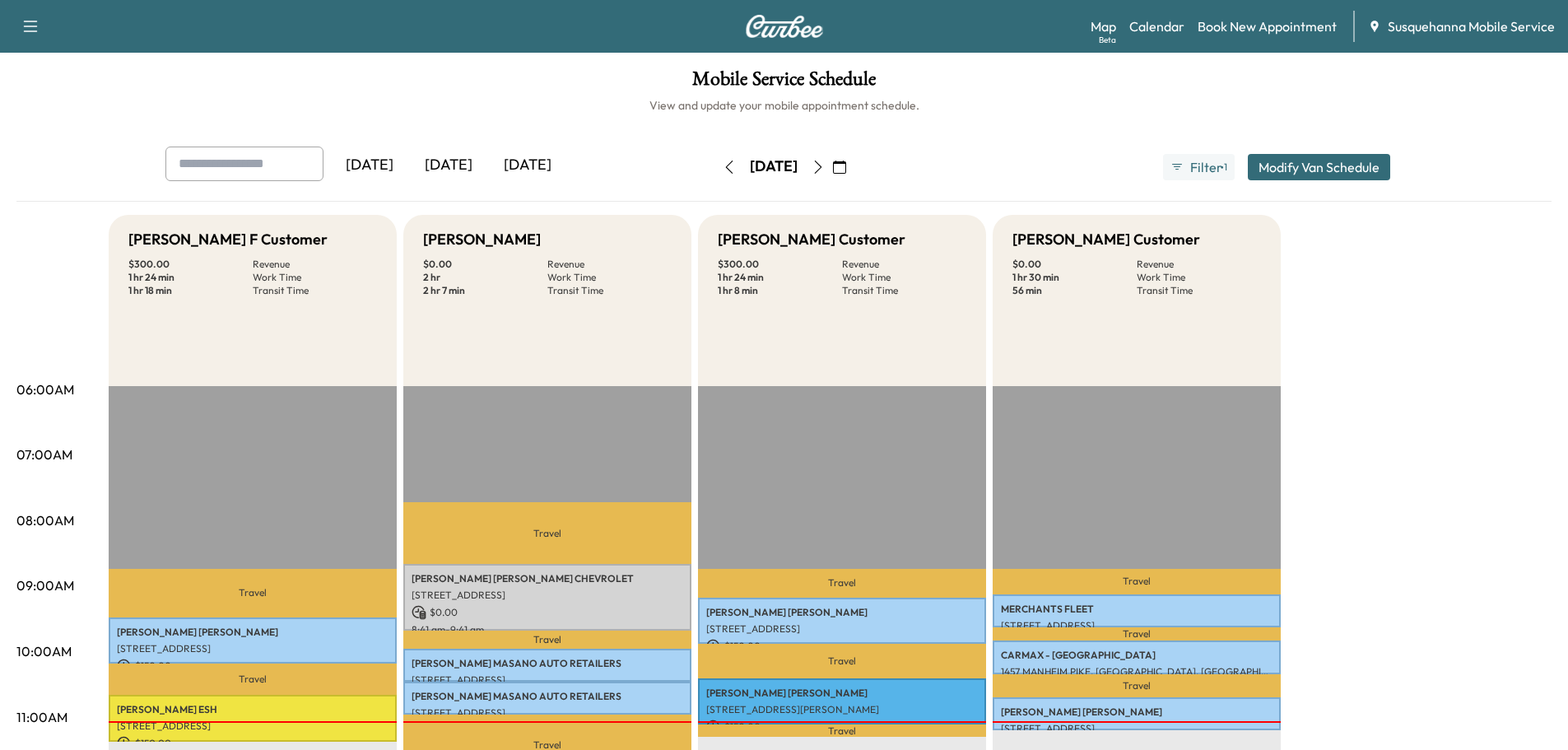
click at [825, 170] on icon "button" at bounding box center [818, 167] width 13 height 13
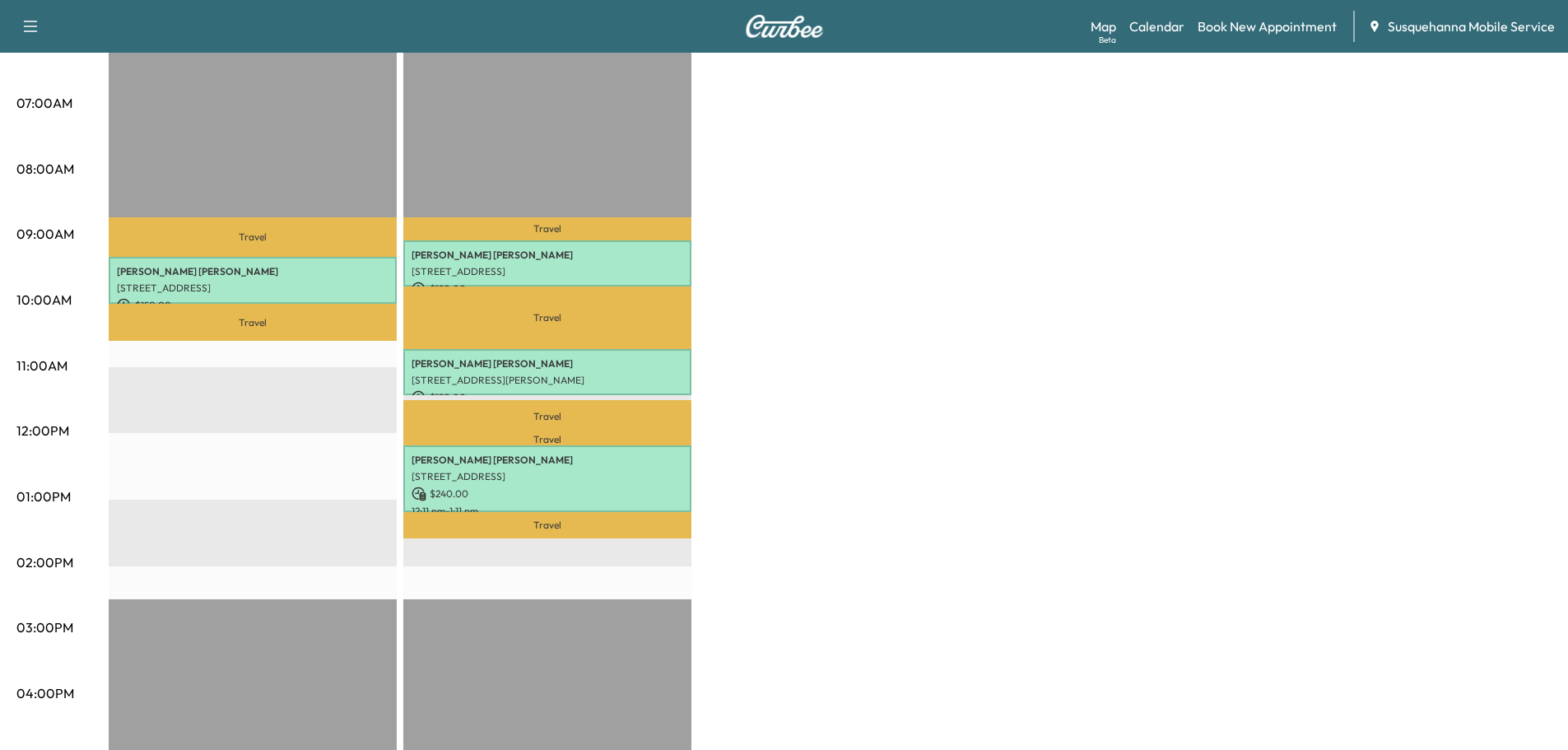
scroll to position [88, 0]
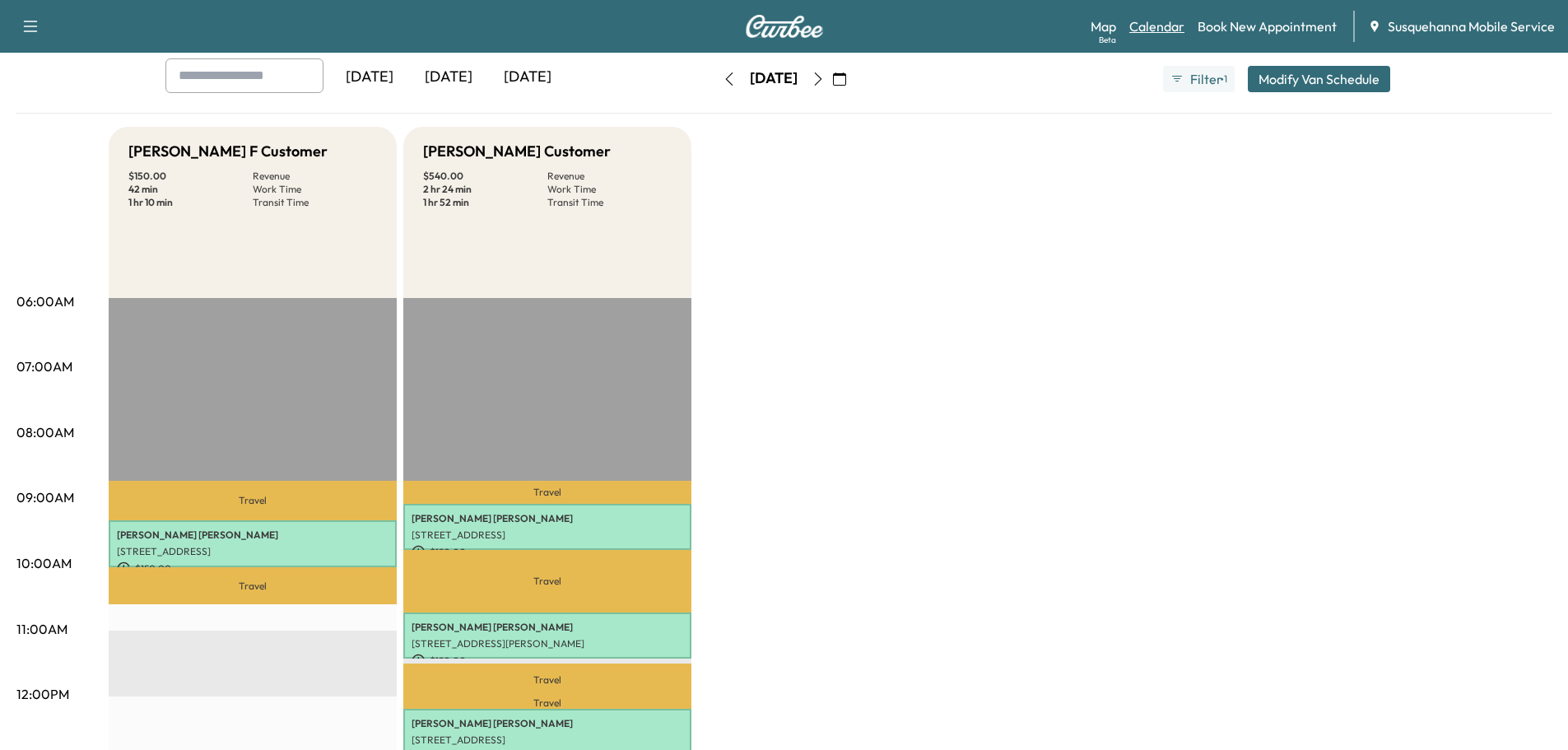
click at [1163, 26] on link "Calendar" at bounding box center [1157, 26] width 55 height 20
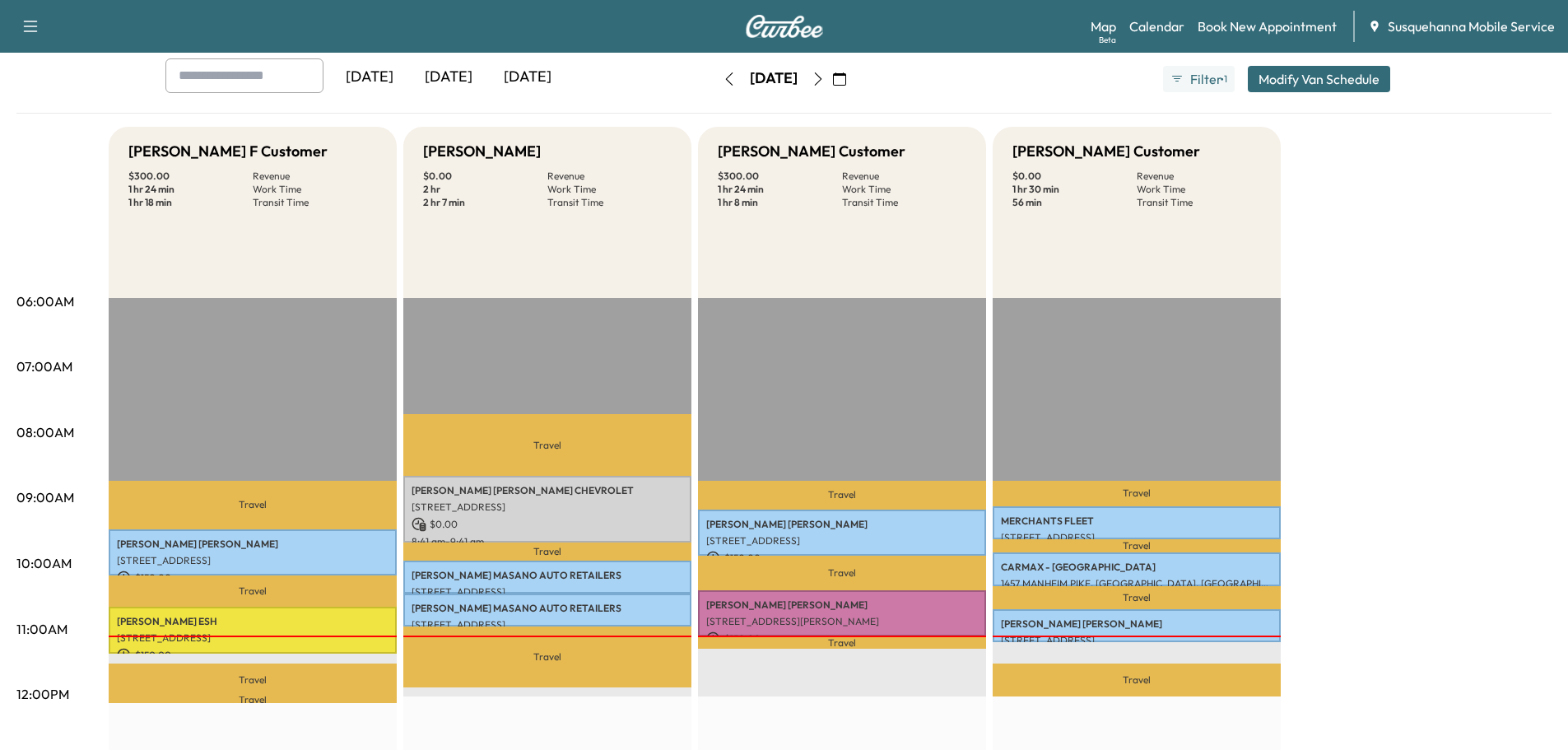
scroll to position [176, 0]
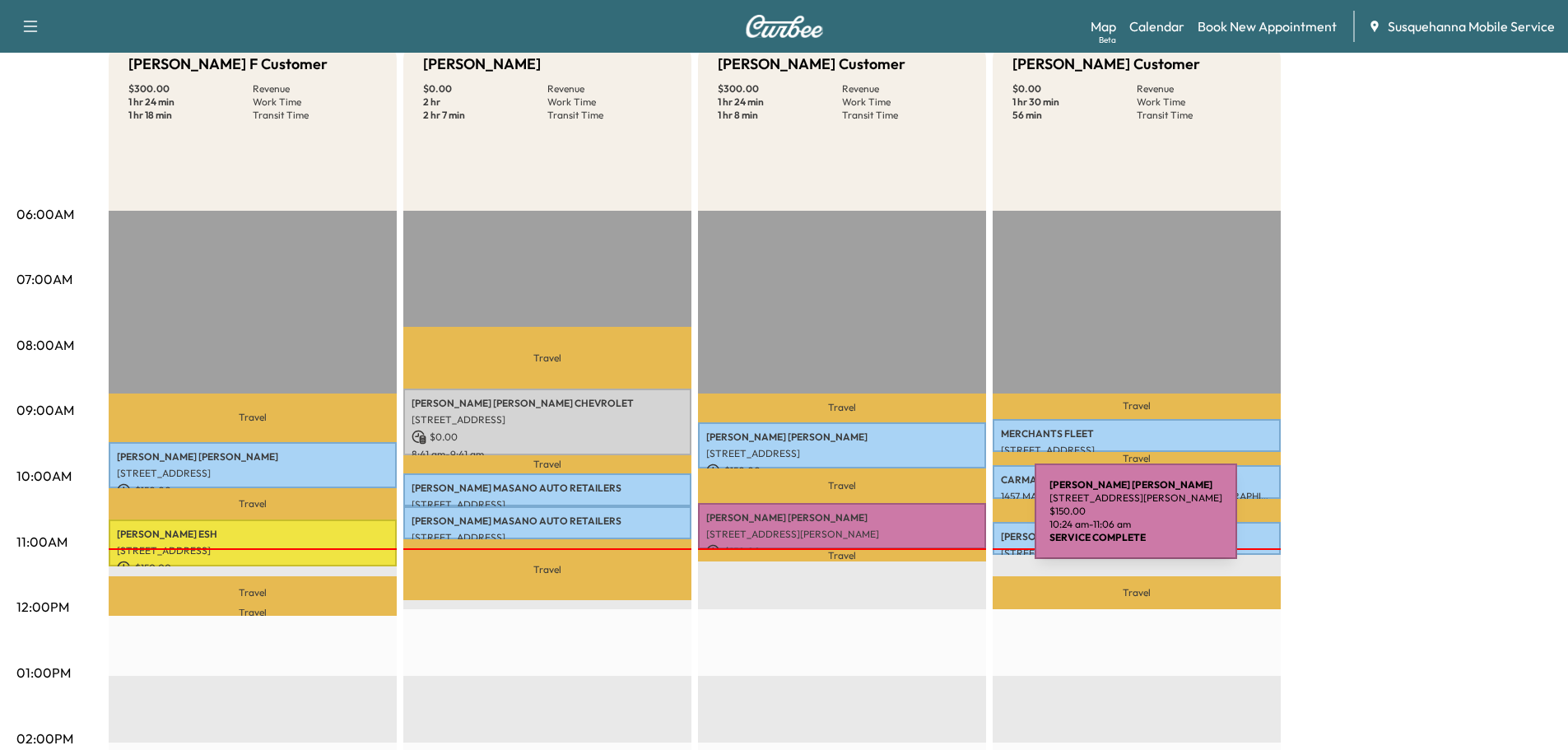
click at [911, 522] on div "[PERSON_NAME] [STREET_ADDRESS][PERSON_NAME] $ 150.00 10:24 am - 11:06 am" at bounding box center [842, 526] width 288 height 47
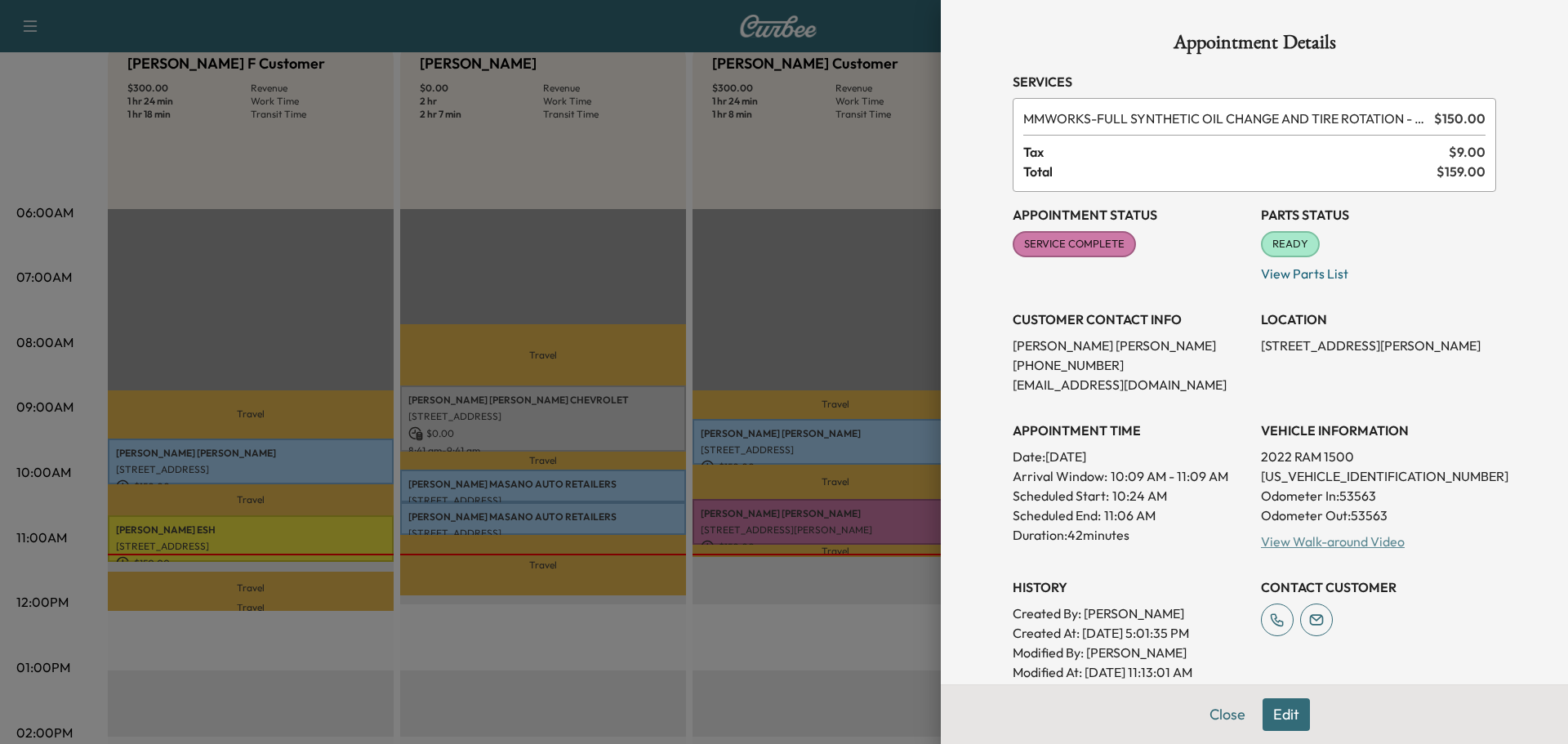
click at [1296, 548] on link "View Walk-around Video" at bounding box center [1333, 541] width 144 height 16
click at [1213, 714] on button "Close" at bounding box center [1228, 715] width 57 height 32
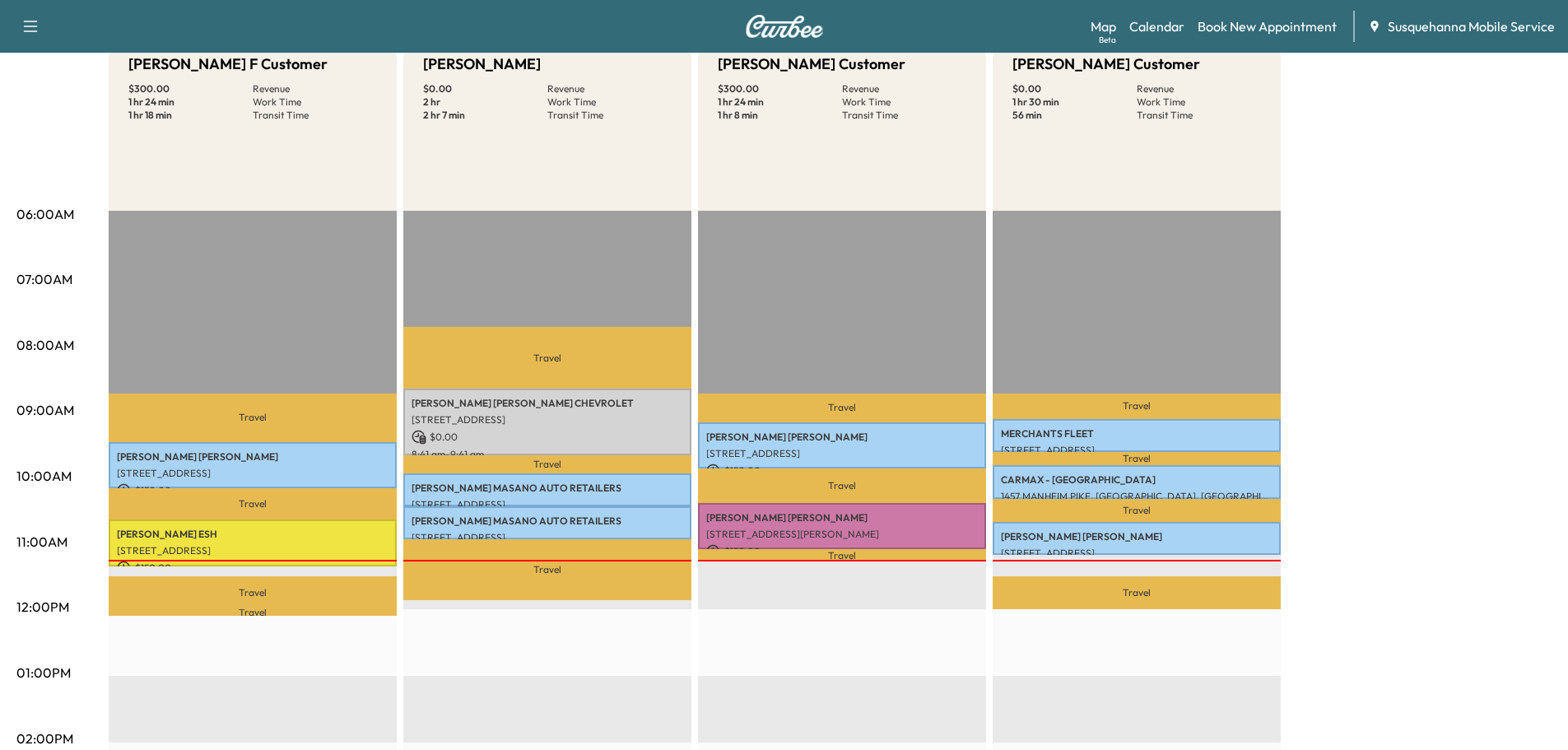
scroll to position [0, 0]
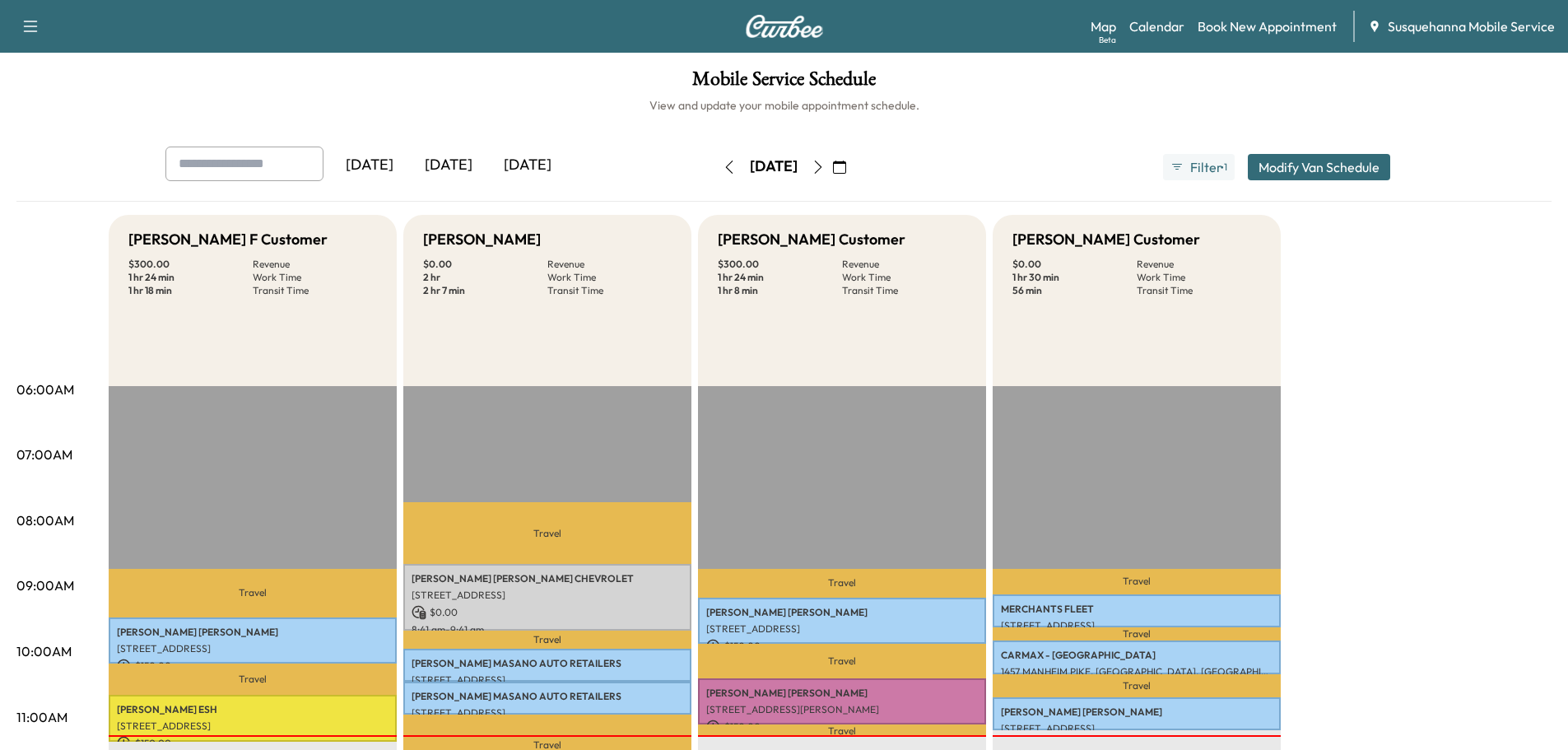
click at [821, 162] on icon "button" at bounding box center [818, 167] width 8 height 13
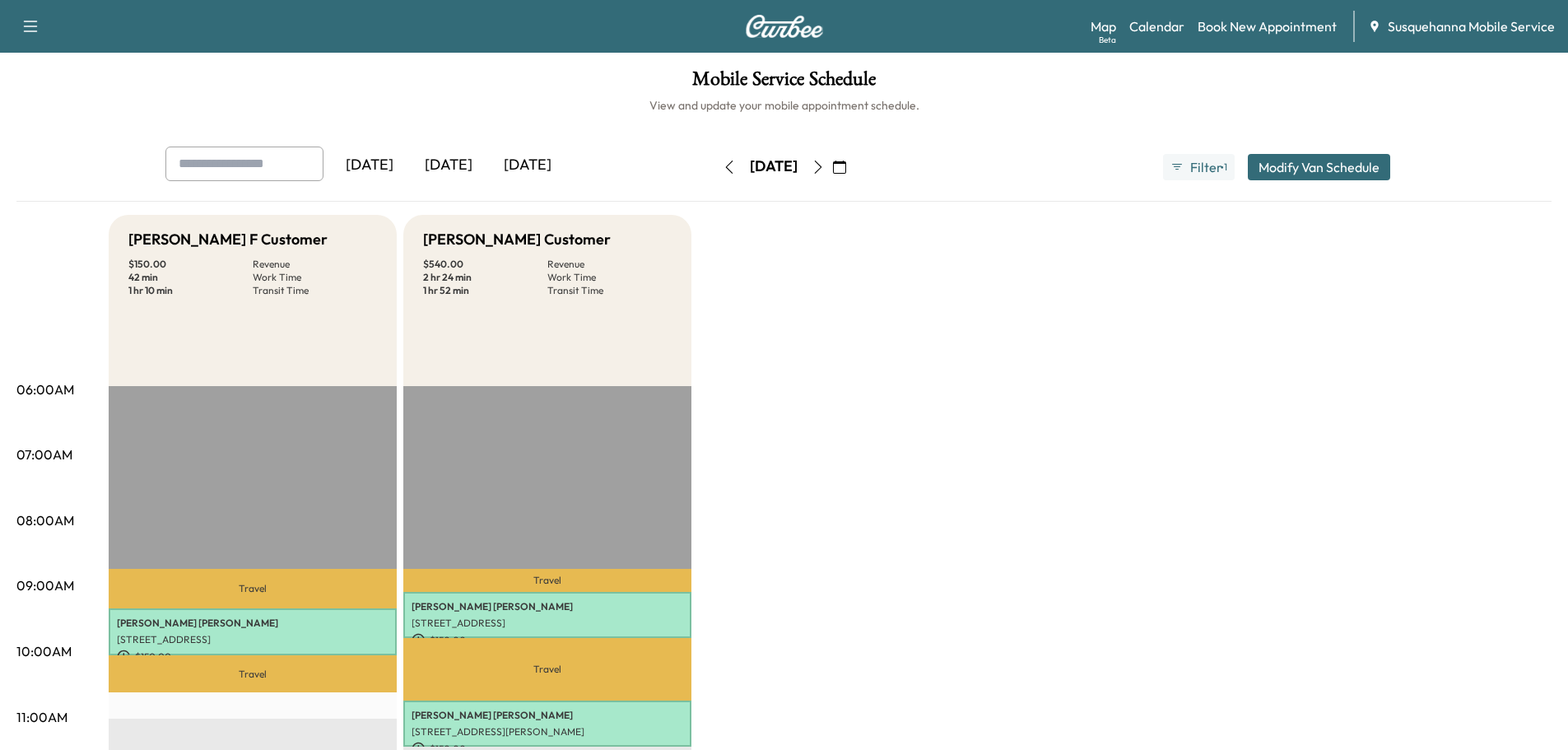
click at [723, 162] on icon "button" at bounding box center [730, 167] width 13 height 13
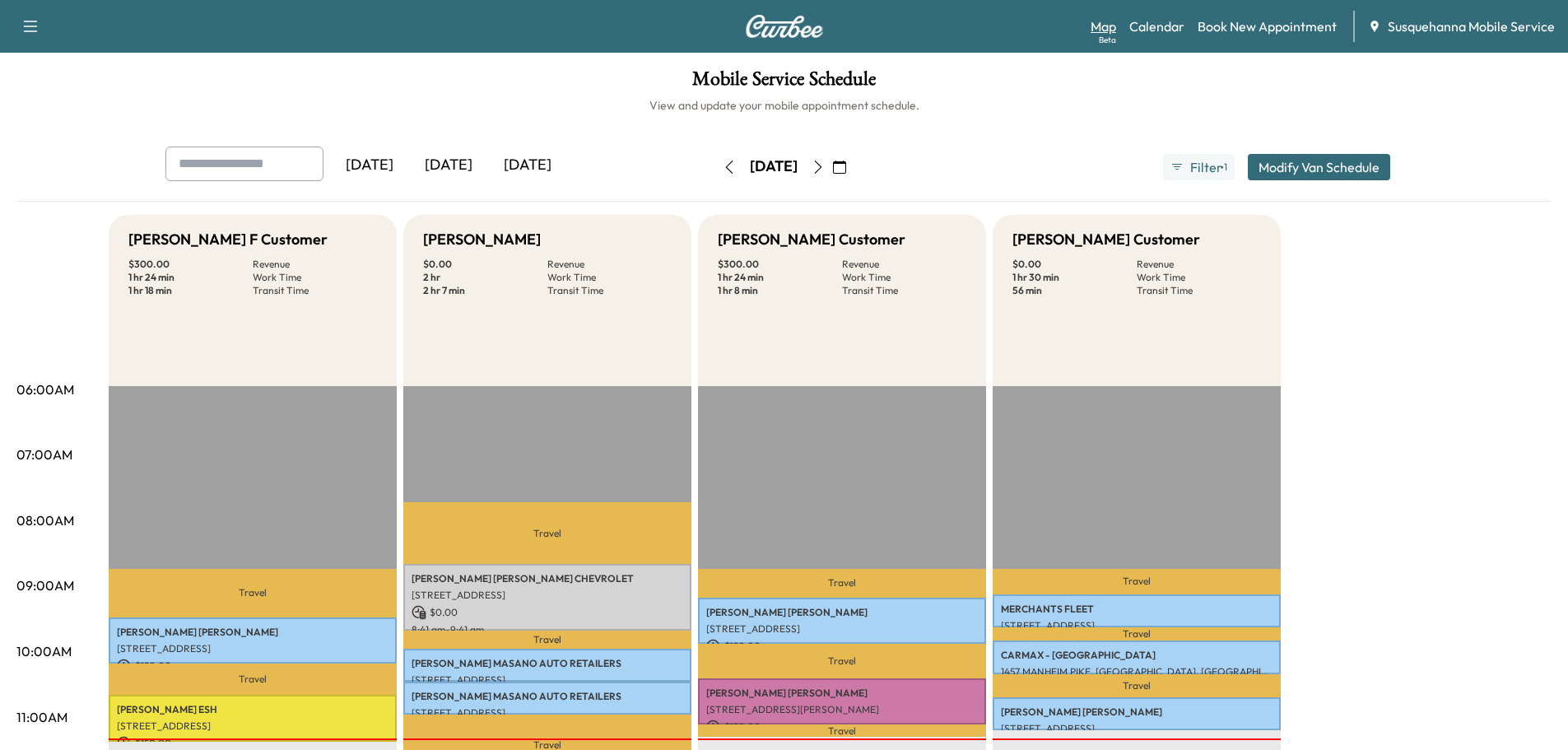
click at [1094, 29] on link "Map Beta" at bounding box center [1103, 26] width 26 height 20
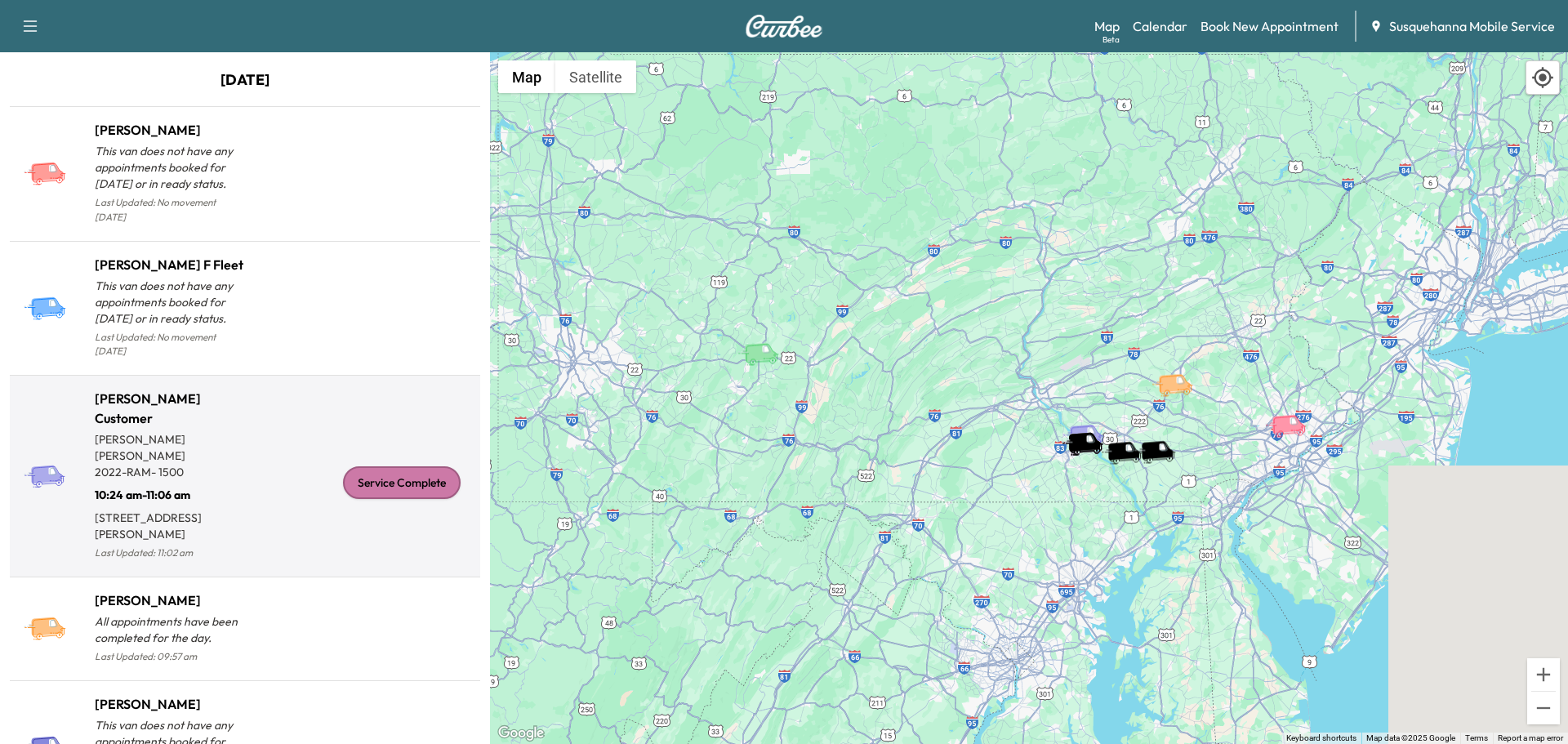
click at [384, 443] on div "Service Complete" at bounding box center [359, 482] width 228 height 162
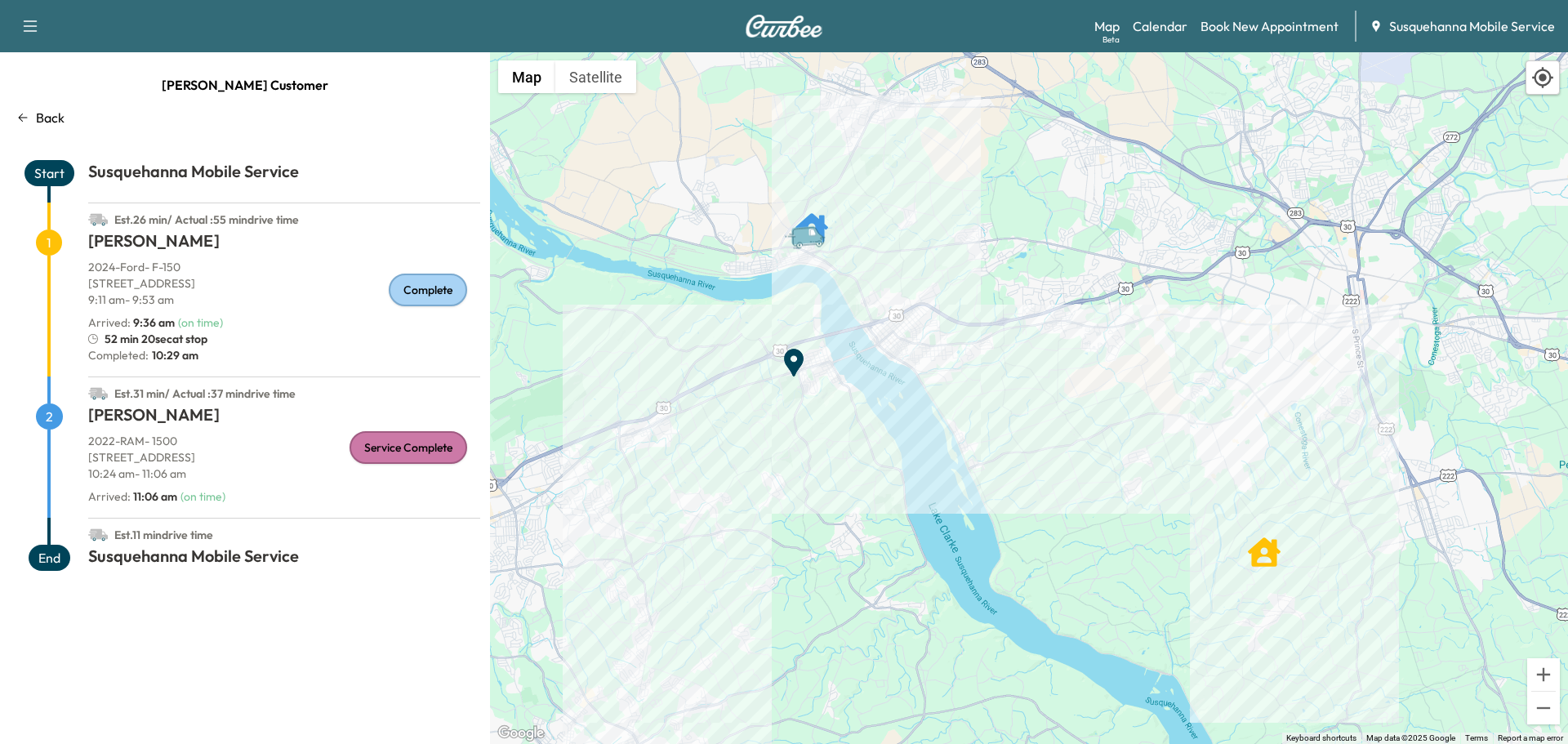
click at [46, 120] on p "Back" at bounding box center [50, 118] width 28 height 20
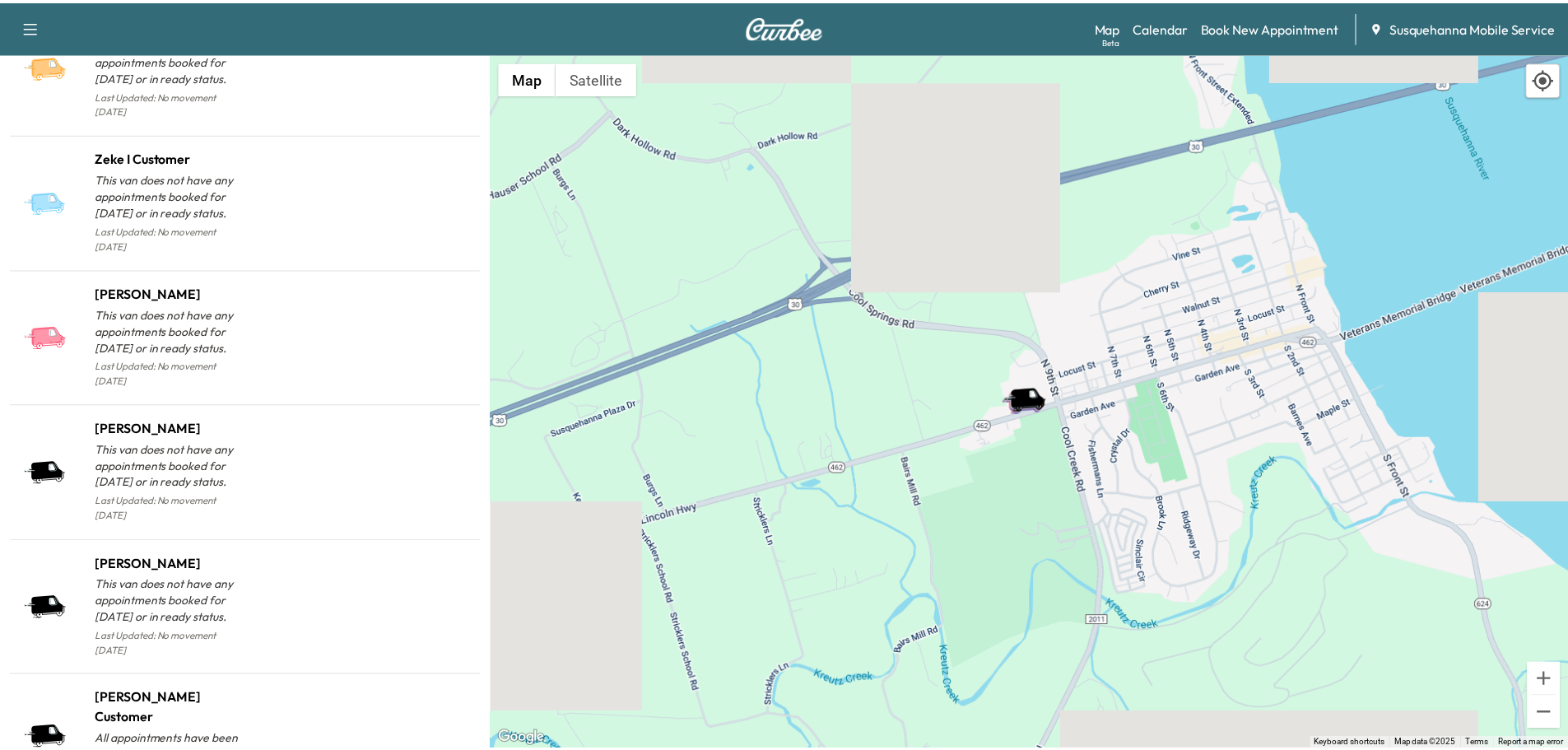
scroll to position [1542, 0]
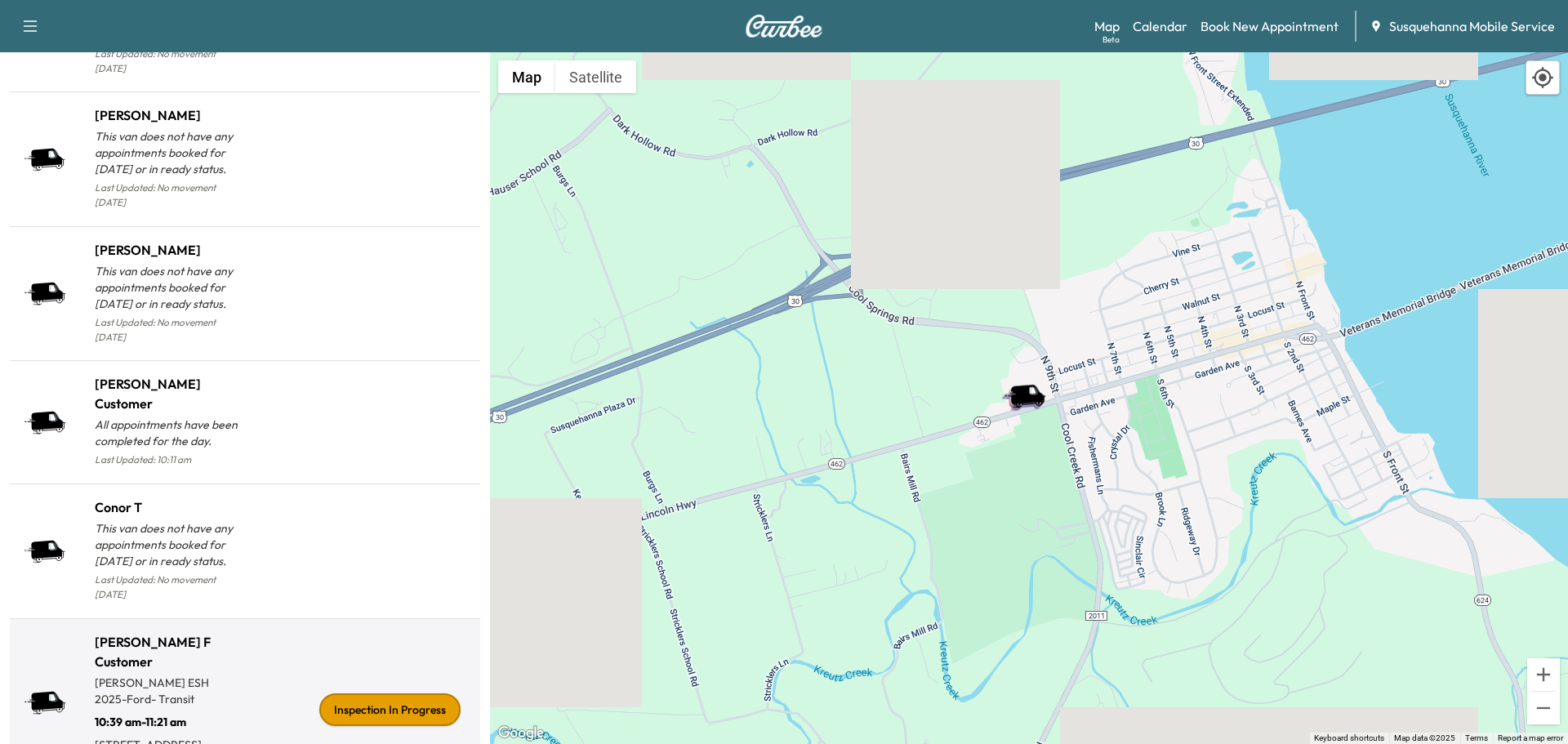
click at [424, 694] on div "Inspection In Progress" at bounding box center [389, 710] width 141 height 32
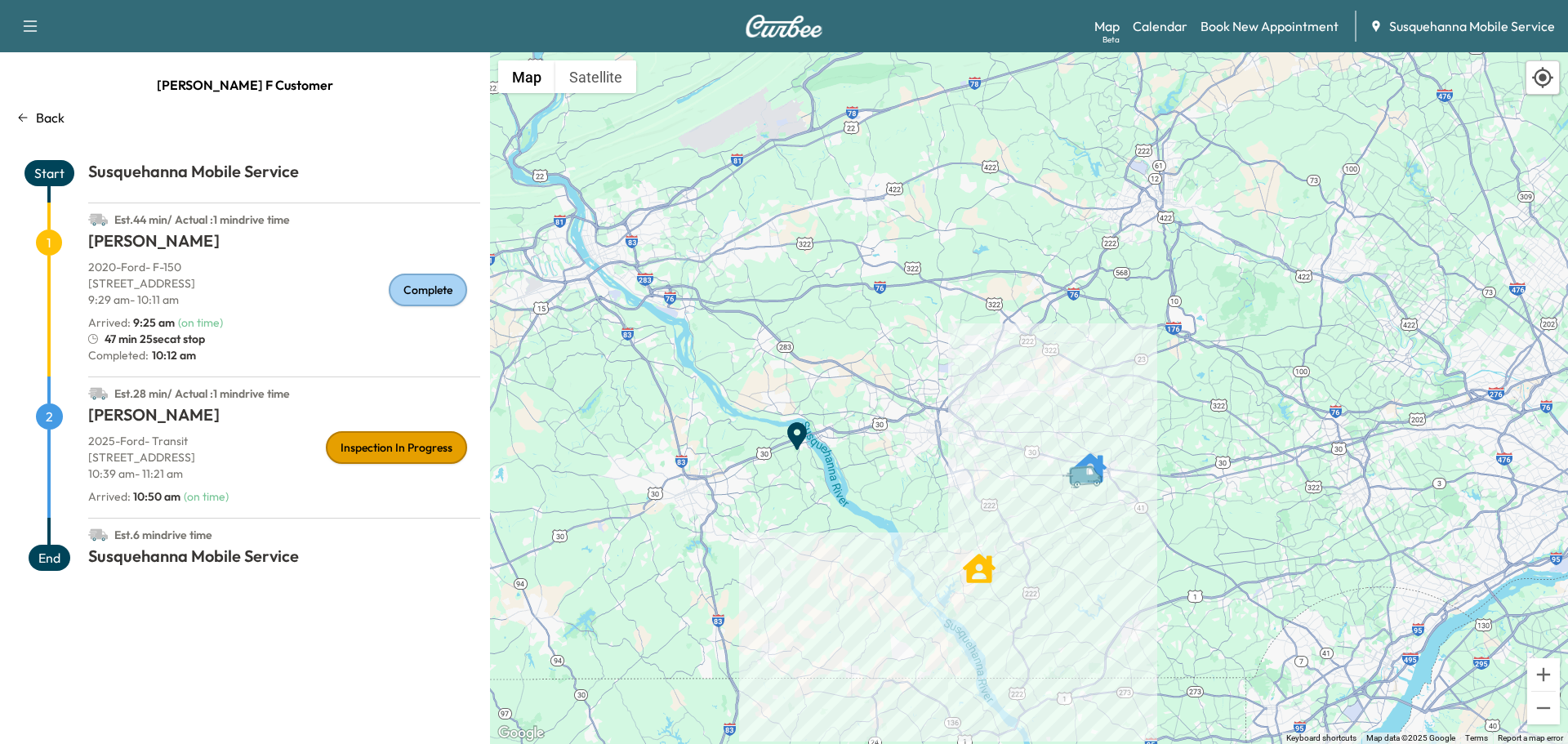
click at [39, 122] on p "Back" at bounding box center [50, 118] width 28 height 20
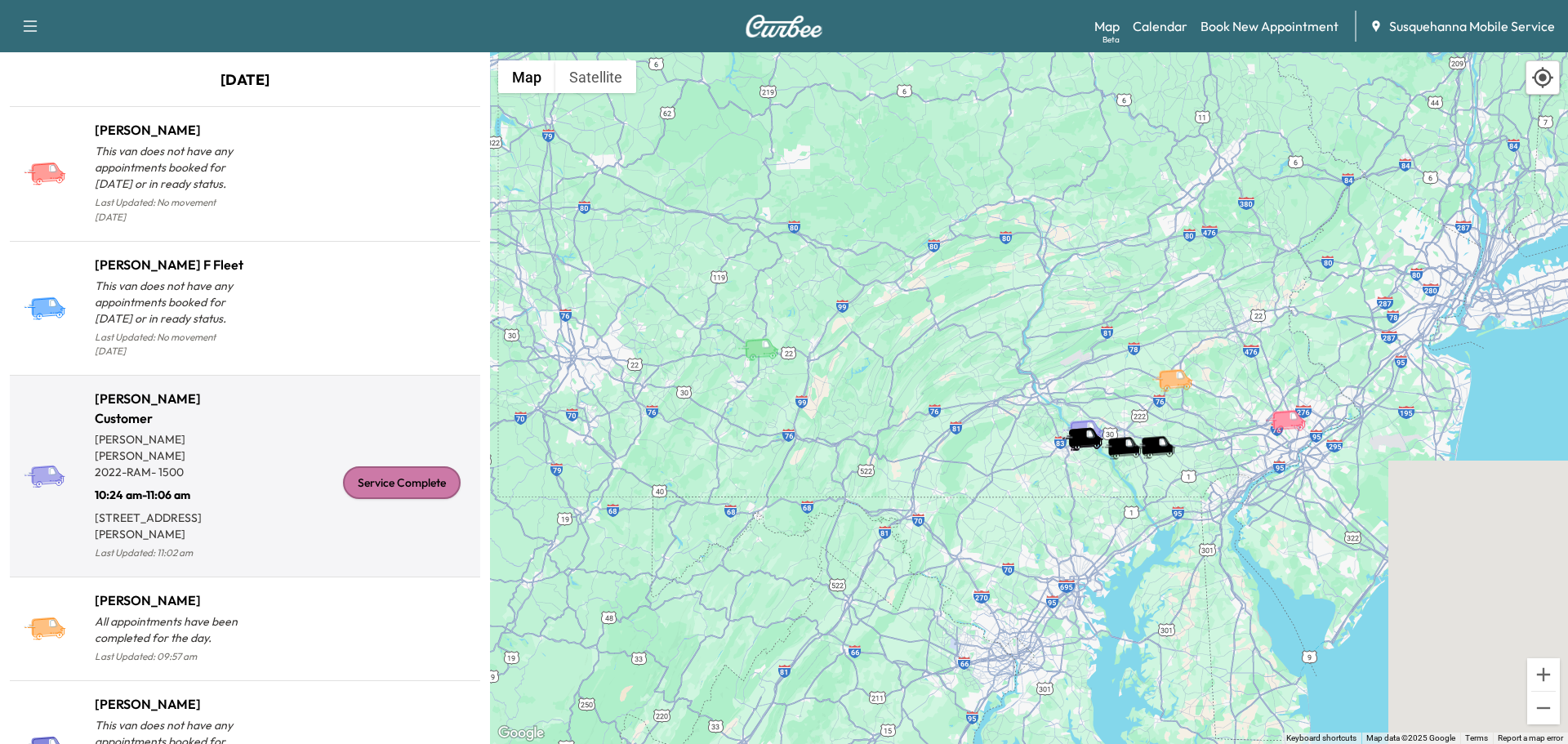
click at [439, 466] on div "Service Complete" at bounding box center [402, 482] width 117 height 32
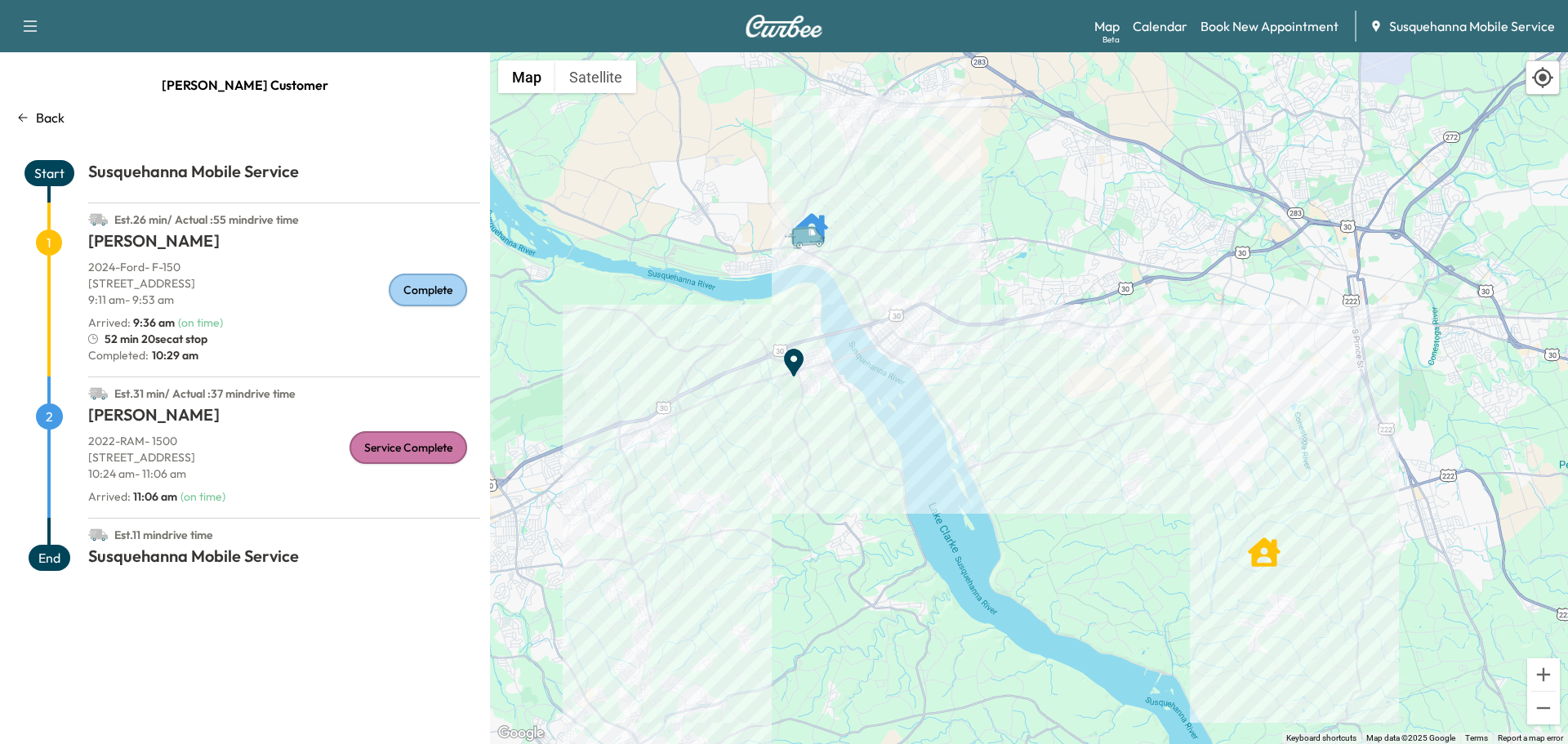
click at [1185, 38] on div "Map Beta Calendar Book New Appointment Susquehanna Mobile Service" at bounding box center [1325, 26] width 460 height 31
click at [1158, 23] on link "Calendar" at bounding box center [1161, 26] width 55 height 20
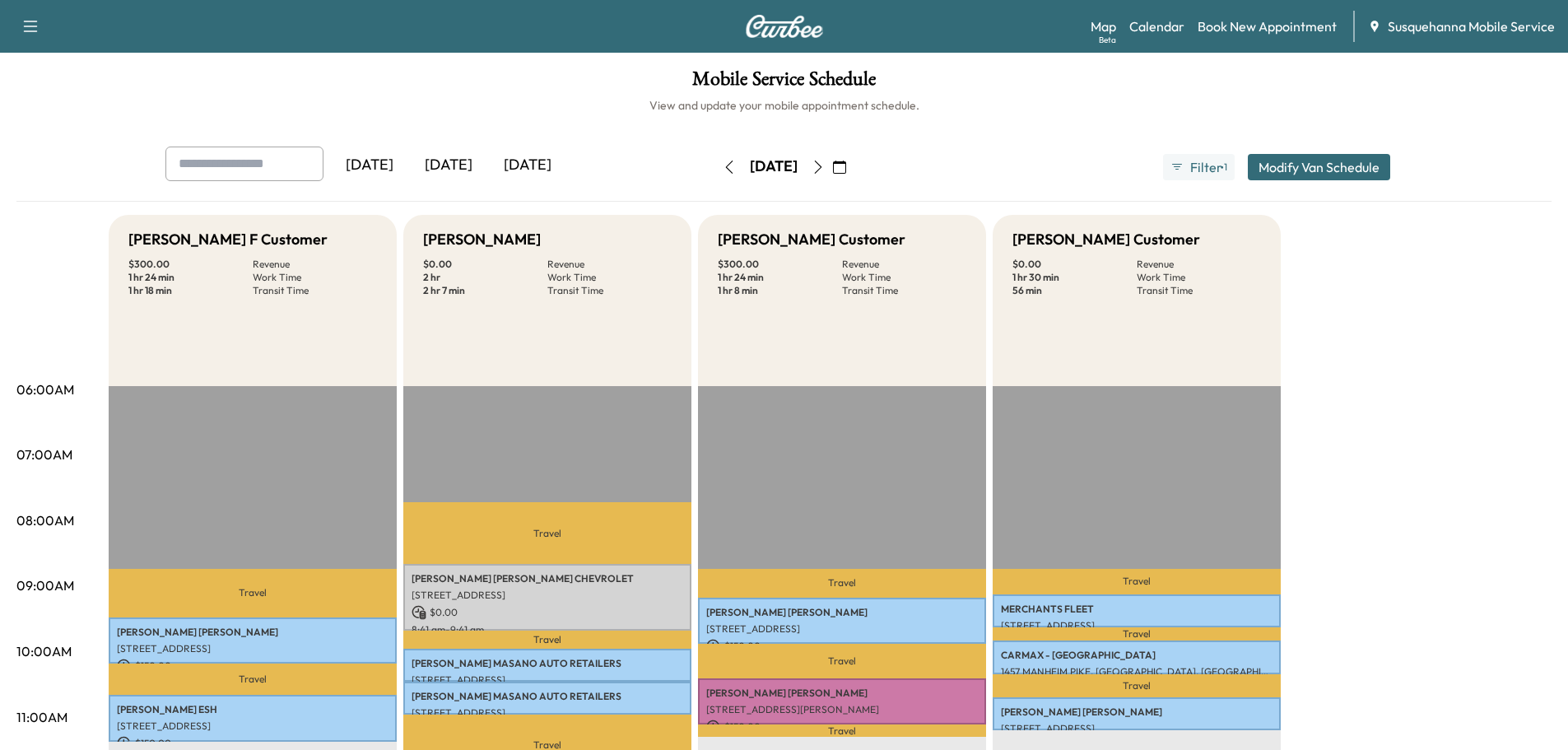
scroll to position [176, 0]
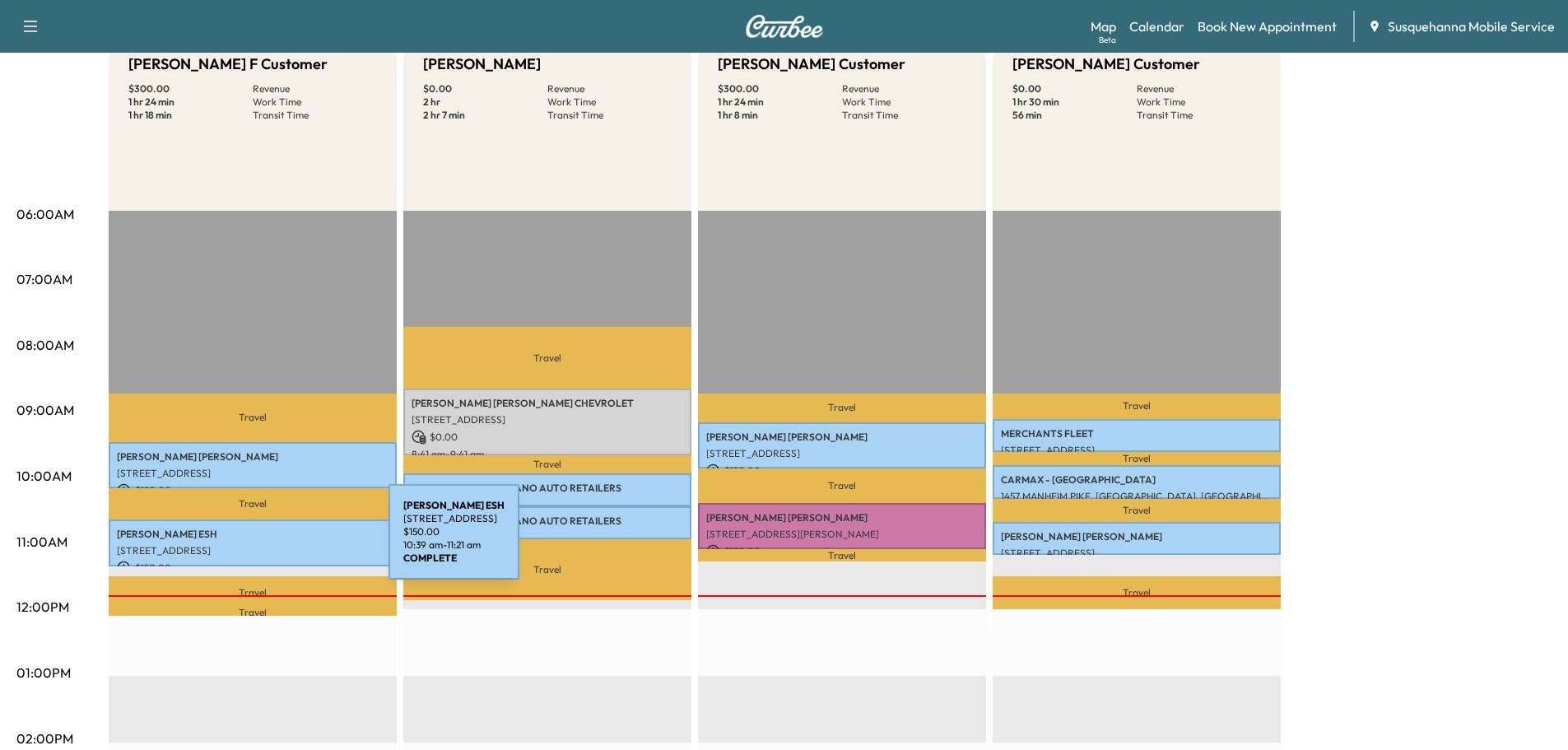
click at [265, 545] on p "[STREET_ADDRESS]" at bounding box center [252, 551] width 271 height 13
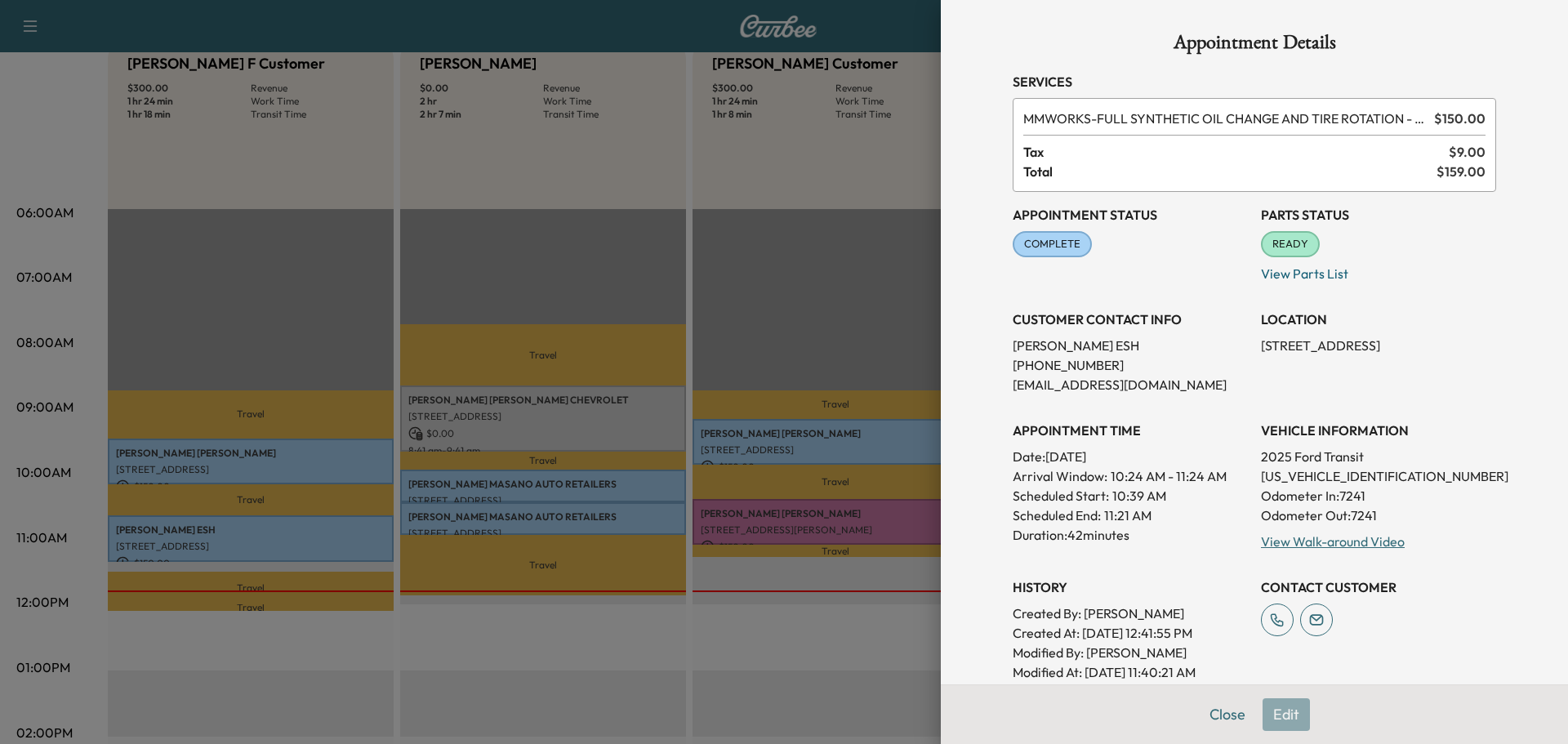
click at [1217, 719] on button "Close" at bounding box center [1228, 715] width 57 height 32
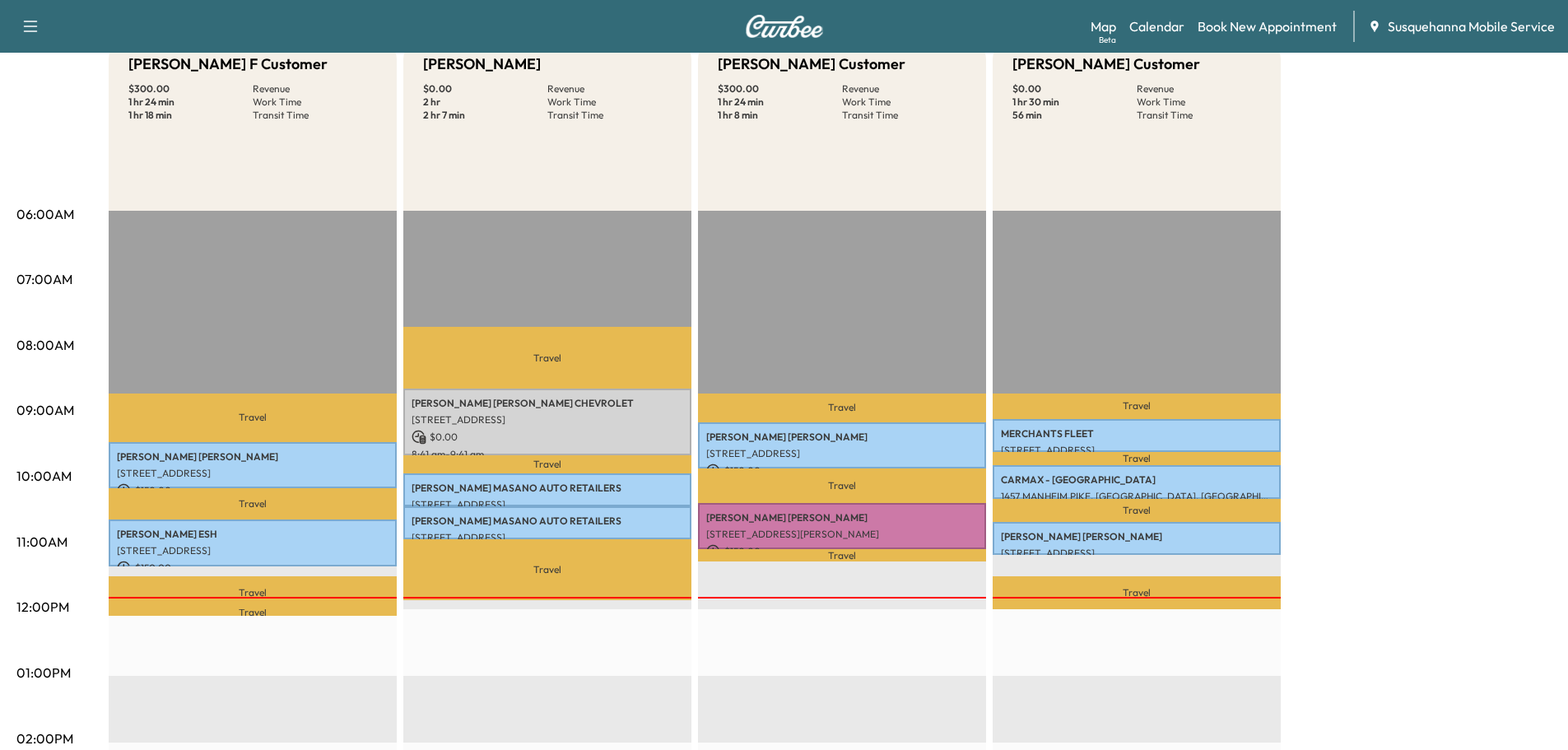
scroll to position [0, 0]
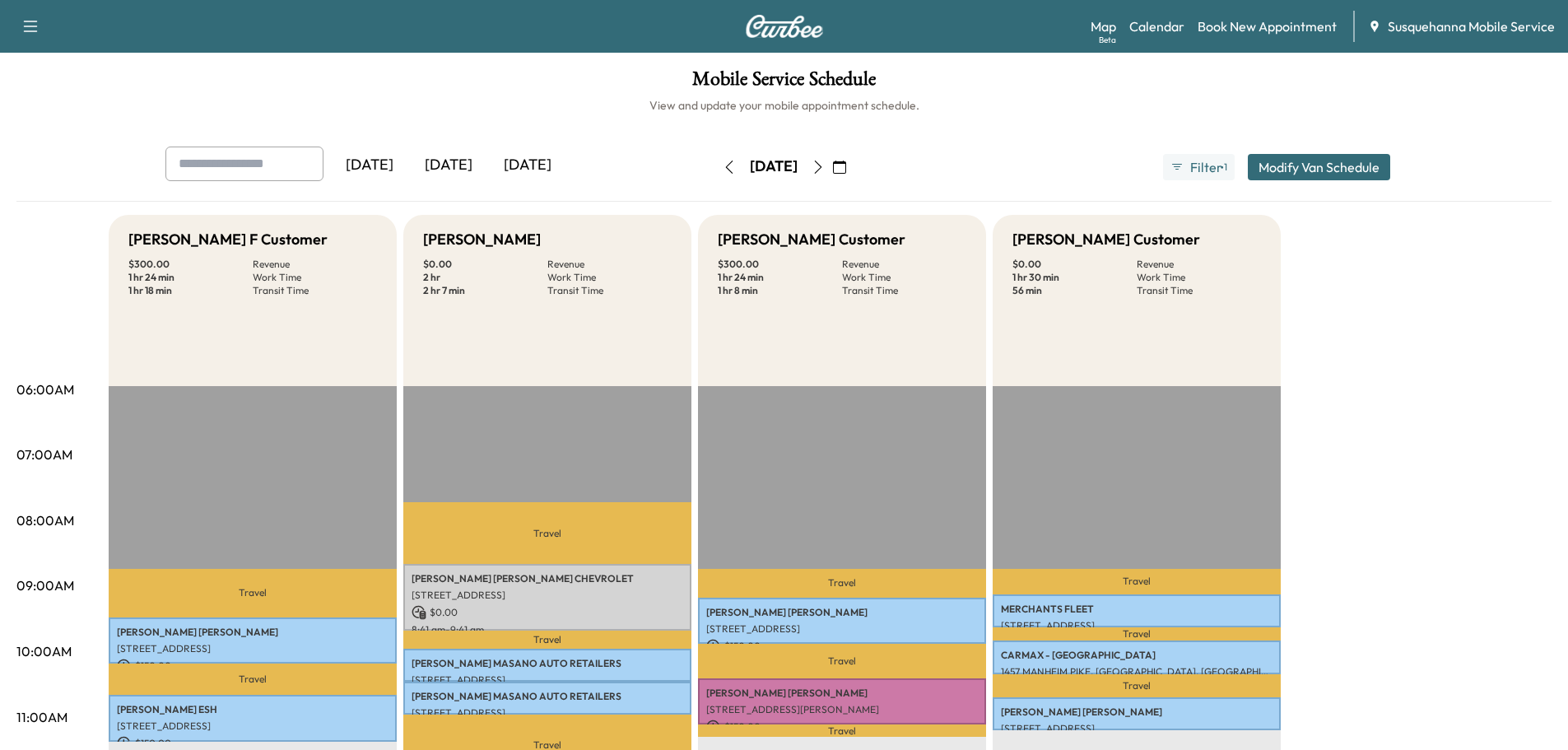
click at [825, 170] on icon "button" at bounding box center [818, 167] width 13 height 13
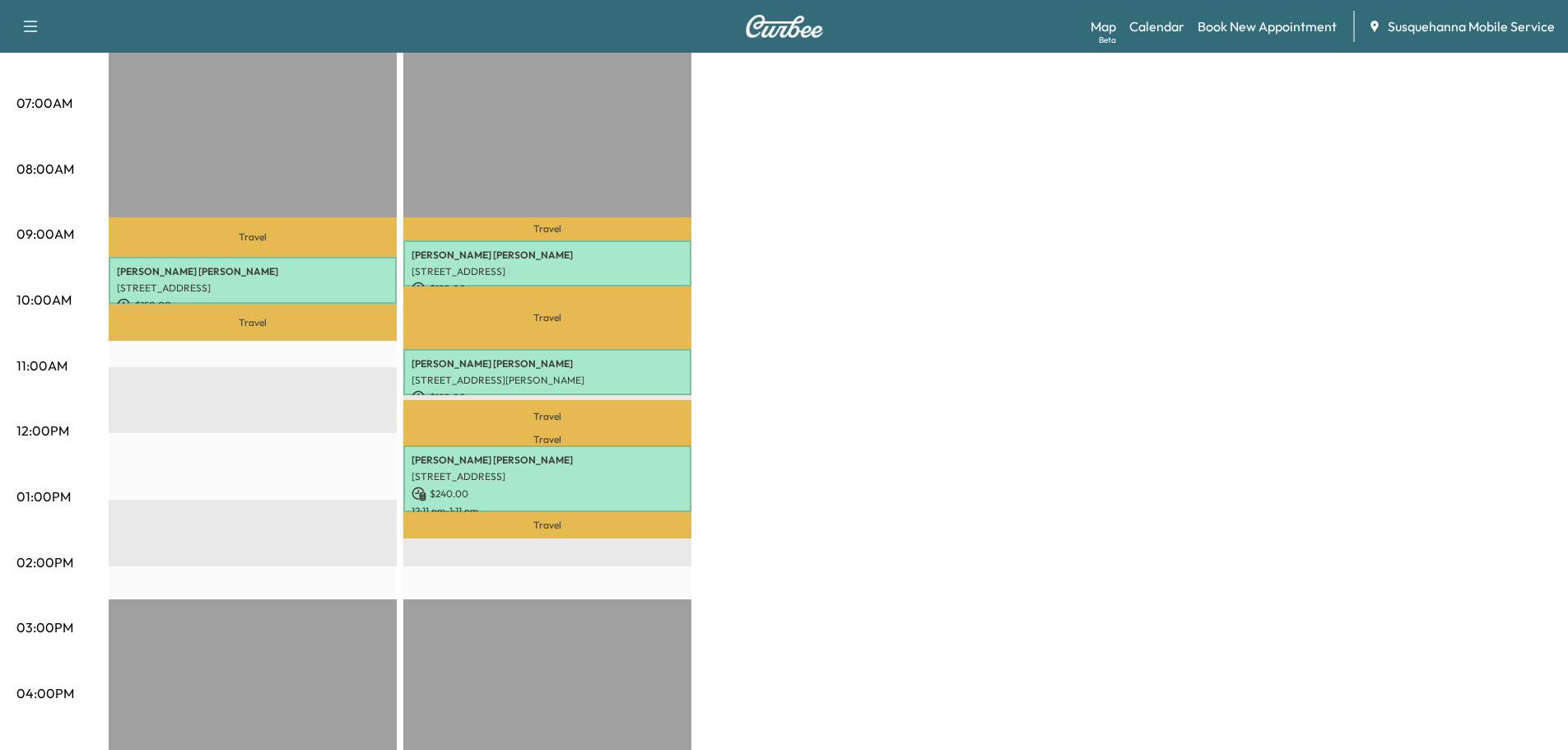
scroll to position [88, 0]
